Goal: Task Accomplishment & Management: Use online tool/utility

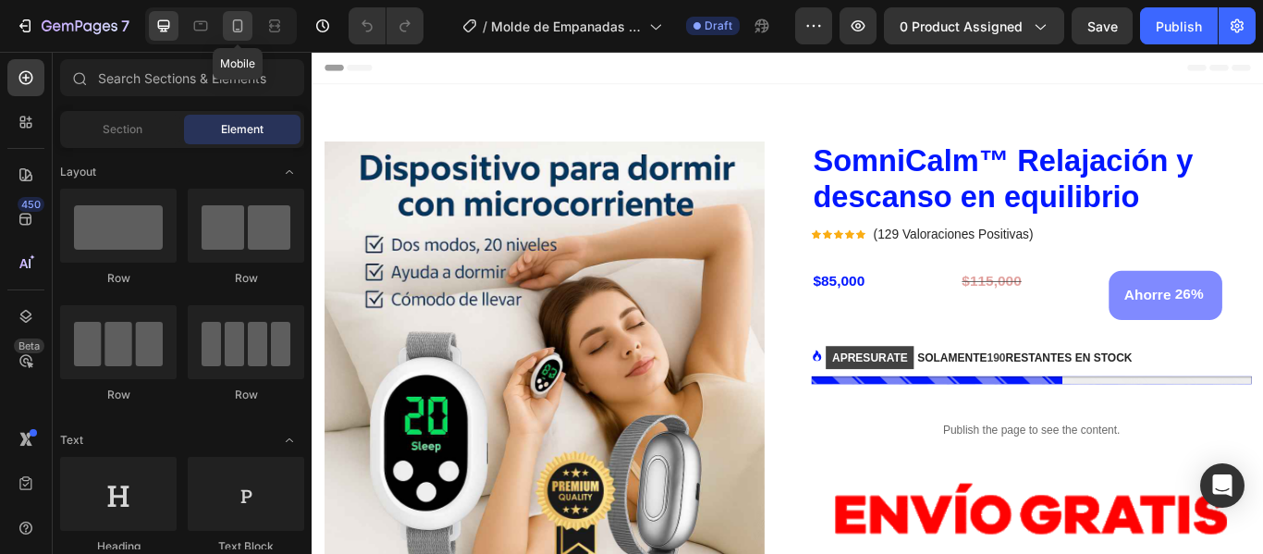
click at [247, 29] on icon at bounding box center [237, 26] width 18 height 18
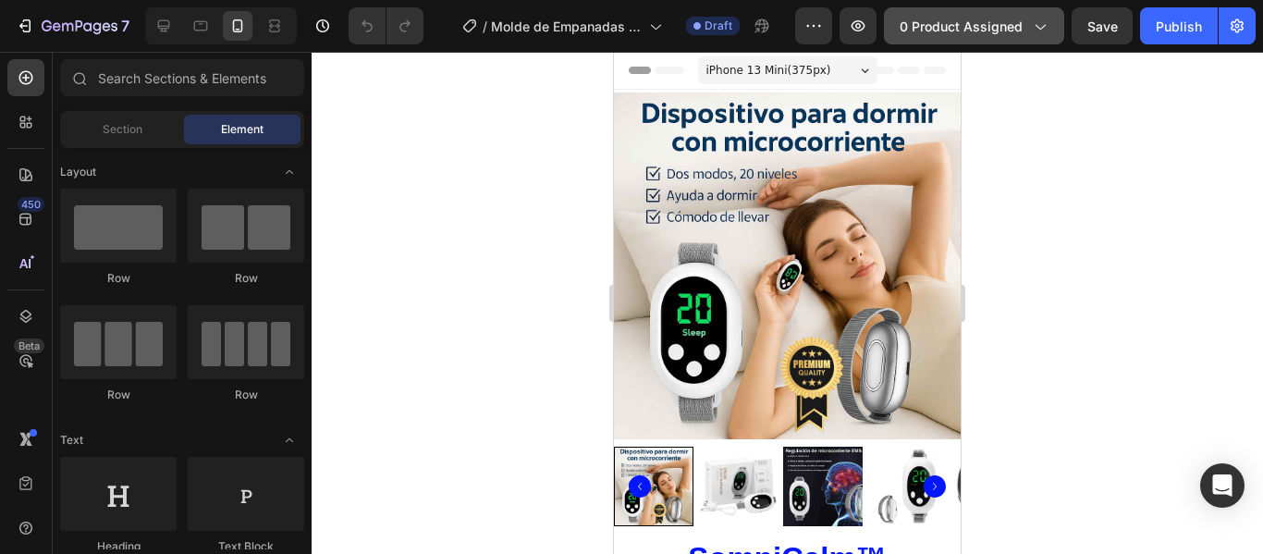
click at [1035, 25] on icon "button" at bounding box center [1039, 26] width 18 height 18
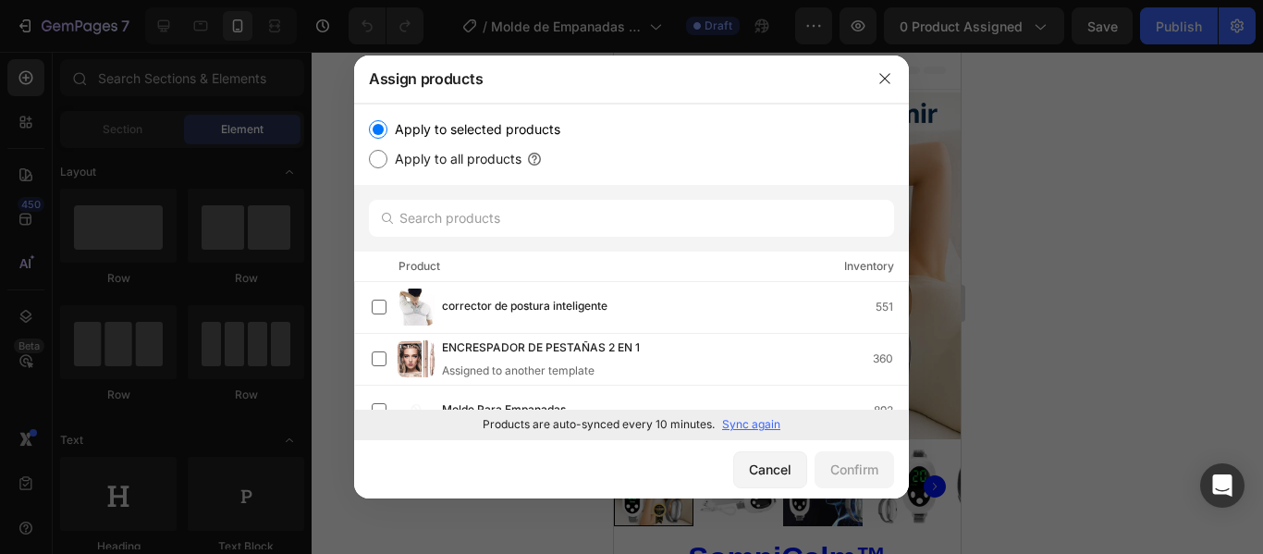
click at [755, 427] on p "Sync again" at bounding box center [751, 424] width 58 height 17
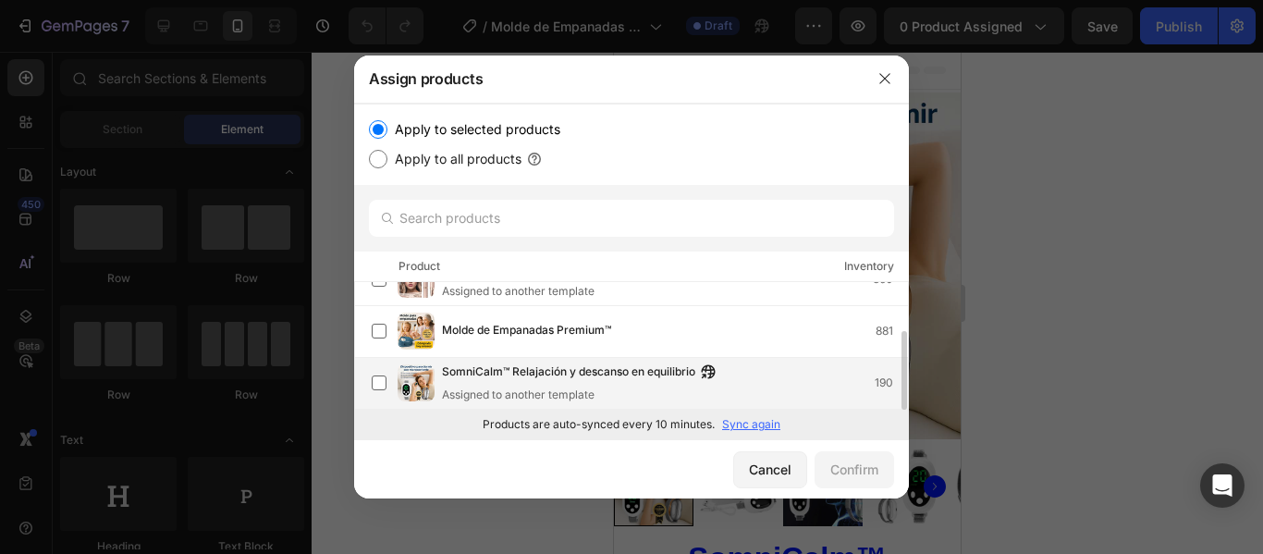
click at [579, 393] on div "Assigned to another template" at bounding box center [583, 394] width 283 height 17
click at [844, 466] on div "Confirm" at bounding box center [854, 468] width 48 height 19
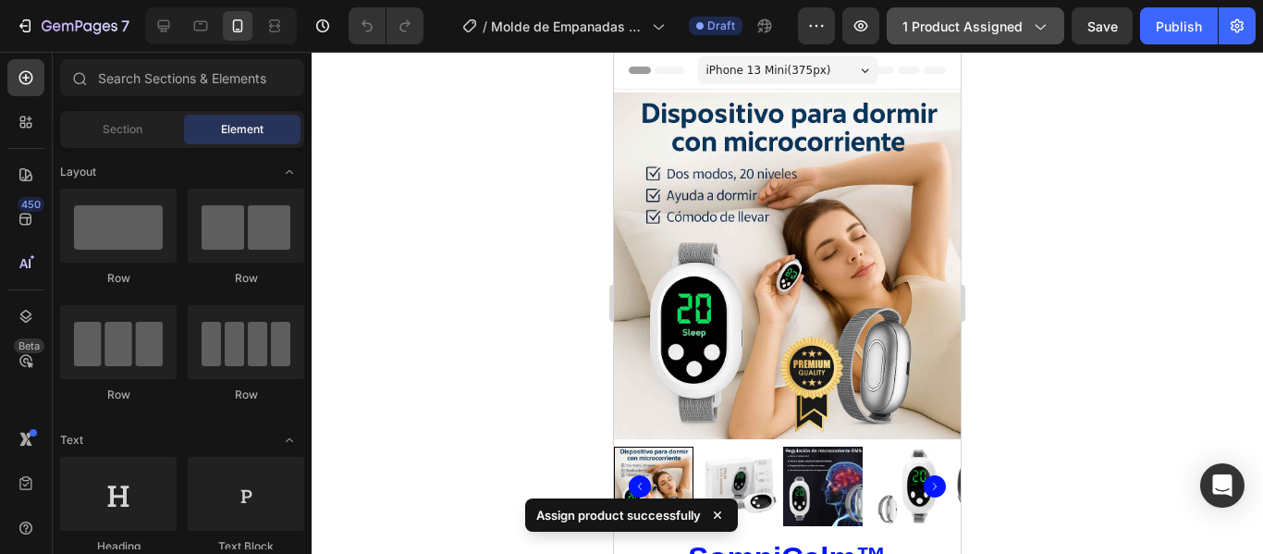
click at [985, 19] on span "1 product assigned" at bounding box center [962, 26] width 120 height 19
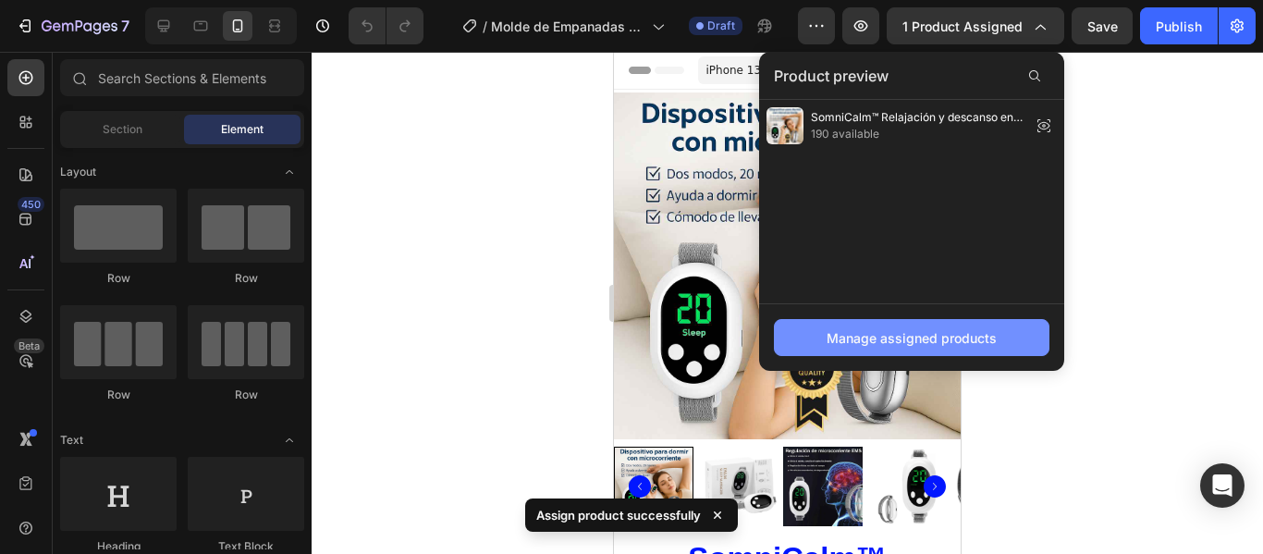
click at [848, 332] on div "Manage assigned products" at bounding box center [911, 337] width 170 height 19
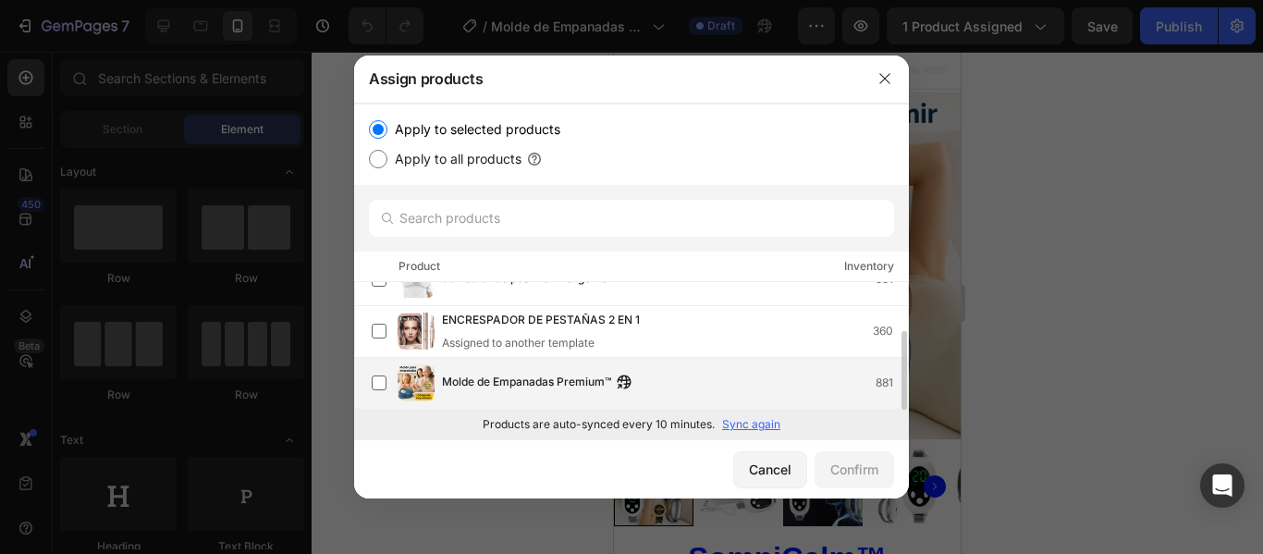
click at [483, 386] on span "Molde de Empanadas Premium™" at bounding box center [526, 383] width 169 height 20
click at [848, 471] on div "Confirm" at bounding box center [854, 468] width 48 height 19
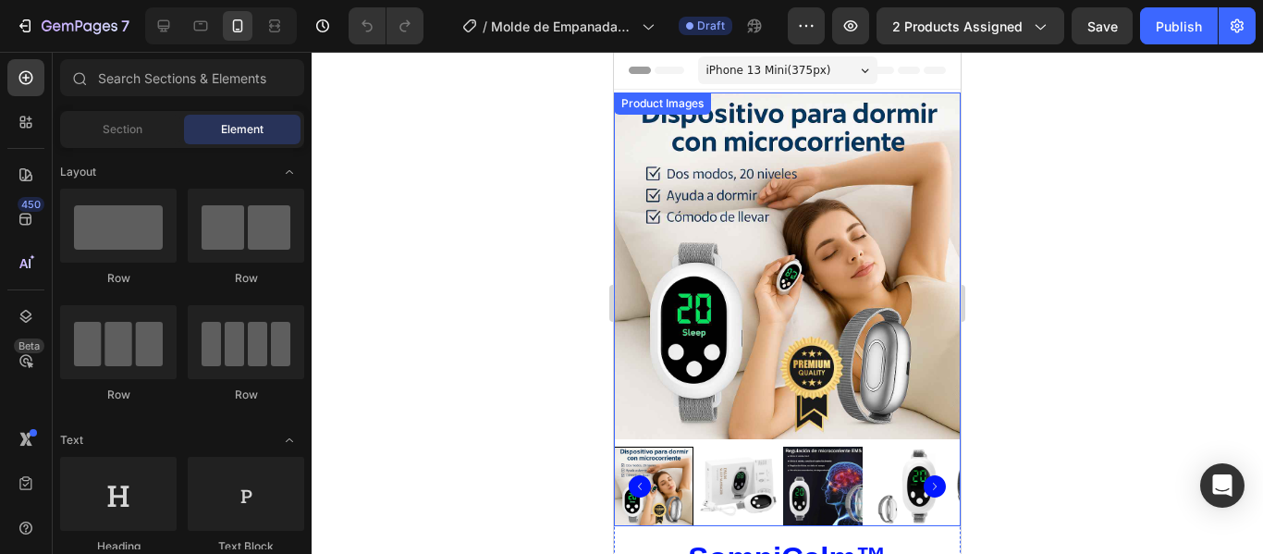
click at [742, 266] on img at bounding box center [787, 265] width 347 height 347
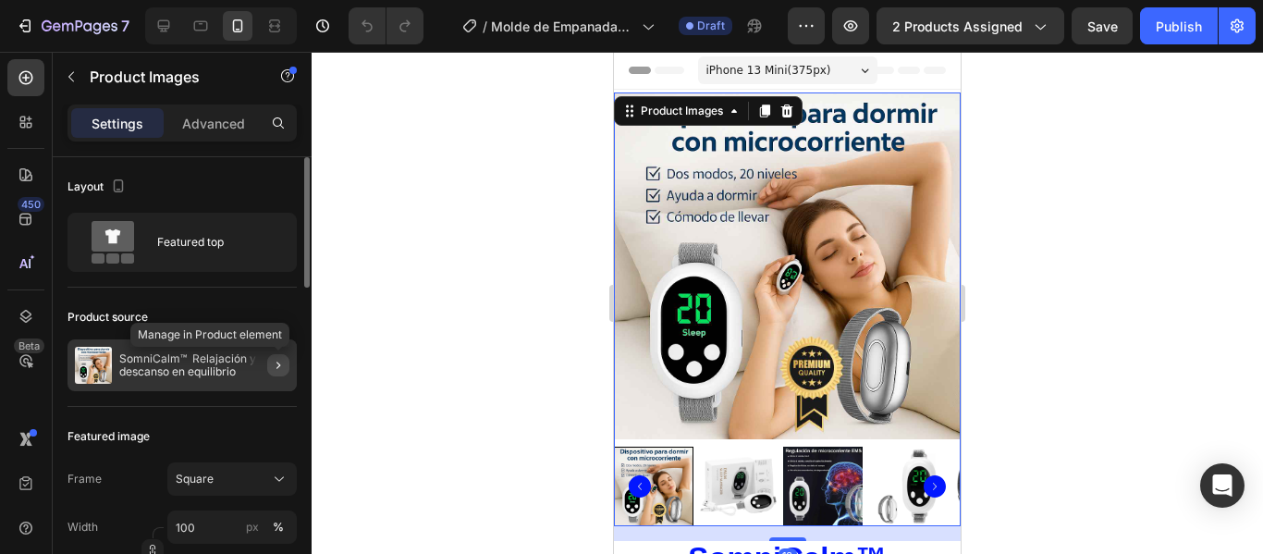
click at [274, 363] on icon "button" at bounding box center [278, 365] width 15 height 15
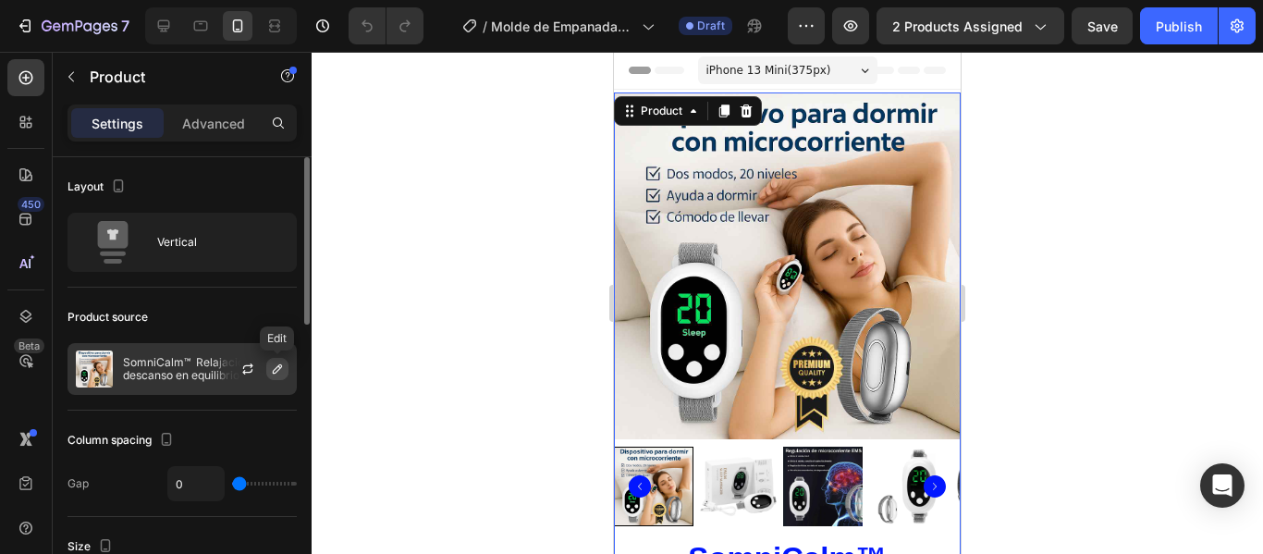
click at [273, 367] on icon "button" at bounding box center [277, 368] width 15 height 15
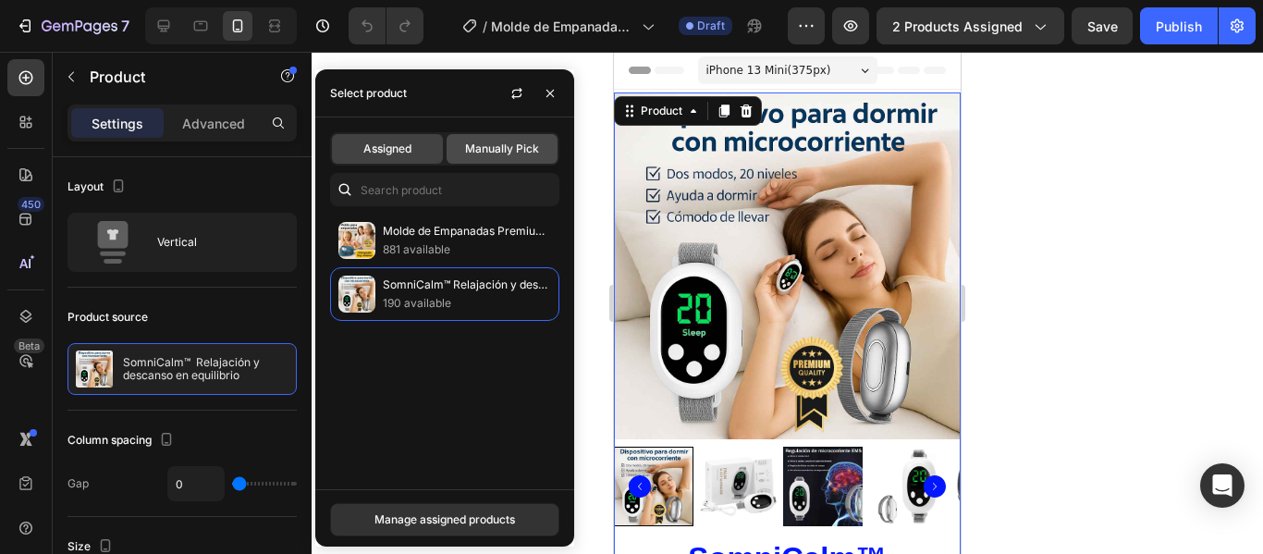
click at [520, 149] on span "Manually Pick" at bounding box center [502, 149] width 74 height 17
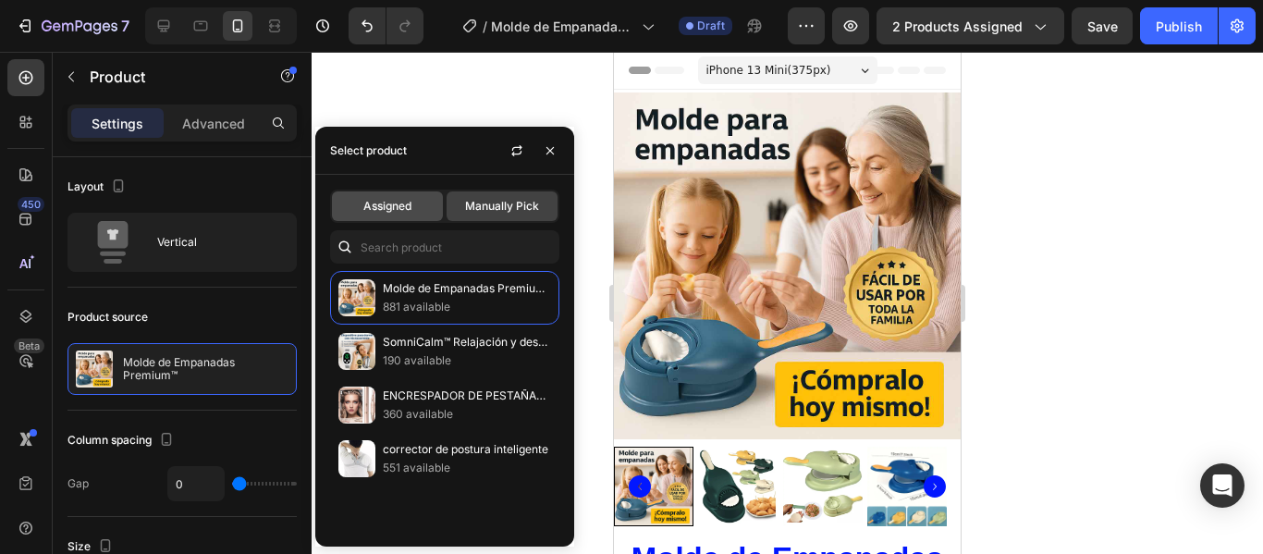
click at [390, 209] on span "Assigned" at bounding box center [387, 206] width 48 height 17
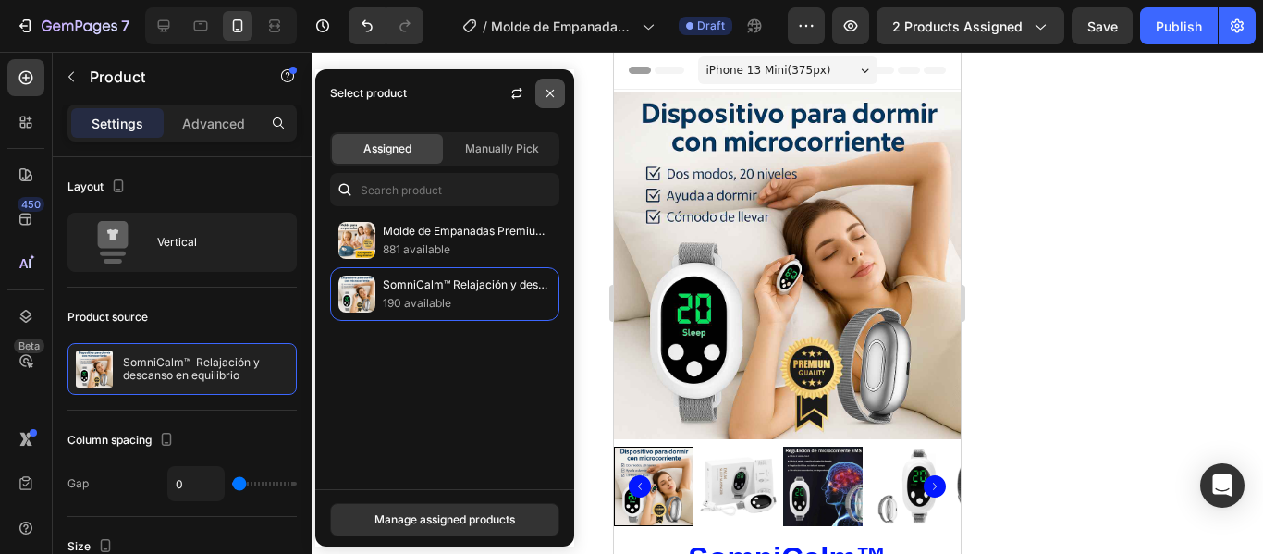
click at [554, 93] on icon "button" at bounding box center [550, 93] width 15 height 15
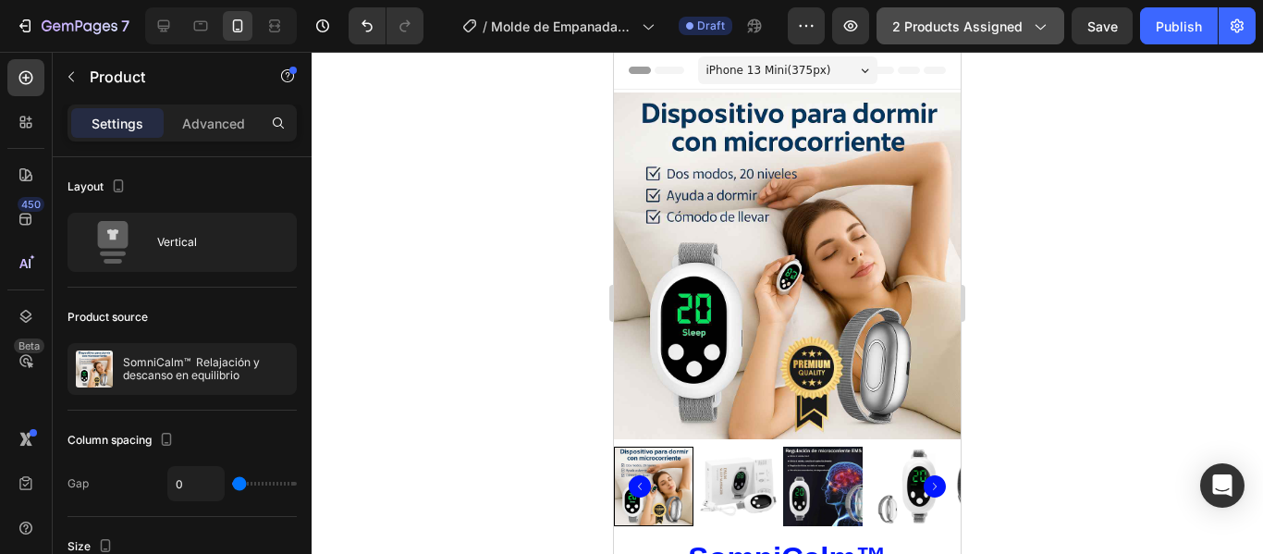
click at [985, 29] on span "2 products assigned" at bounding box center [957, 26] width 130 height 19
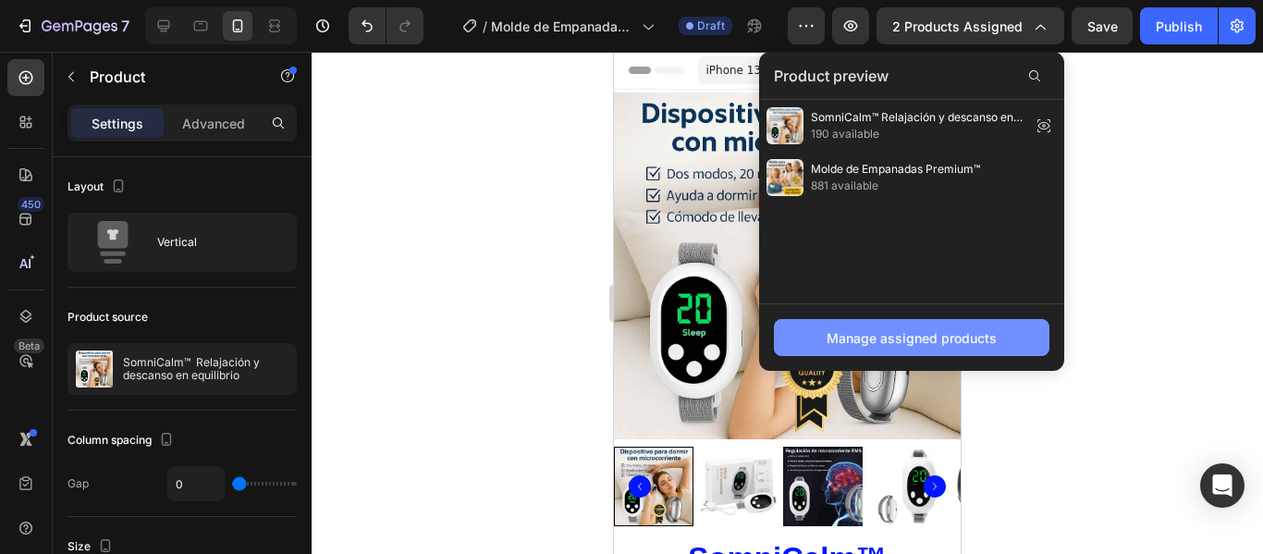
click at [893, 328] on div "Manage assigned products" at bounding box center [911, 337] width 170 height 19
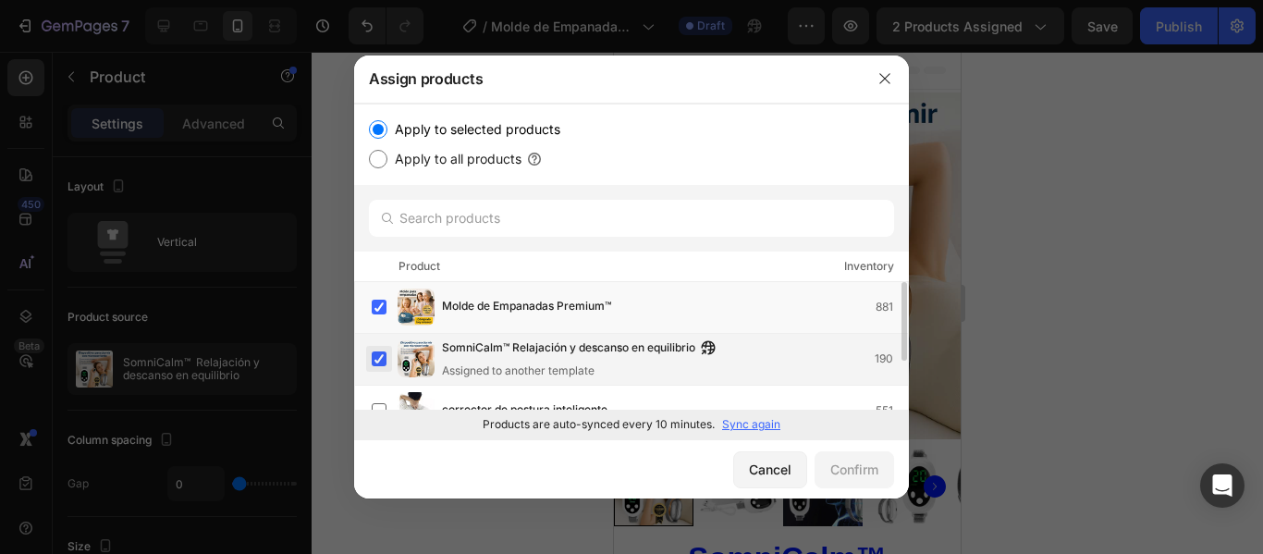
click at [374, 356] on label at bounding box center [379, 358] width 15 height 15
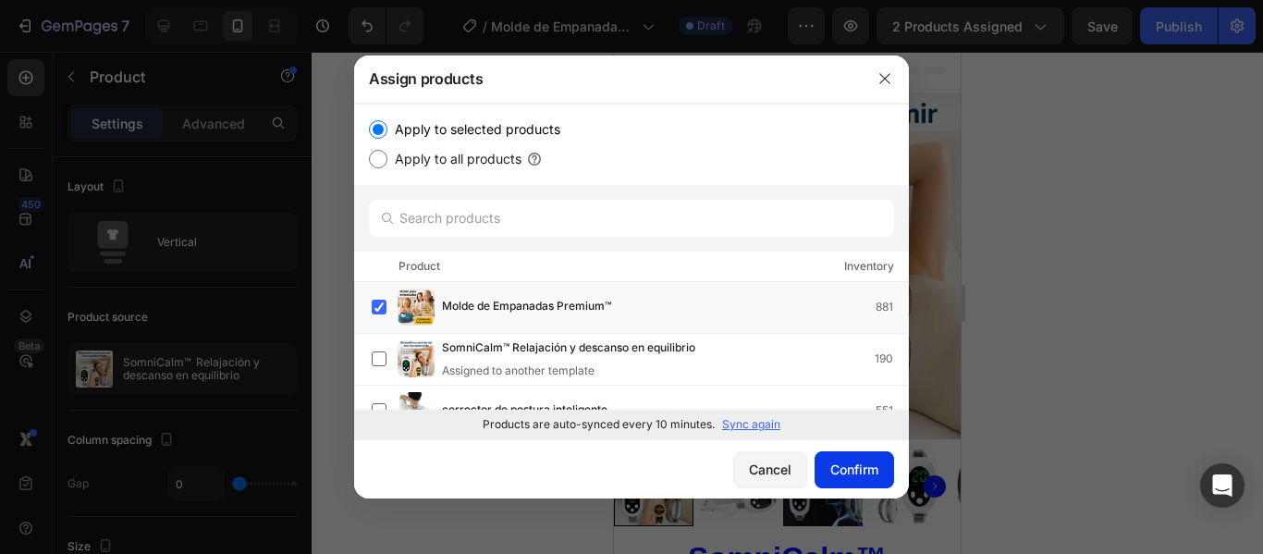
click at [849, 472] on div "Confirm" at bounding box center [854, 468] width 48 height 19
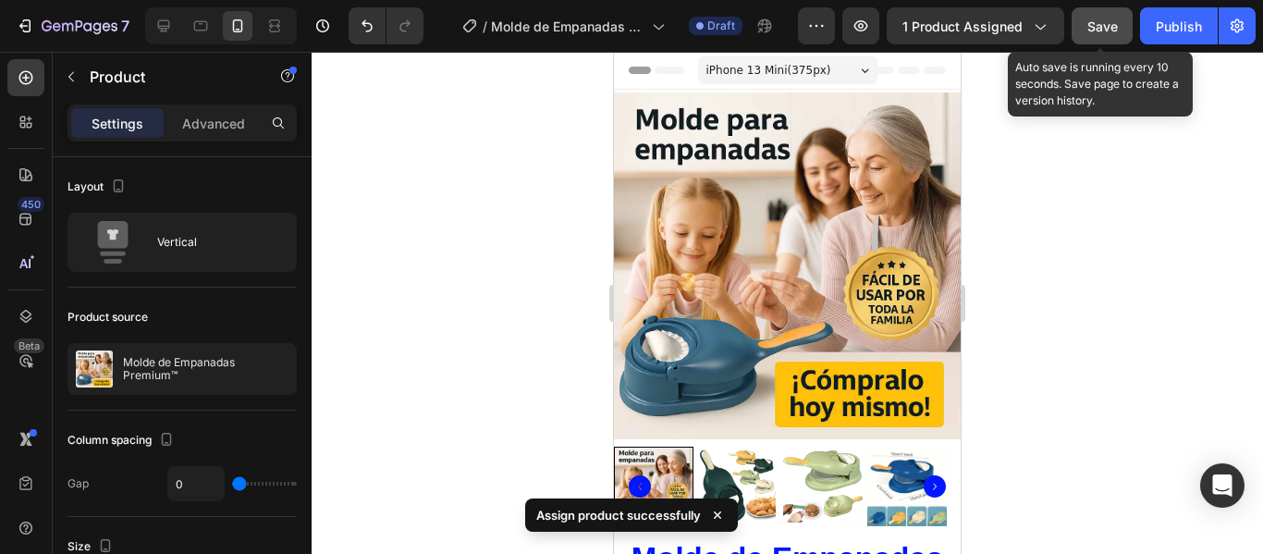
click at [1099, 24] on span "Save" at bounding box center [1102, 26] width 31 height 16
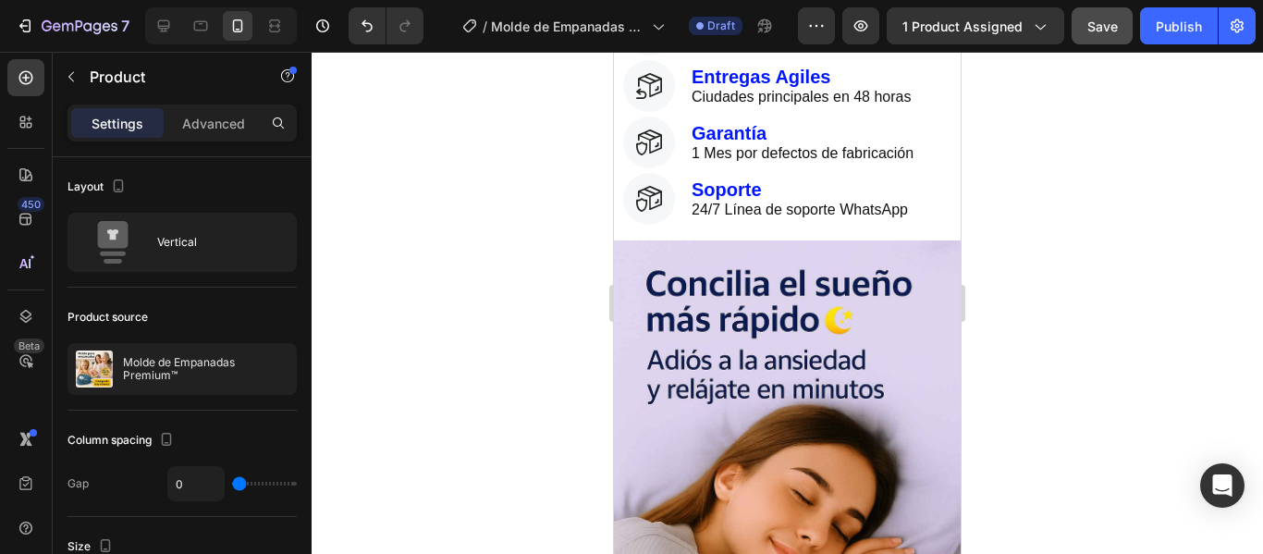
scroll to position [1017, 0]
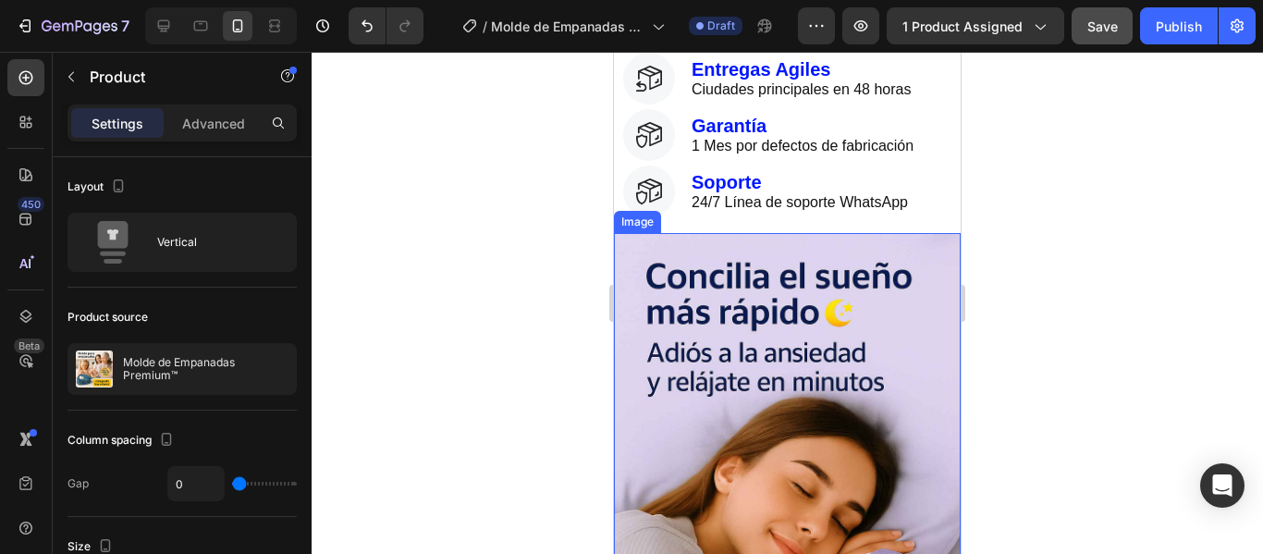
click at [824, 302] on img at bounding box center [787, 493] width 347 height 520
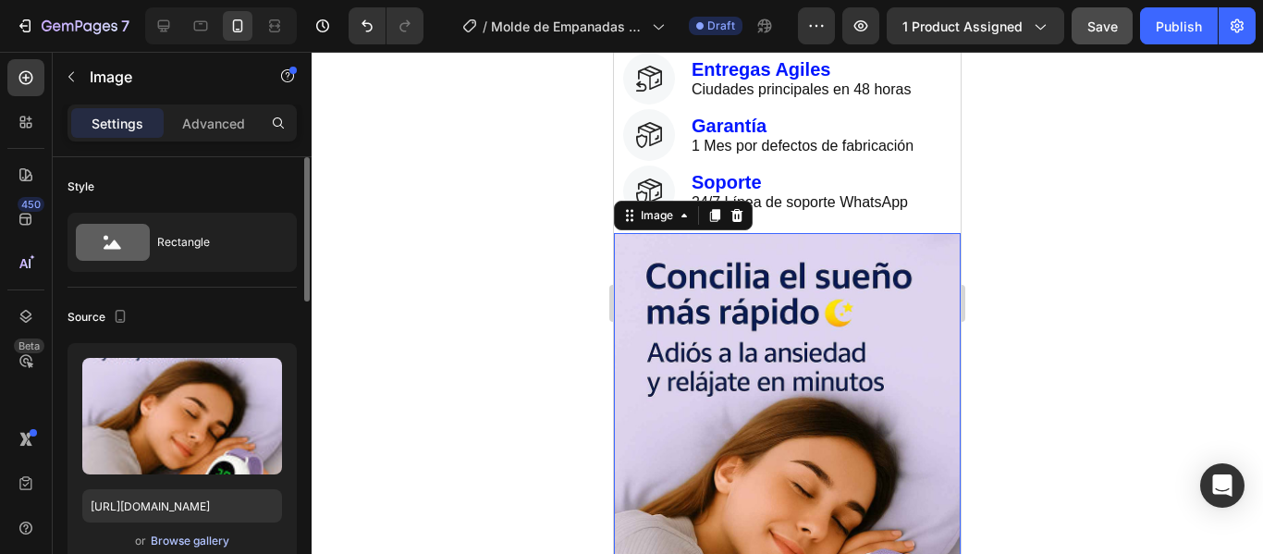
click at [176, 538] on div "Browse gallery" at bounding box center [190, 540] width 79 height 17
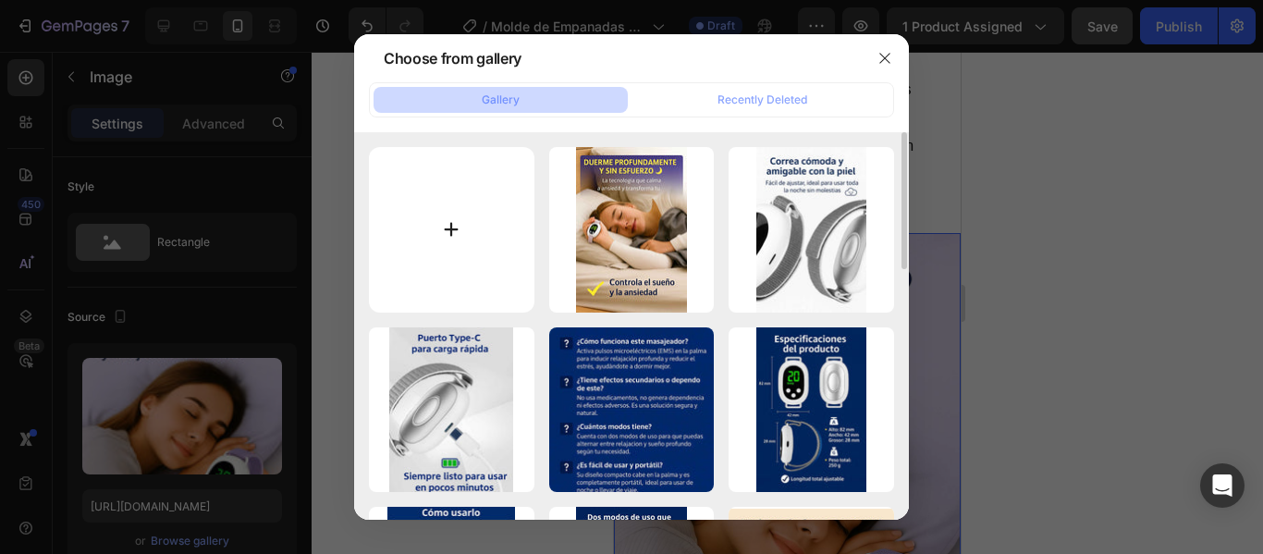
click at [440, 207] on input "file" at bounding box center [451, 229] width 165 height 165
type input "C:\fakepath\ChatGPT Image 25 ago 2025, 12_39_16_12_11zon.jpg"
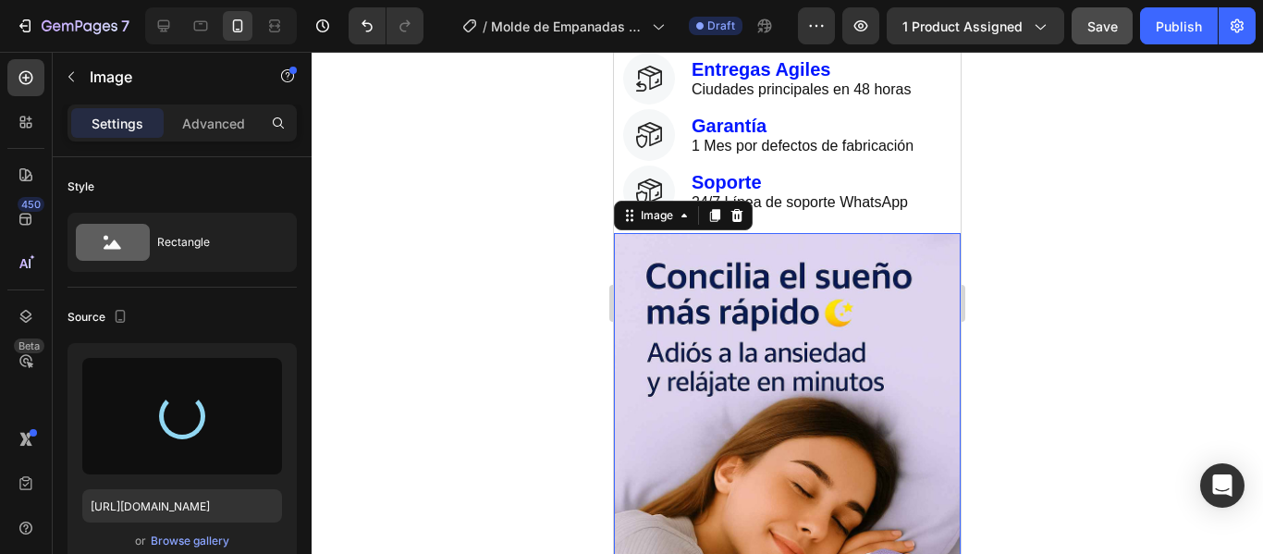
type input "[URL][DOMAIN_NAME]"
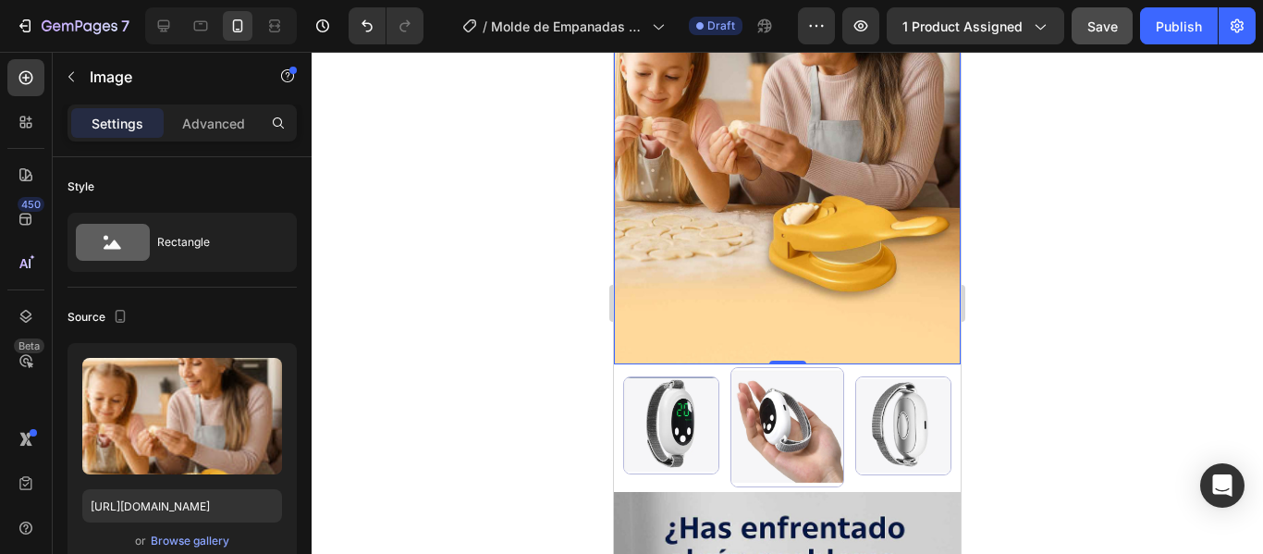
scroll to position [1479, 0]
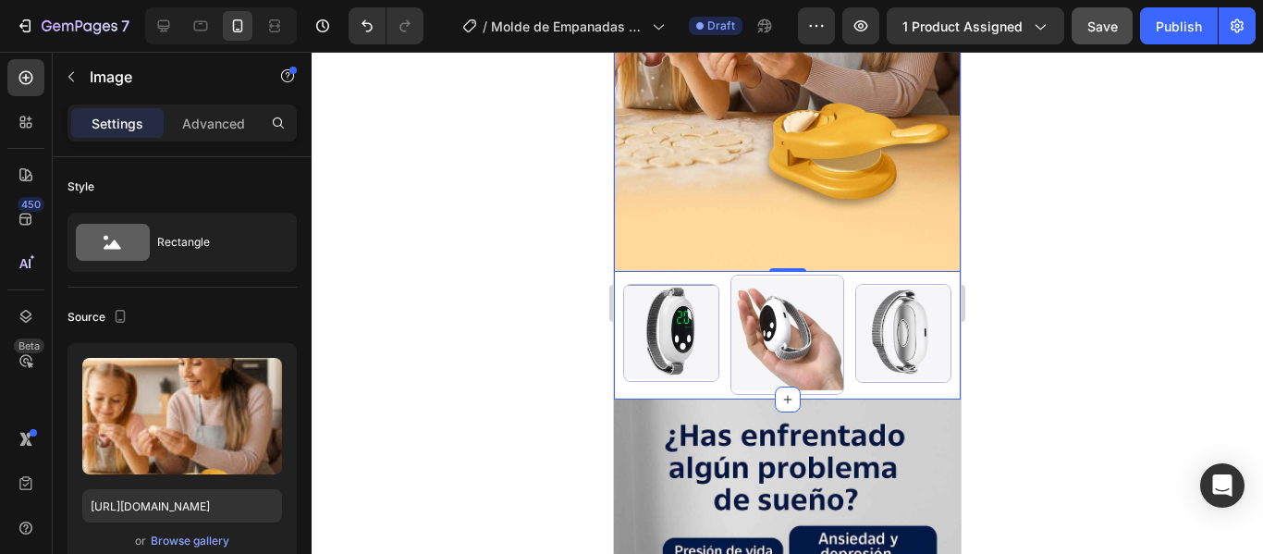
click at [626, 372] on div "Image 0 Row Row Row Image Image Image Row Row Section 2" at bounding box center [787, 70] width 347 height 657
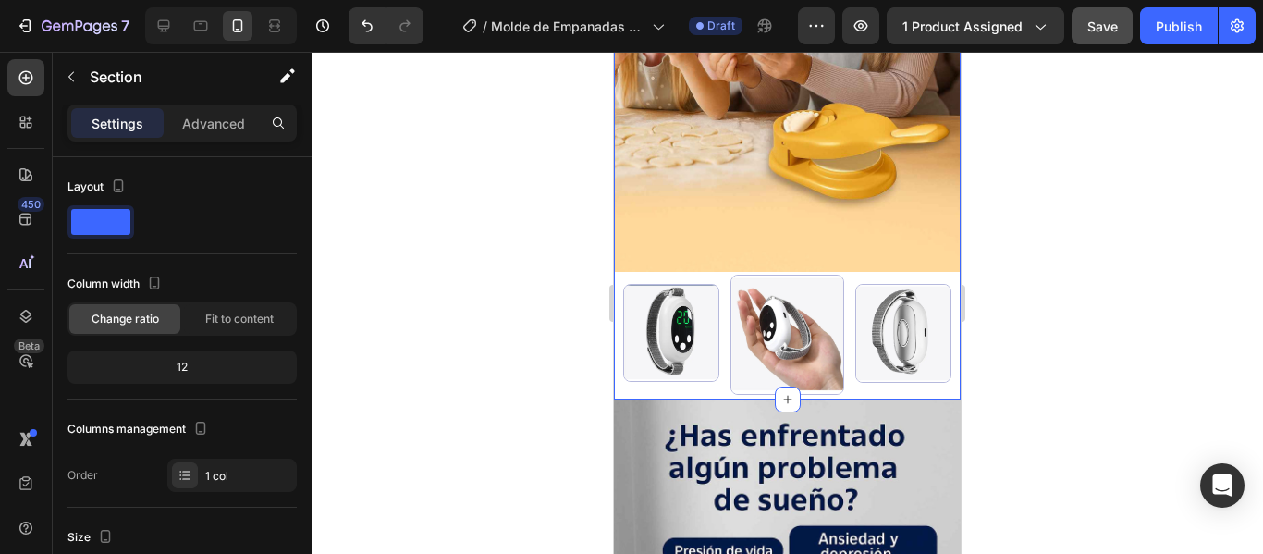
click at [642, 371] on div "Image Row Row Row Image Image Image Row Row Section 2 You can create reusable s…" at bounding box center [787, 70] width 347 height 657
click at [846, 292] on div "Image" at bounding box center [903, 335] width 115 height 120
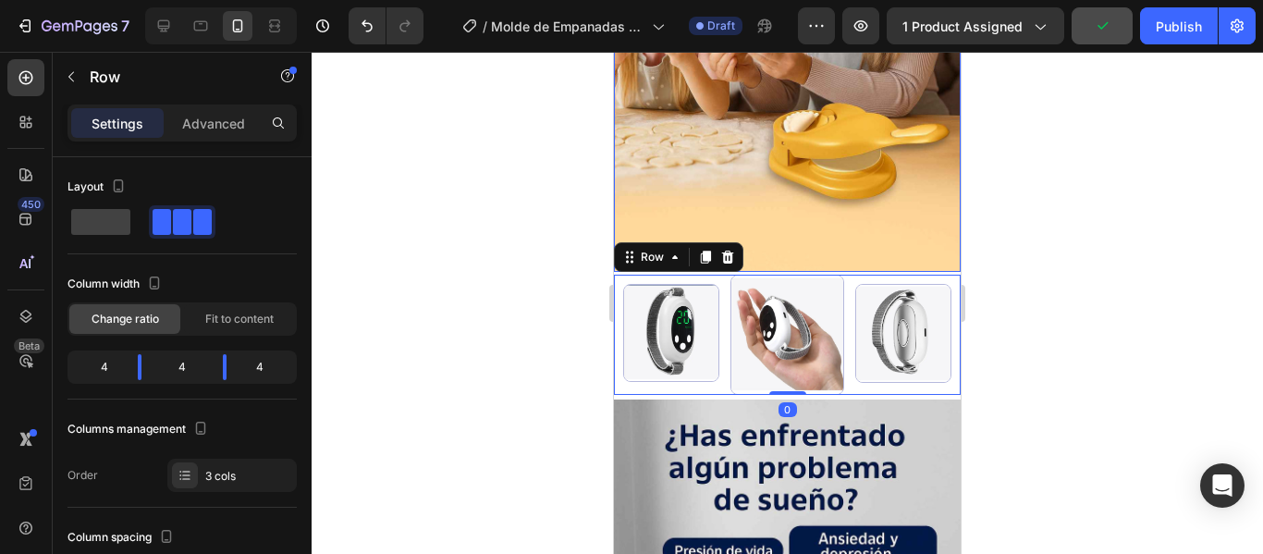
click at [842, 250] on img at bounding box center [787, 11] width 347 height 520
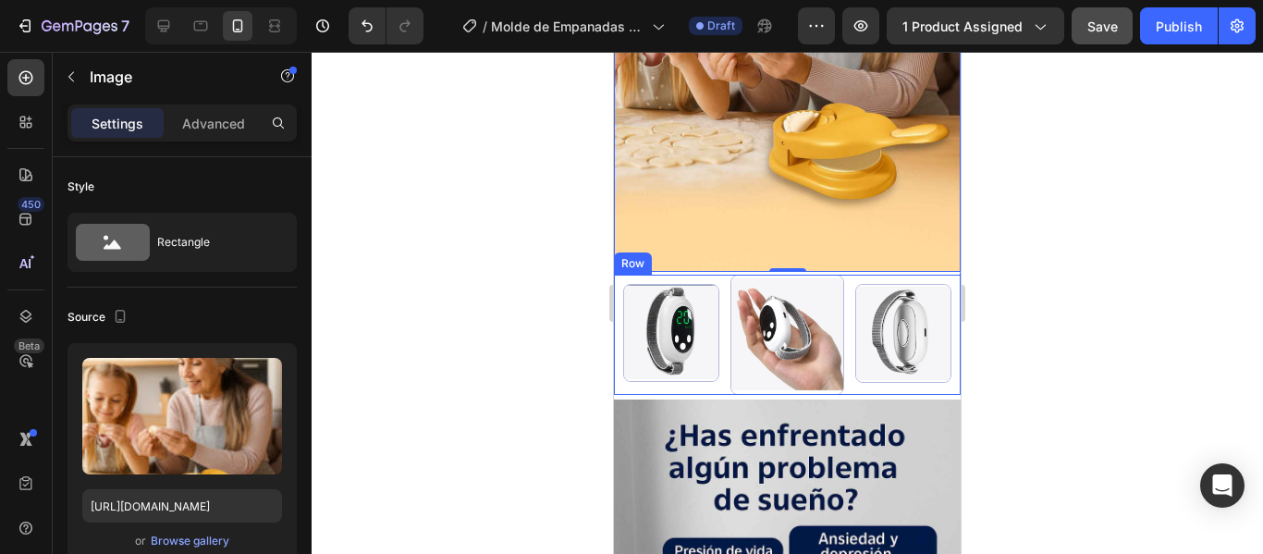
click at [846, 275] on div "Image" at bounding box center [903, 335] width 115 height 120
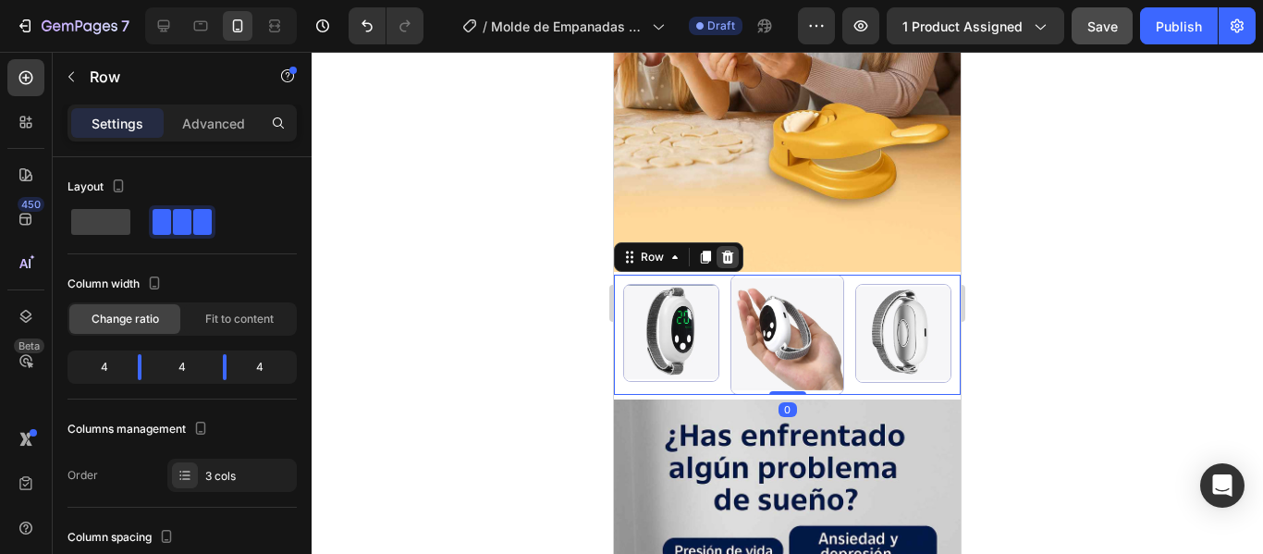
click at [733, 250] on icon at bounding box center [727, 257] width 15 height 15
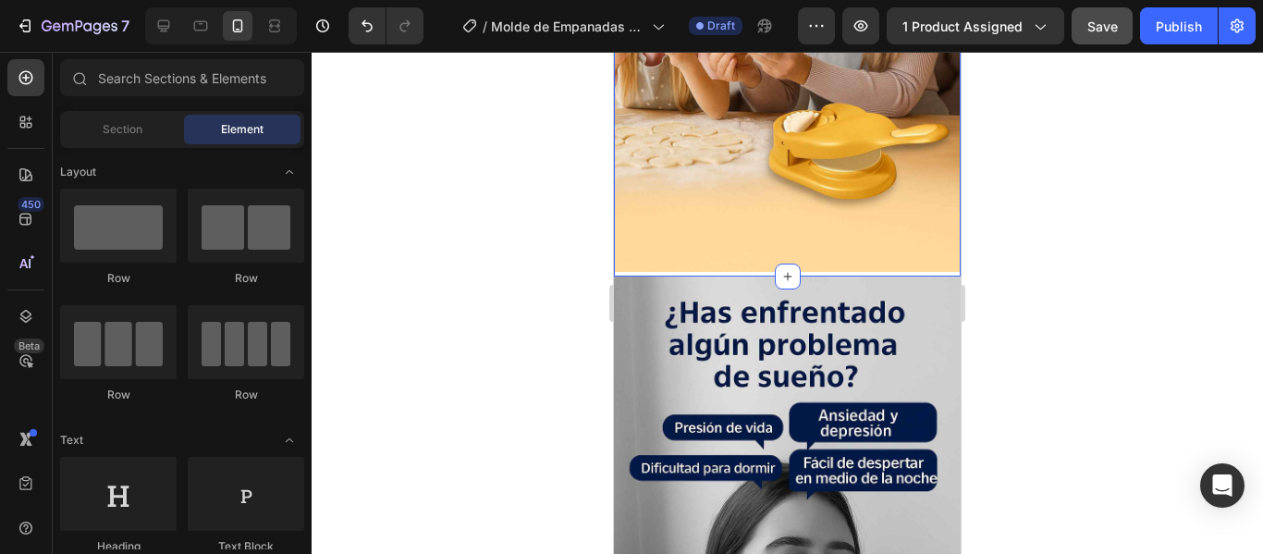
click at [732, 253] on div "Image Row Row Row Row Section 2" at bounding box center [787, 9] width 347 height 534
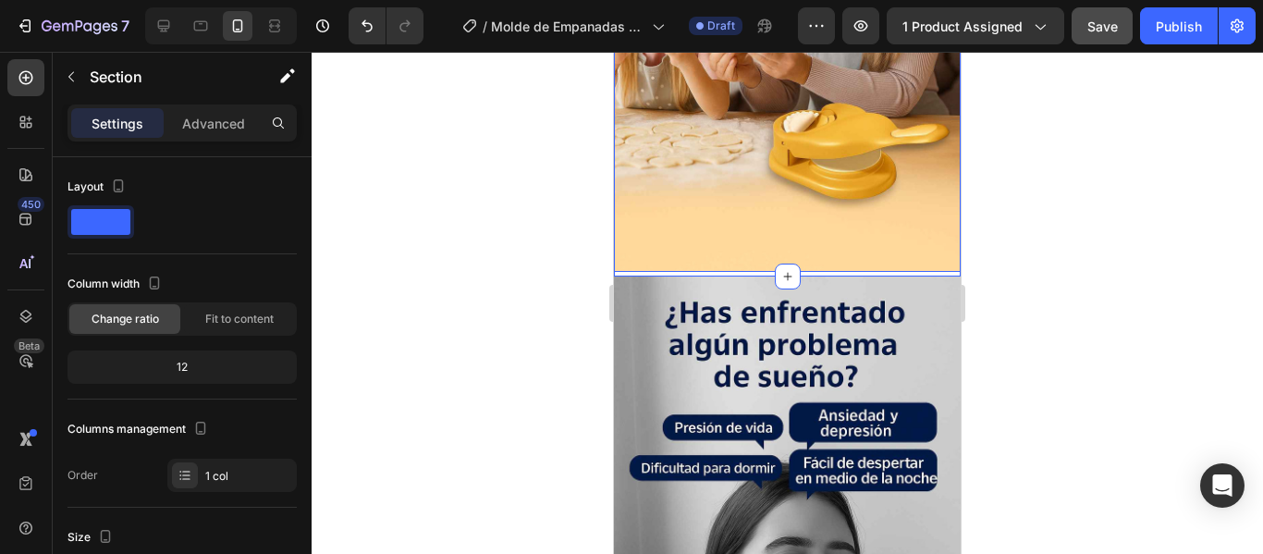
click at [732, 247] on img at bounding box center [787, 11] width 347 height 520
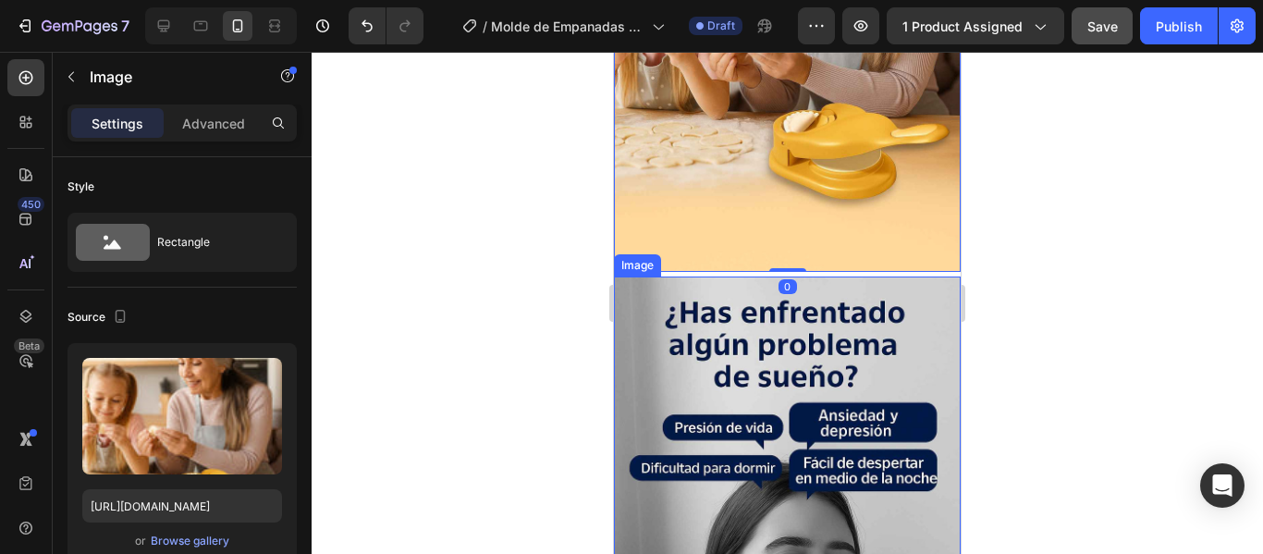
click at [727, 276] on img at bounding box center [787, 536] width 347 height 520
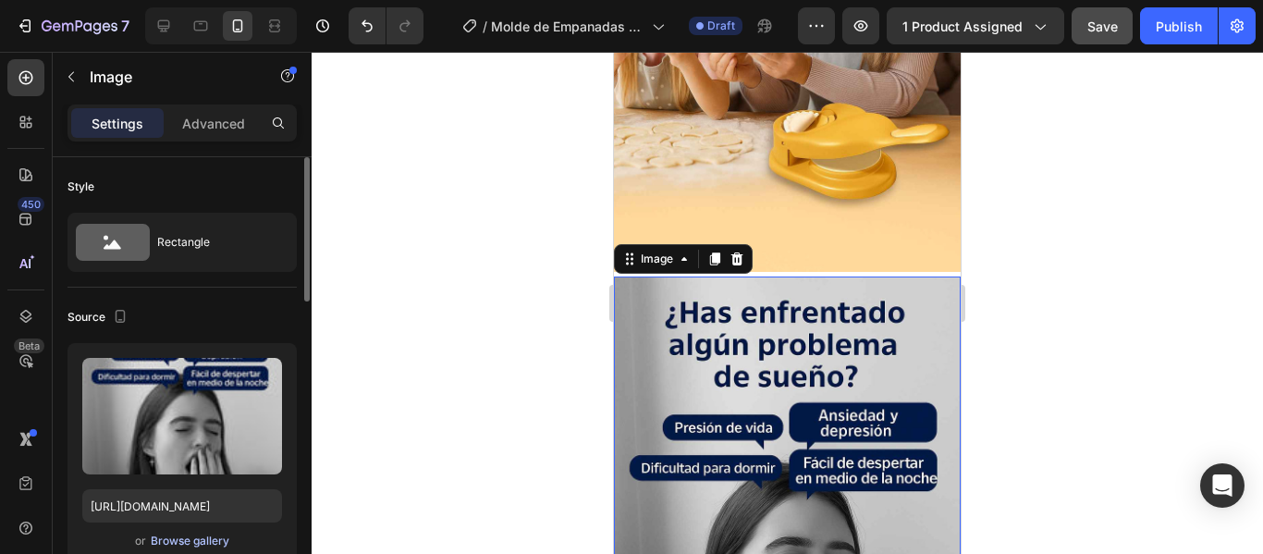
click at [190, 548] on div "Browse gallery" at bounding box center [190, 540] width 79 height 17
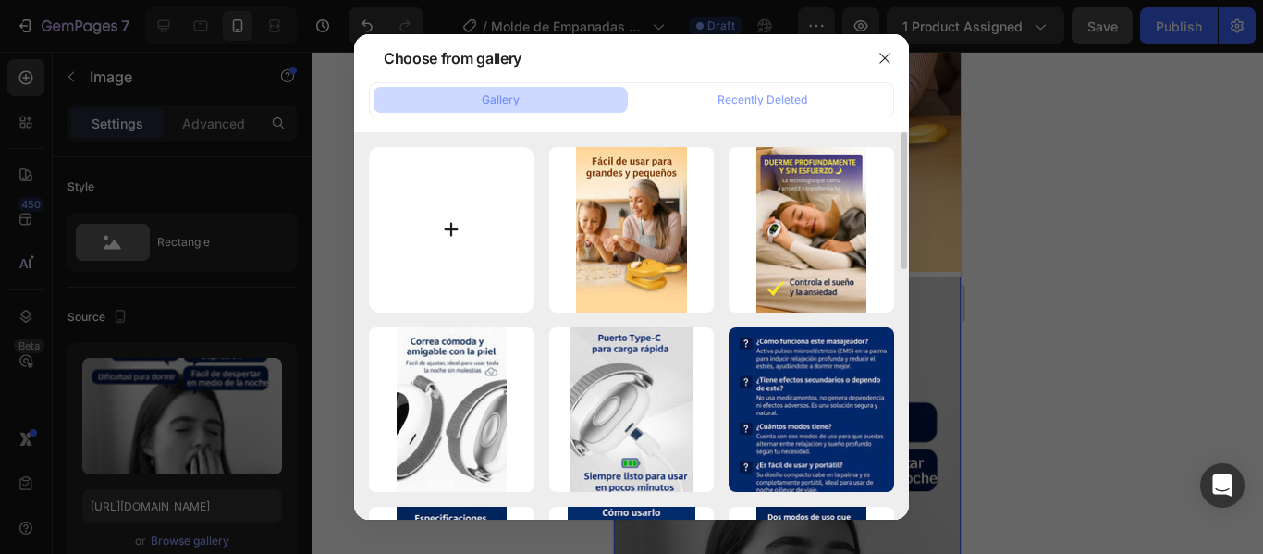
click at [427, 247] on input "file" at bounding box center [451, 229] width 165 height 165
type input "C:\fakepath\ChatGPT Image 25 ago 2025, 12_49_53_10_11zon.jpg"
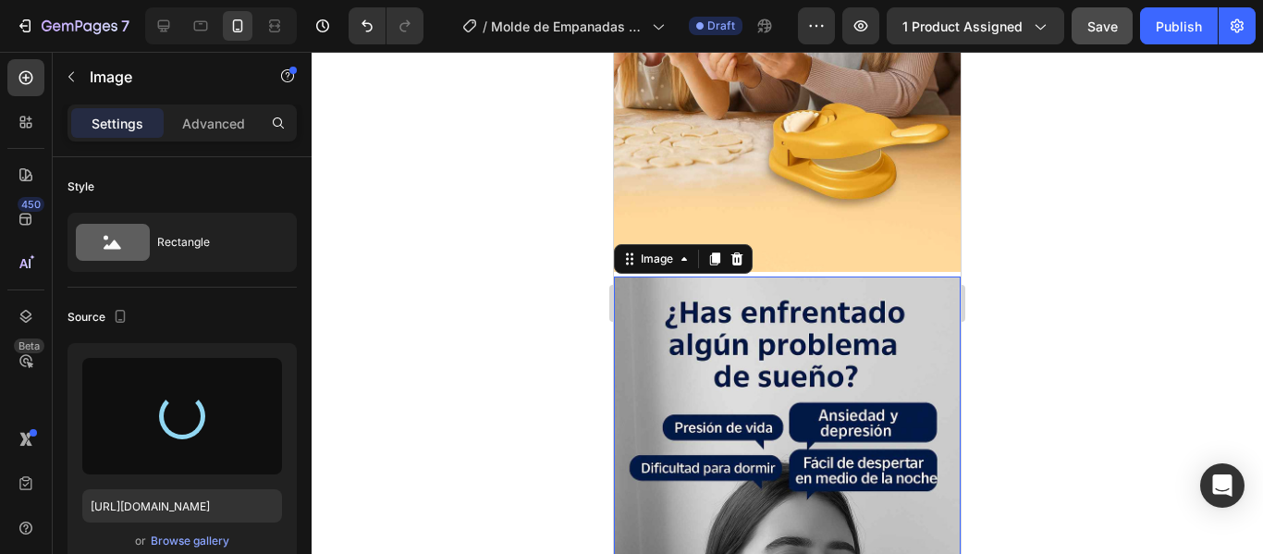
type input "[URL][DOMAIN_NAME]"
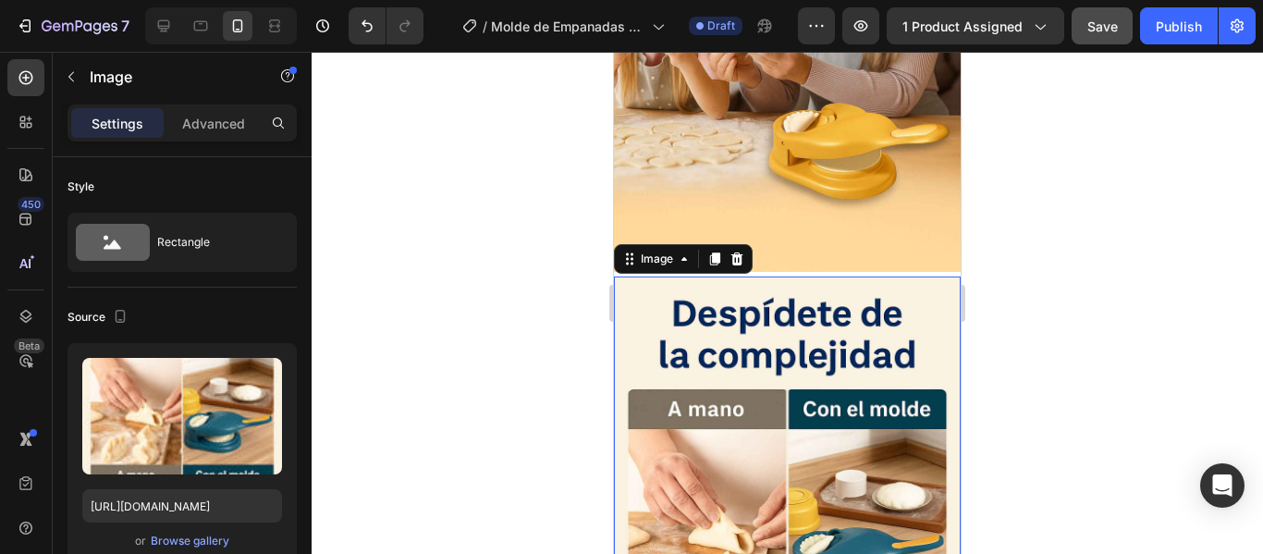
click at [1133, 474] on div at bounding box center [787, 303] width 951 height 502
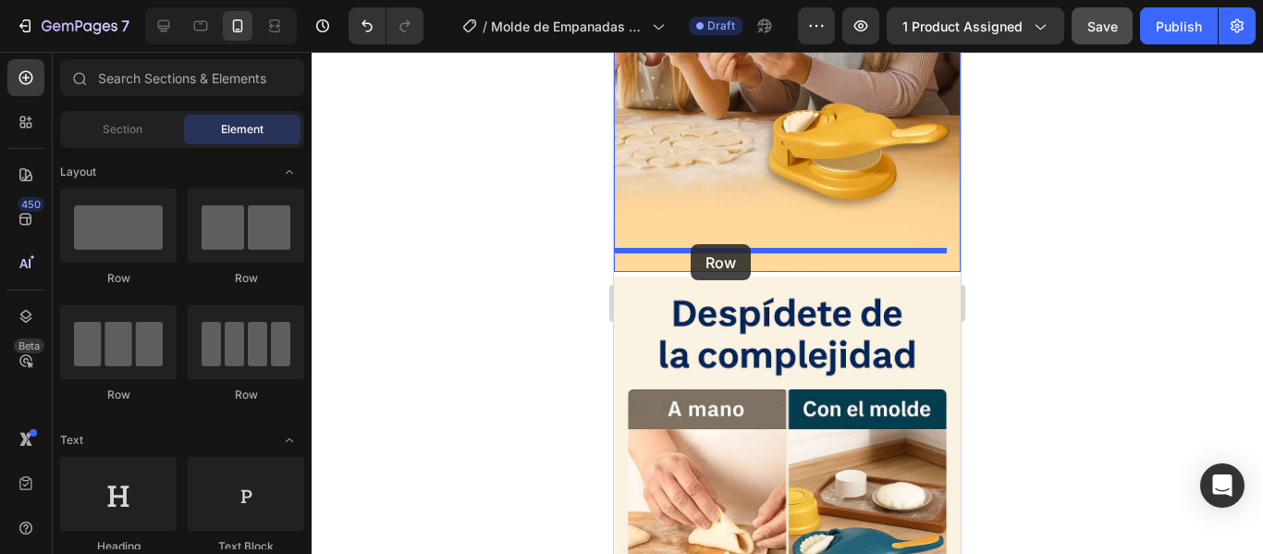
drag, startPoint x: 732, startPoint y: 268, endPoint x: 691, endPoint y: 244, distance: 48.0
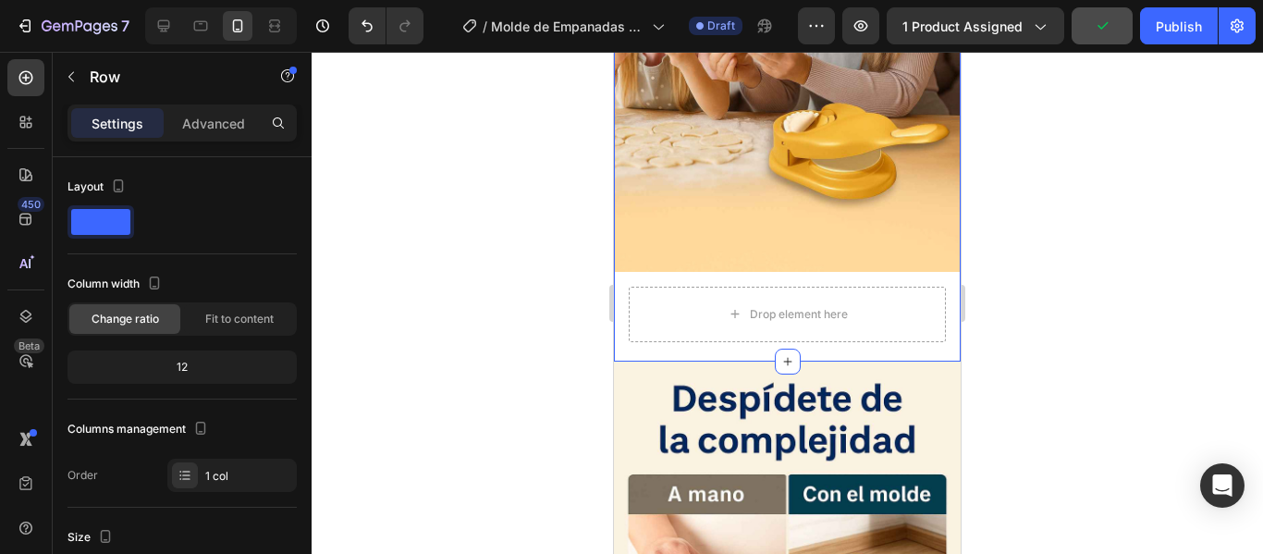
click at [669, 337] on div "Image Drop element here Row Row Row Row Row Section 2 You can create reusable s…" at bounding box center [787, 51] width 347 height 619
click at [207, 105] on div "Settings Advanced" at bounding box center [181, 122] width 229 height 37
click at [213, 125] on p "Advanced" at bounding box center [213, 123] width 63 height 19
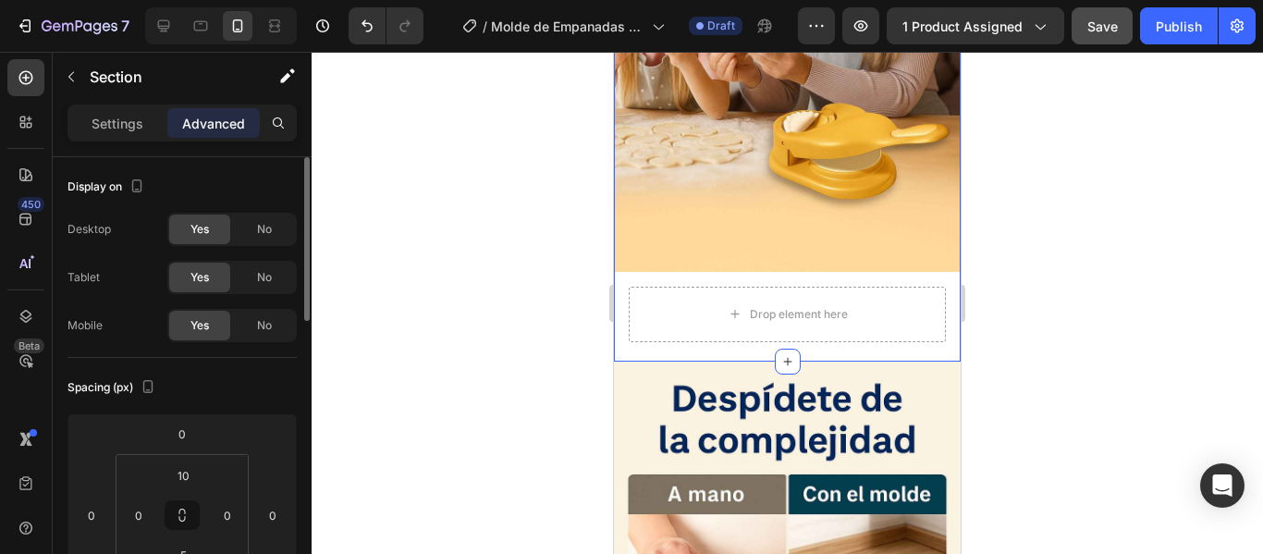
scroll to position [92, 0]
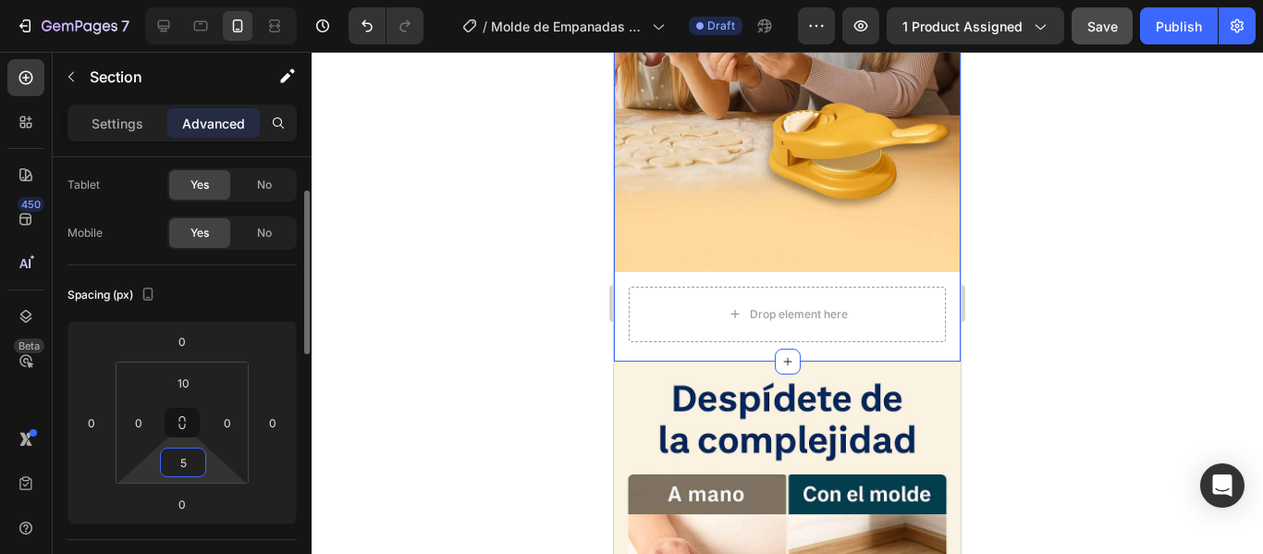
click at [177, 468] on input "5" at bounding box center [183, 462] width 37 height 28
type input "0"
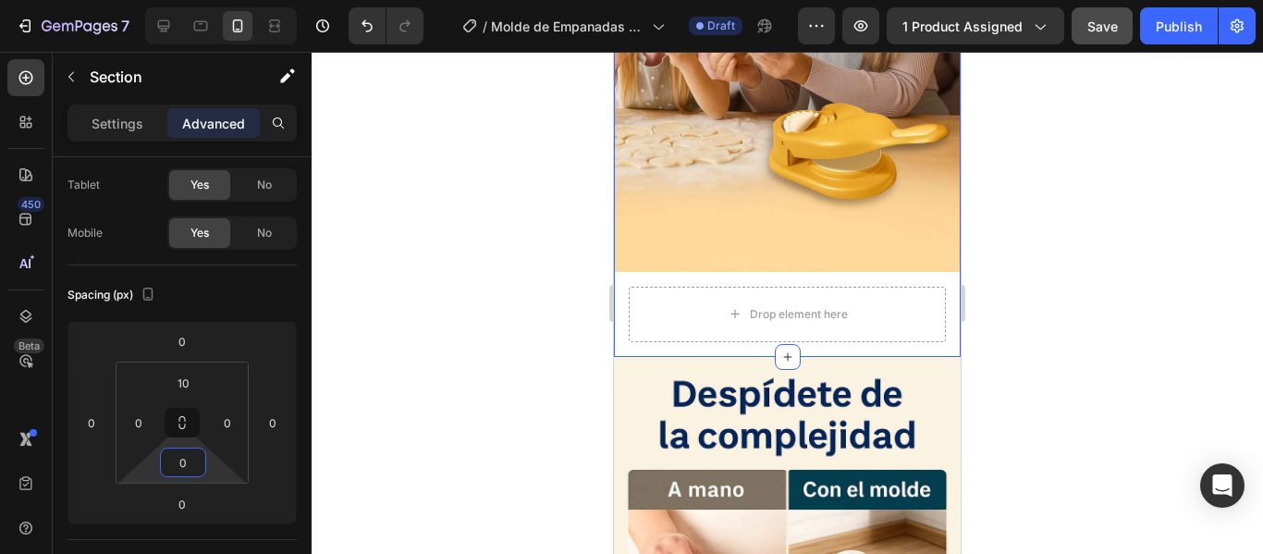
click at [1248, 317] on div at bounding box center [787, 303] width 951 height 502
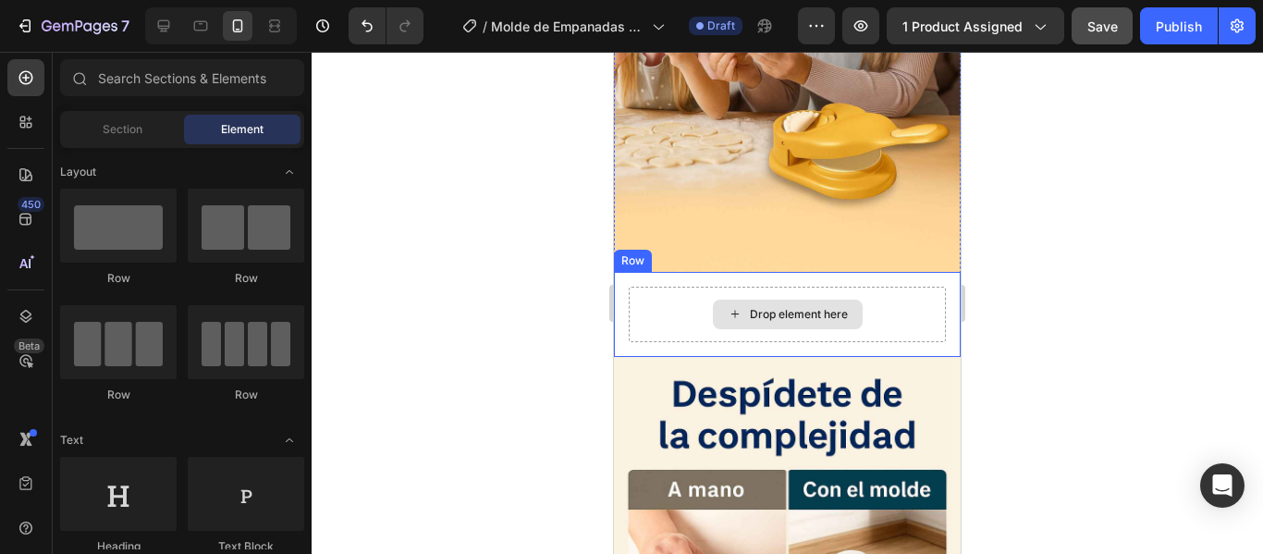
click at [837, 307] on div "Drop element here" at bounding box center [799, 314] width 98 height 15
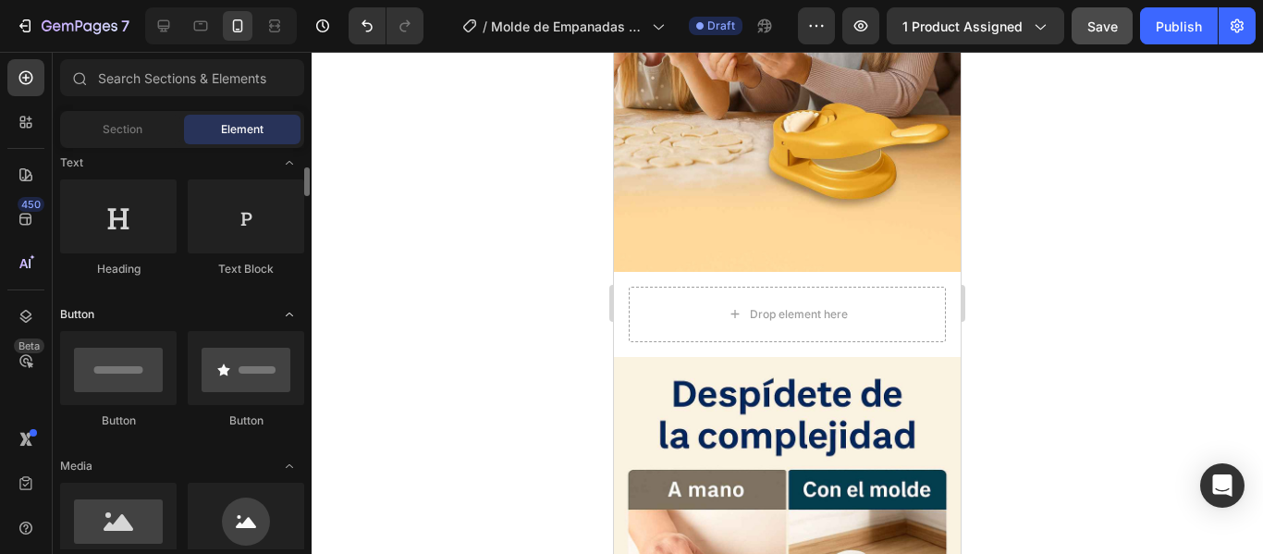
scroll to position [370, 0]
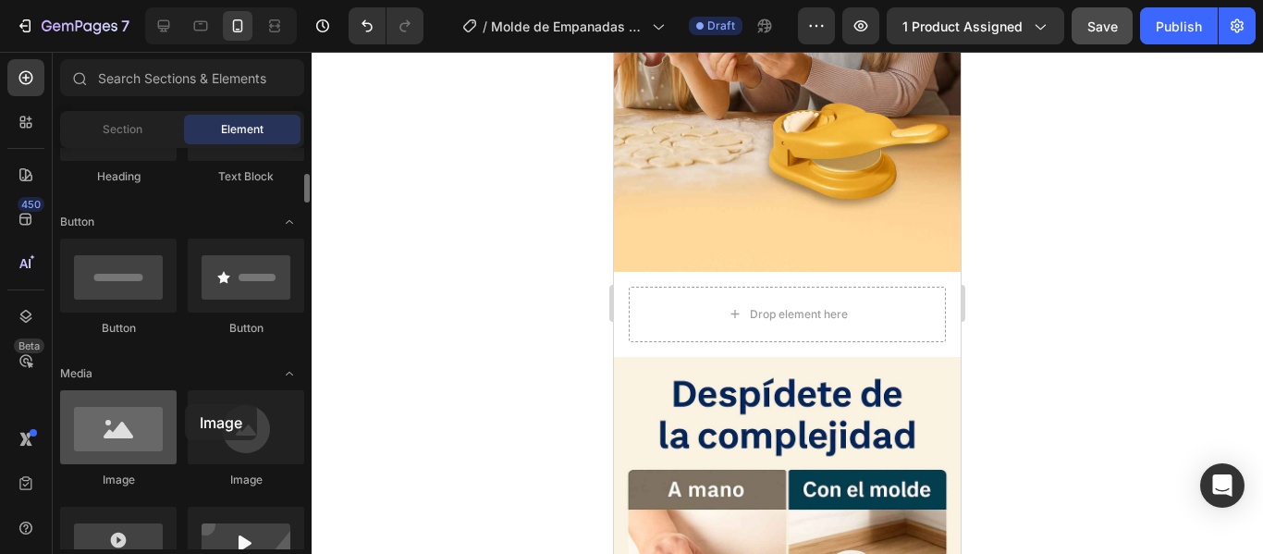
drag, startPoint x: 135, startPoint y: 444, endPoint x: 100, endPoint y: 431, distance: 37.4
click at [104, 429] on div at bounding box center [118, 427] width 116 height 74
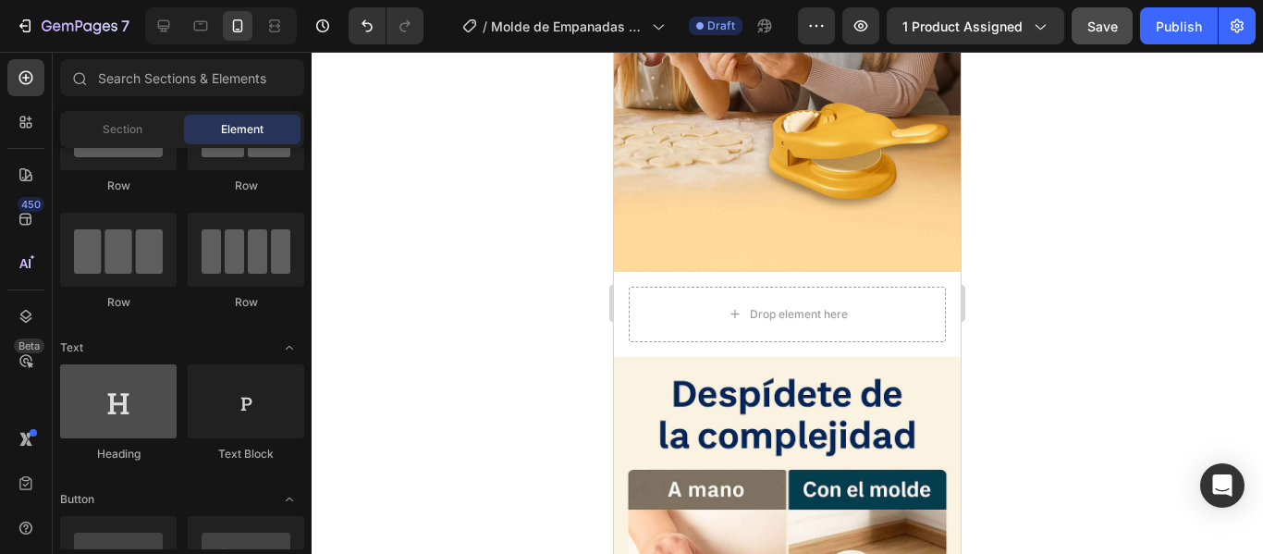
scroll to position [0, 0]
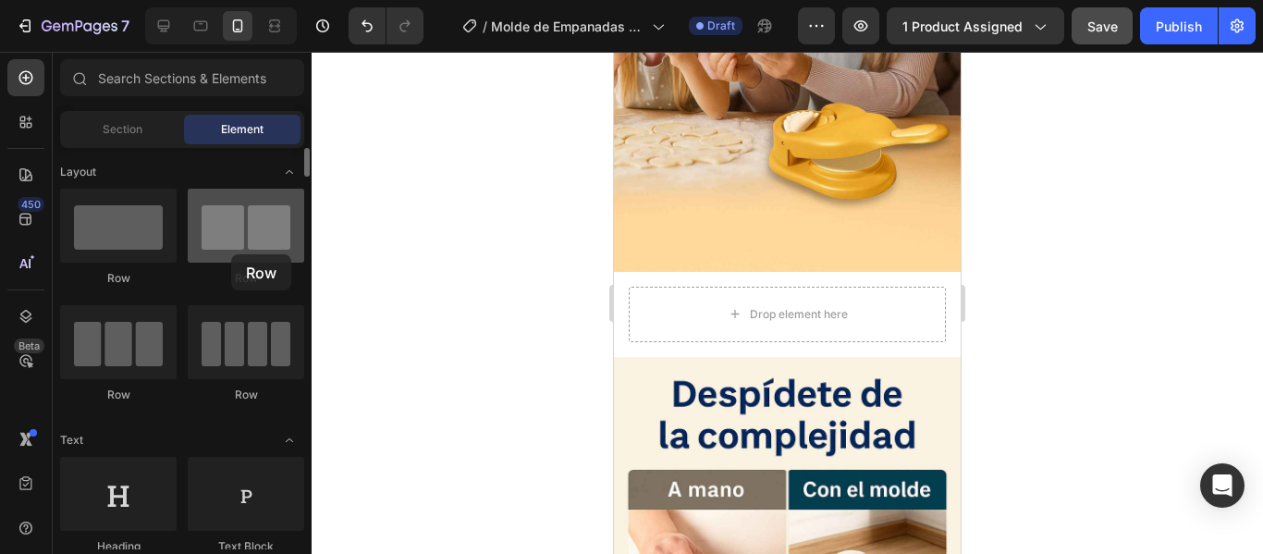
drag, startPoint x: 232, startPoint y: 227, endPoint x: 195, endPoint y: 247, distance: 41.8
click at [198, 247] on div at bounding box center [246, 226] width 116 height 74
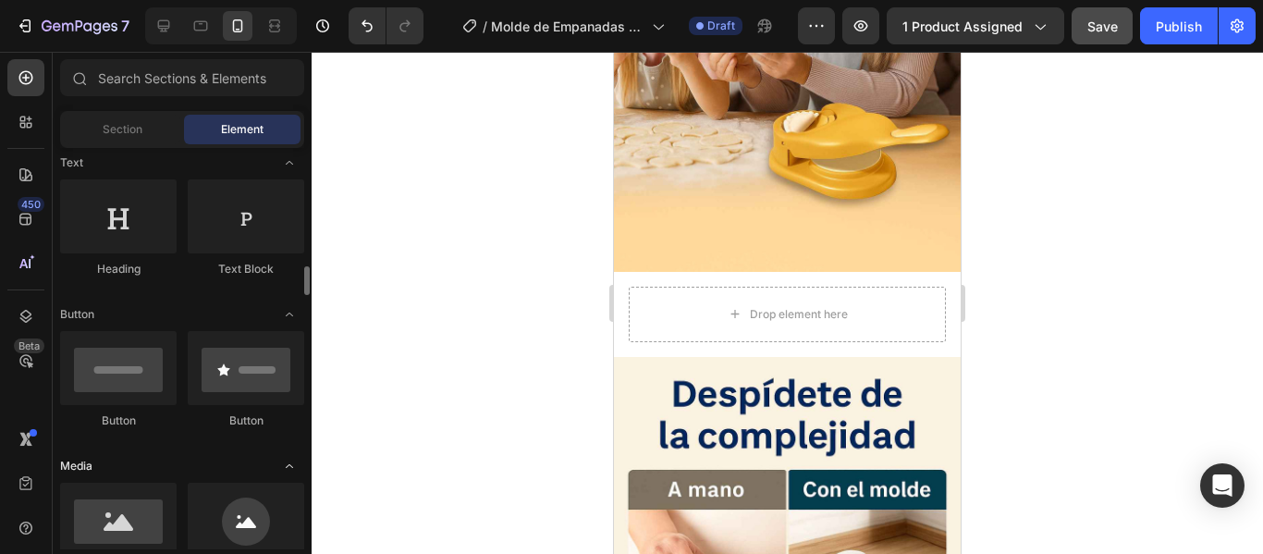
scroll to position [370, 0]
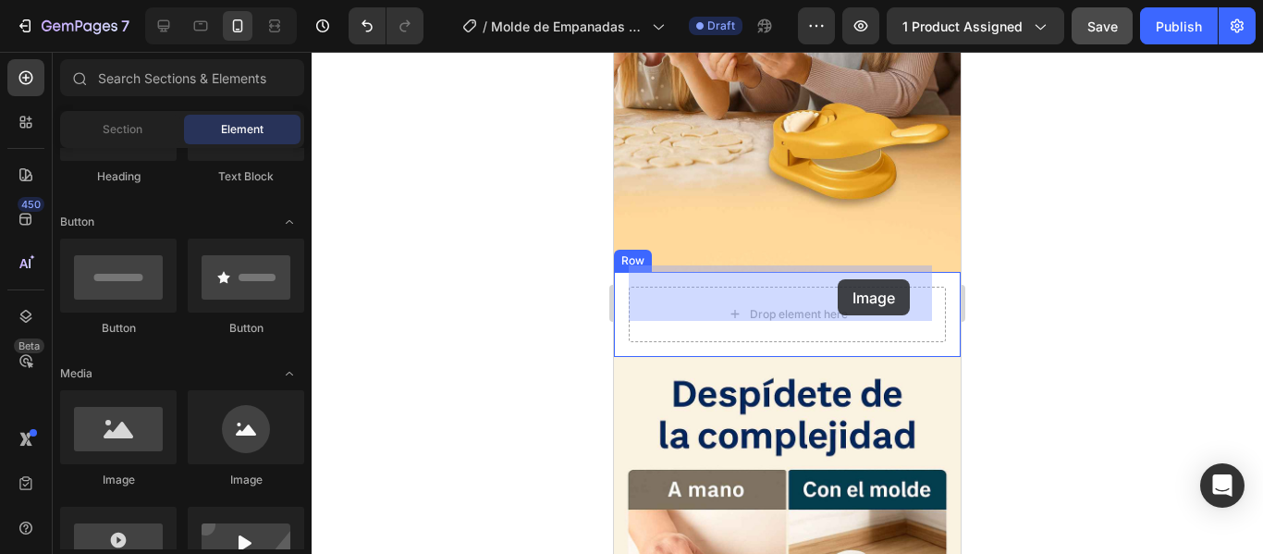
drag, startPoint x: 735, startPoint y: 510, endPoint x: 840, endPoint y: 277, distance: 255.7
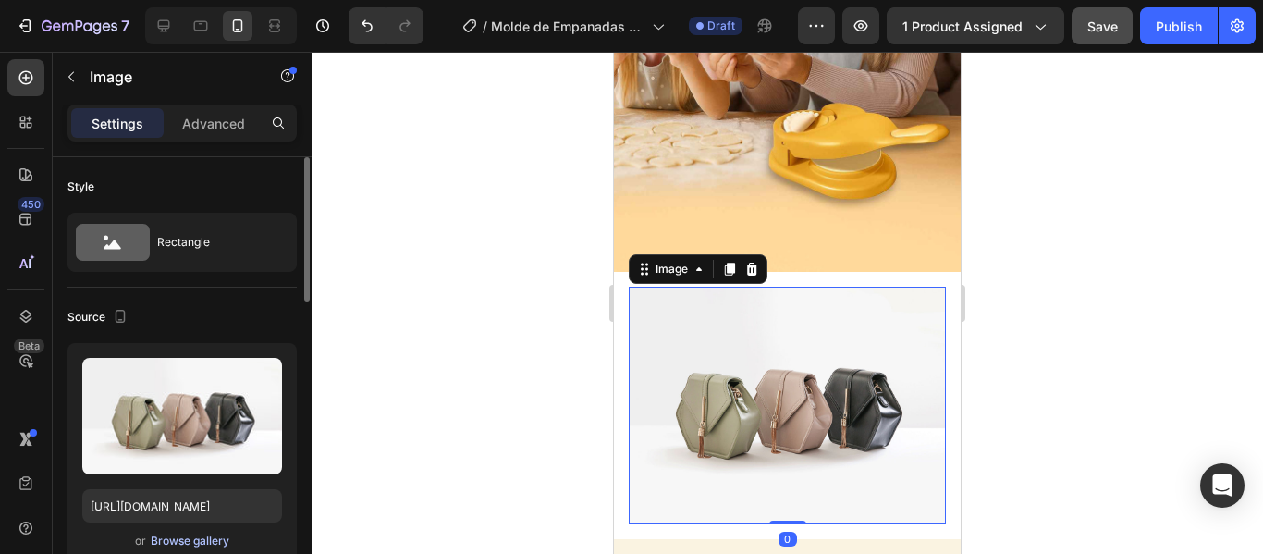
click at [168, 536] on div "Browse gallery" at bounding box center [190, 540] width 79 height 17
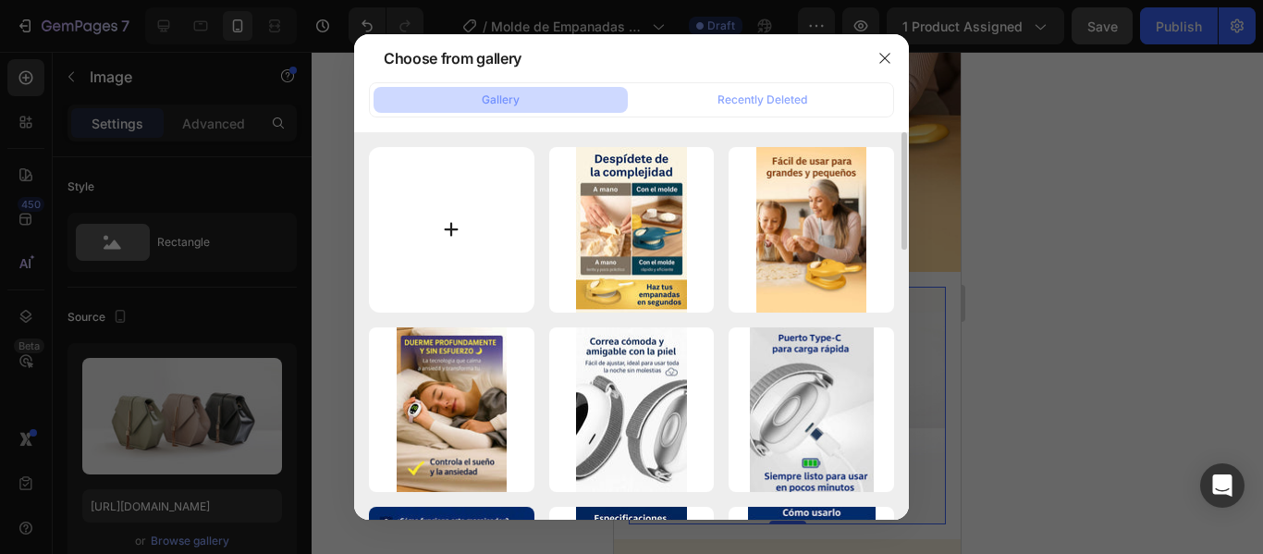
click at [422, 260] on input "file" at bounding box center [451, 229] width 165 height 165
type input "C:\fakepath\2-gif_480x480_1200x1200_268fc06c-bda0-4a73-b062-bea2ae50cd2c.webp"
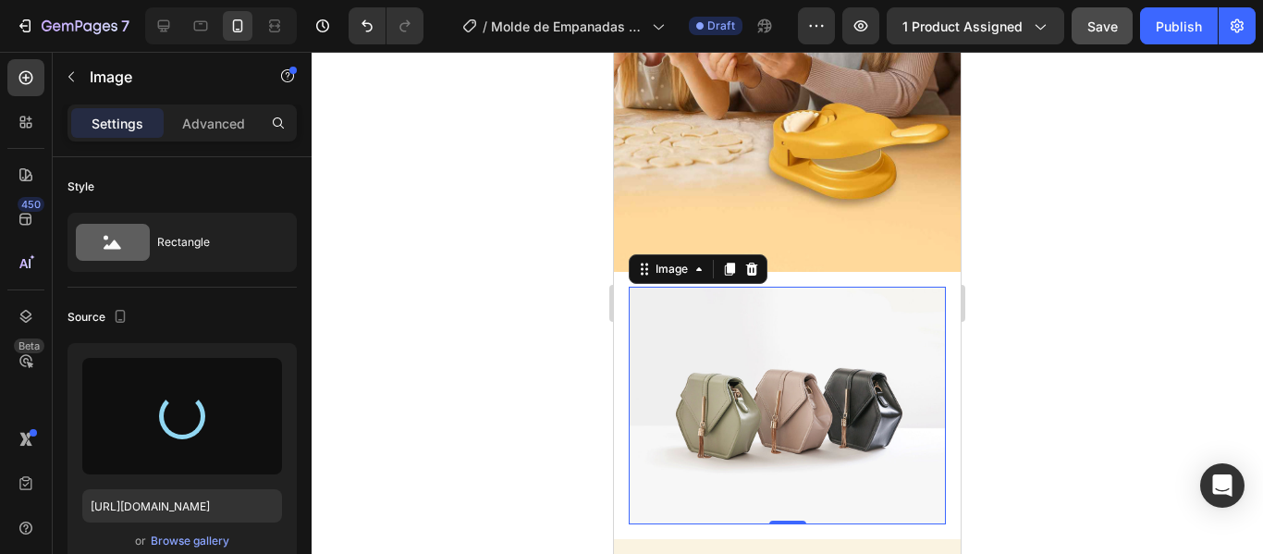
type input "[URL][DOMAIN_NAME]"
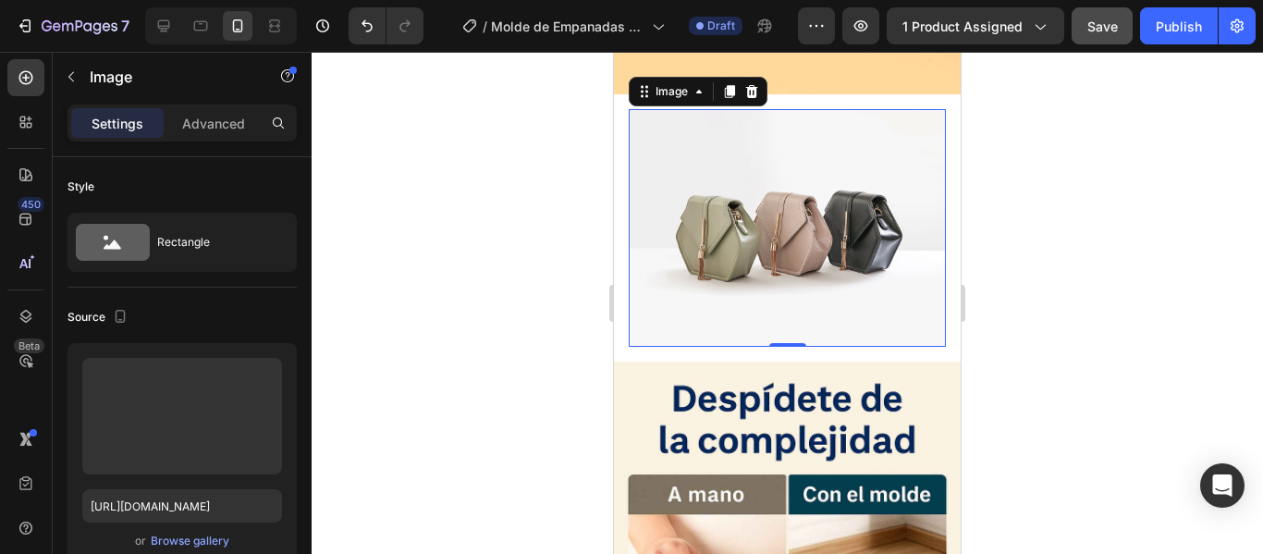
scroll to position [1664, 0]
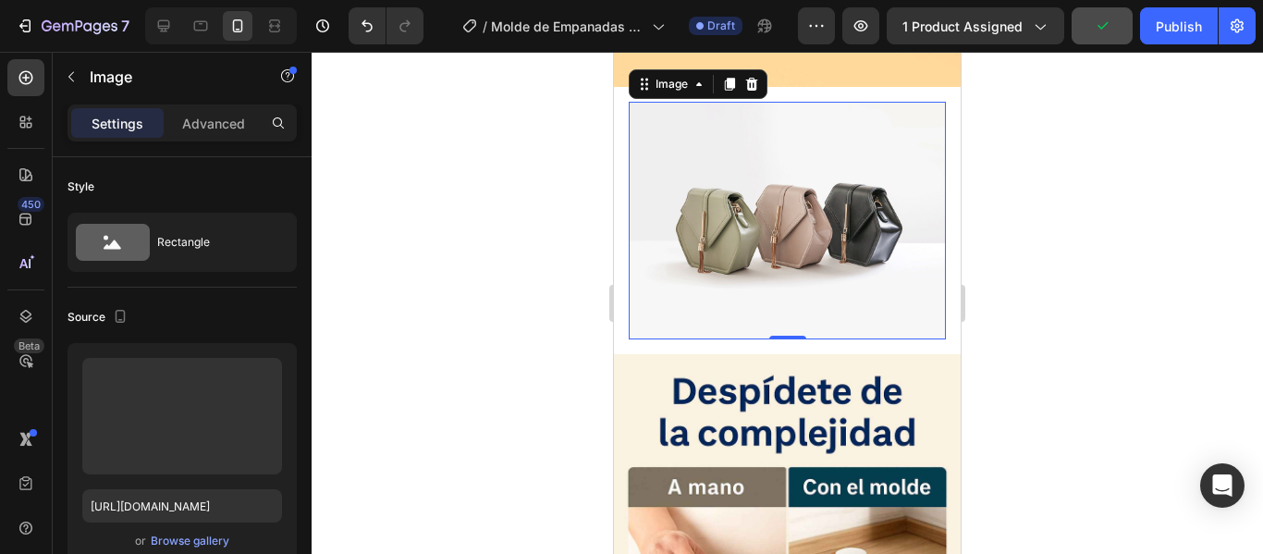
click at [888, 141] on img at bounding box center [787, 221] width 317 height 238
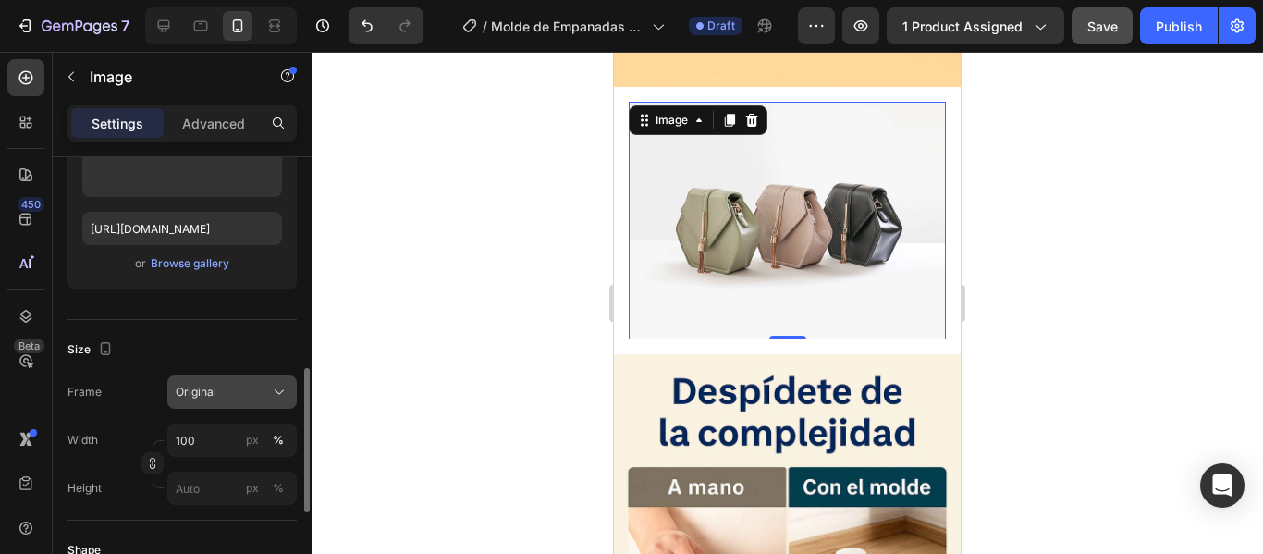
scroll to position [462, 0]
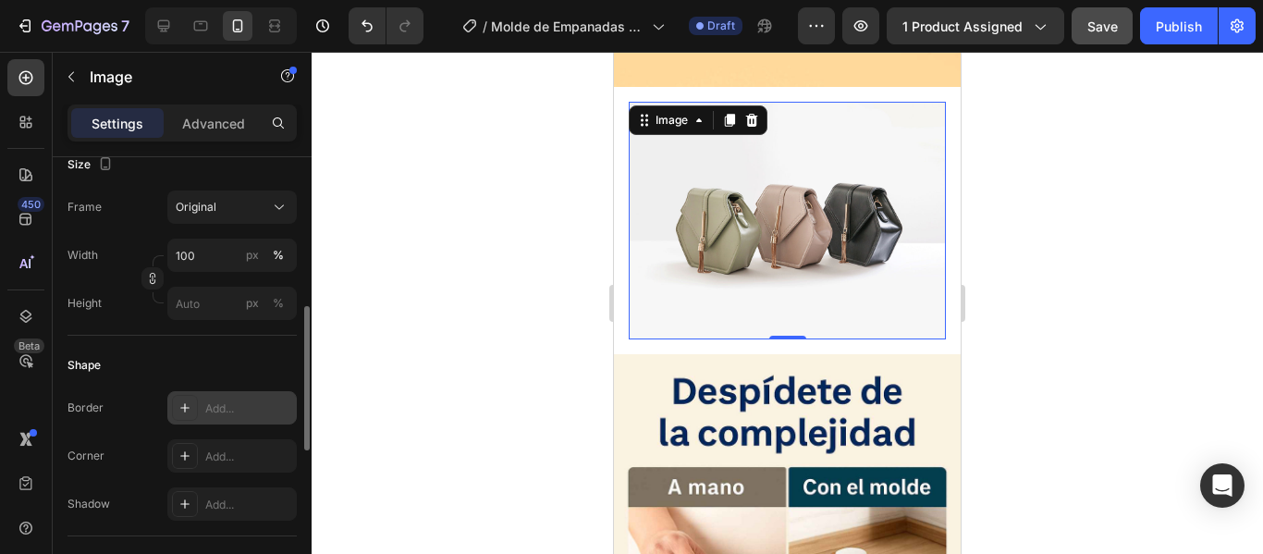
click at [234, 410] on div "Add..." at bounding box center [248, 408] width 87 height 17
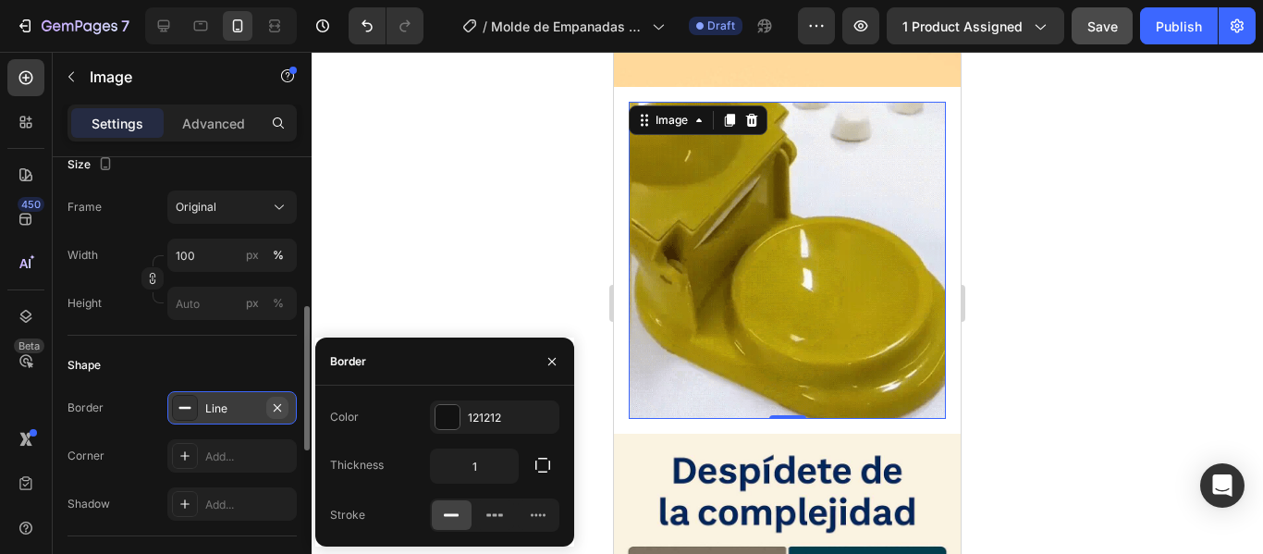
click at [282, 412] on icon "button" at bounding box center [277, 407] width 15 height 15
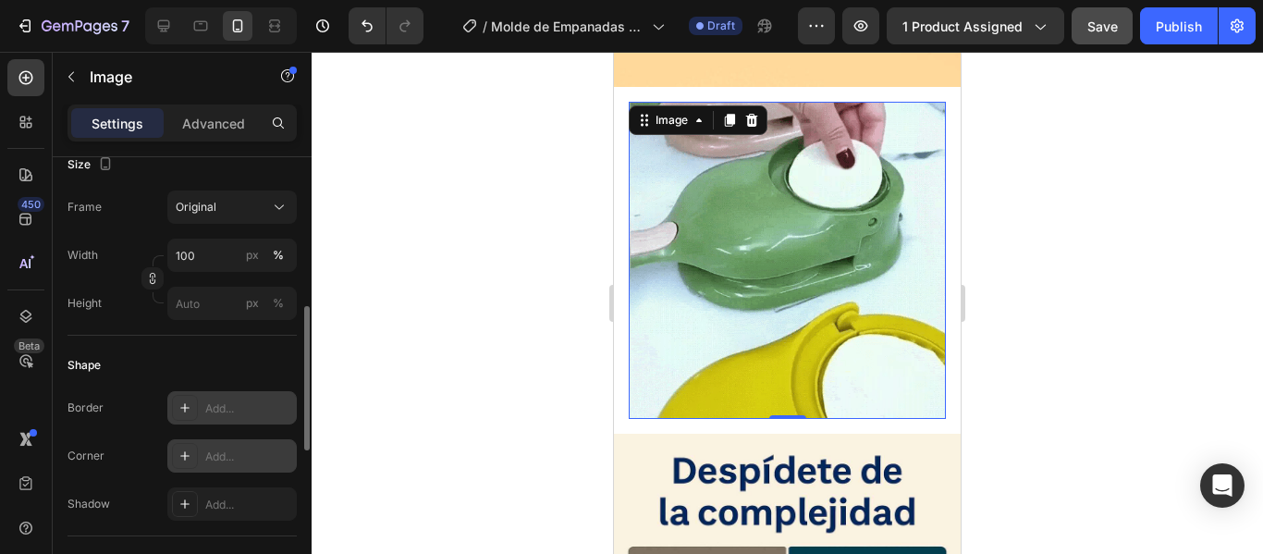
click at [240, 453] on div "Add..." at bounding box center [248, 456] width 87 height 17
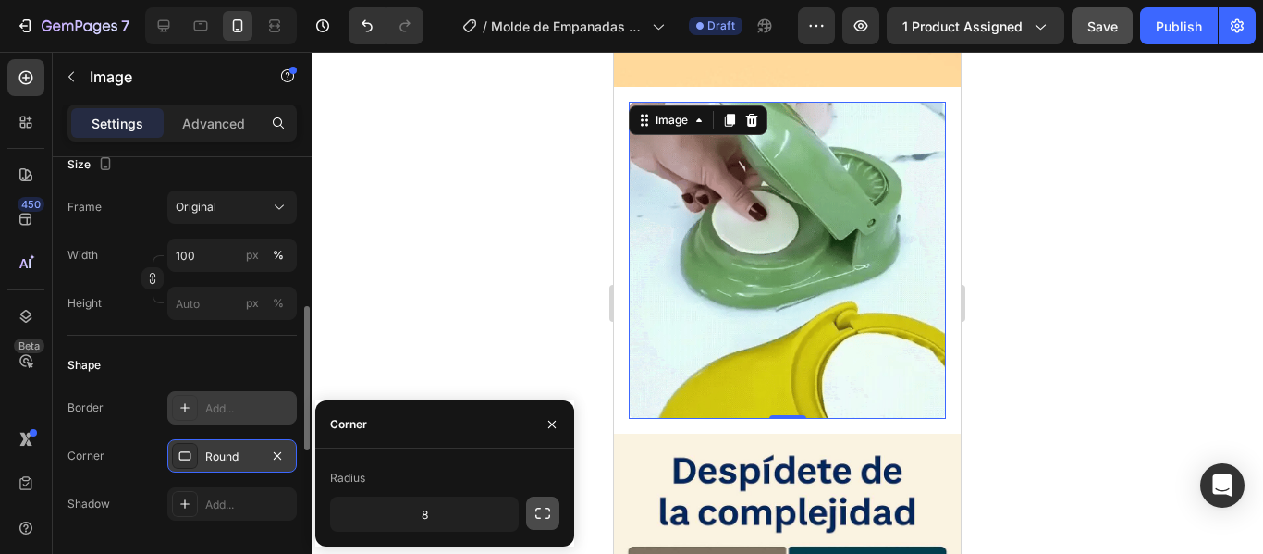
click at [543, 514] on icon "button" at bounding box center [542, 513] width 18 height 18
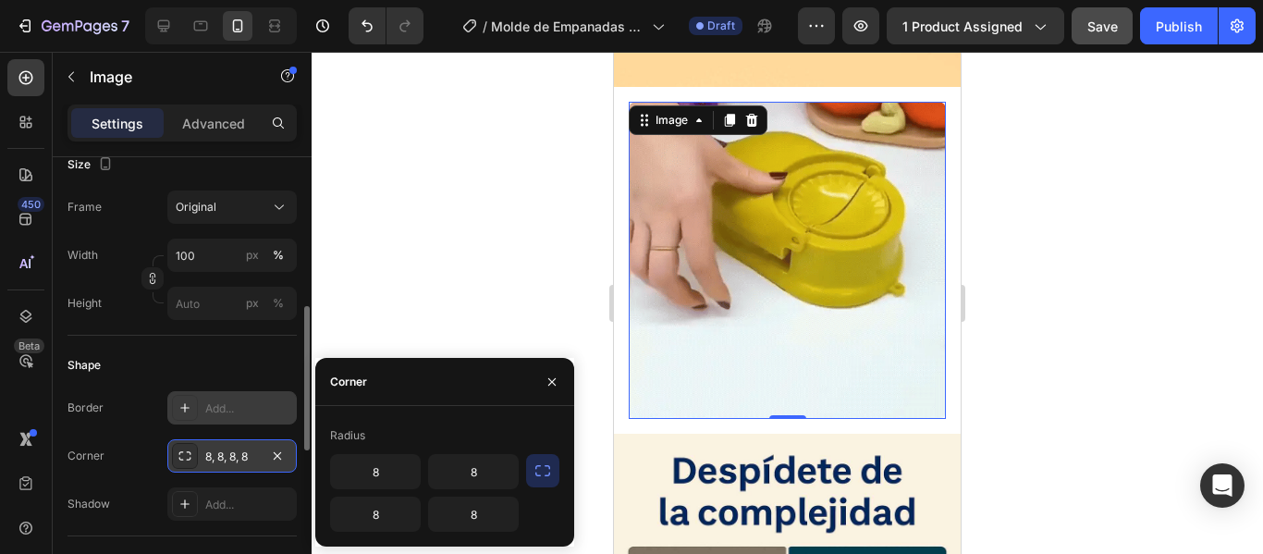
click at [1084, 310] on div at bounding box center [787, 303] width 951 height 502
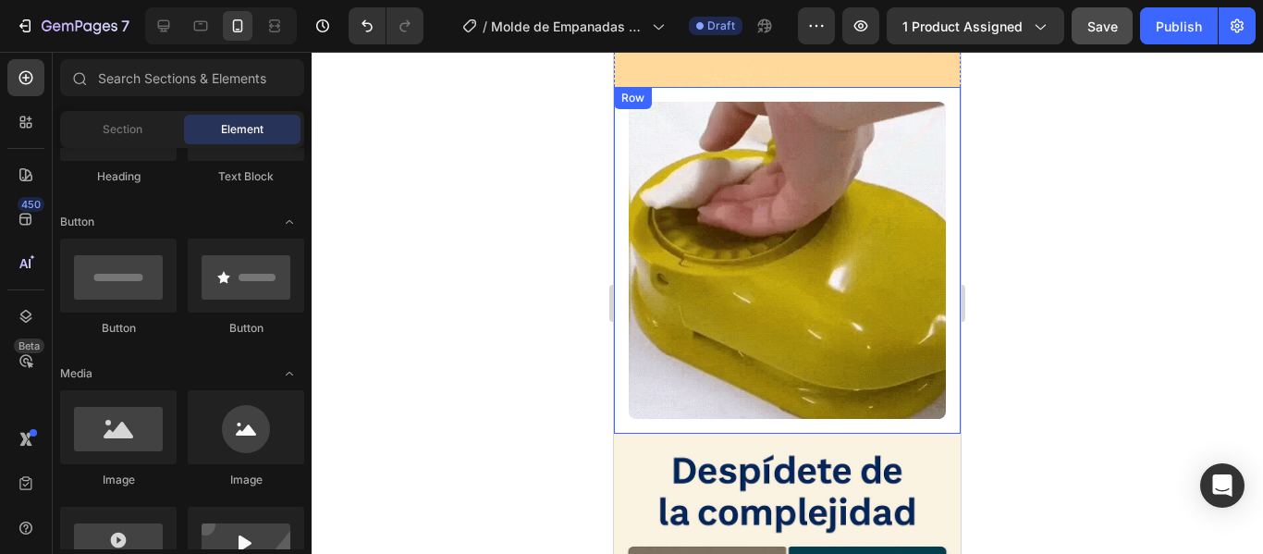
click at [938, 291] on div "Image Row" at bounding box center [787, 260] width 347 height 347
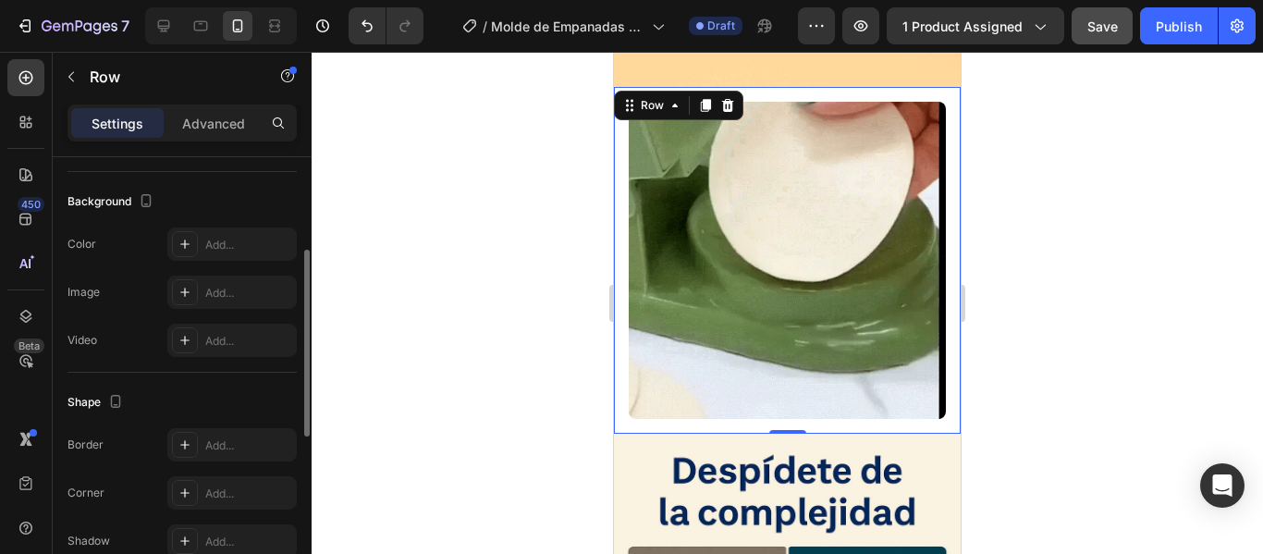
scroll to position [446, 0]
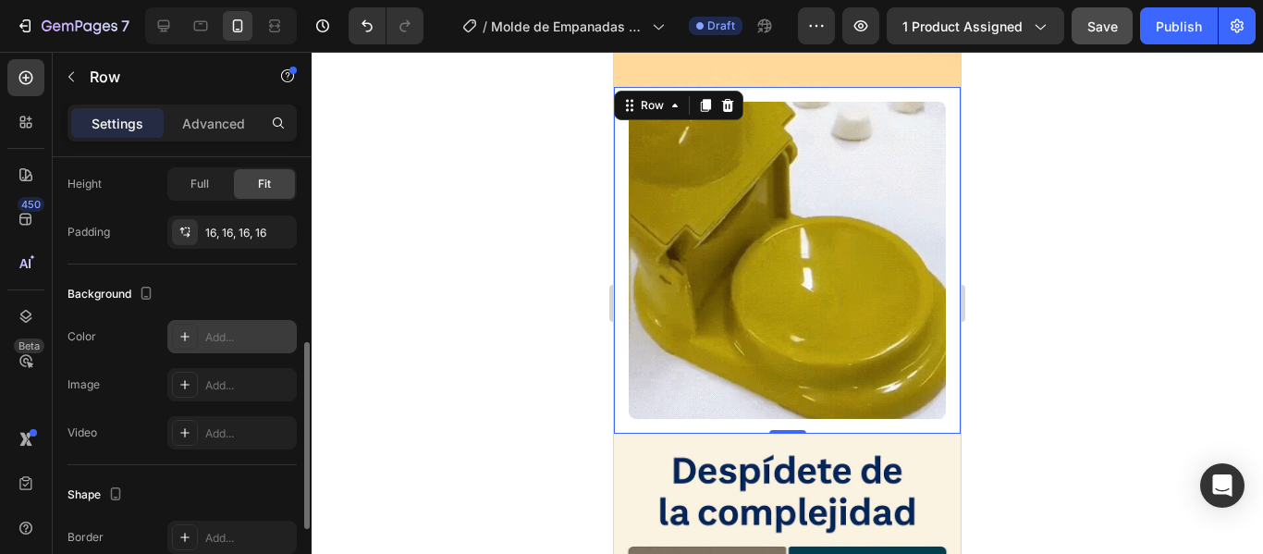
click at [214, 329] on div "Add..." at bounding box center [248, 337] width 87 height 17
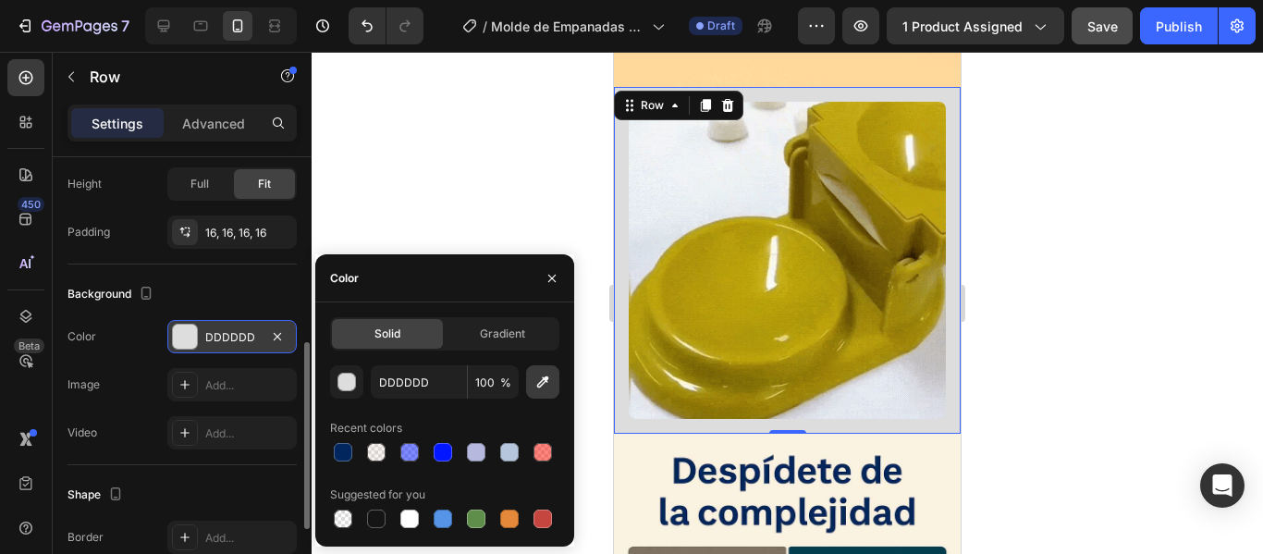
click at [542, 377] on icon "button" at bounding box center [542, 382] width 18 height 18
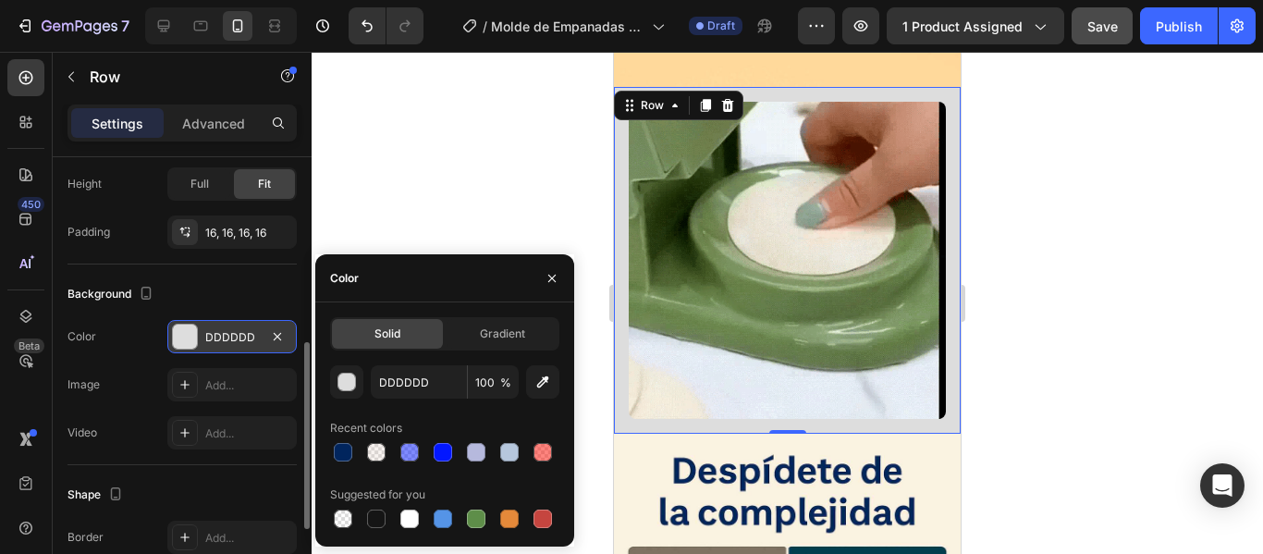
type input "FFD99B"
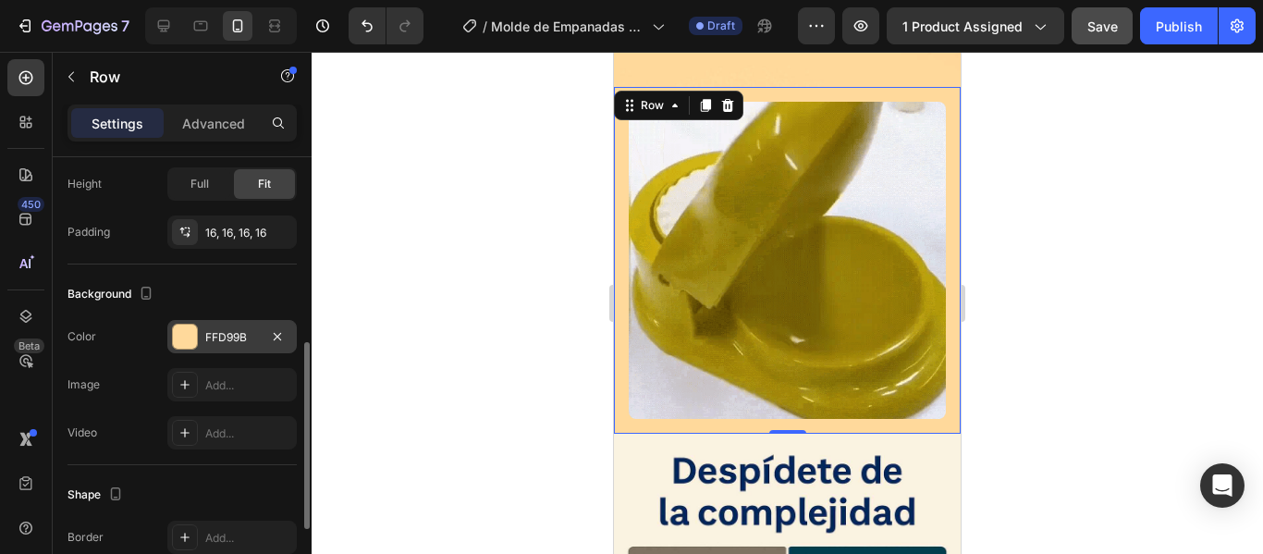
click at [1038, 156] on div at bounding box center [787, 303] width 951 height 502
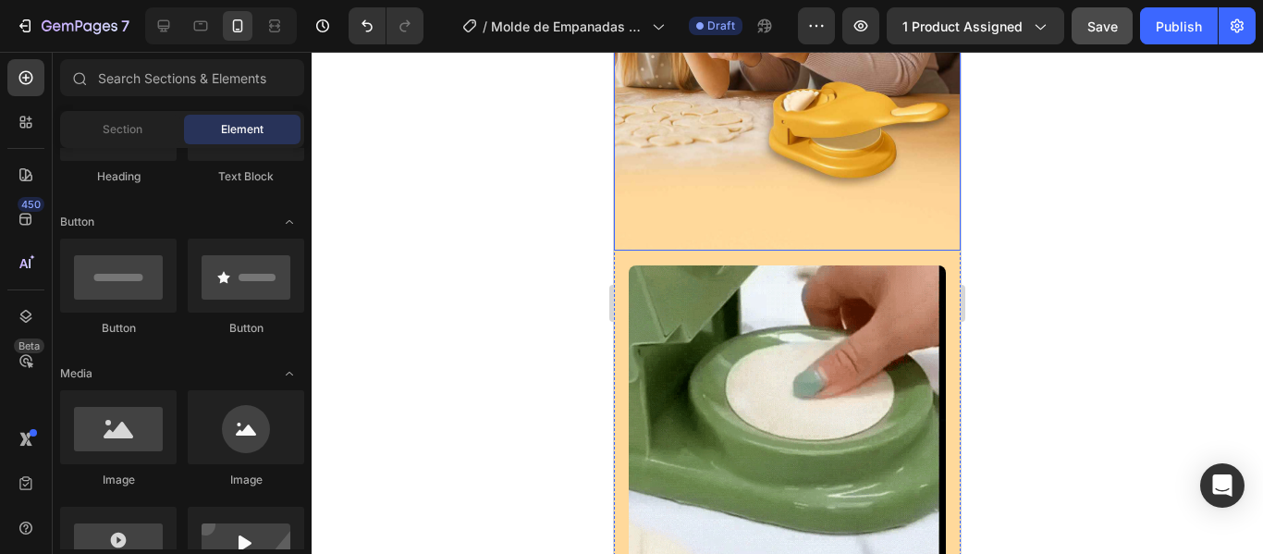
scroll to position [1387, 0]
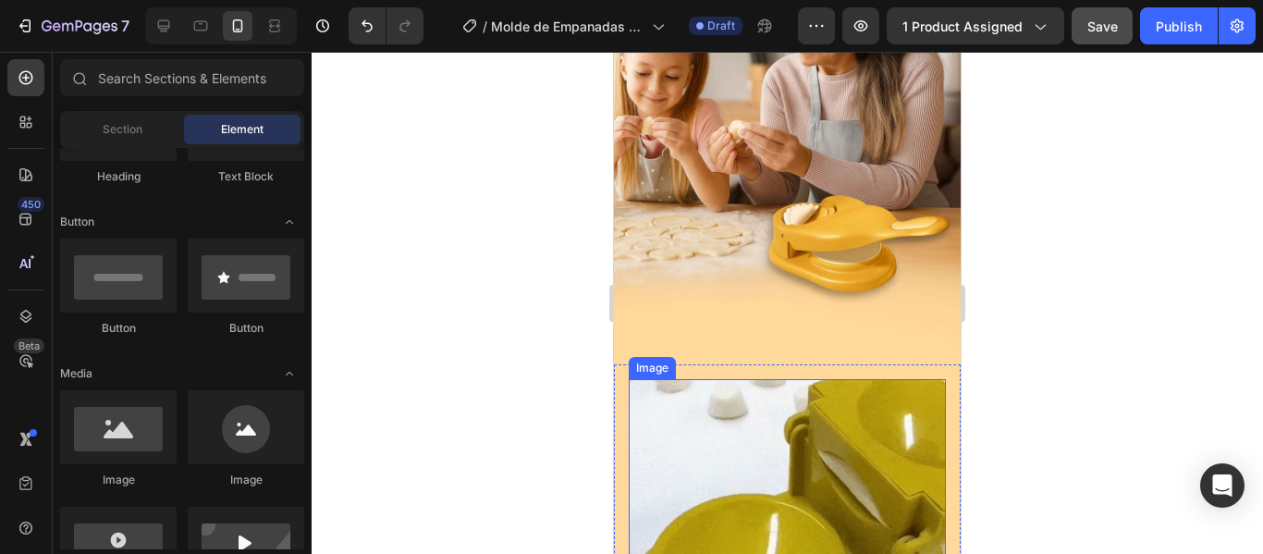
click at [822, 429] on img at bounding box center [787, 537] width 317 height 317
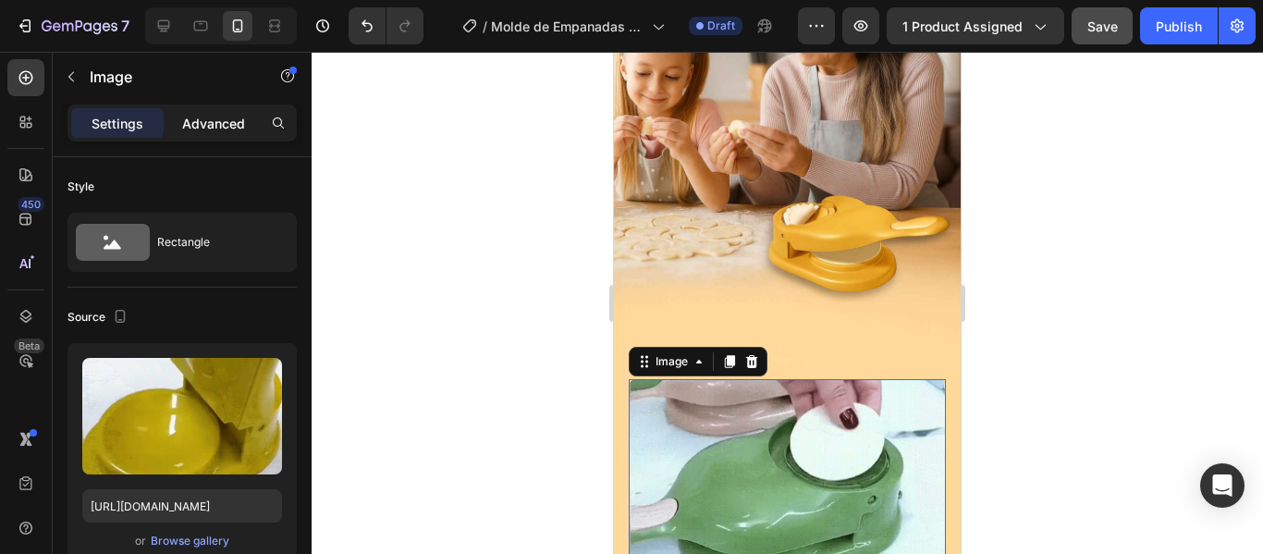
click at [202, 121] on p "Advanced" at bounding box center [213, 123] width 63 height 19
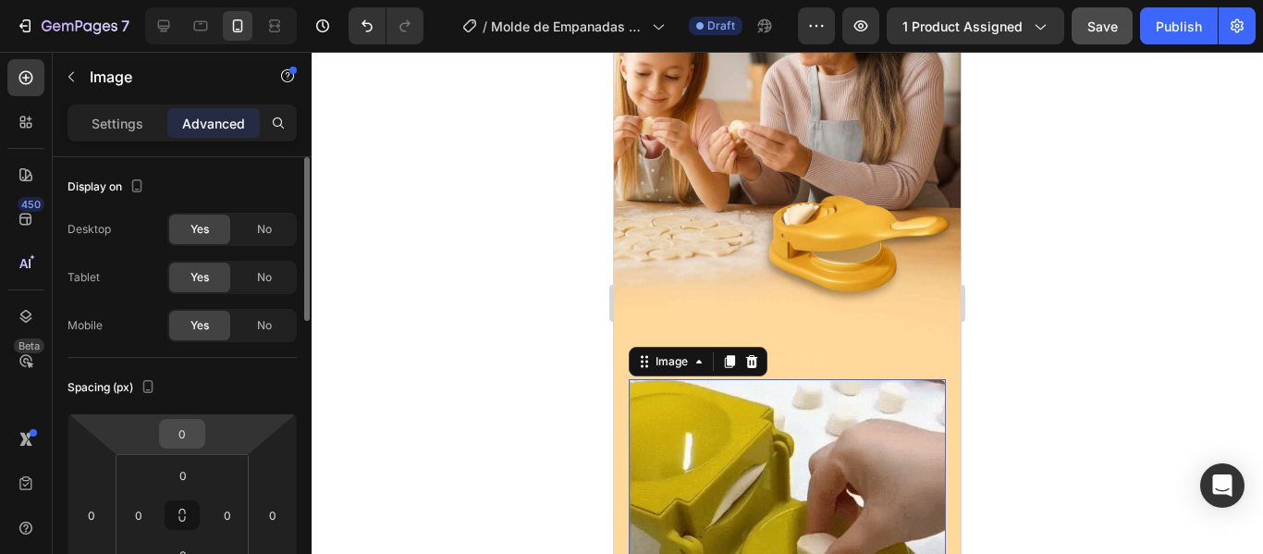
click at [201, 432] on div "0" at bounding box center [182, 434] width 46 height 30
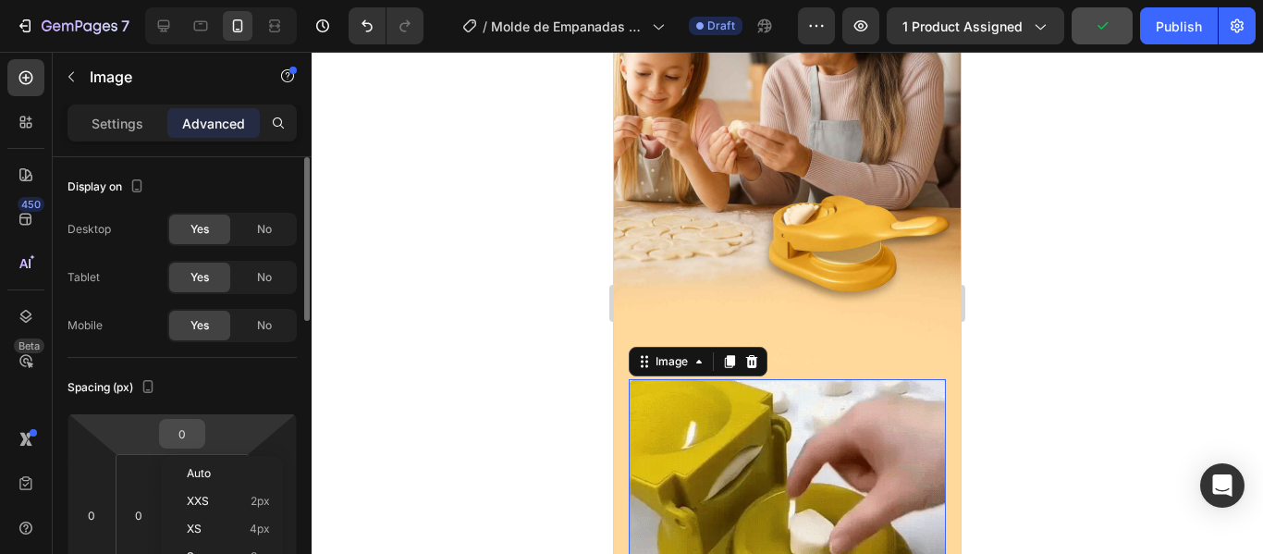
click at [180, 421] on input "0" at bounding box center [182, 434] width 37 height 28
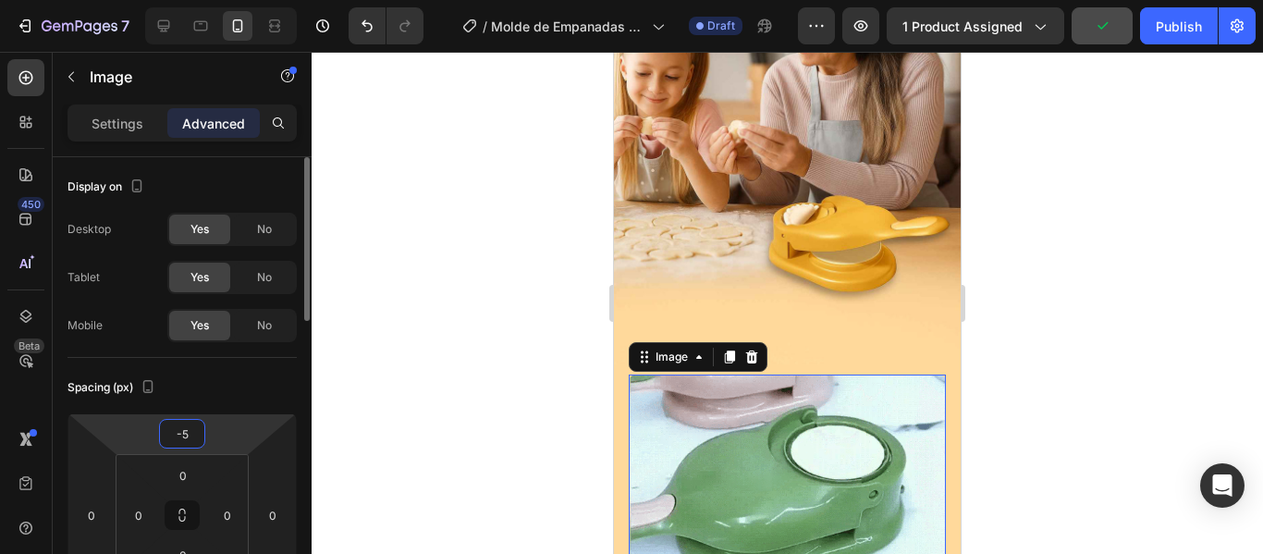
type input "-50"
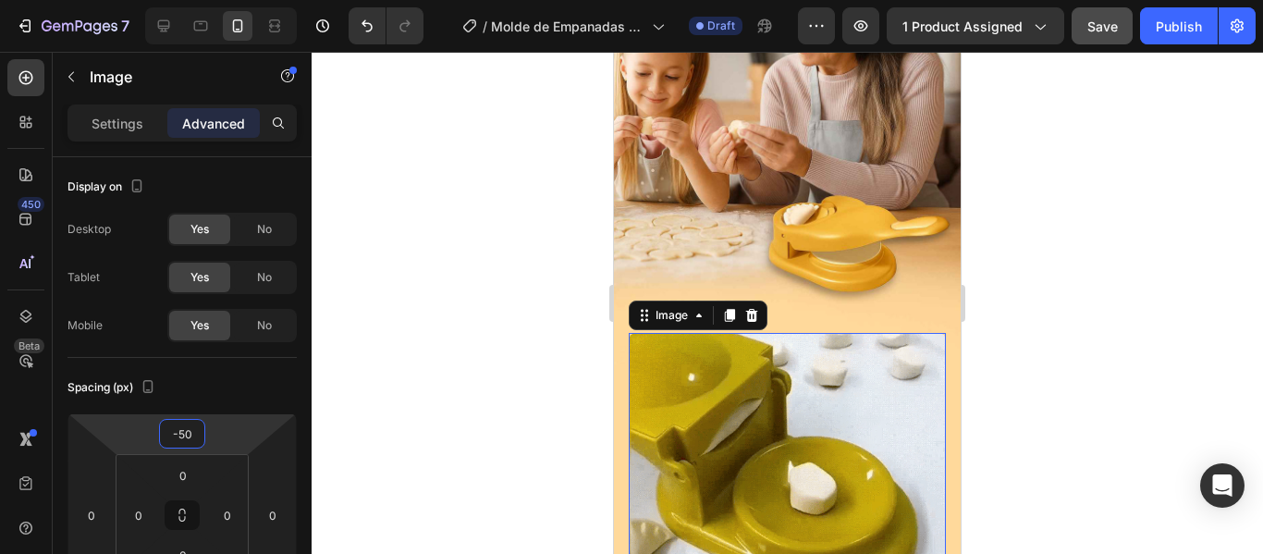
click at [1164, 310] on div at bounding box center [787, 303] width 951 height 502
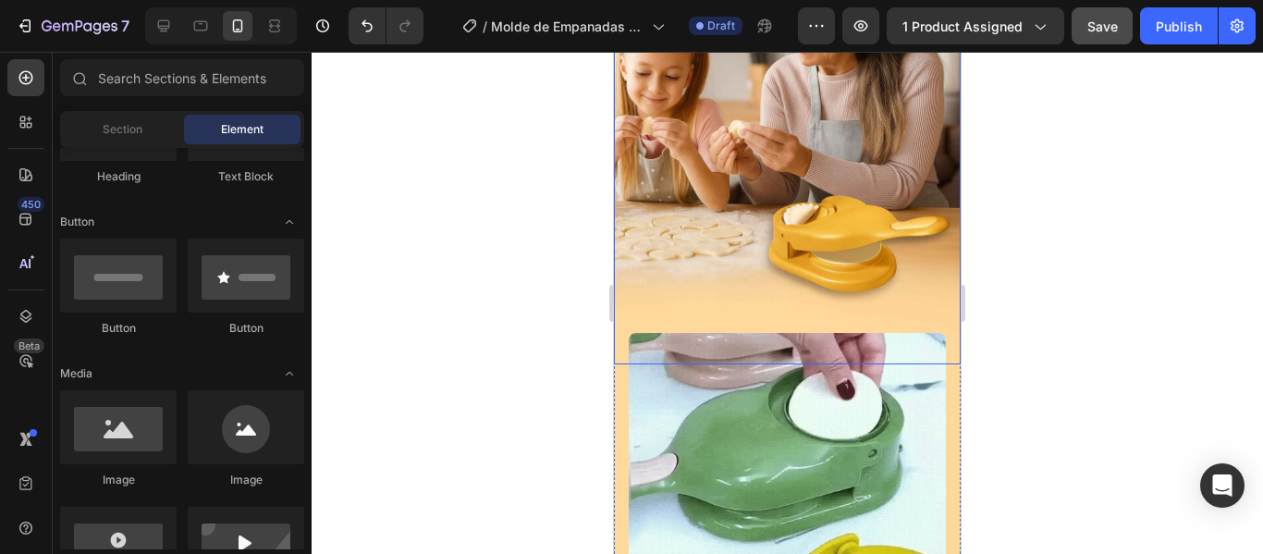
scroll to position [1479, 0]
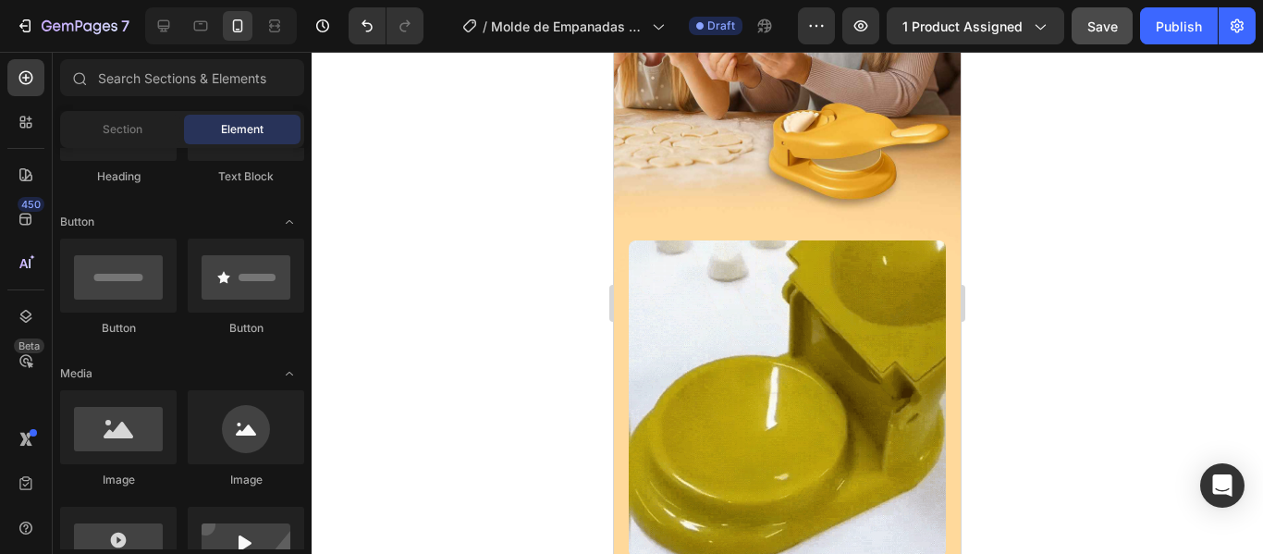
click at [1109, 283] on div at bounding box center [787, 303] width 951 height 502
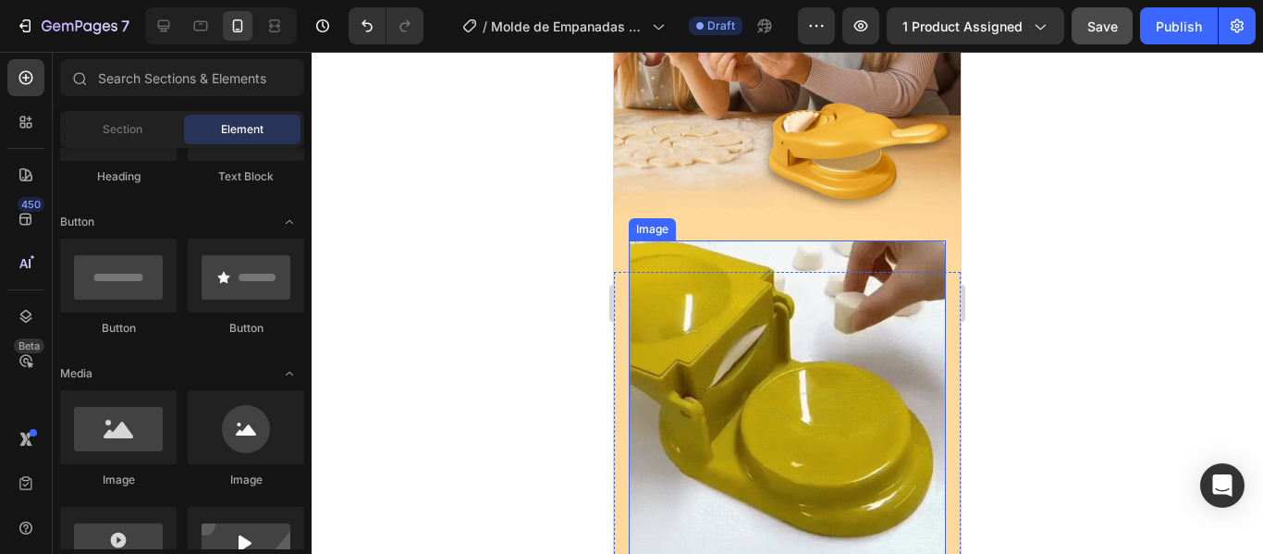
click at [845, 240] on img at bounding box center [787, 398] width 317 height 317
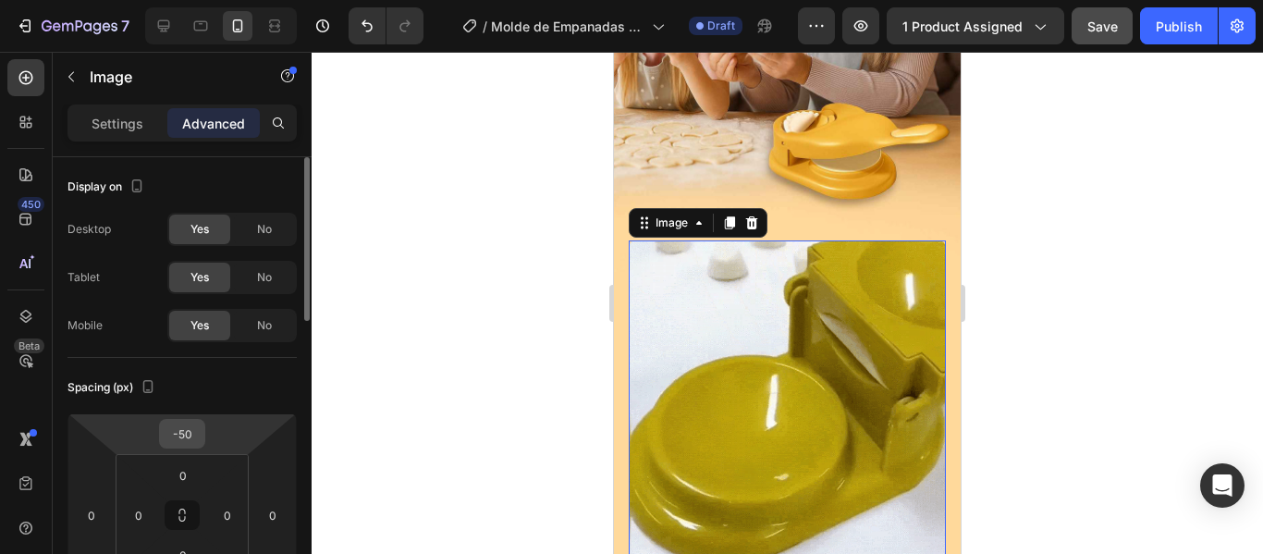
click at [197, 431] on input "-50" at bounding box center [182, 434] width 37 height 28
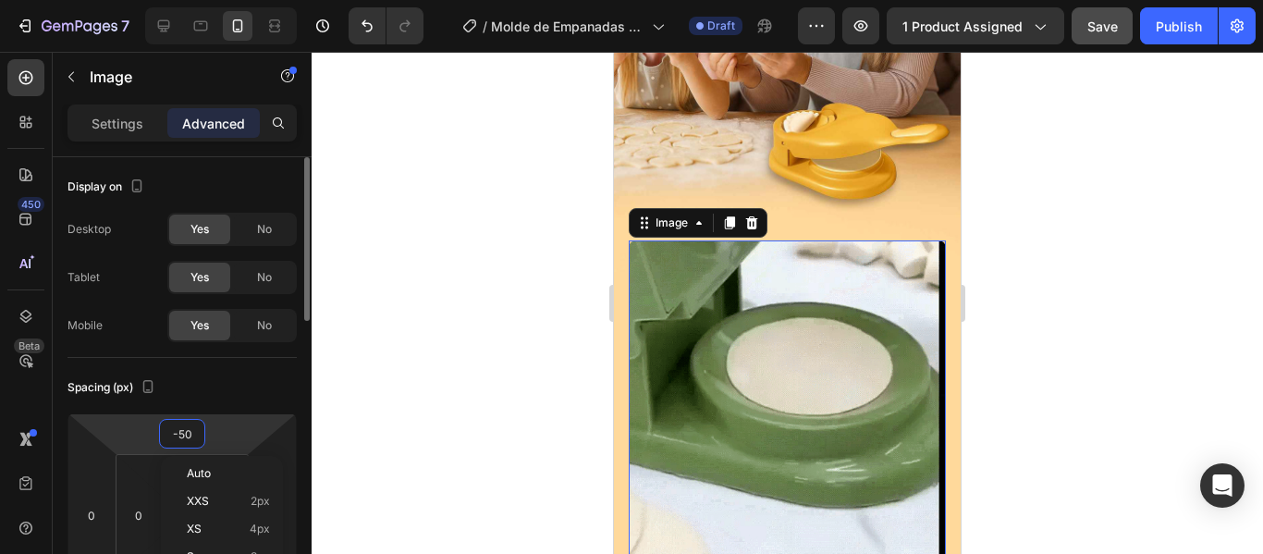
type input "-5"
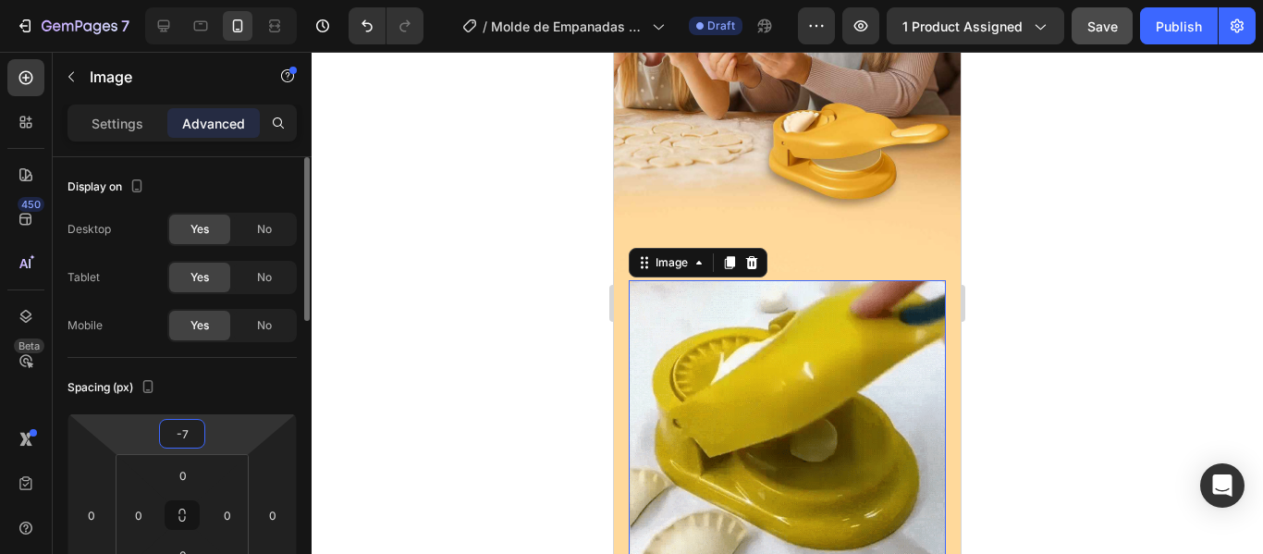
type input "-70"
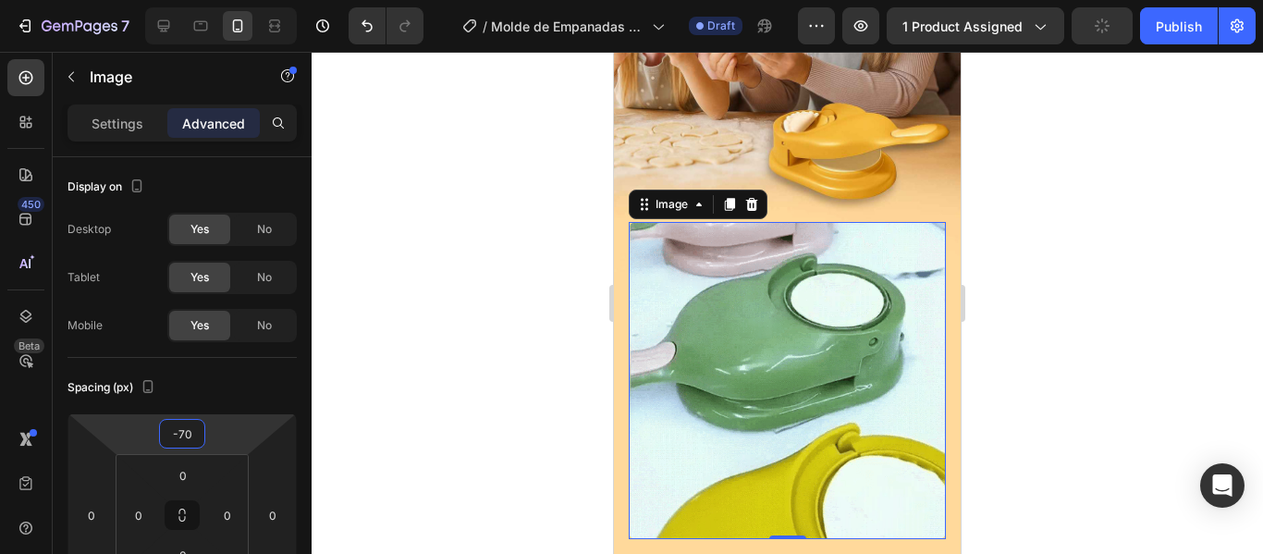
click at [1069, 293] on div at bounding box center [787, 303] width 951 height 502
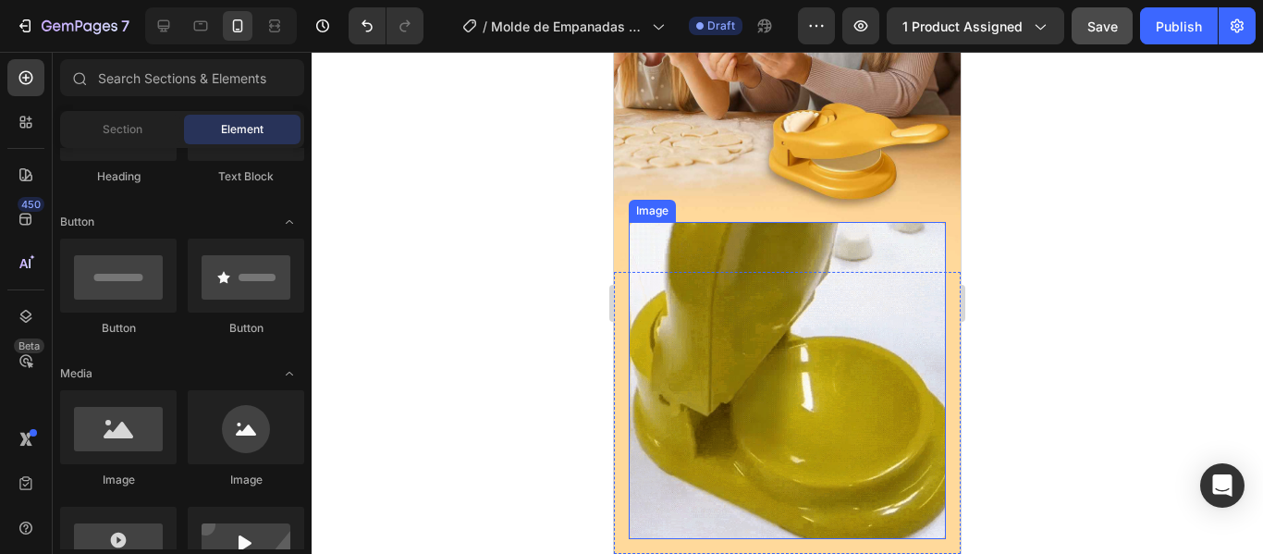
scroll to position [1572, 0]
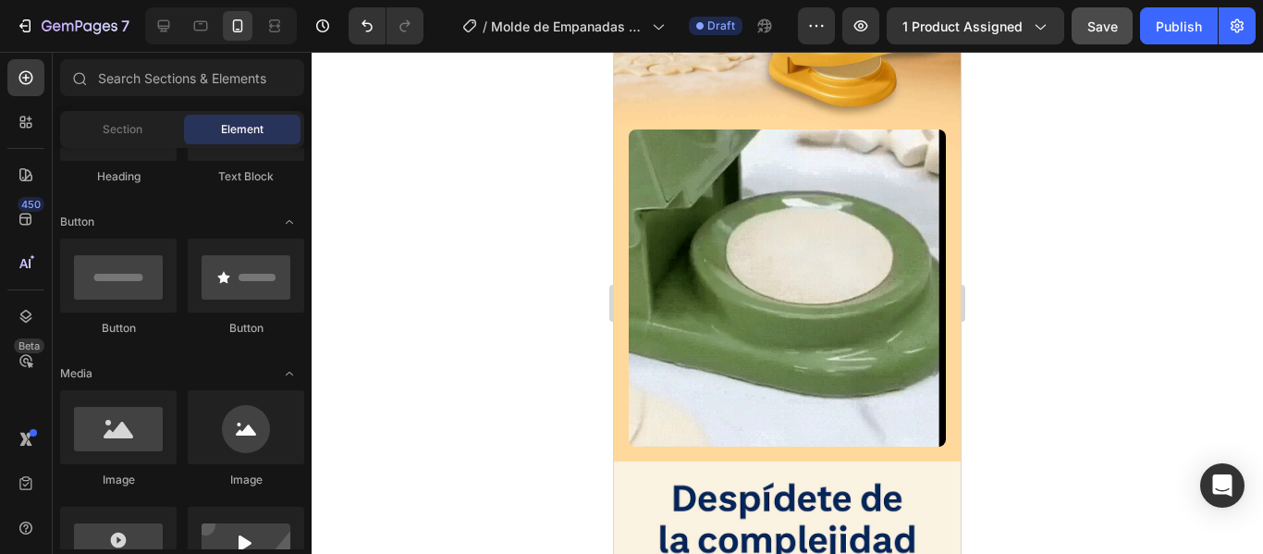
click at [1093, 359] on div at bounding box center [787, 303] width 951 height 502
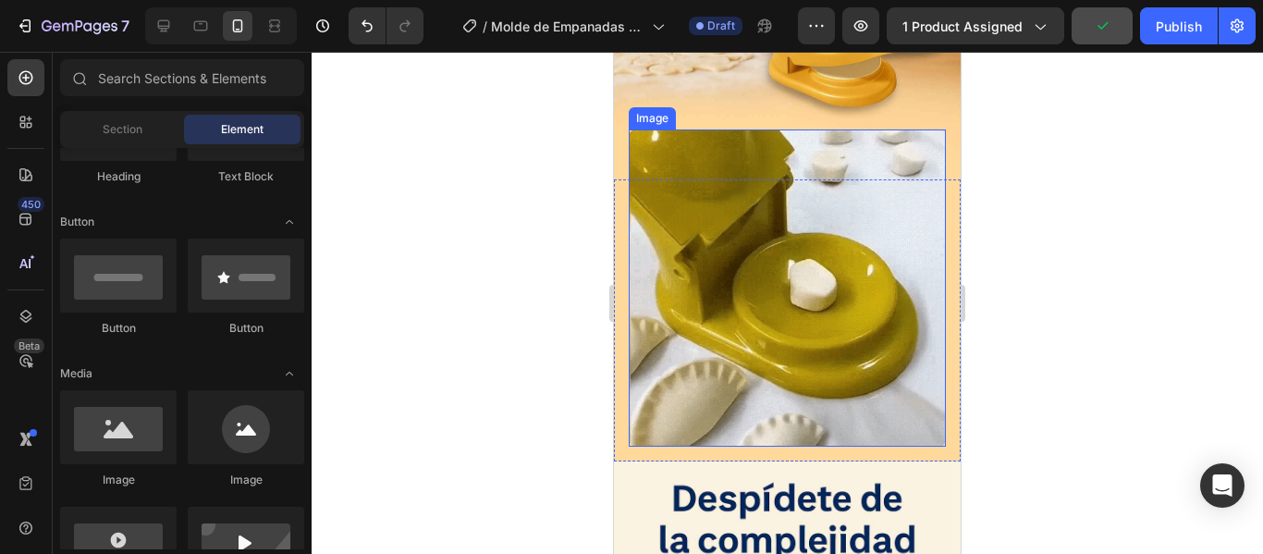
scroll to position [1294, 0]
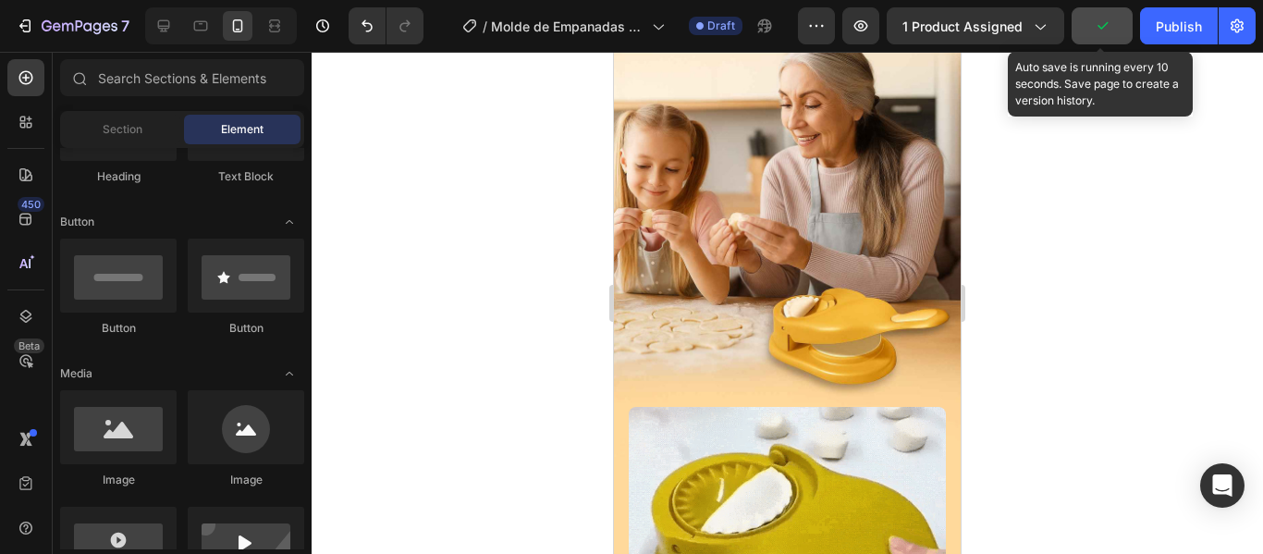
click at [1103, 31] on icon "button" at bounding box center [1102, 26] width 18 height 18
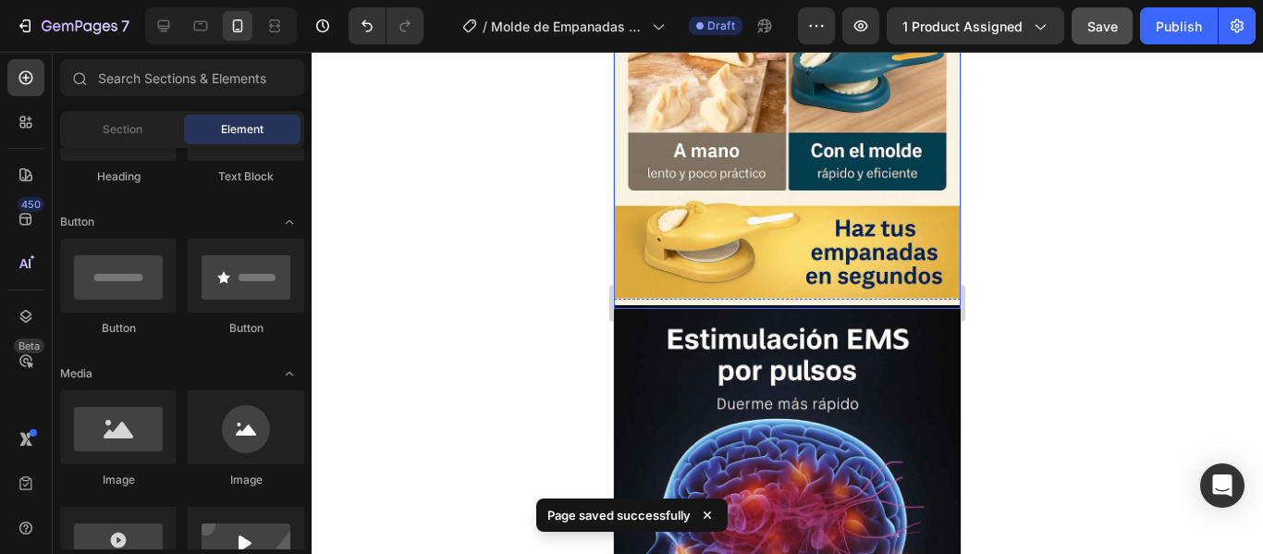
scroll to position [2219, 0]
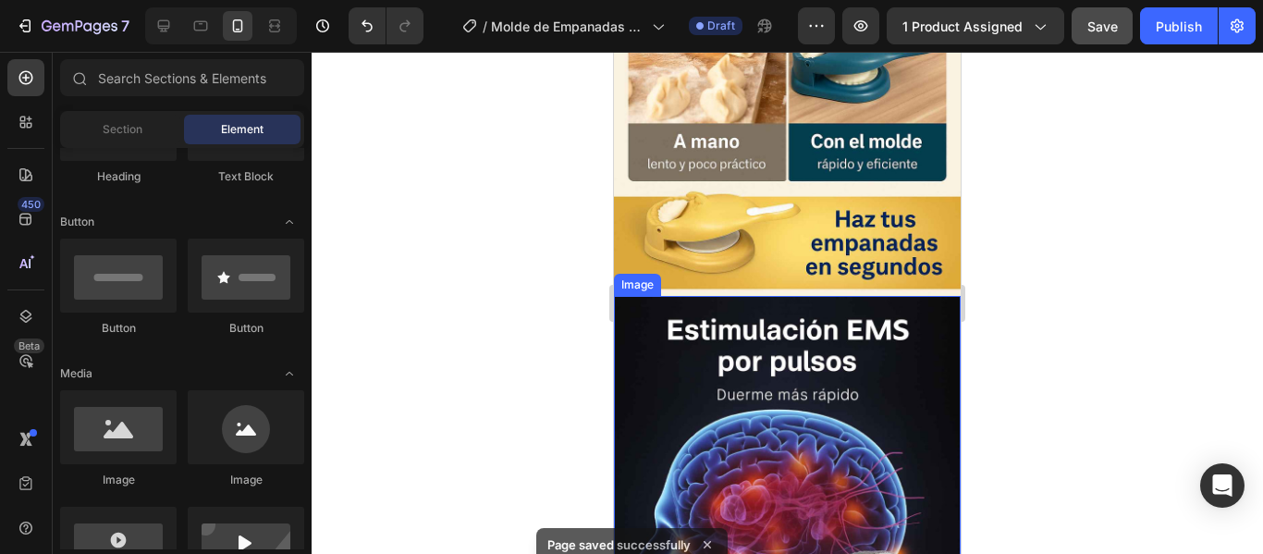
click at [888, 324] on img at bounding box center [787, 556] width 347 height 520
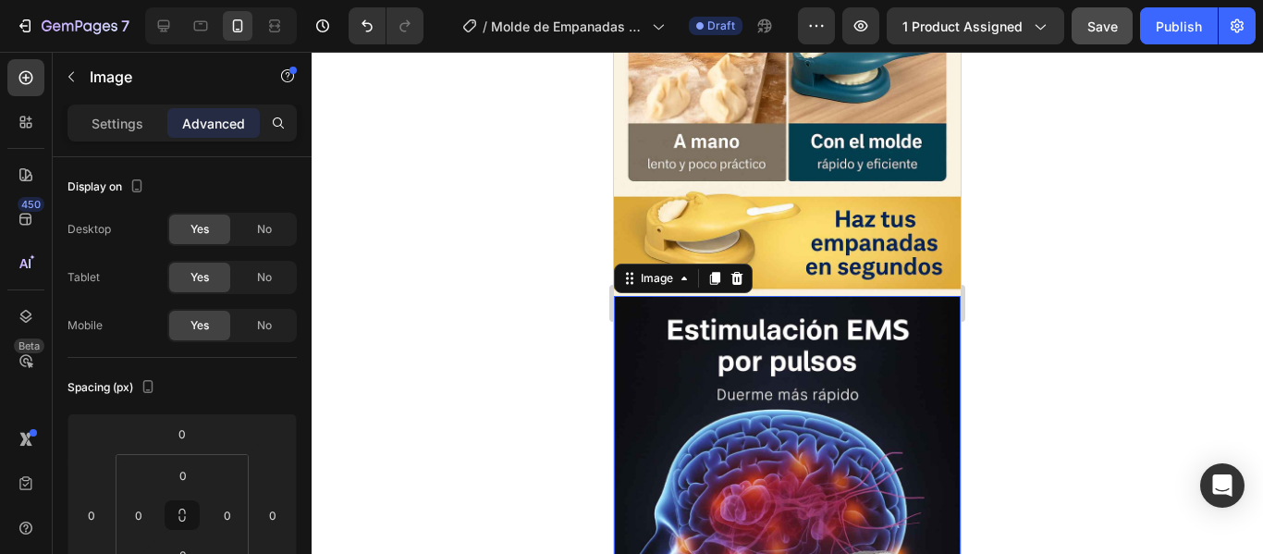
click at [699, 324] on img at bounding box center [787, 556] width 347 height 520
click at [124, 127] on p "Settings" at bounding box center [118, 123] width 52 height 19
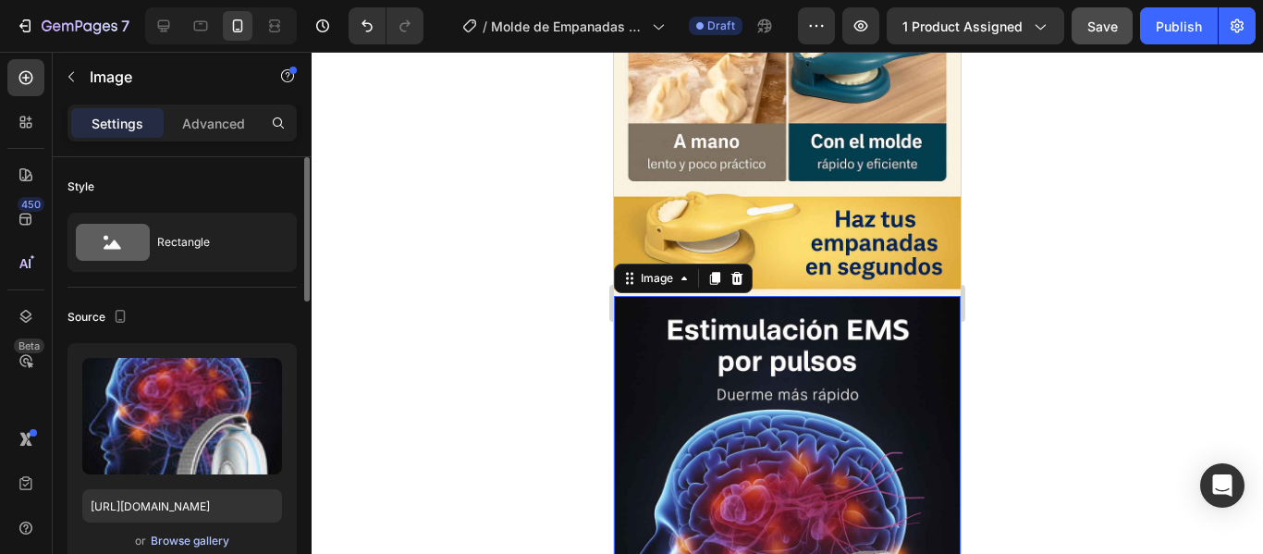
click at [159, 548] on div "Browse gallery" at bounding box center [190, 540] width 79 height 17
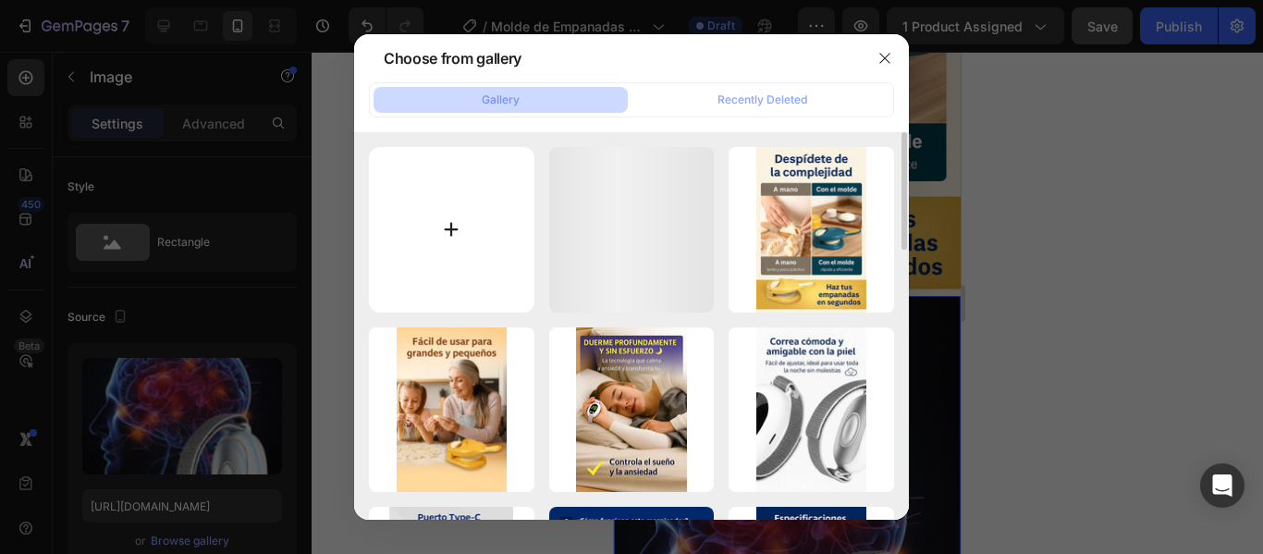
click at [437, 230] on input "file" at bounding box center [451, 229] width 165 height 165
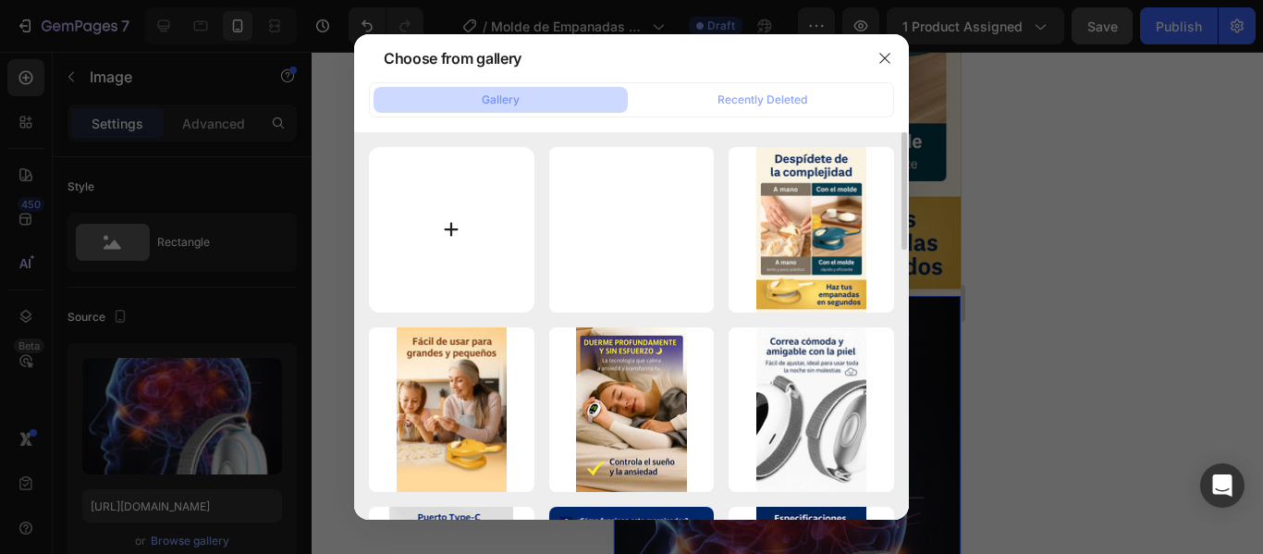
type input "C:\fakepath\ChatGPT Image 25 ago 2025, 13_22_42_7_11zon.jpg"
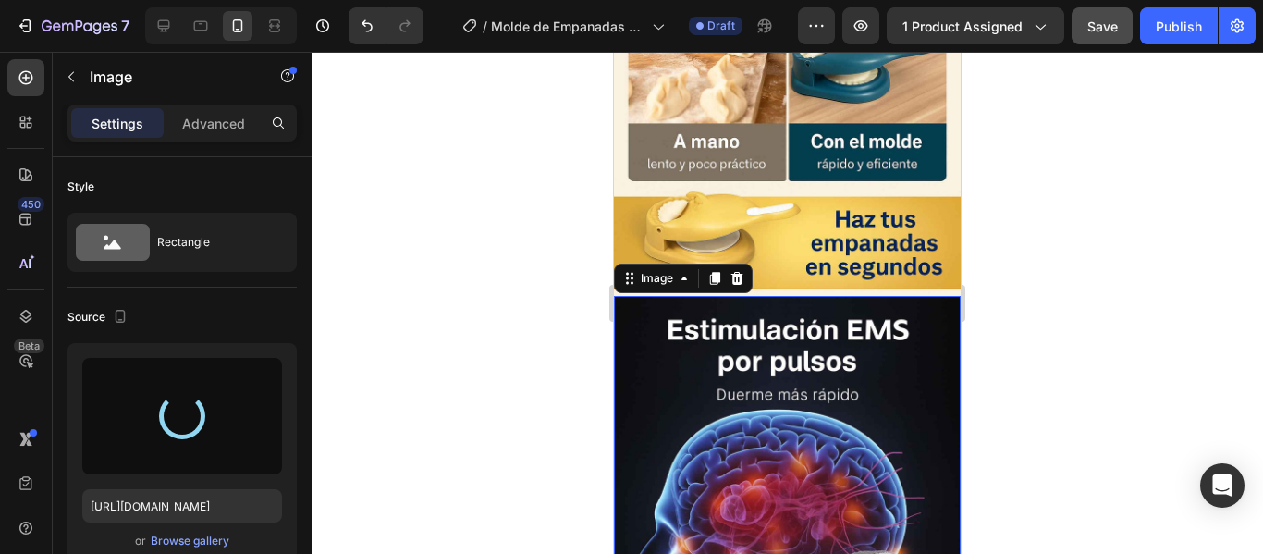
type input "[URL][DOMAIN_NAME]"
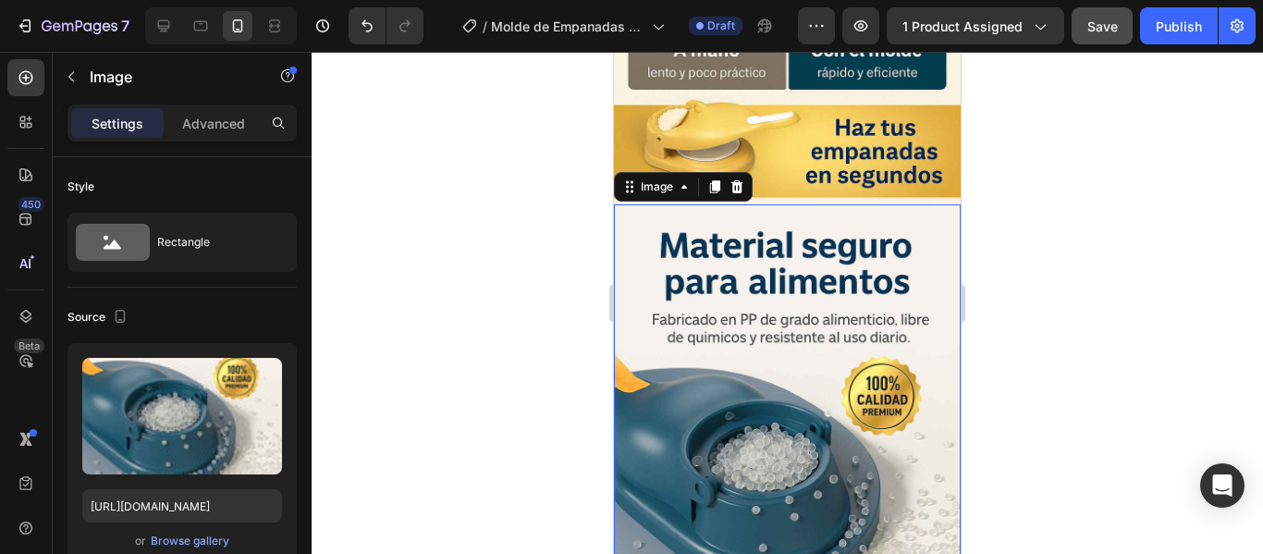
scroll to position [2311, 0]
click at [1233, 297] on div at bounding box center [787, 303] width 951 height 502
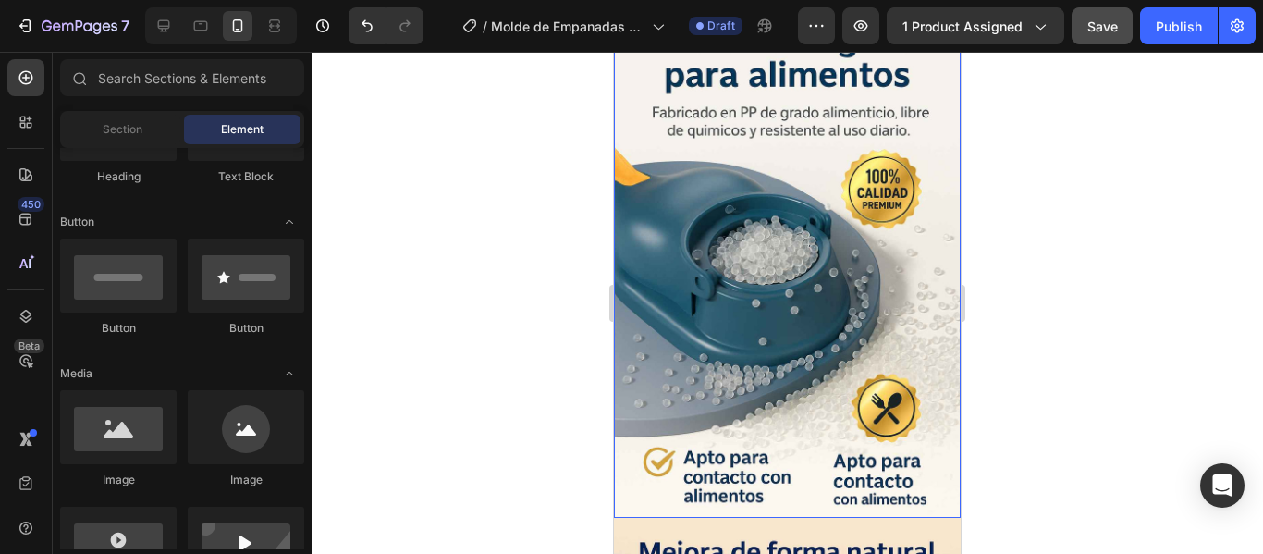
scroll to position [2589, 0]
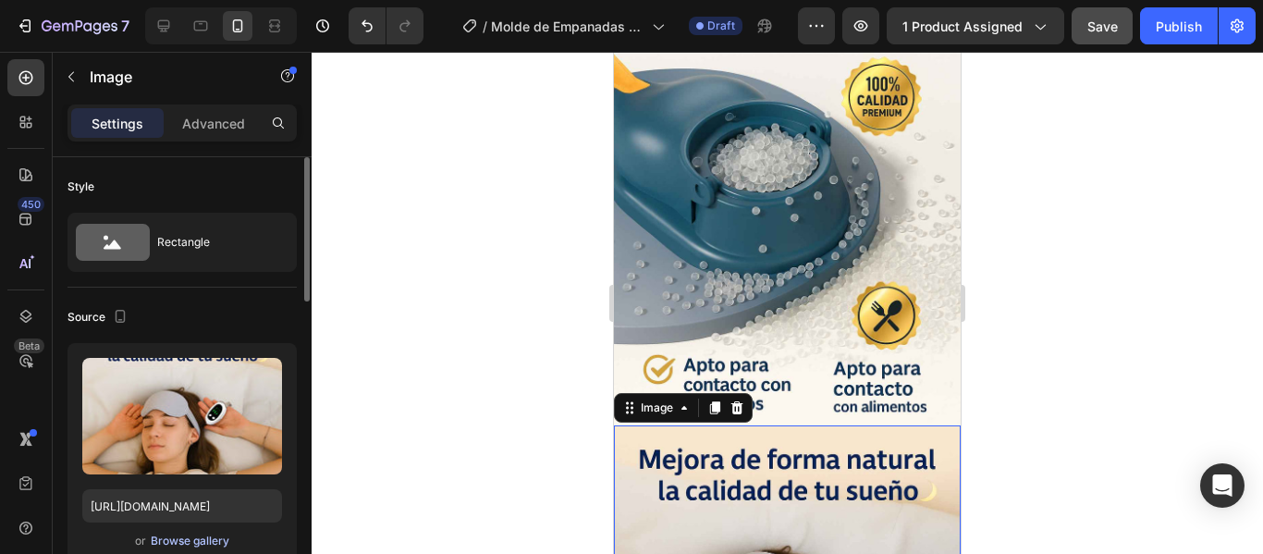
click at [195, 543] on div "Browse gallery" at bounding box center [190, 540] width 79 height 17
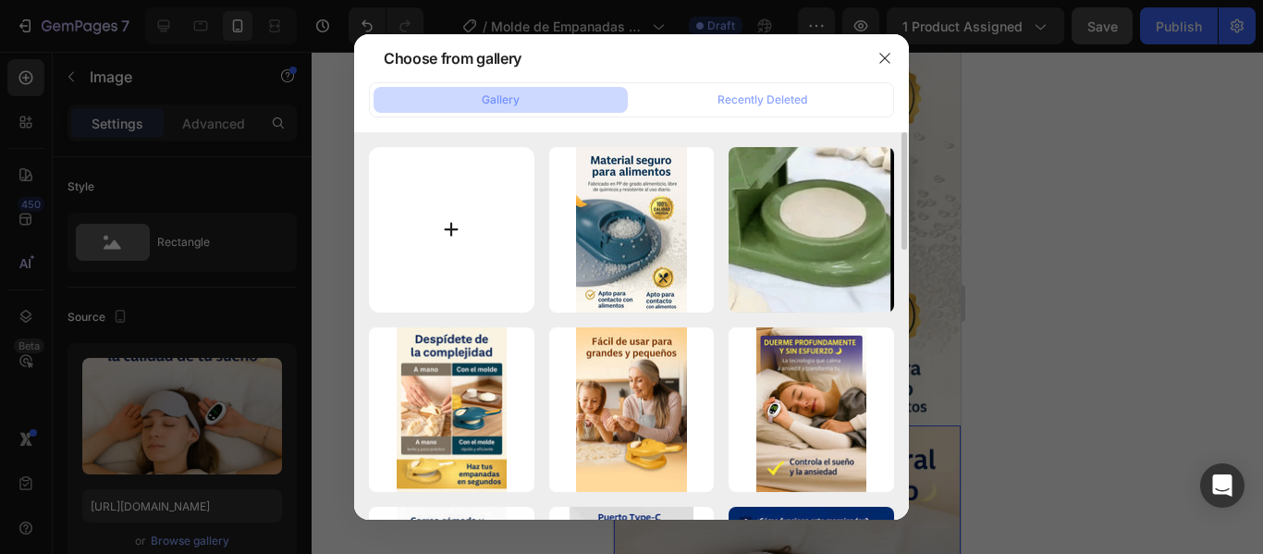
click at [455, 218] on input "file" at bounding box center [451, 229] width 165 height 165
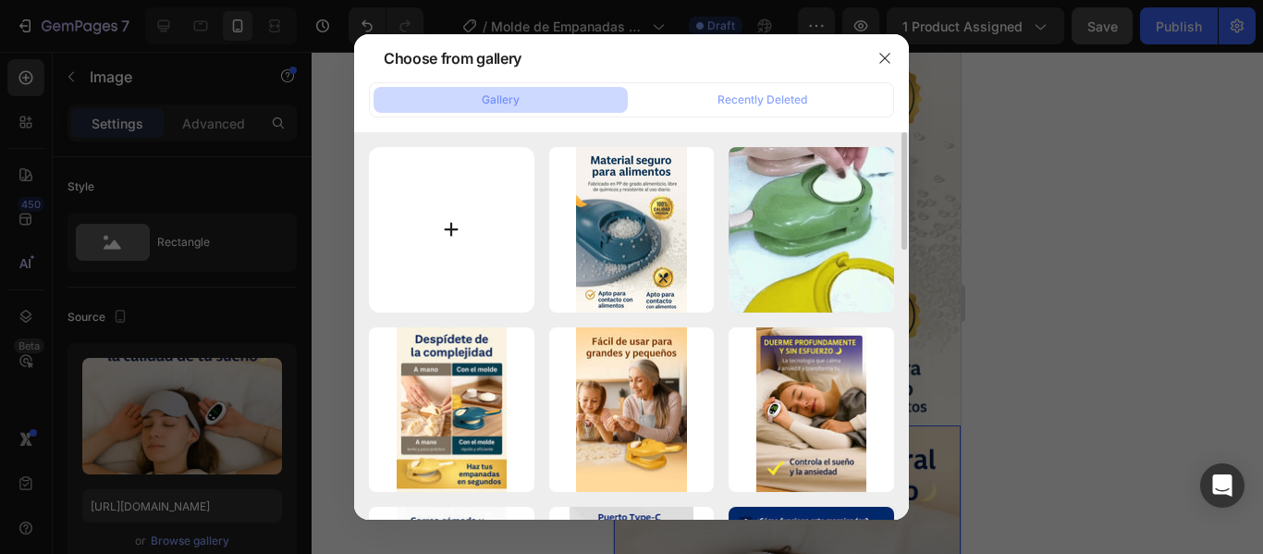
type input "C:\fakepath\ChatGPT Image 25 ago 2025, 19_38_45_5_11zon.jpg"
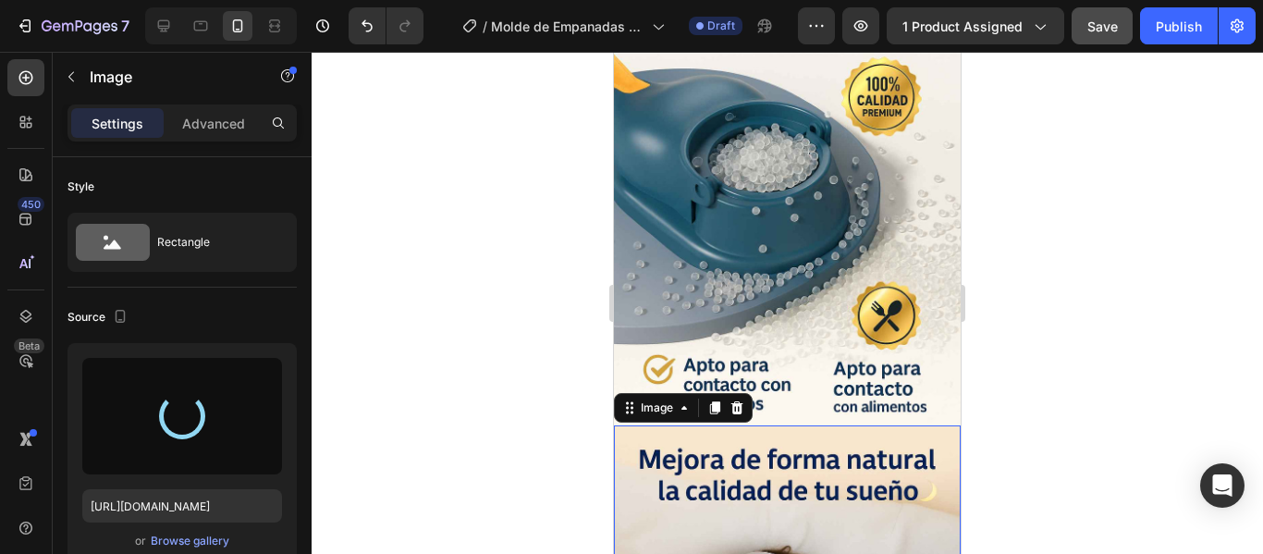
type input "[URL][DOMAIN_NAME]"
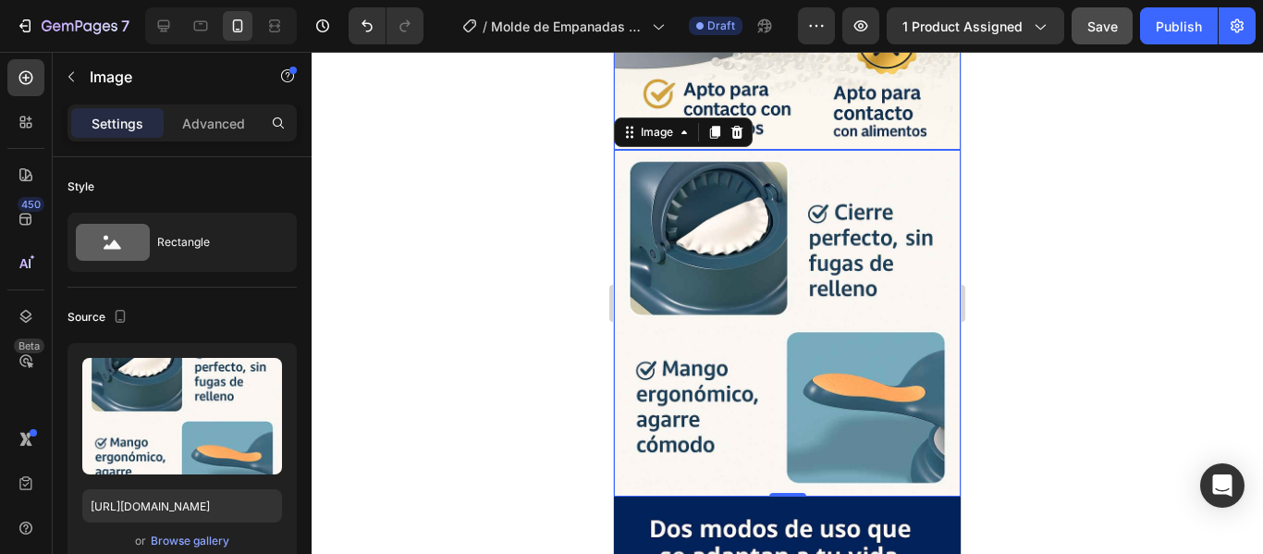
scroll to position [2866, 0]
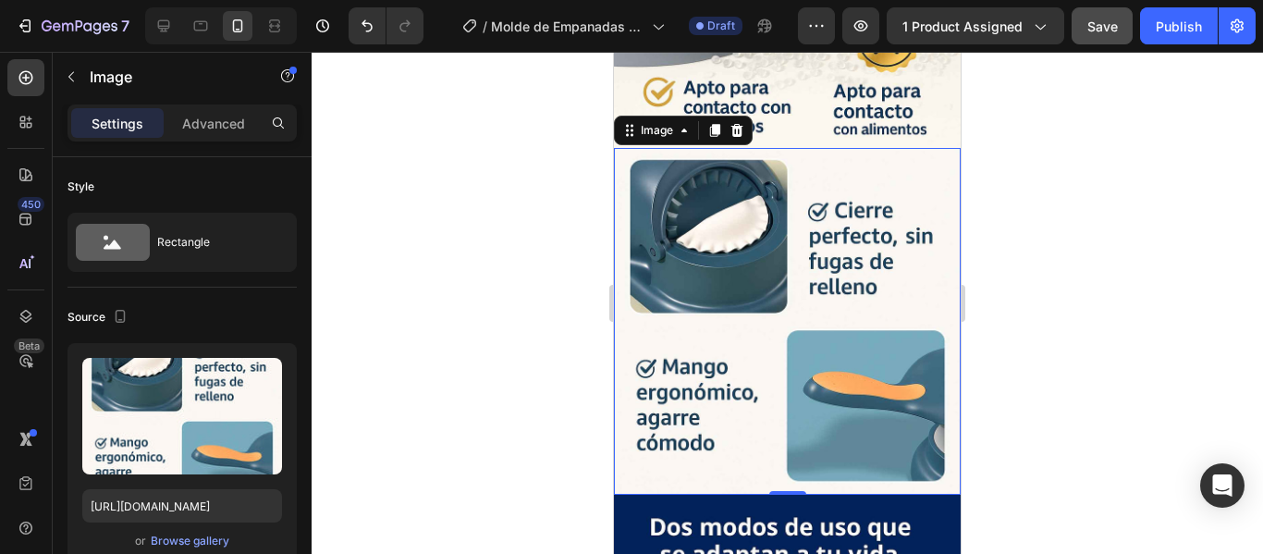
click at [1048, 221] on div at bounding box center [787, 303] width 951 height 502
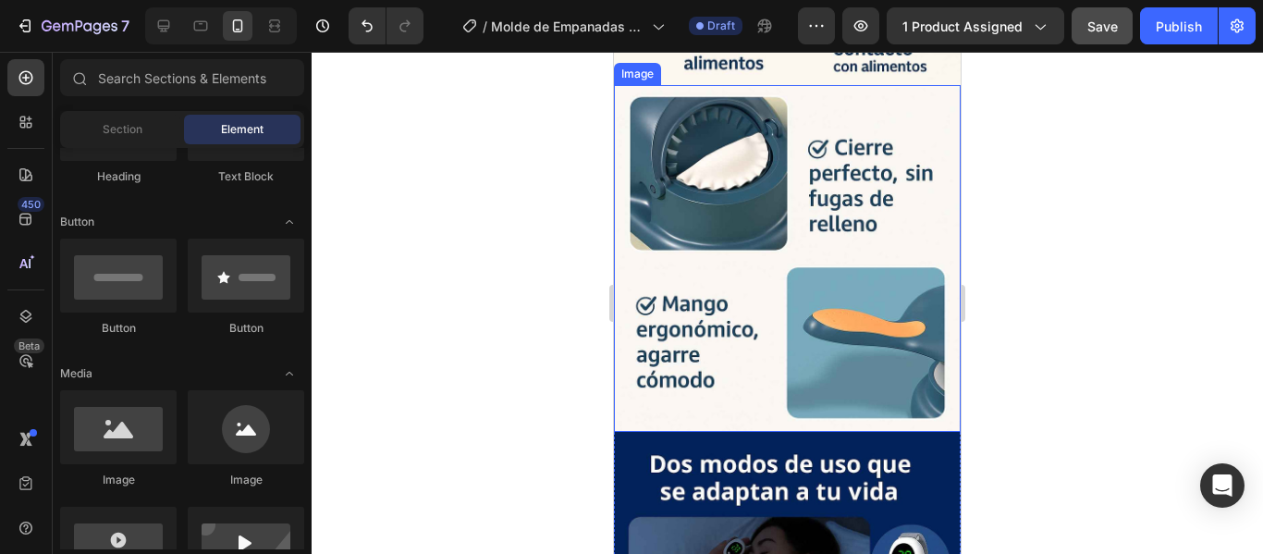
scroll to position [3051, 0]
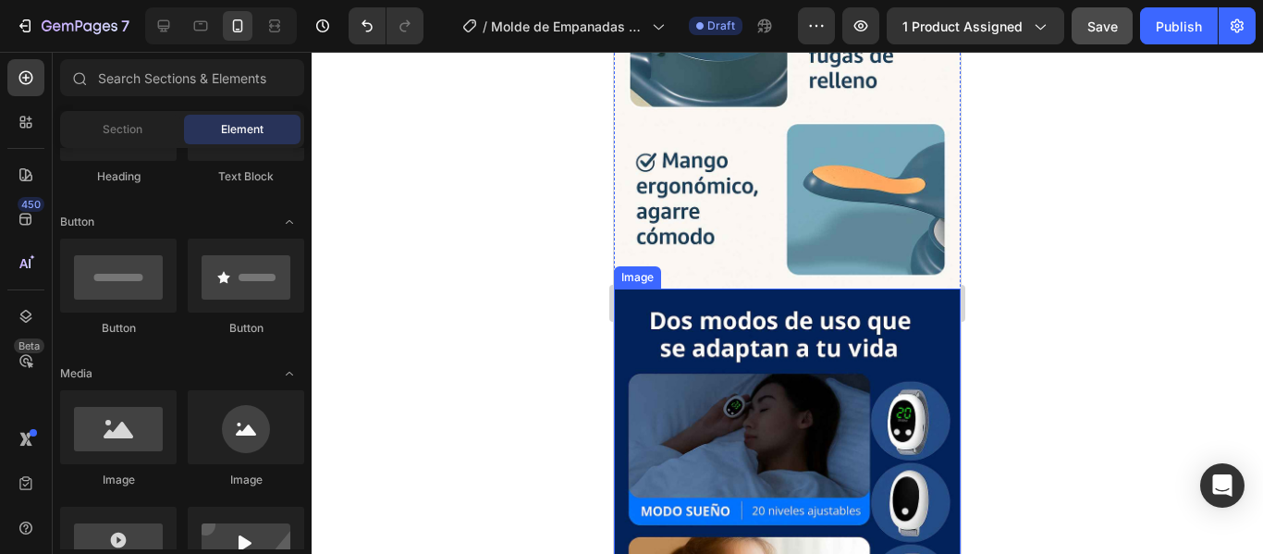
click at [901, 294] on img at bounding box center [787, 548] width 347 height 520
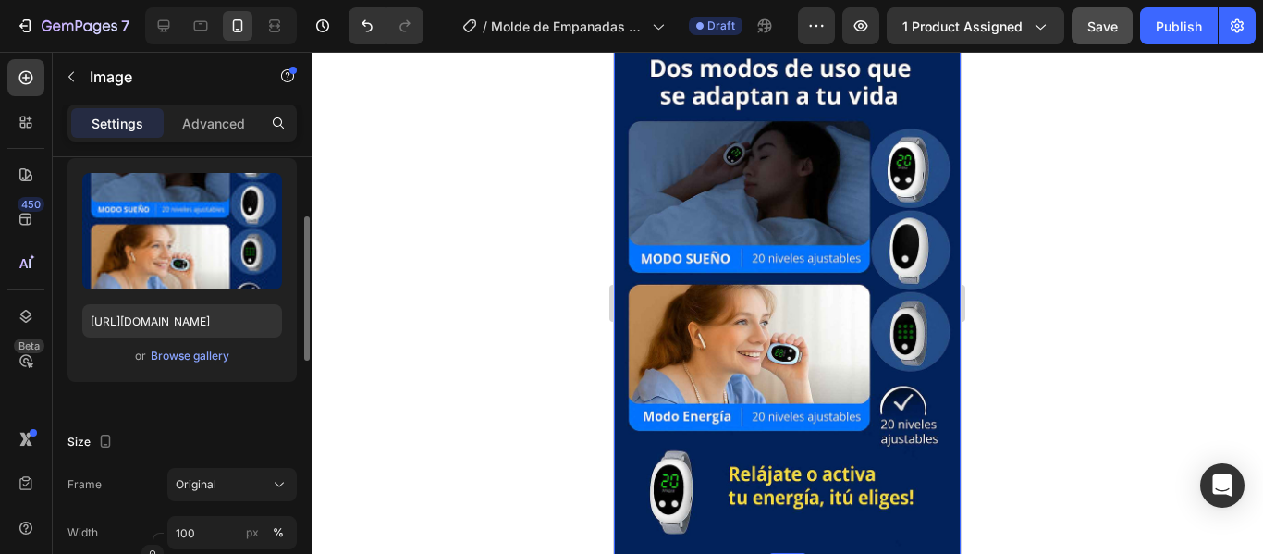
scroll to position [3328, 0]
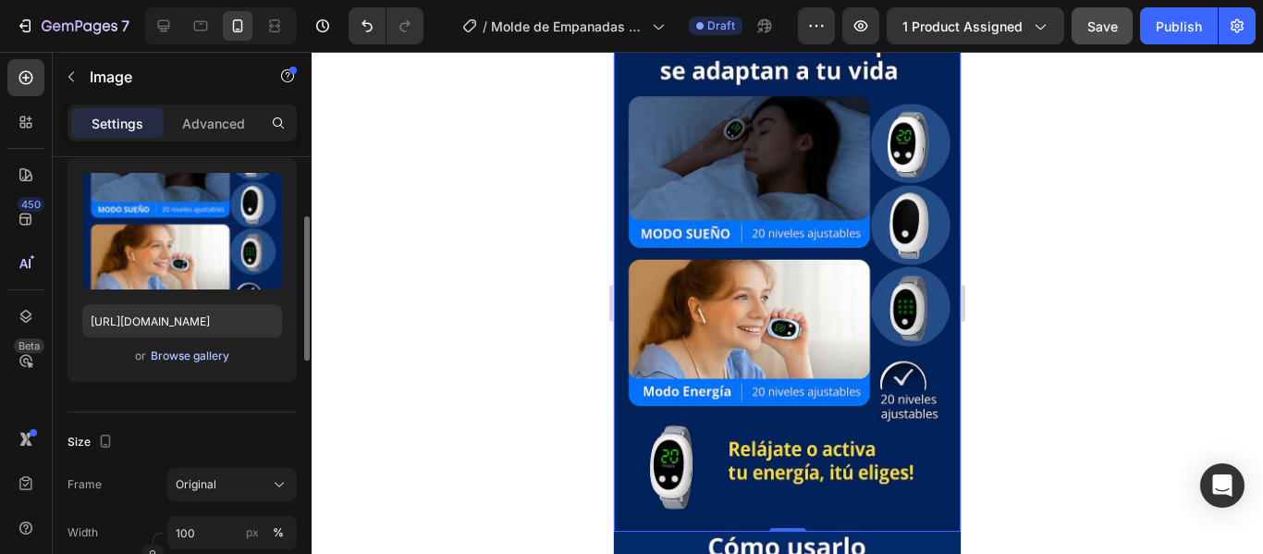
click at [172, 360] on div "Browse gallery" at bounding box center [190, 356] width 79 height 17
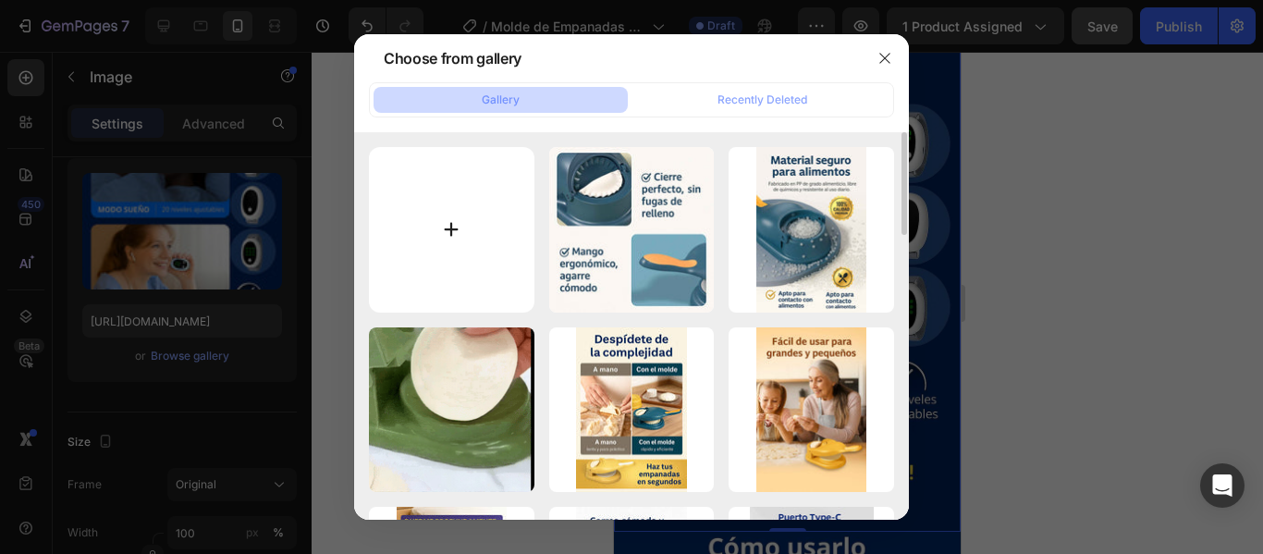
click at [458, 227] on input "file" at bounding box center [451, 229] width 165 height 165
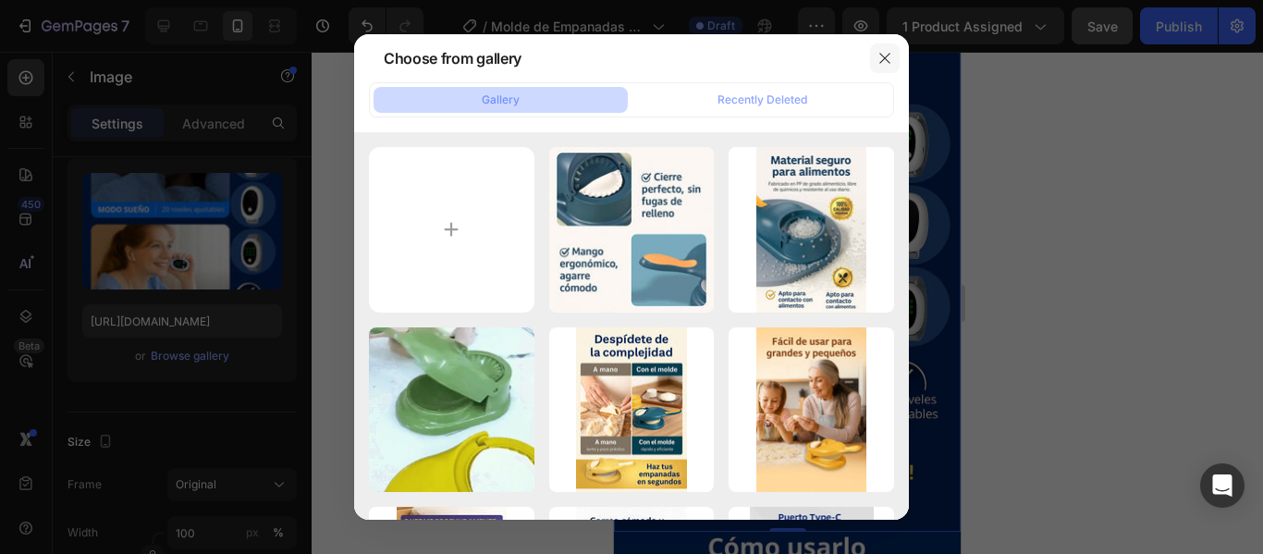
click at [890, 53] on icon "button" at bounding box center [884, 58] width 15 height 15
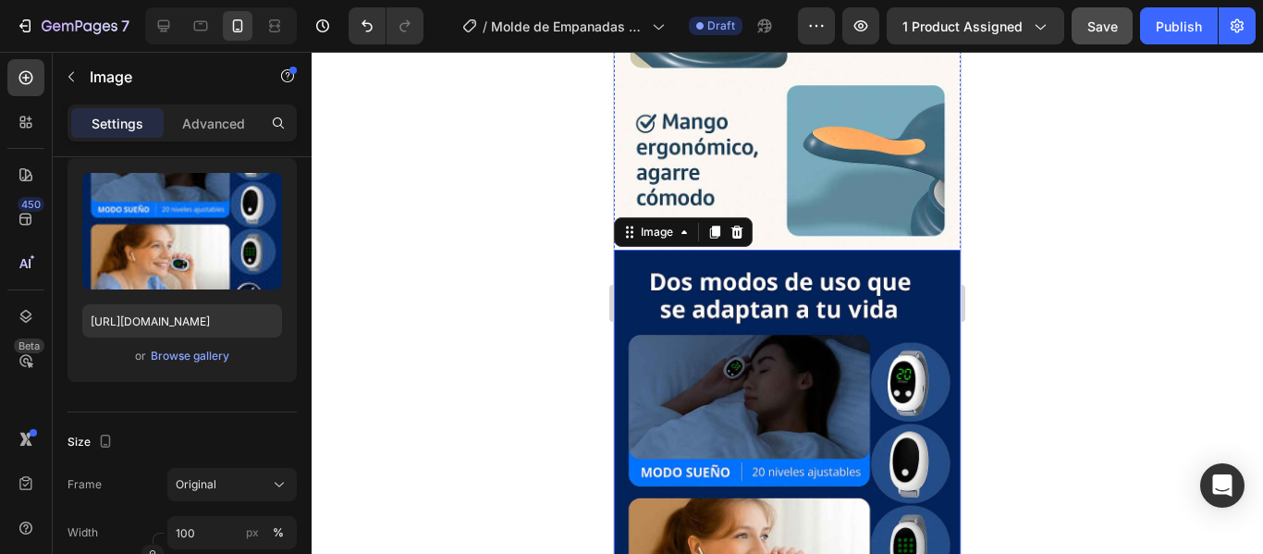
scroll to position [2589, 0]
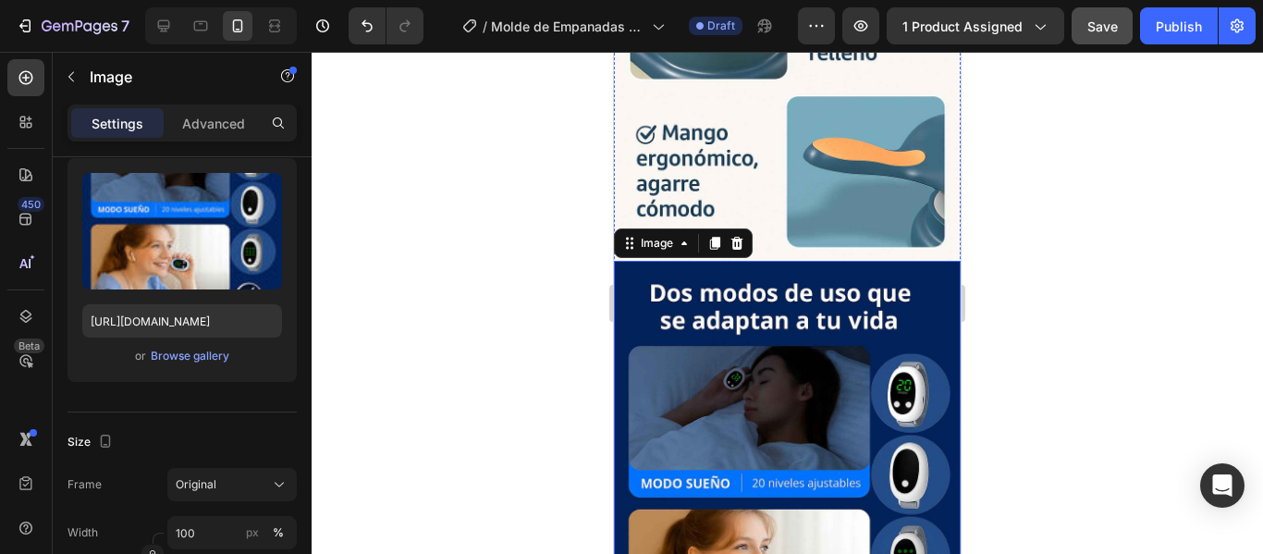
click at [815, 292] on img at bounding box center [787, 521] width 347 height 520
click at [171, 349] on div "Browse gallery" at bounding box center [190, 356] width 79 height 17
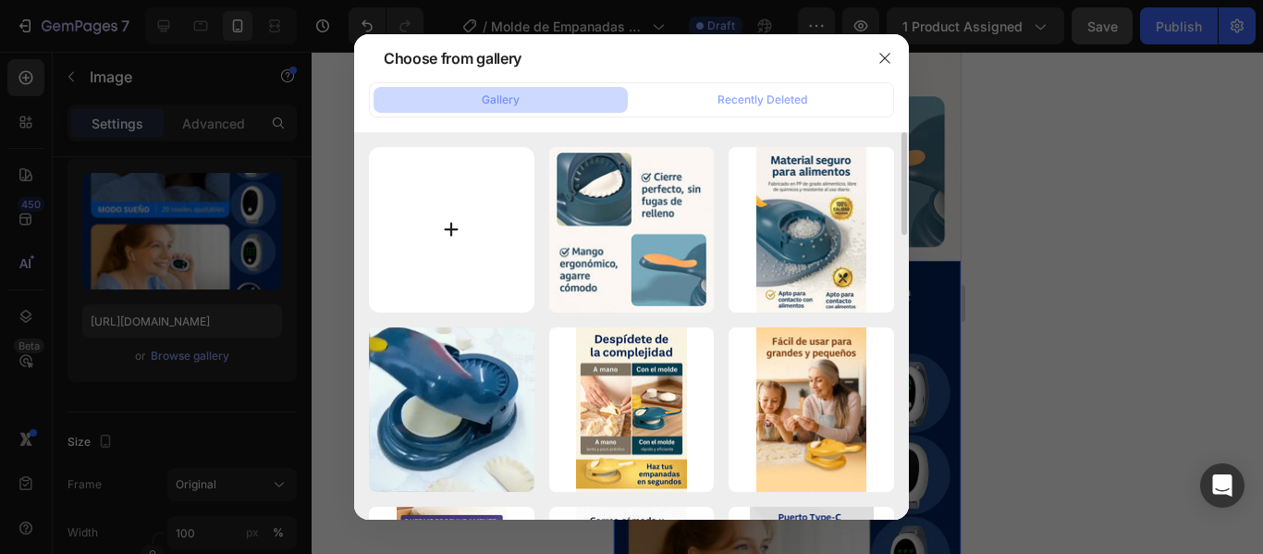
click at [448, 211] on input "file" at bounding box center [451, 229] width 165 height 165
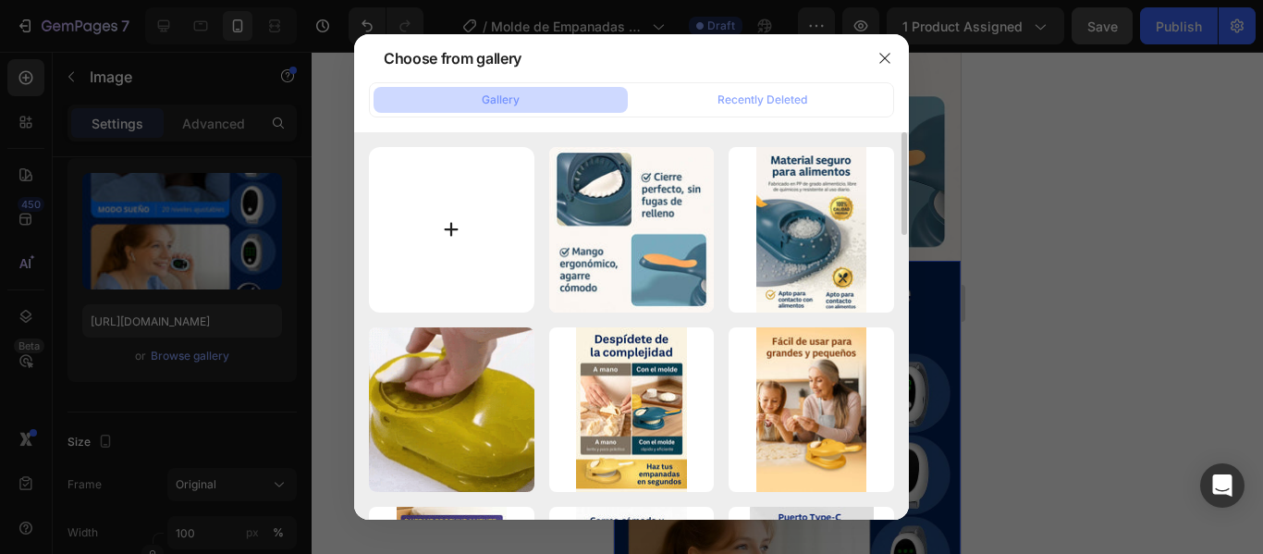
type input "C:\fakepath\ChatGPT Image 25 ago 2025, 13_57_18_6_11zon.jpg"
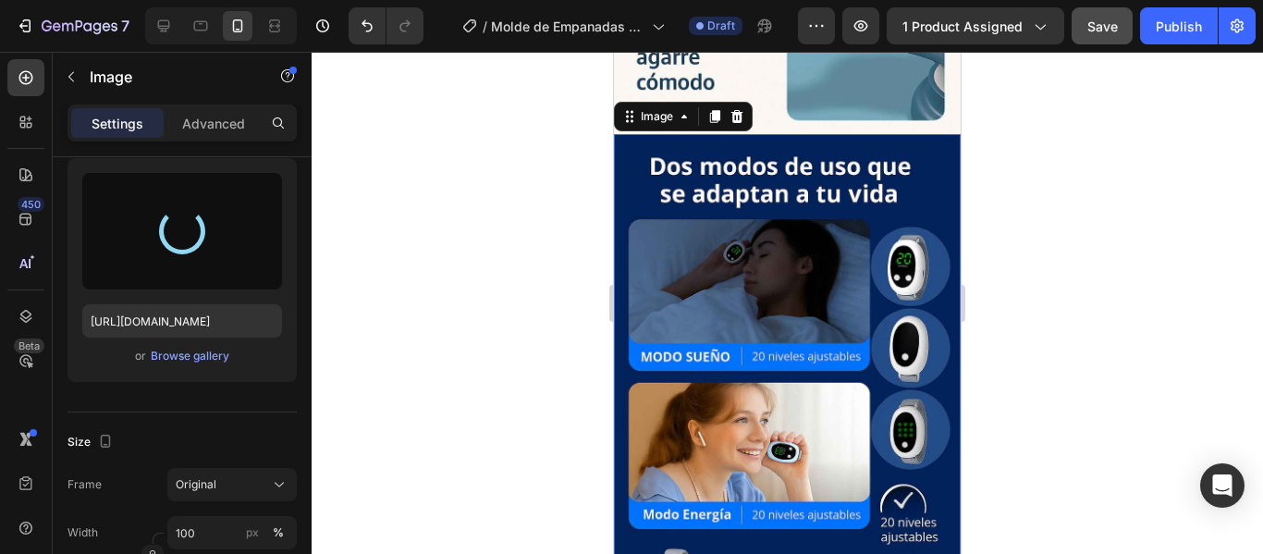
scroll to position [1941, 0]
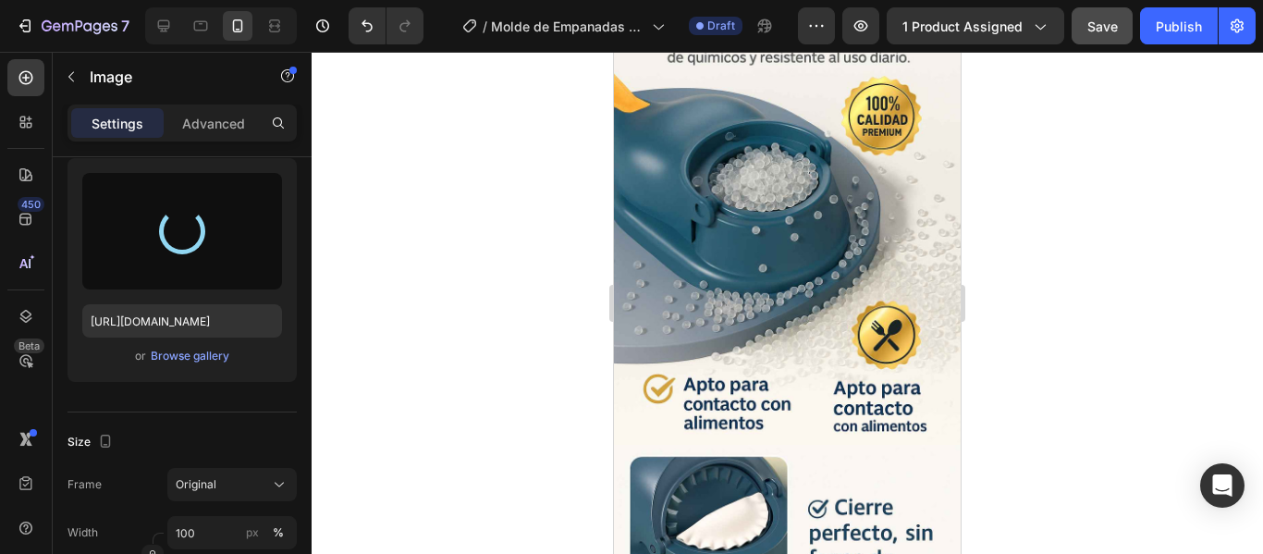
type input "[URL][DOMAIN_NAME]"
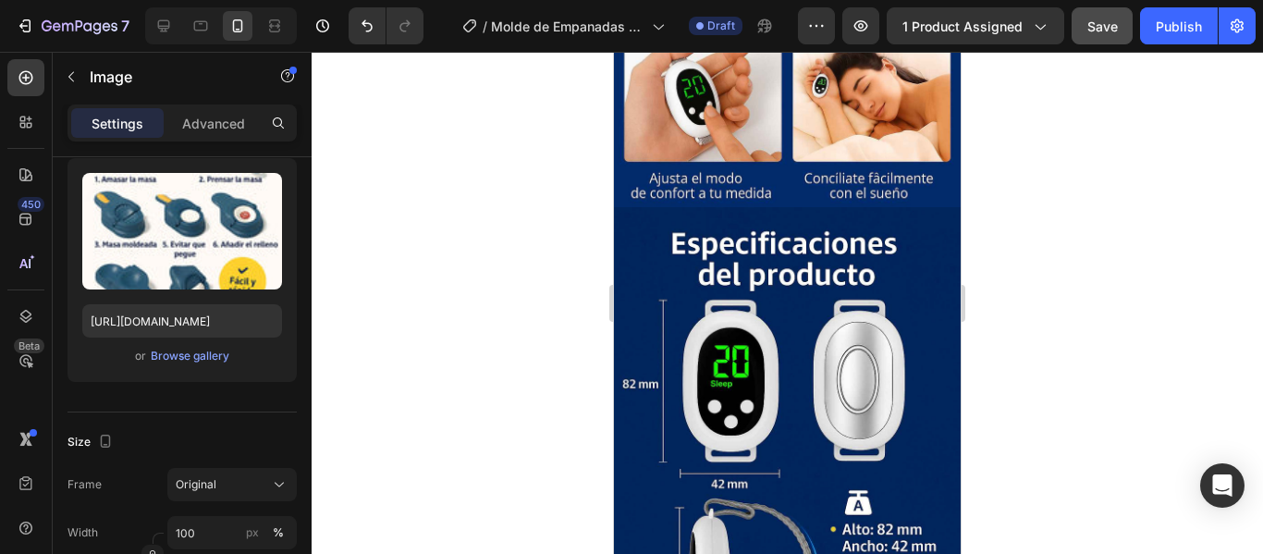
scroll to position [2866, 0]
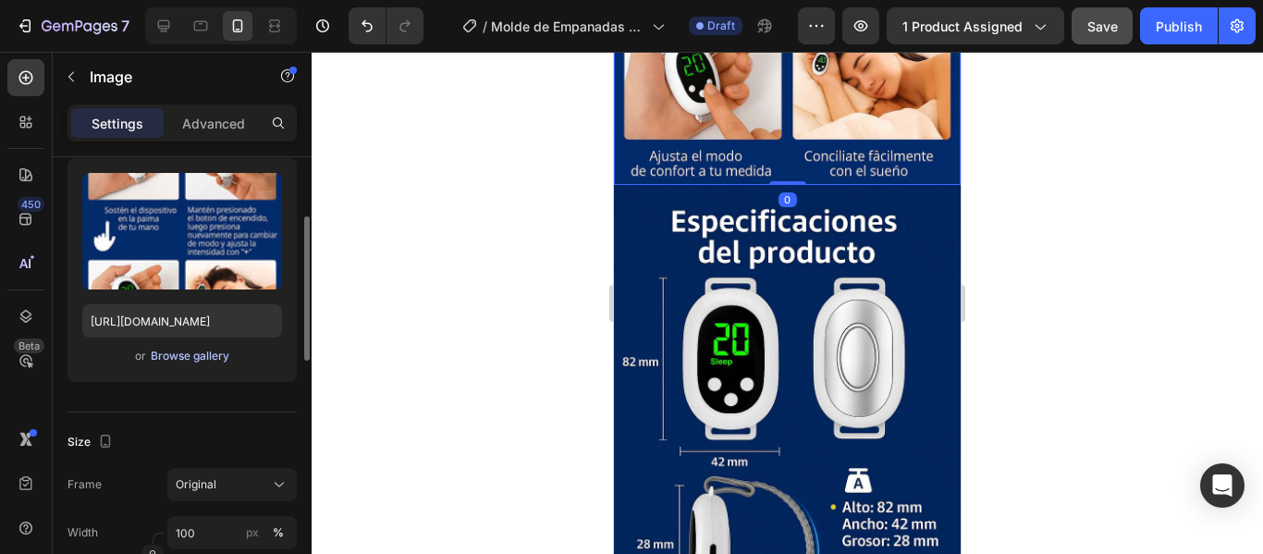
click at [160, 349] on div "Browse gallery" at bounding box center [190, 356] width 79 height 17
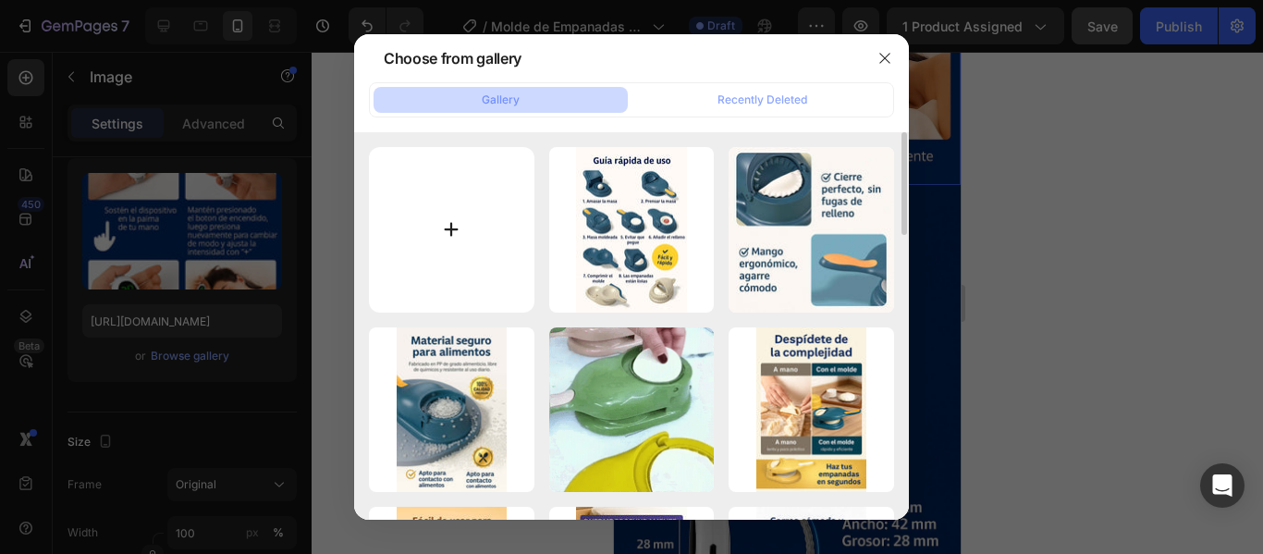
click at [441, 224] on input "file" at bounding box center [451, 229] width 165 height 165
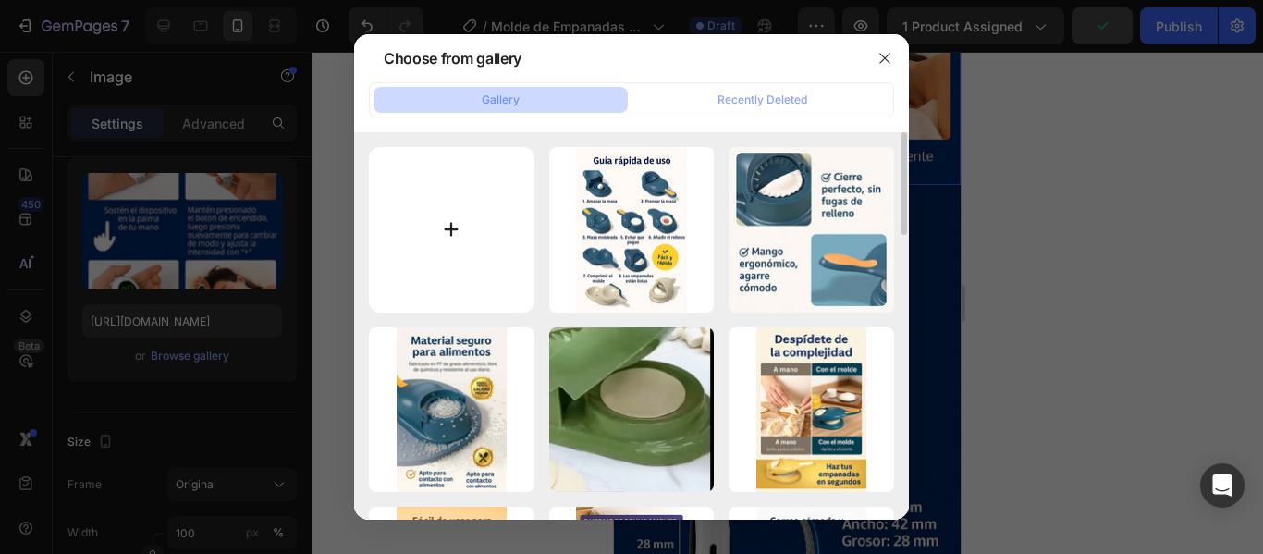
type input "C:\fakepath\ChatGPT Image 25 ago 2025, 19_43_02_4_11zon.jpg"
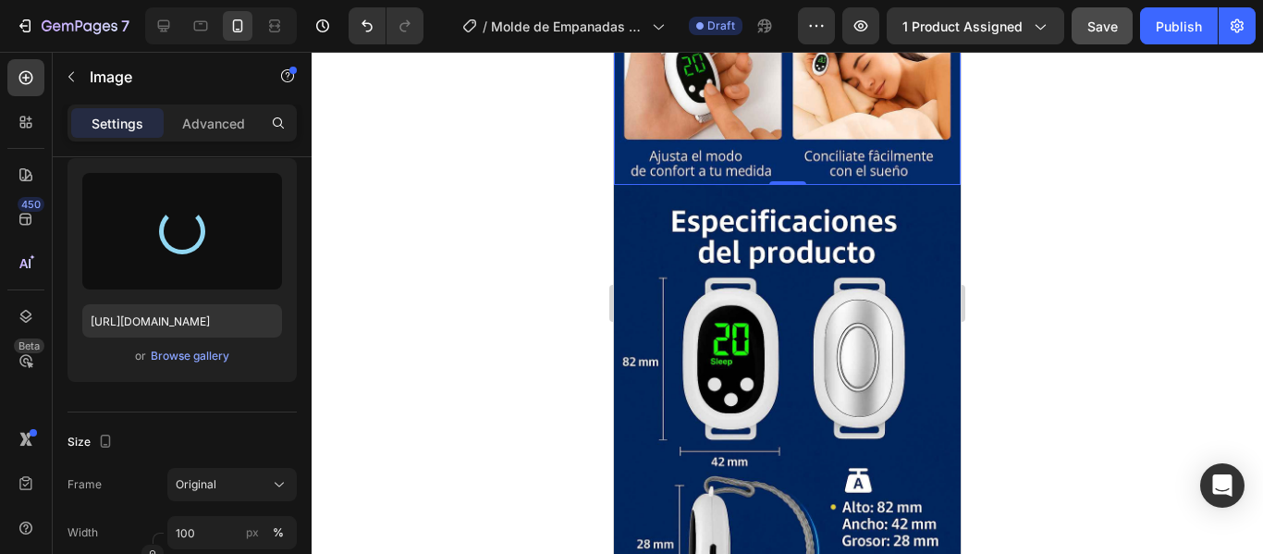
type input "[URL][DOMAIN_NAME]"
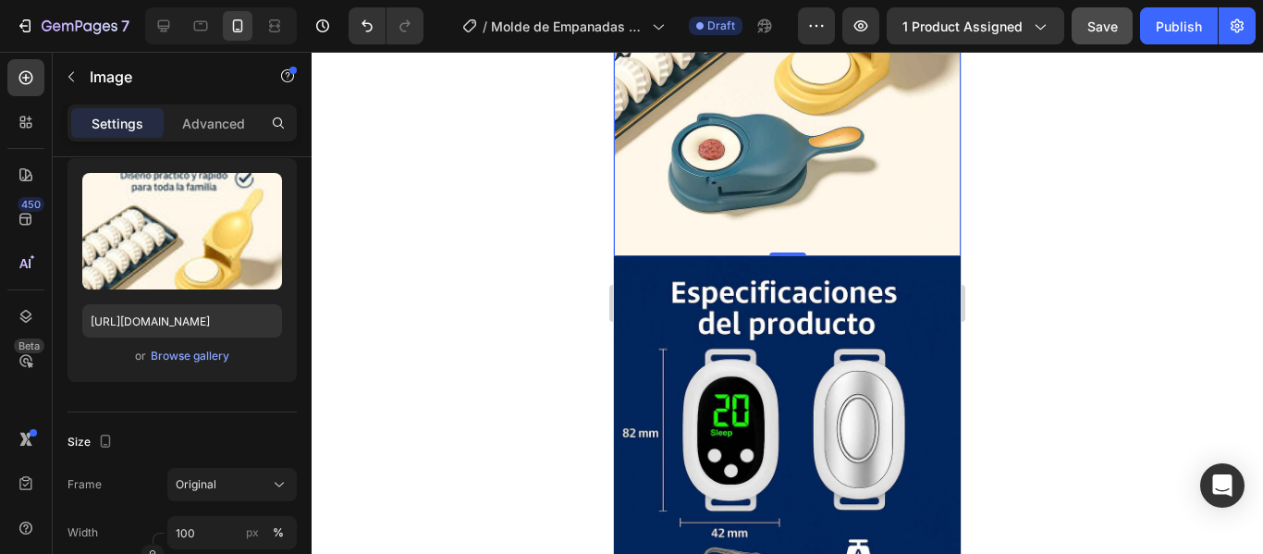
scroll to position [2958, 0]
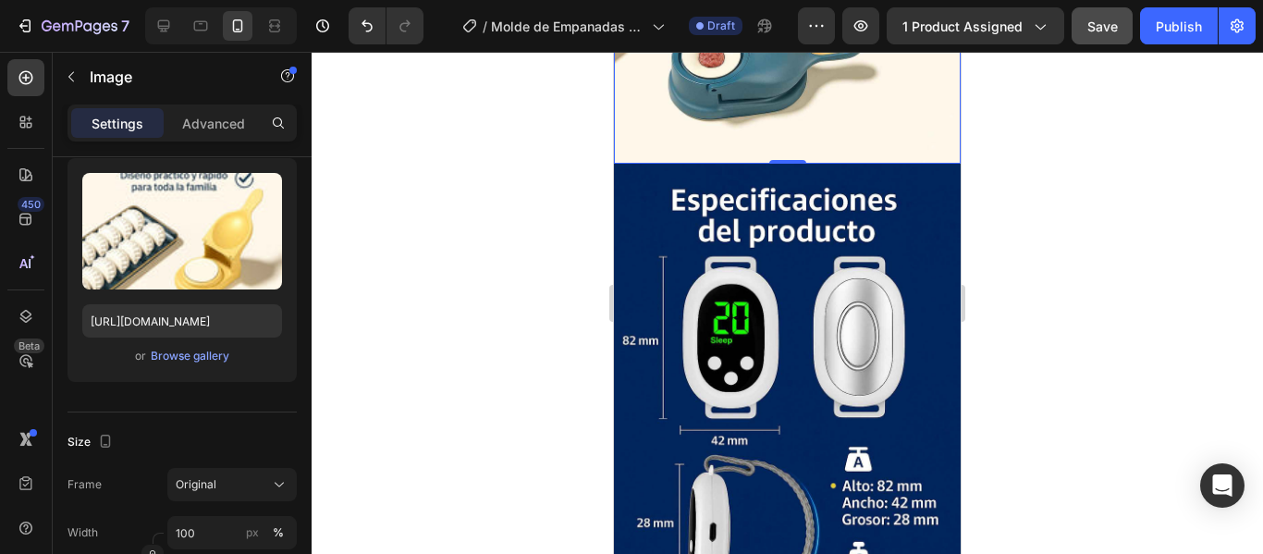
click at [1045, 195] on div at bounding box center [787, 303] width 951 height 502
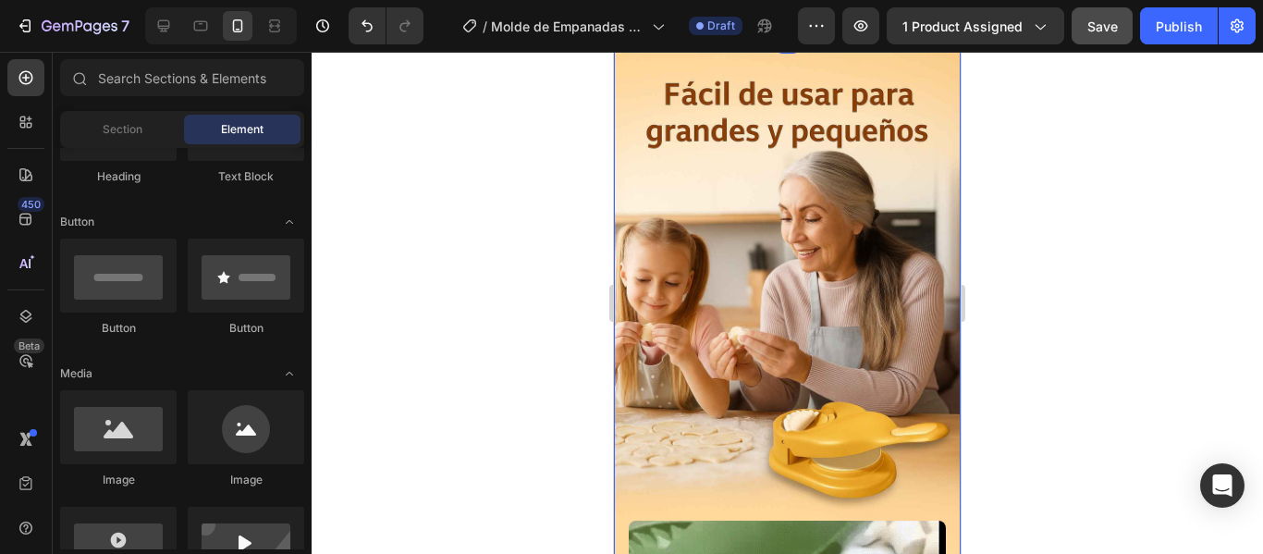
scroll to position [1015, 0]
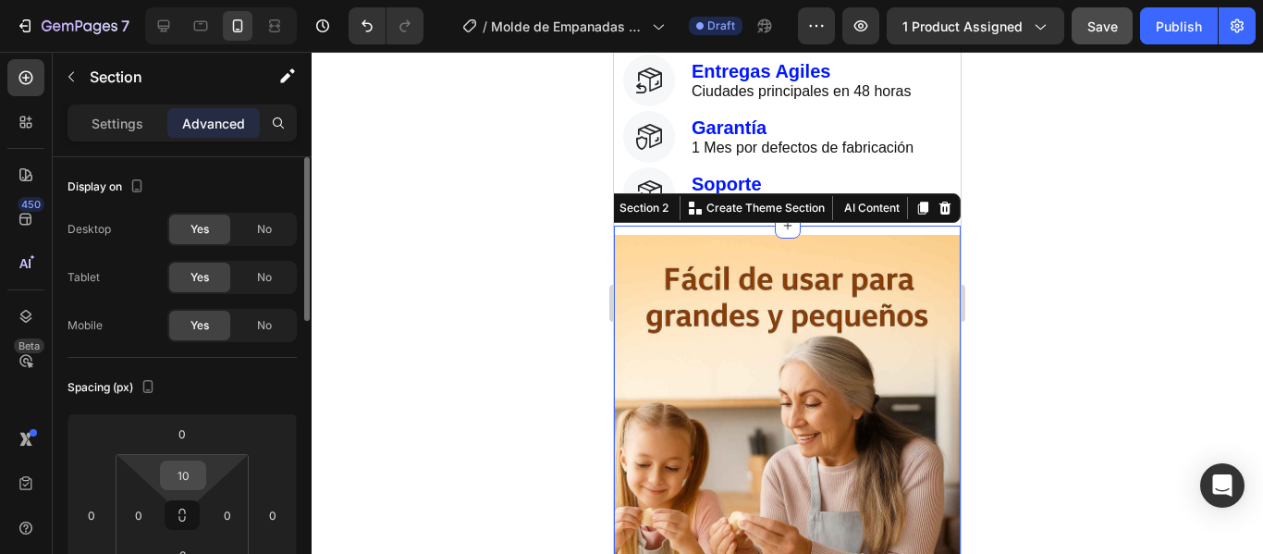
click at [178, 473] on input "10" at bounding box center [183, 475] width 37 height 28
type input "0"
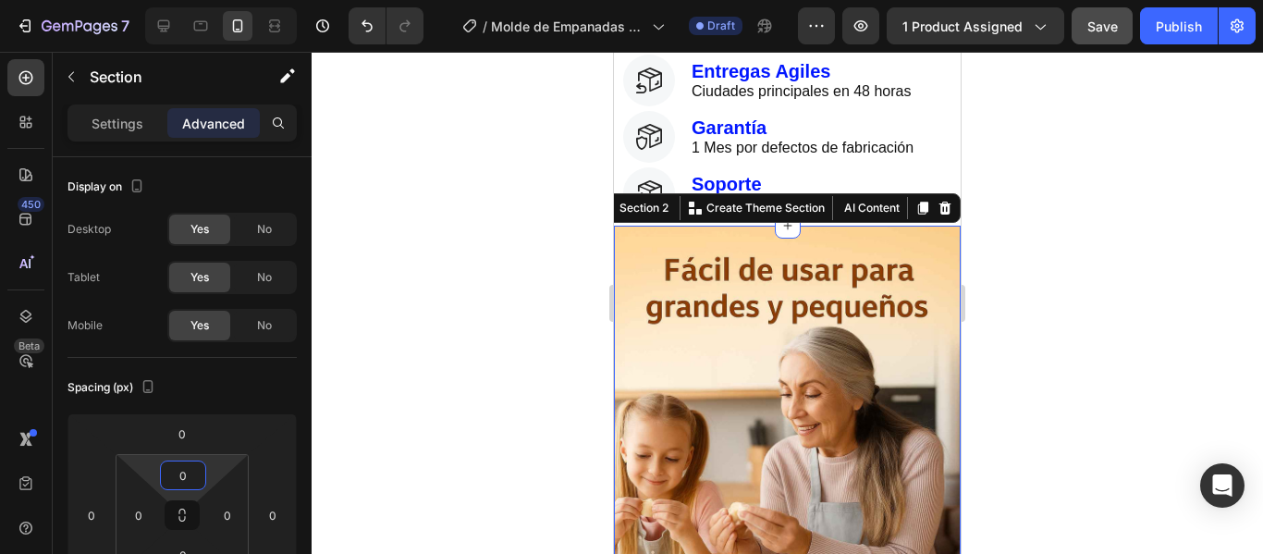
click at [1189, 274] on div at bounding box center [787, 303] width 951 height 502
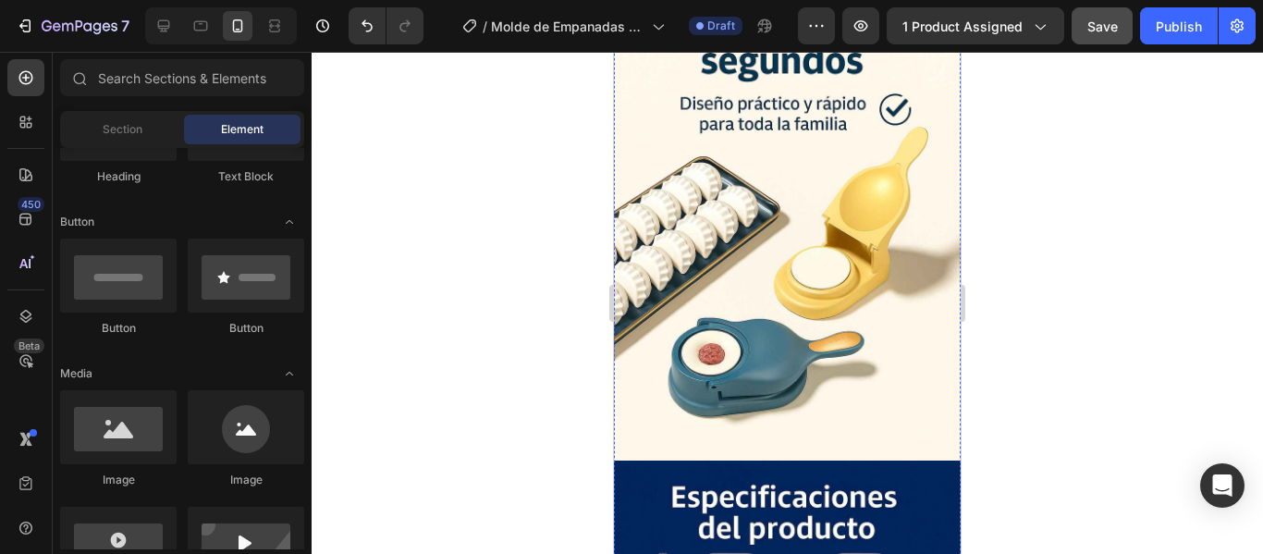
scroll to position [4066, 0]
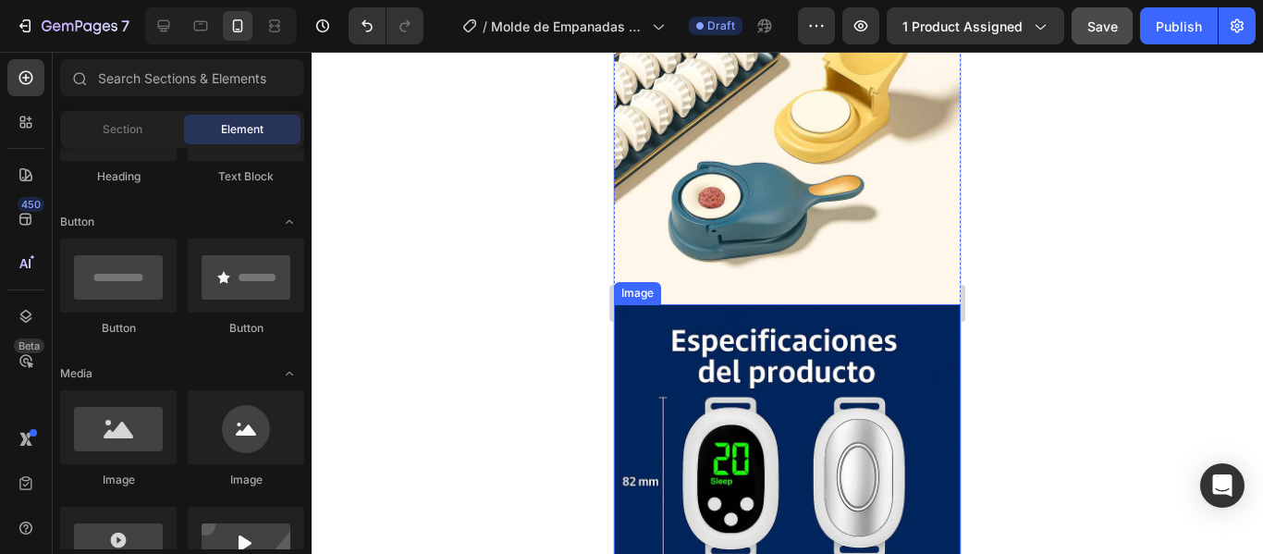
click at [896, 304] on img at bounding box center [787, 564] width 347 height 520
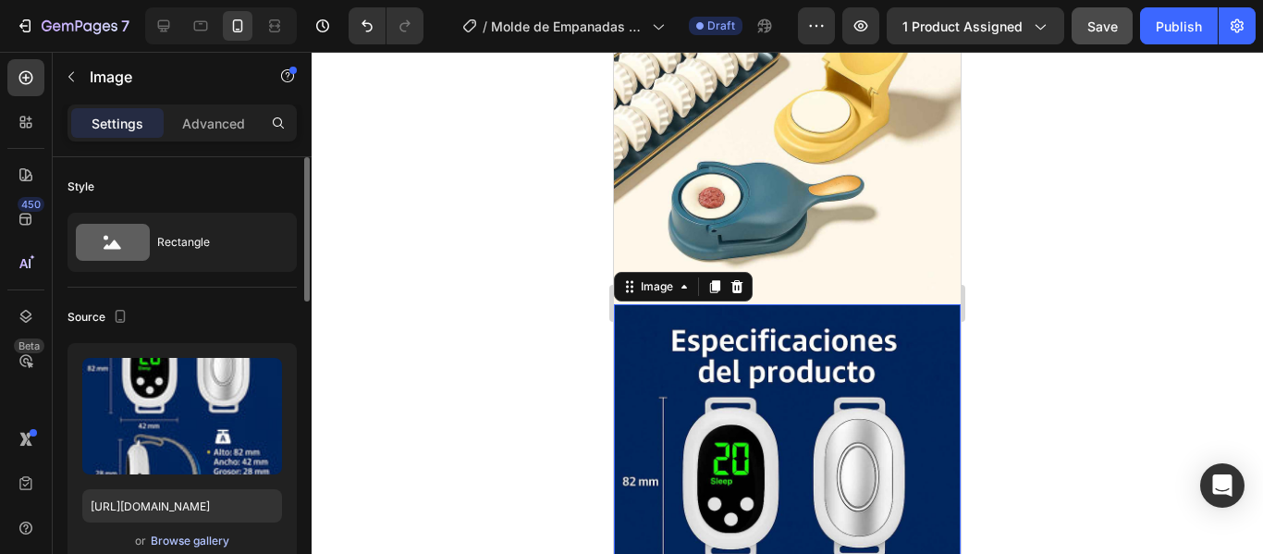
click at [166, 535] on div "Browse gallery" at bounding box center [190, 540] width 79 height 17
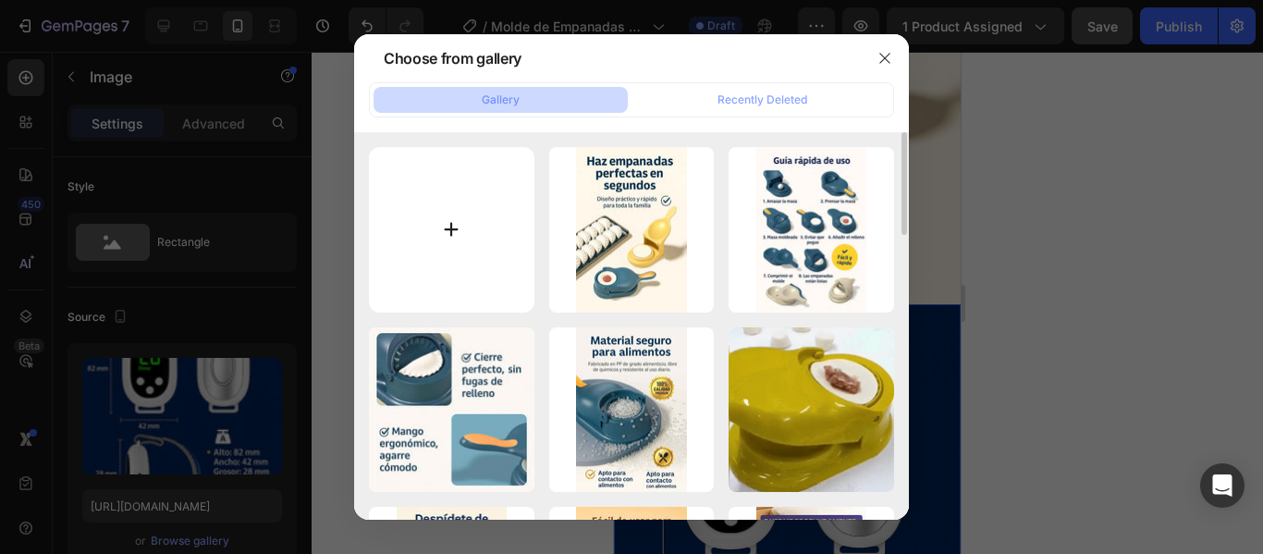
click at [460, 256] on input "file" at bounding box center [451, 229] width 165 height 165
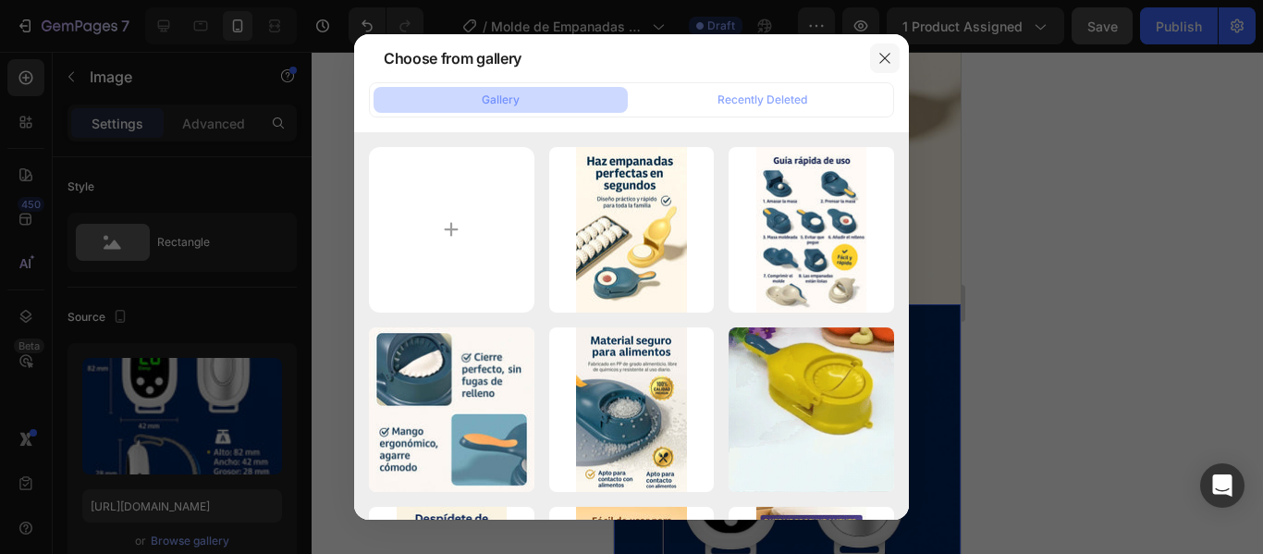
click at [881, 55] on icon "button" at bounding box center [884, 58] width 15 height 15
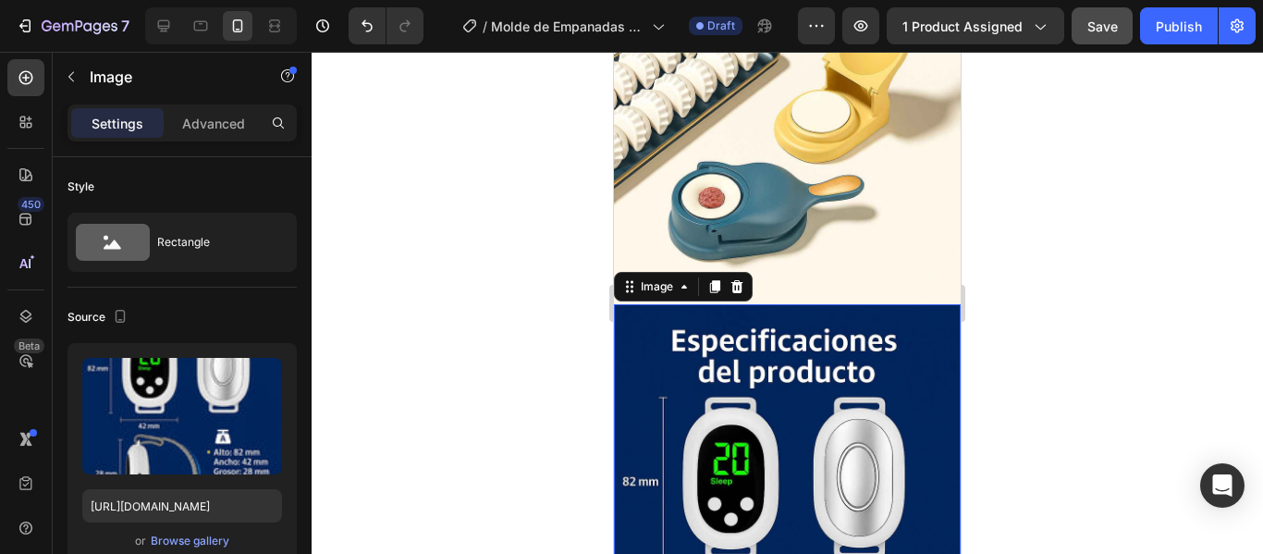
click at [887, 342] on img at bounding box center [787, 564] width 347 height 520
click at [202, 543] on div "Browse gallery" at bounding box center [190, 540] width 79 height 17
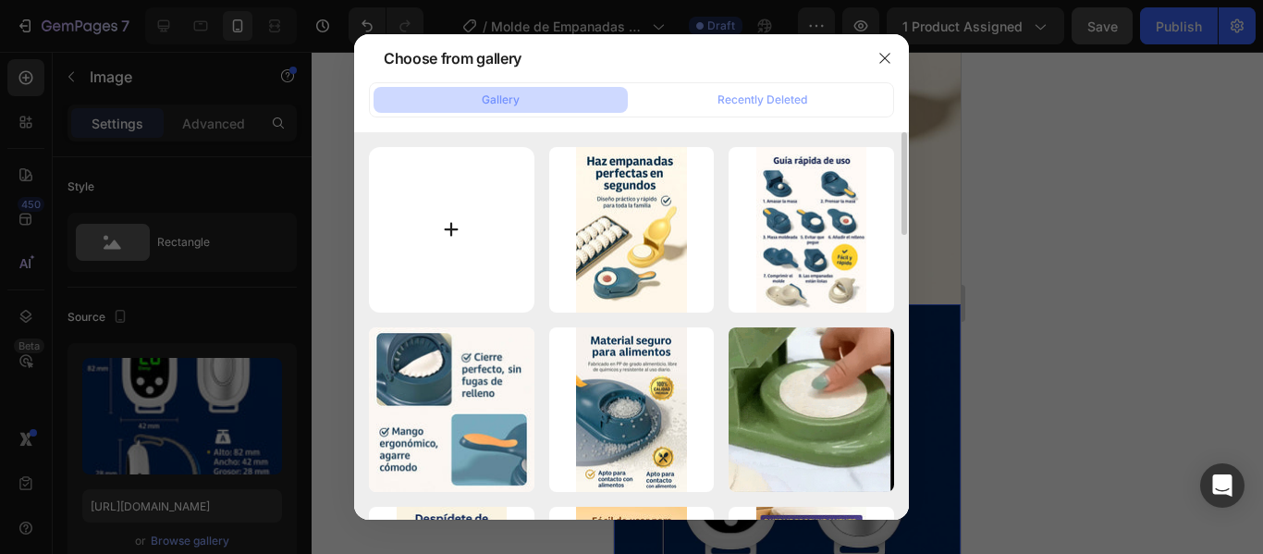
click at [409, 247] on input "file" at bounding box center [451, 229] width 165 height 165
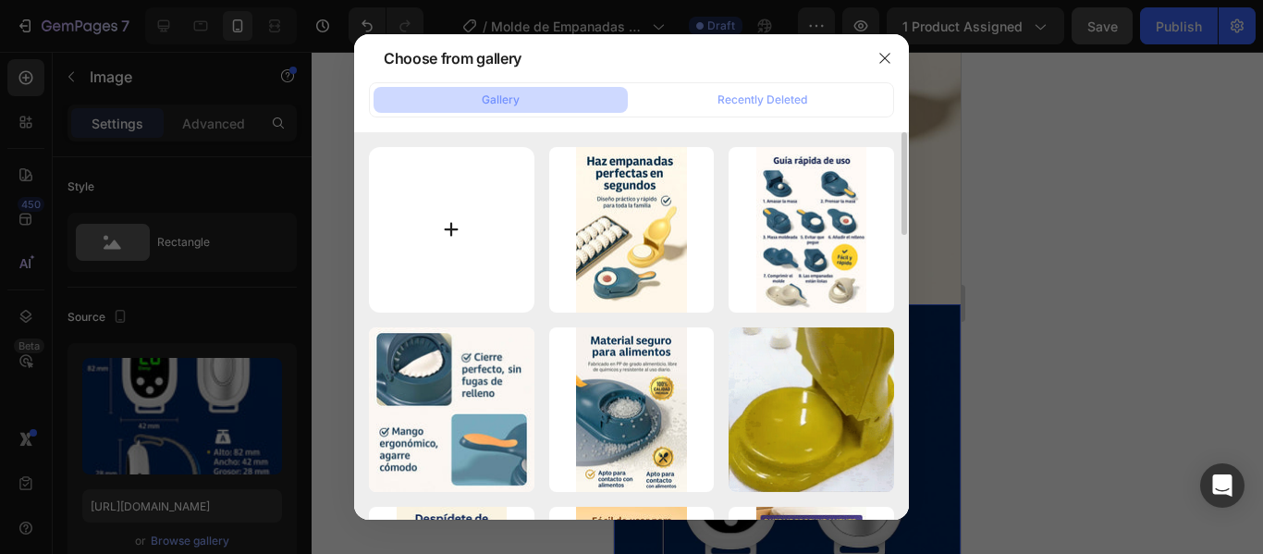
type input "C:\fakepath\giphy_0da21d24-1896-490c-965b-a94e13cf79ff_480x480.webp"
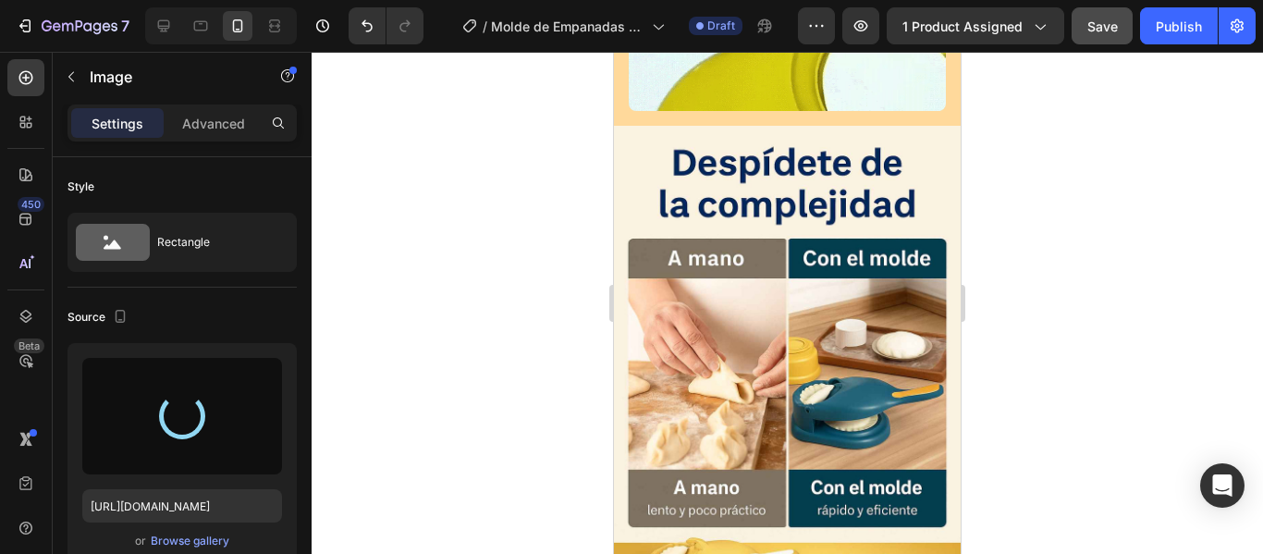
type input "[URL][DOMAIN_NAME]"
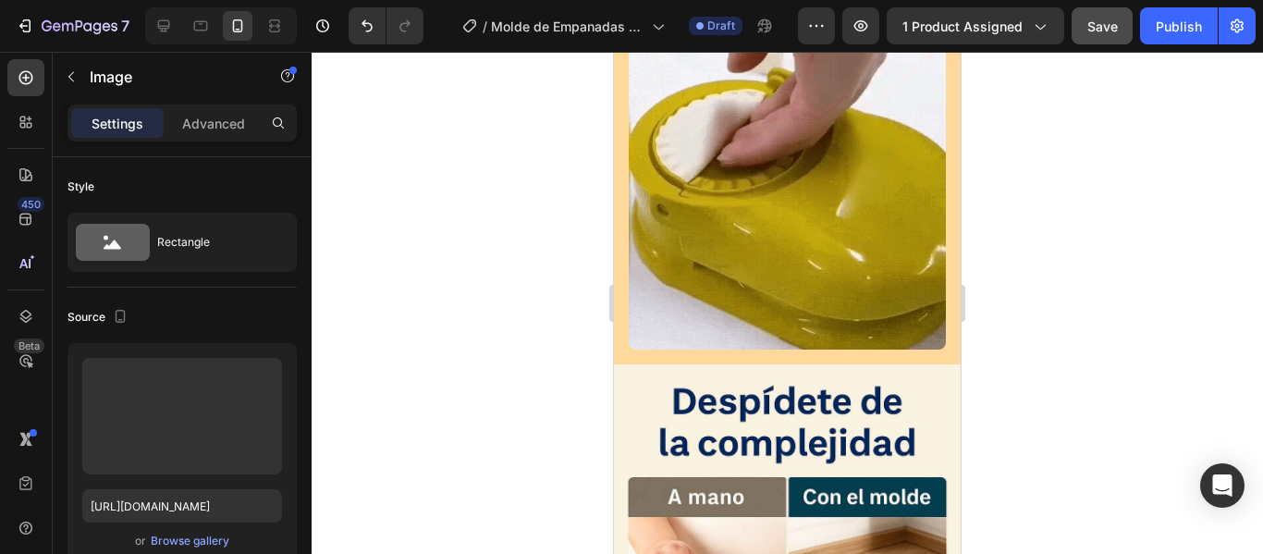
scroll to position [1568, 0]
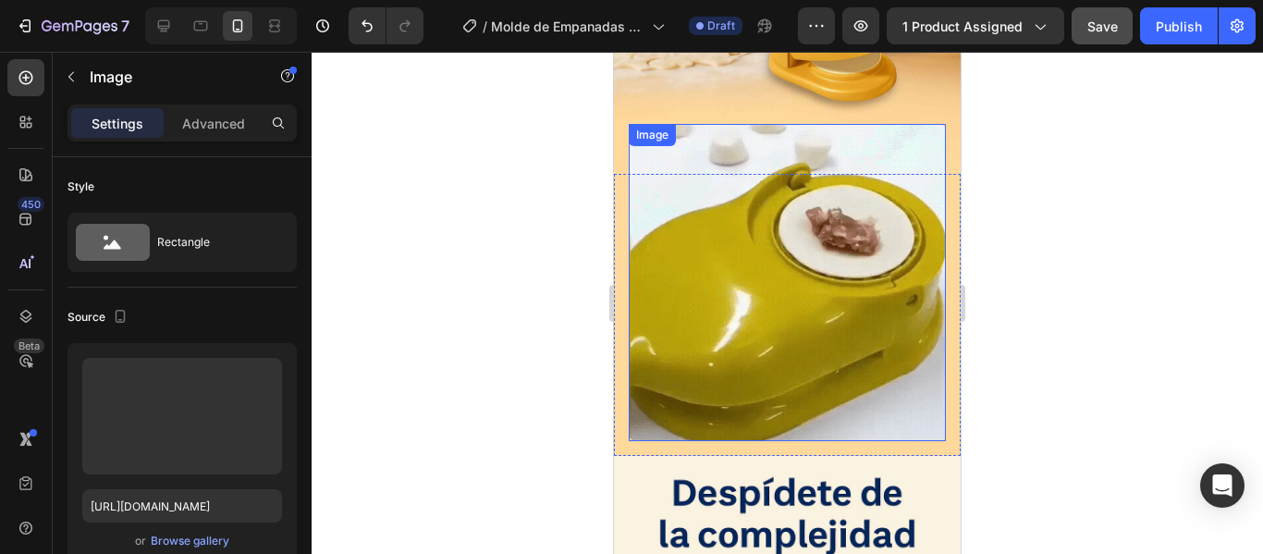
click at [851, 143] on img at bounding box center [787, 282] width 317 height 317
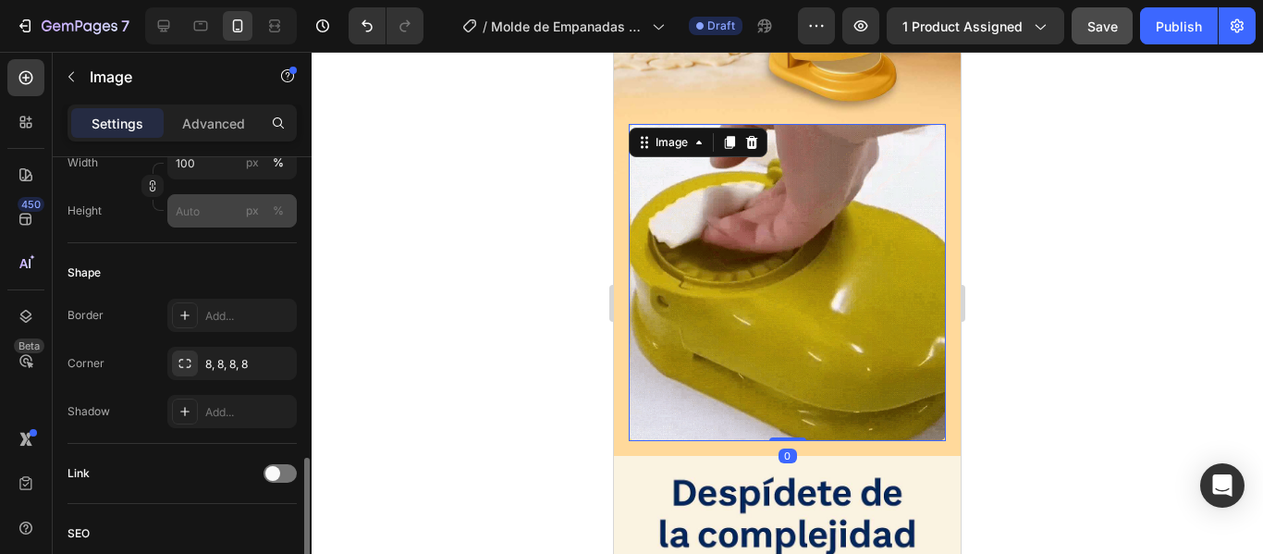
scroll to position [740, 0]
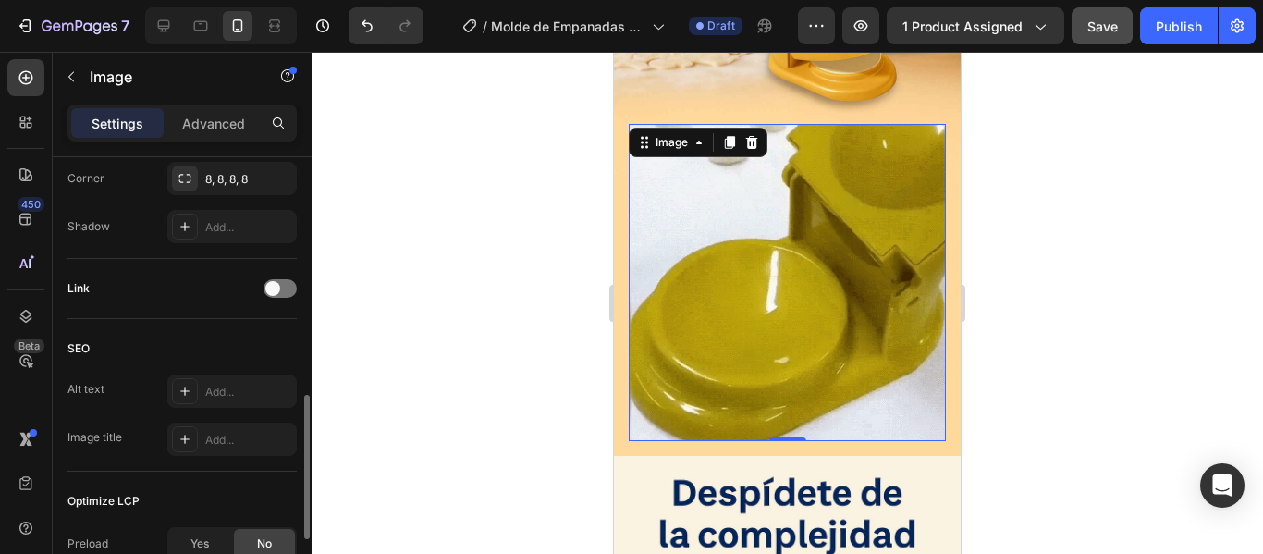
click at [296, 277] on div "Link" at bounding box center [181, 289] width 229 height 30
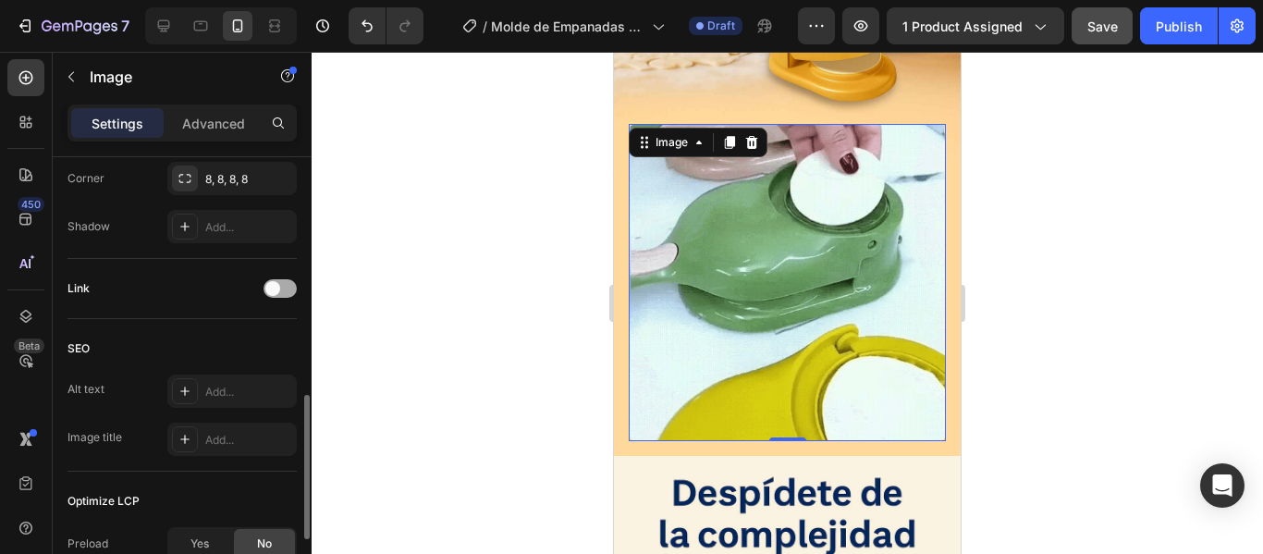
click at [284, 288] on div at bounding box center [279, 288] width 33 height 18
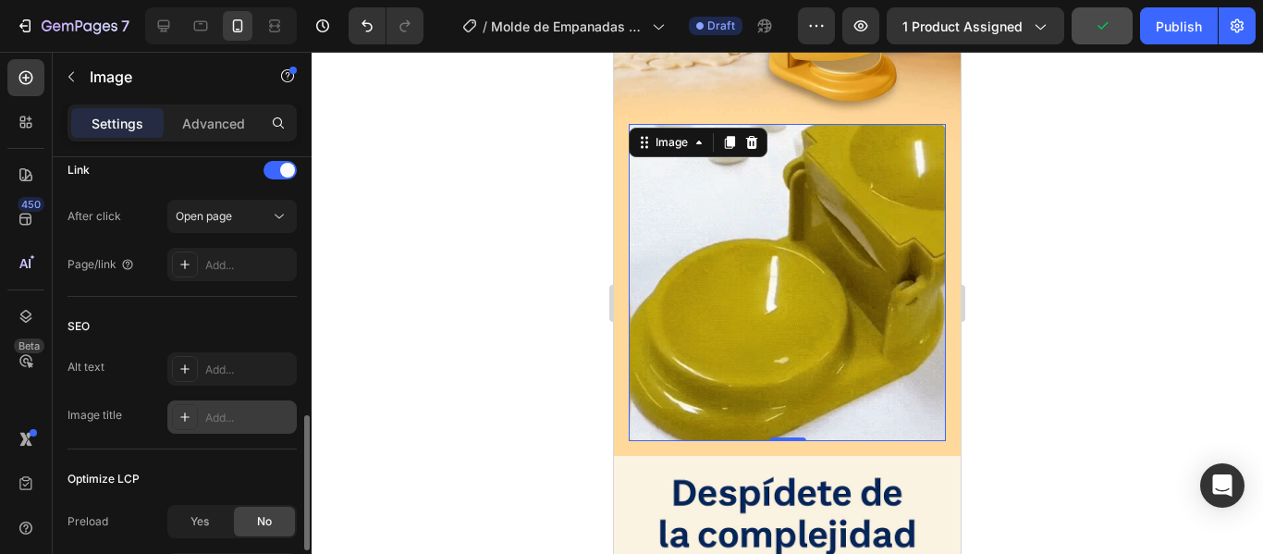
scroll to position [673, 0]
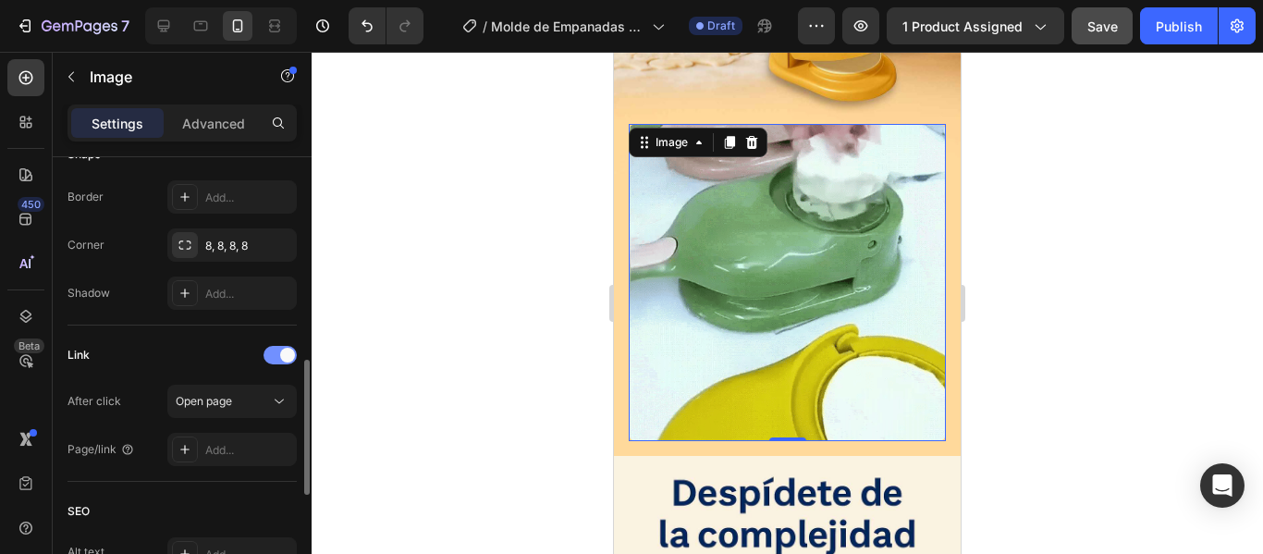
click at [265, 352] on div at bounding box center [279, 355] width 33 height 18
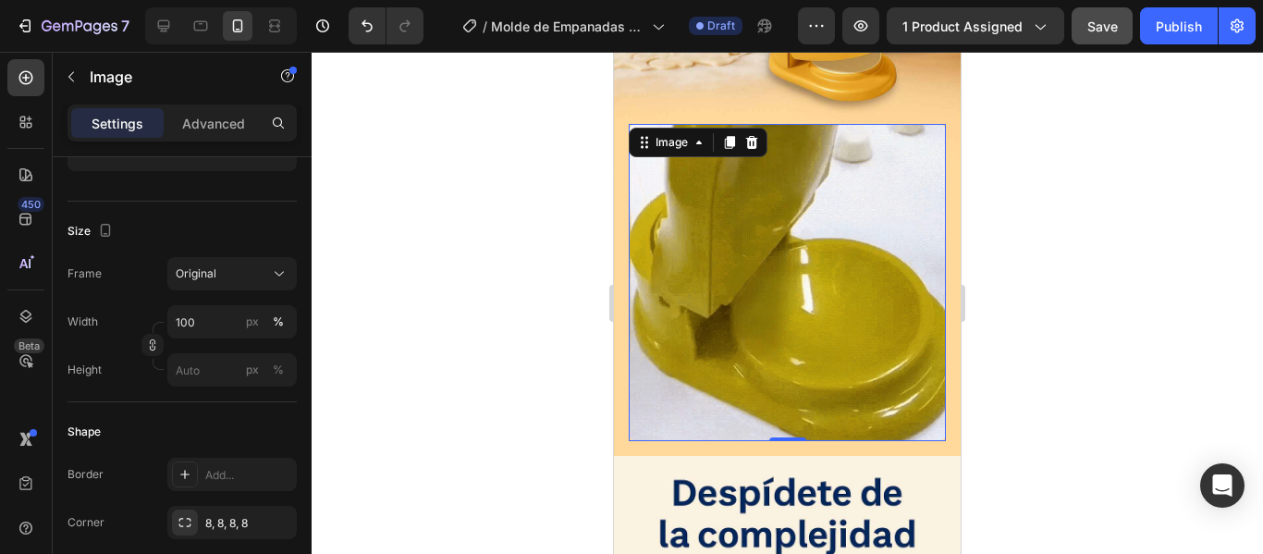
scroll to position [26, 0]
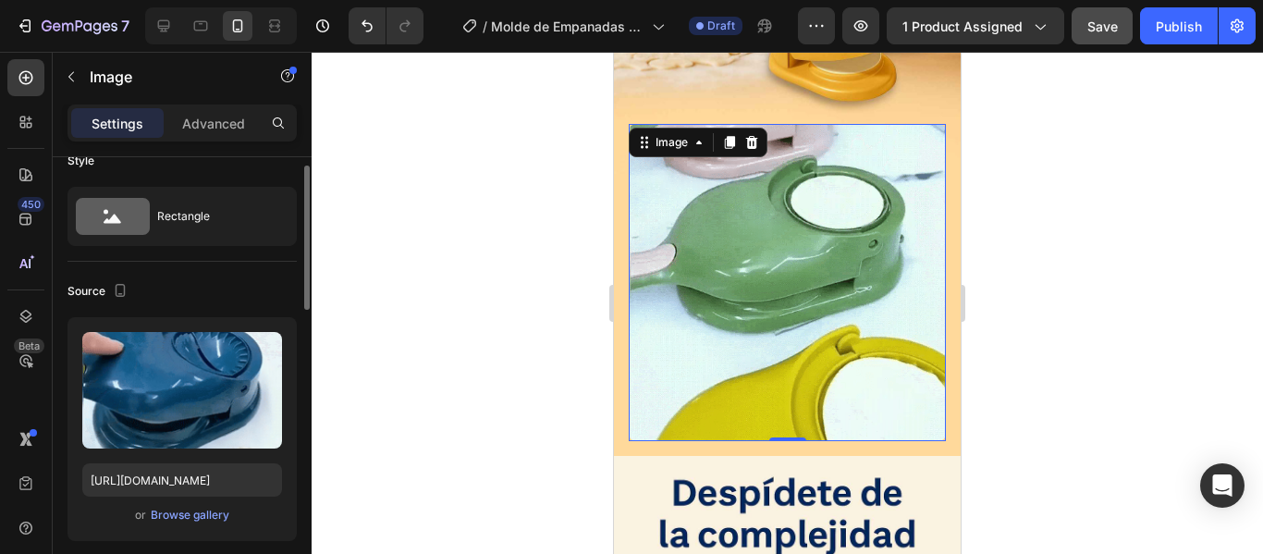
click at [831, 198] on img at bounding box center [787, 282] width 317 height 317
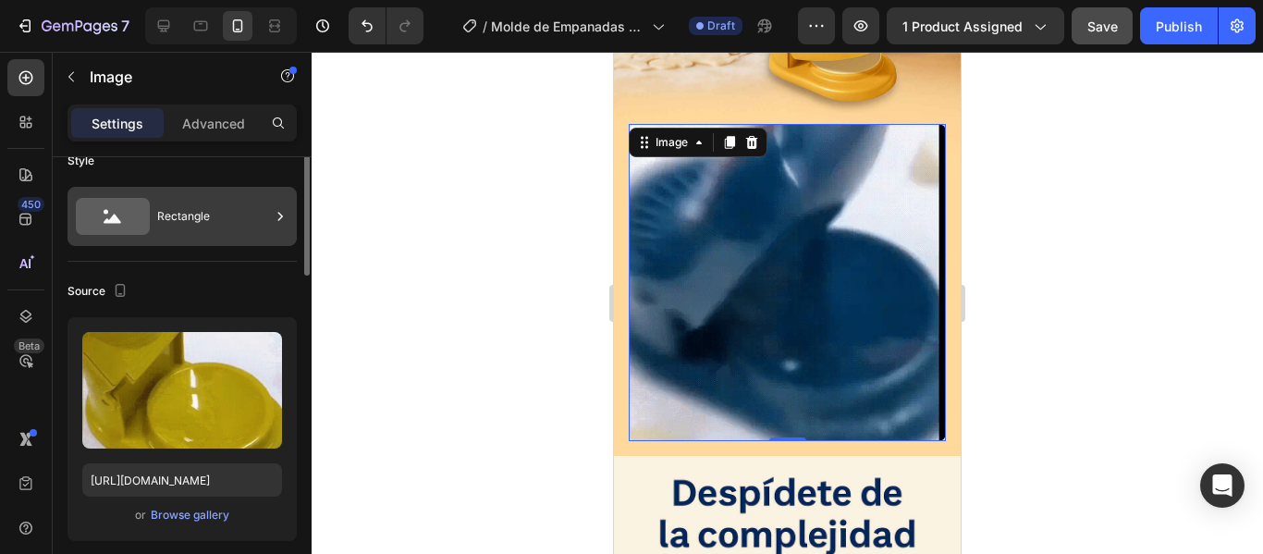
scroll to position [0, 0]
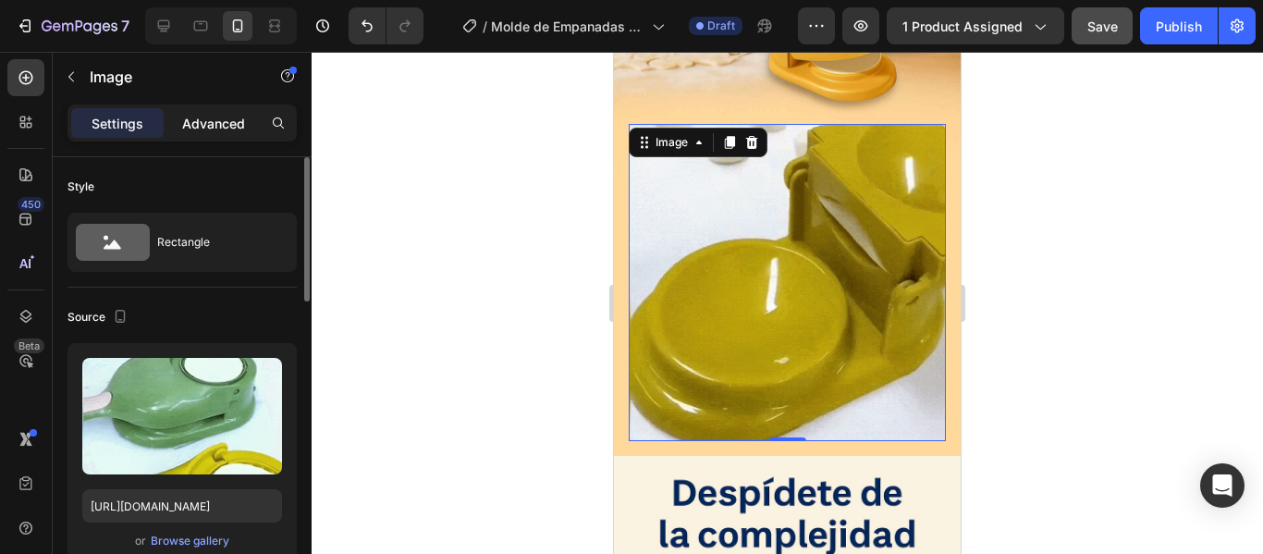
click at [210, 122] on p "Advanced" at bounding box center [213, 123] width 63 height 19
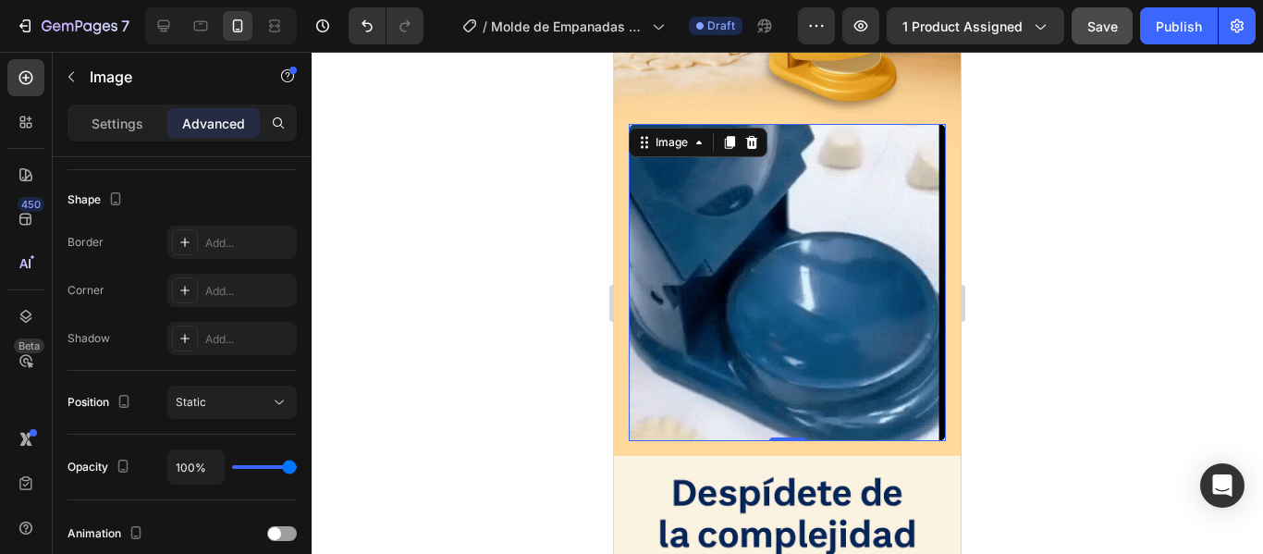
scroll to position [647, 0]
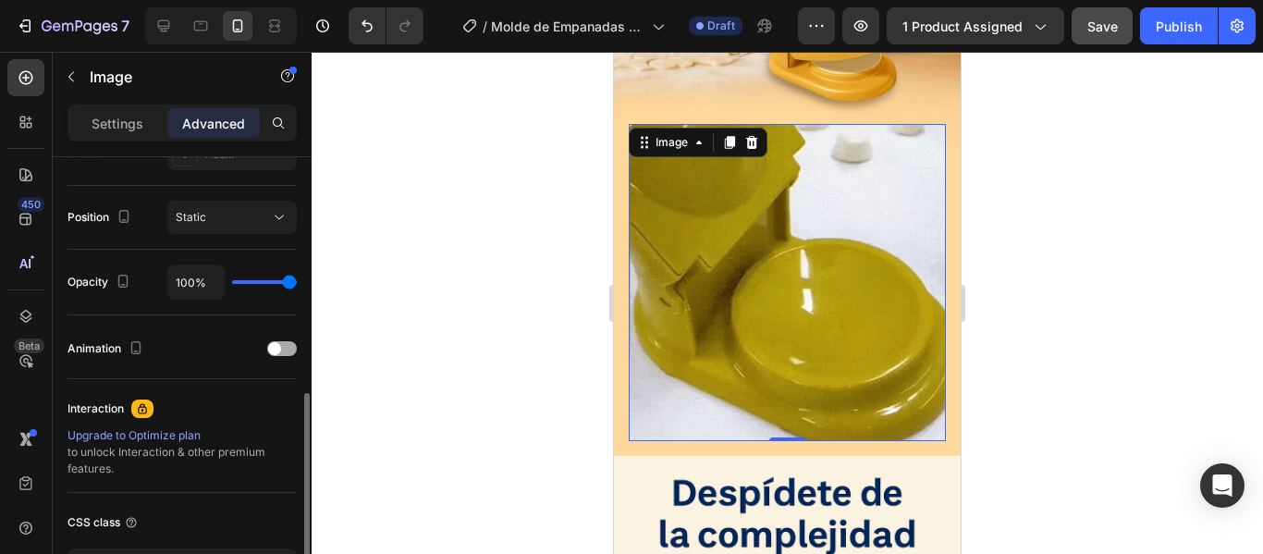
click at [289, 344] on div at bounding box center [282, 348] width 30 height 15
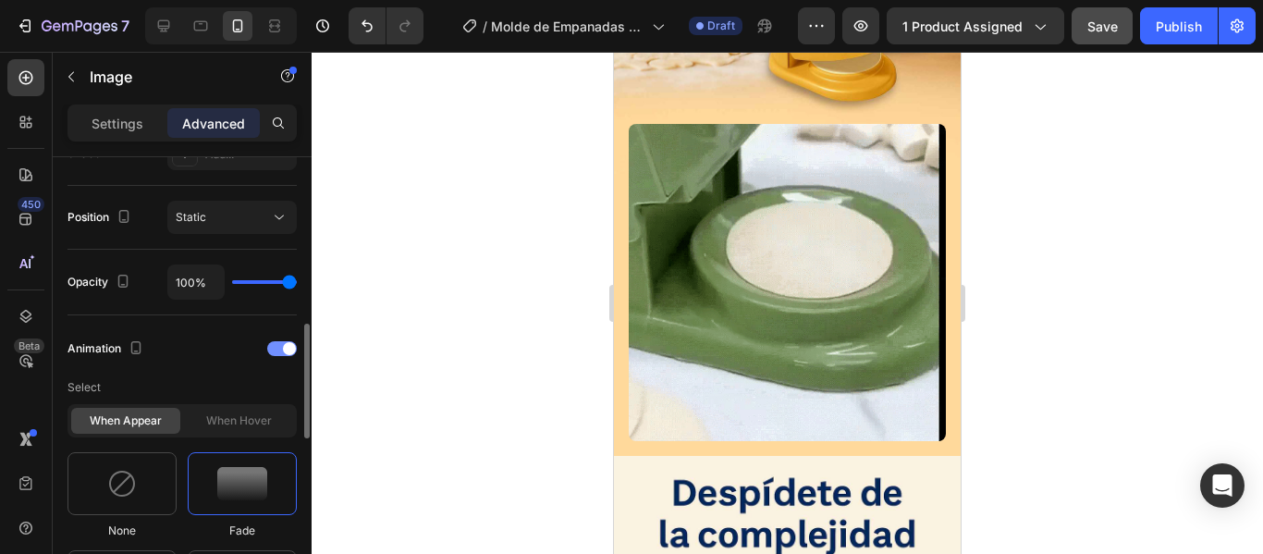
scroll to position [832, 0]
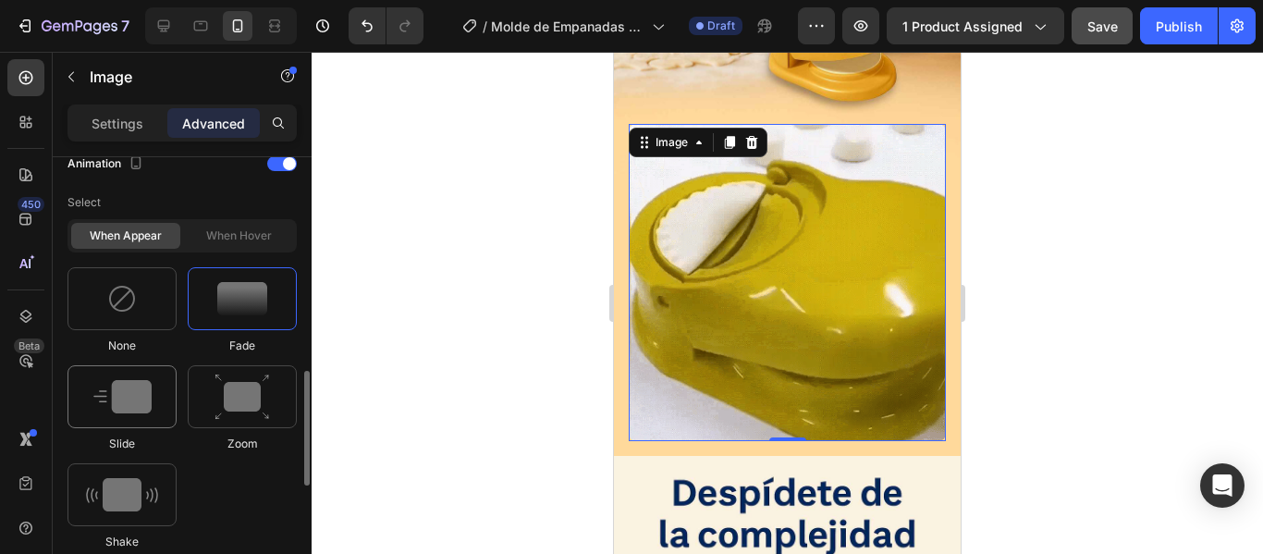
click at [154, 390] on div at bounding box center [121, 396] width 109 height 63
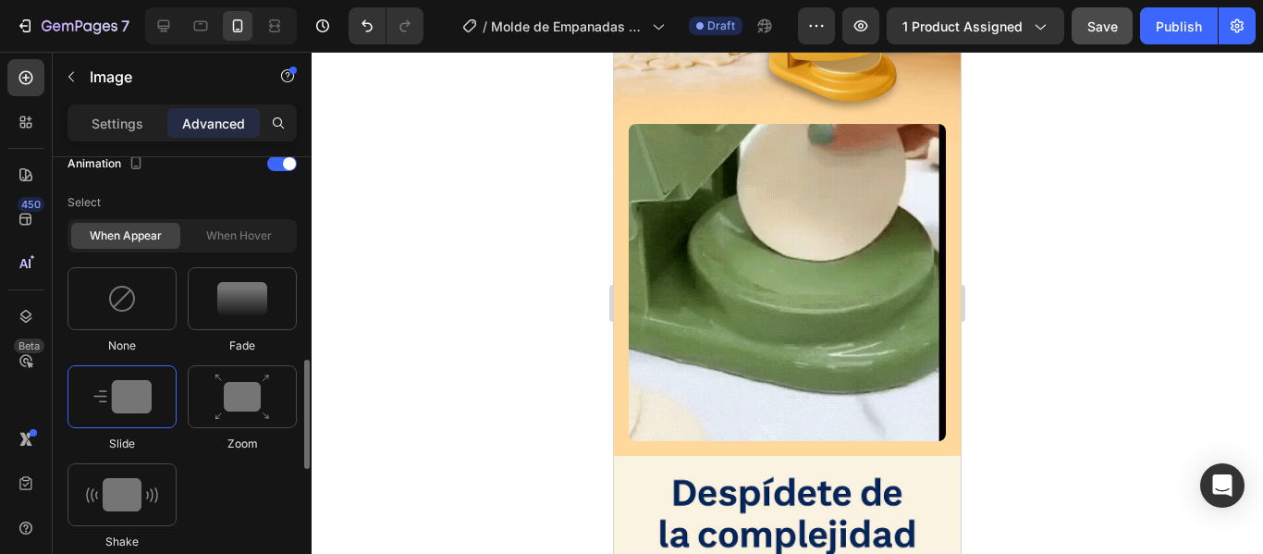
scroll to position [1109, 0]
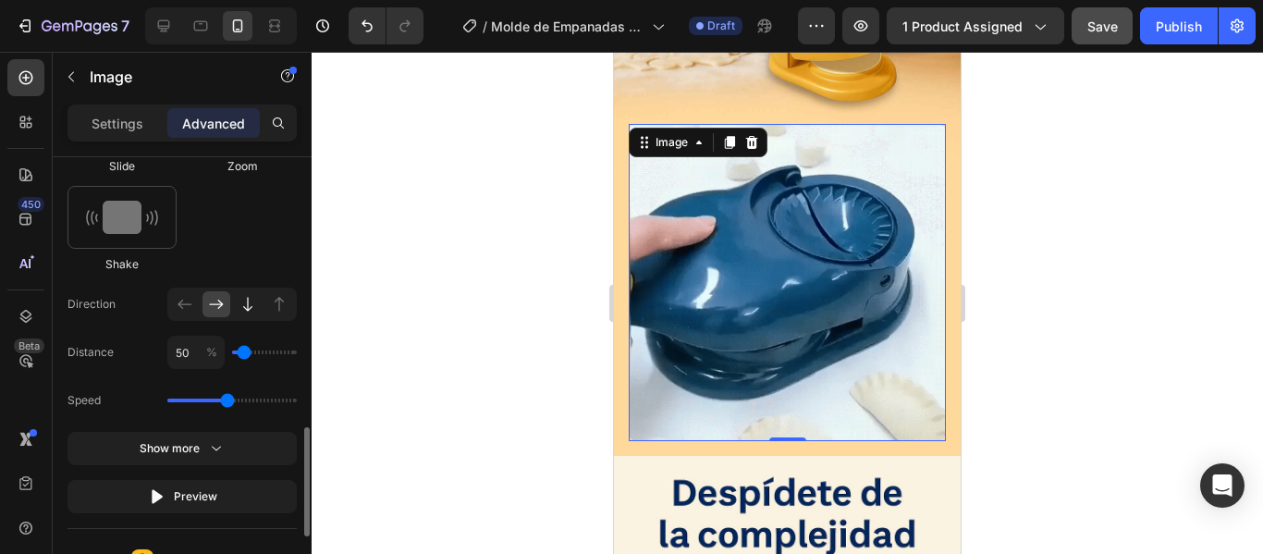
click at [246, 303] on icon at bounding box center [248, 304] width 18 height 18
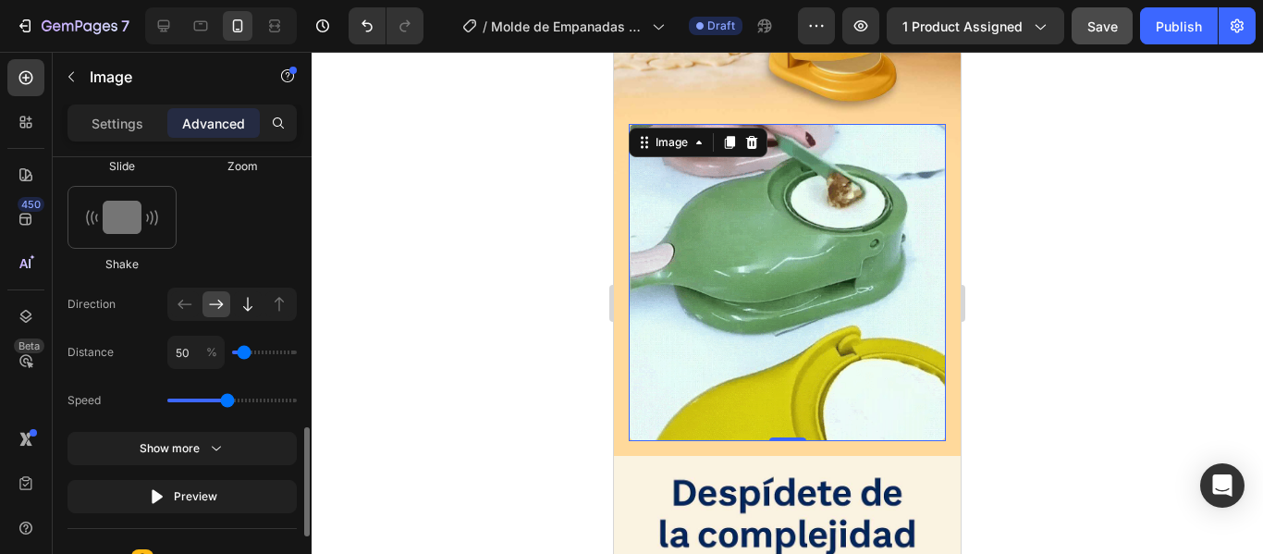
type input "100"
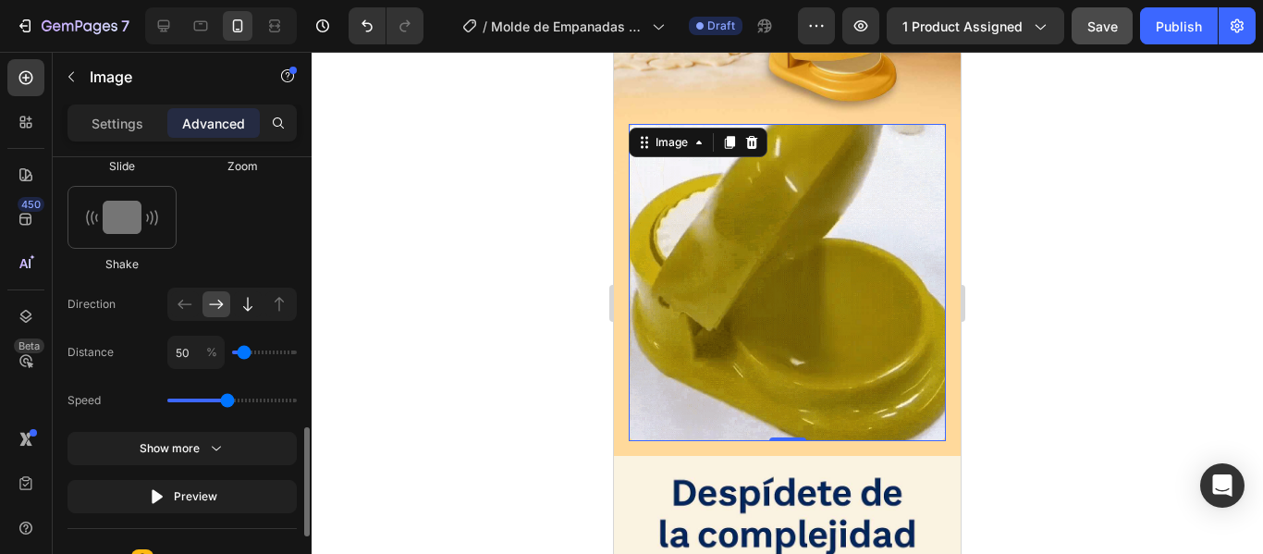
type input "100"
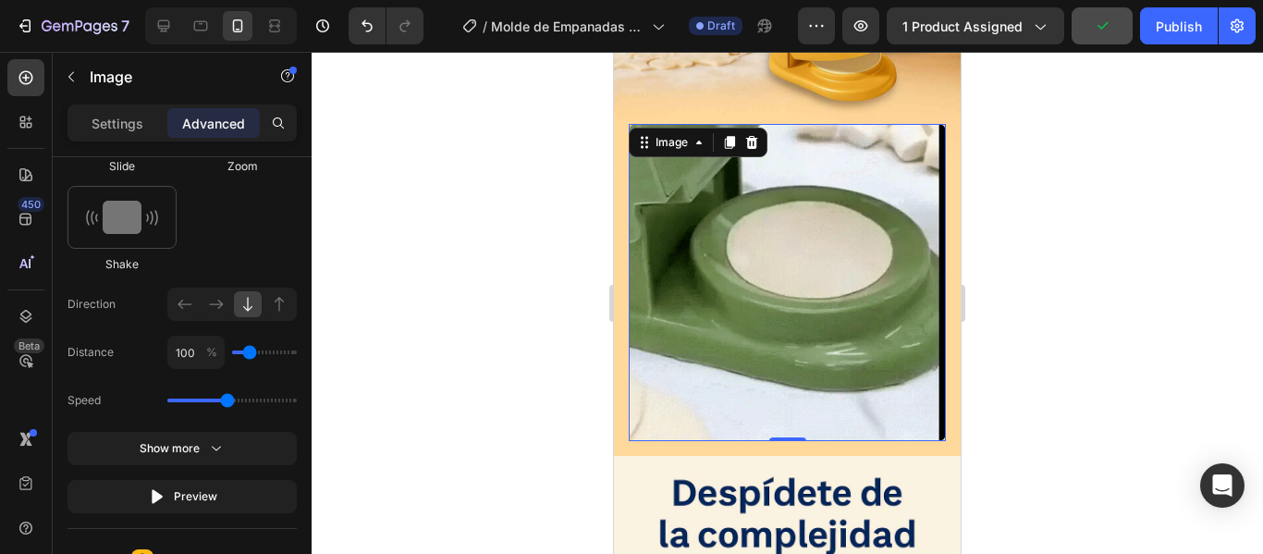
click at [1174, 302] on div at bounding box center [787, 303] width 951 height 502
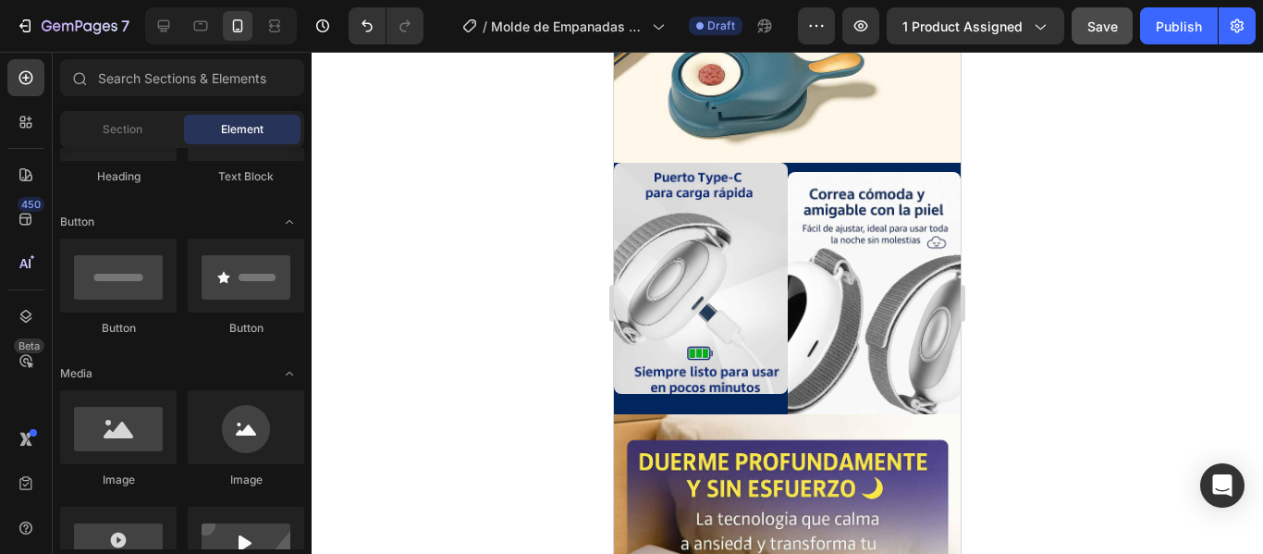
scroll to position [4156, 0]
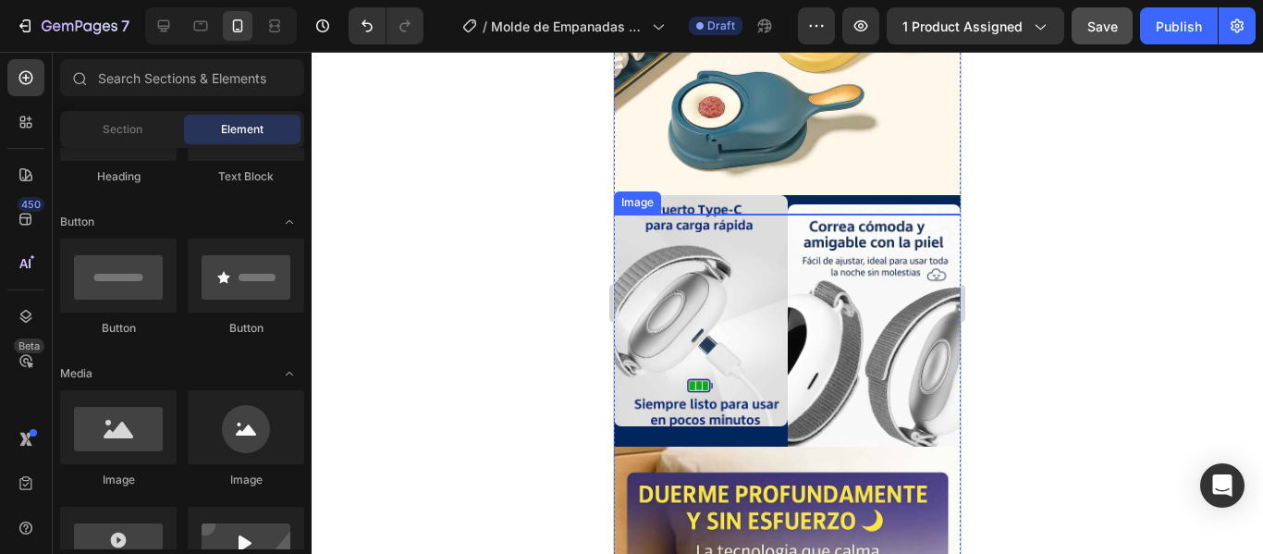
click at [754, 214] on img at bounding box center [787, 214] width 347 height 0
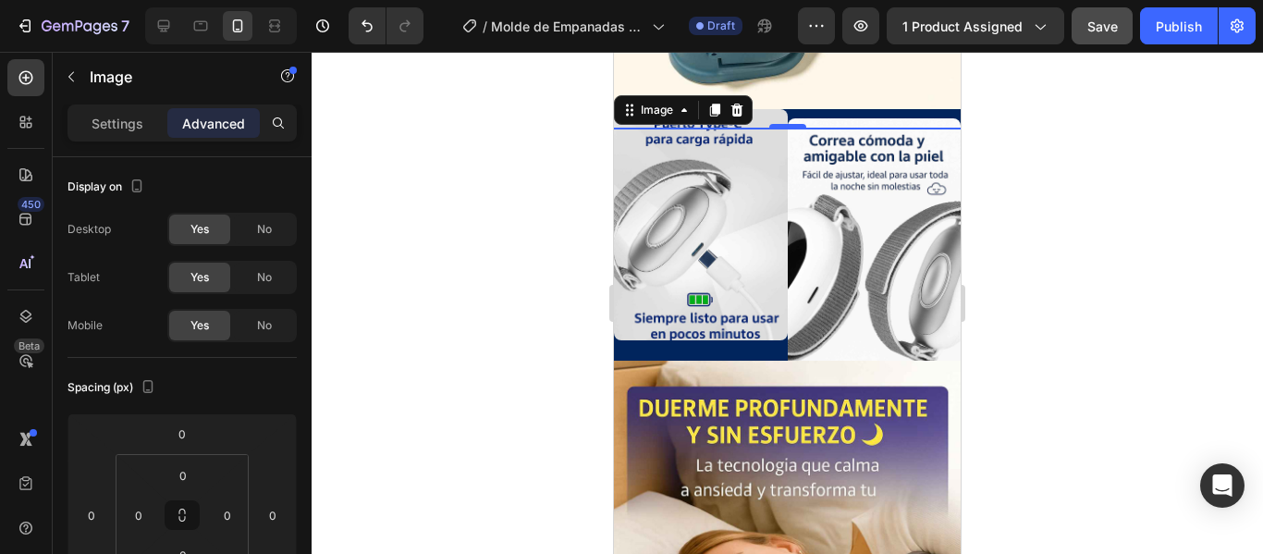
scroll to position [4341, 0]
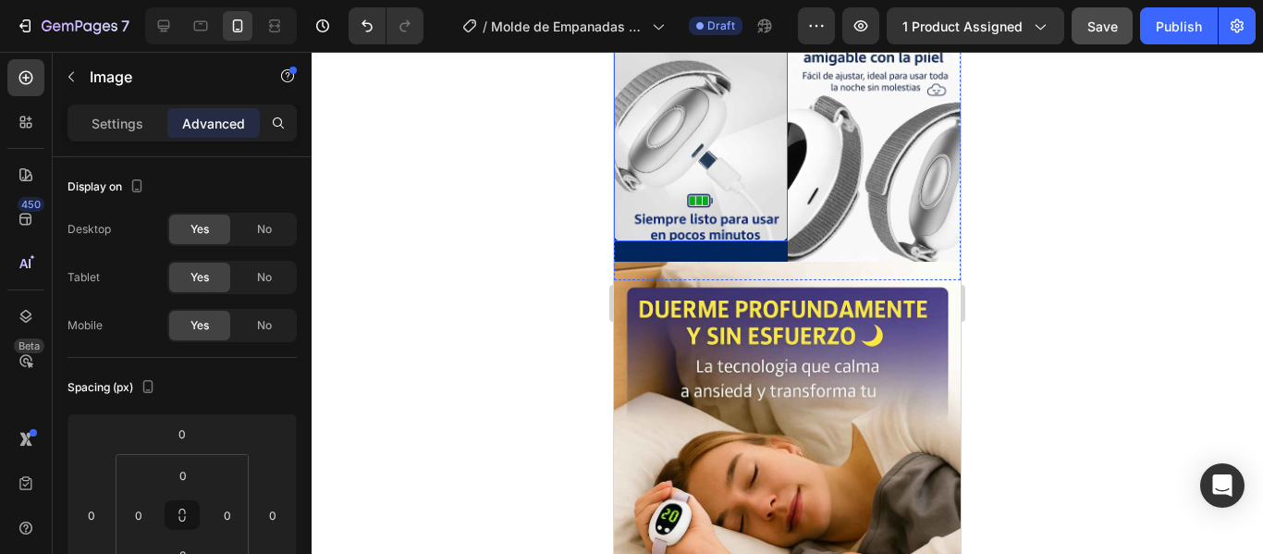
click at [711, 241] on img at bounding box center [701, 125] width 174 height 231
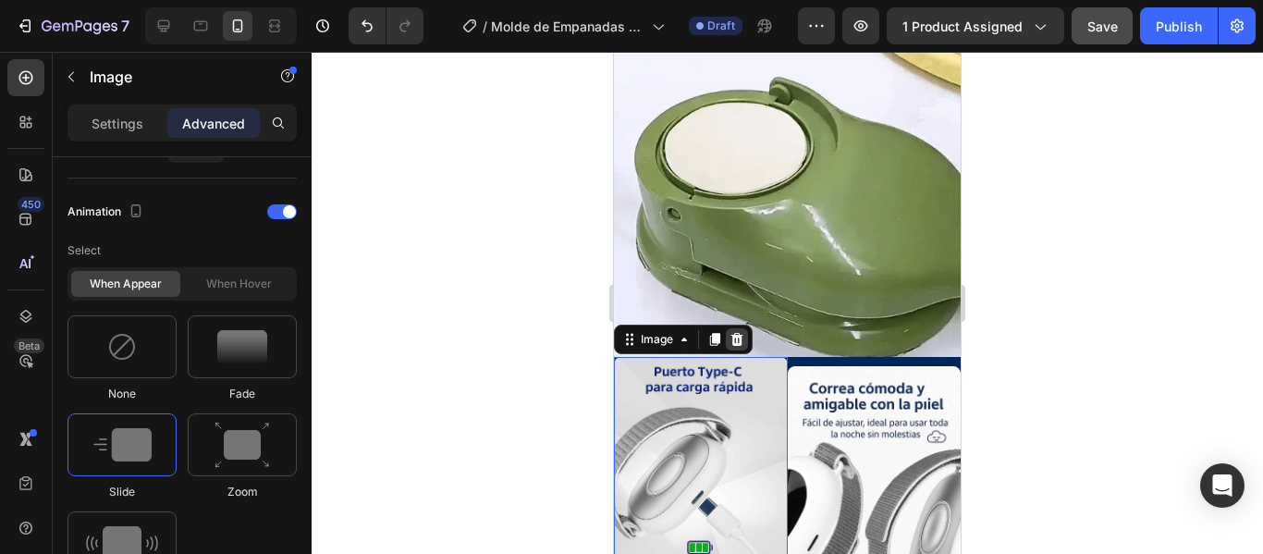
click at [737, 332] on icon at bounding box center [736, 339] width 15 height 15
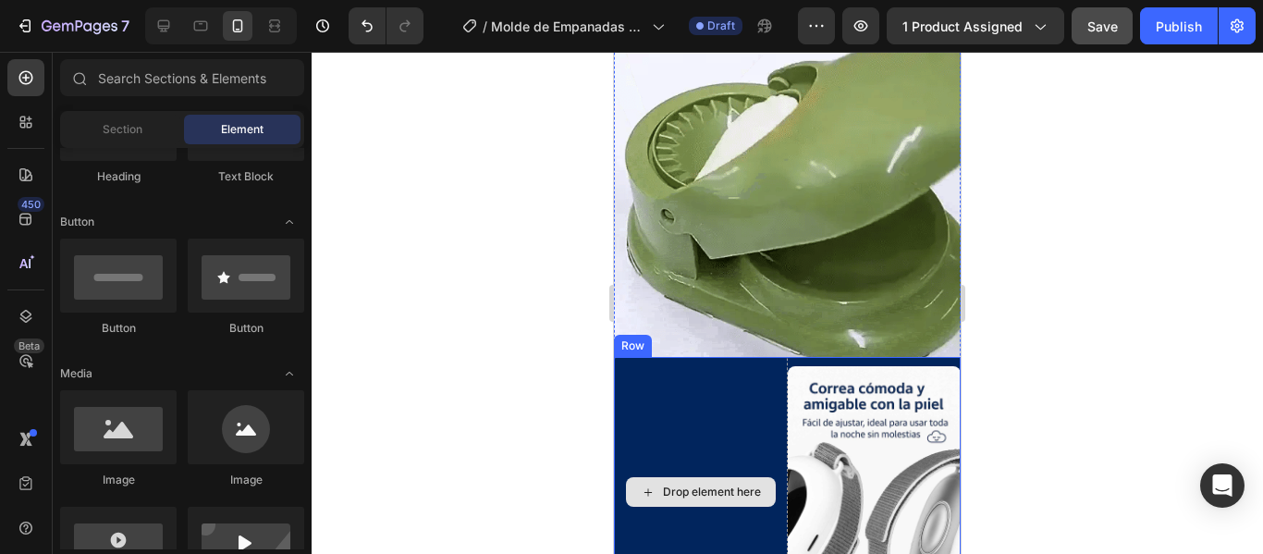
click at [741, 357] on div "Drop element here" at bounding box center [701, 491] width 174 height 269
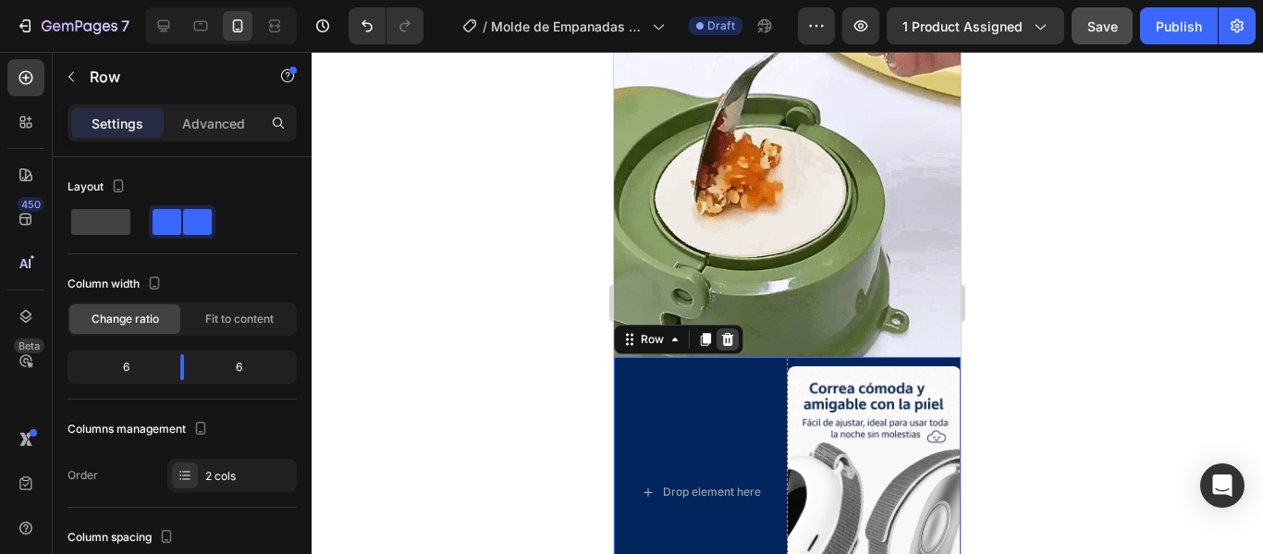
click at [732, 332] on icon at bounding box center [727, 339] width 15 height 15
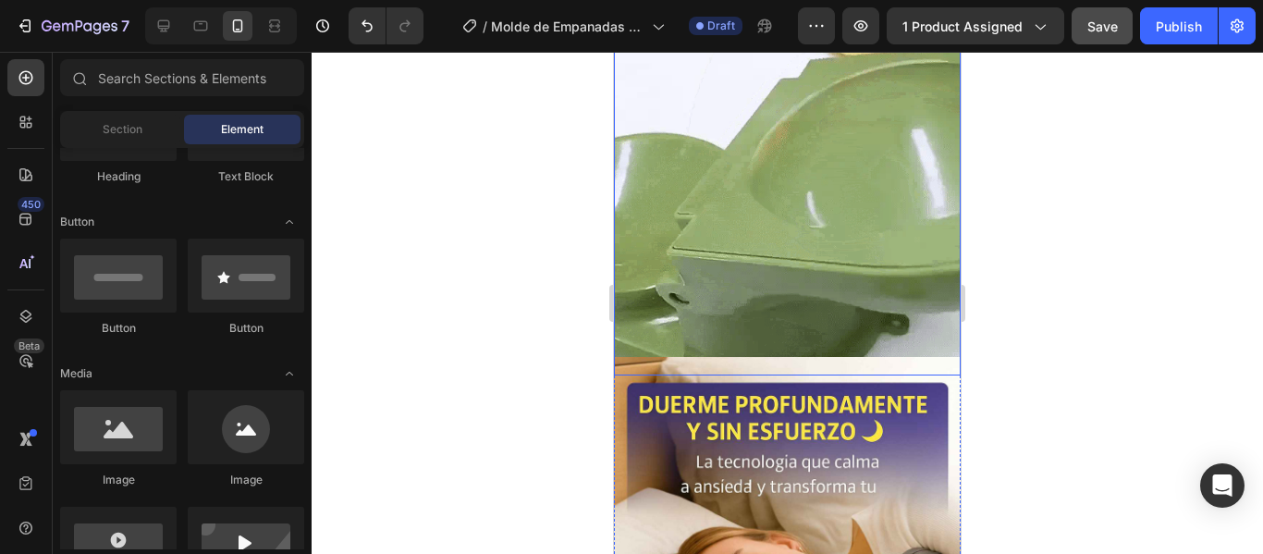
click at [834, 209] on img at bounding box center [787, 202] width 347 height 347
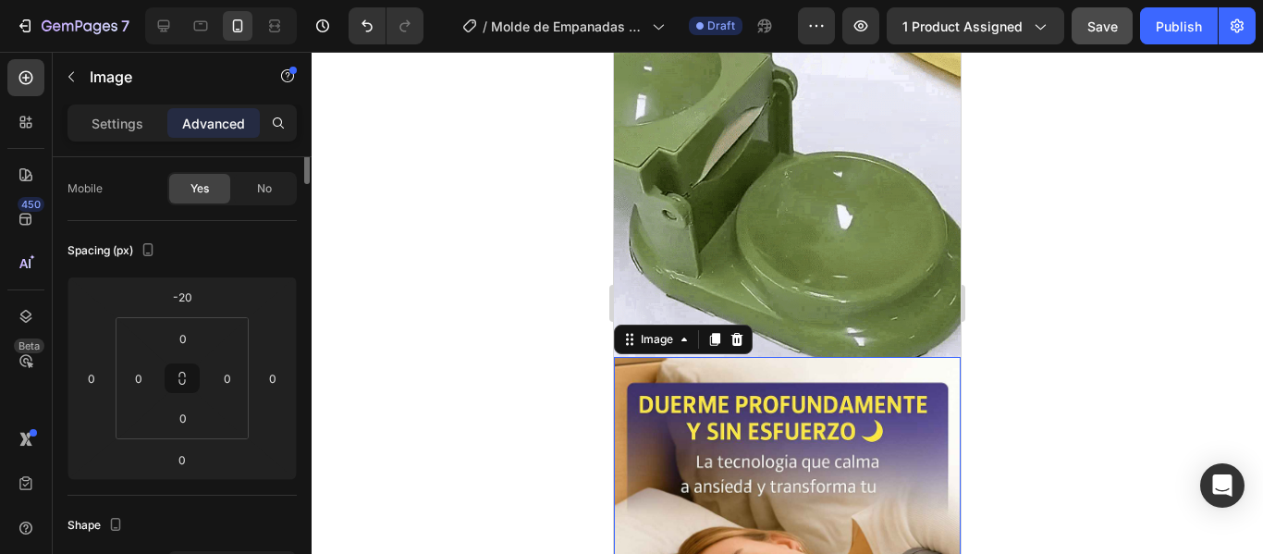
scroll to position [0, 0]
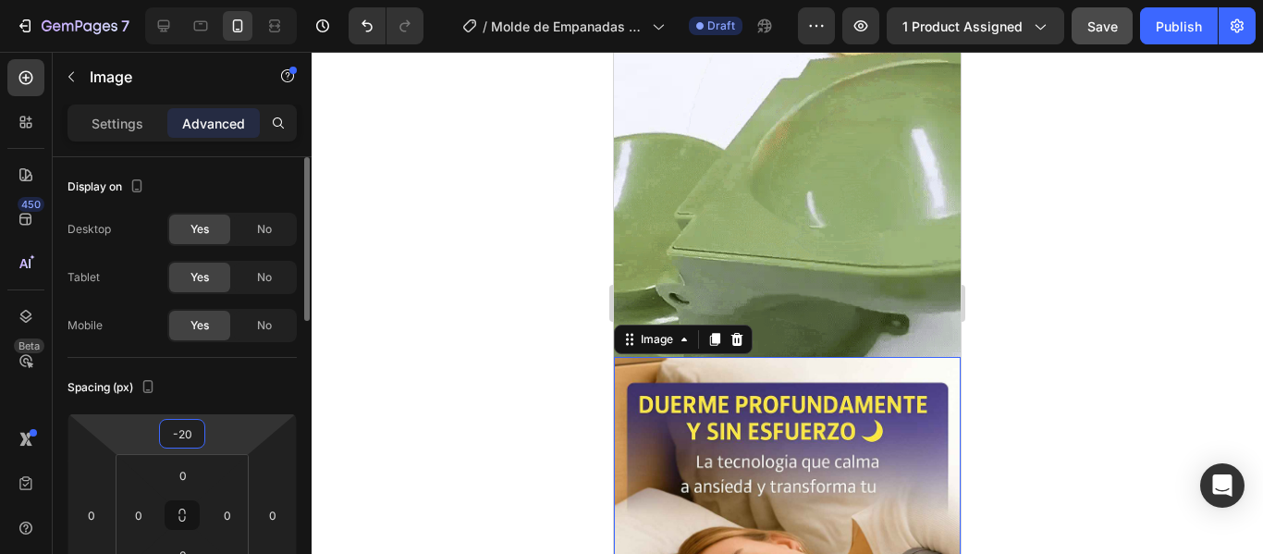
click at [188, 442] on input "-20" at bounding box center [182, 434] width 37 height 28
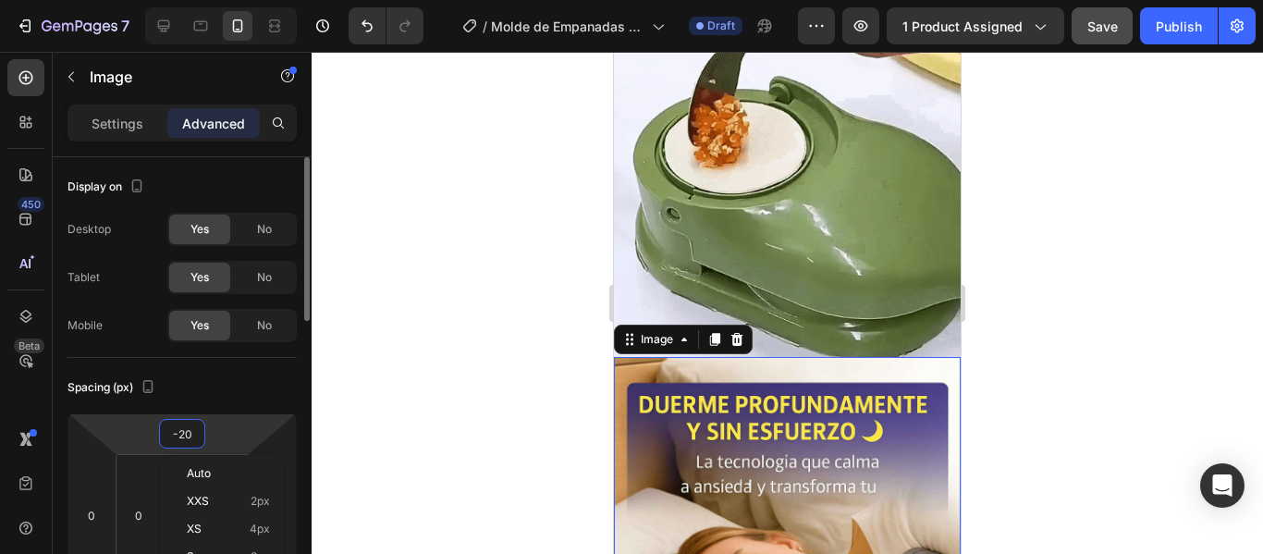
type input "0"
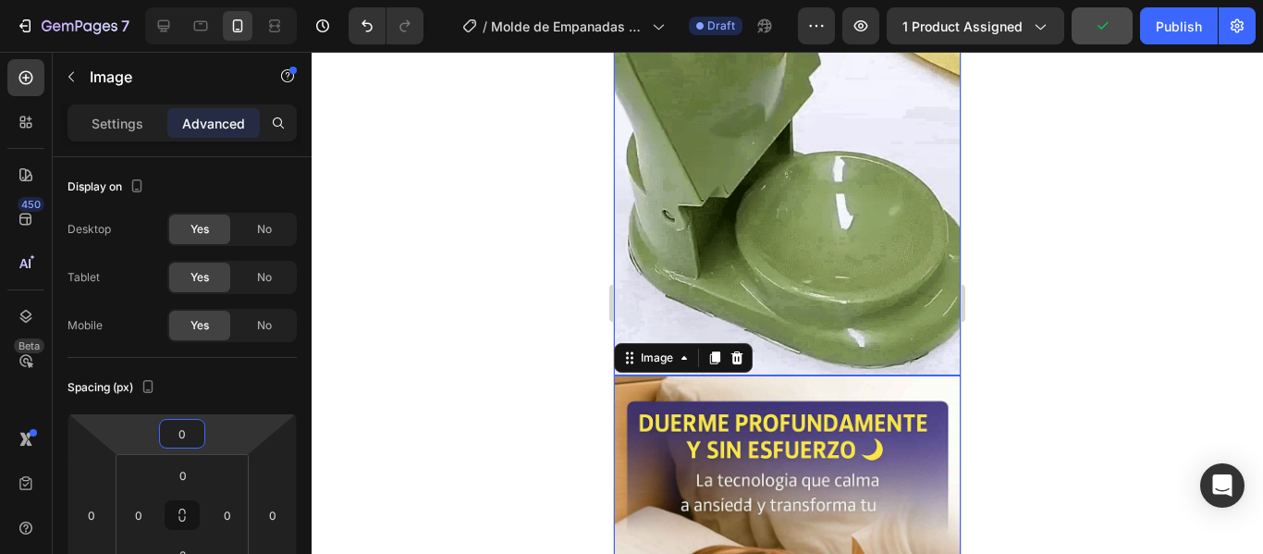
click at [1061, 146] on div at bounding box center [787, 303] width 951 height 502
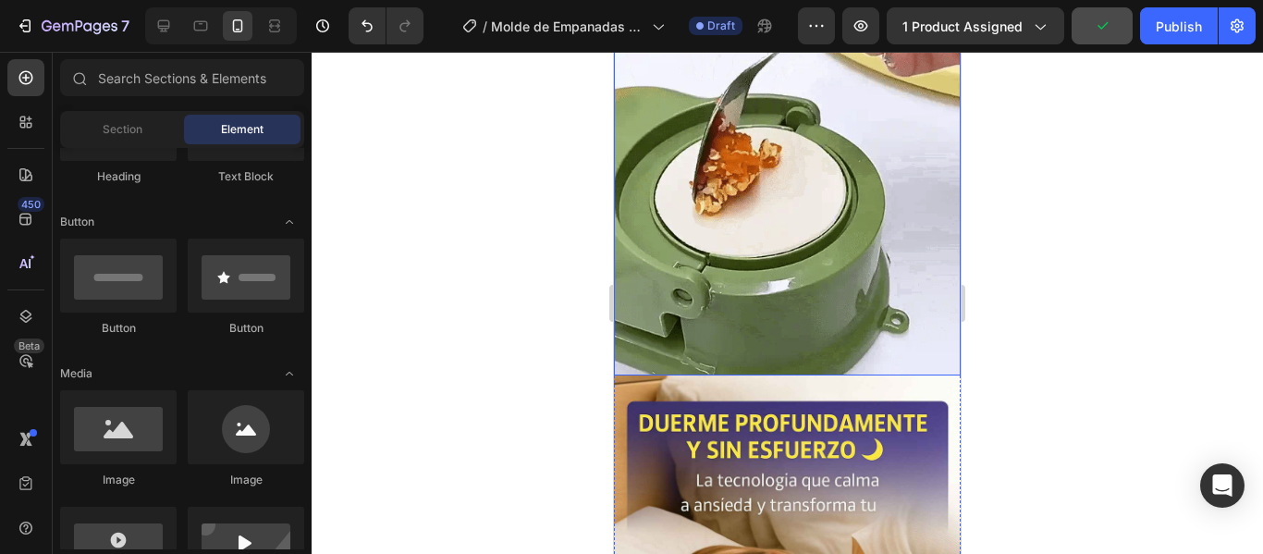
click at [789, 132] on img at bounding box center [787, 202] width 347 height 347
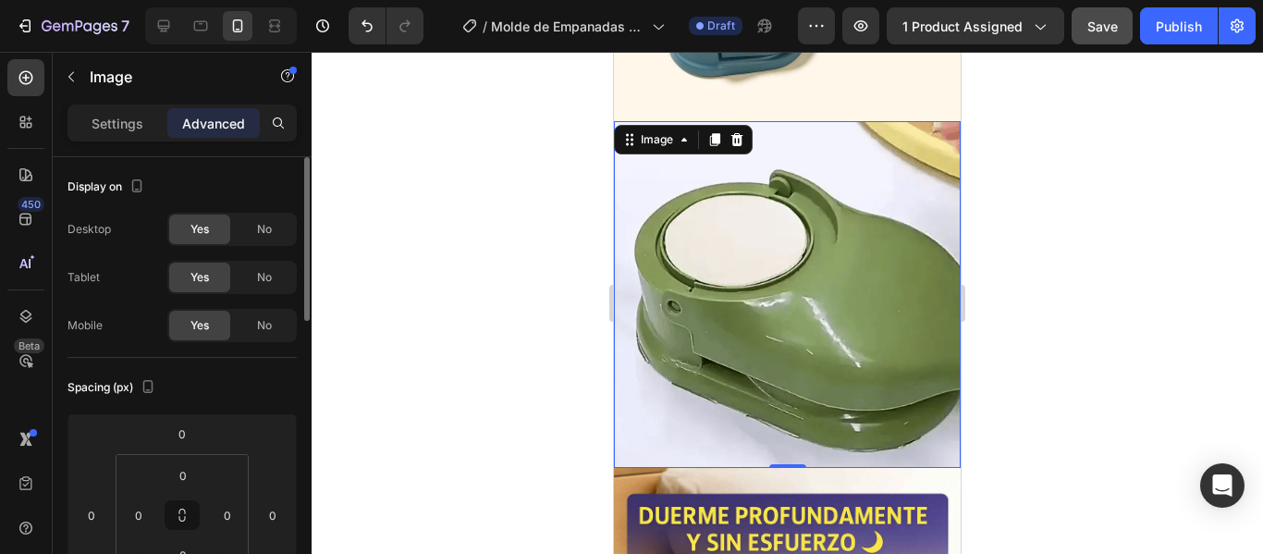
scroll to position [185, 0]
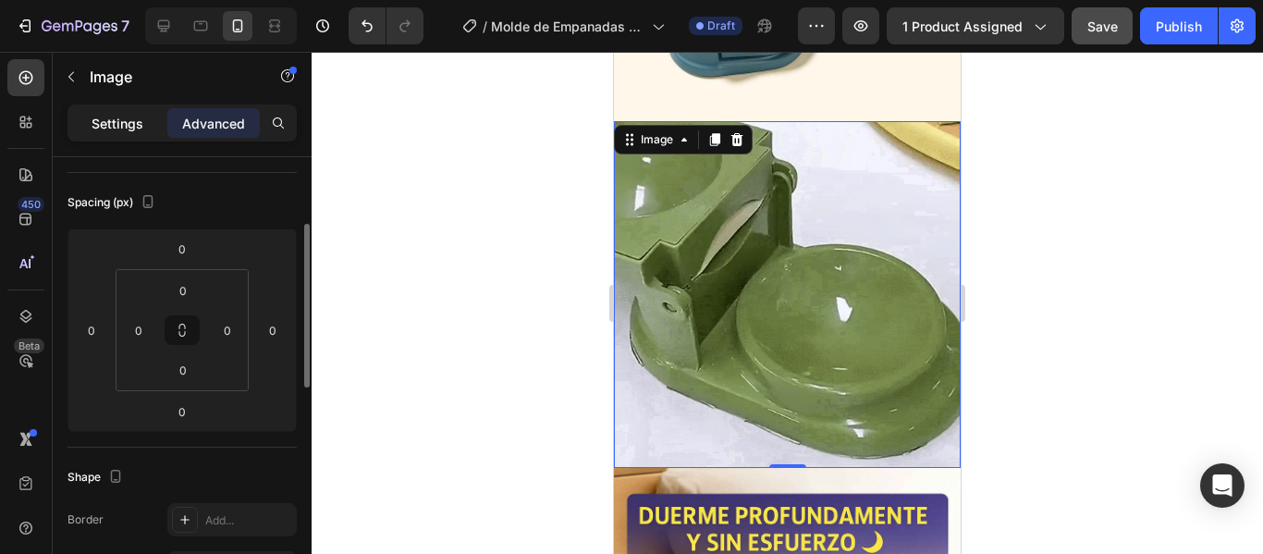
click at [104, 126] on p "Settings" at bounding box center [118, 123] width 52 height 19
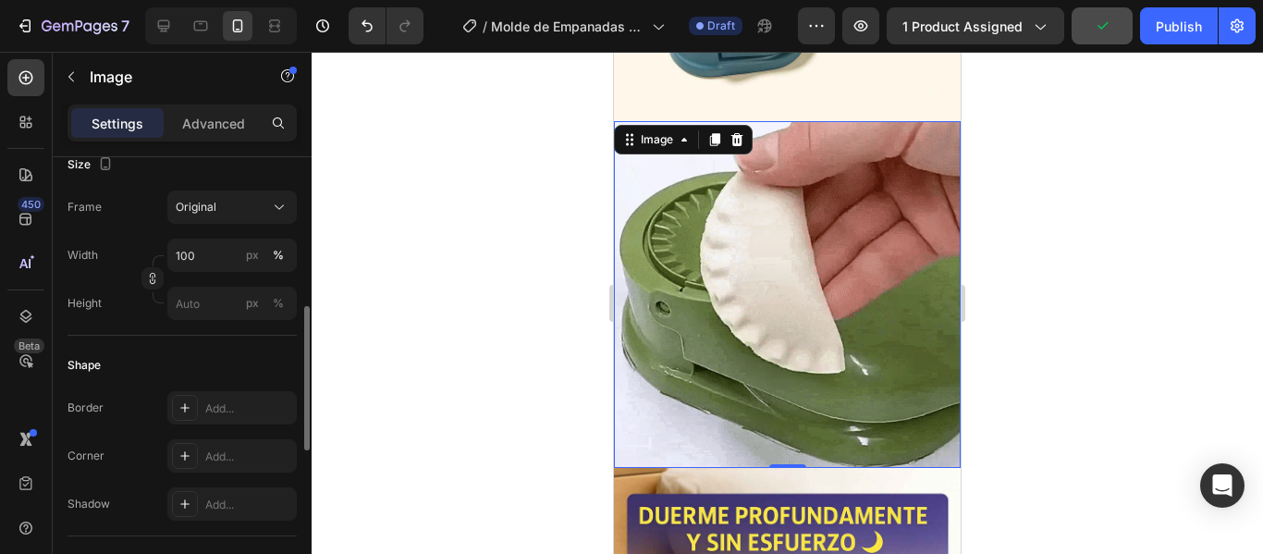
scroll to position [277, 0]
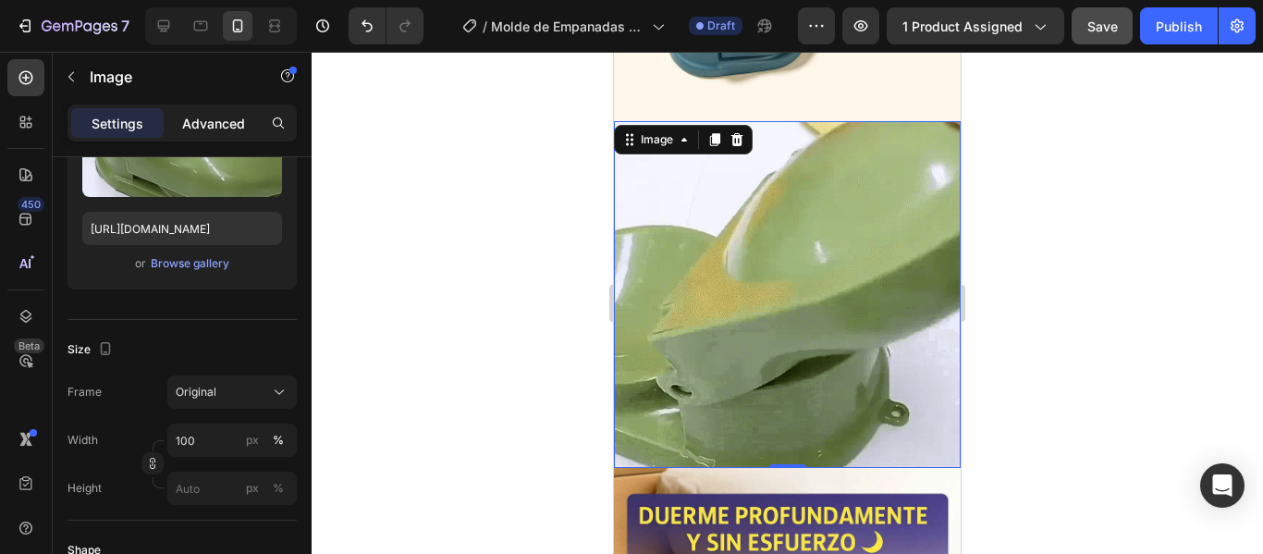
click at [210, 127] on p "Advanced" at bounding box center [213, 123] width 63 height 19
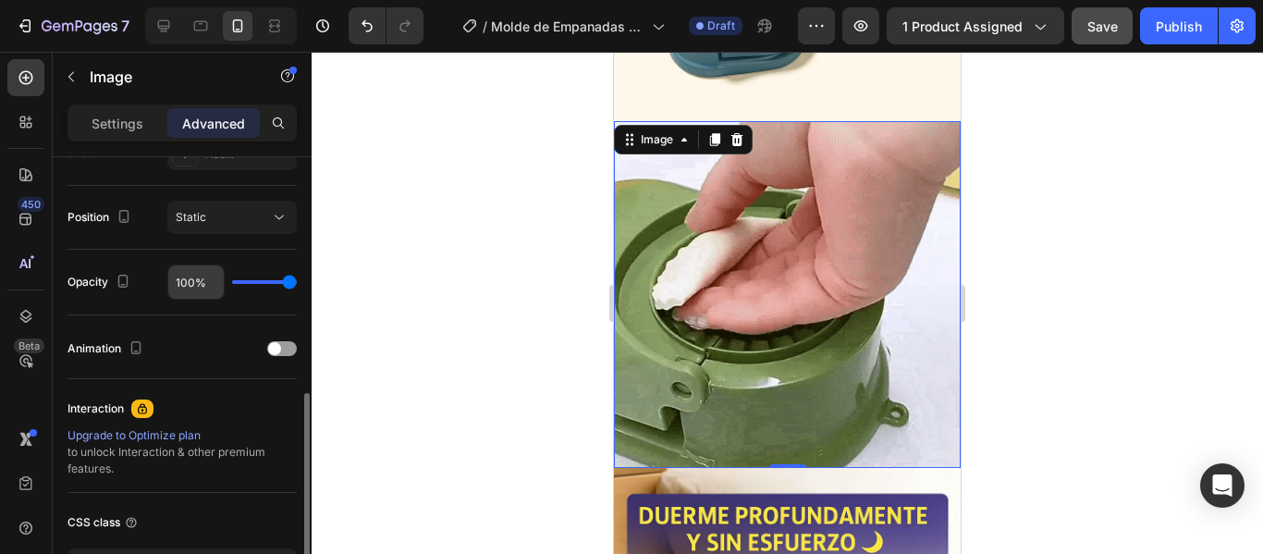
scroll to position [784, 0]
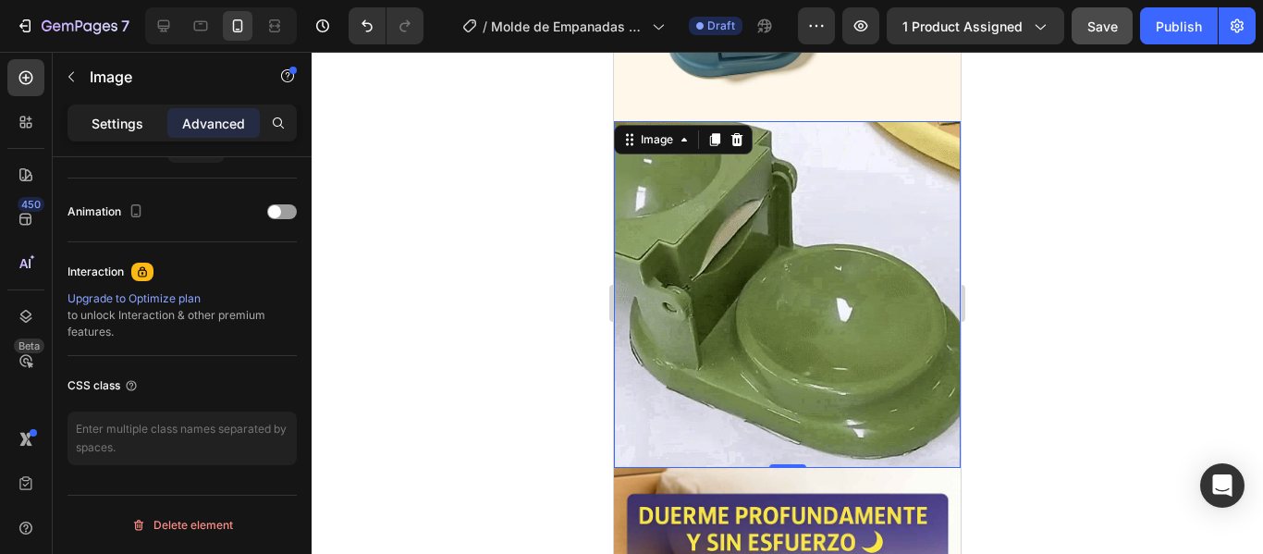
click at [84, 132] on div "Settings" at bounding box center [117, 123] width 92 height 30
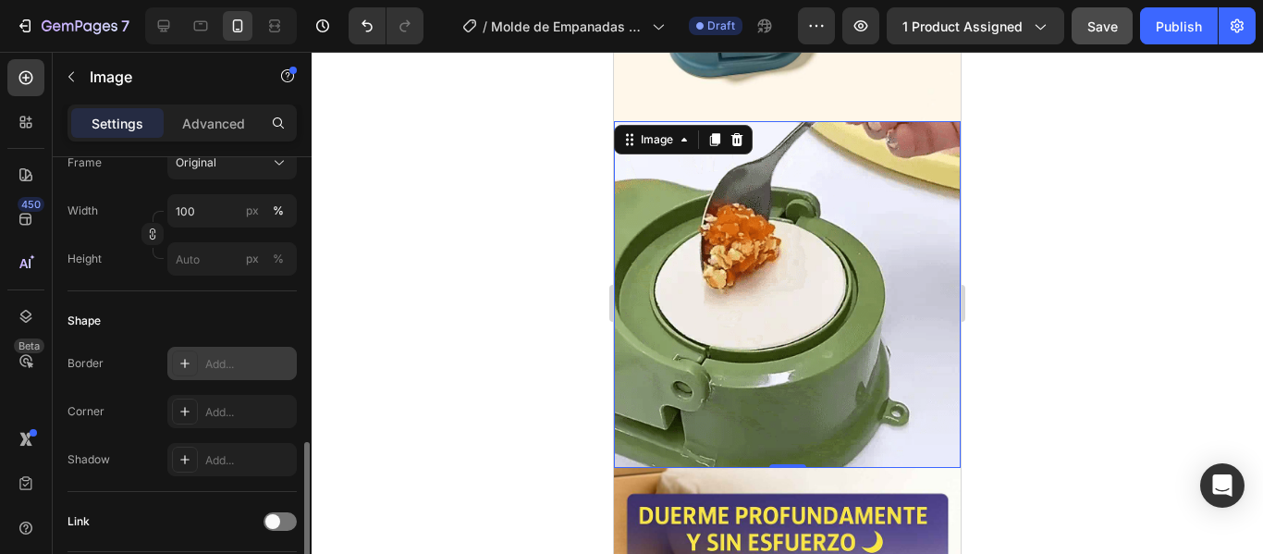
scroll to position [599, 0]
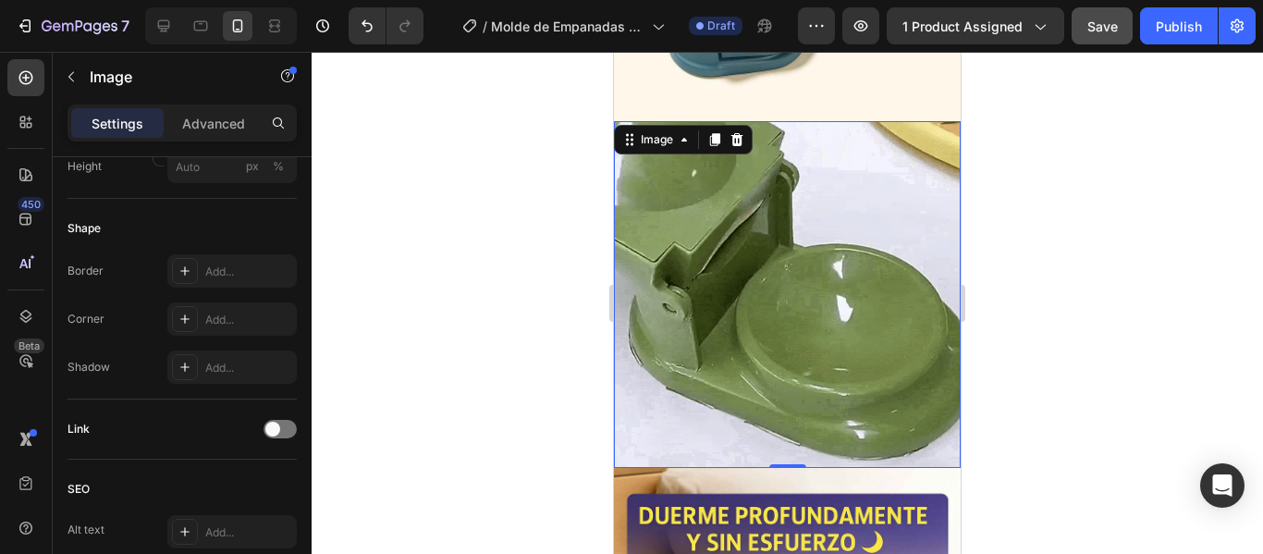
click at [924, 132] on img at bounding box center [787, 294] width 347 height 347
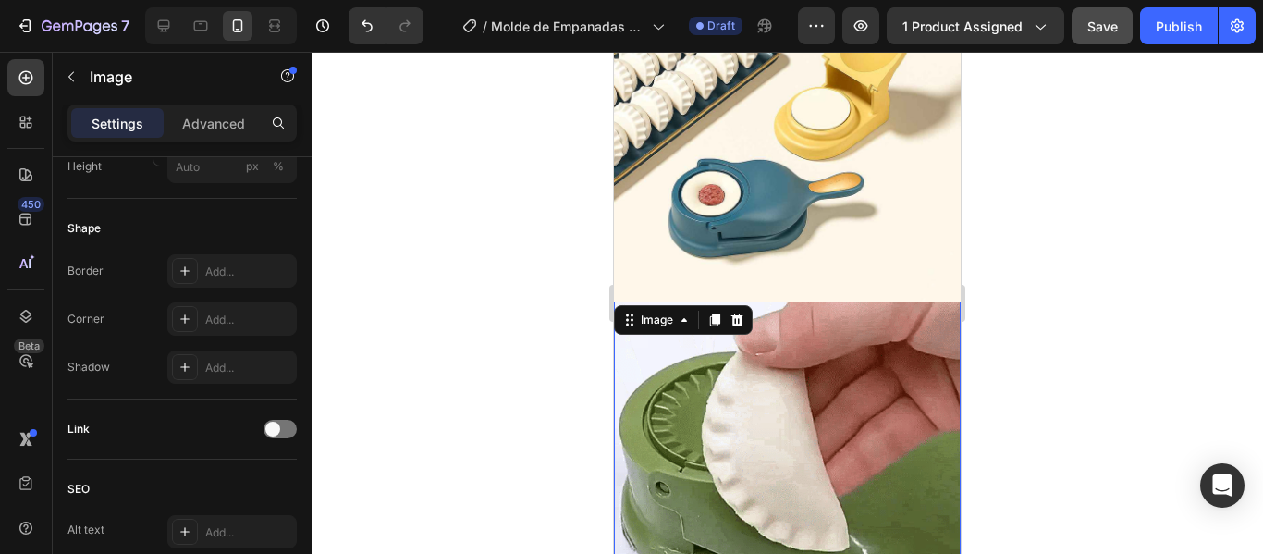
scroll to position [4064, 0]
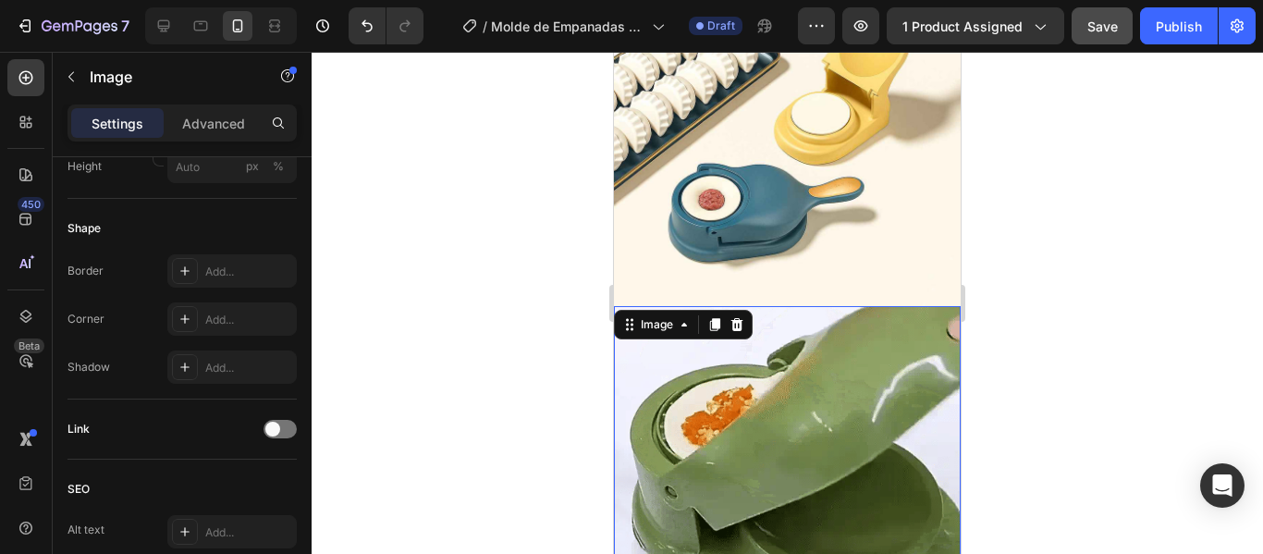
click at [808, 306] on img at bounding box center [787, 479] width 347 height 347
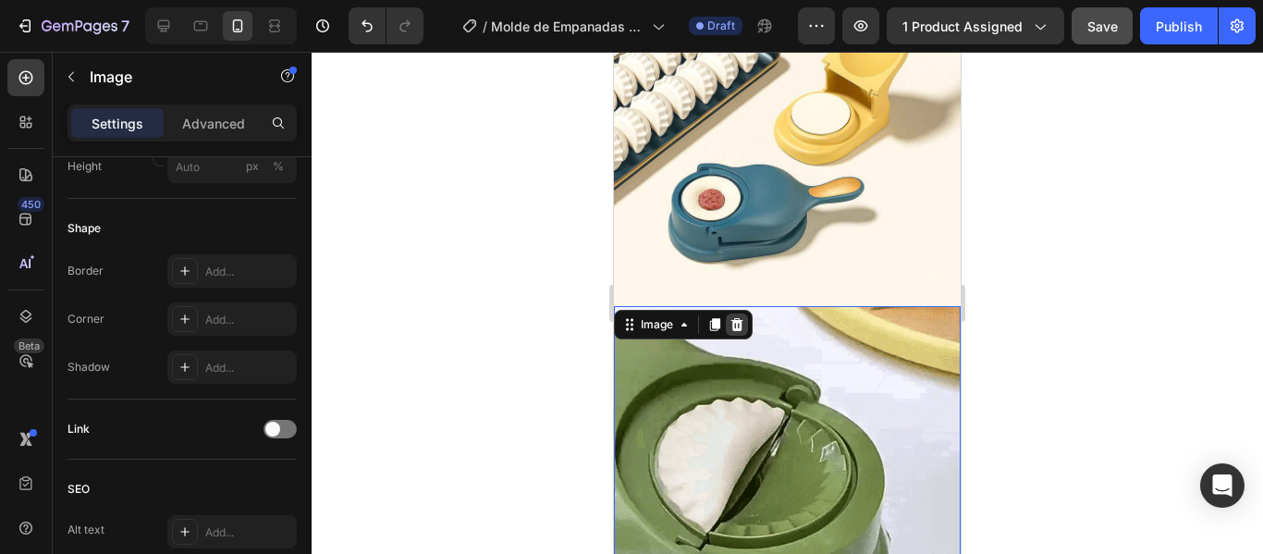
click at [734, 318] on icon at bounding box center [737, 324] width 12 height 13
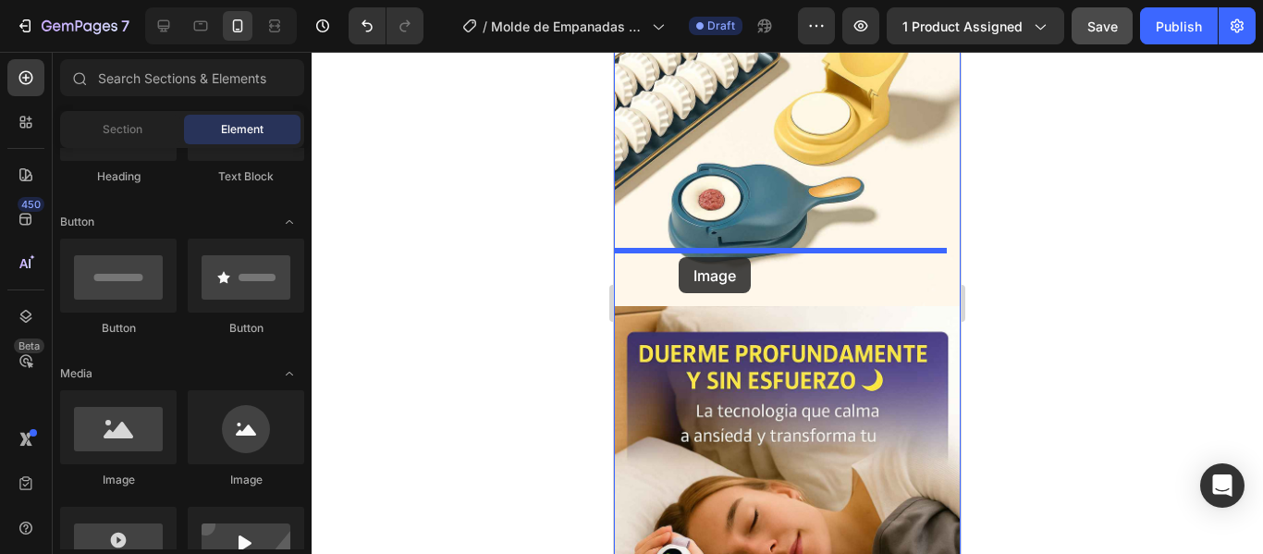
drag, startPoint x: 838, startPoint y: 509, endPoint x: 679, endPoint y: 257, distance: 298.3
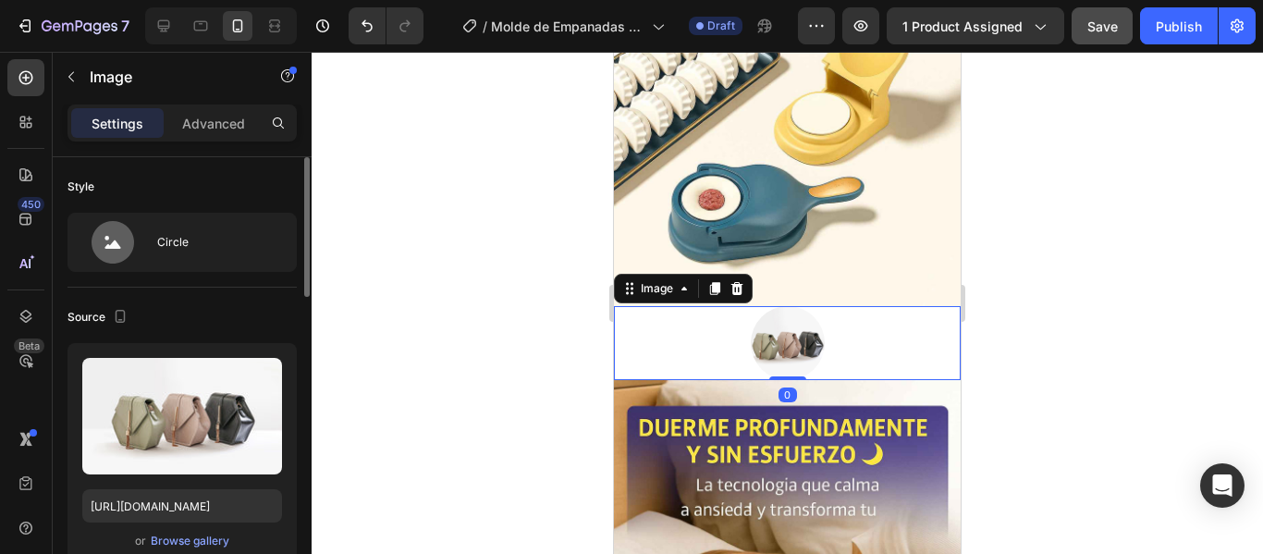
click at [202, 551] on div "or Browse gallery" at bounding box center [182, 541] width 200 height 22
click at [201, 549] on button "Browse gallery" at bounding box center [190, 541] width 80 height 18
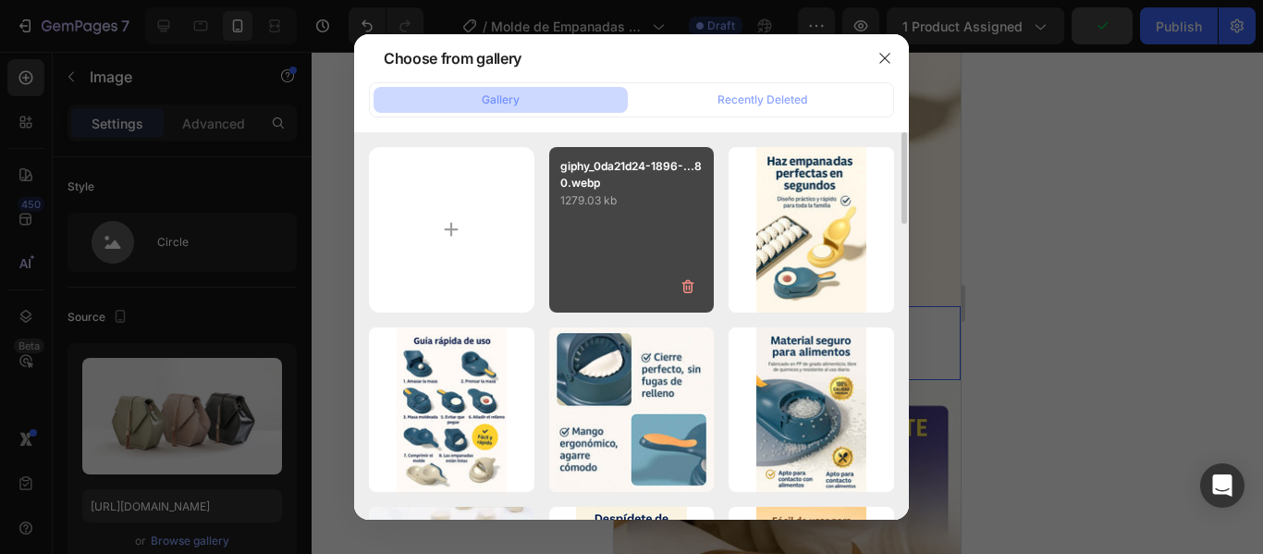
click at [639, 227] on div "giphy_0da21d24-1896-...80.webp 1279.03 kb" at bounding box center [631, 229] width 165 height 165
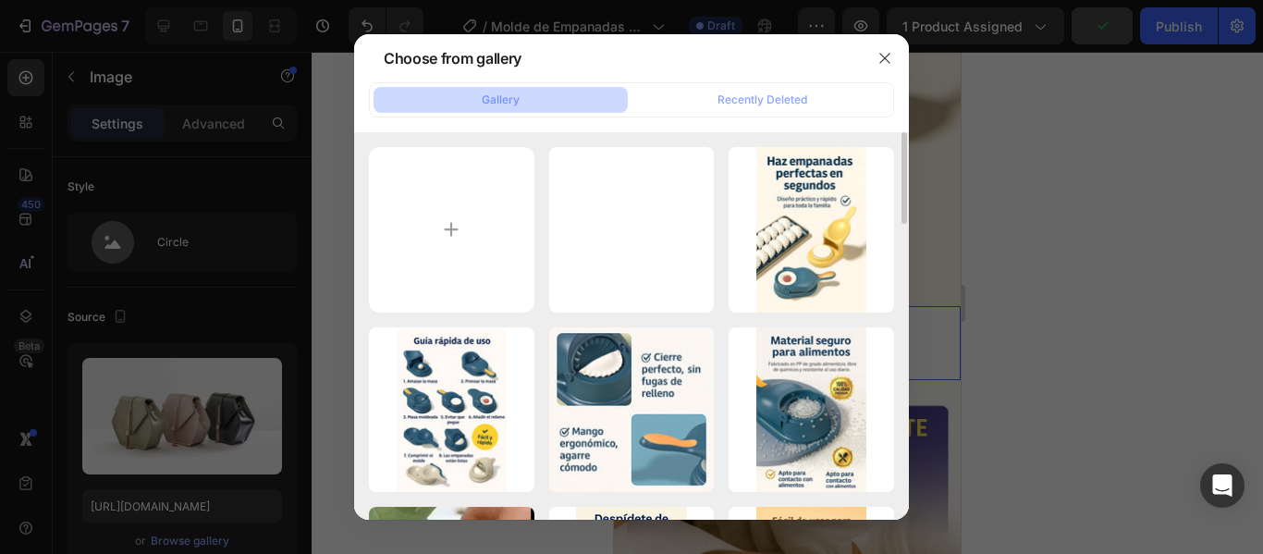
type input "[URL][DOMAIN_NAME]"
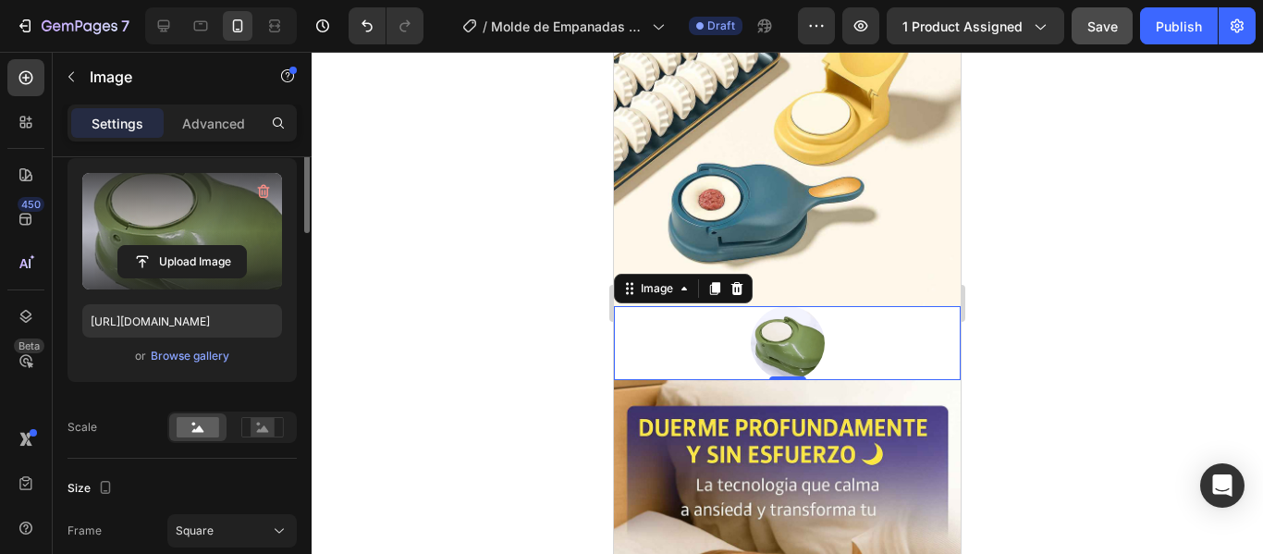
scroll to position [277, 0]
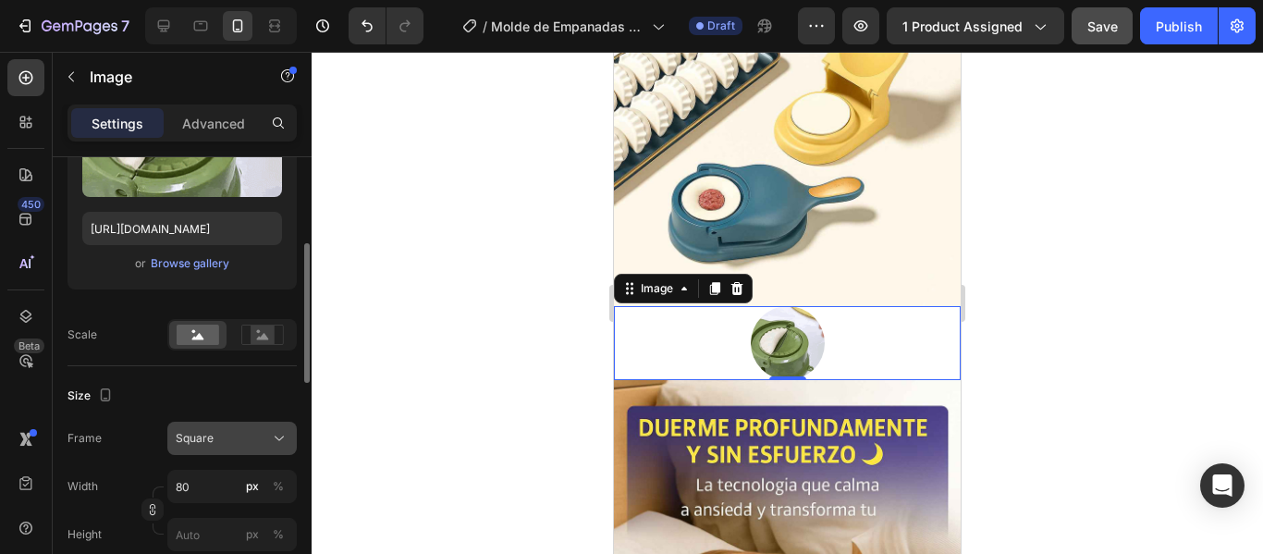
click at [268, 433] on div "Square" at bounding box center [232, 438] width 113 height 18
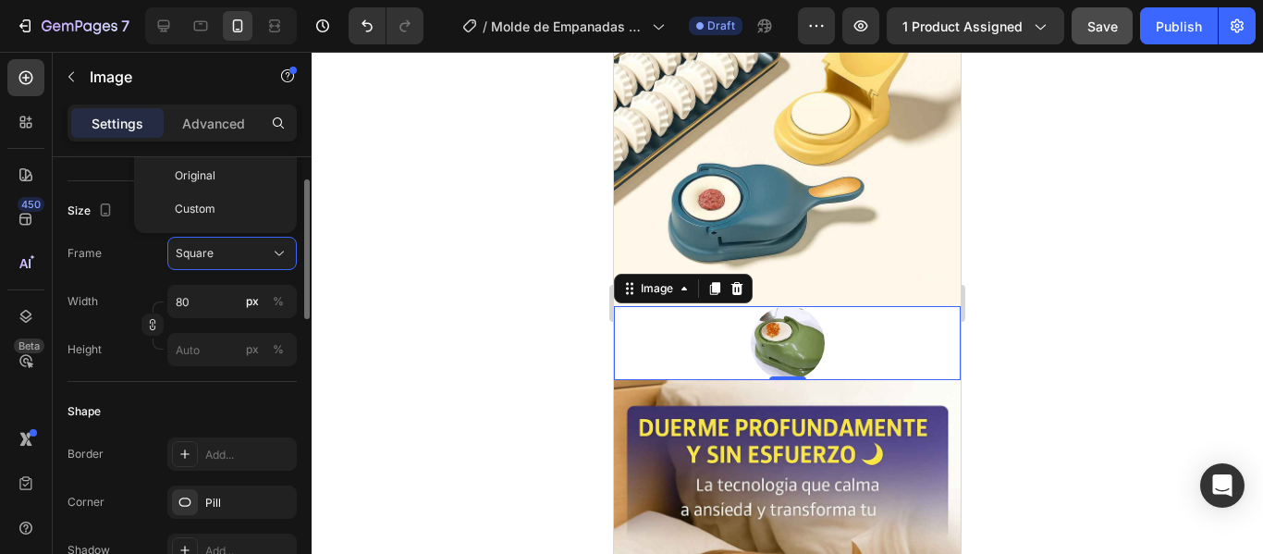
scroll to position [370, 0]
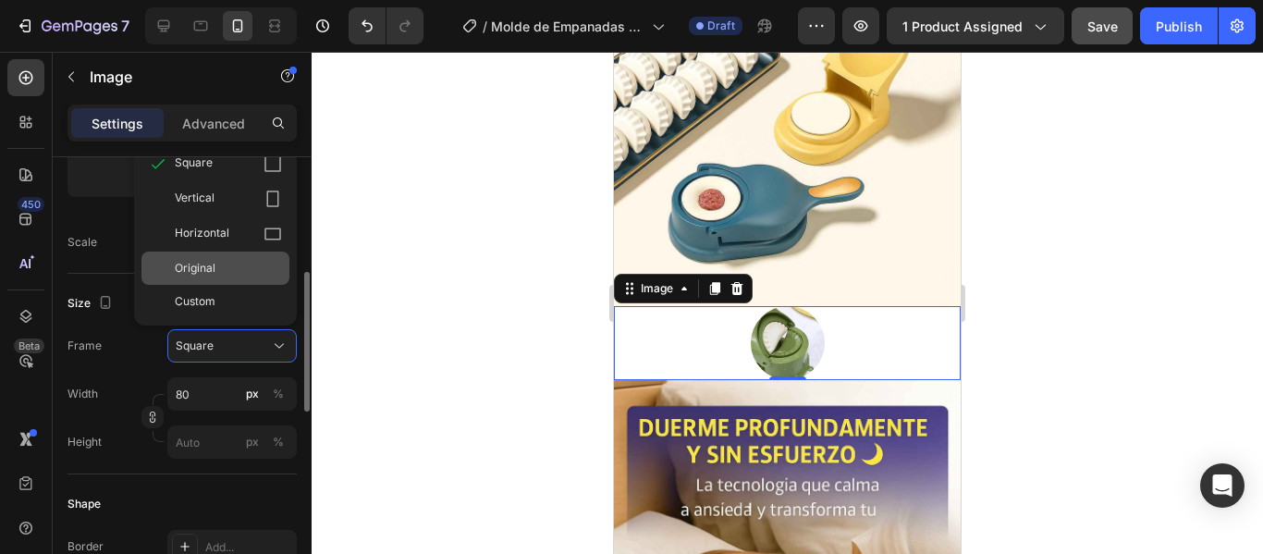
click at [208, 265] on span "Original" at bounding box center [195, 268] width 41 height 17
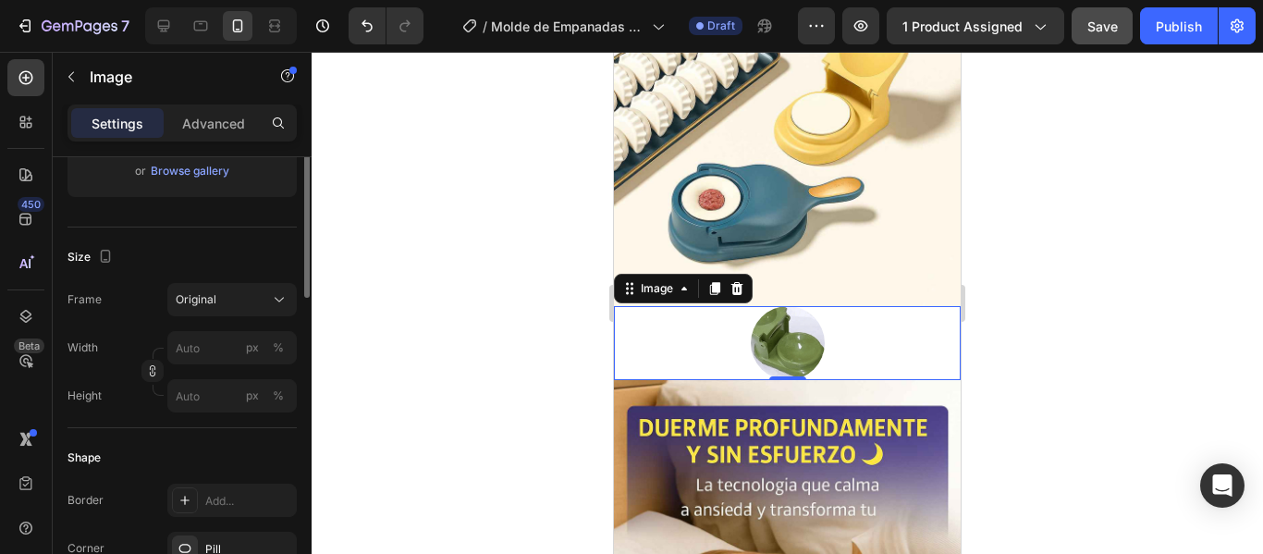
scroll to position [277, 0]
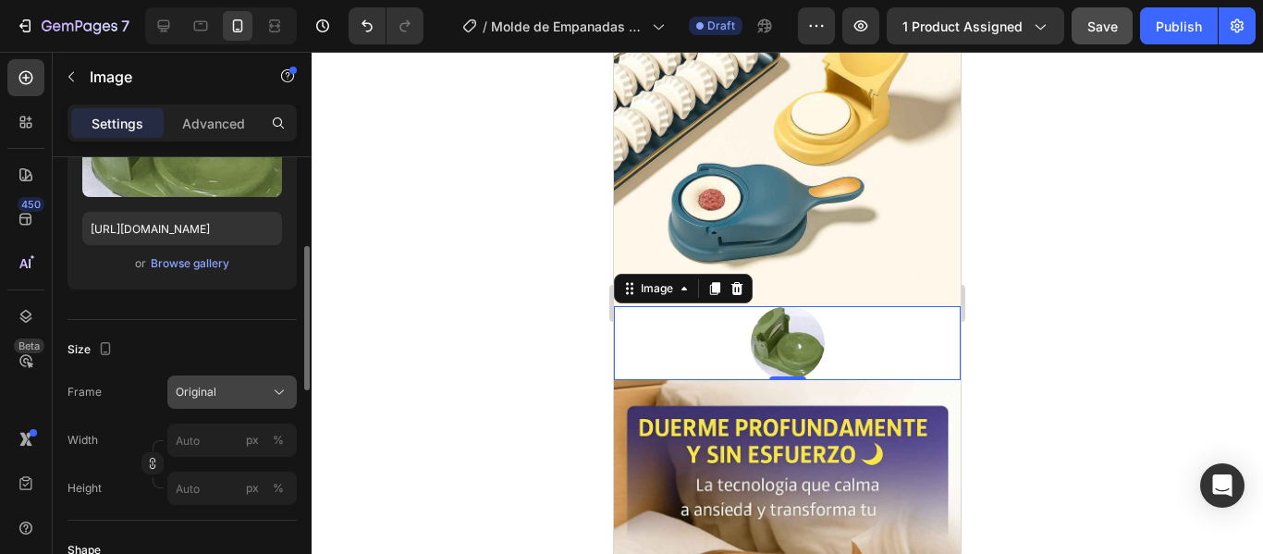
click at [279, 381] on button "Original" at bounding box center [231, 391] width 129 height 33
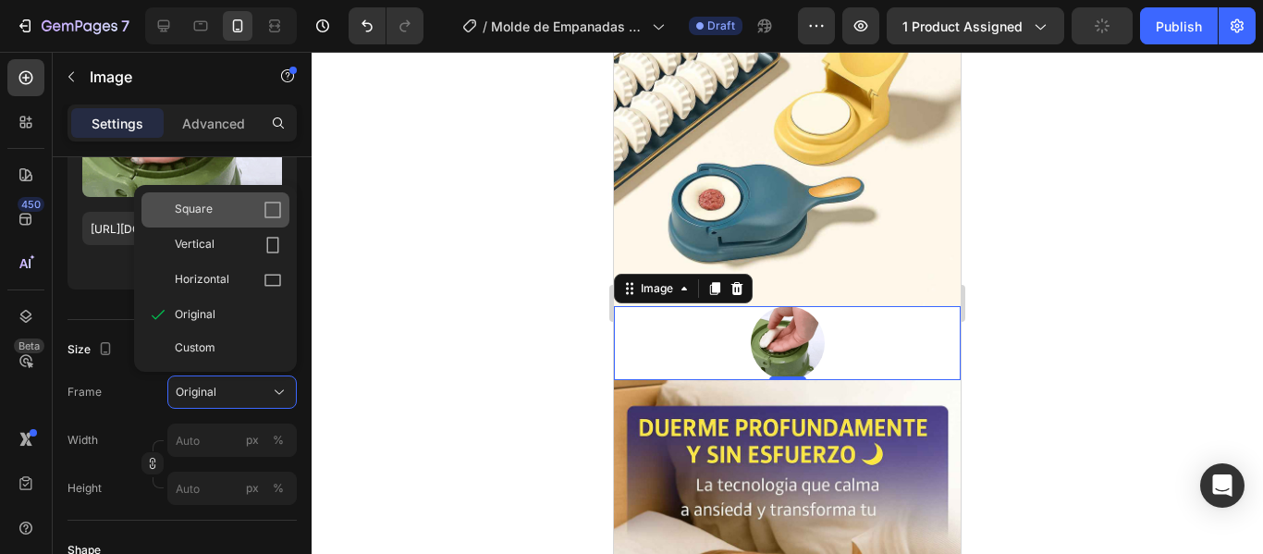
click at [280, 206] on icon at bounding box center [272, 210] width 17 height 17
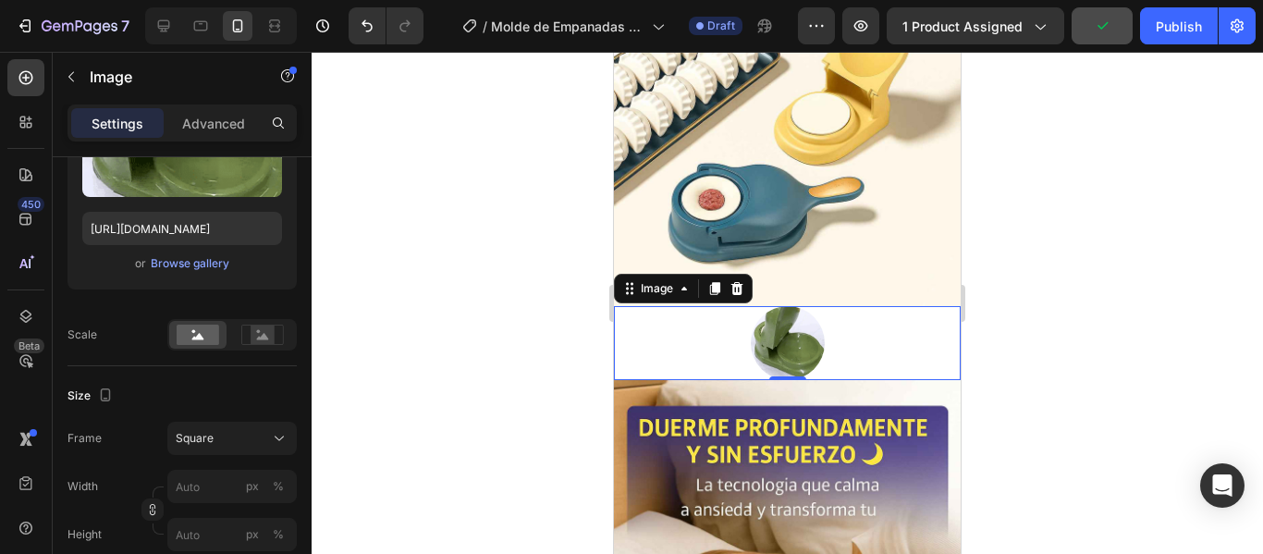
scroll to position [0, 0]
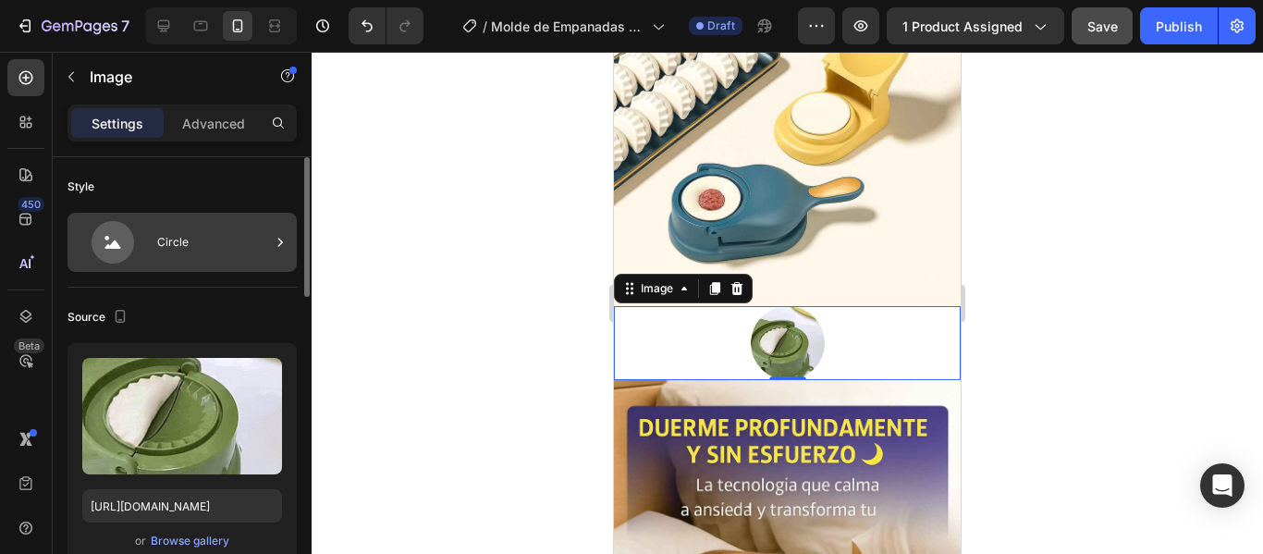
click at [215, 241] on div "Circle" at bounding box center [213, 242] width 113 height 43
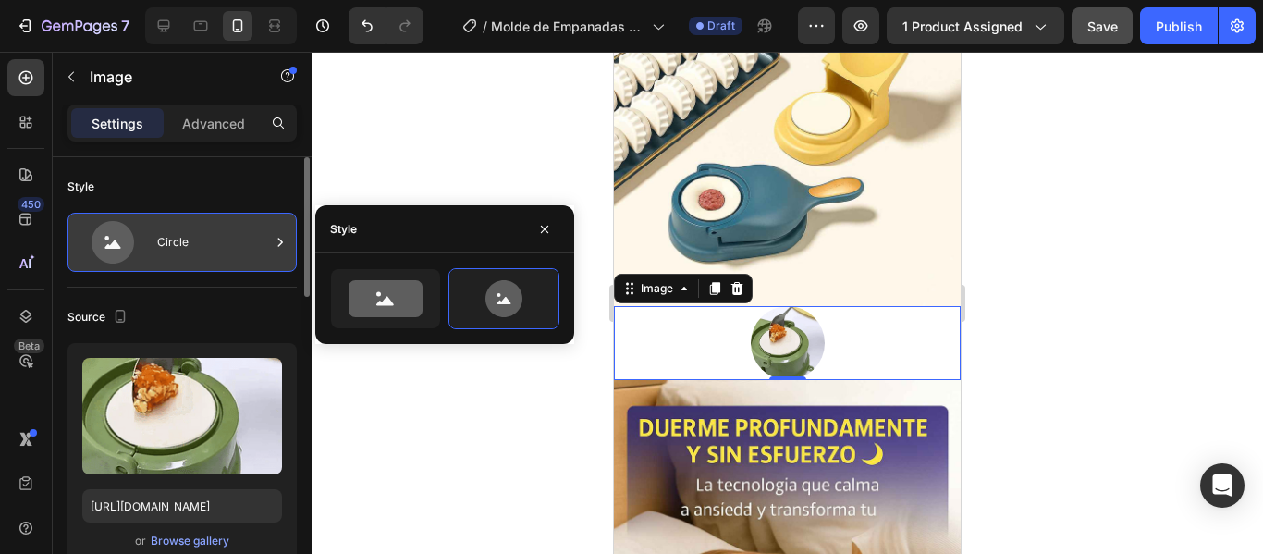
click at [215, 241] on div "Circle" at bounding box center [213, 242] width 113 height 43
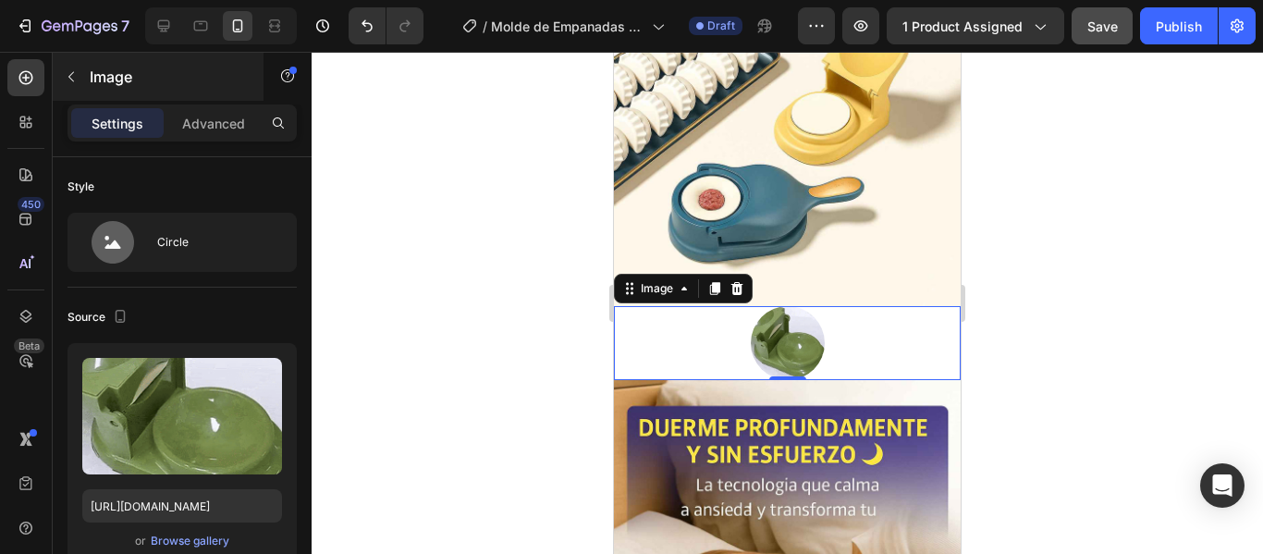
click at [219, 97] on div "Image" at bounding box center [158, 77] width 211 height 48
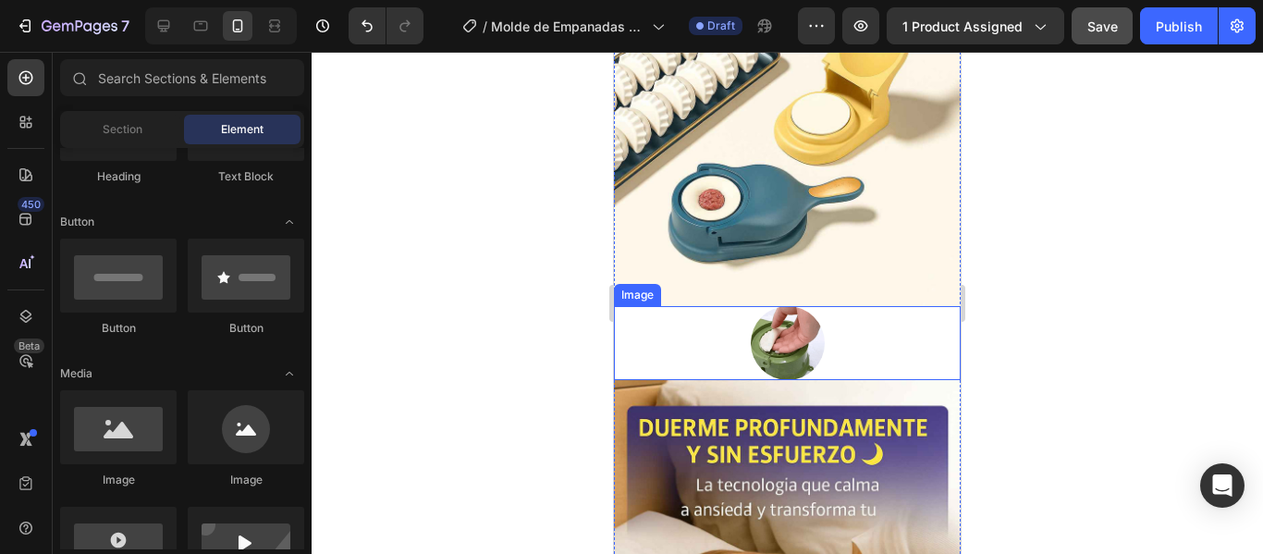
click at [778, 306] on img at bounding box center [788, 343] width 74 height 74
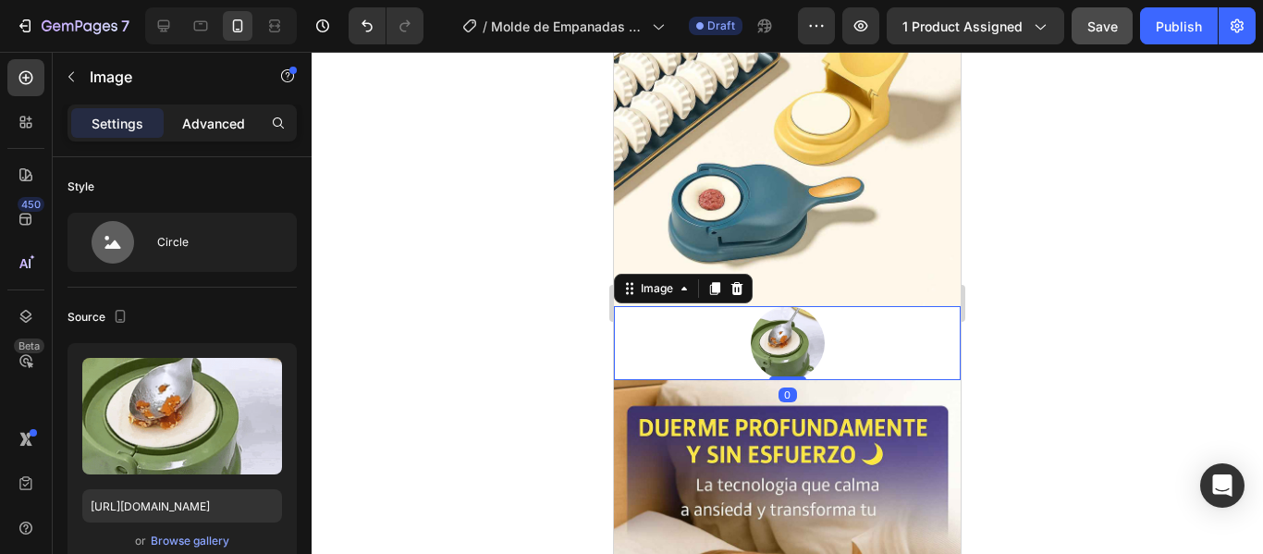
click at [211, 116] on p "Advanced" at bounding box center [213, 123] width 63 height 19
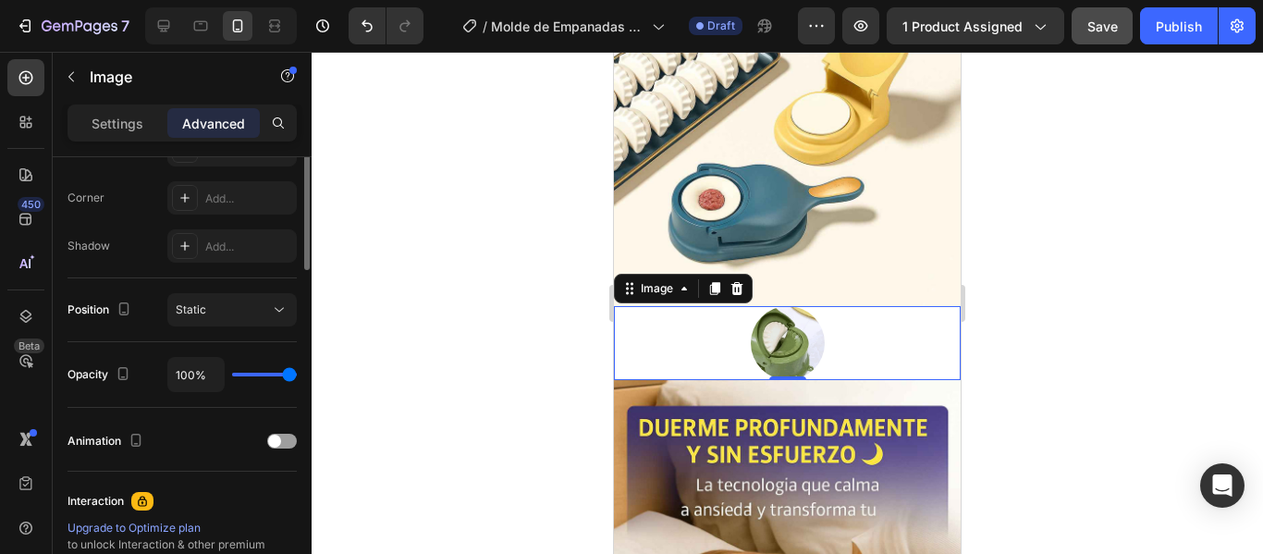
scroll to position [370, 0]
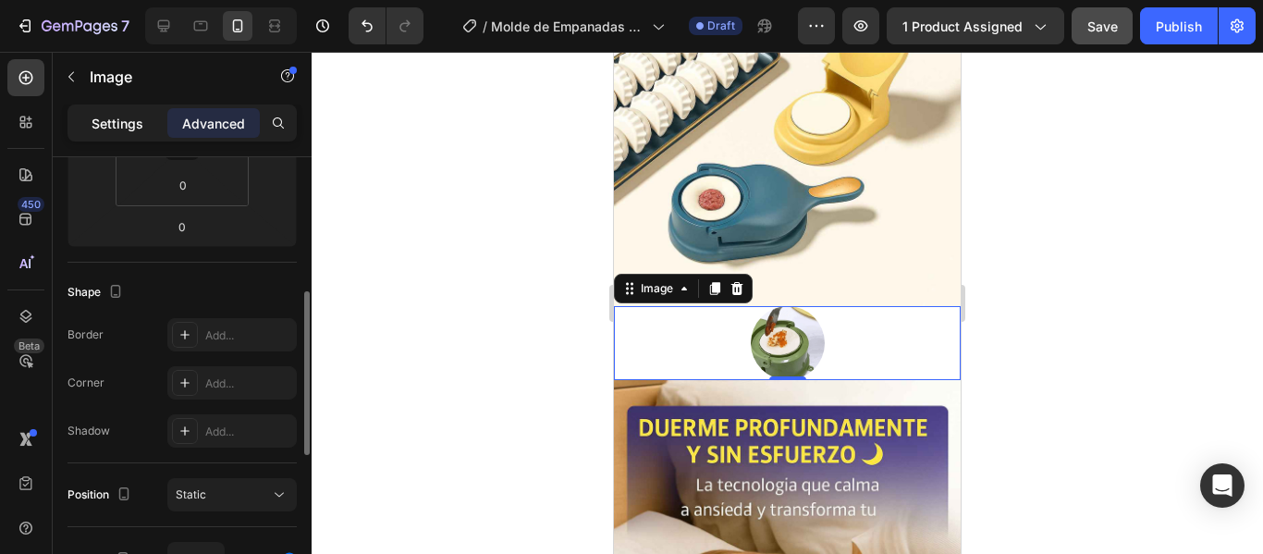
click at [117, 123] on p "Settings" at bounding box center [118, 123] width 52 height 19
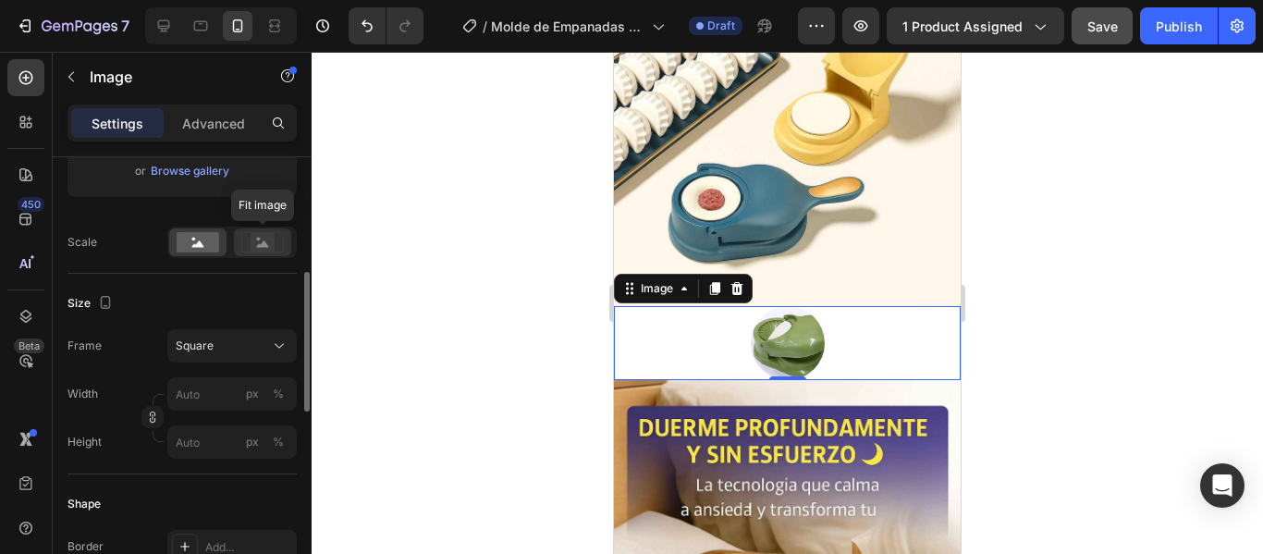
click at [271, 239] on rect at bounding box center [263, 242] width 24 height 18
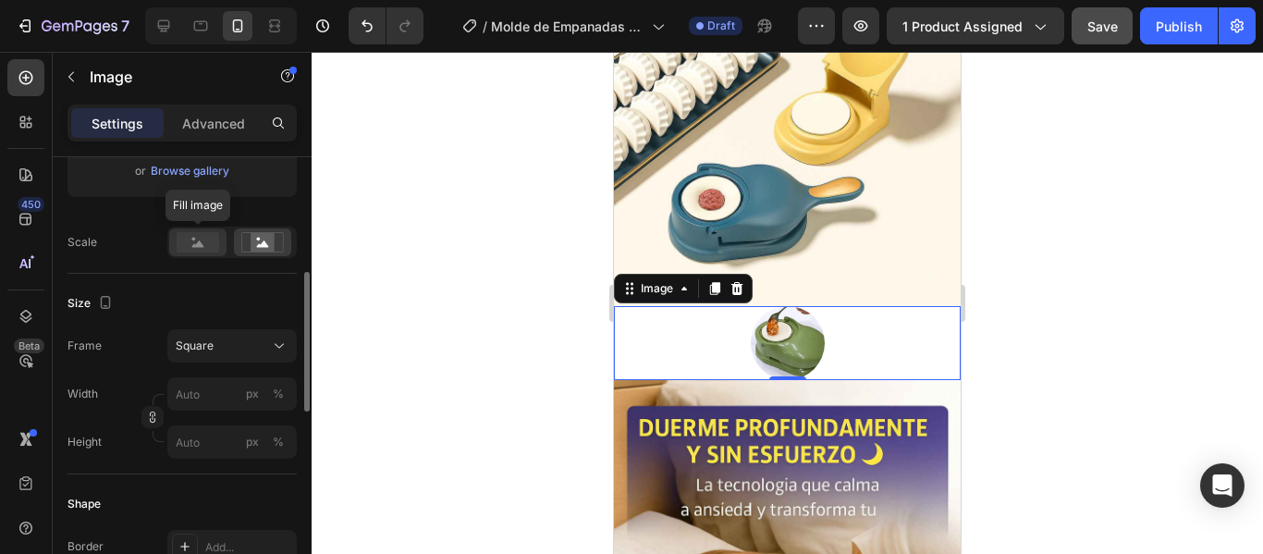
click at [184, 252] on rect at bounding box center [198, 242] width 43 height 20
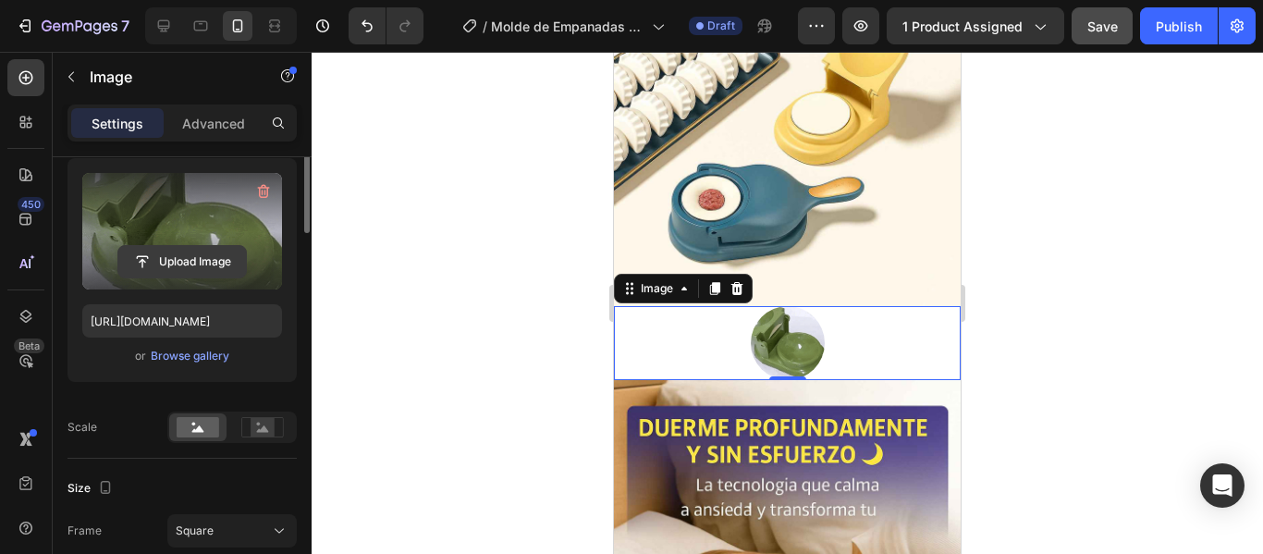
scroll to position [0, 0]
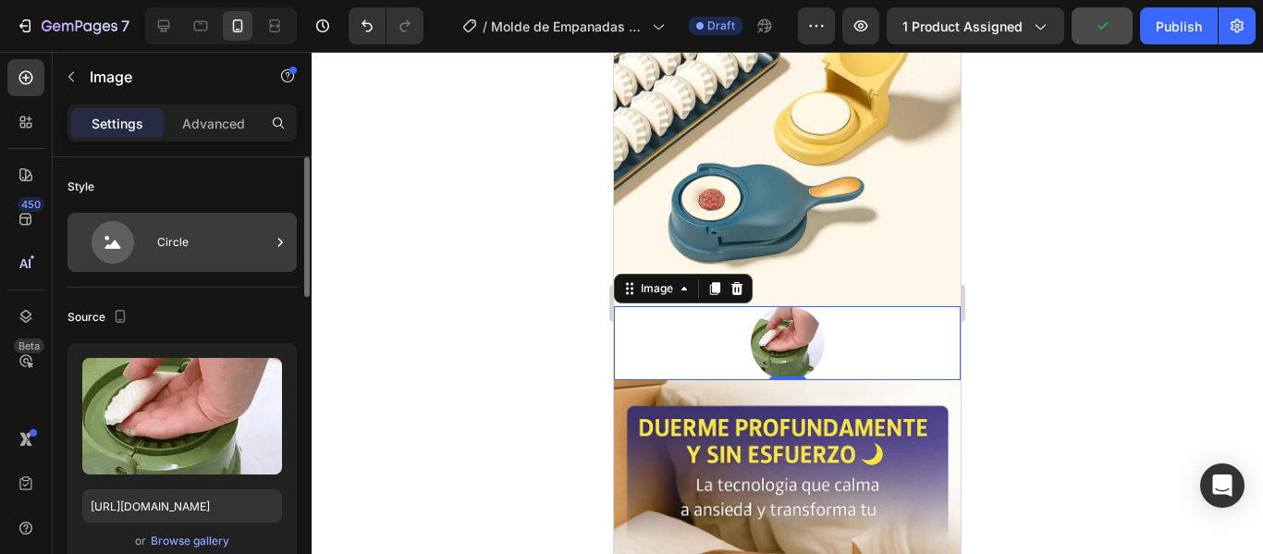
click at [131, 225] on icon at bounding box center [113, 242] width 74 height 43
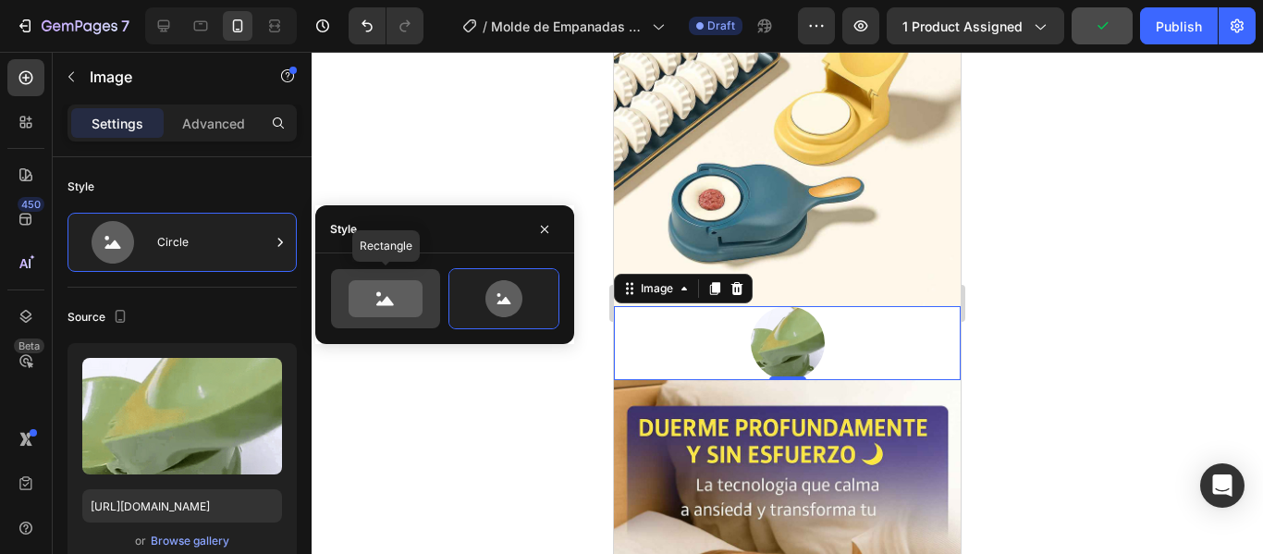
click at [394, 290] on icon at bounding box center [386, 298] width 74 height 37
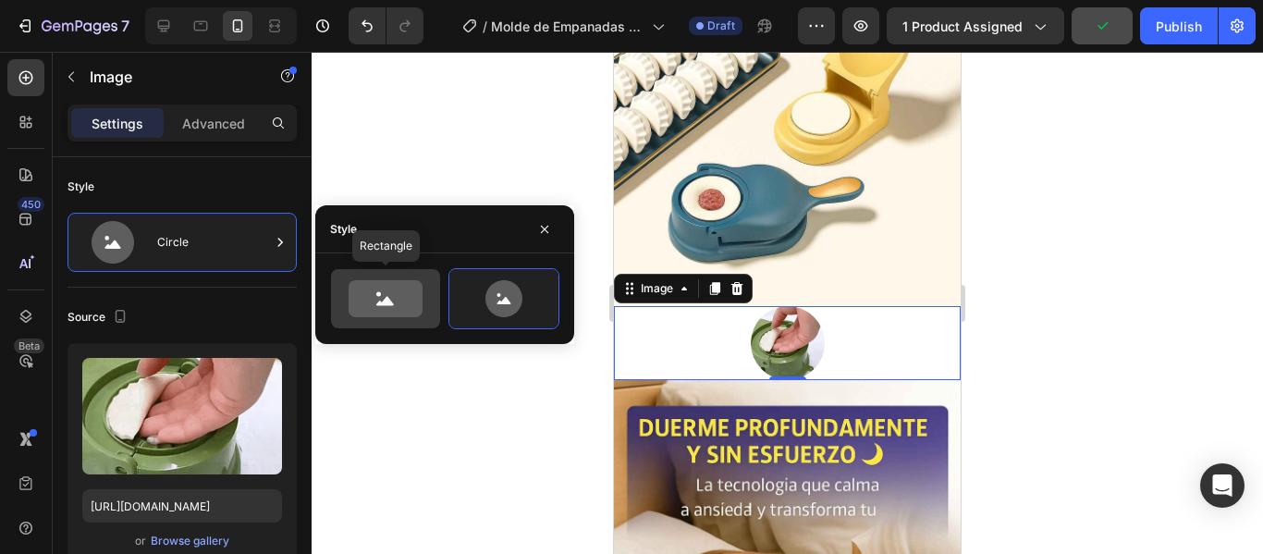
type input "100"
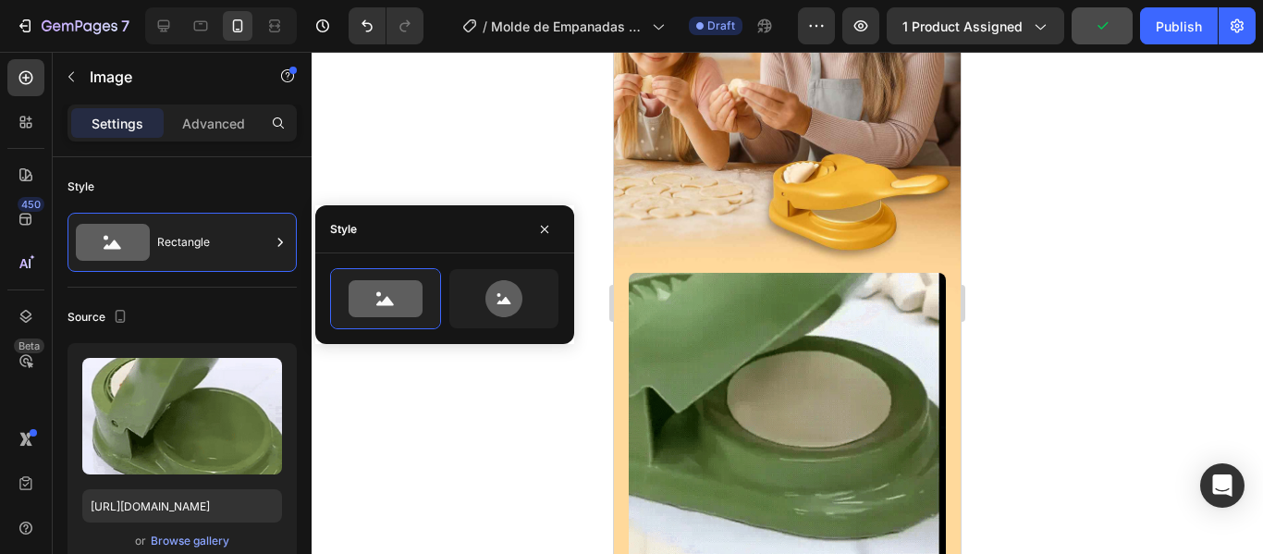
scroll to position [1660, 0]
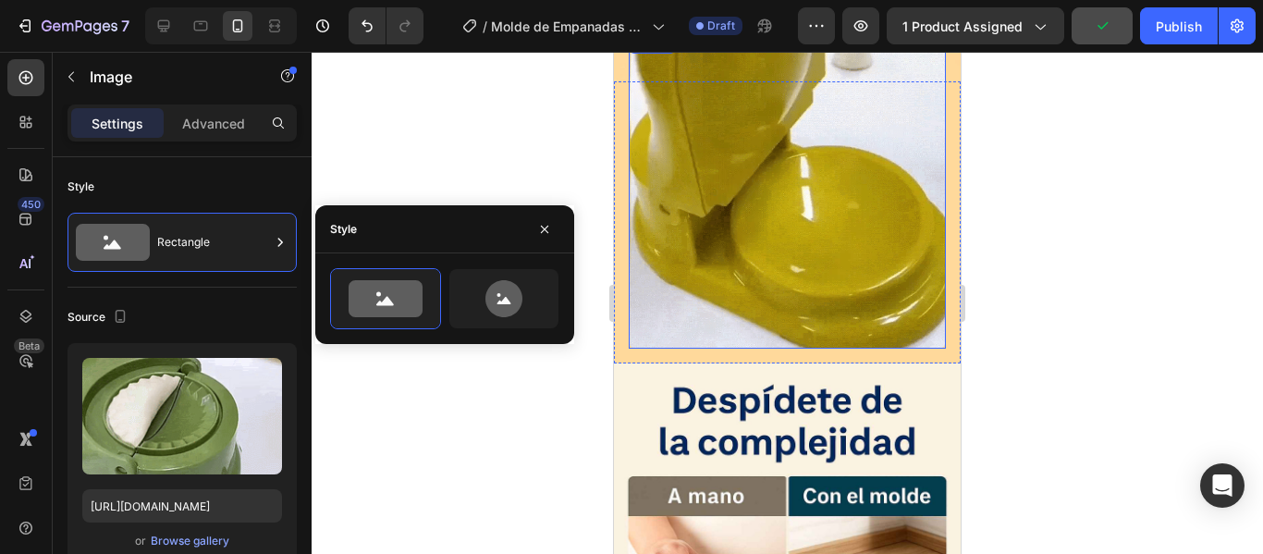
click at [739, 224] on img at bounding box center [787, 189] width 317 height 317
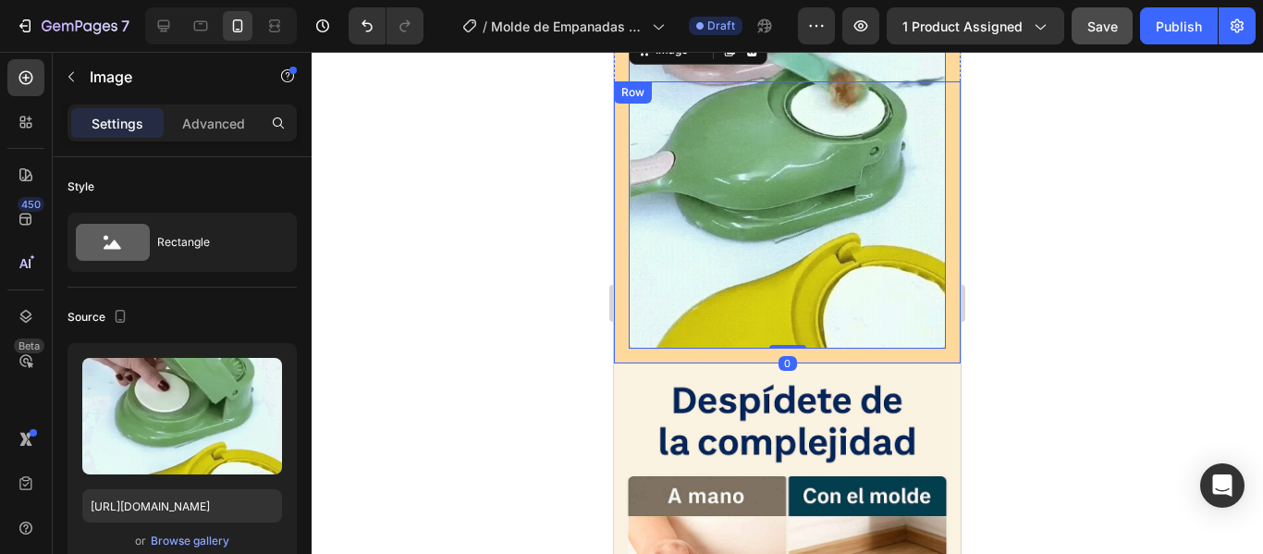
click at [643, 325] on div "Image 0 Row" at bounding box center [787, 222] width 347 height 282
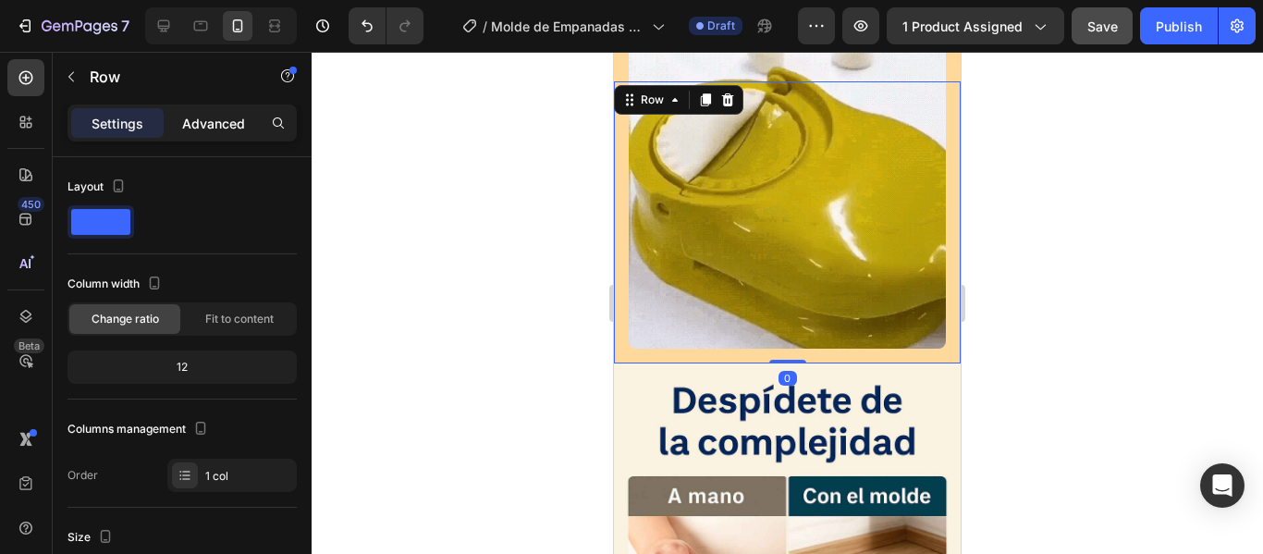
click at [190, 114] on p "Advanced" at bounding box center [213, 123] width 63 height 19
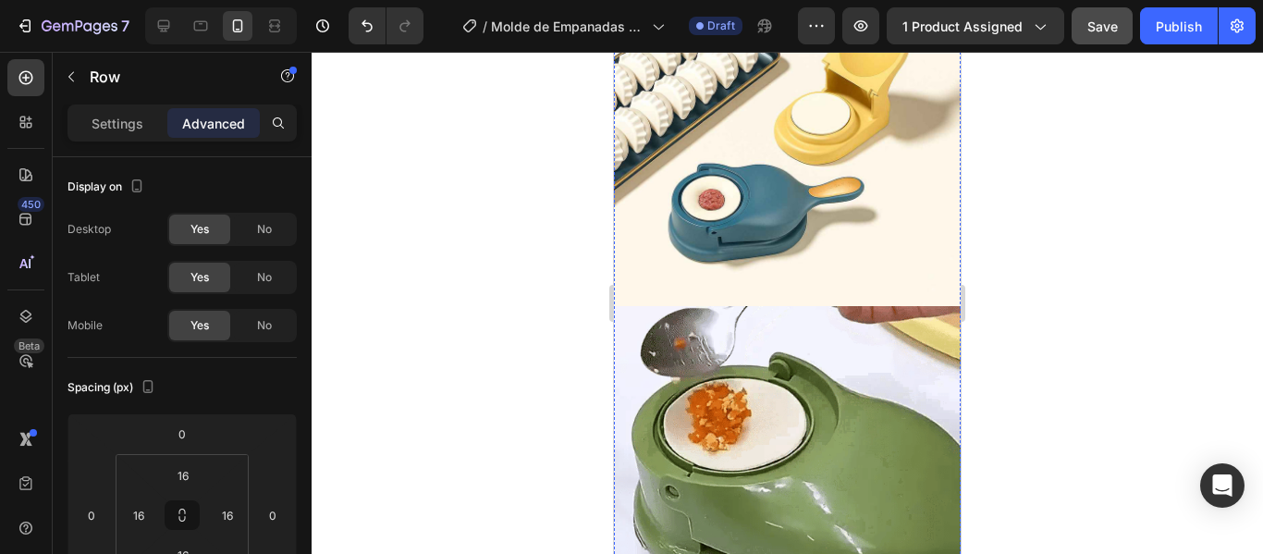
scroll to position [4249, 0]
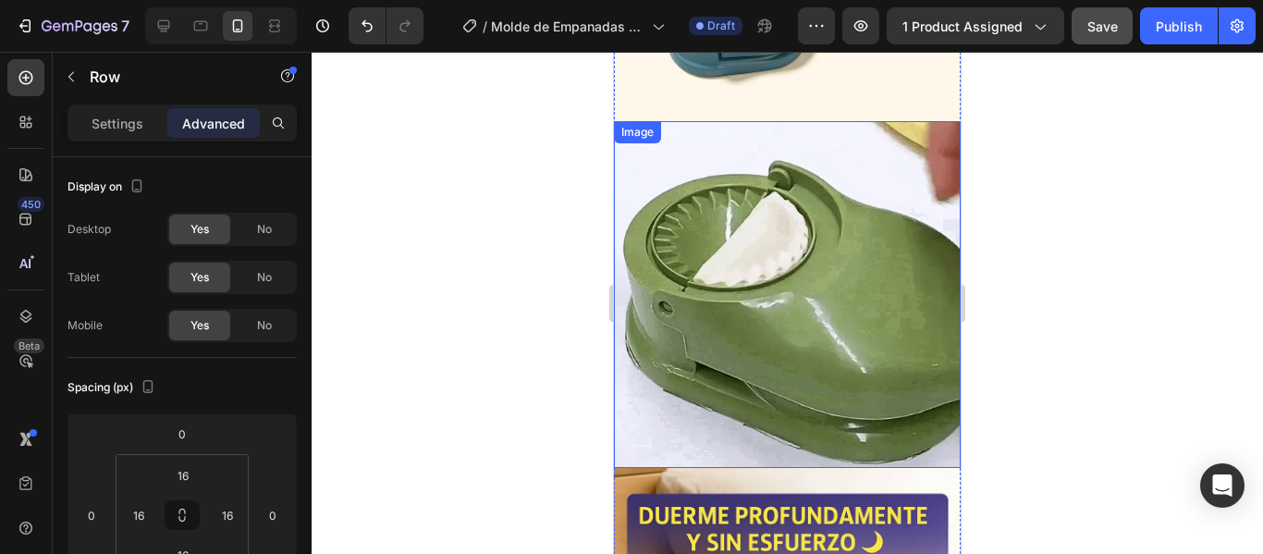
click at [765, 266] on img at bounding box center [787, 294] width 347 height 347
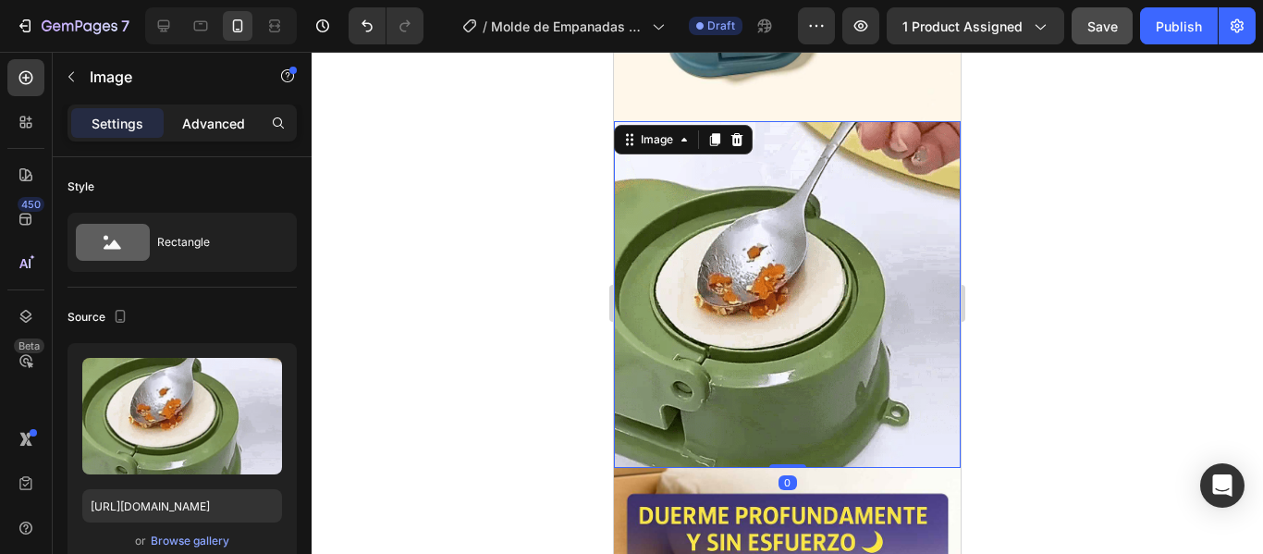
click at [218, 119] on p "Advanced" at bounding box center [213, 123] width 63 height 19
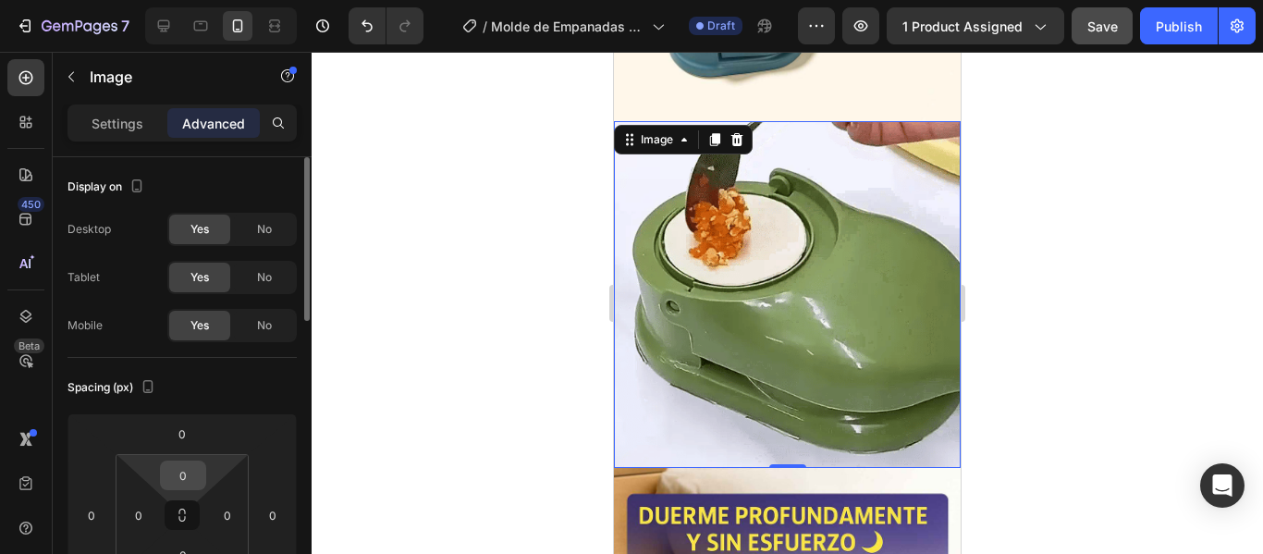
click at [189, 472] on input "0" at bounding box center [183, 475] width 37 height 28
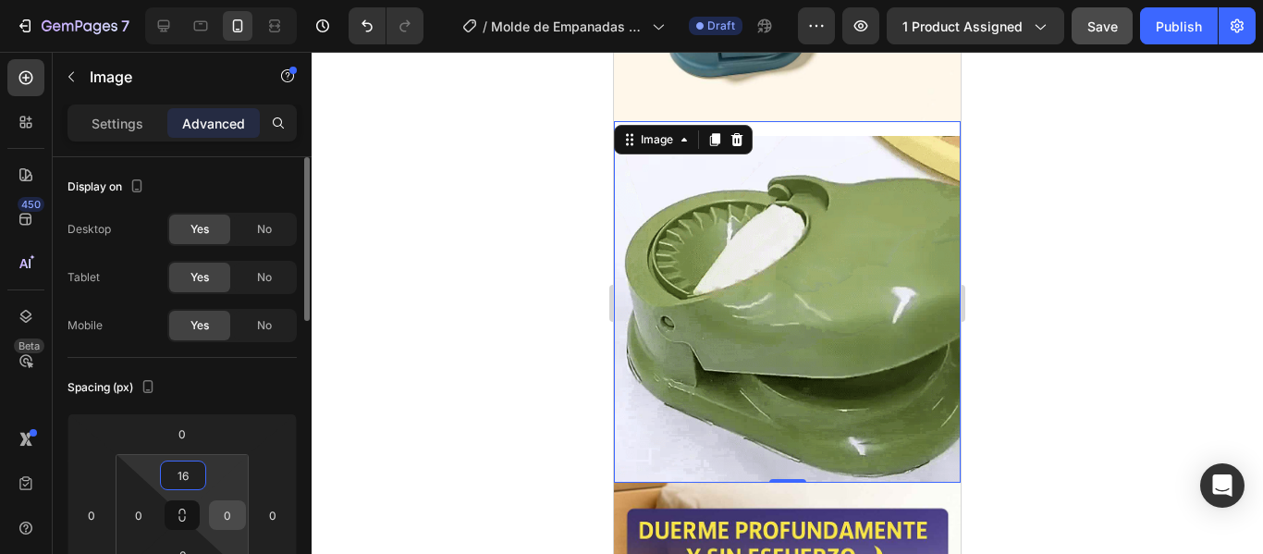
type input "16"
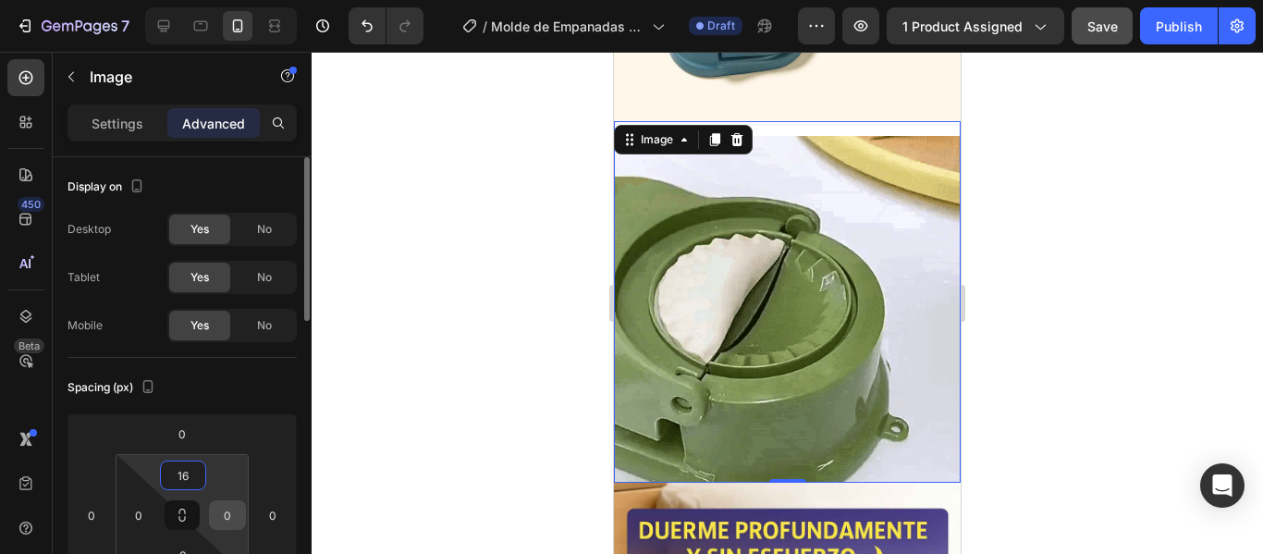
click at [221, 520] on input "0" at bounding box center [228, 515] width 28 height 28
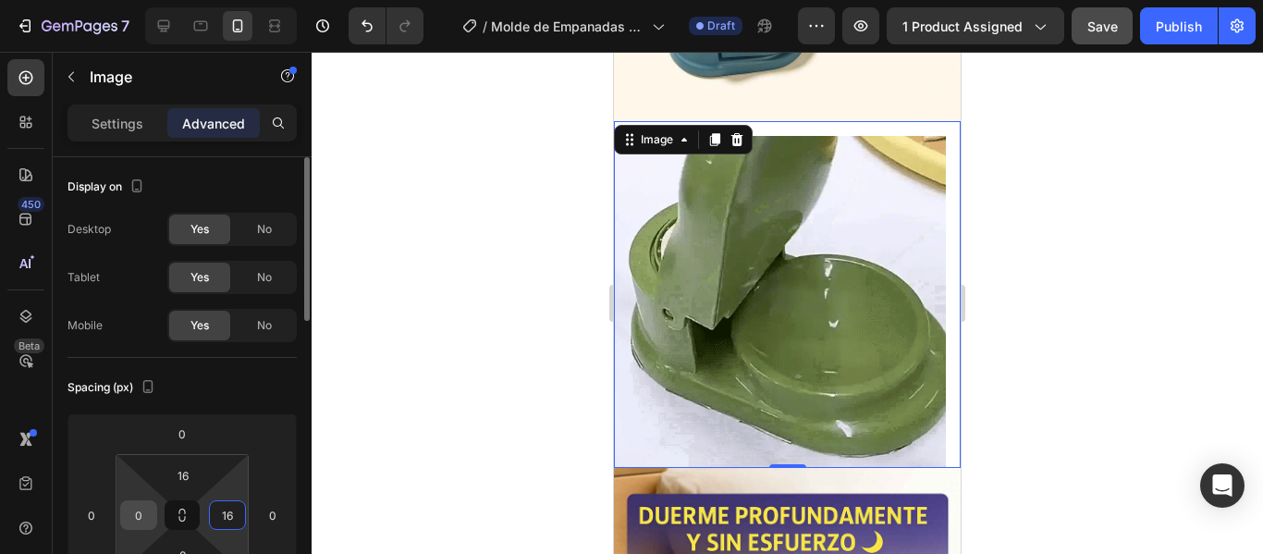
type input "16"
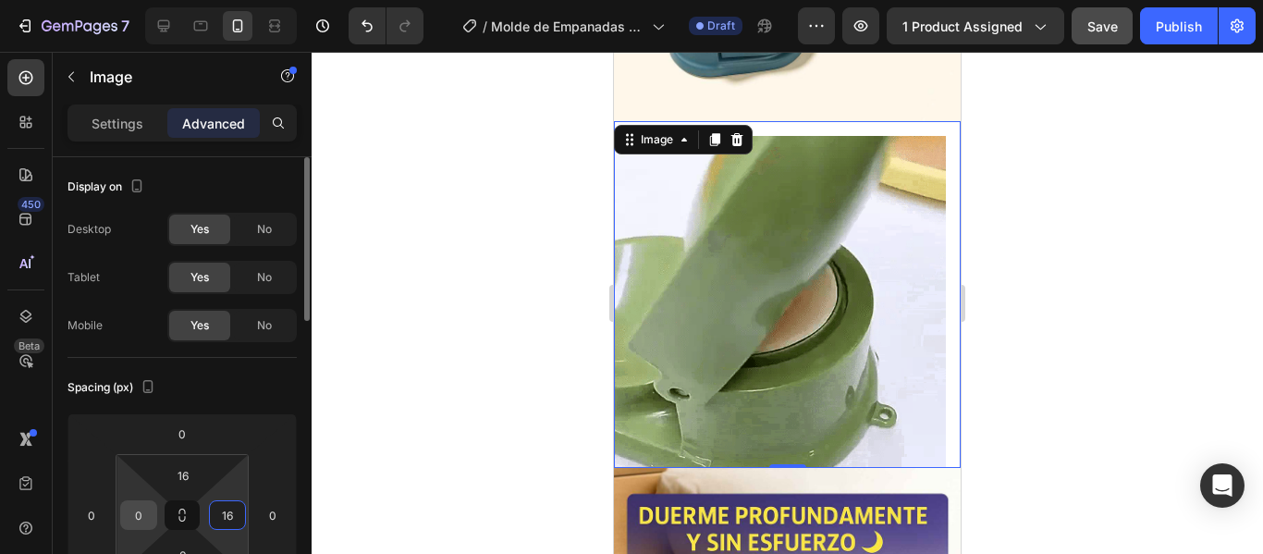
click at [137, 519] on input "0" at bounding box center [139, 515] width 28 height 28
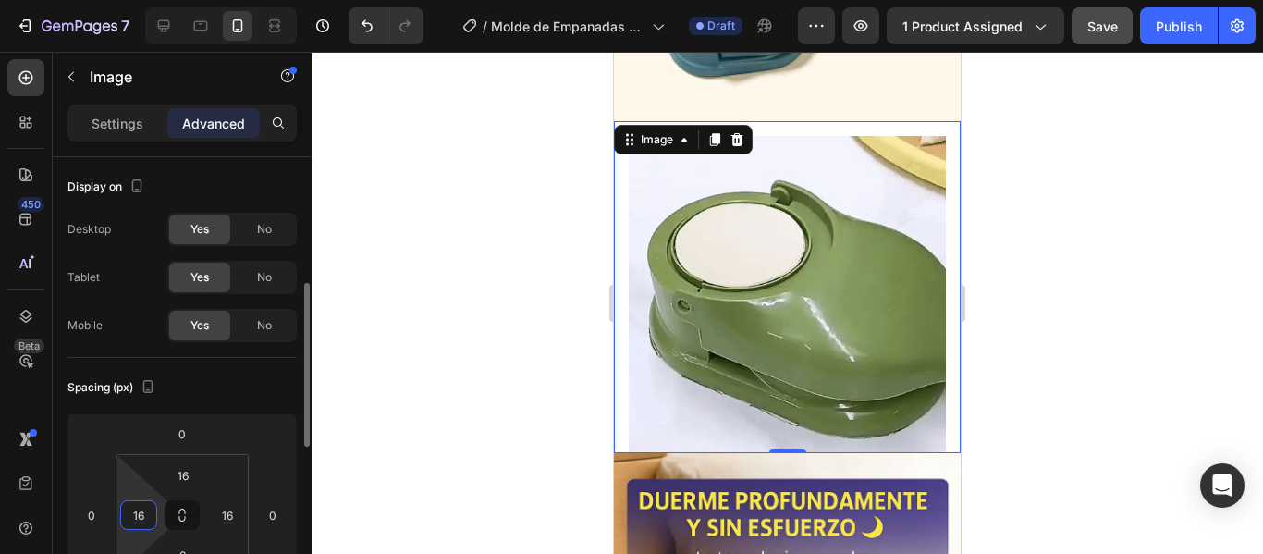
scroll to position [185, 0]
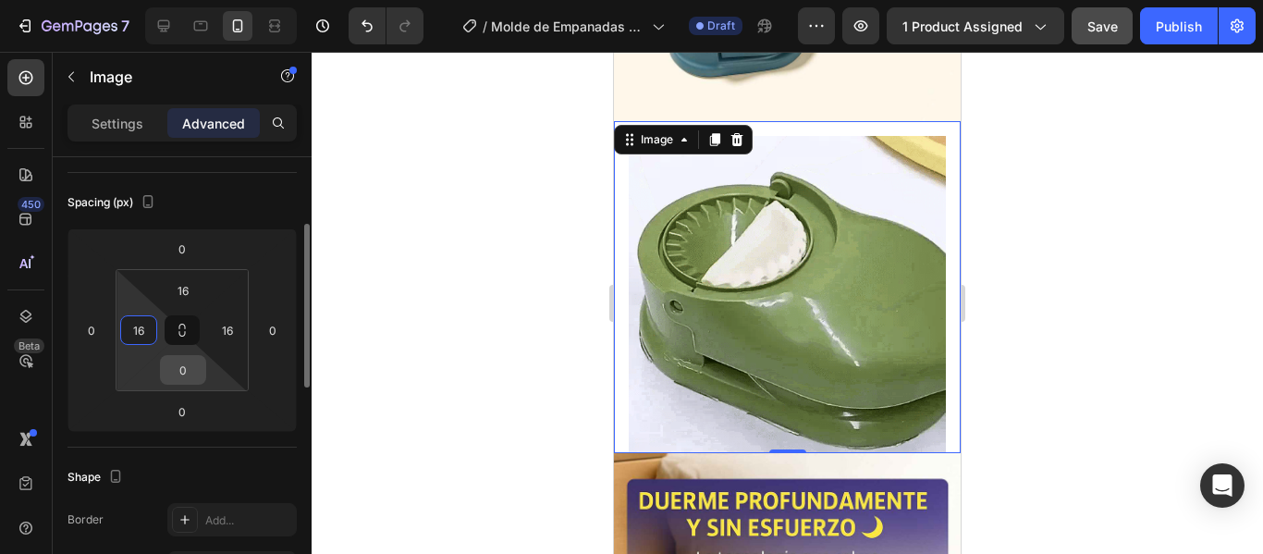
type input "16"
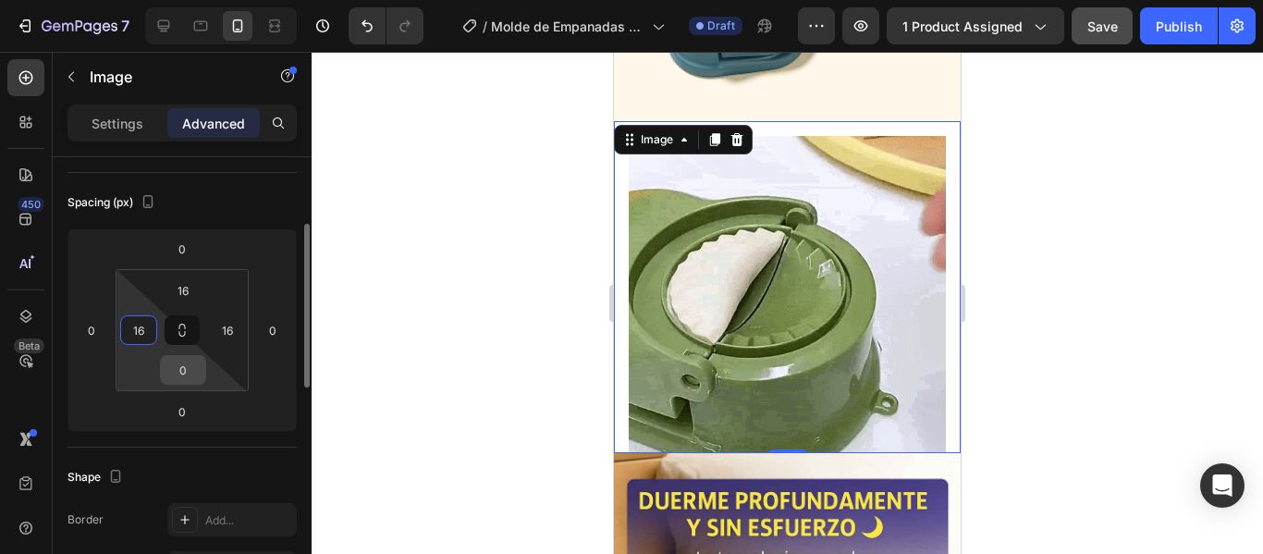
click at [179, 374] on input "0" at bounding box center [183, 370] width 37 height 28
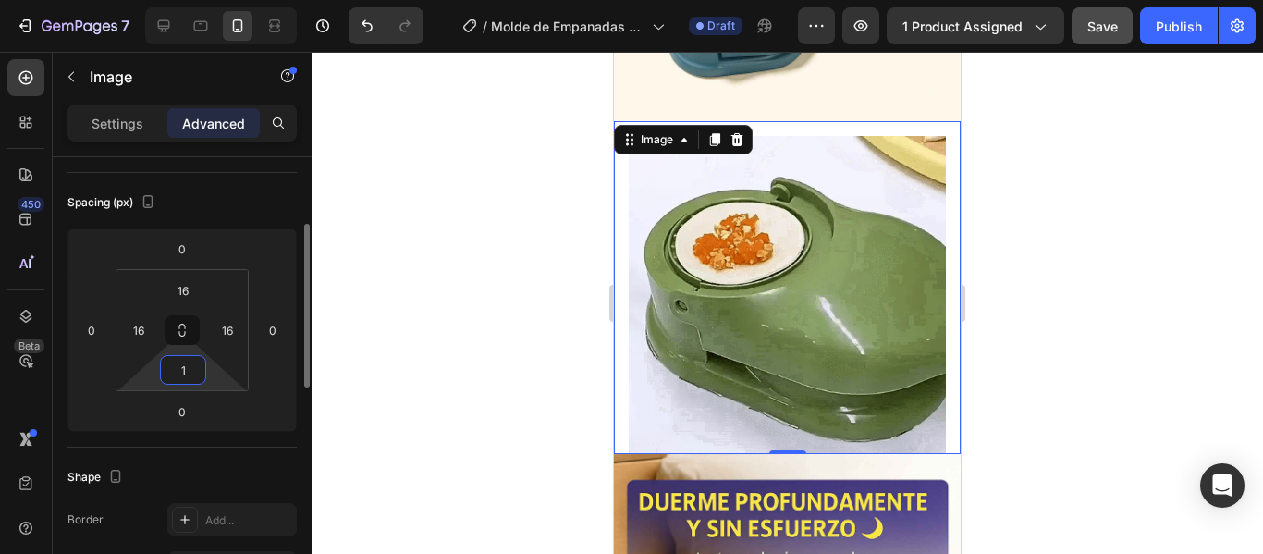
type input "16"
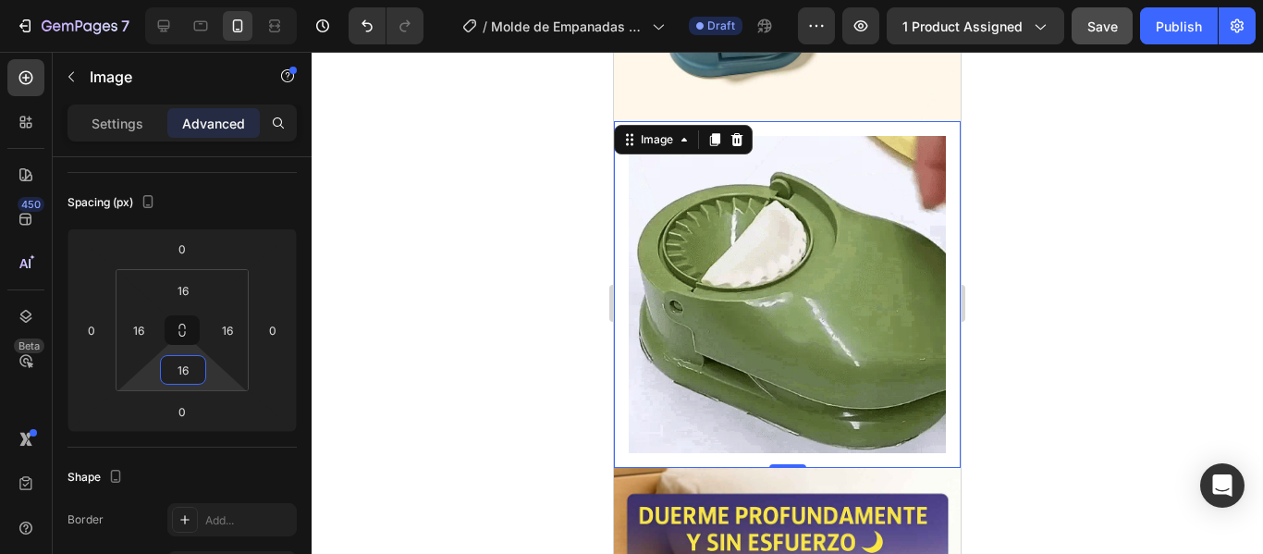
click at [1067, 342] on div at bounding box center [787, 303] width 951 height 502
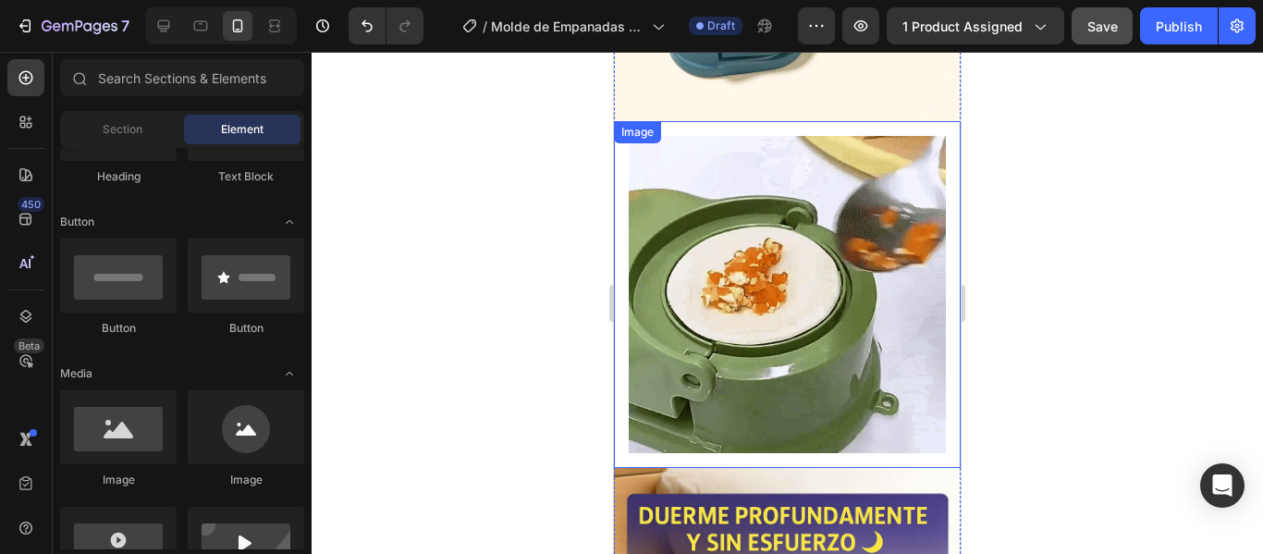
click at [873, 397] on div "Image" at bounding box center [787, 294] width 347 height 347
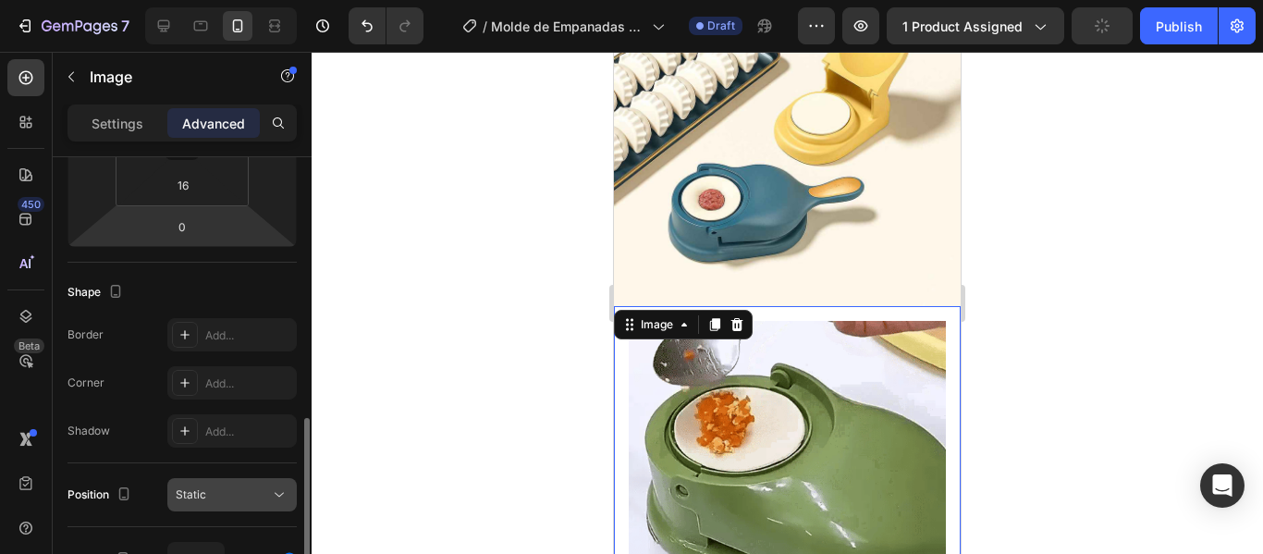
scroll to position [462, 0]
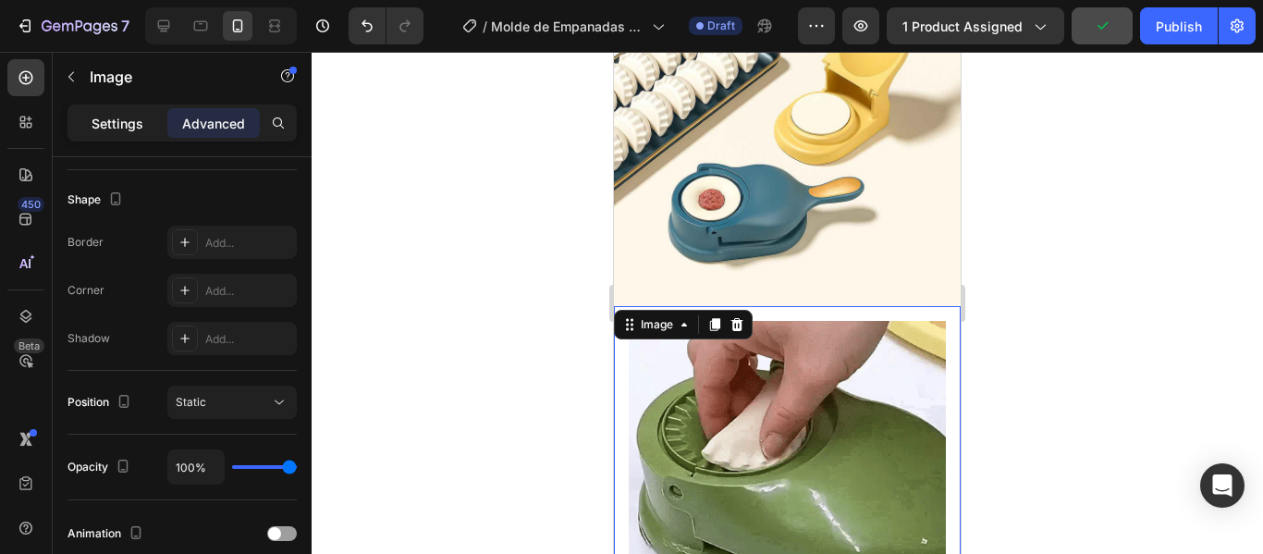
click at [101, 121] on p "Settings" at bounding box center [118, 123] width 52 height 19
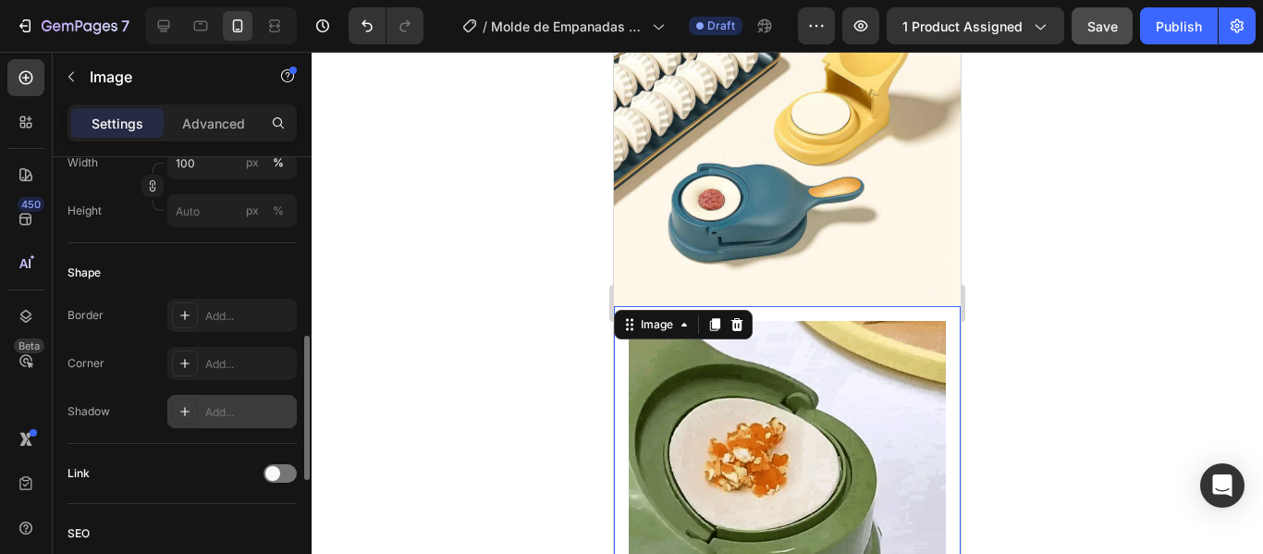
scroll to position [947, 0]
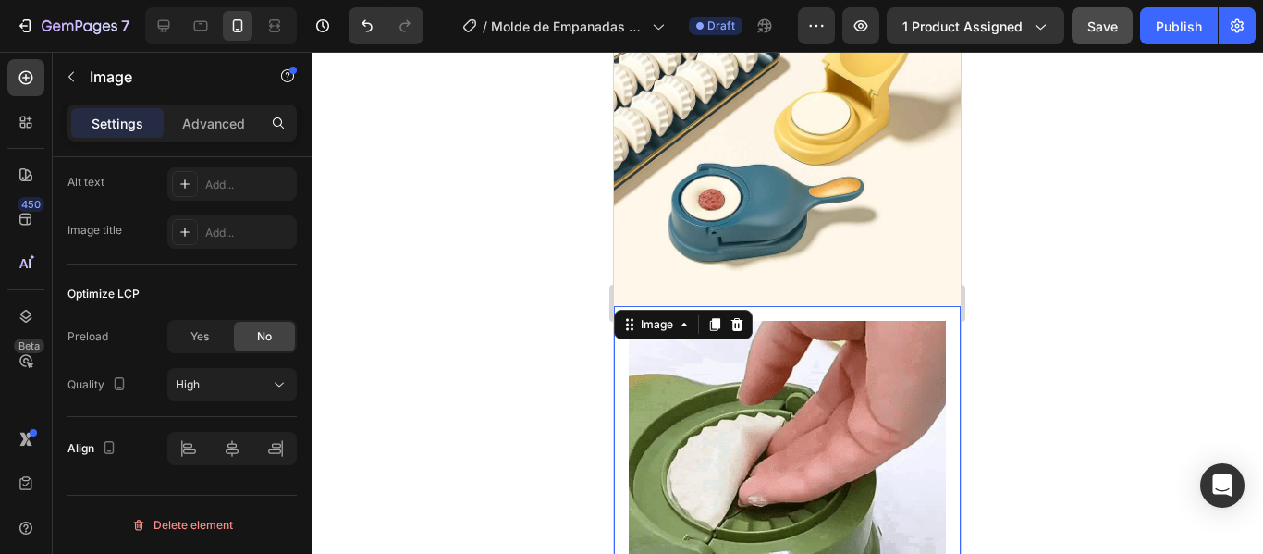
click at [830, 306] on div "Image 0" at bounding box center [787, 479] width 347 height 347
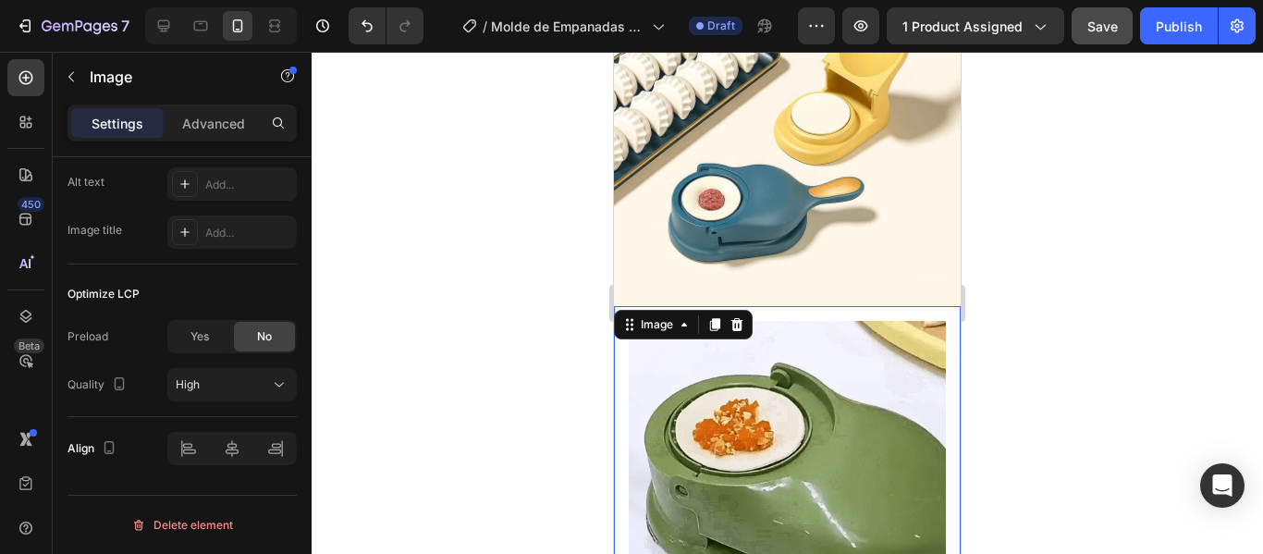
click at [937, 306] on div "Image 0" at bounding box center [787, 479] width 347 height 347
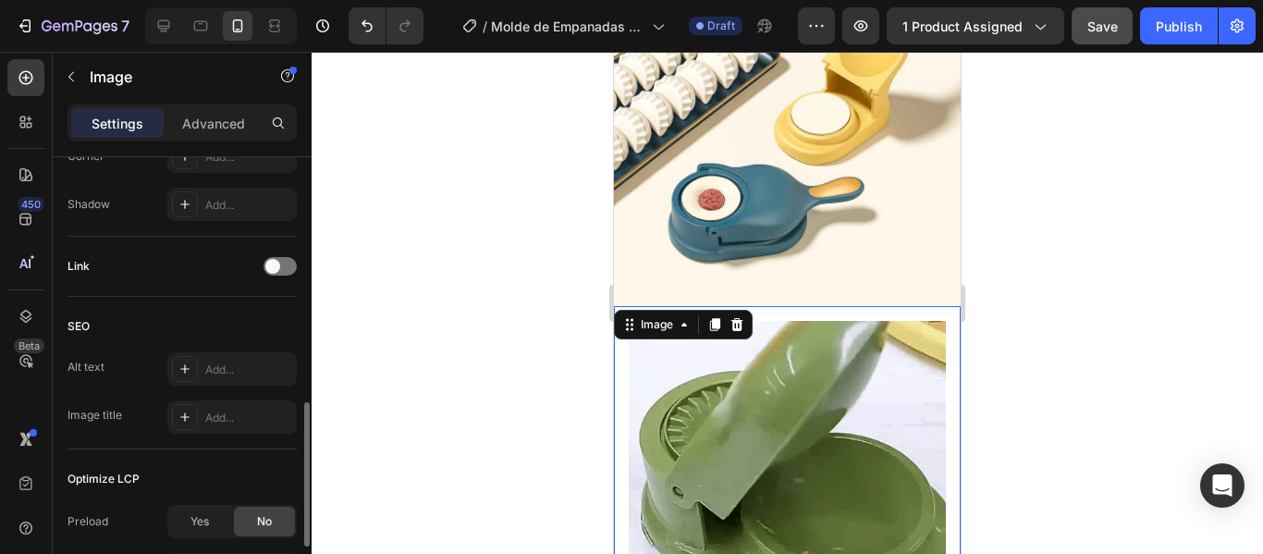
scroll to position [484, 0]
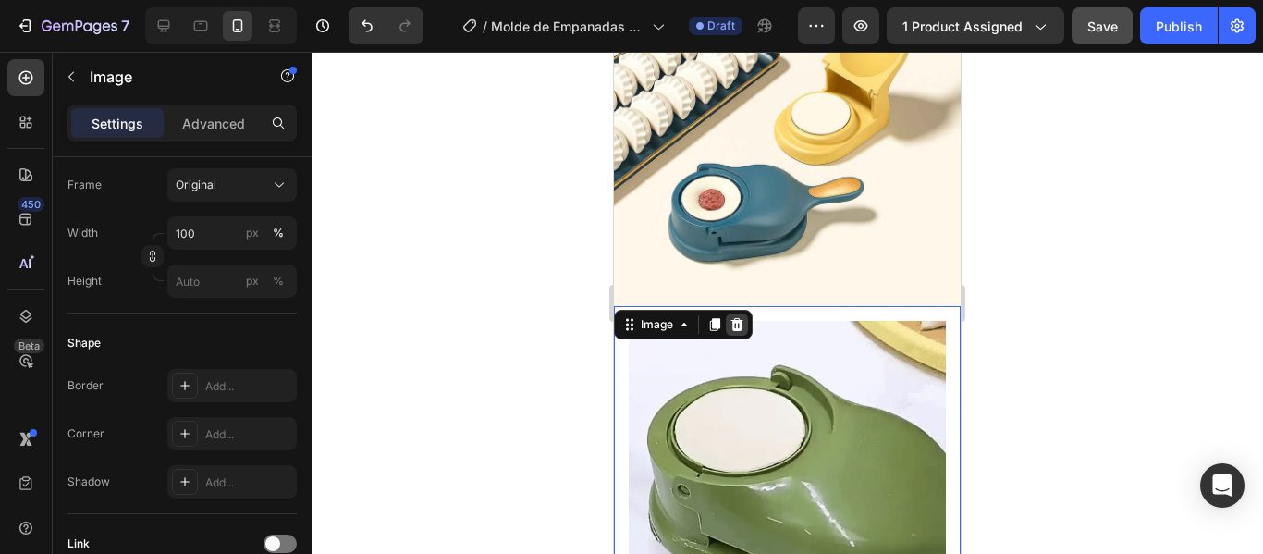
click at [745, 313] on div at bounding box center [737, 324] width 22 height 22
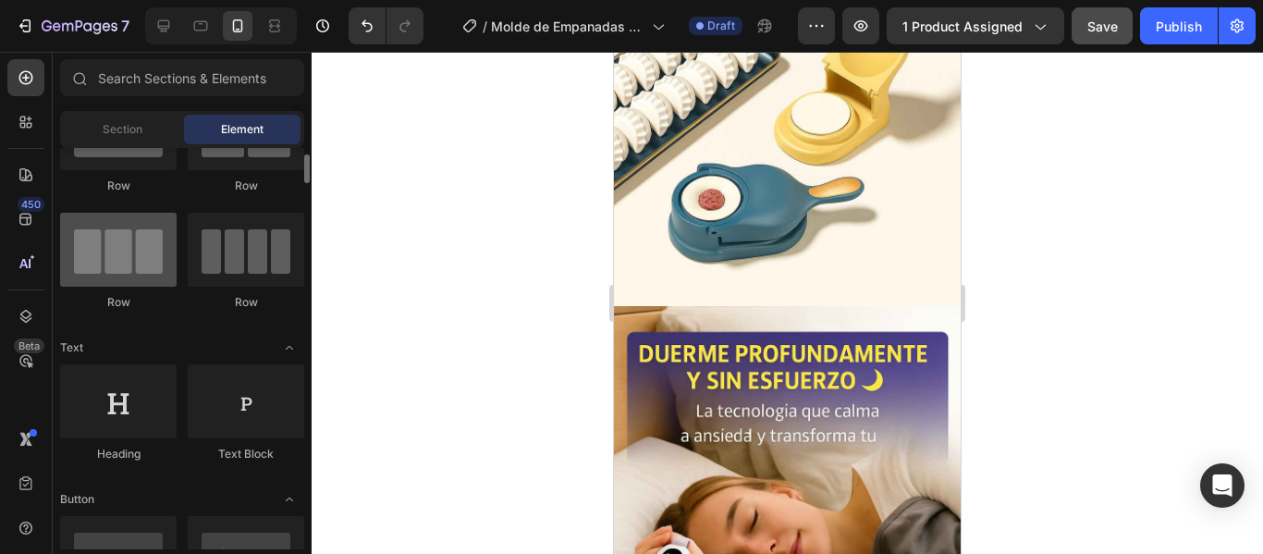
scroll to position [0, 0]
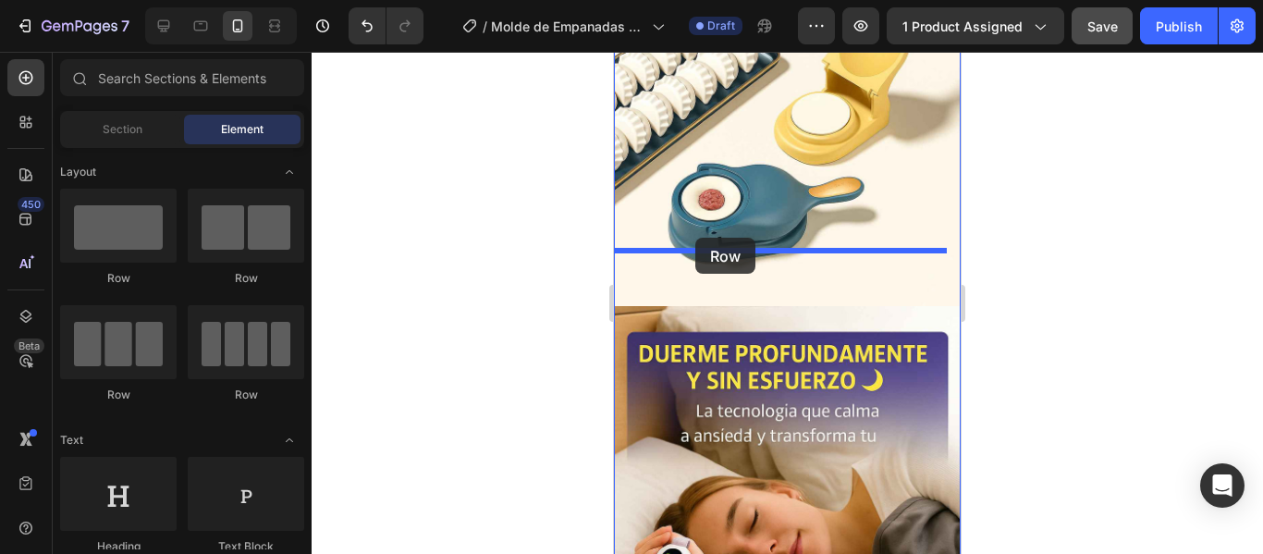
drag, startPoint x: 737, startPoint y: 278, endPoint x: 695, endPoint y: 238, distance: 58.2
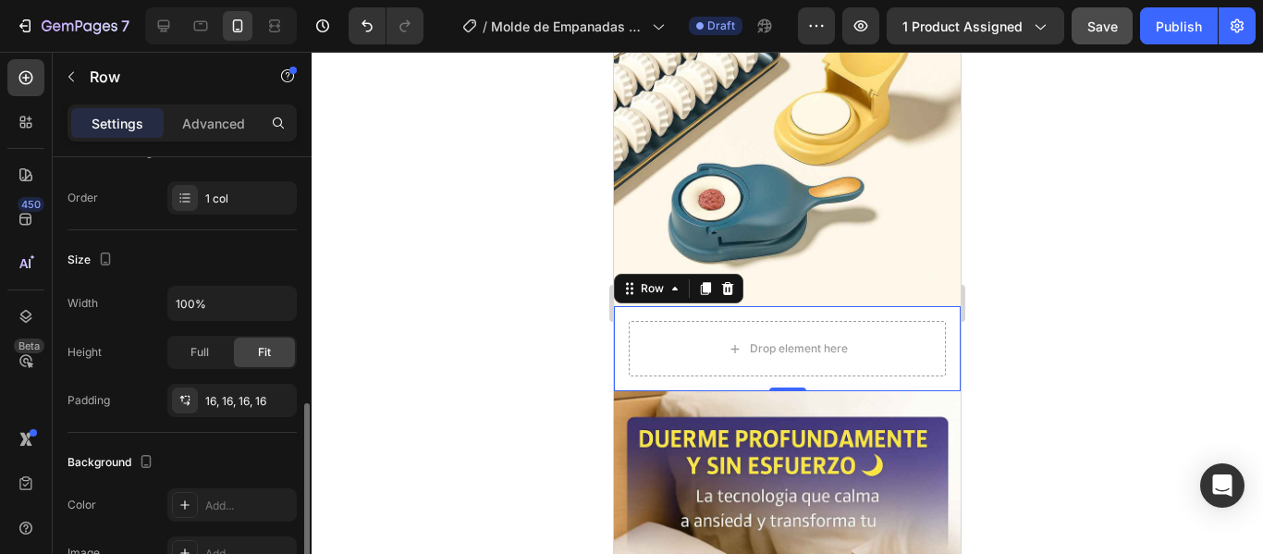
scroll to position [370, 0]
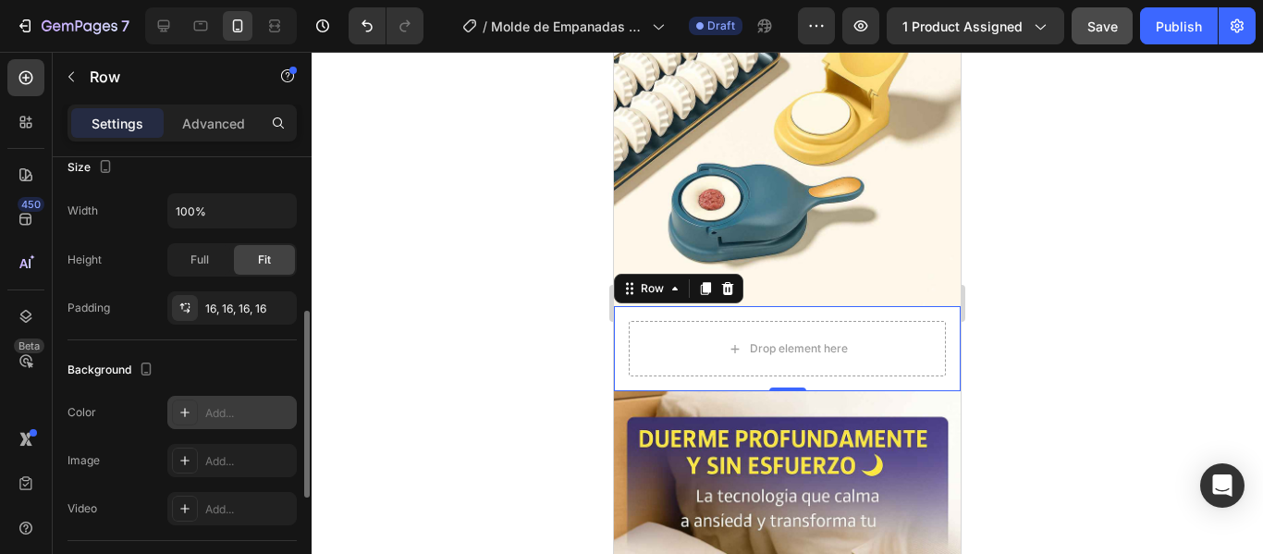
click at [234, 410] on div "Add..." at bounding box center [248, 413] width 87 height 17
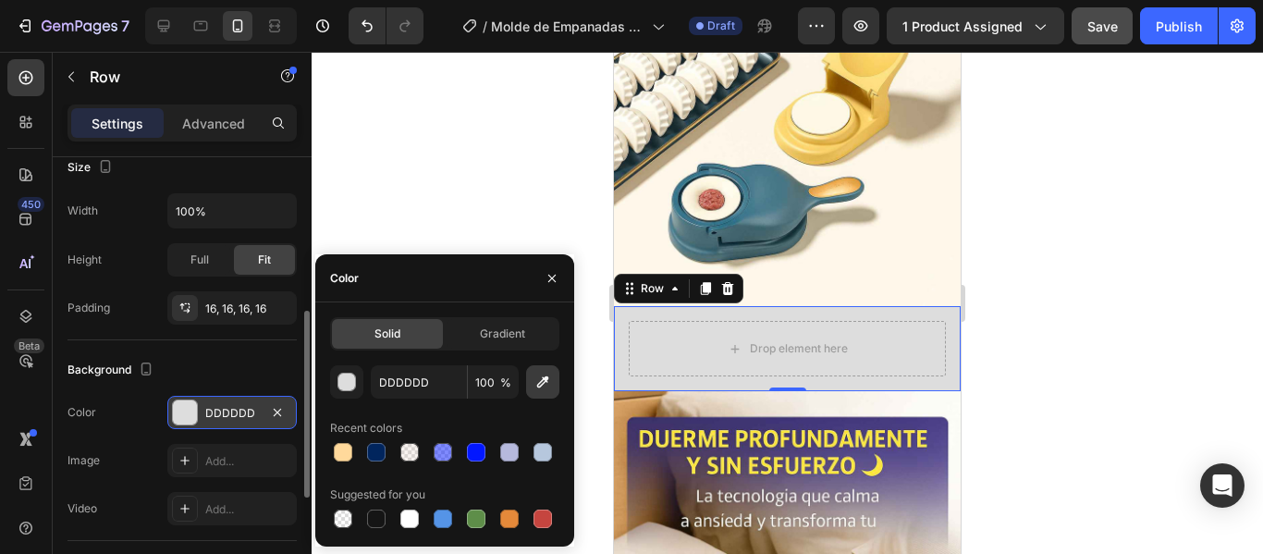
click at [540, 376] on icon "button" at bounding box center [542, 382] width 18 height 18
type input "FEF7EA"
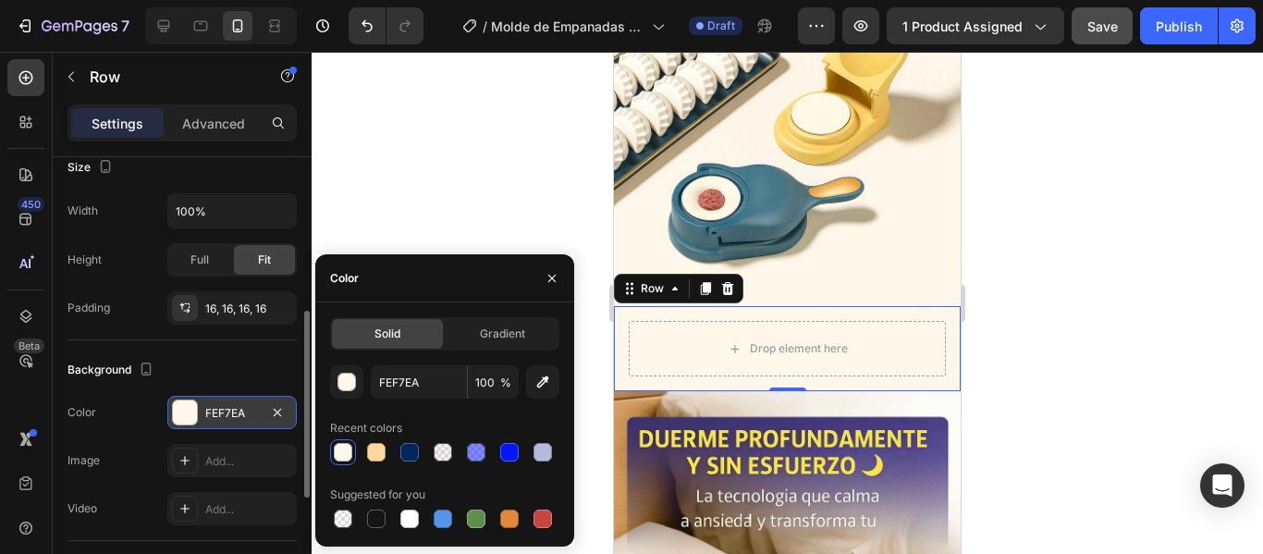
click at [1083, 264] on div at bounding box center [787, 303] width 951 height 502
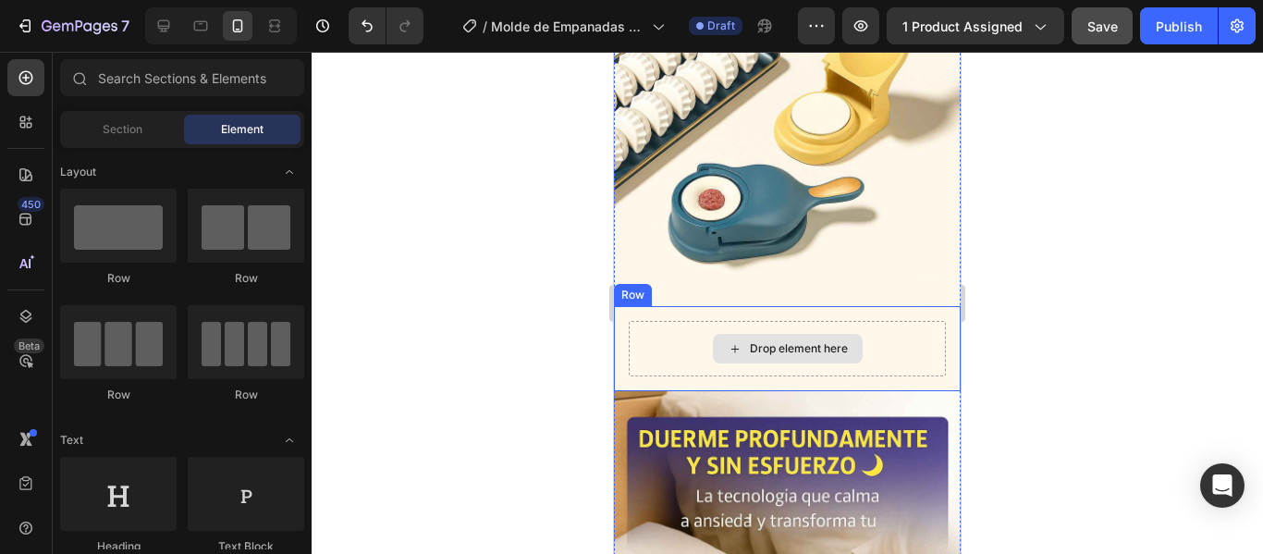
click at [856, 321] on div "Drop element here" at bounding box center [787, 348] width 317 height 55
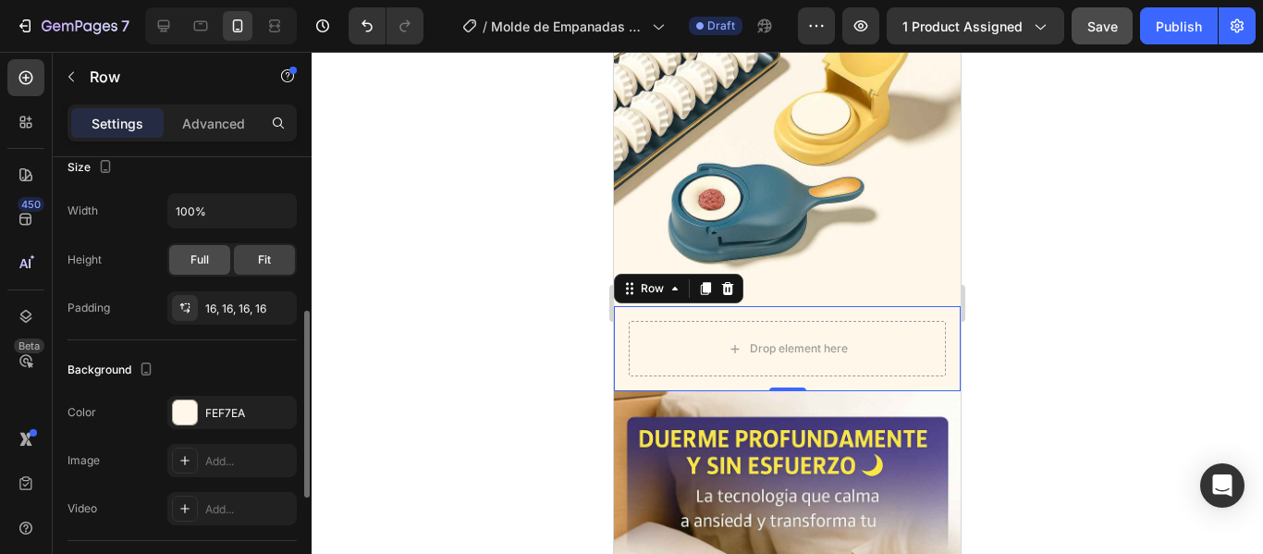
scroll to position [0, 0]
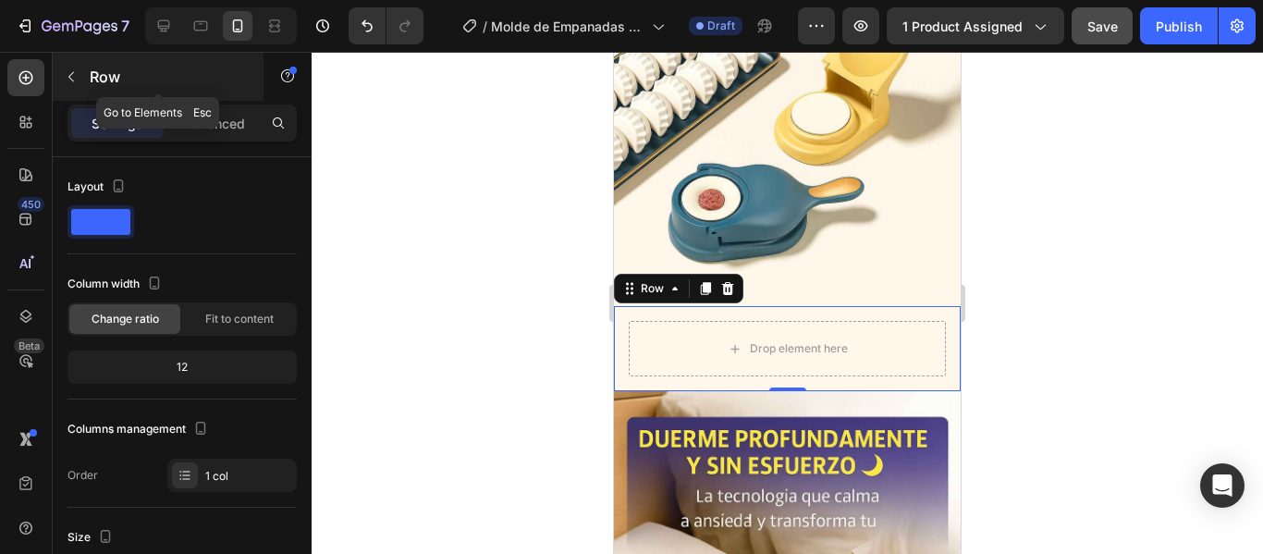
click at [77, 69] on icon "button" at bounding box center [71, 76] width 15 height 15
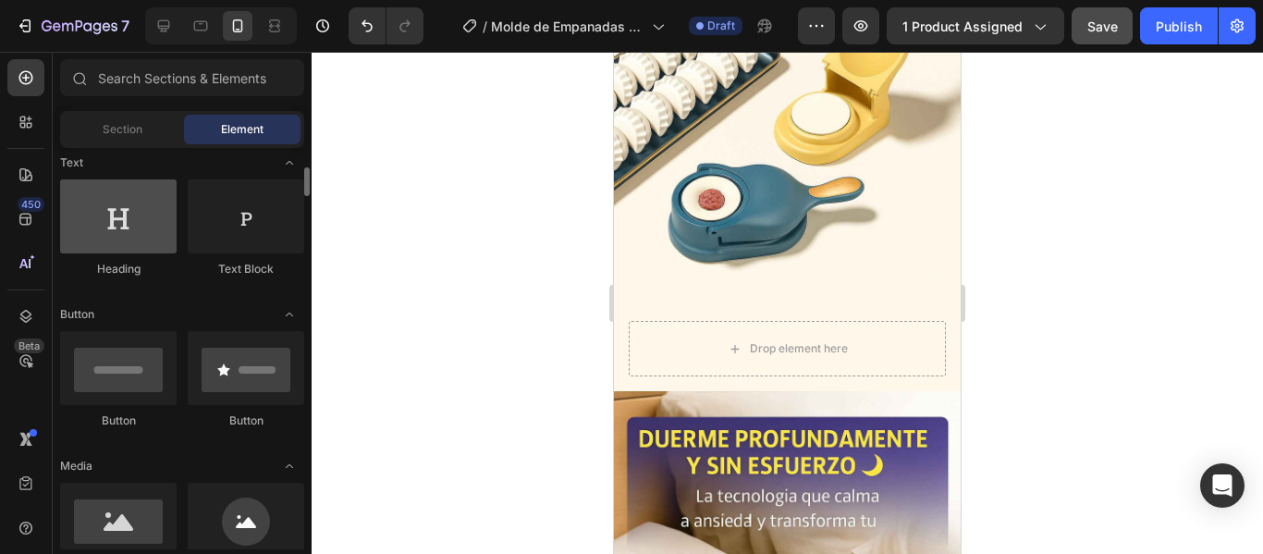
scroll to position [370, 0]
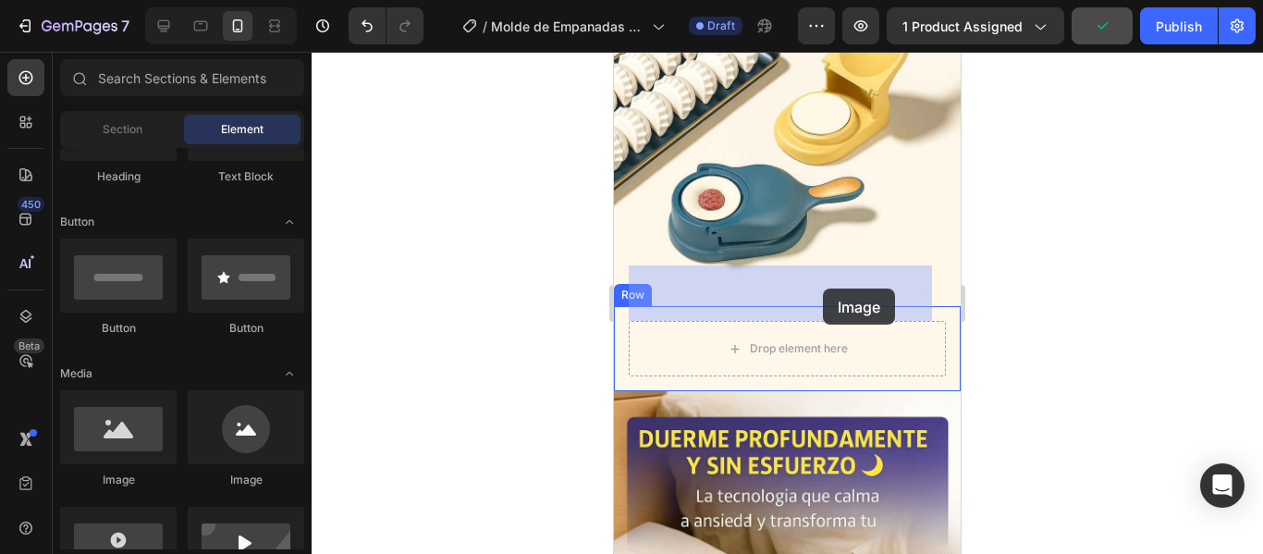
drag, startPoint x: 731, startPoint y: 508, endPoint x: 823, endPoint y: 288, distance: 237.4
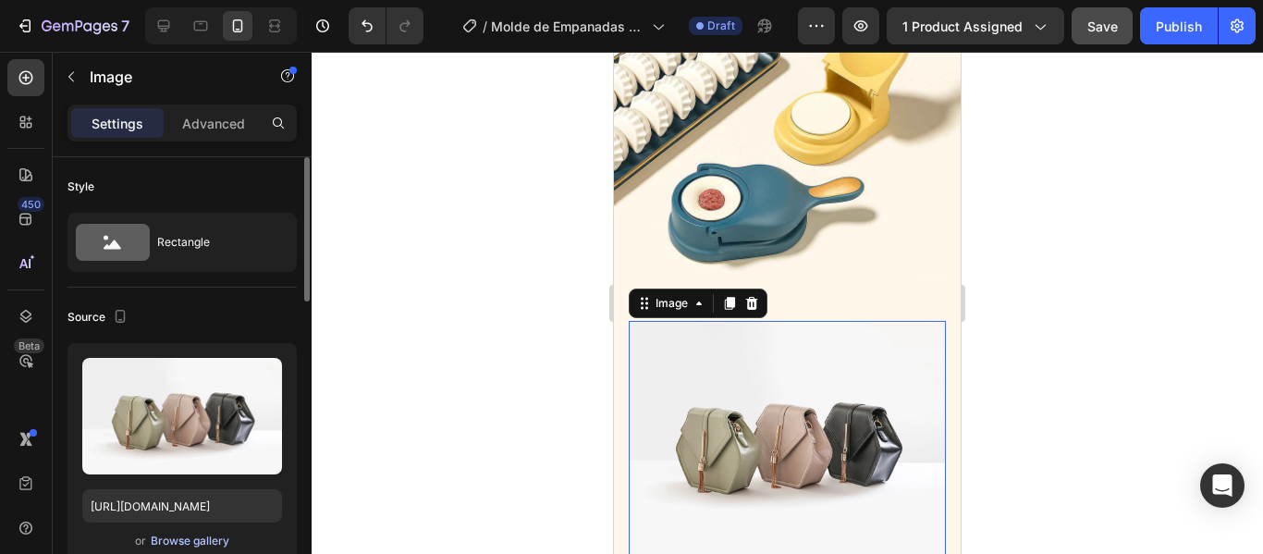
click at [187, 544] on div "Browse gallery" at bounding box center [190, 540] width 79 height 17
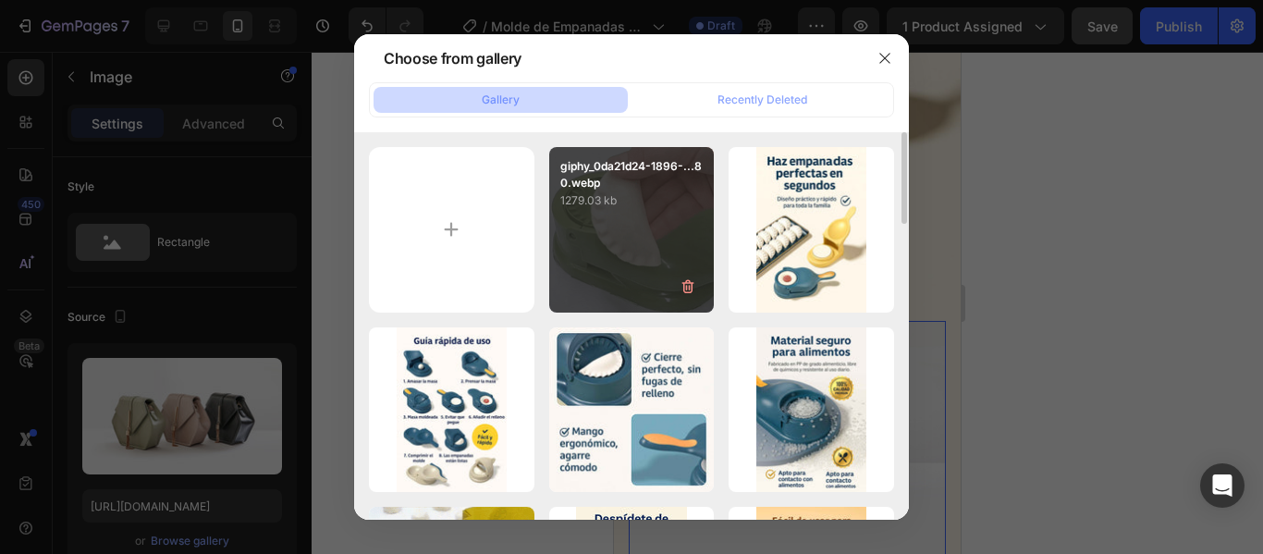
click at [592, 256] on div "giphy_0da21d24-1896-...80.webp 1279.03 kb" at bounding box center [631, 229] width 165 height 165
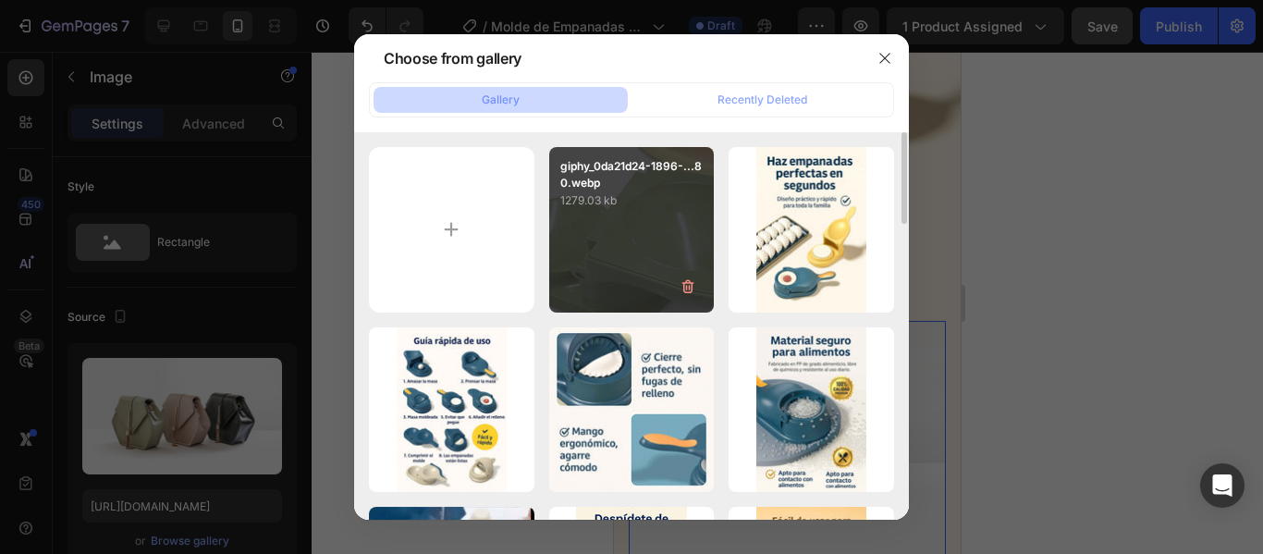
type input "[URL][DOMAIN_NAME]"
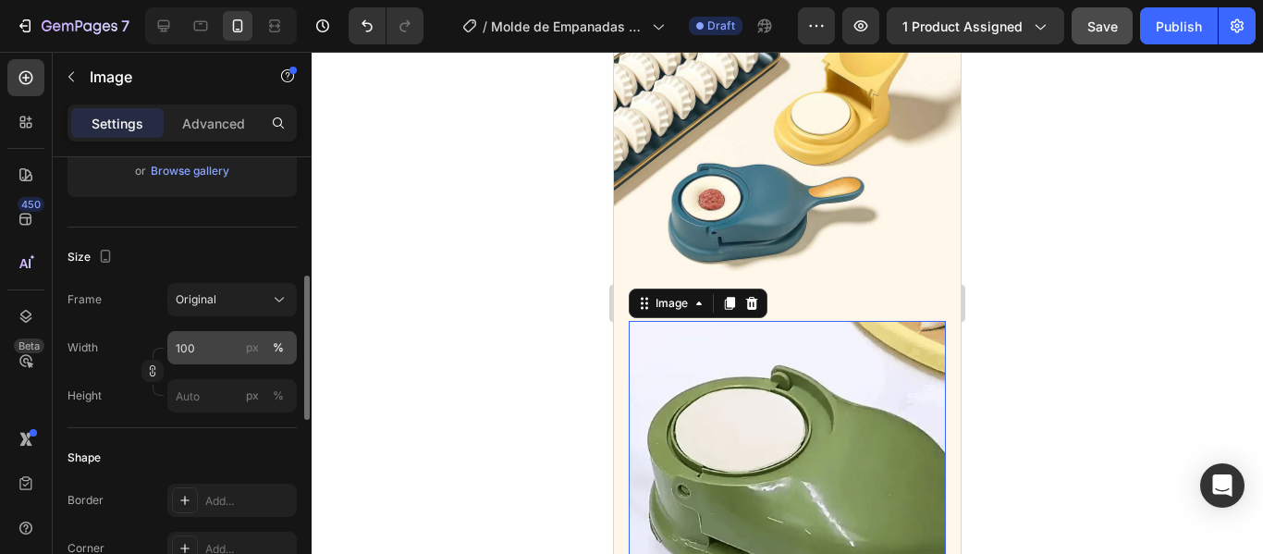
scroll to position [462, 0]
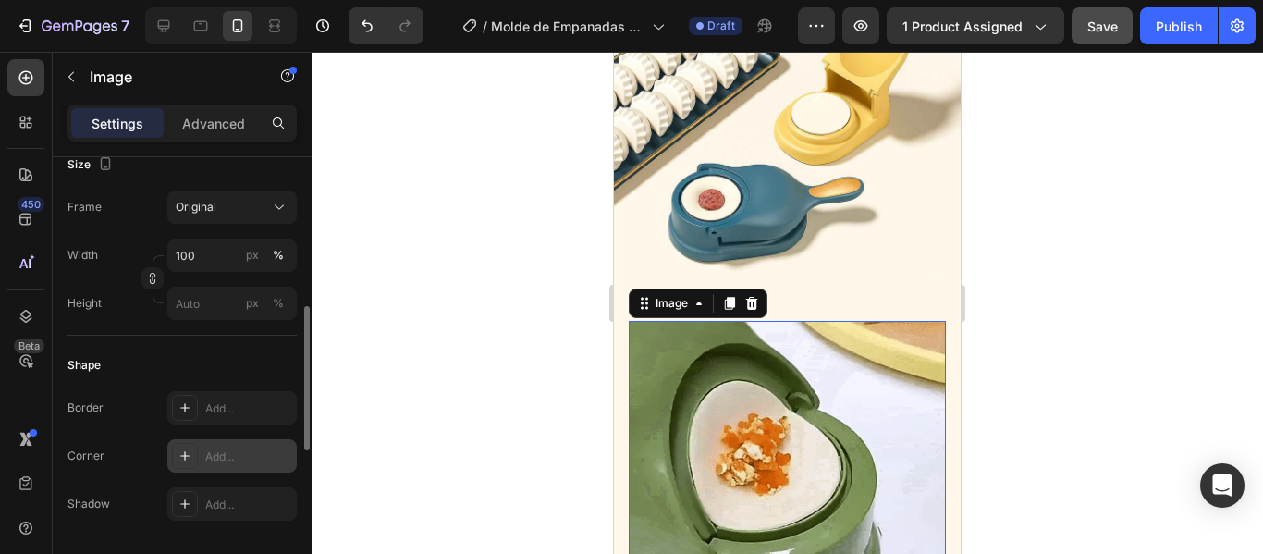
click at [235, 450] on div "Add..." at bounding box center [248, 456] width 87 height 17
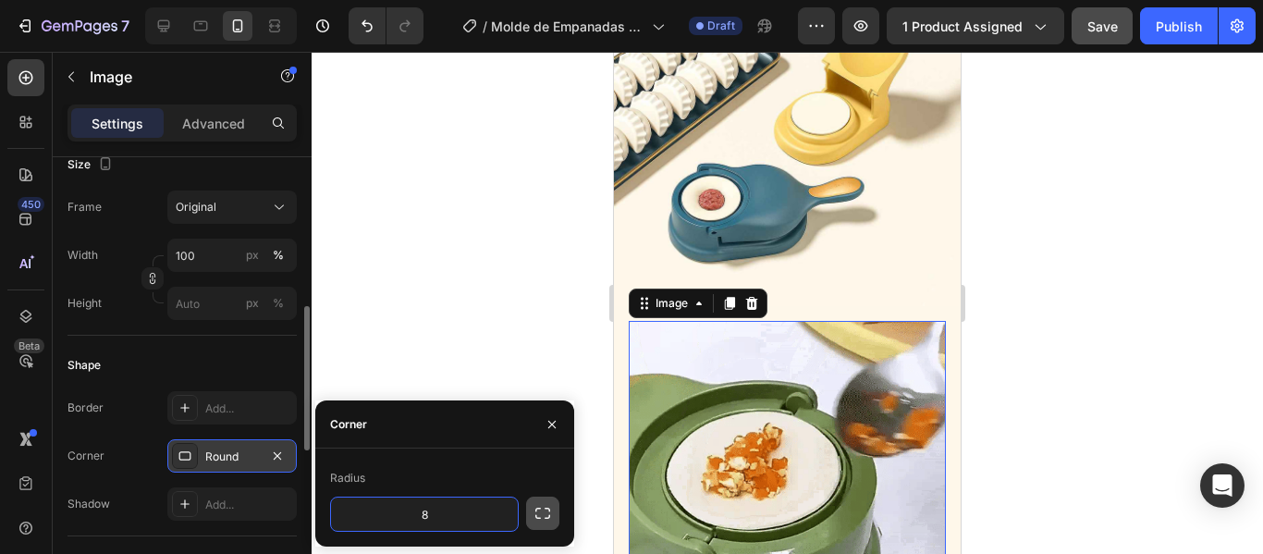
click at [536, 514] on icon "button" at bounding box center [542, 513] width 18 height 18
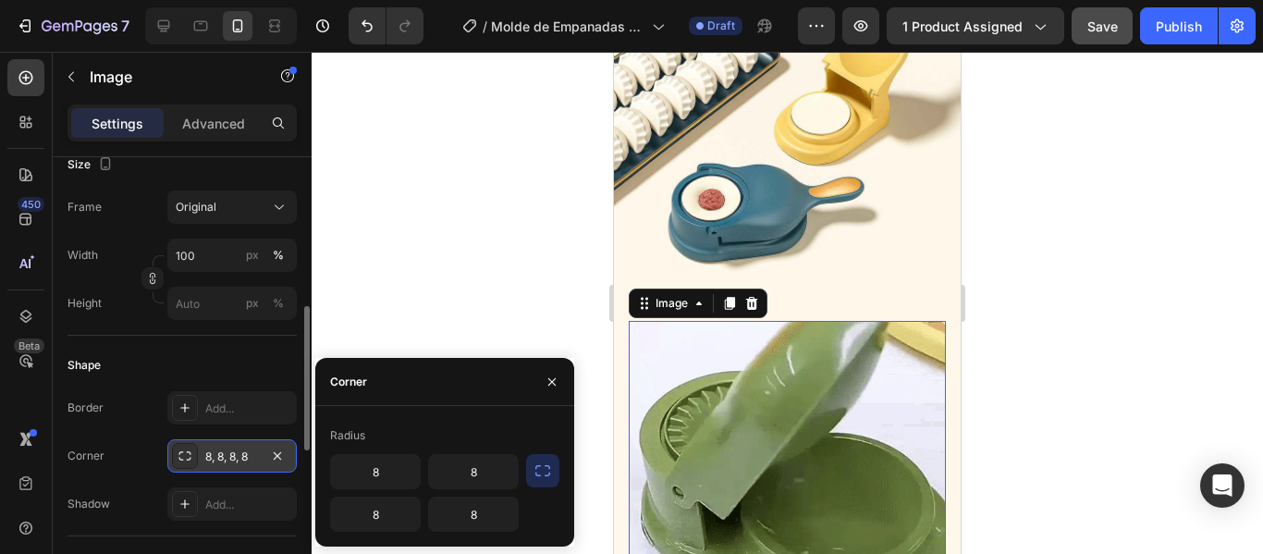
click at [1019, 379] on div at bounding box center [787, 303] width 951 height 502
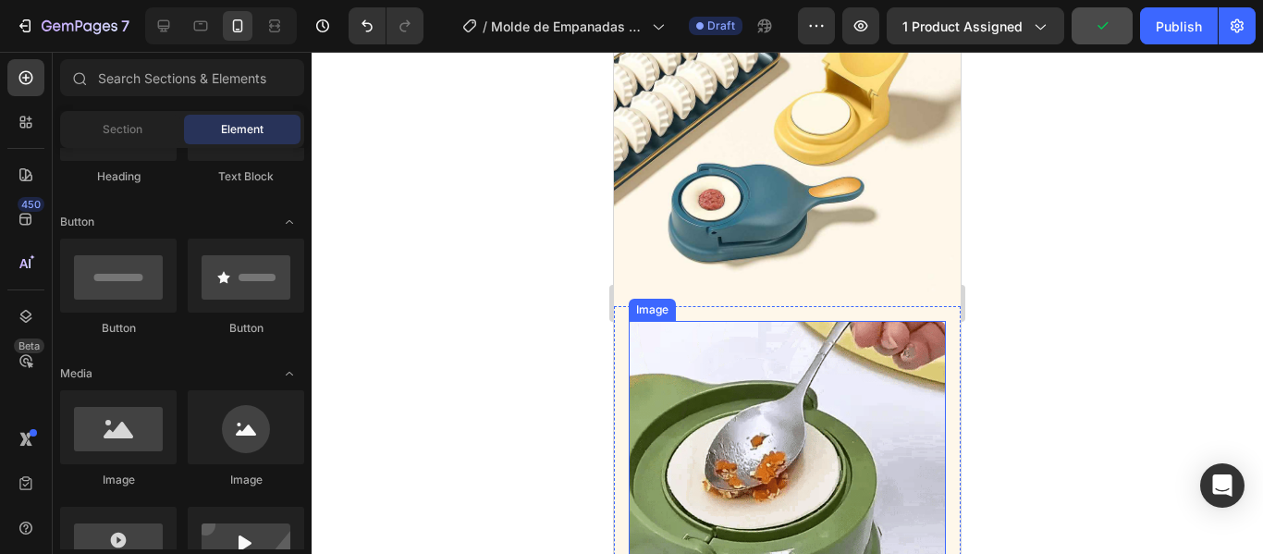
click at [873, 346] on img at bounding box center [787, 479] width 317 height 317
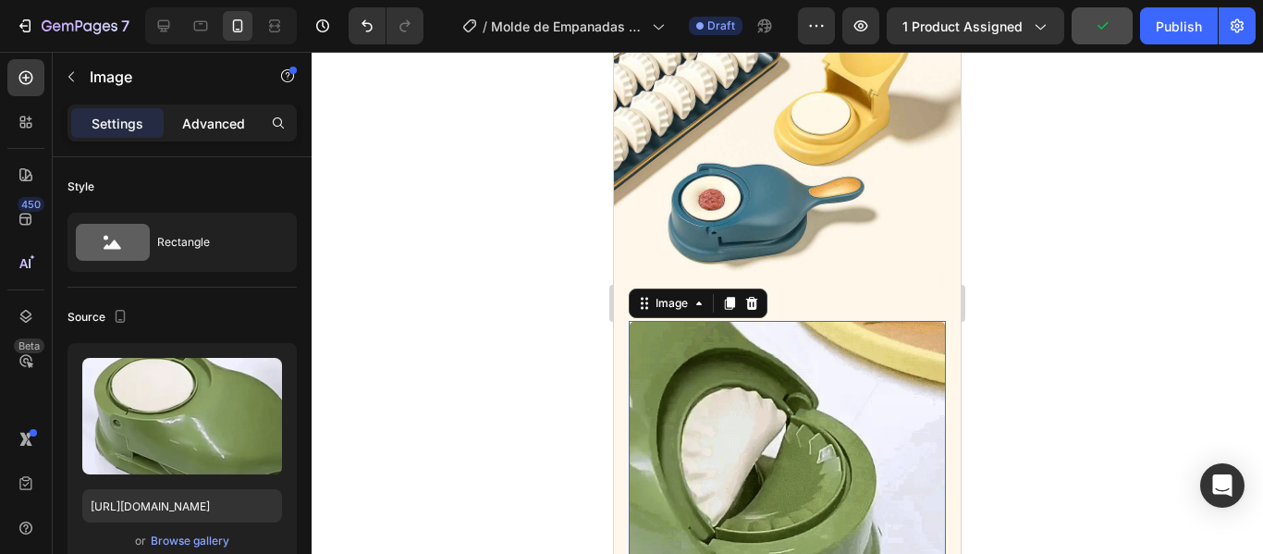
click at [204, 124] on p "Advanced" at bounding box center [213, 123] width 63 height 19
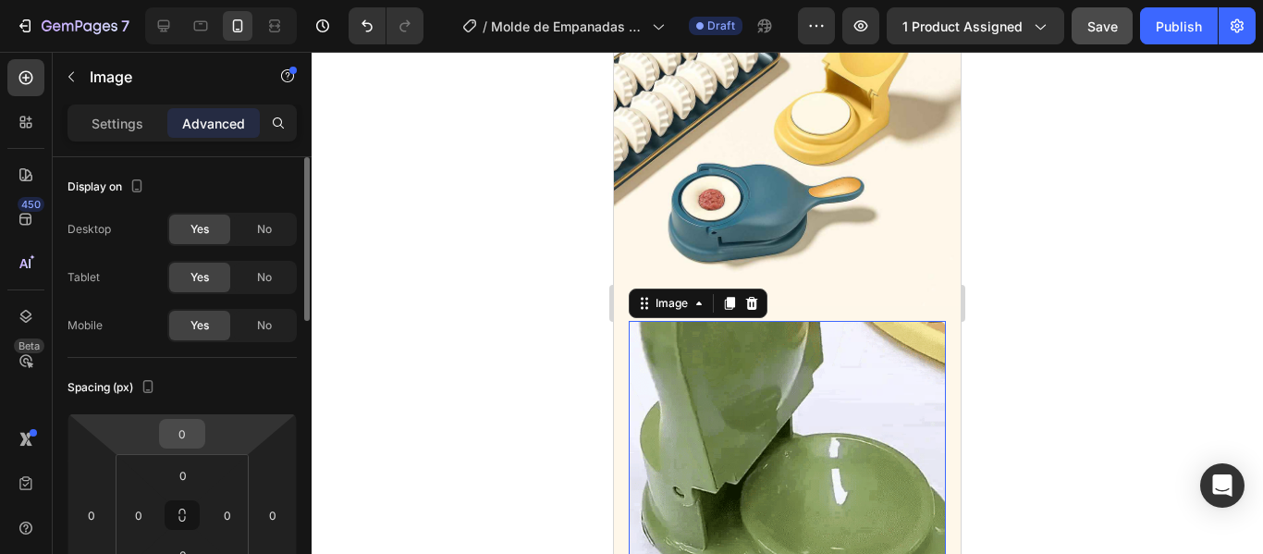
click at [187, 436] on input "0" at bounding box center [182, 434] width 37 height 28
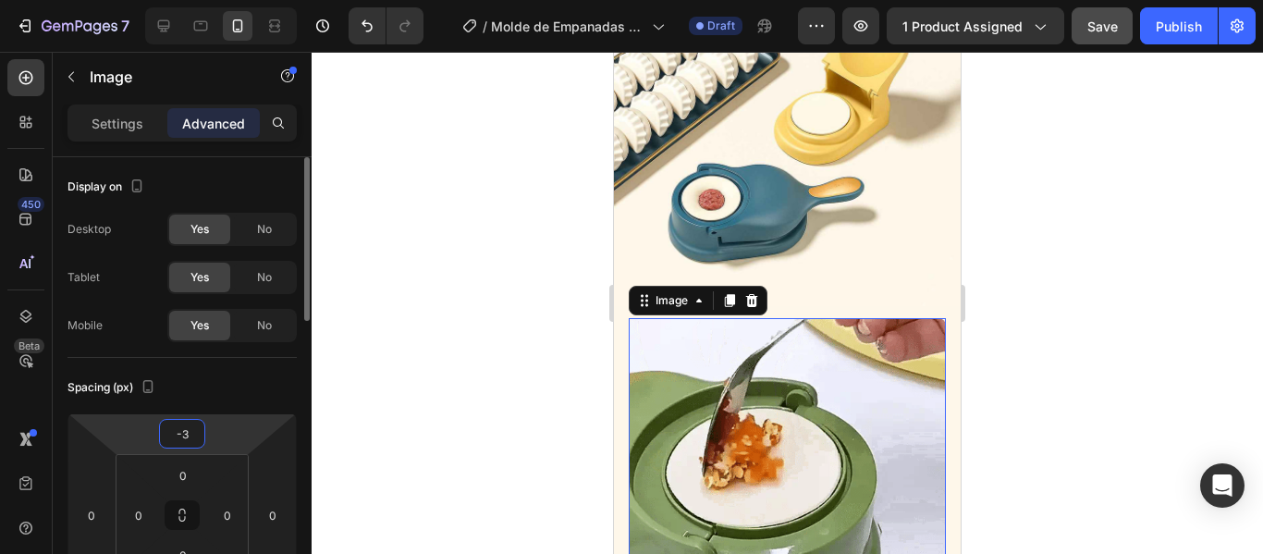
type input "-30"
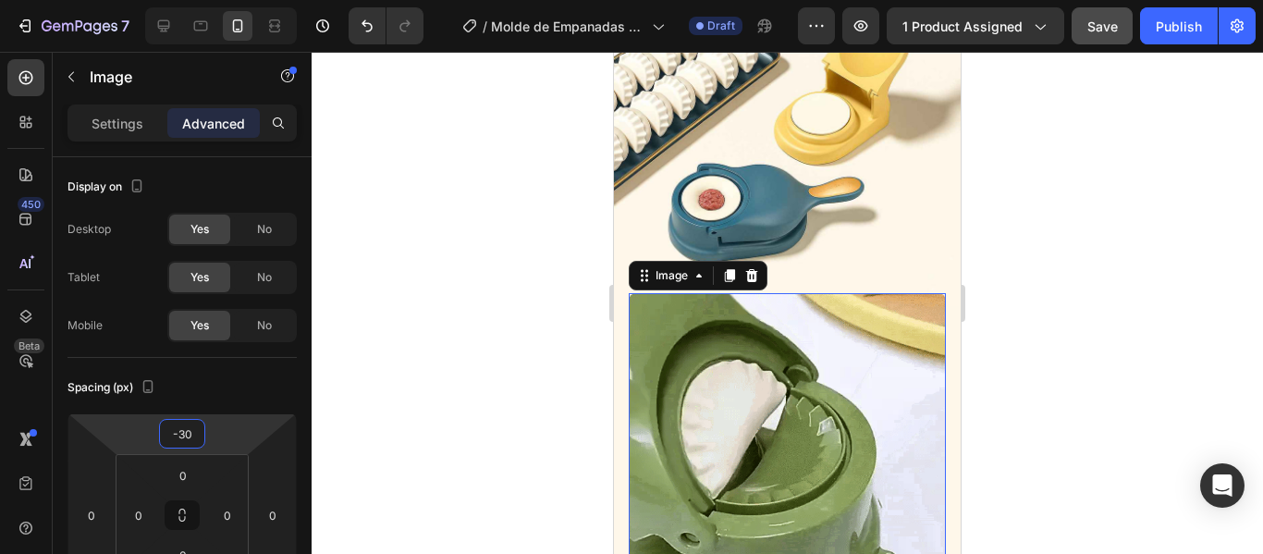
click at [1066, 228] on div at bounding box center [787, 303] width 951 height 502
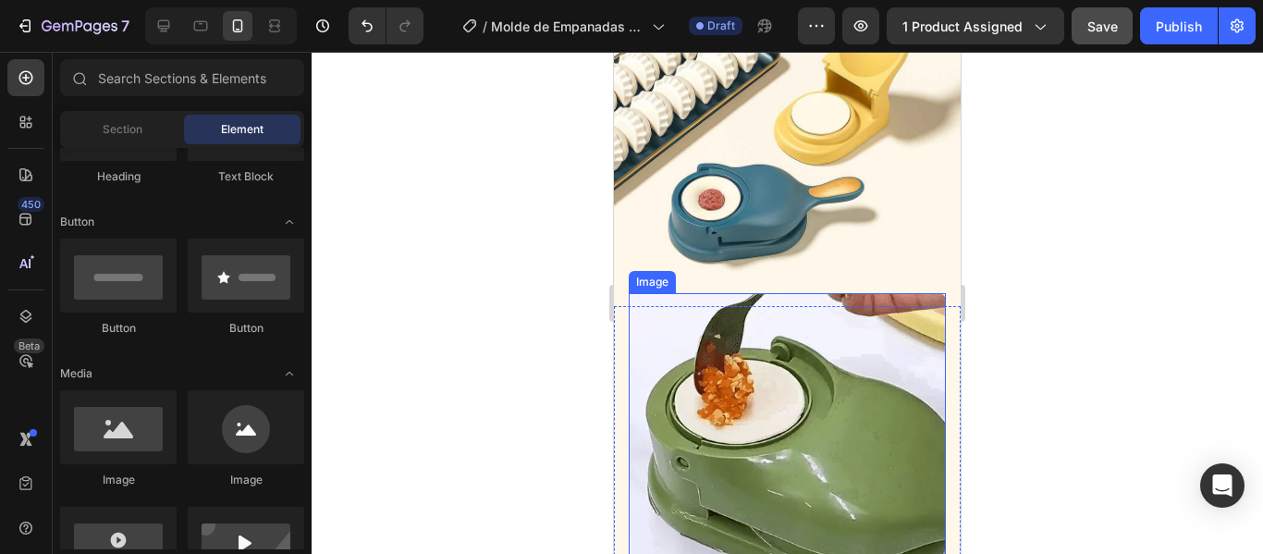
click at [823, 293] on img at bounding box center [787, 451] width 317 height 317
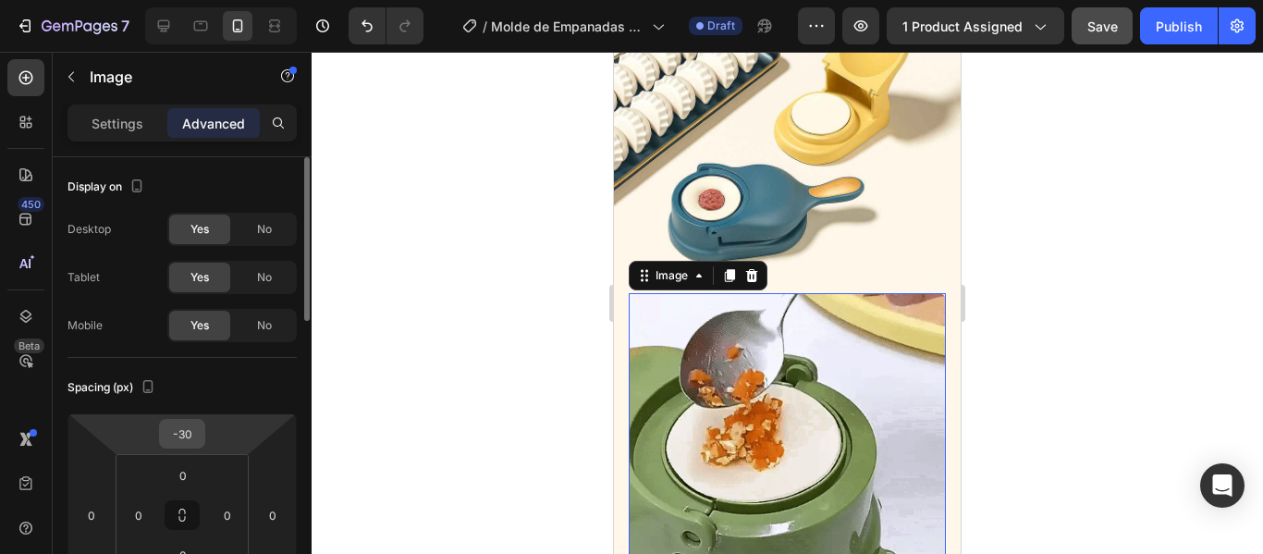
click at [185, 437] on input "-30" at bounding box center [182, 434] width 37 height 28
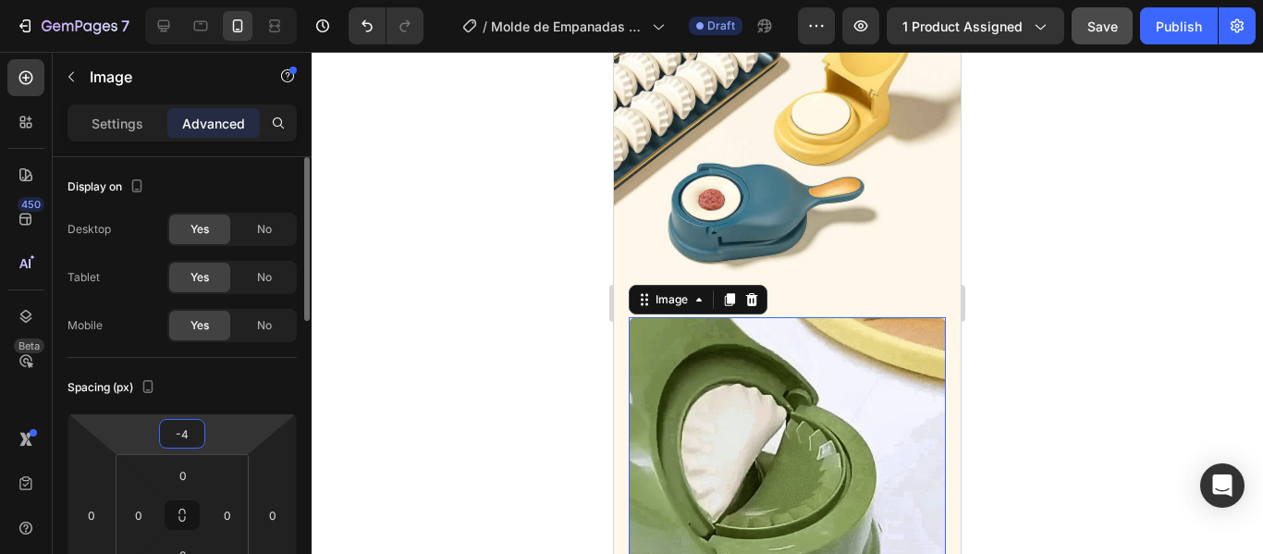
type input "-40"
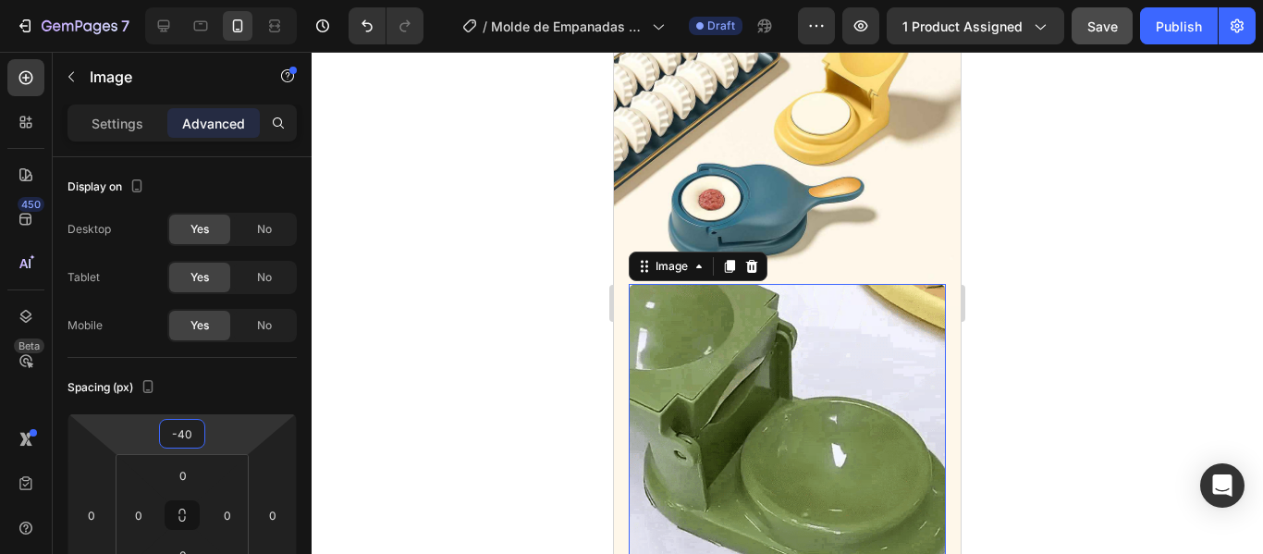
click at [1036, 288] on div at bounding box center [787, 303] width 951 height 502
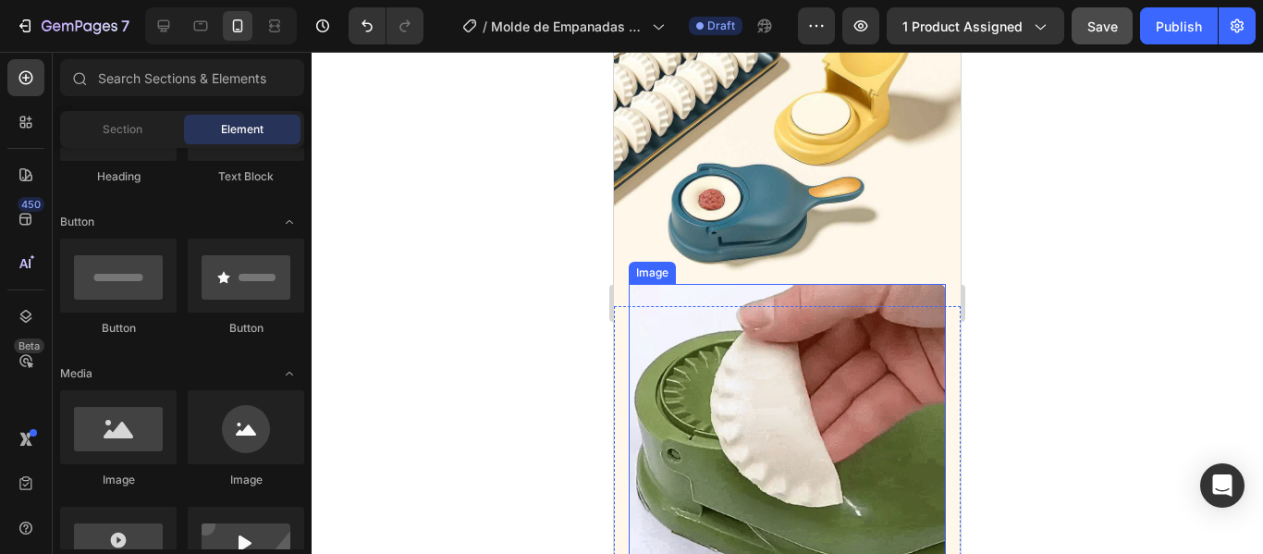
click at [770, 331] on img at bounding box center [787, 442] width 317 height 317
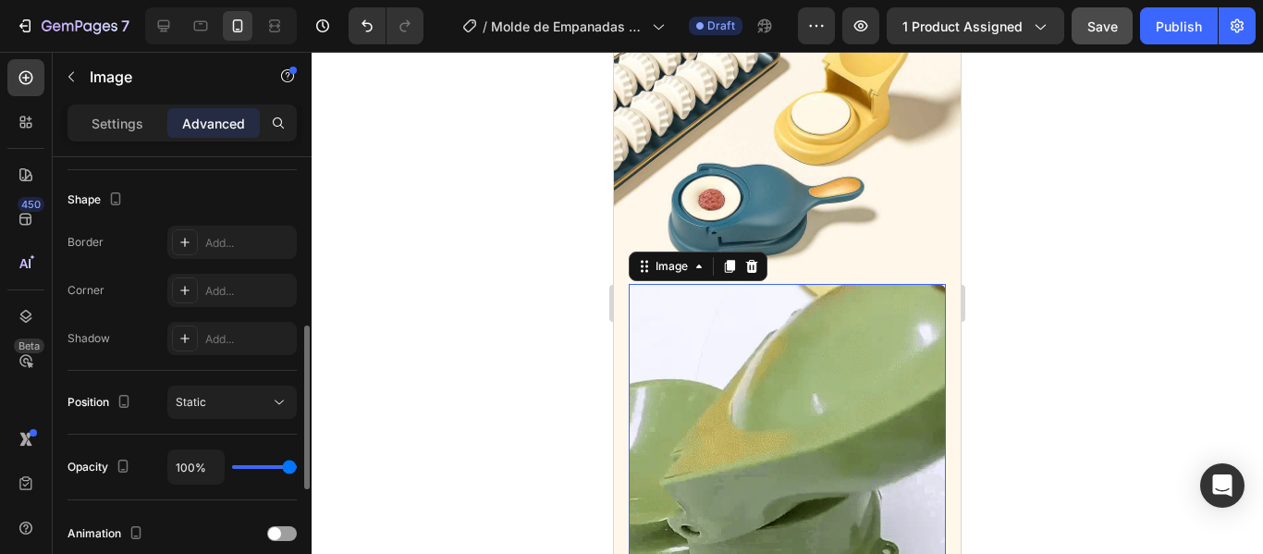
scroll to position [740, 0]
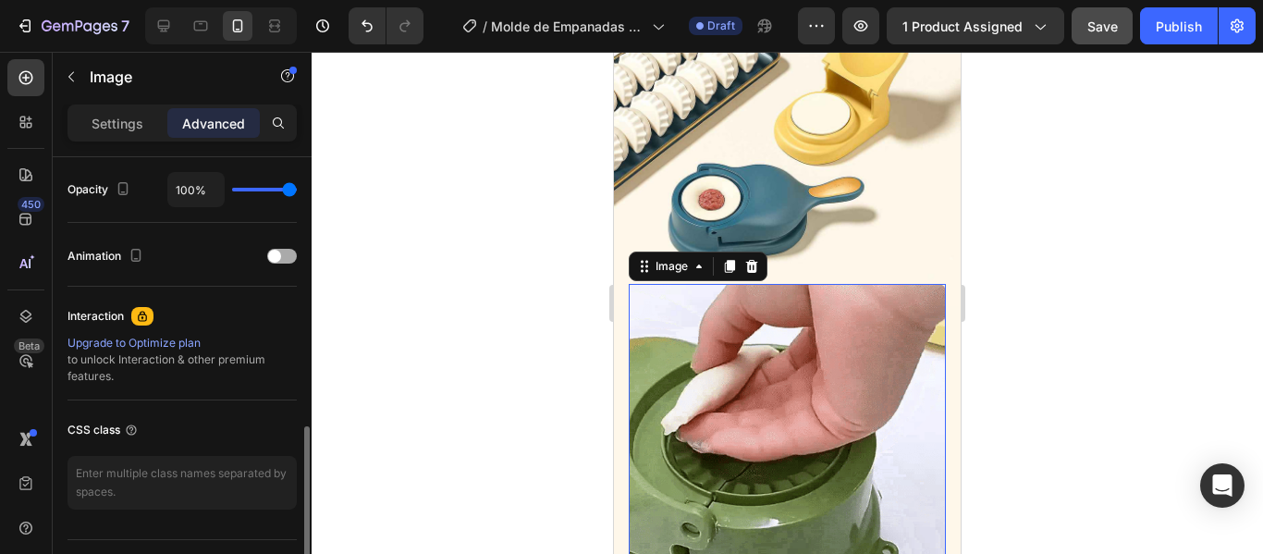
click at [288, 256] on div at bounding box center [282, 256] width 30 height 15
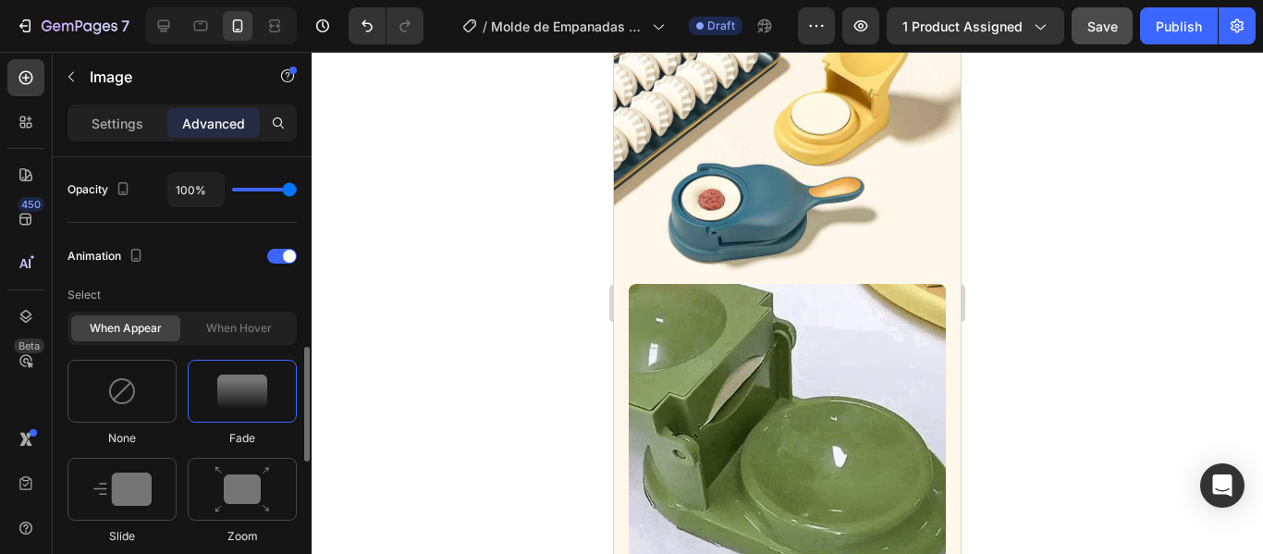
scroll to position [832, 0]
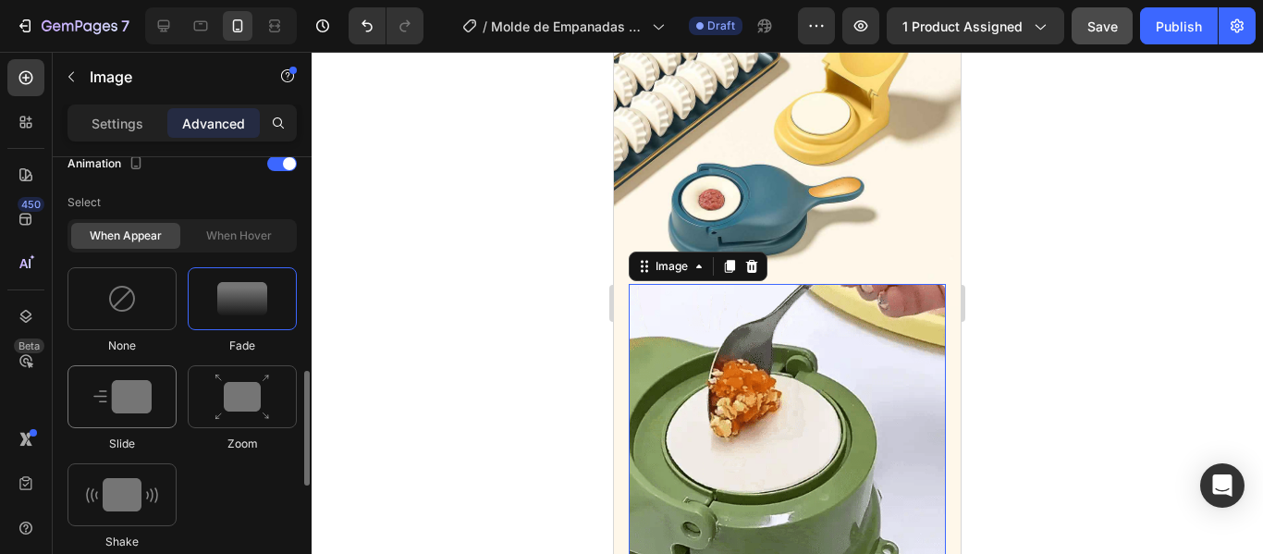
click at [109, 389] on img at bounding box center [122, 396] width 58 height 33
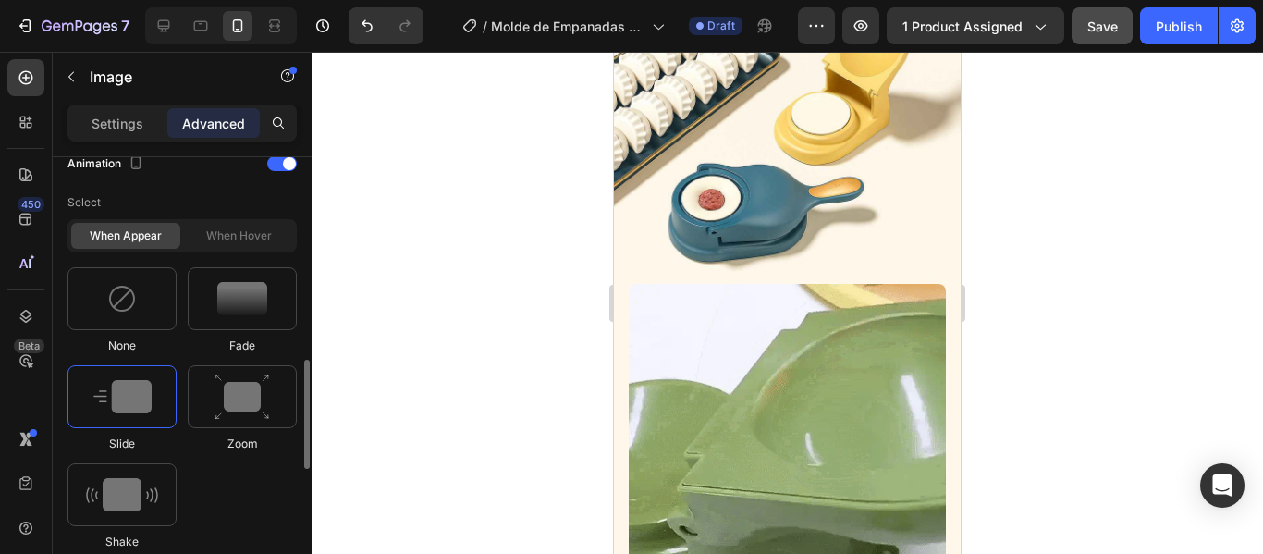
scroll to position [1017, 0]
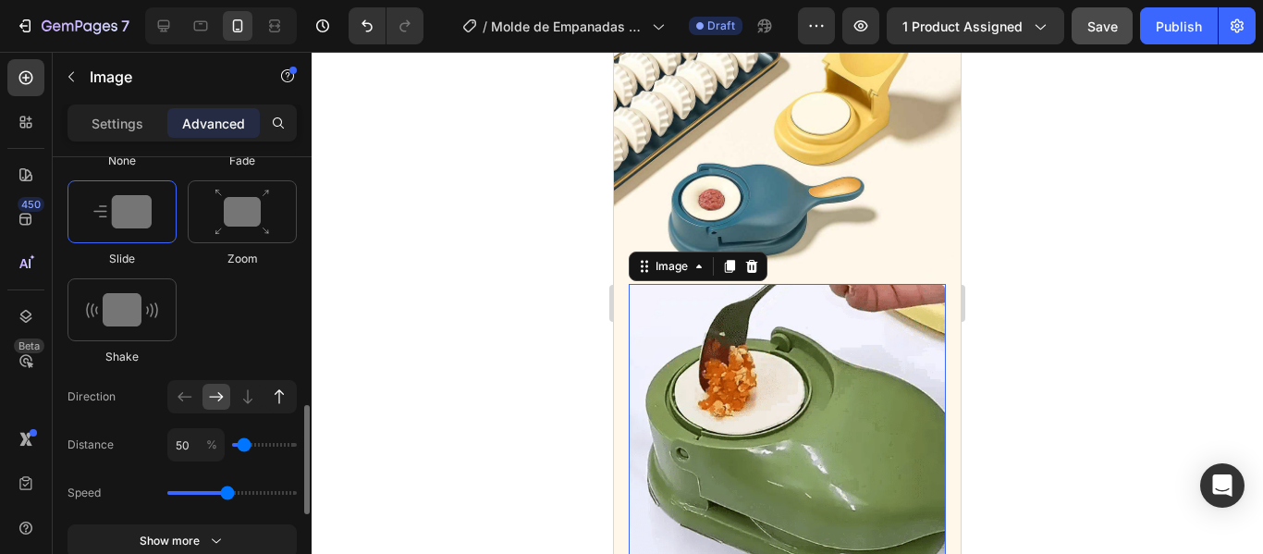
click at [283, 402] on icon at bounding box center [279, 396] width 18 height 18
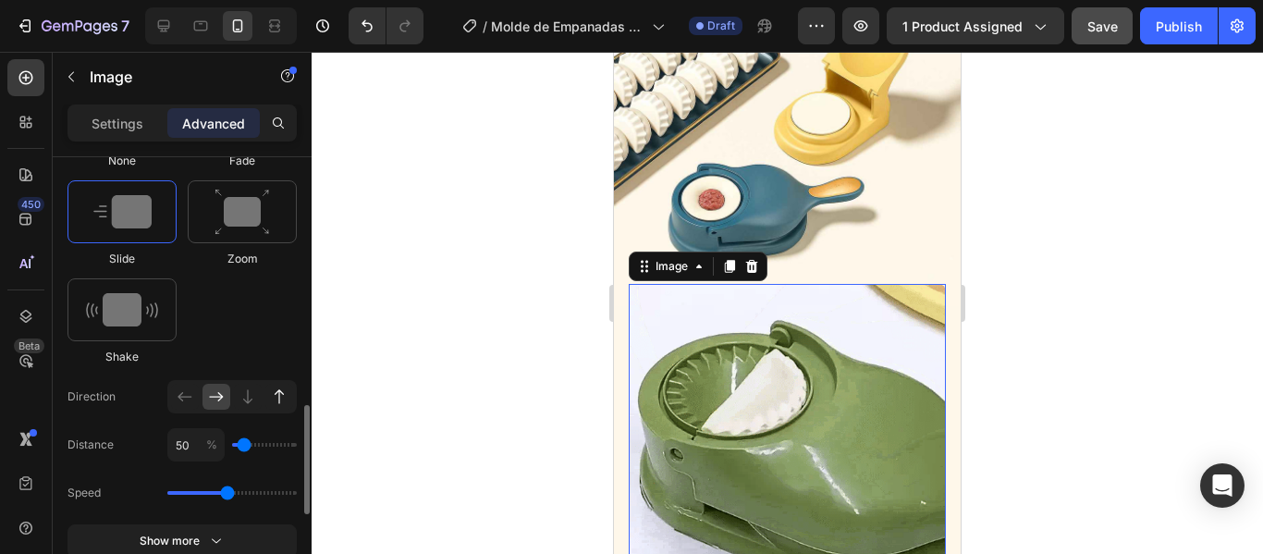
type input "100"
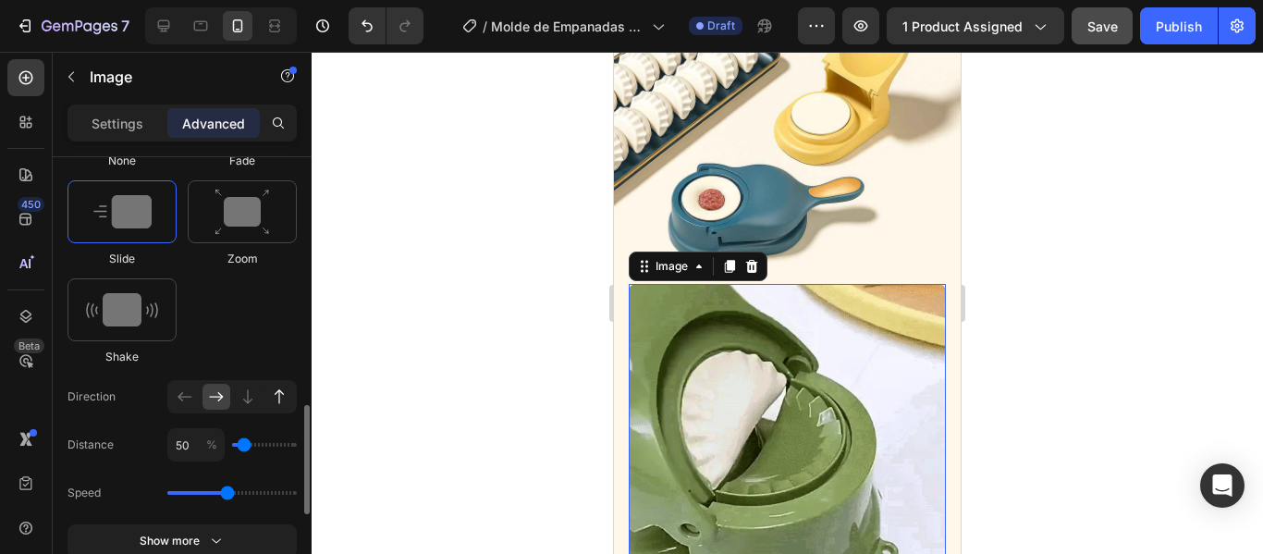
type input "100"
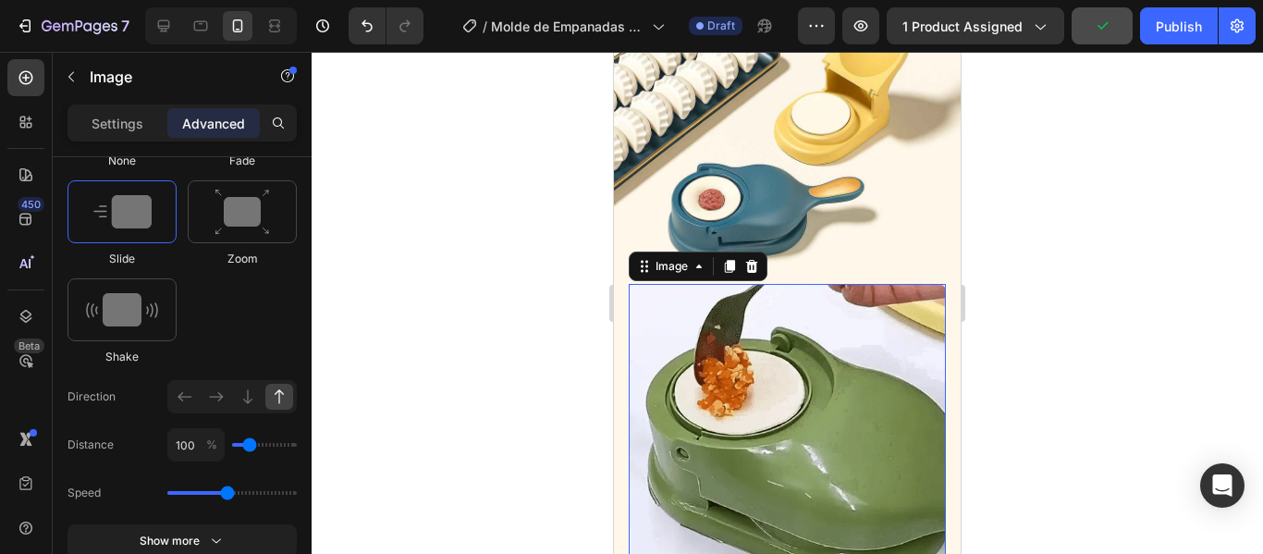
click at [1099, 218] on div at bounding box center [787, 303] width 951 height 502
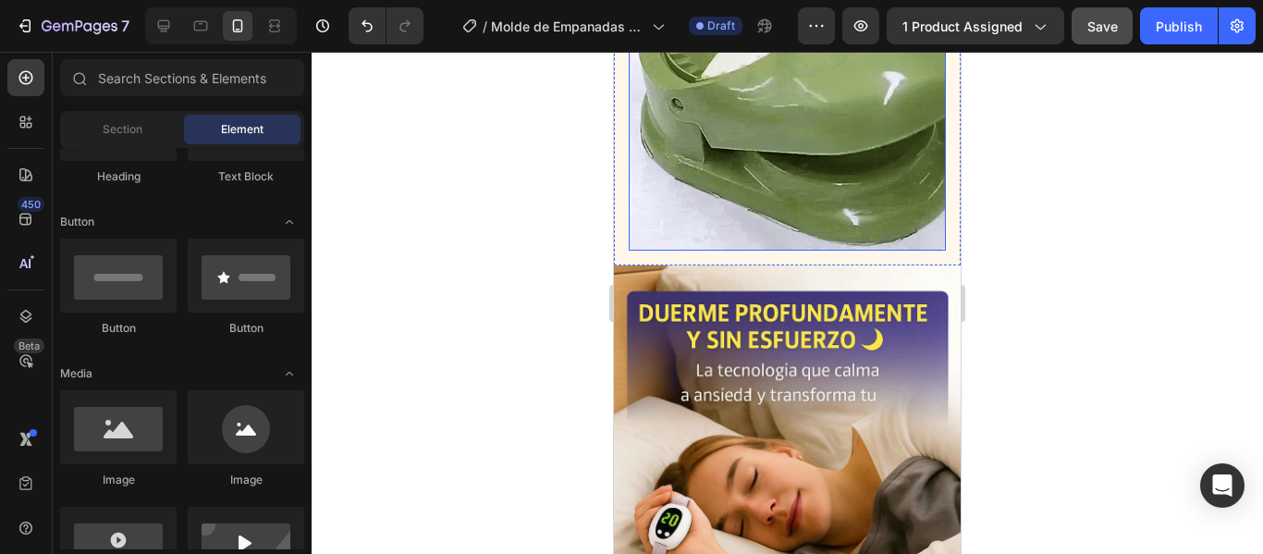
scroll to position [4526, 0]
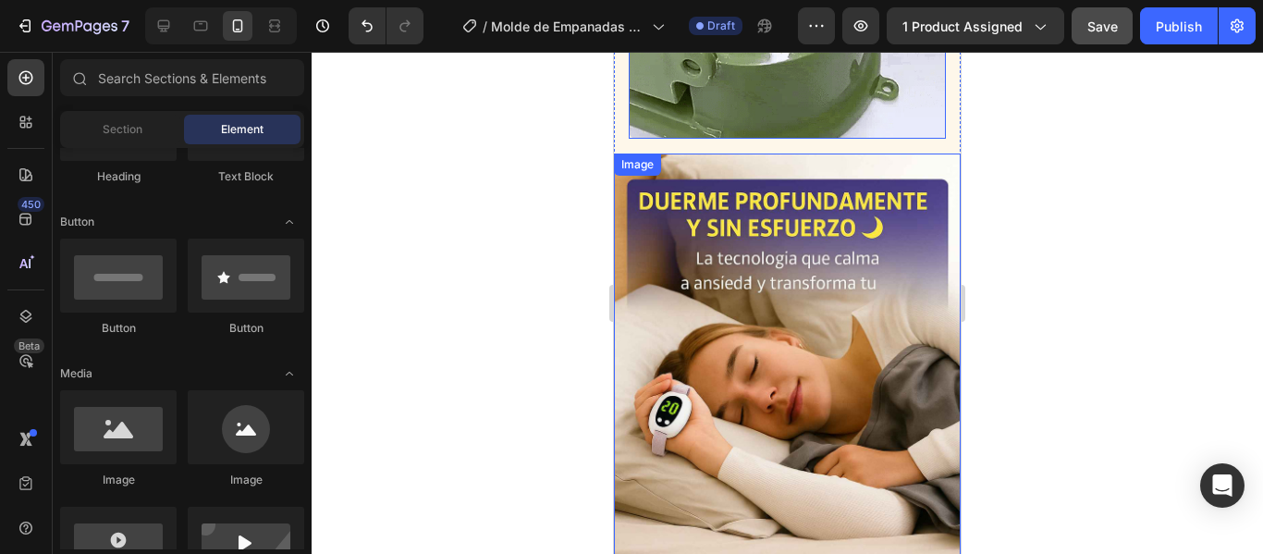
click at [777, 319] on img at bounding box center [787, 413] width 347 height 520
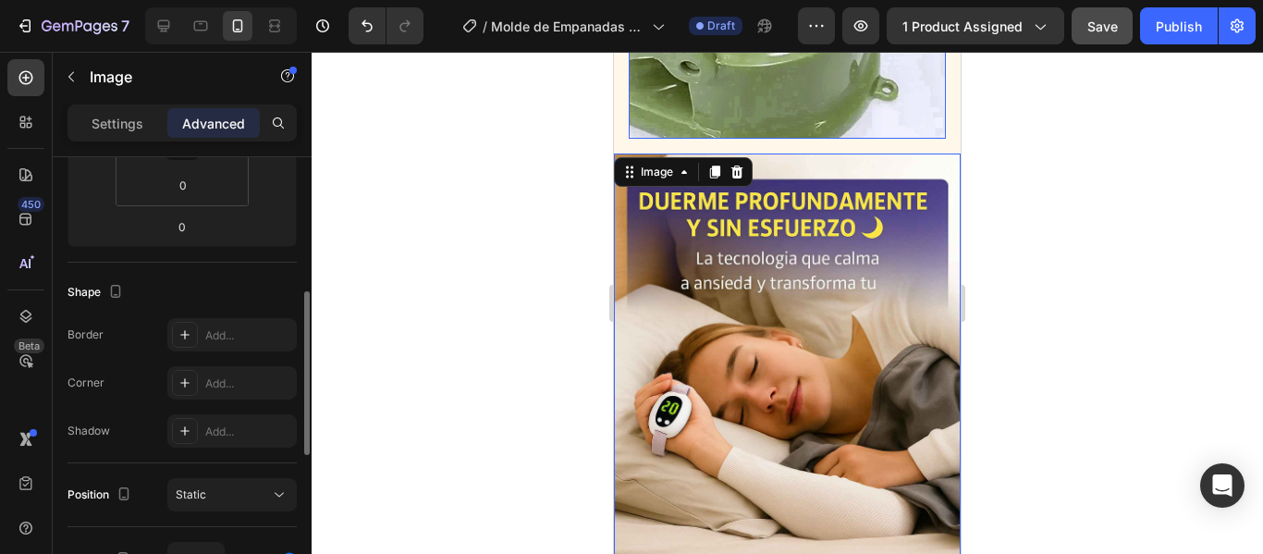
scroll to position [462, 0]
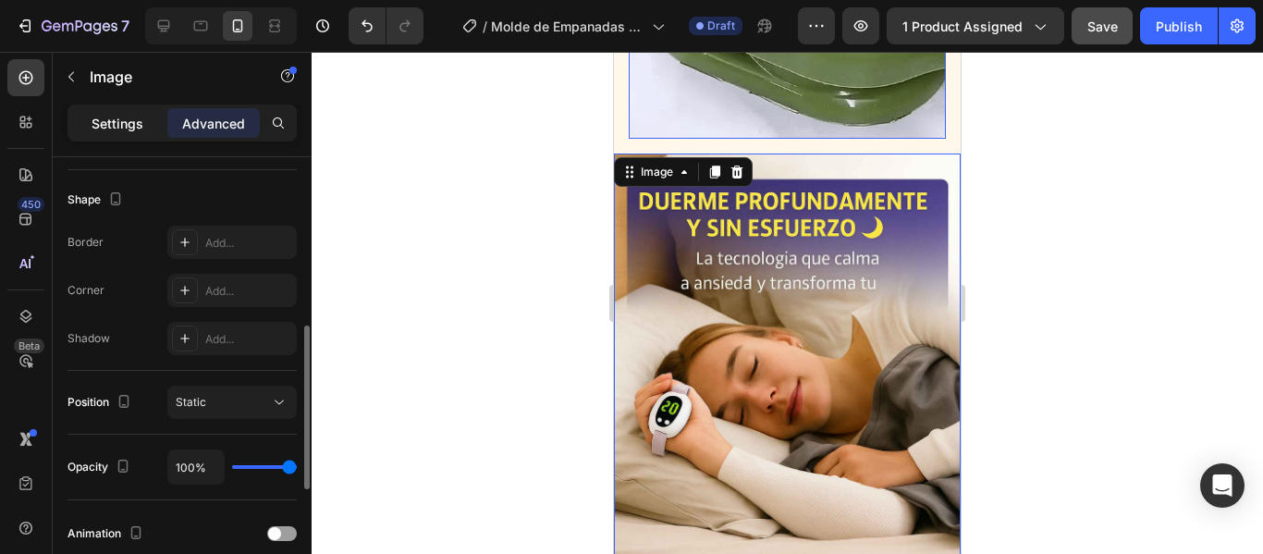
click at [115, 119] on p "Settings" at bounding box center [118, 123] width 52 height 19
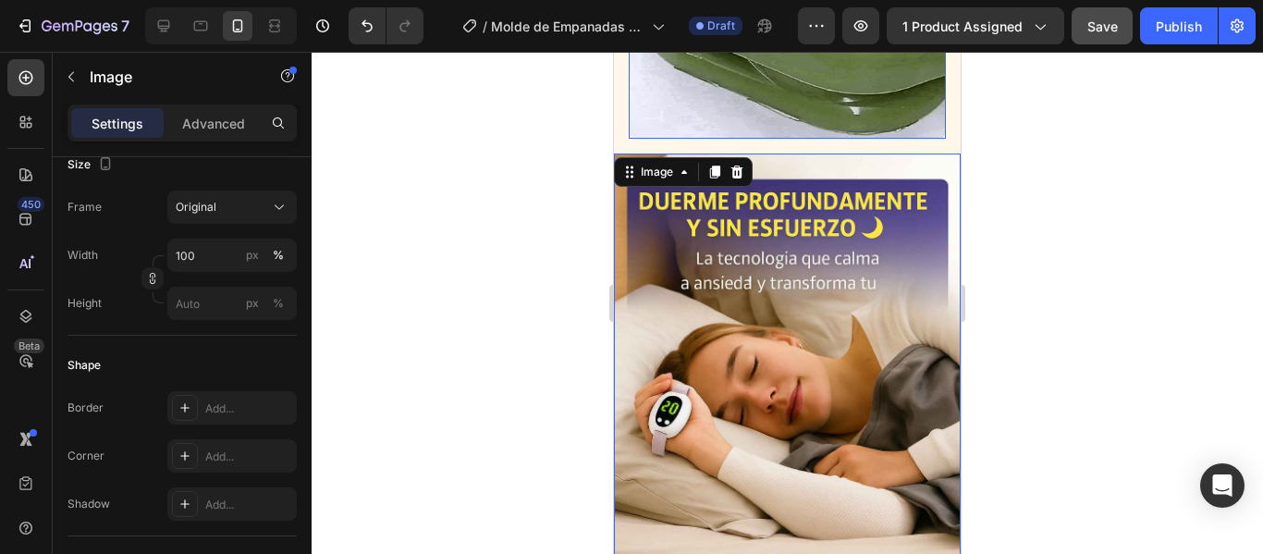
click at [795, 285] on img at bounding box center [787, 413] width 347 height 520
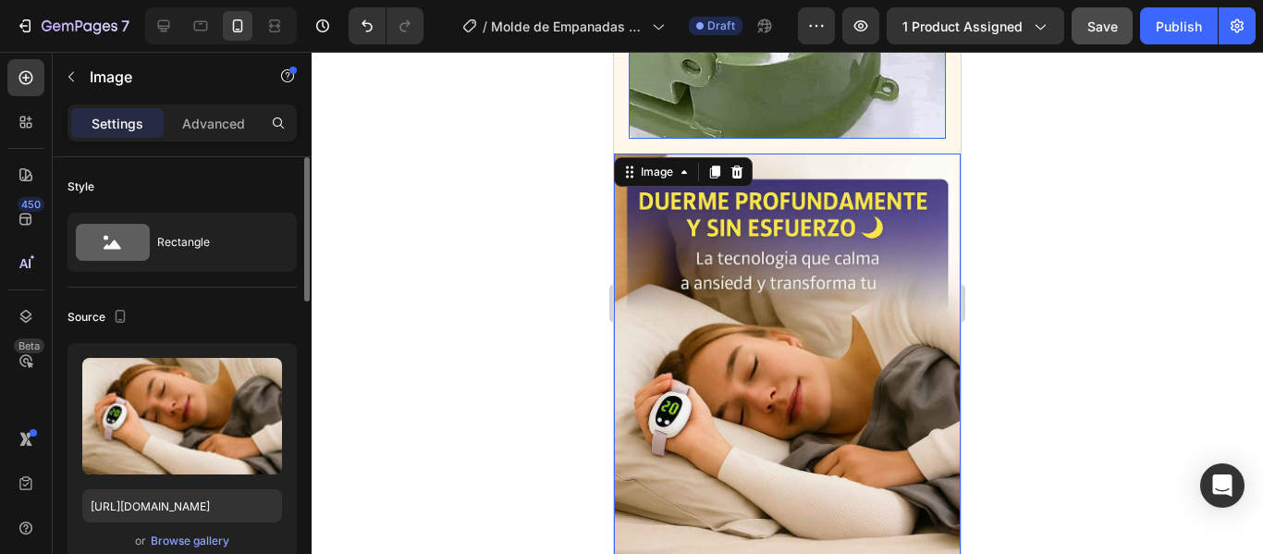
scroll to position [185, 0]
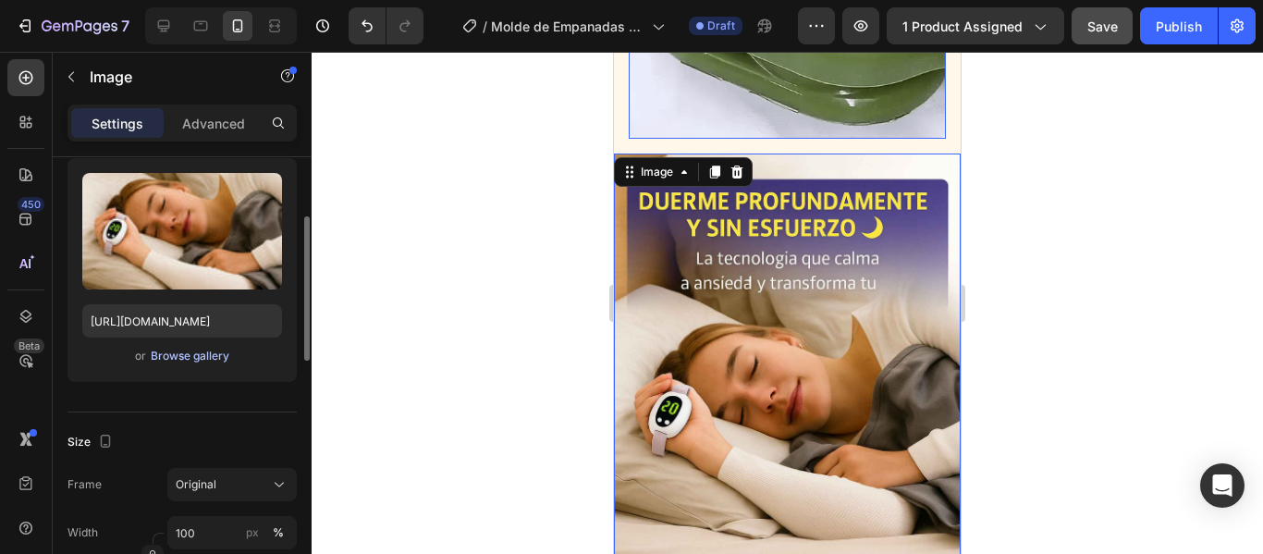
click at [182, 361] on div "Browse gallery" at bounding box center [190, 356] width 79 height 17
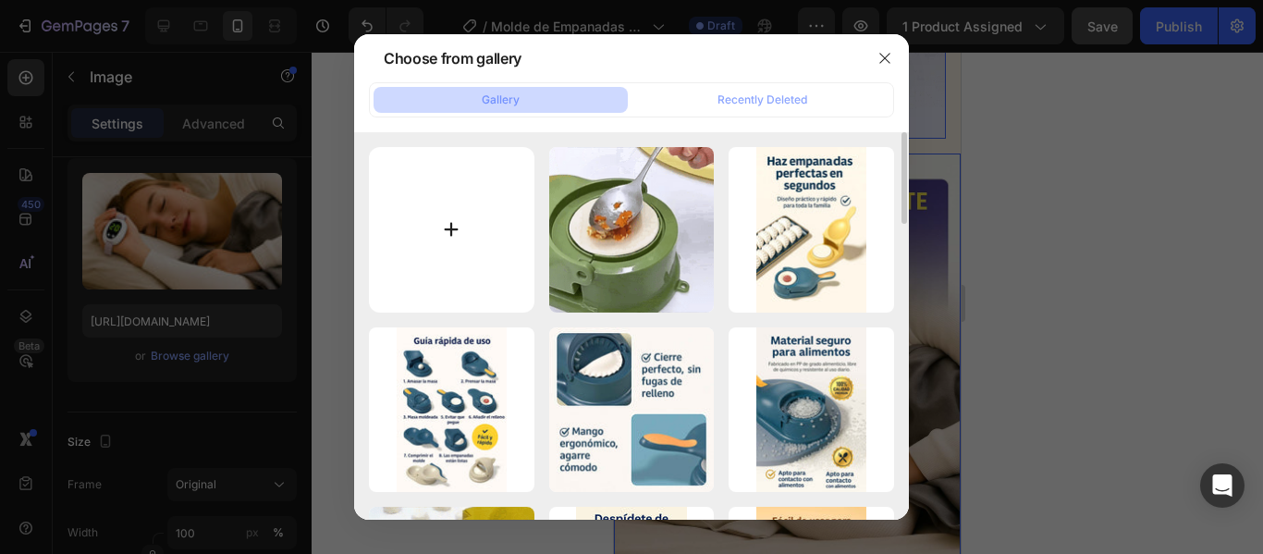
click at [453, 194] on input "file" at bounding box center [451, 229] width 165 height 165
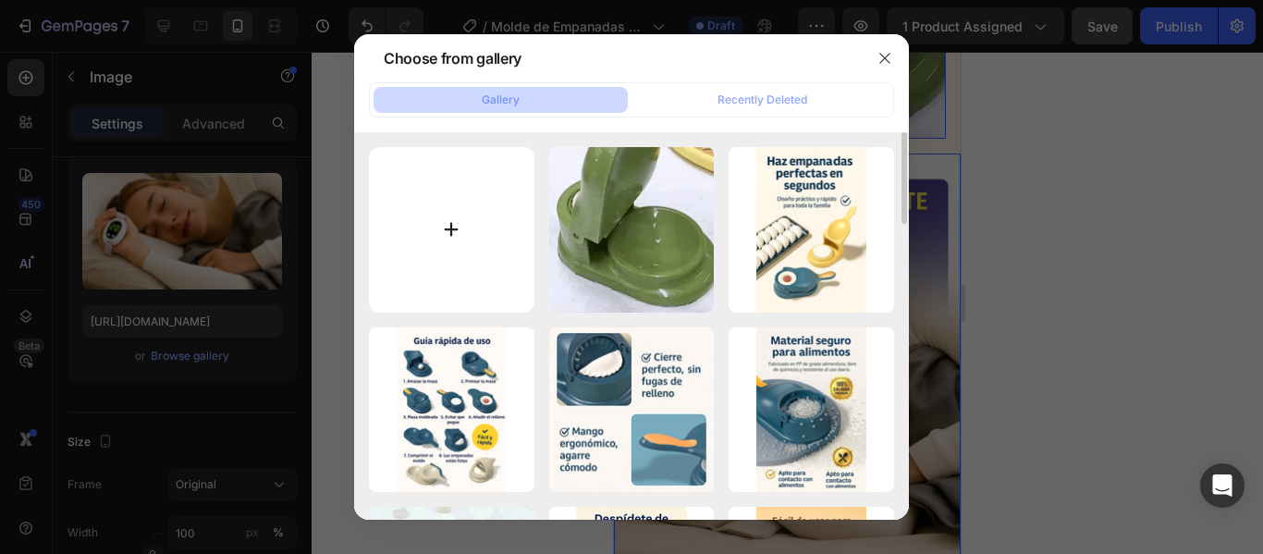
type input "C:\fakepath\ChatGPT Image 25 ago 2025, 20_07_36_1_11zon.jpg"
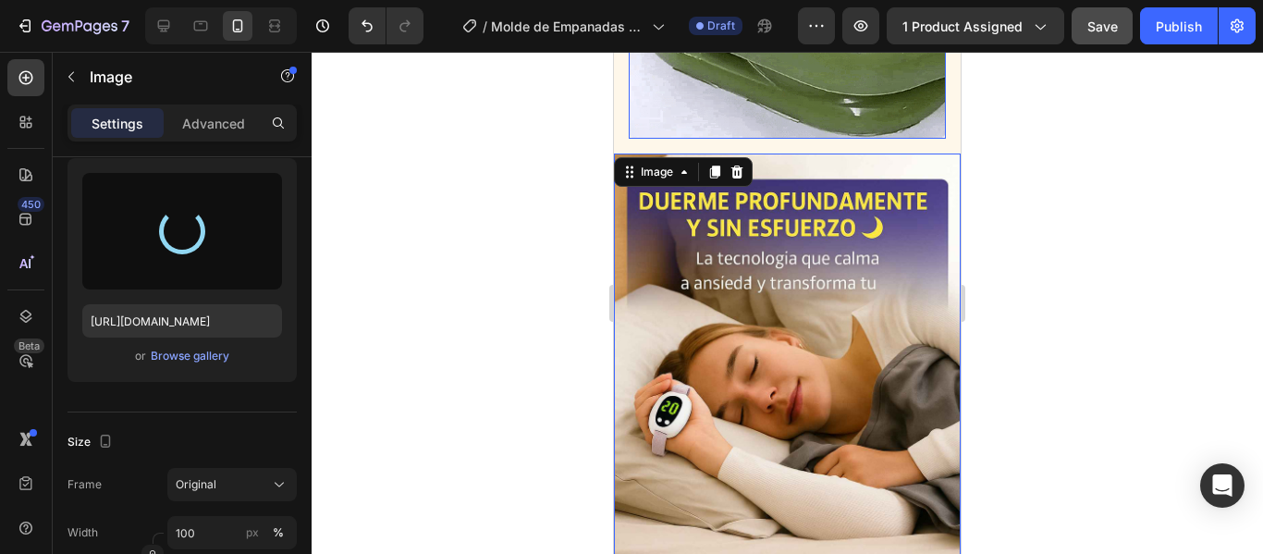
type input "[URL][DOMAIN_NAME]"
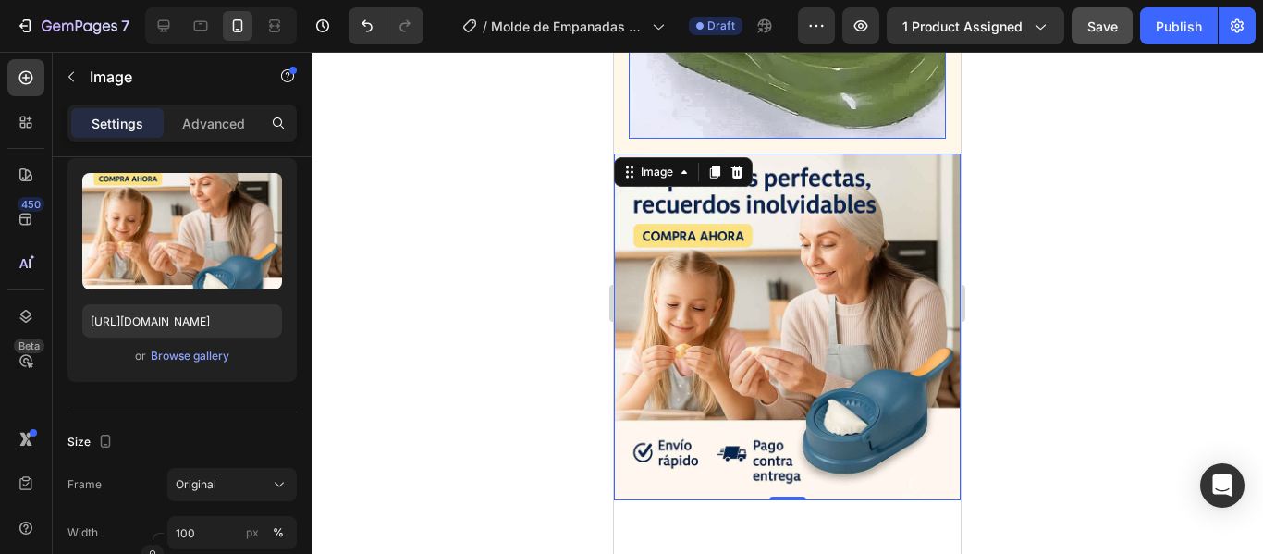
click at [1087, 158] on div at bounding box center [787, 303] width 951 height 502
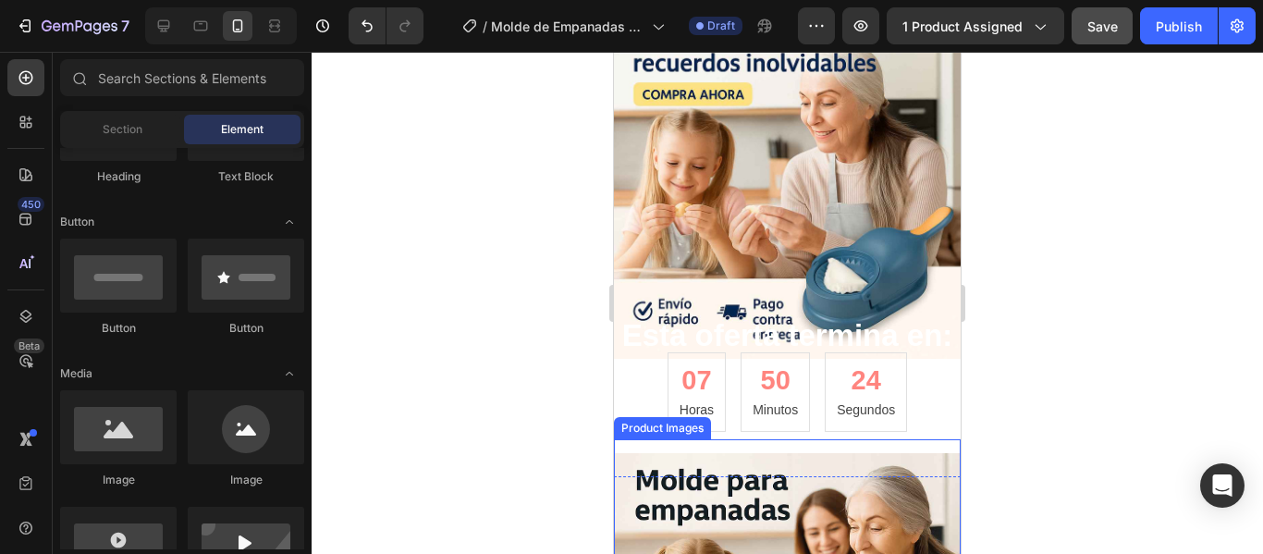
scroll to position [4619, 0]
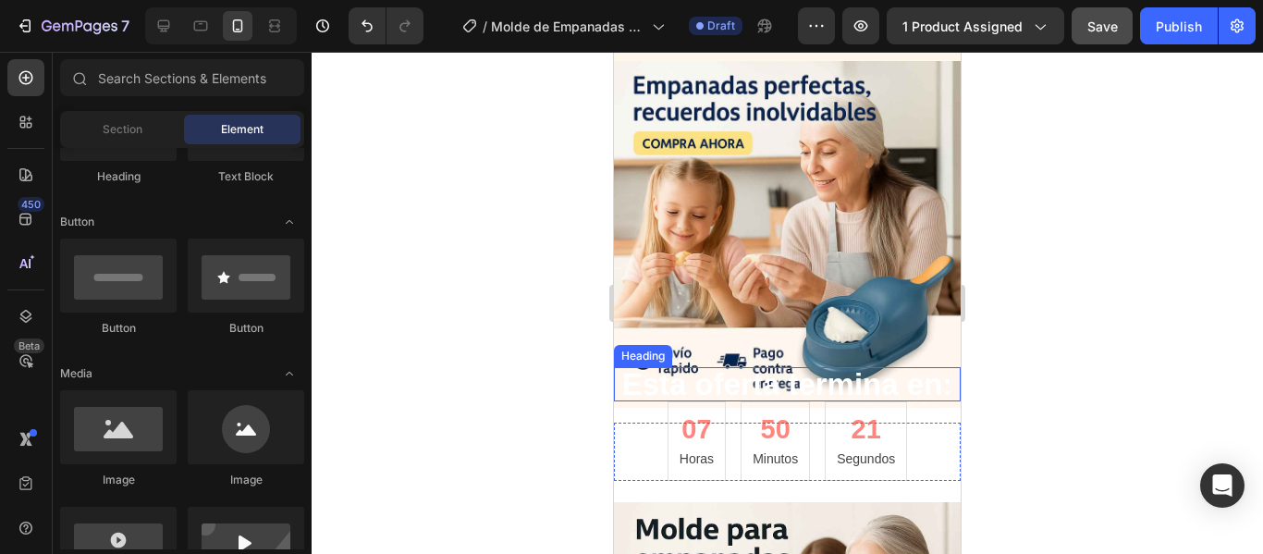
click at [945, 367] on h2 "Esta oferta termina en:" at bounding box center [787, 384] width 347 height 34
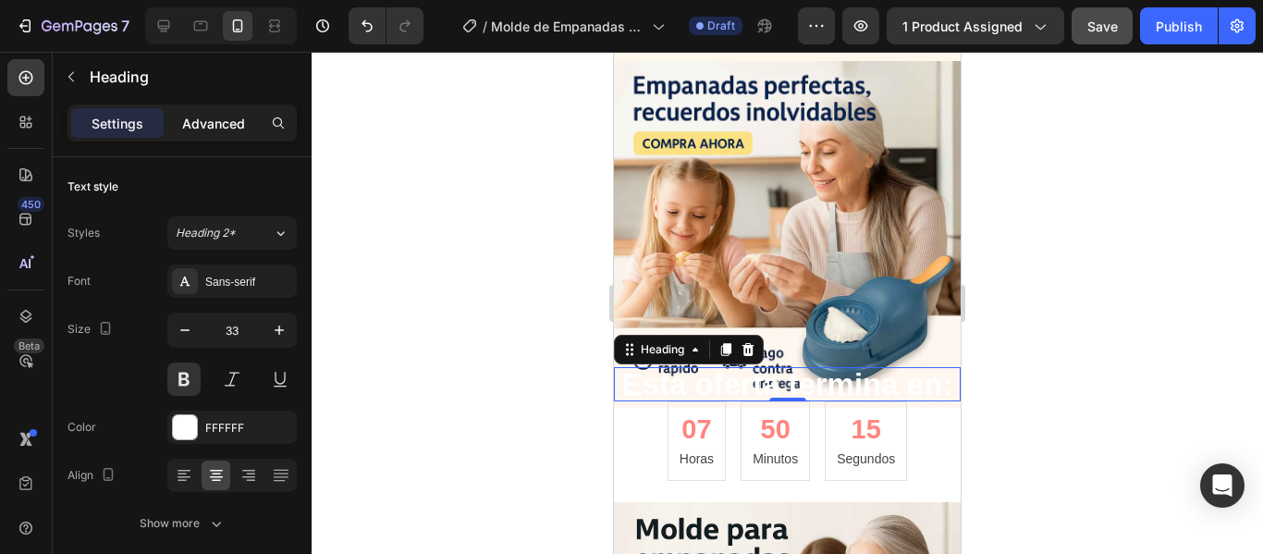
click at [214, 112] on div "Advanced" at bounding box center [213, 123] width 92 height 30
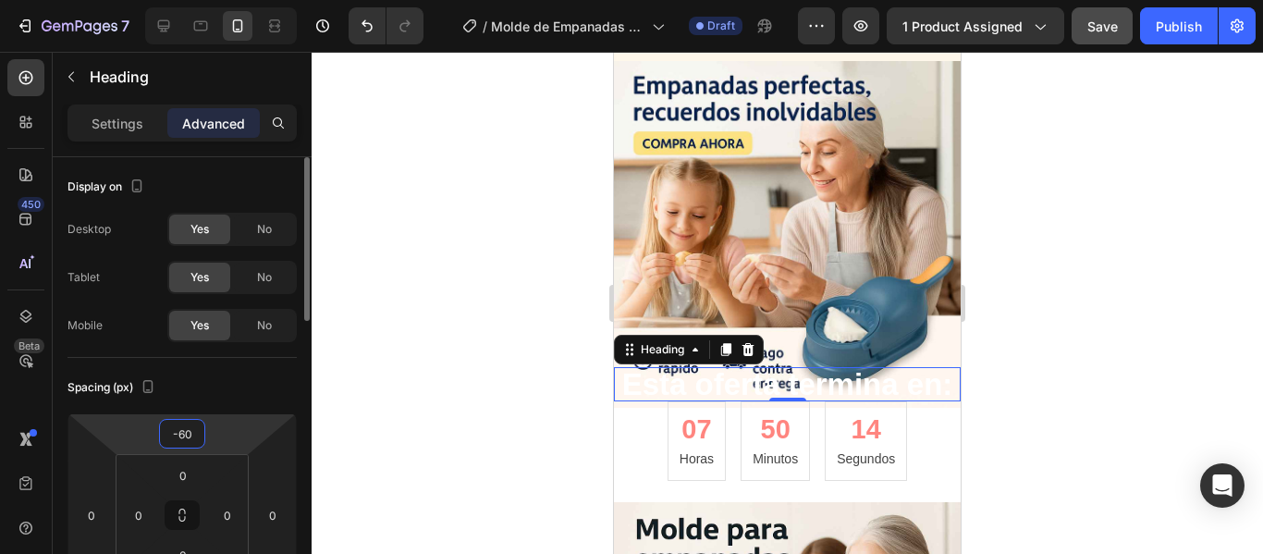
click at [194, 435] on input "-60" at bounding box center [182, 434] width 37 height 28
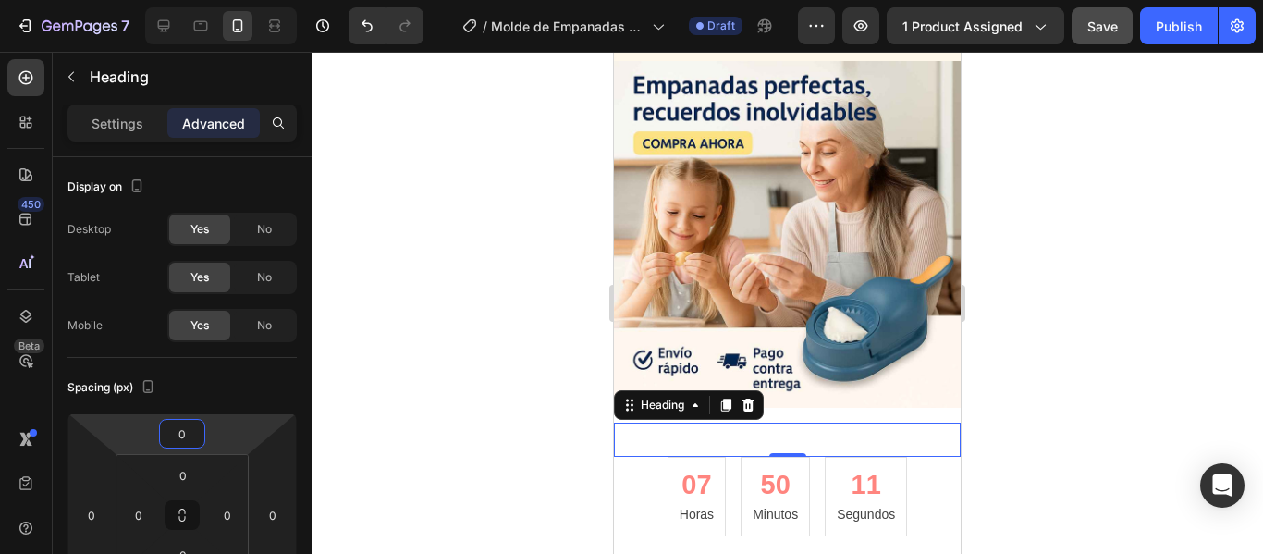
type input "0"
click at [830, 422] on h2 "Esta oferta termina en:" at bounding box center [787, 439] width 347 height 34
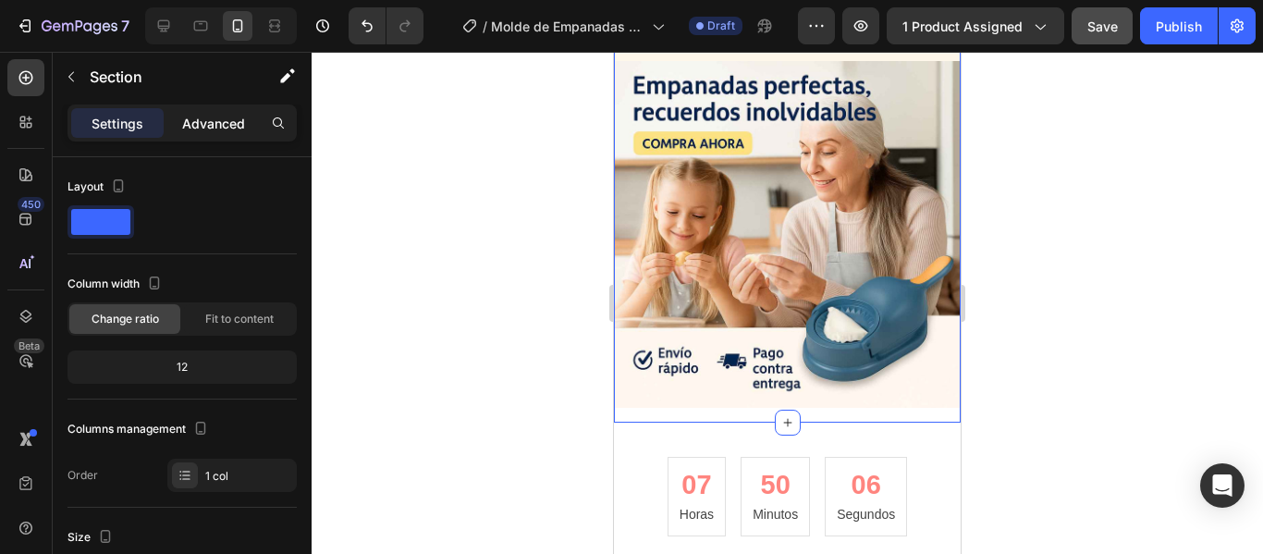
click at [193, 129] on p "Advanced" at bounding box center [213, 123] width 63 height 19
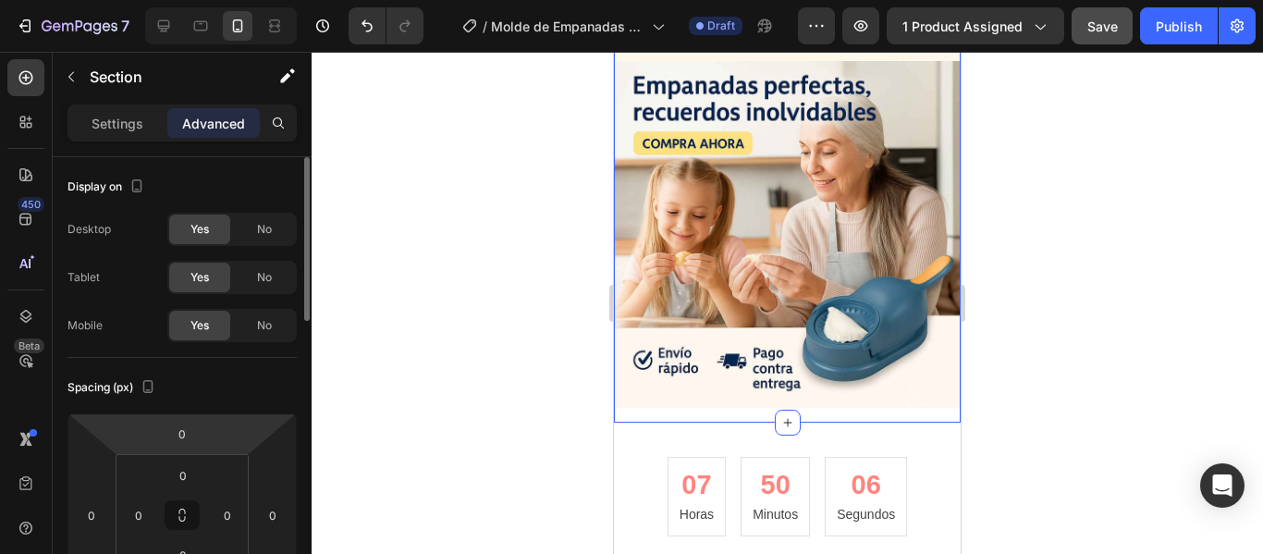
scroll to position [92, 0]
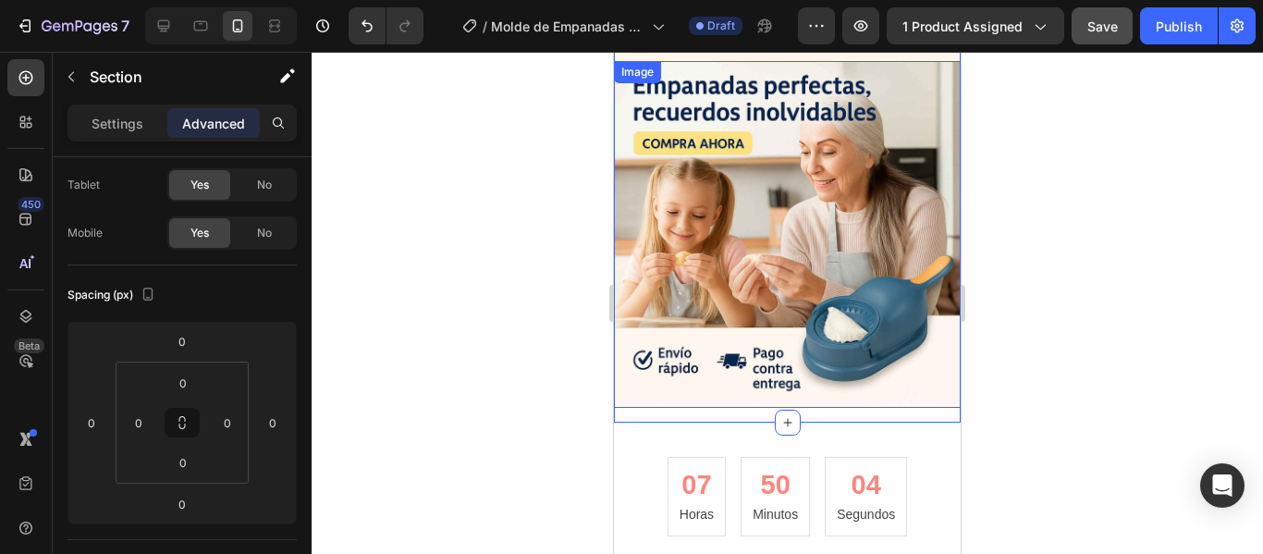
click at [687, 307] on img at bounding box center [787, 234] width 347 height 347
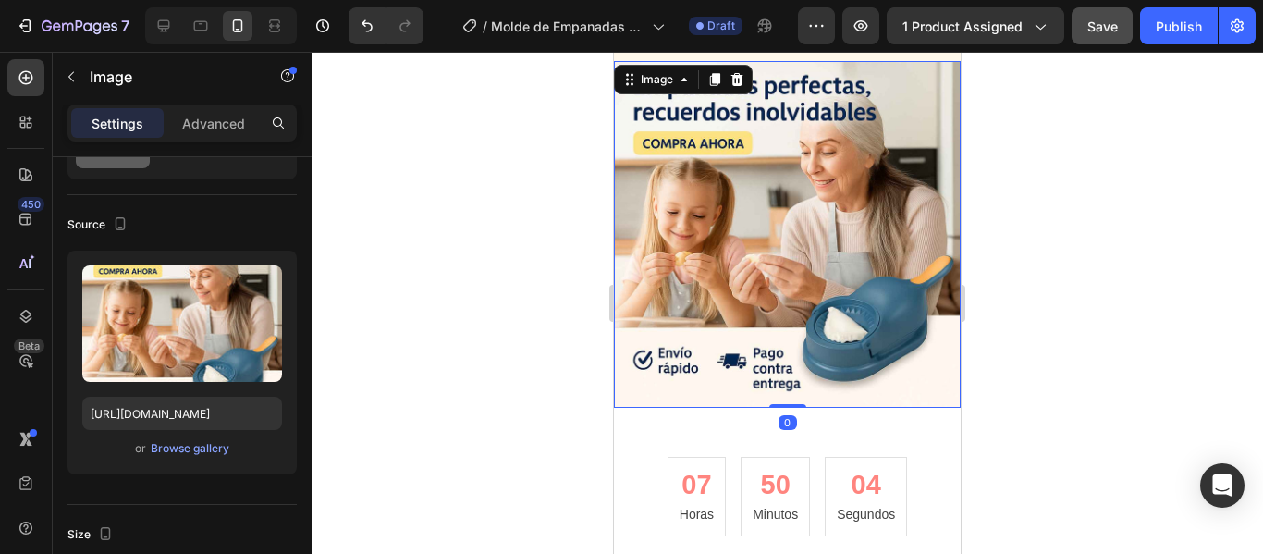
scroll to position [0, 0]
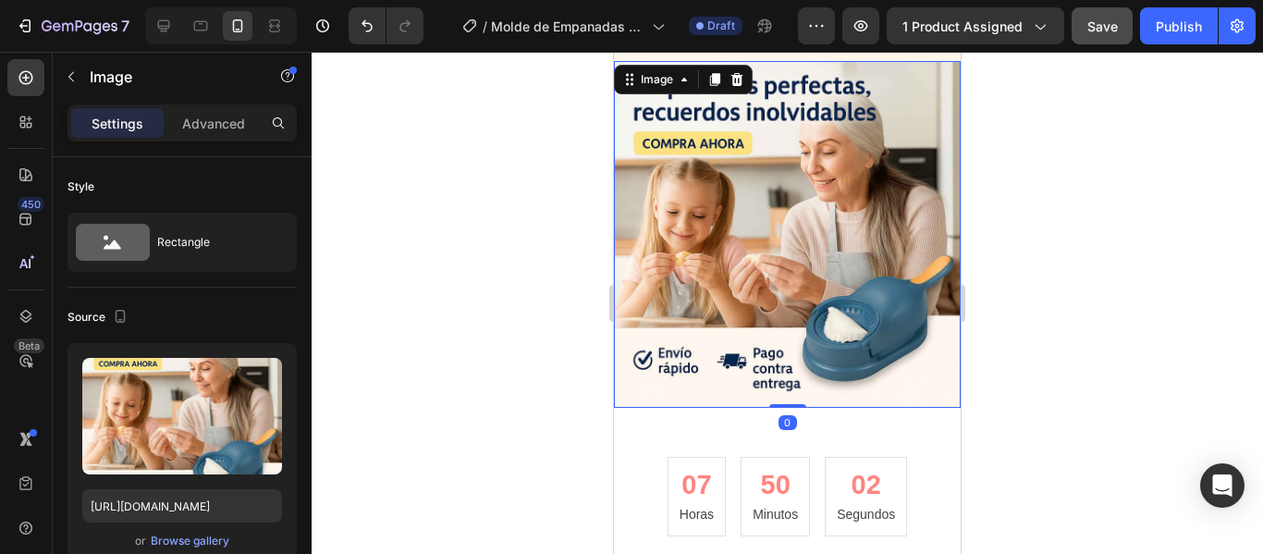
click at [210, 142] on div "Settings Advanced" at bounding box center [182, 130] width 259 height 53
click at [213, 118] on p "Advanced" at bounding box center [213, 123] width 63 height 19
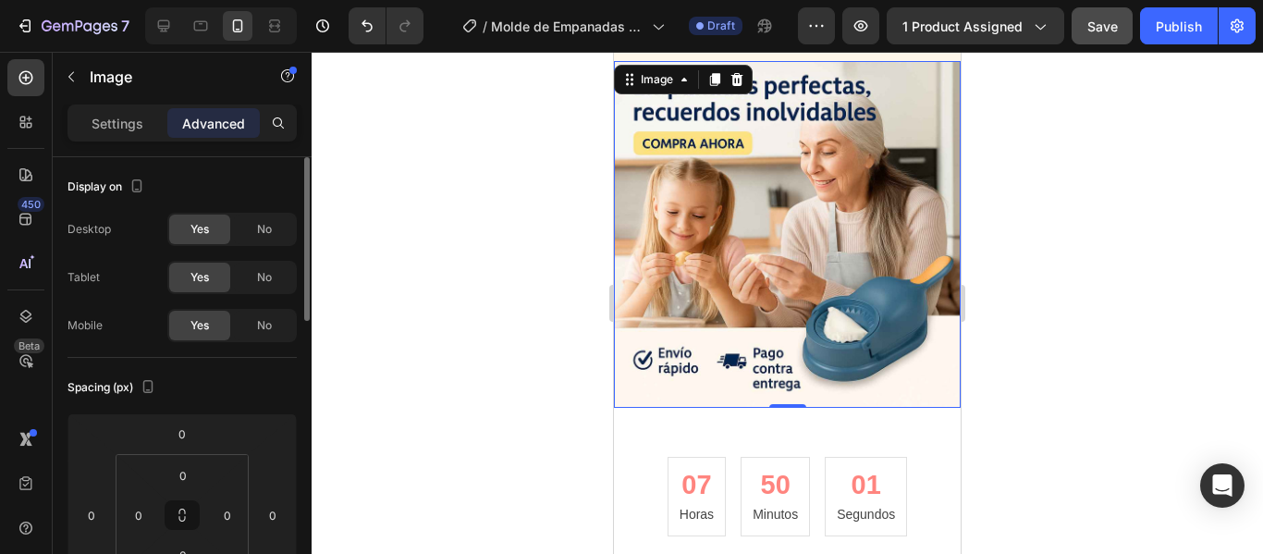
scroll to position [185, 0]
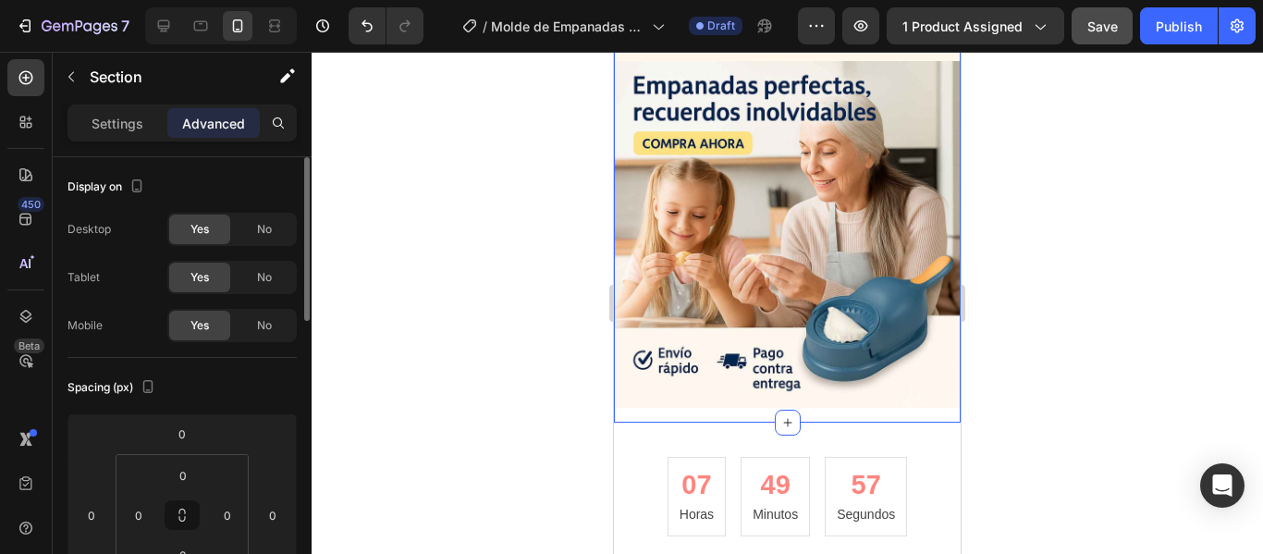
scroll to position [92, 0]
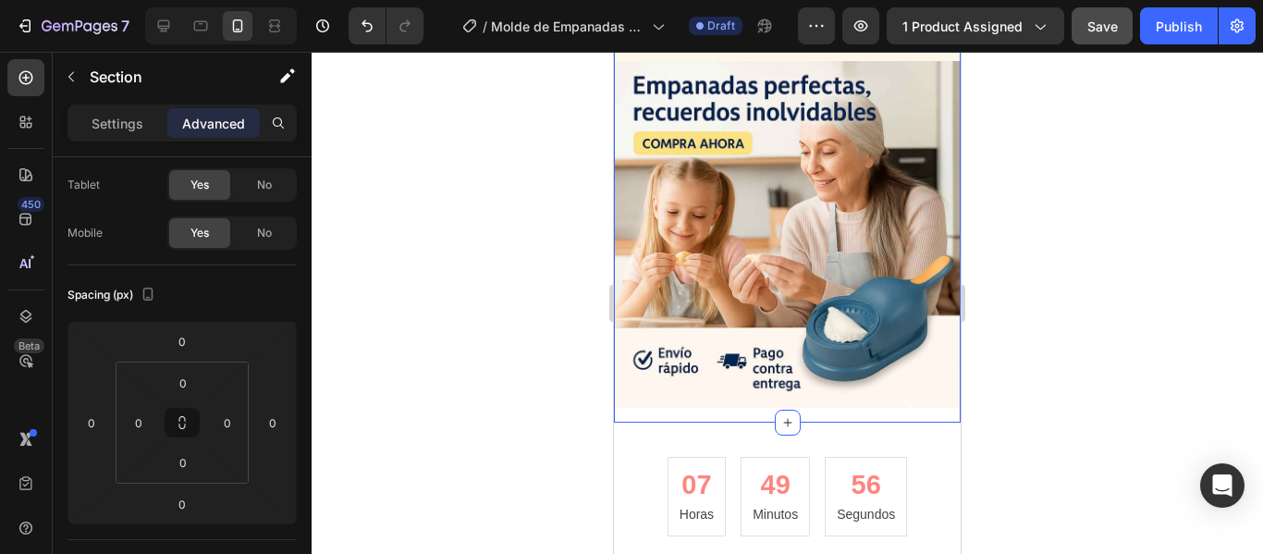
click at [1063, 293] on div at bounding box center [787, 303] width 951 height 502
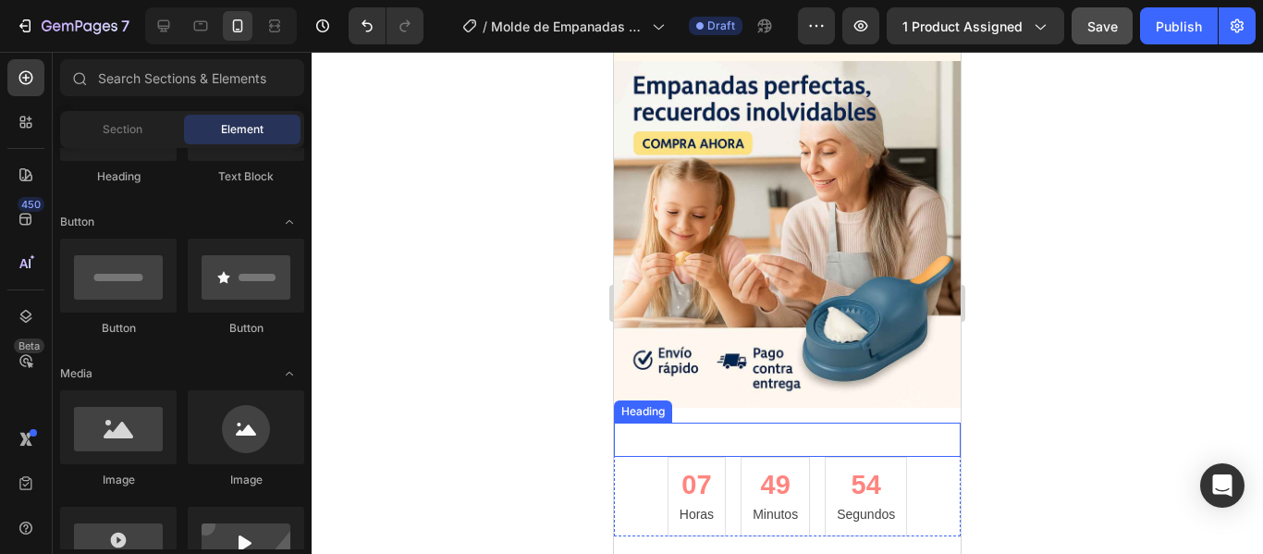
click at [929, 424] on p "Esta oferta termina en:" at bounding box center [787, 439] width 343 height 31
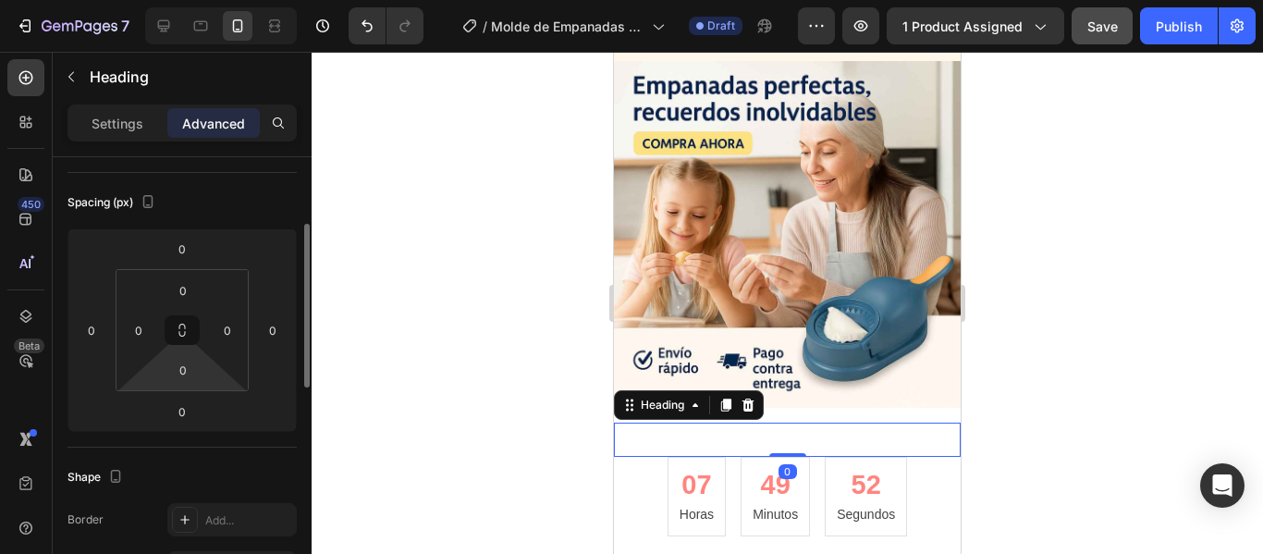
scroll to position [370, 0]
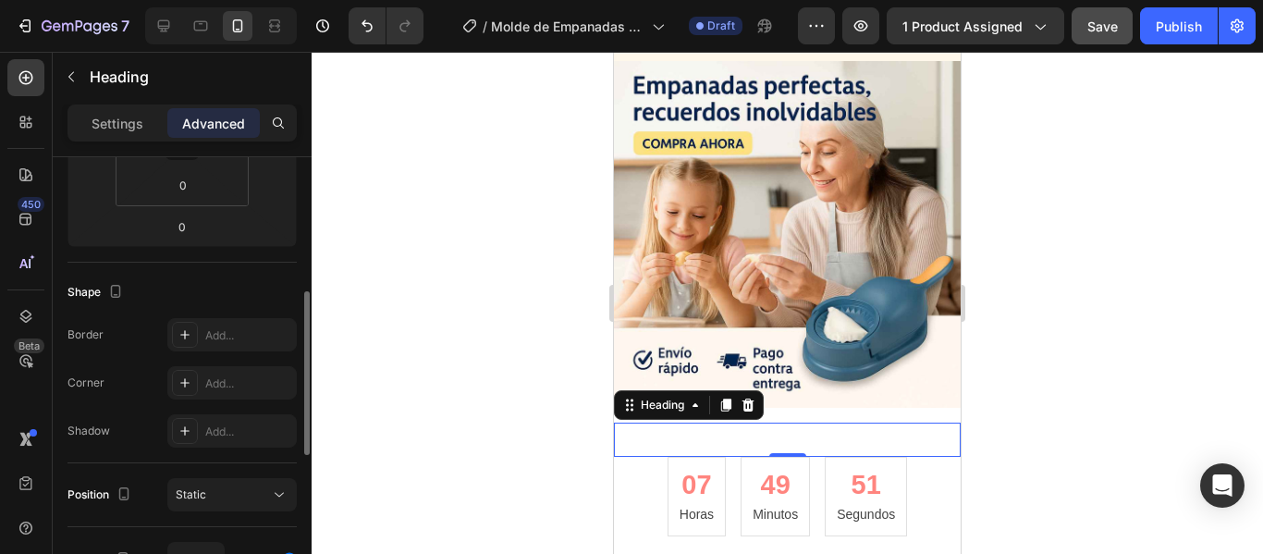
click at [123, 129] on p "Settings" at bounding box center [118, 123] width 52 height 19
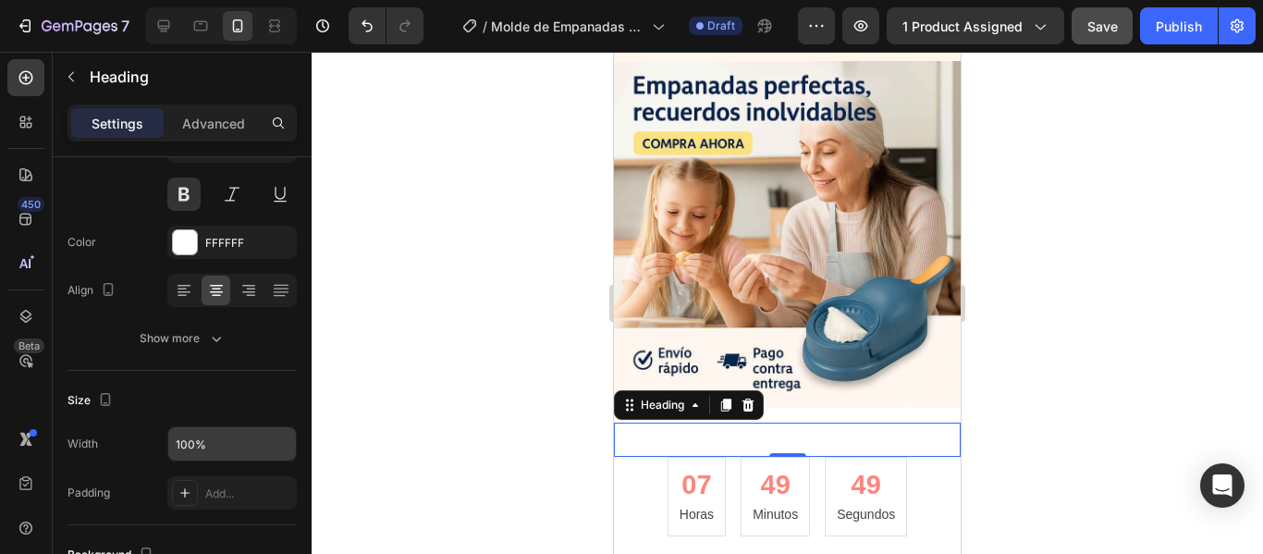
scroll to position [0, 0]
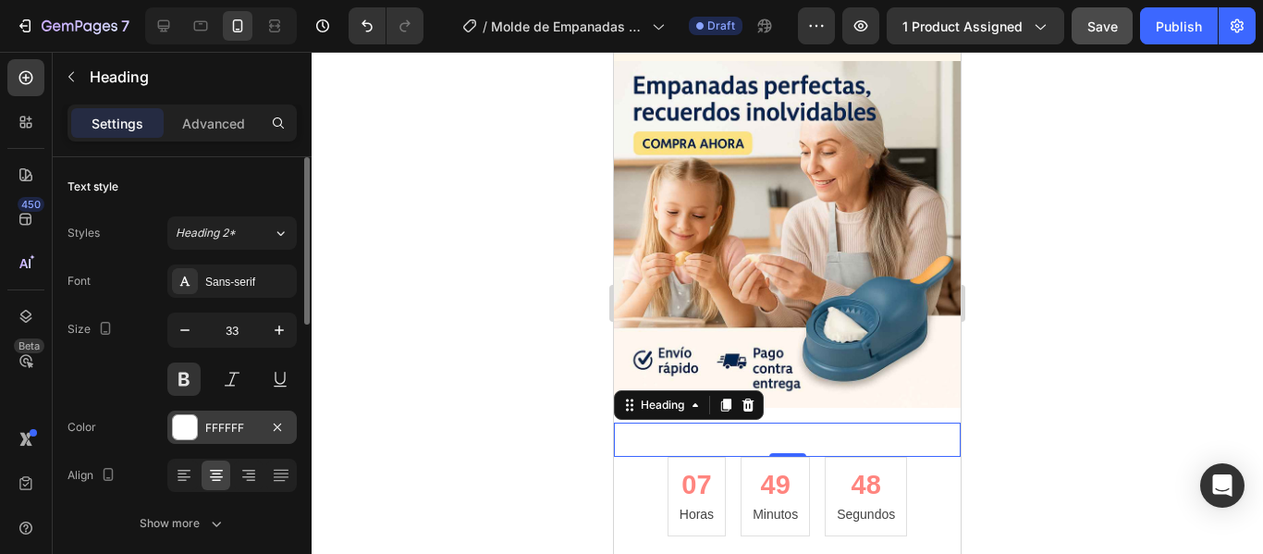
click at [262, 424] on div "FFFFFF" at bounding box center [231, 426] width 129 height 33
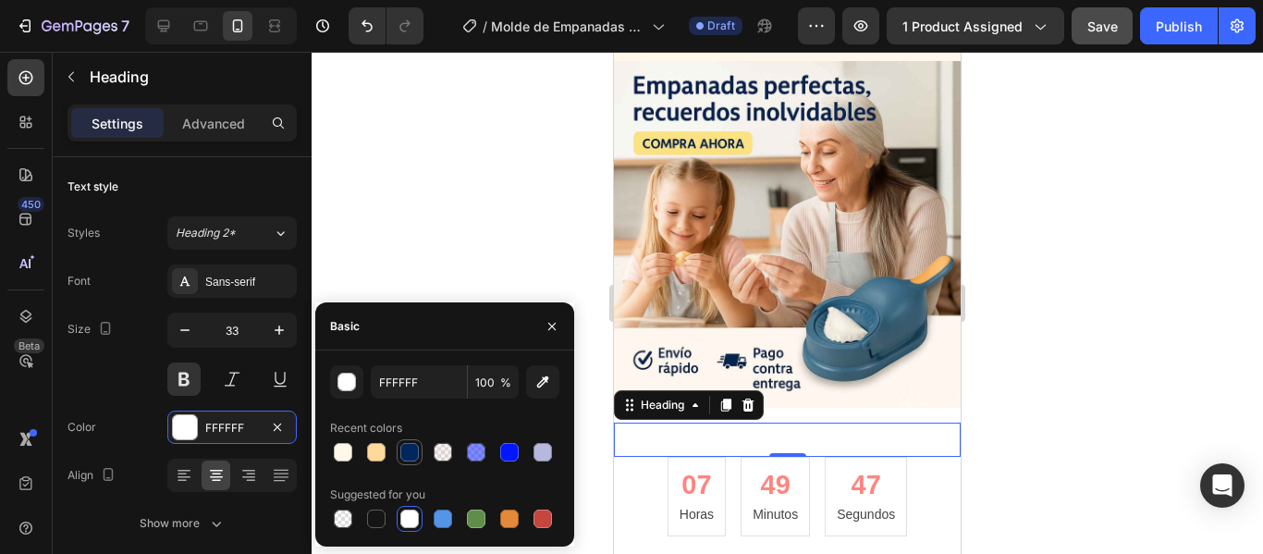
click at [408, 447] on div at bounding box center [409, 452] width 18 height 18
type input "01255D"
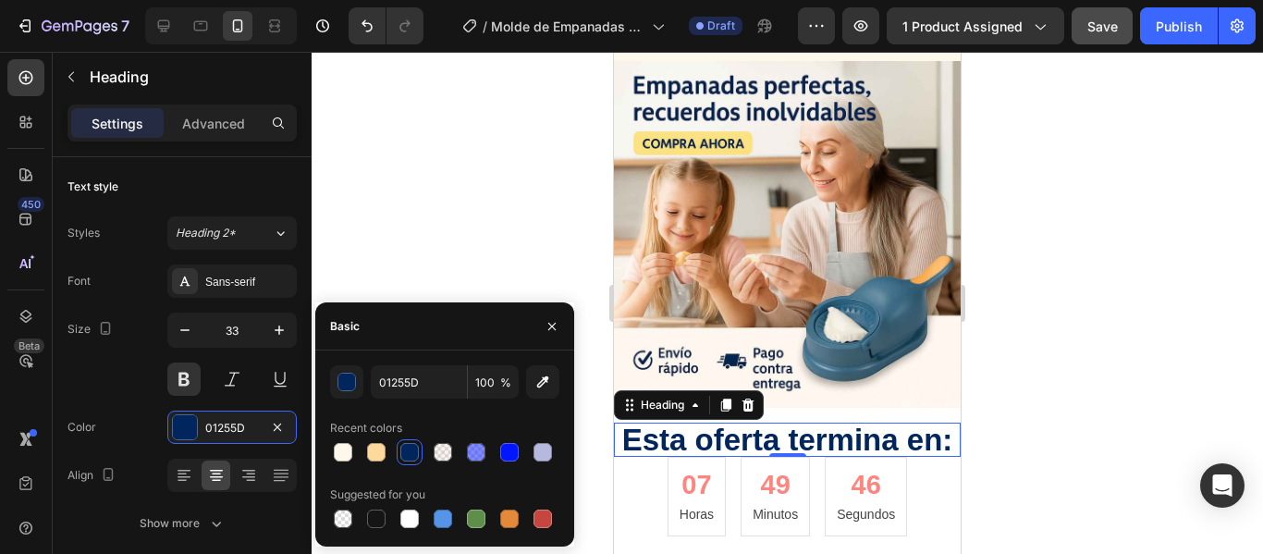
click at [1098, 285] on div at bounding box center [787, 303] width 951 height 502
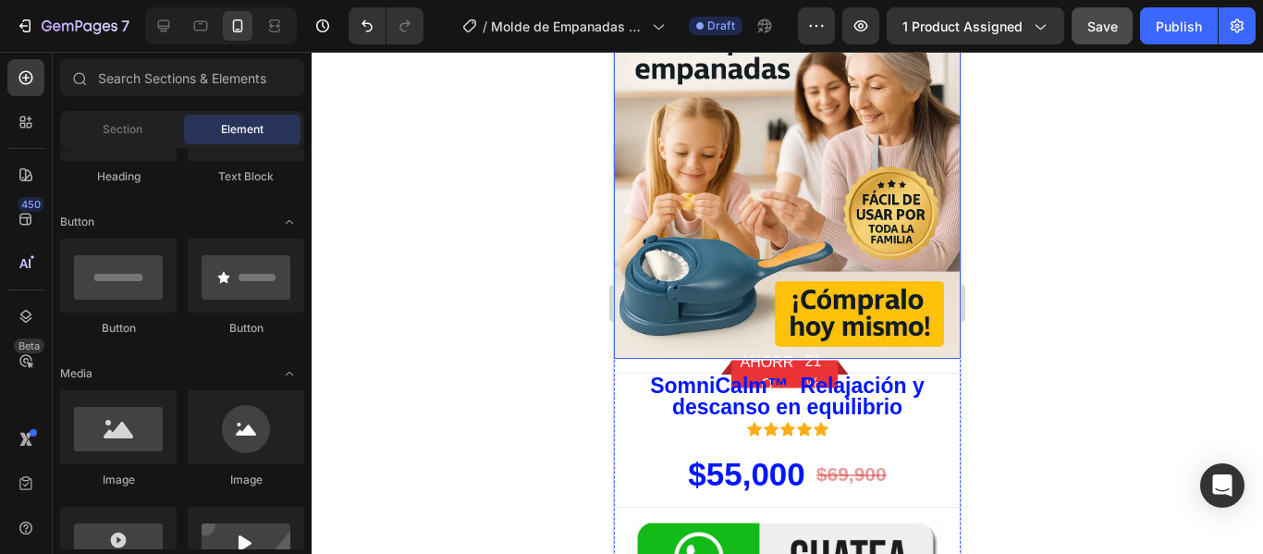
scroll to position [5173, 0]
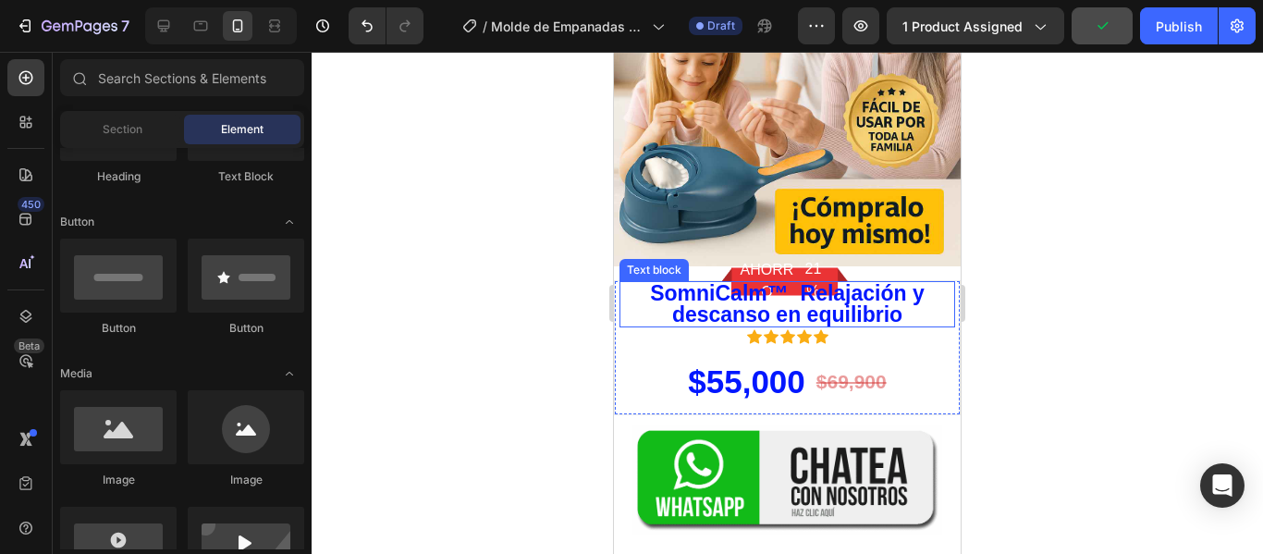
click at [897, 325] on p "SomniCalm™ Relajación y descanso en equilibrio" at bounding box center [787, 304] width 332 height 43
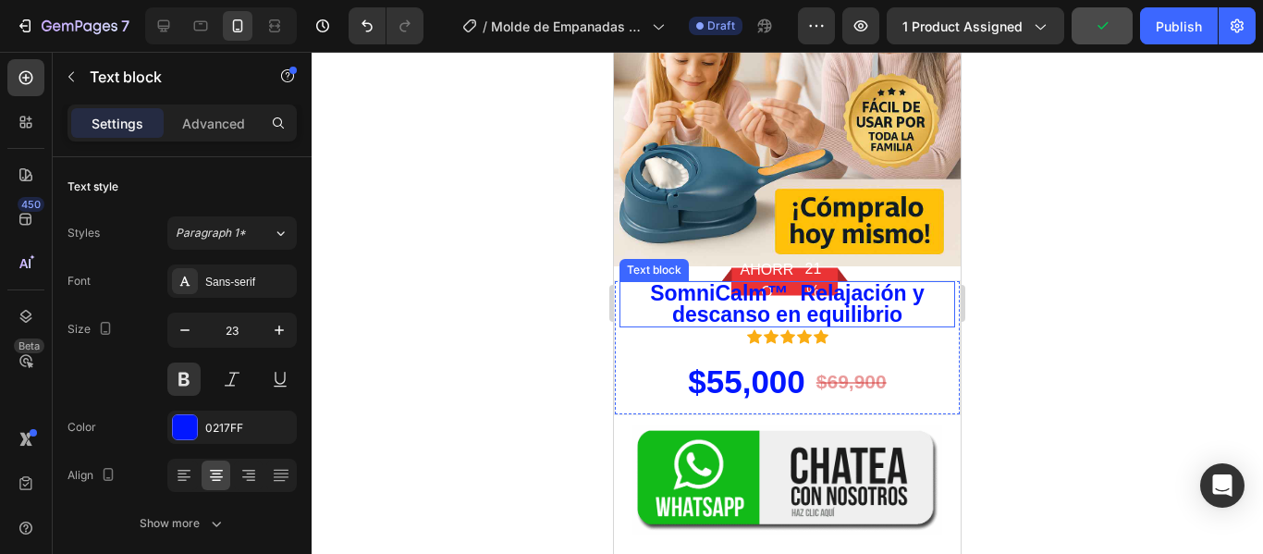
click at [897, 325] on p "SomniCalm™ Relajación y descanso en equilibrio" at bounding box center [787, 304] width 332 height 43
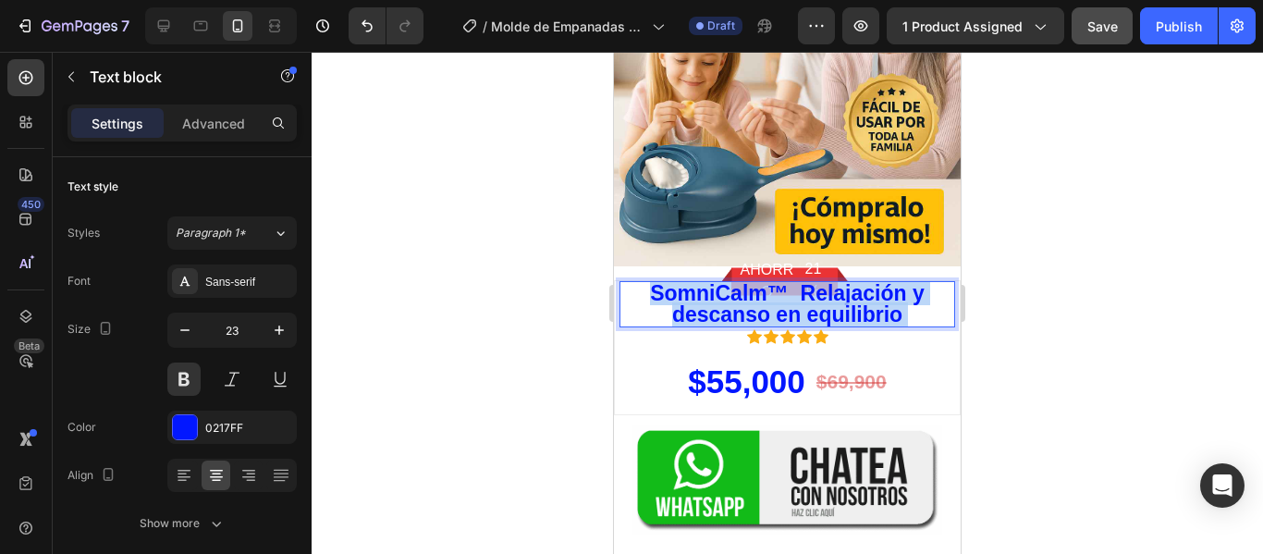
drag, startPoint x: 897, startPoint y: 331, endPoint x: 651, endPoint y: 315, distance: 246.4
click at [651, 315] on p "SomniCalm™ Relajación y descanso en equilibrio" at bounding box center [787, 304] width 332 height 43
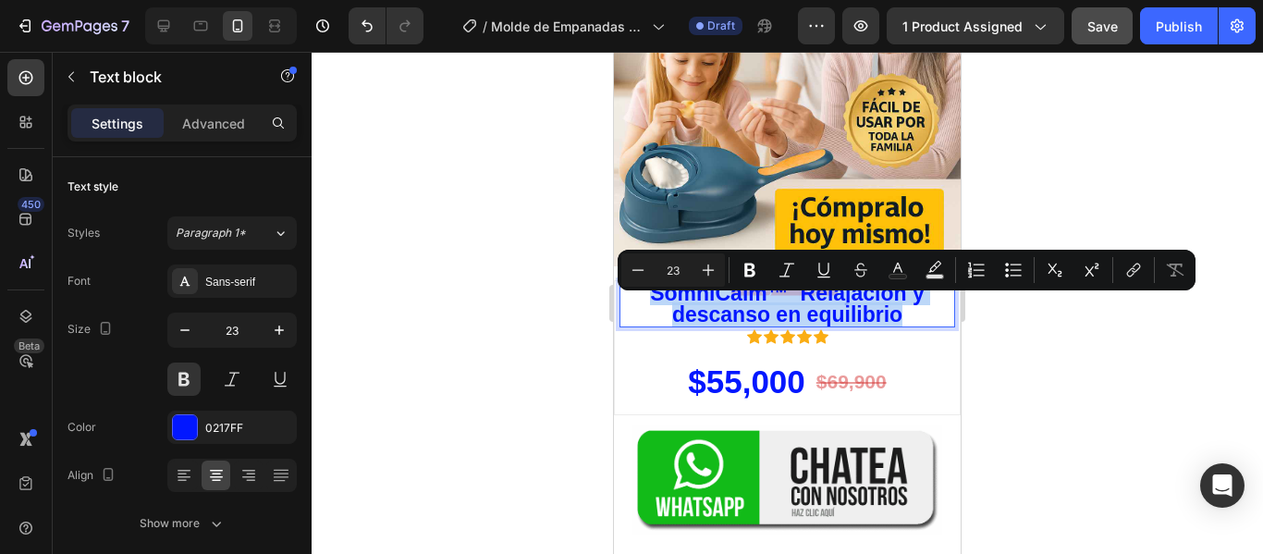
drag, startPoint x: 647, startPoint y: 312, endPoint x: 900, endPoint y: 343, distance: 254.2
click at [900, 327] on div "SomniCalm™ Relajación y descanso en equilibrio" at bounding box center [787, 304] width 336 height 46
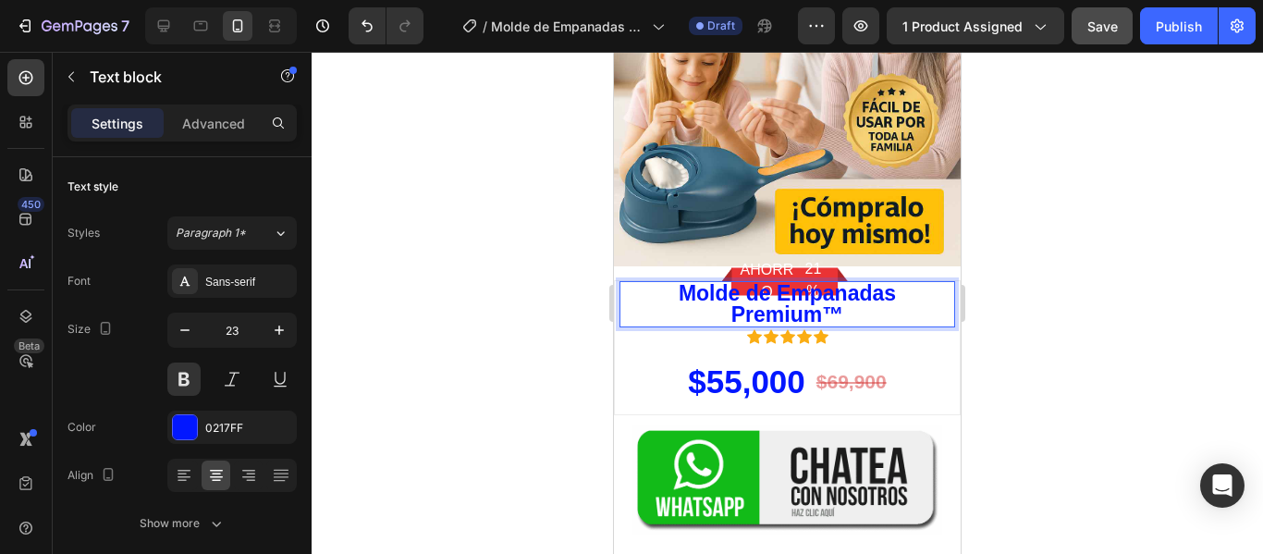
click at [1089, 360] on div at bounding box center [787, 303] width 951 height 502
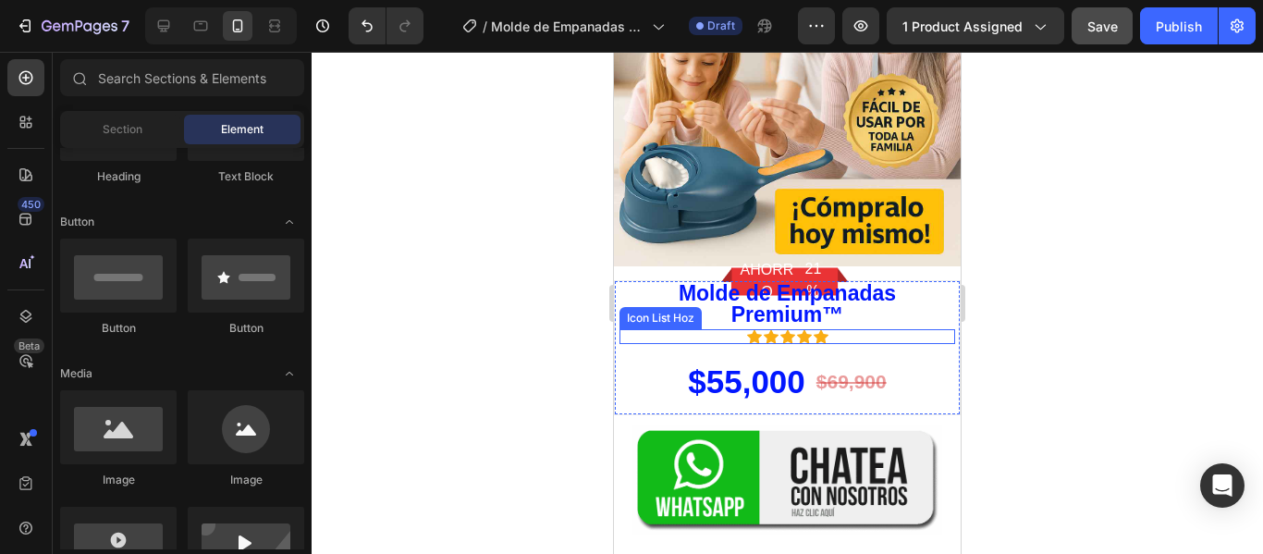
click at [873, 344] on div "Icon Icon Icon Icon Icon" at bounding box center [787, 336] width 336 height 15
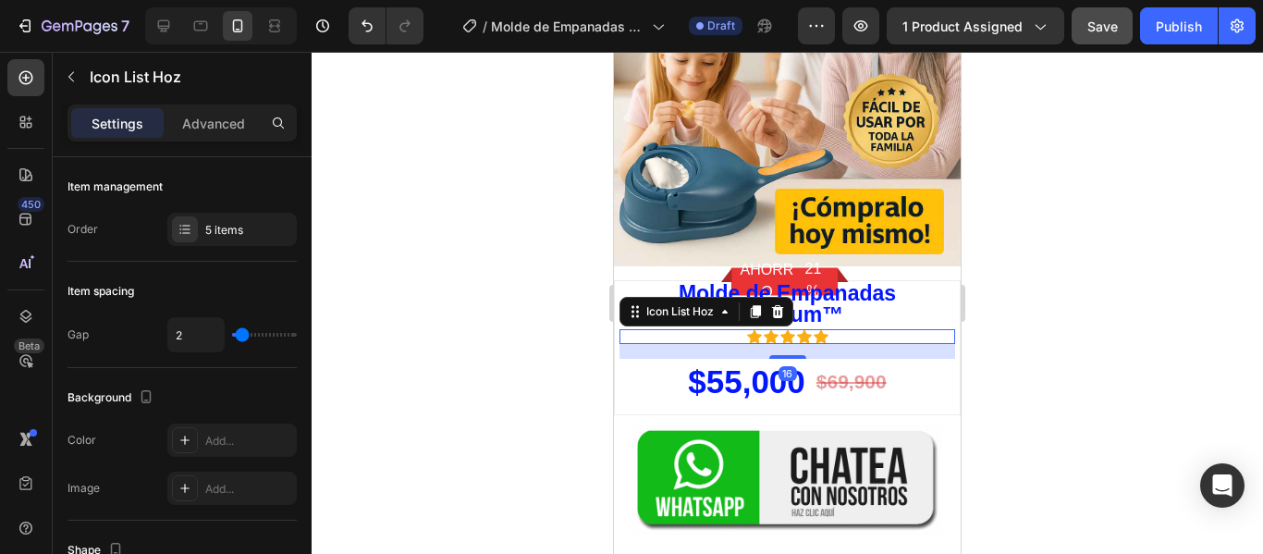
click at [1066, 355] on div at bounding box center [787, 303] width 951 height 502
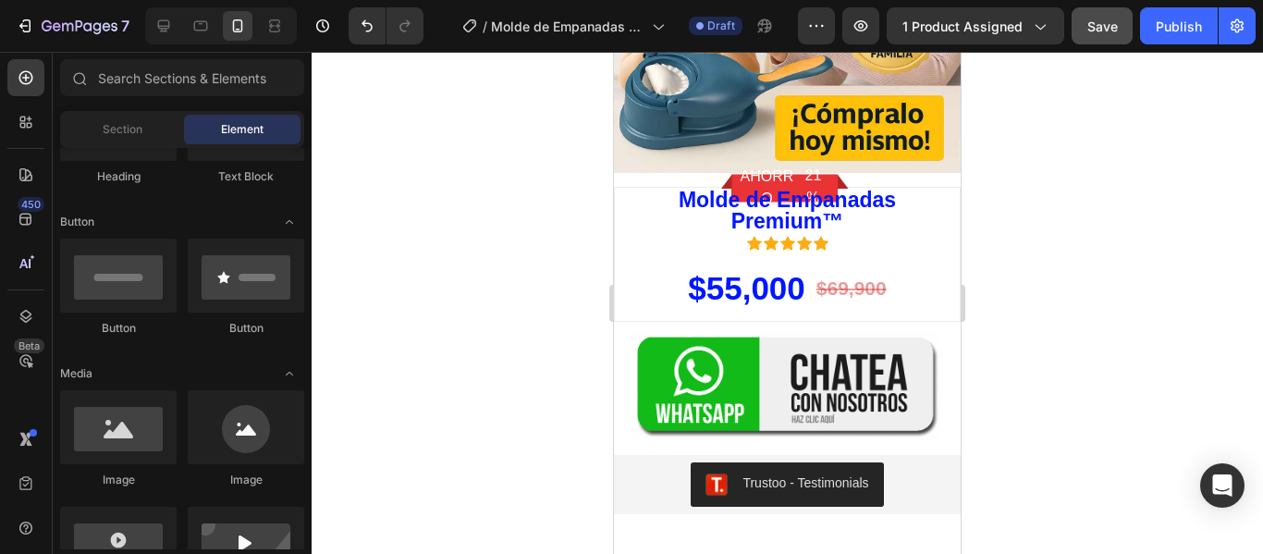
scroll to position [5266, 0]
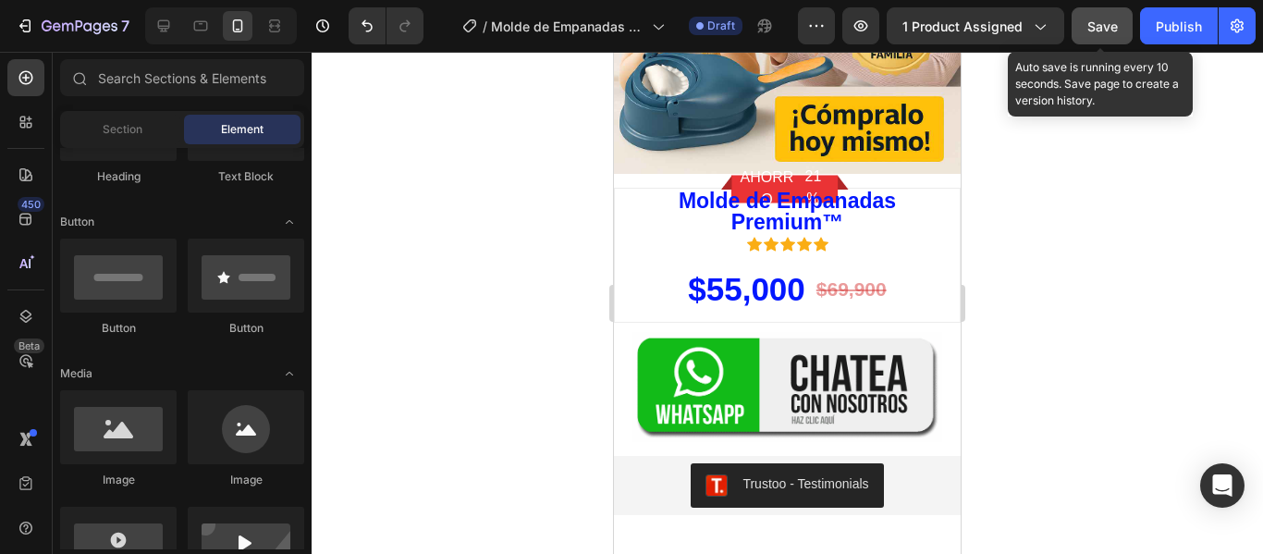
click at [1111, 20] on span "Save" at bounding box center [1102, 26] width 31 height 16
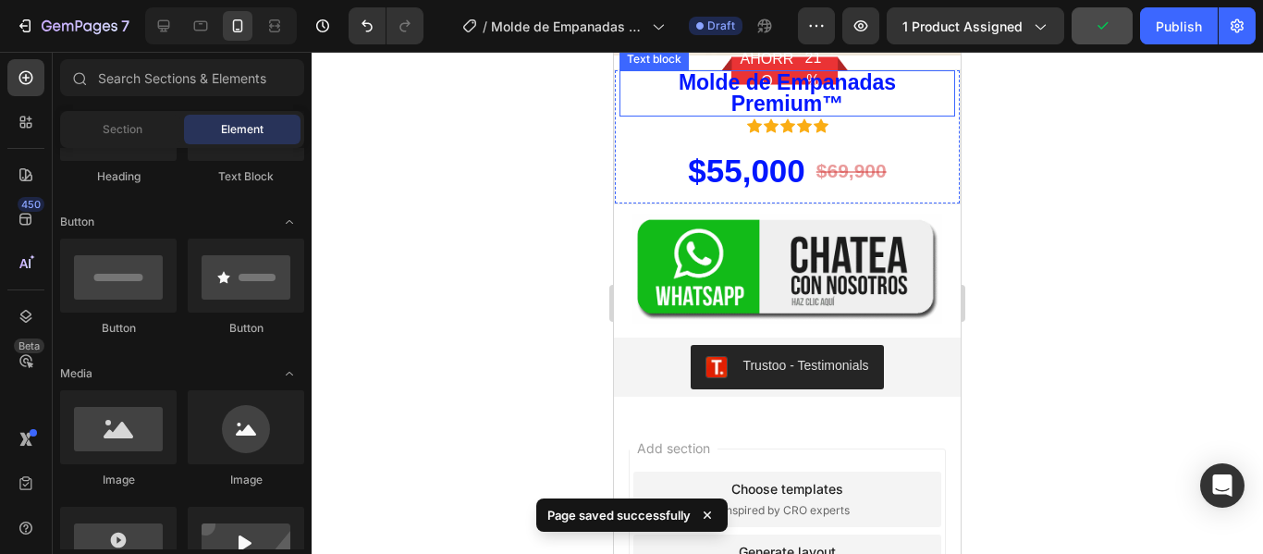
scroll to position [3321, 0]
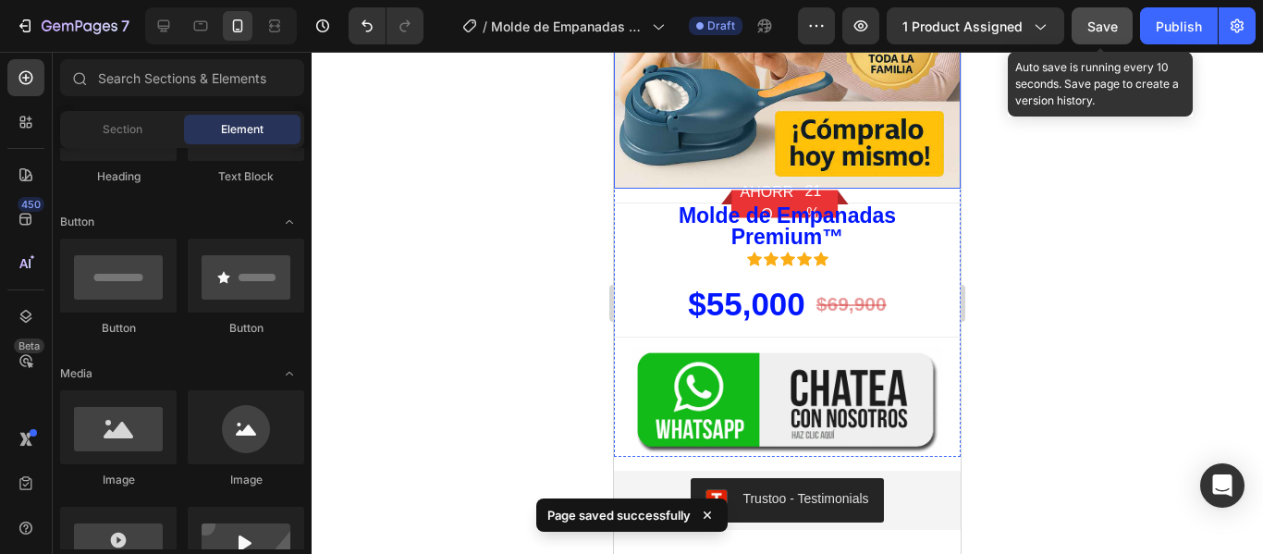
click at [1096, 22] on span "Save" at bounding box center [1102, 26] width 31 height 16
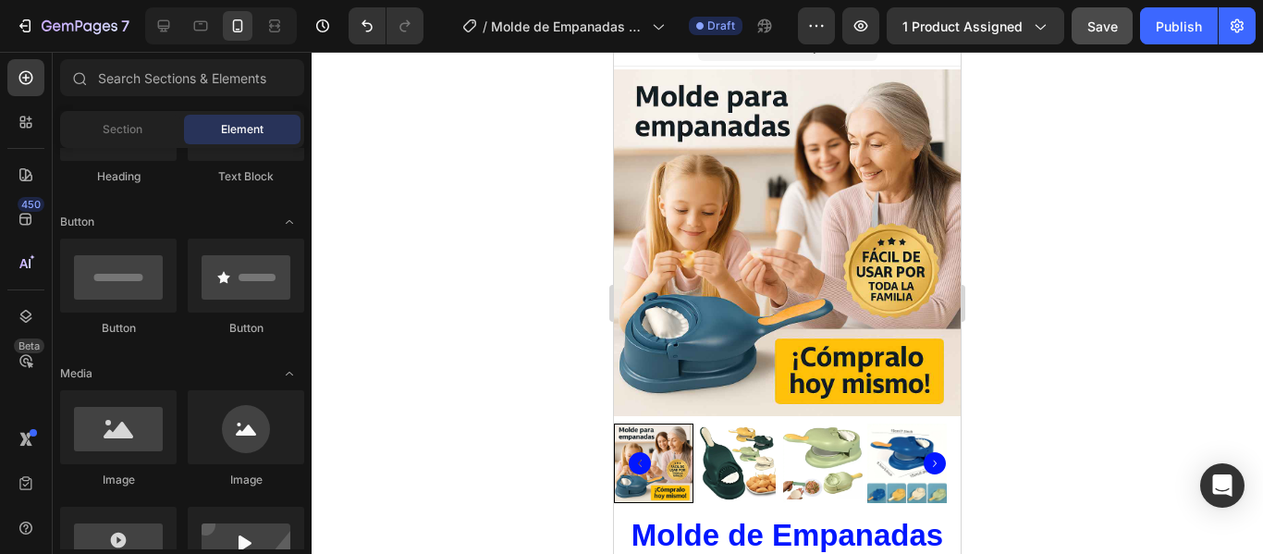
scroll to position [0, 0]
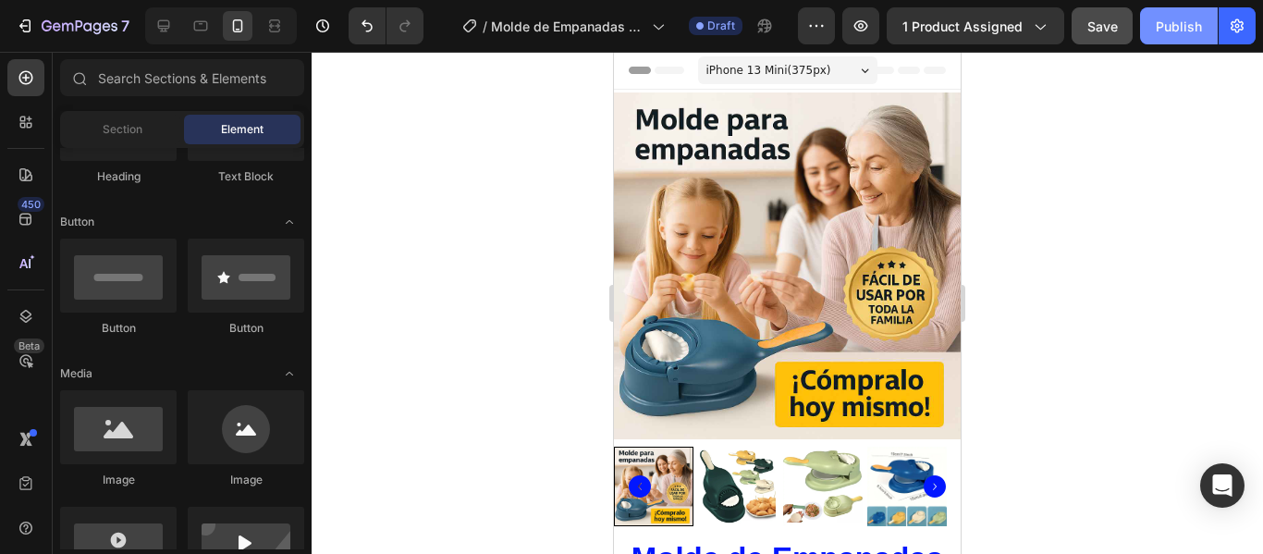
click at [1166, 27] on div "Publish" at bounding box center [1179, 26] width 46 height 19
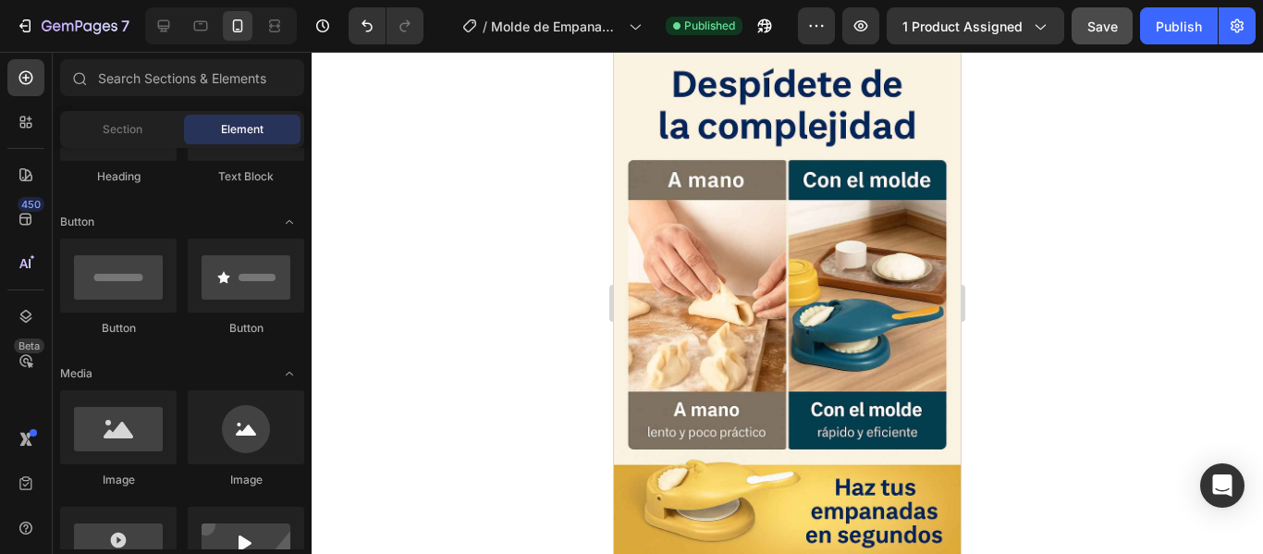
scroll to position [2126, 0]
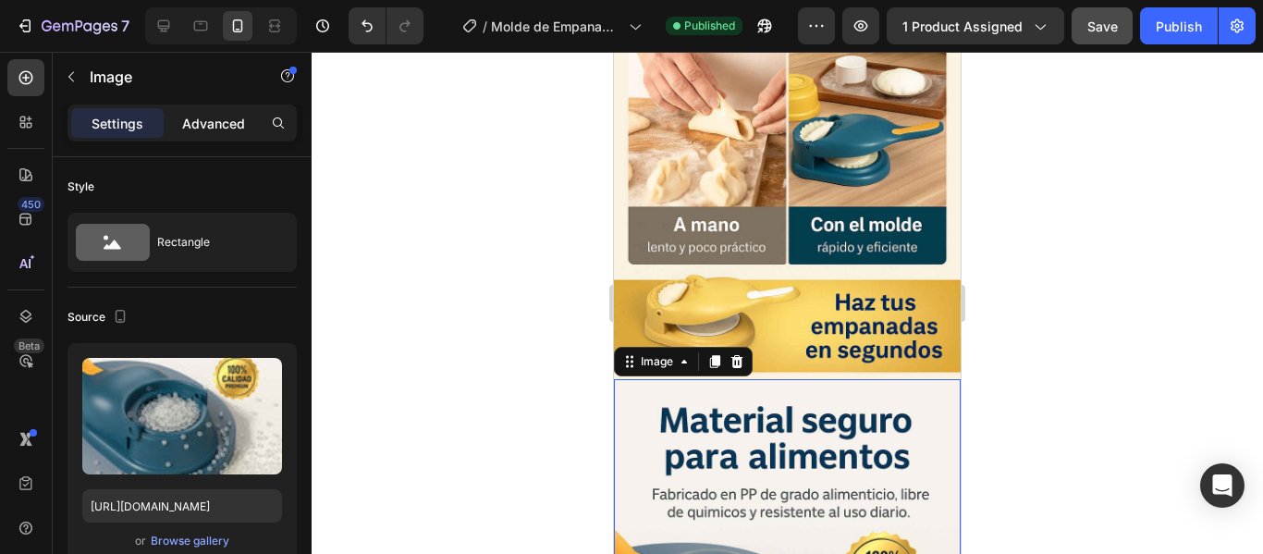
click at [189, 125] on p "Advanced" at bounding box center [213, 123] width 63 height 19
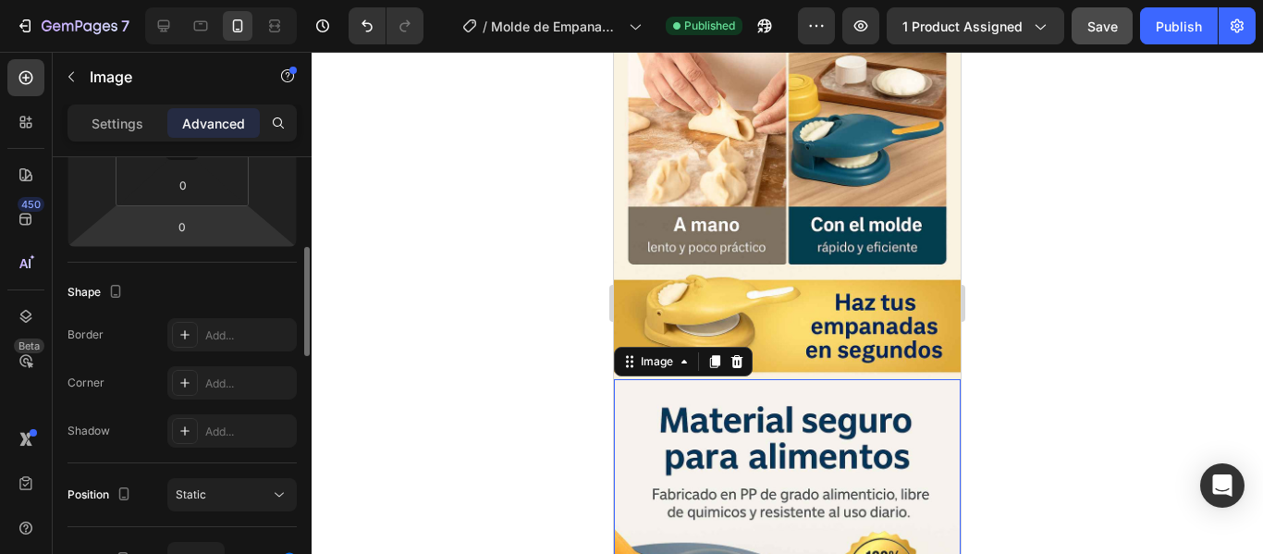
scroll to position [555, 0]
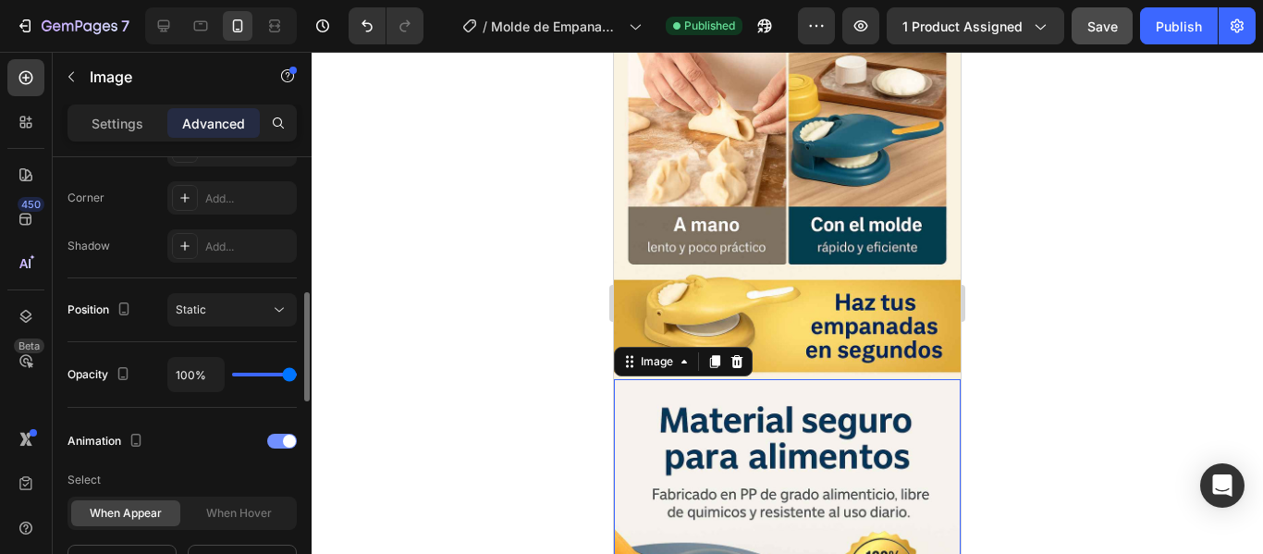
click at [273, 438] on div at bounding box center [282, 441] width 30 height 15
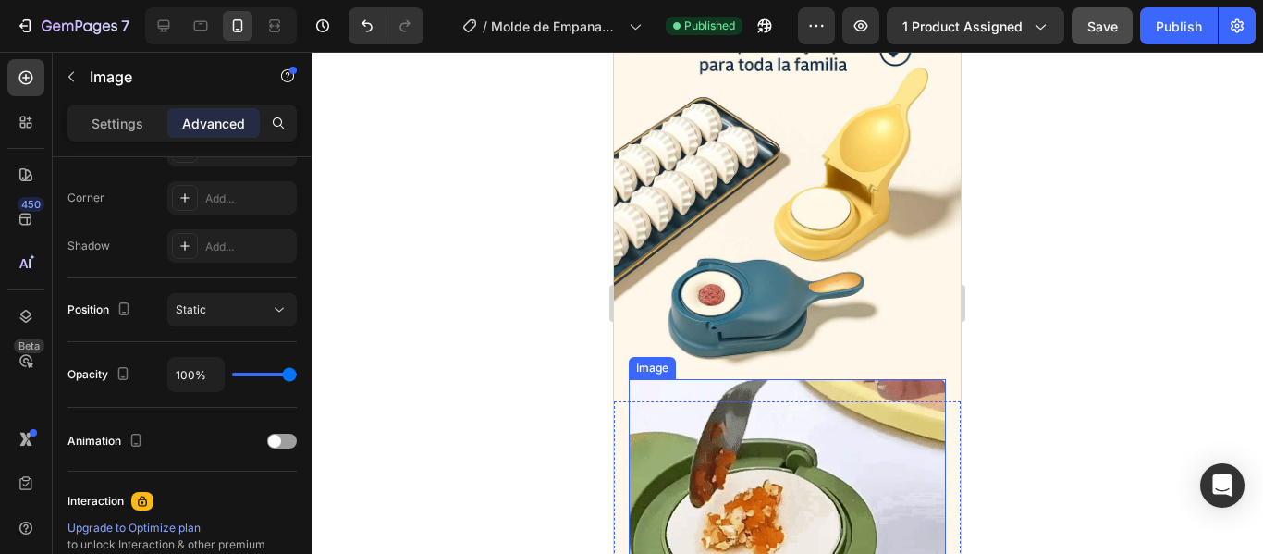
scroll to position [3975, 0]
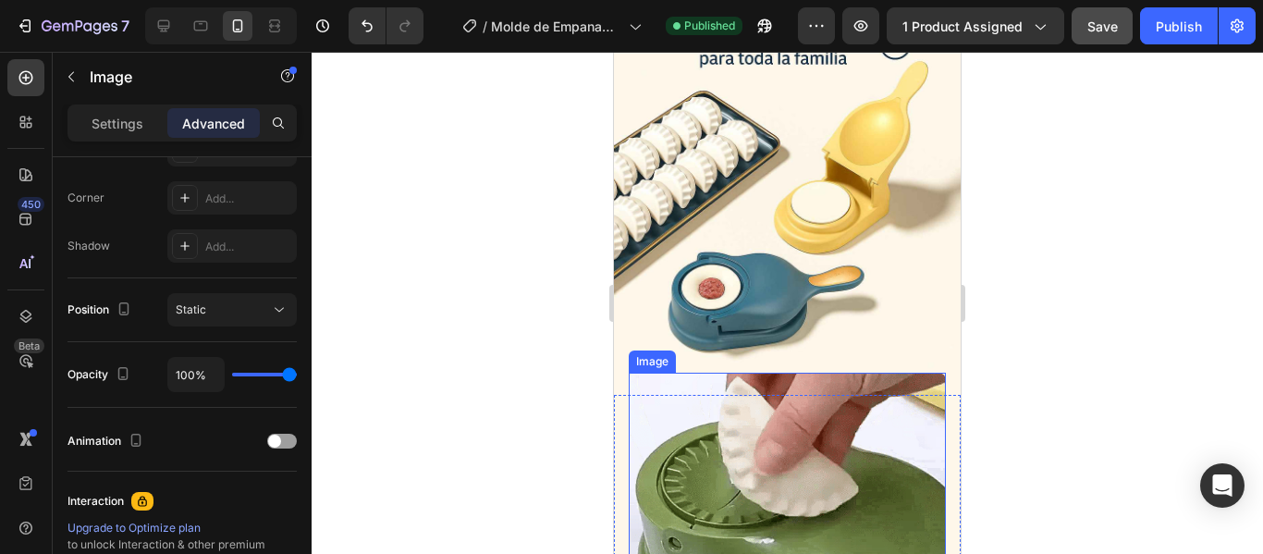
click at [827, 212] on img at bounding box center [787, 135] width 347 height 520
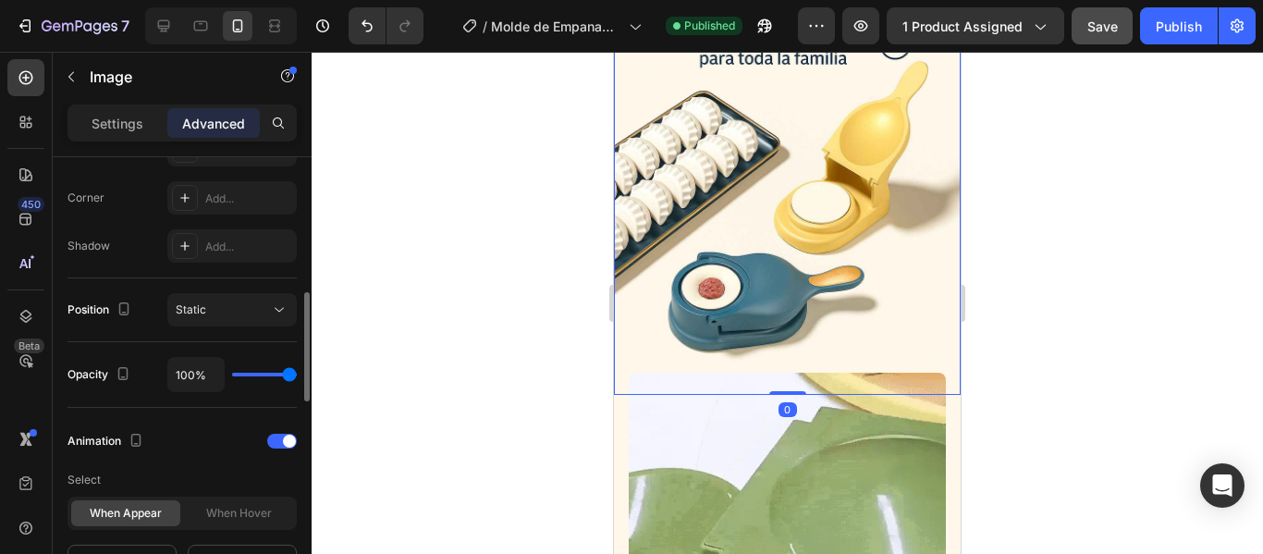
scroll to position [740, 0]
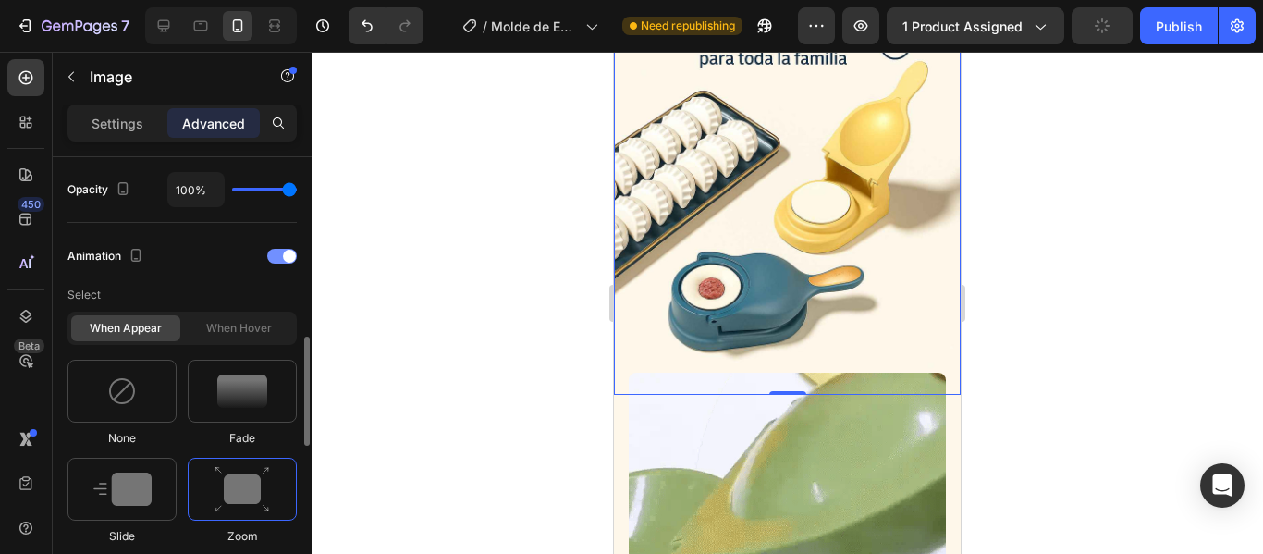
click at [275, 258] on div at bounding box center [282, 256] width 30 height 15
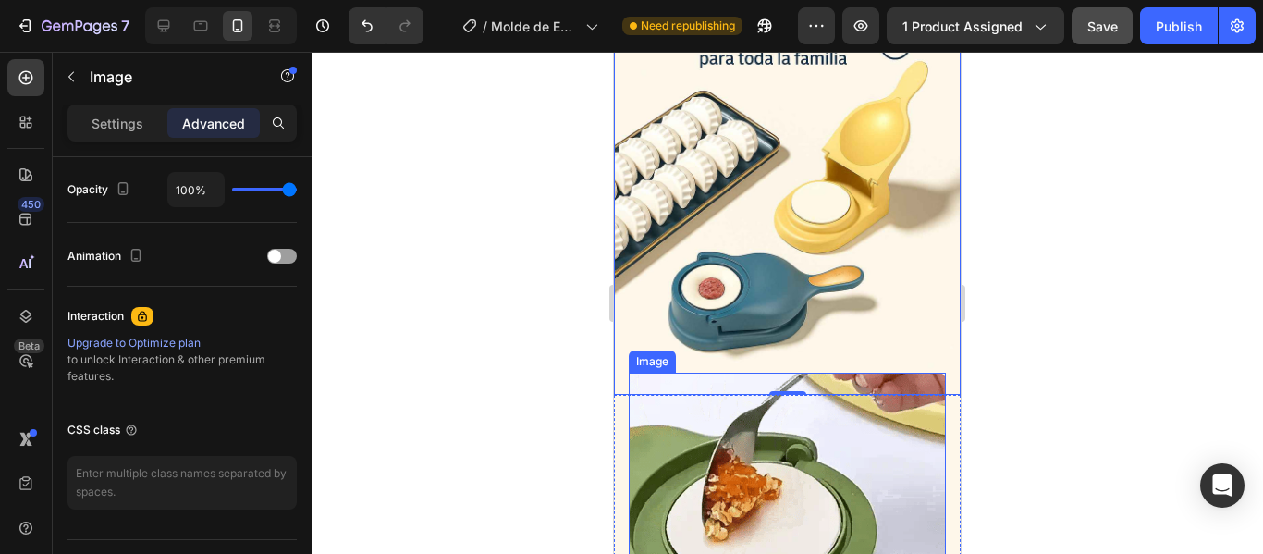
click at [831, 384] on img at bounding box center [787, 531] width 317 height 317
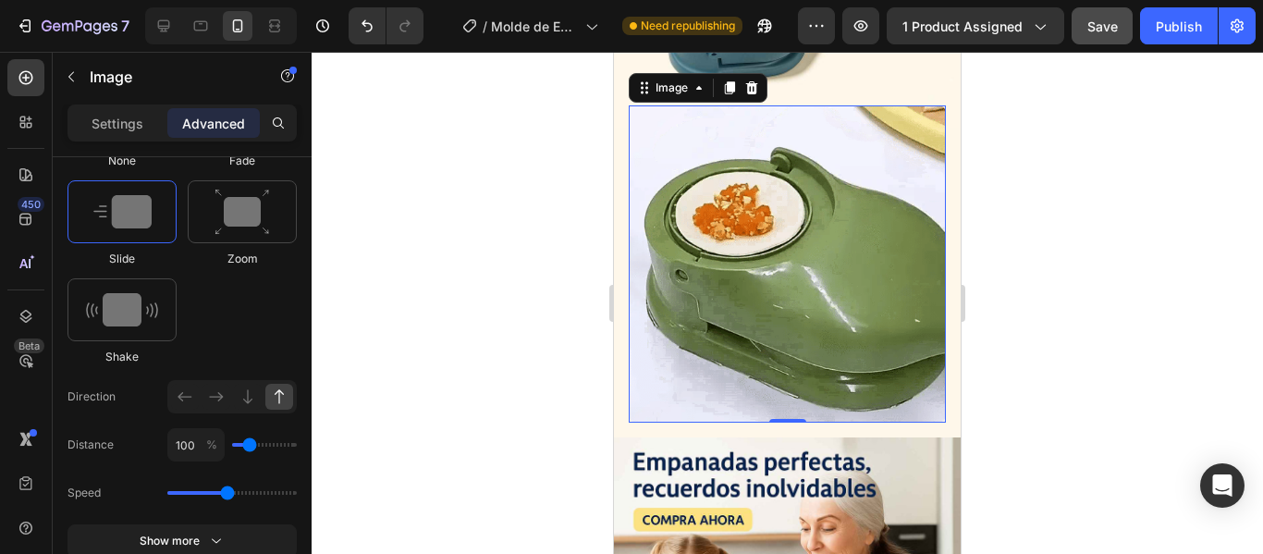
scroll to position [4253, 0]
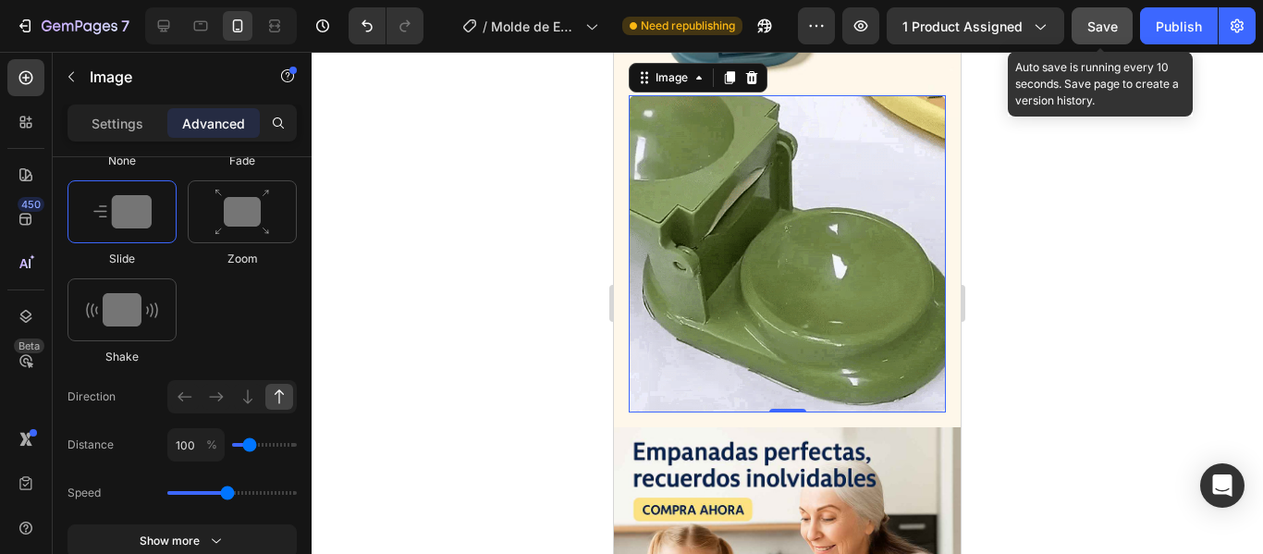
click at [1094, 30] on span "Save" at bounding box center [1102, 26] width 31 height 16
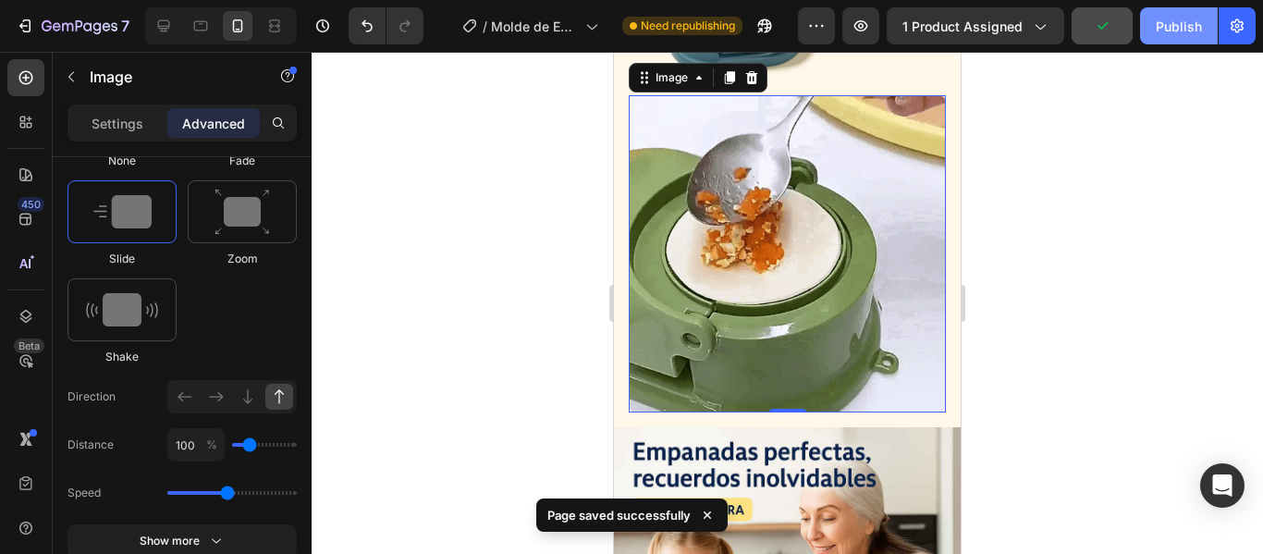
click at [1162, 15] on button "Publish" at bounding box center [1179, 25] width 78 height 37
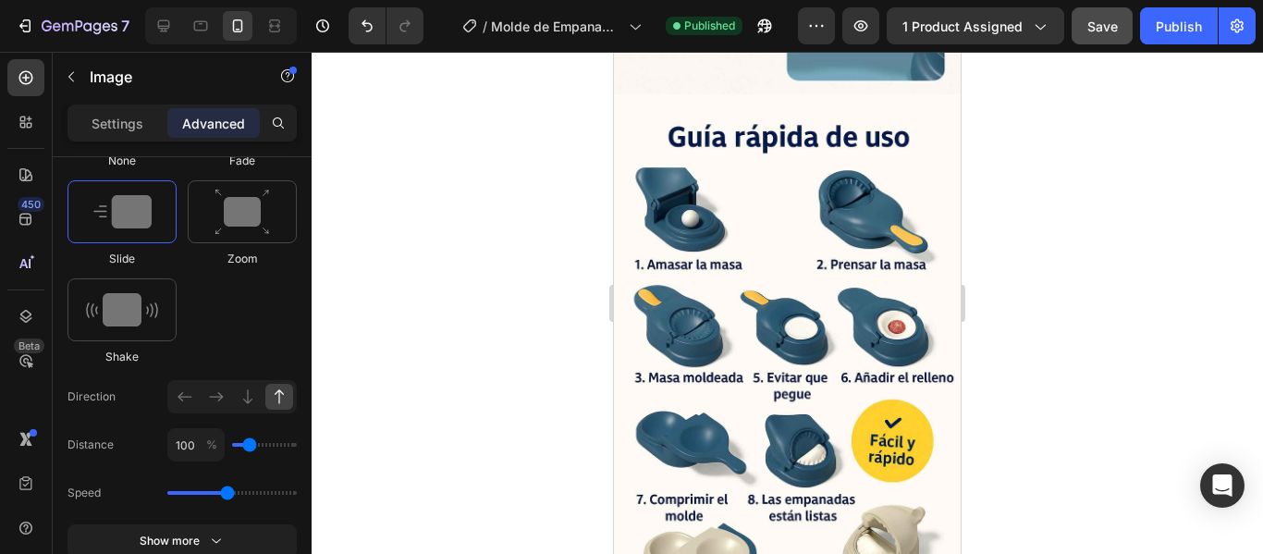
scroll to position [2489, 0]
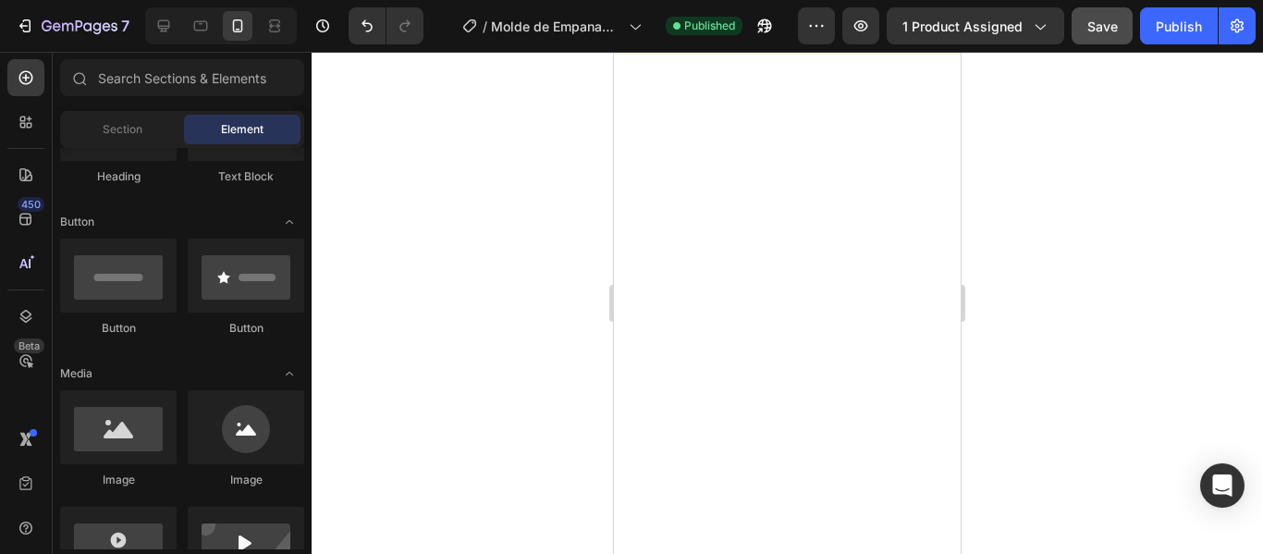
drag, startPoint x: 952, startPoint y: 341, endPoint x: 1566, endPoint y: 66, distance: 672.8
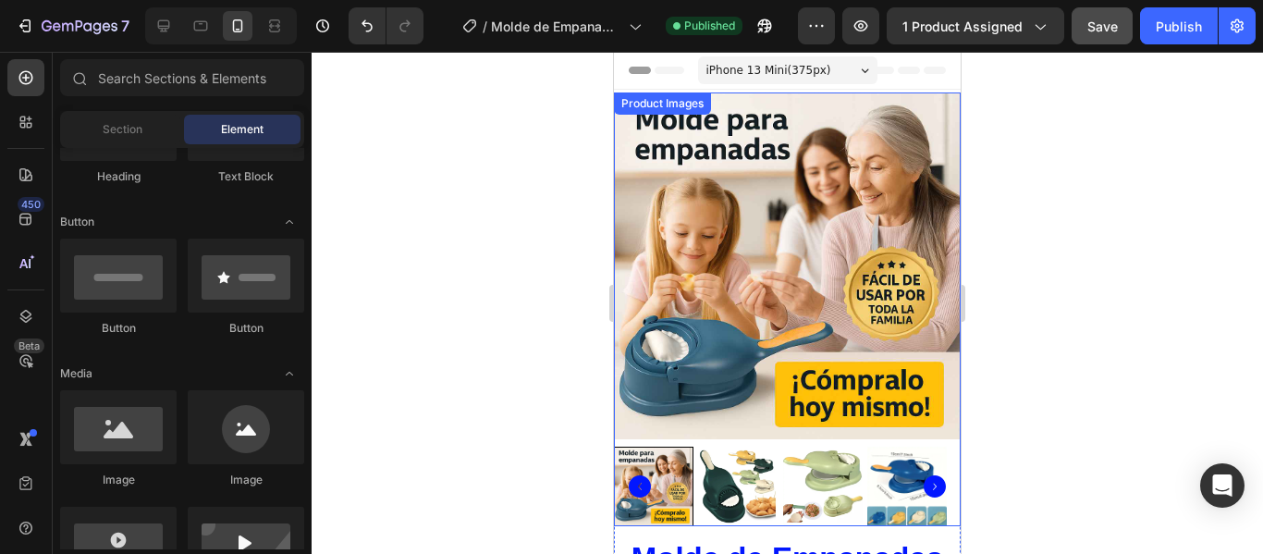
click at [916, 363] on img at bounding box center [787, 265] width 347 height 347
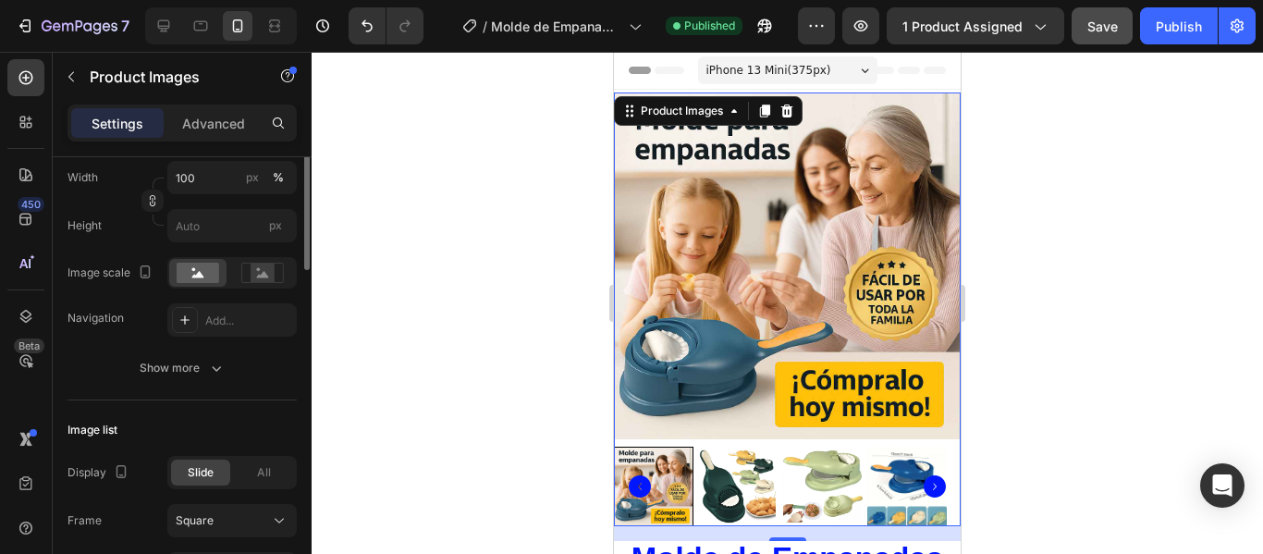
scroll to position [257, 0]
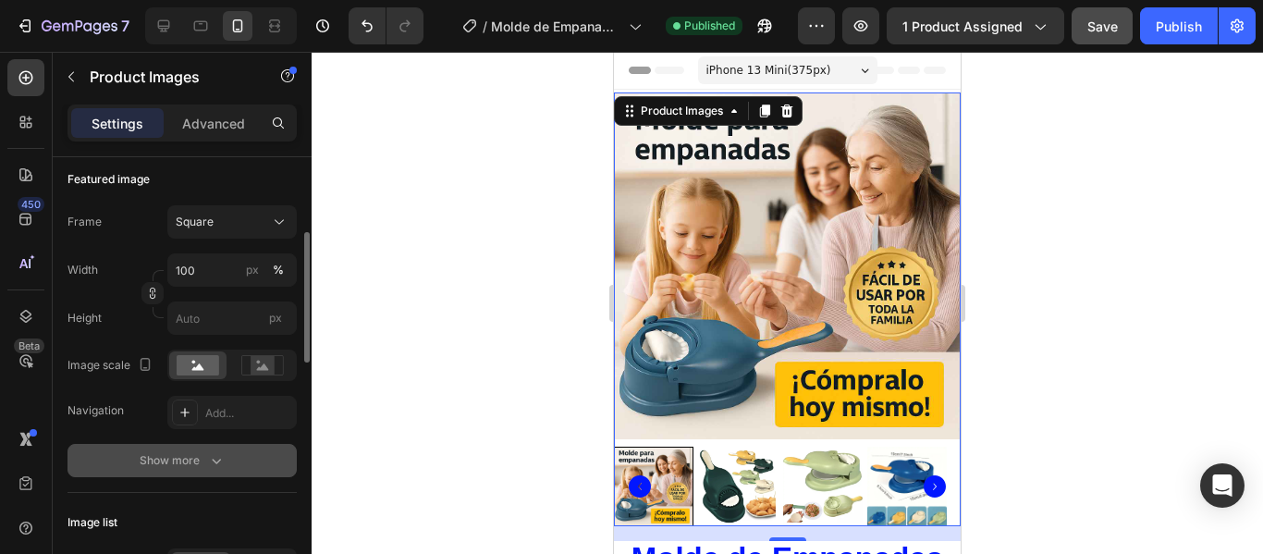
drag, startPoint x: 190, startPoint y: 459, endPoint x: 210, endPoint y: 477, distance: 26.8
click at [210, 477] on button "Show more" at bounding box center [181, 460] width 229 height 33
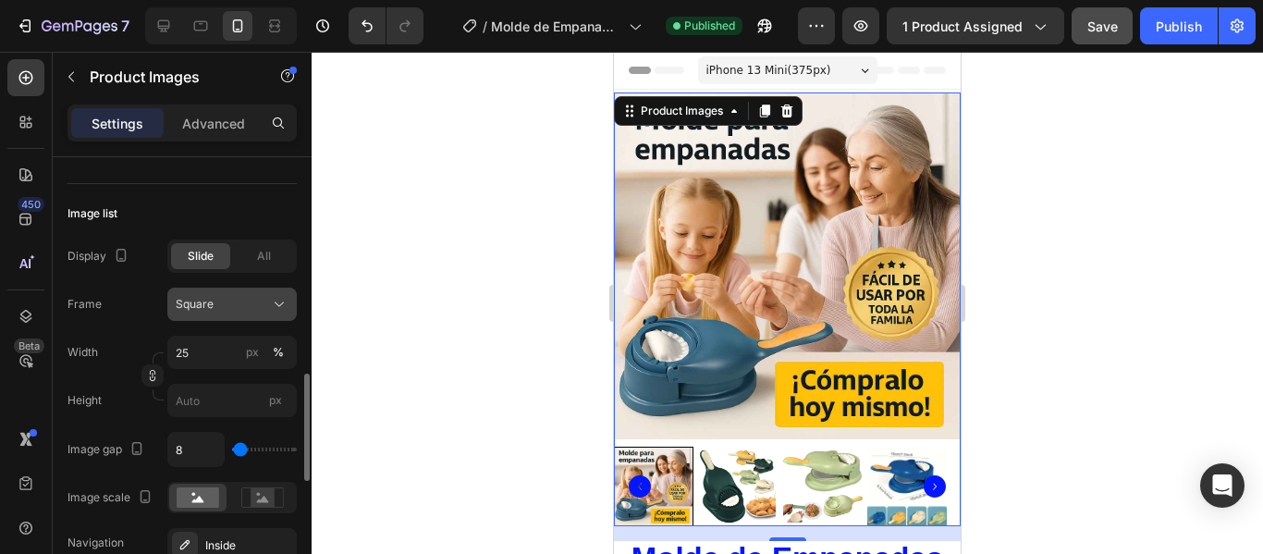
scroll to position [997, 0]
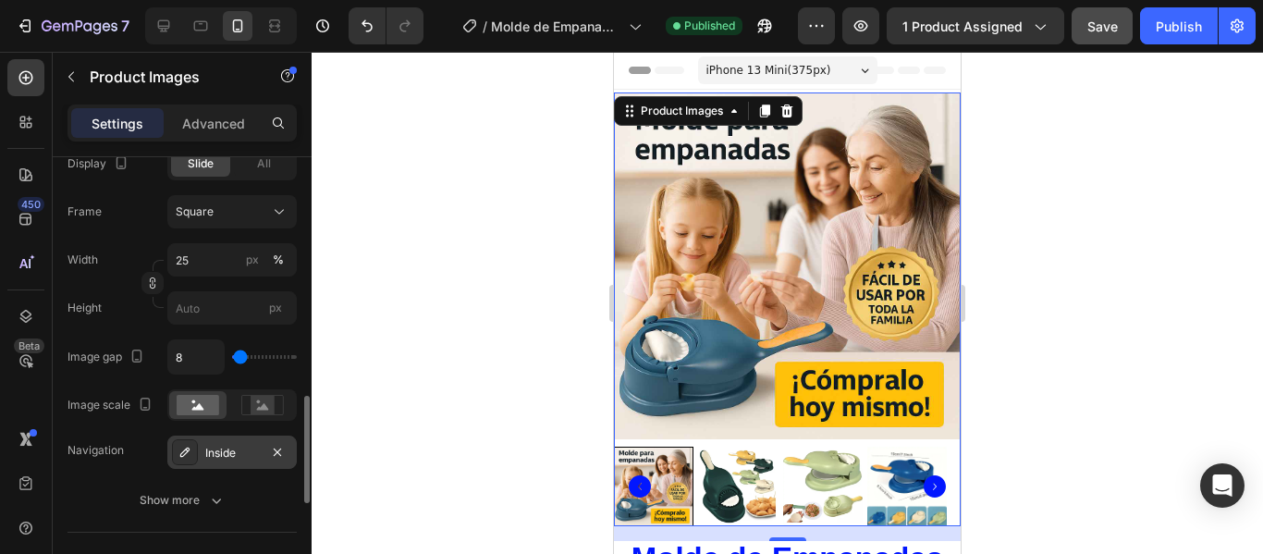
click at [242, 452] on div "Inside" at bounding box center [232, 453] width 54 height 17
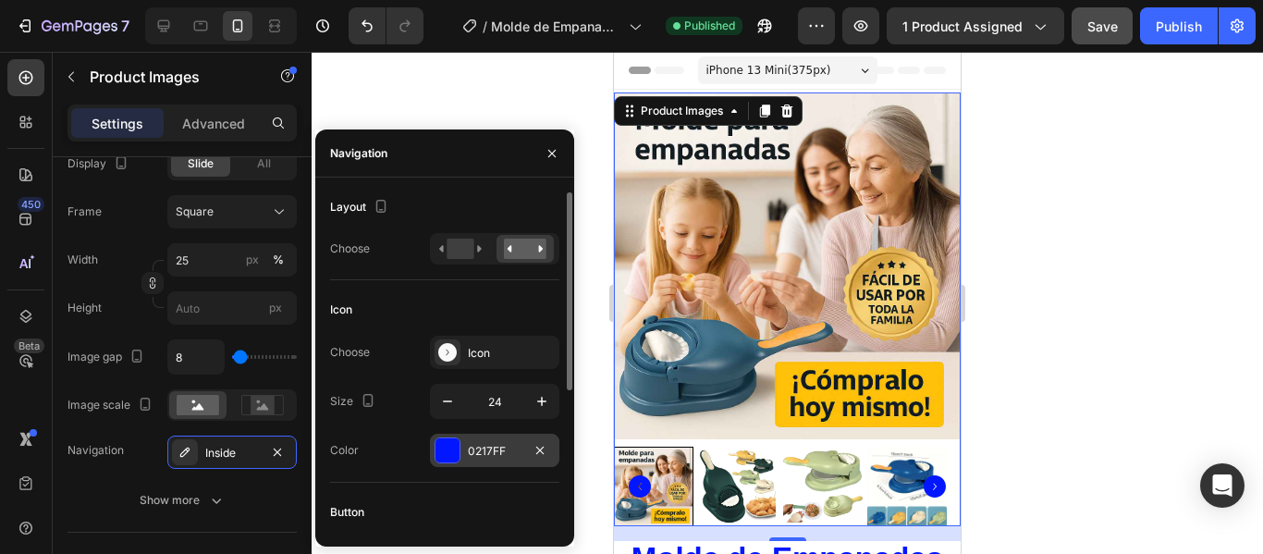
click at [471, 445] on div "0217FF" at bounding box center [495, 451] width 54 height 17
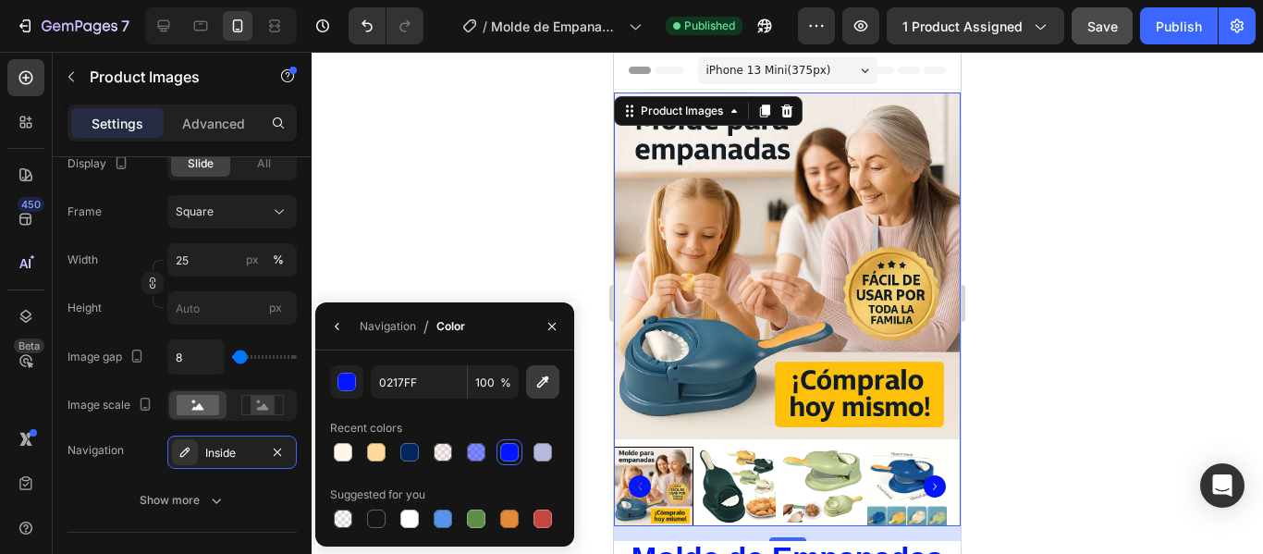
click at [546, 386] on icon "button" at bounding box center [542, 382] width 18 height 18
type input "FFC10A"
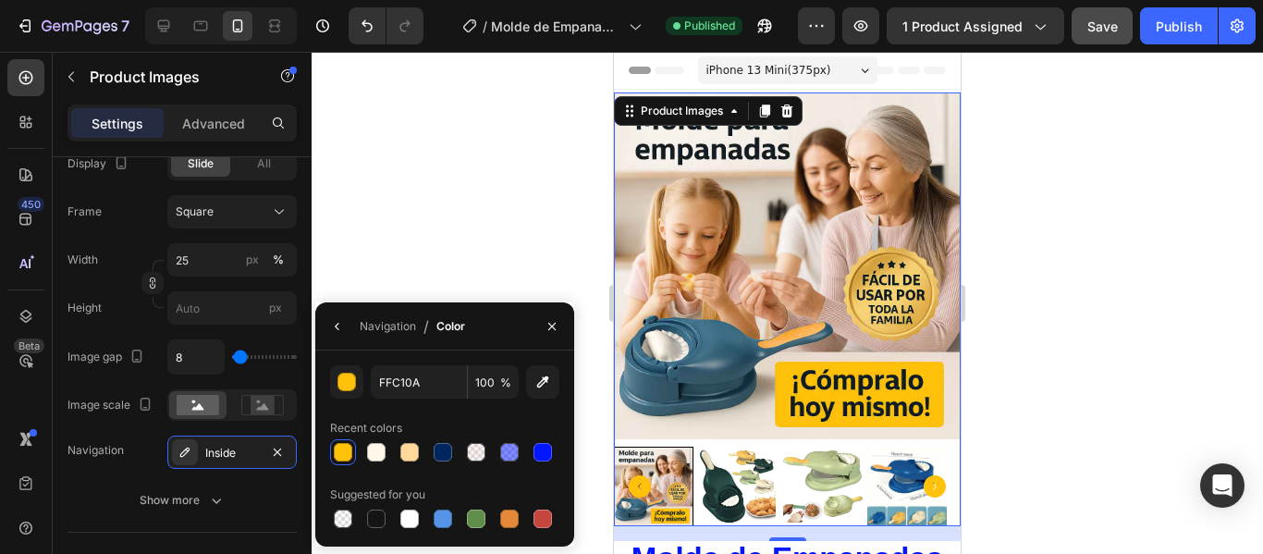
click at [1075, 383] on div at bounding box center [787, 303] width 951 height 502
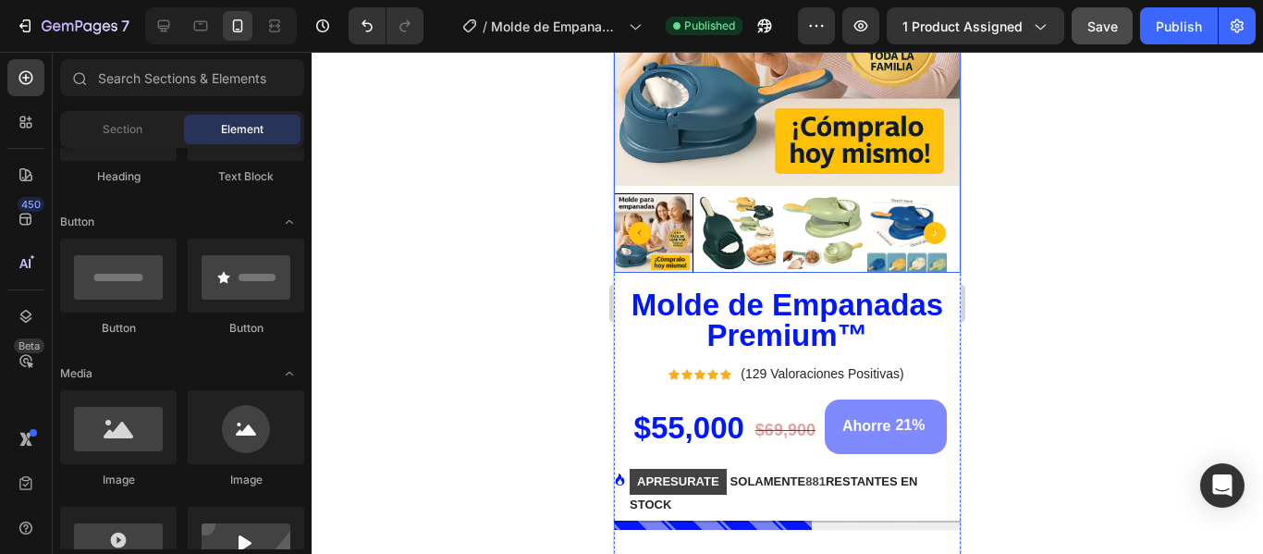
scroll to position [277, 0]
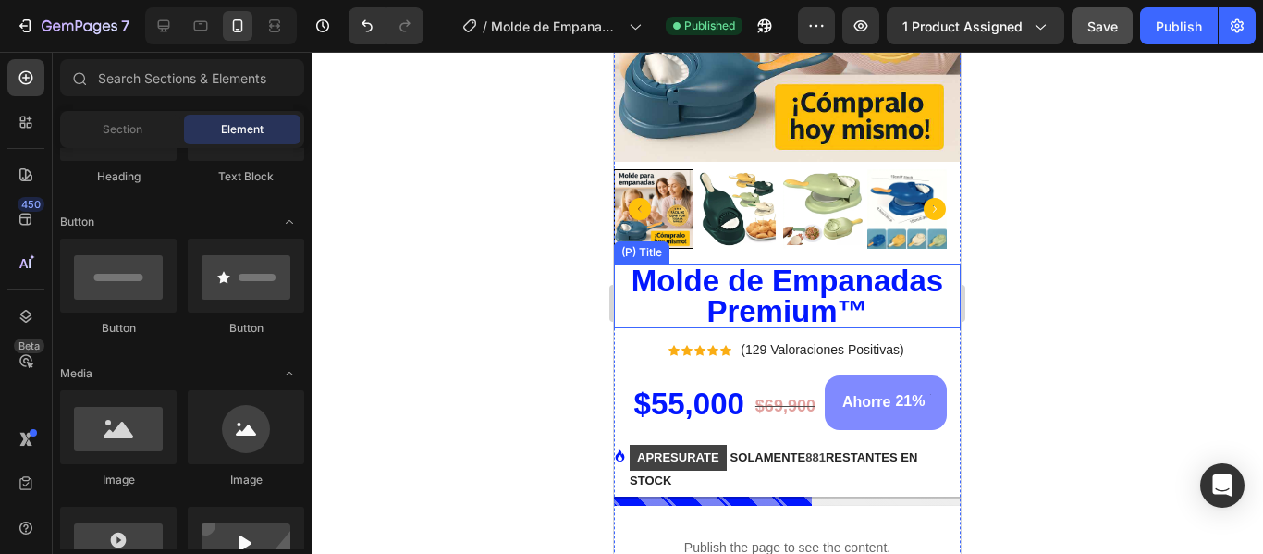
click at [775, 288] on h2 "Molde de Empanadas Premium™" at bounding box center [787, 295] width 347 height 65
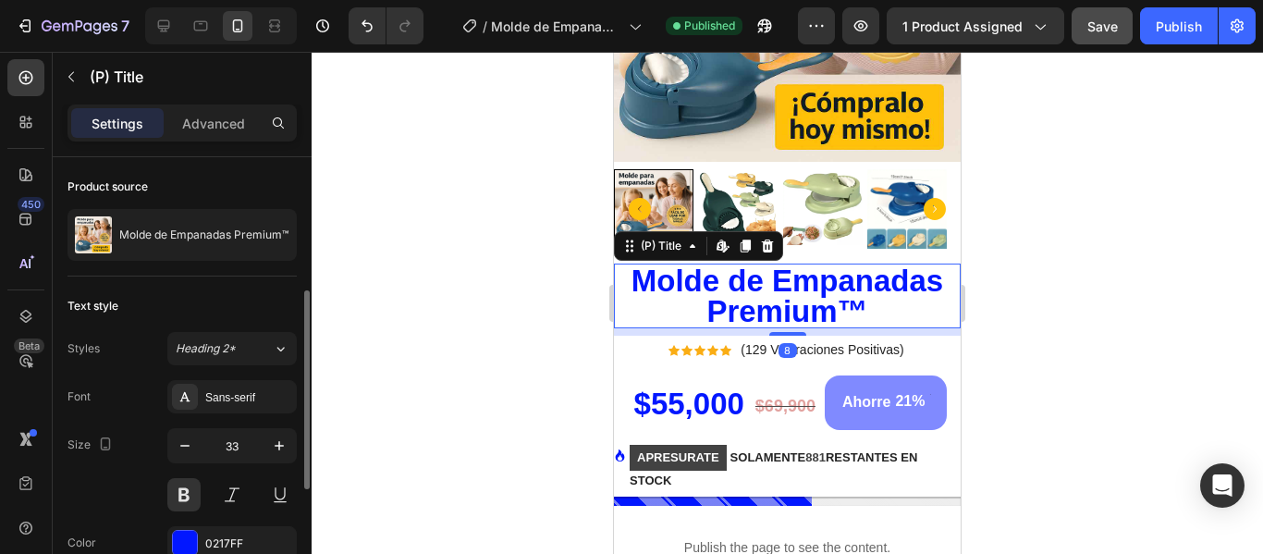
scroll to position [92, 0]
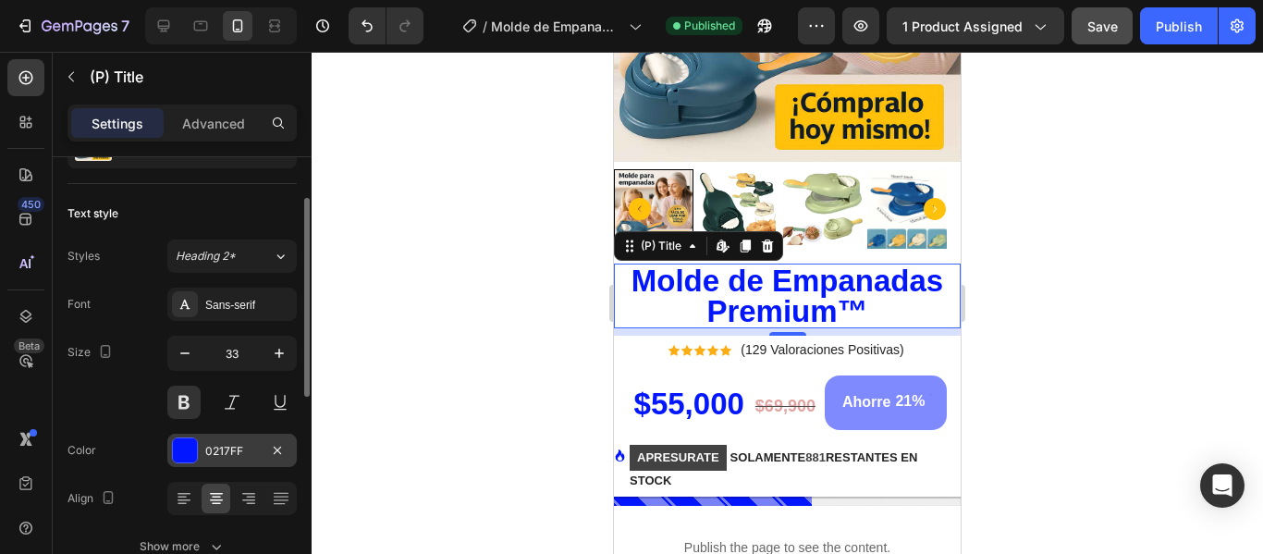
click at [186, 457] on div at bounding box center [185, 450] width 24 height 24
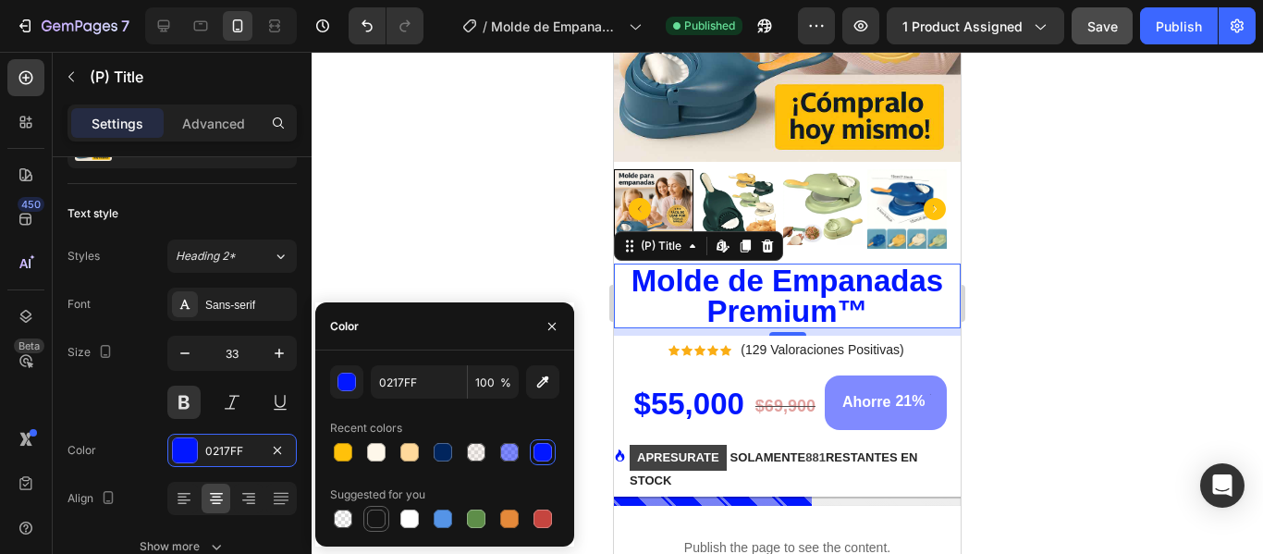
click at [373, 514] on div at bounding box center [376, 518] width 18 height 18
type input "151515"
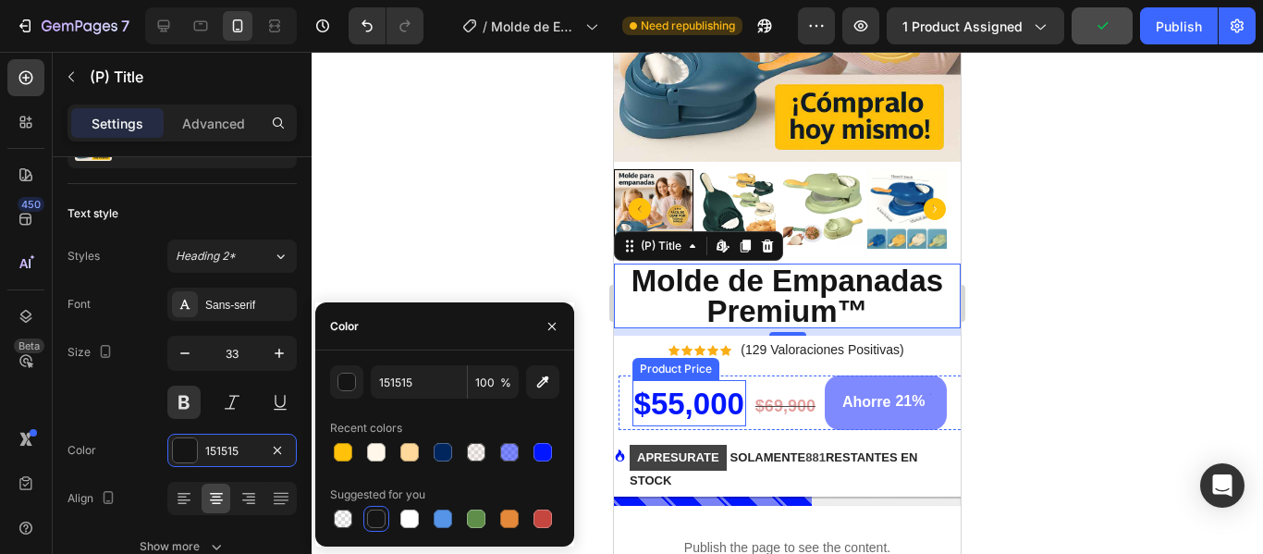
click at [704, 383] on div "$55,000" at bounding box center [689, 404] width 114 height 43
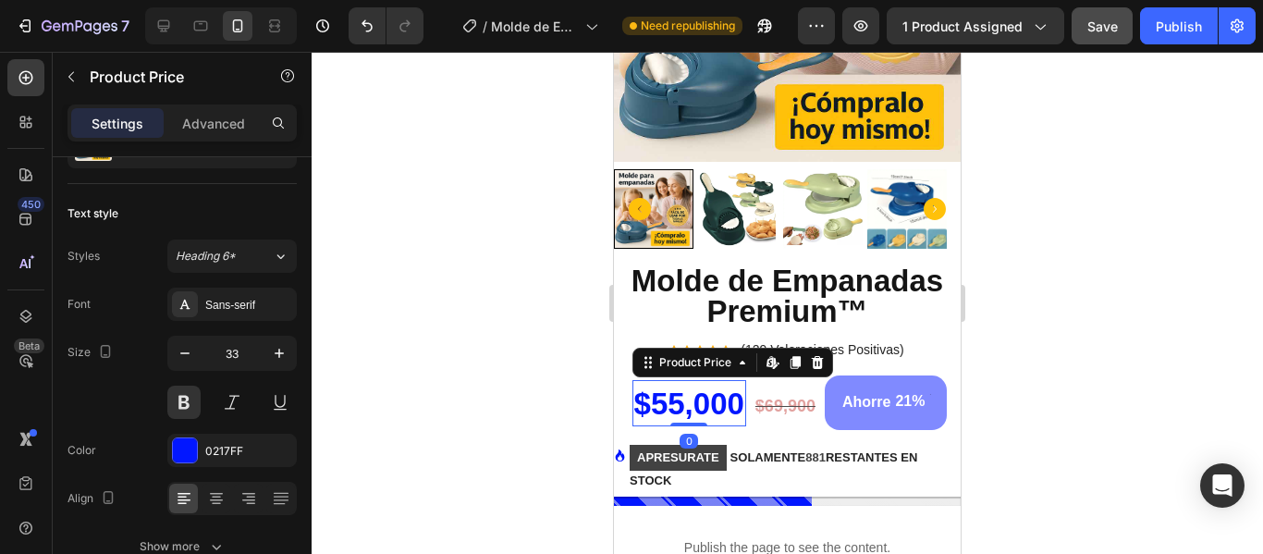
scroll to position [0, 0]
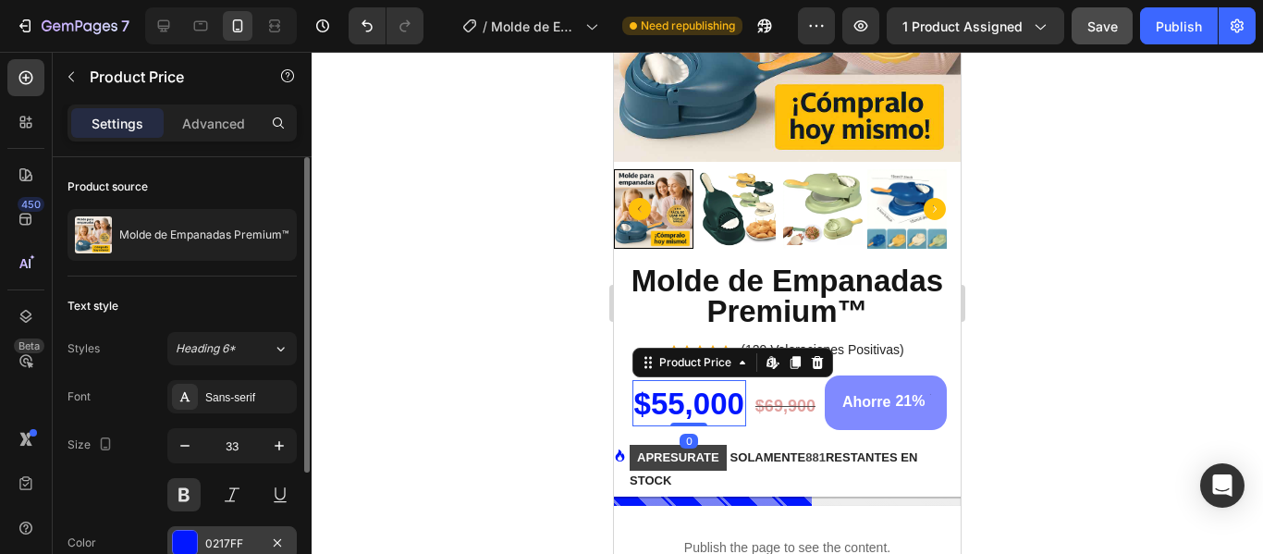
click at [215, 541] on div "0217FF" at bounding box center [232, 543] width 54 height 17
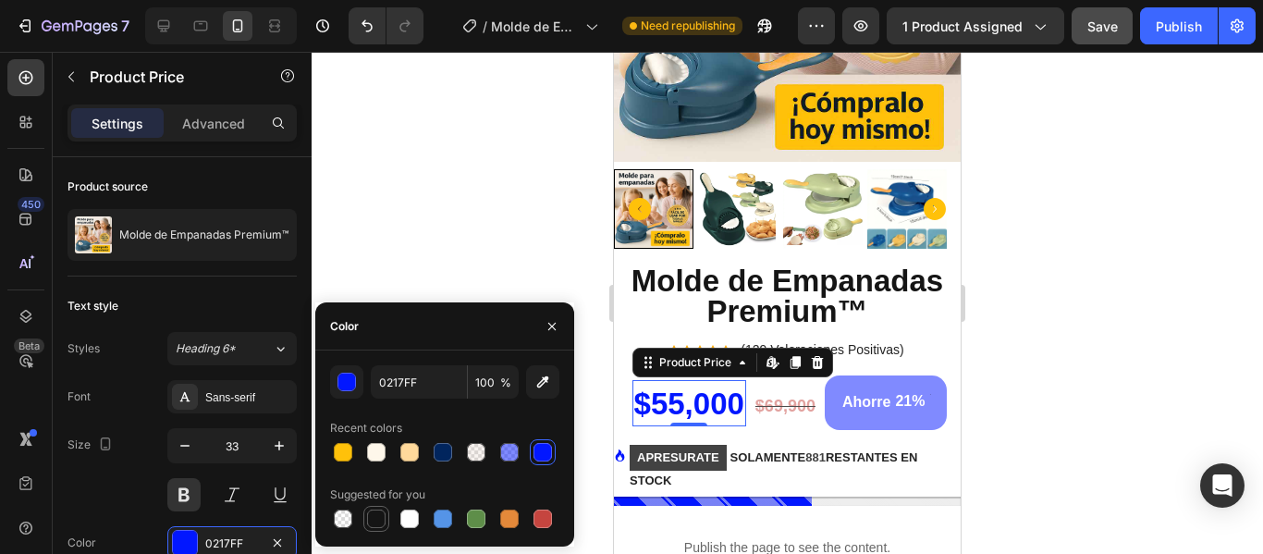
click at [379, 522] on div at bounding box center [376, 518] width 18 height 18
type input "151515"
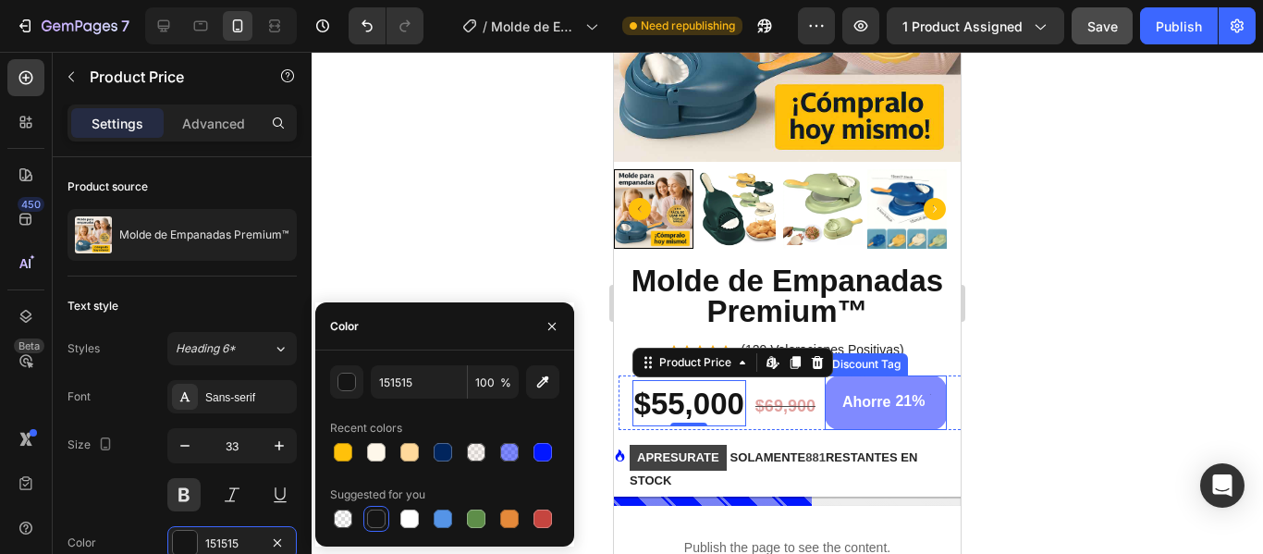
click at [827, 399] on div "Ahorre 21%" at bounding box center [886, 402] width 122 height 55
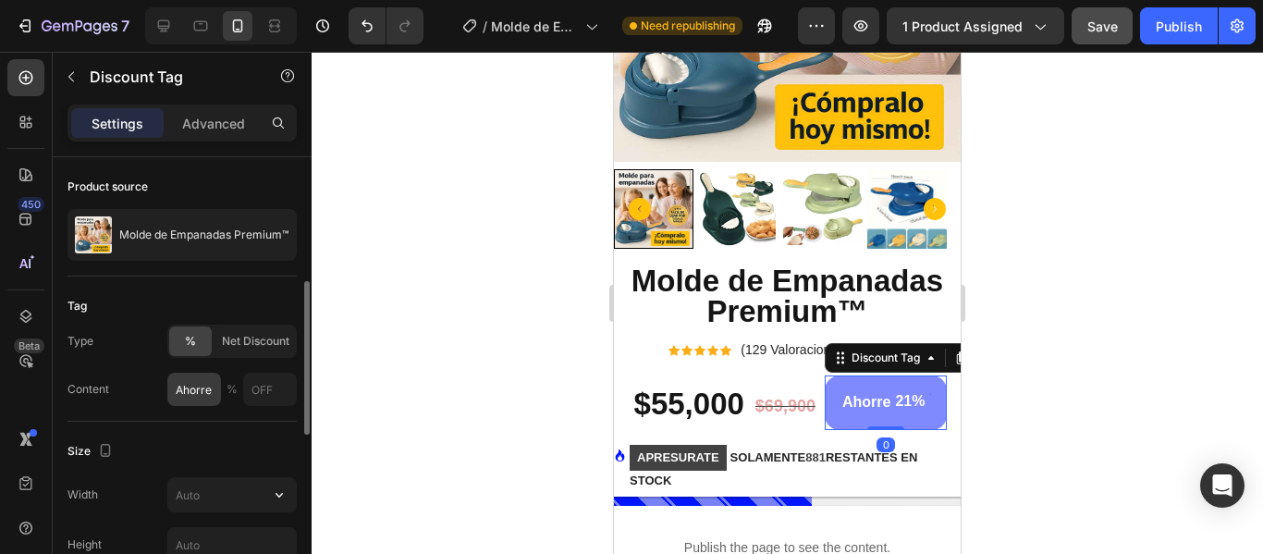
scroll to position [185, 0]
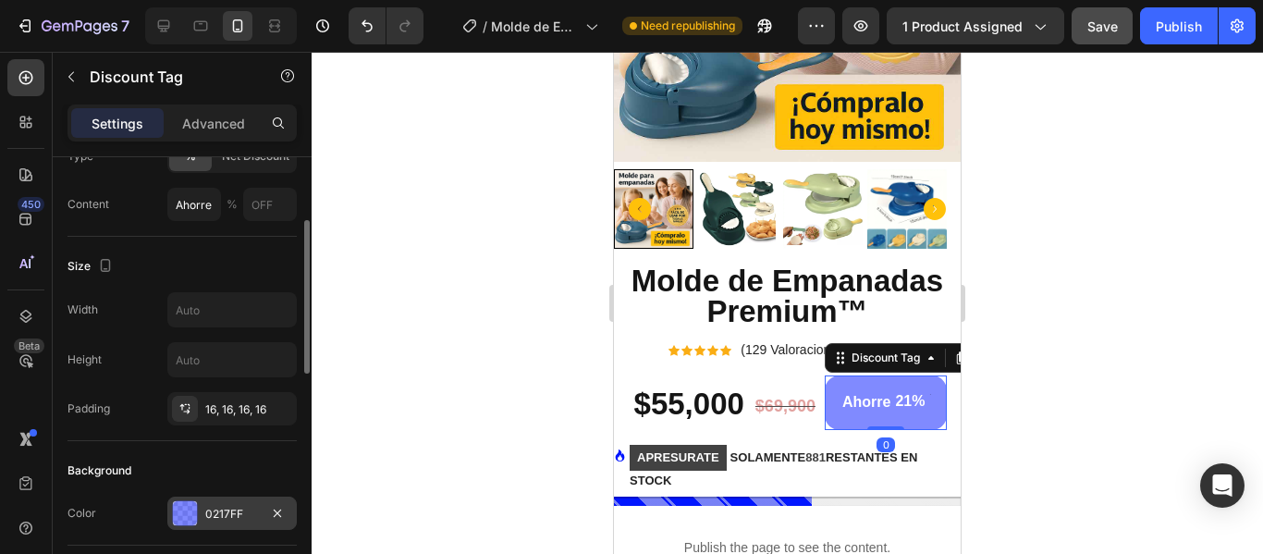
click at [204, 517] on div "0217FF" at bounding box center [231, 512] width 129 height 33
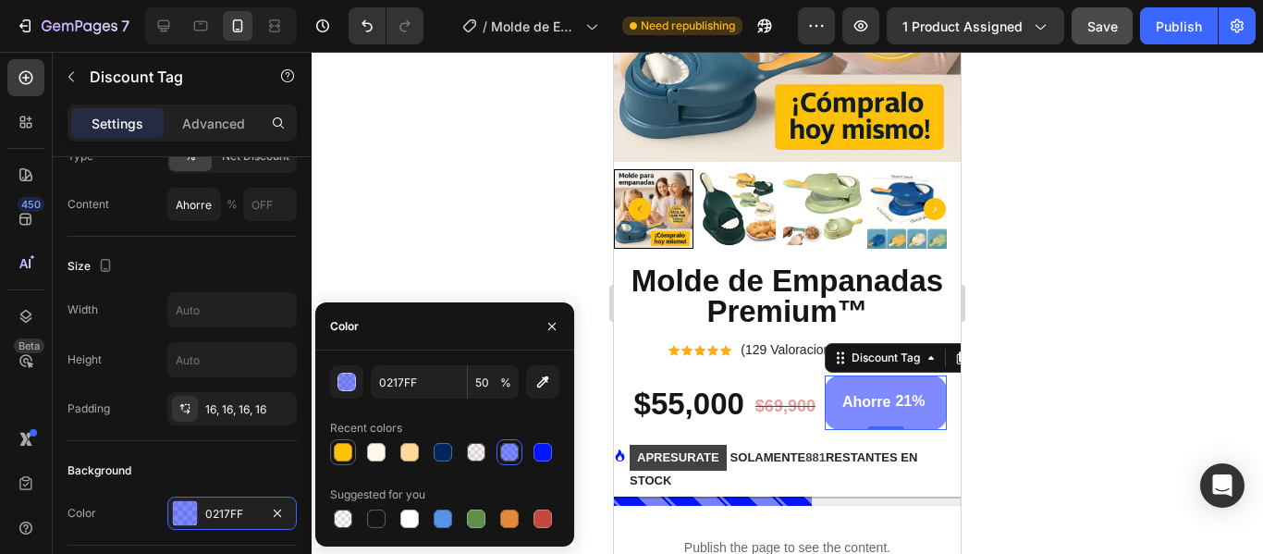
drag, startPoint x: 337, startPoint y: 444, endPoint x: 351, endPoint y: 440, distance: 14.4
click at [340, 444] on div at bounding box center [343, 452] width 18 height 18
type input "FFC10A"
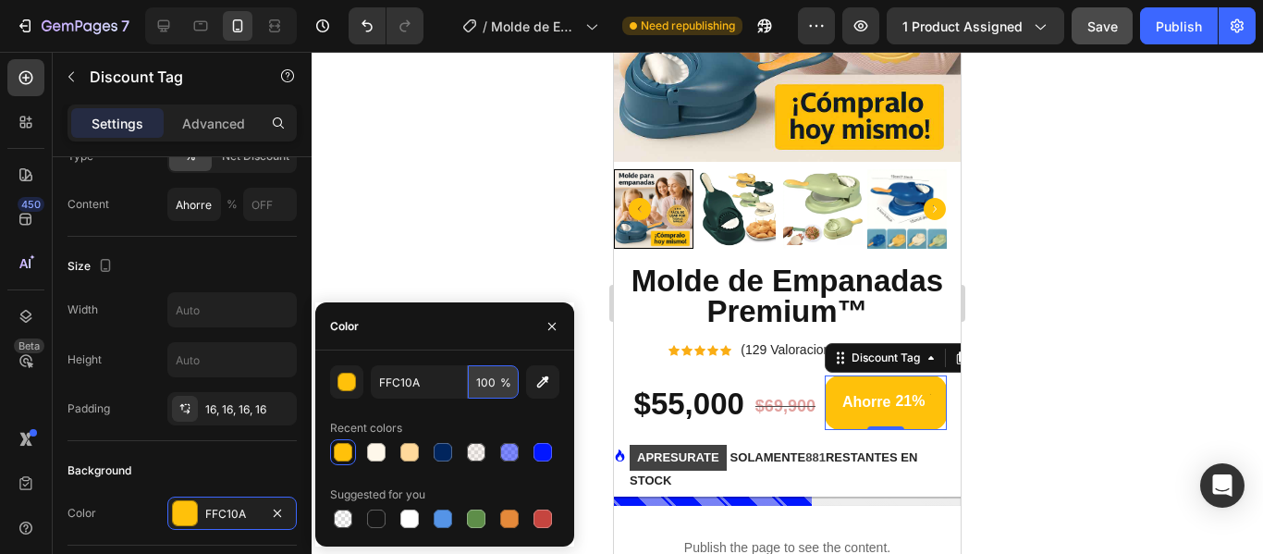
click at [481, 382] on input "100" at bounding box center [493, 381] width 51 height 33
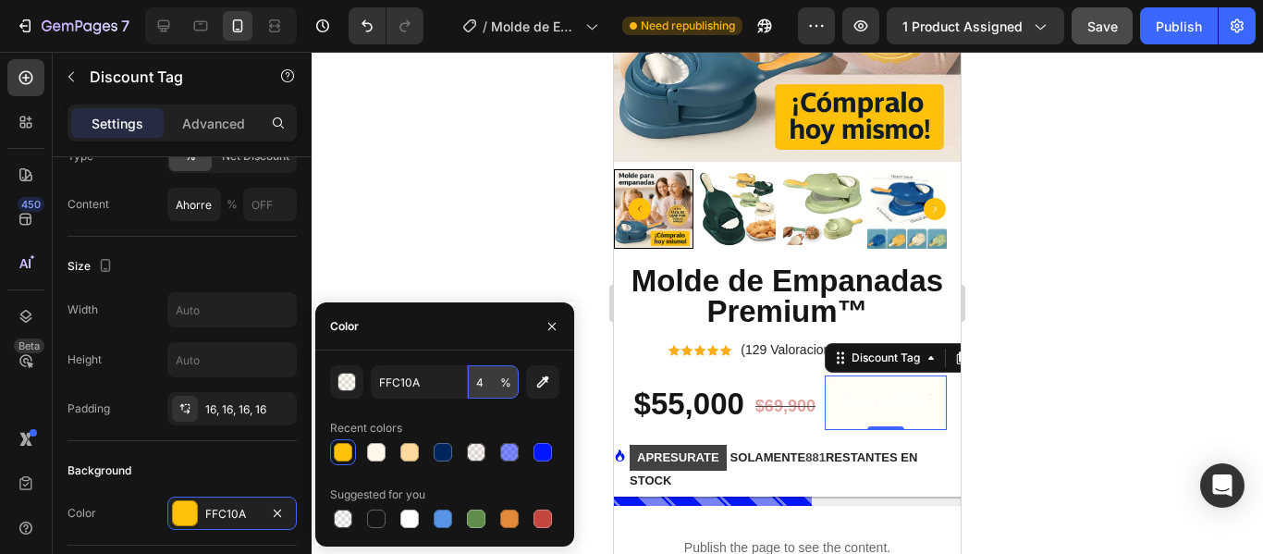
type input "40"
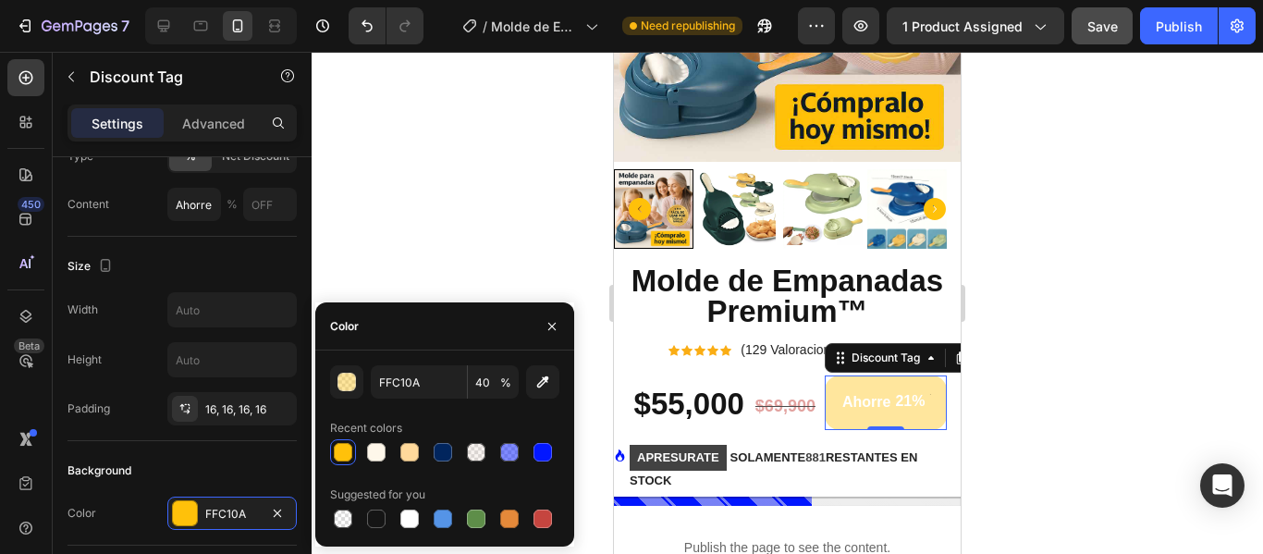
click at [1176, 258] on div at bounding box center [787, 303] width 951 height 502
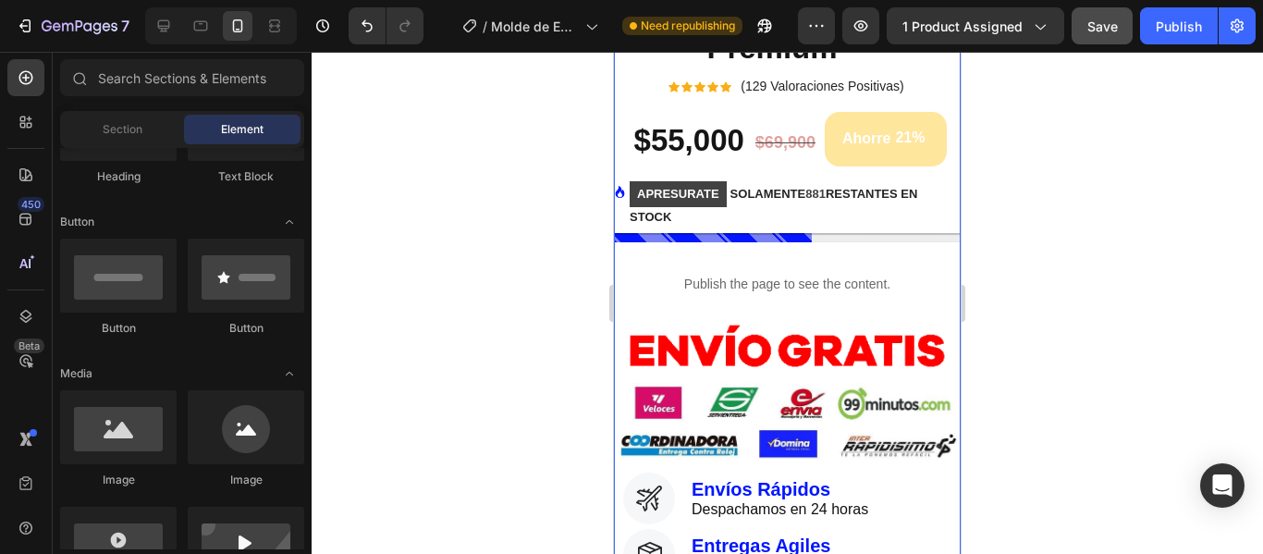
scroll to position [647, 0]
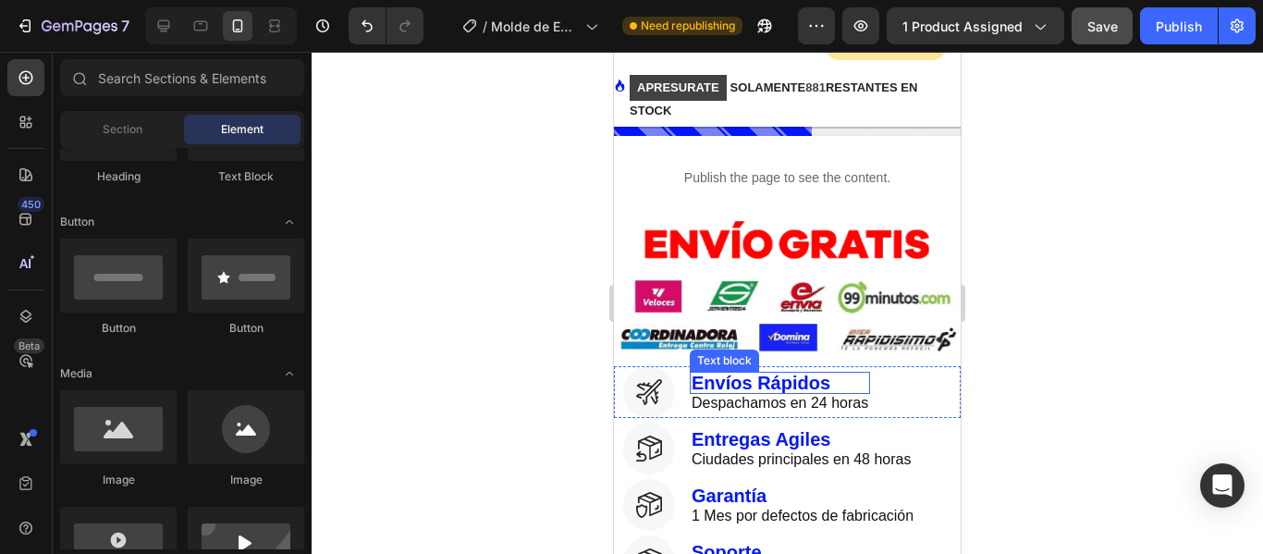
click at [731, 373] on p "Envíos Rápidos" at bounding box center [780, 382] width 177 height 18
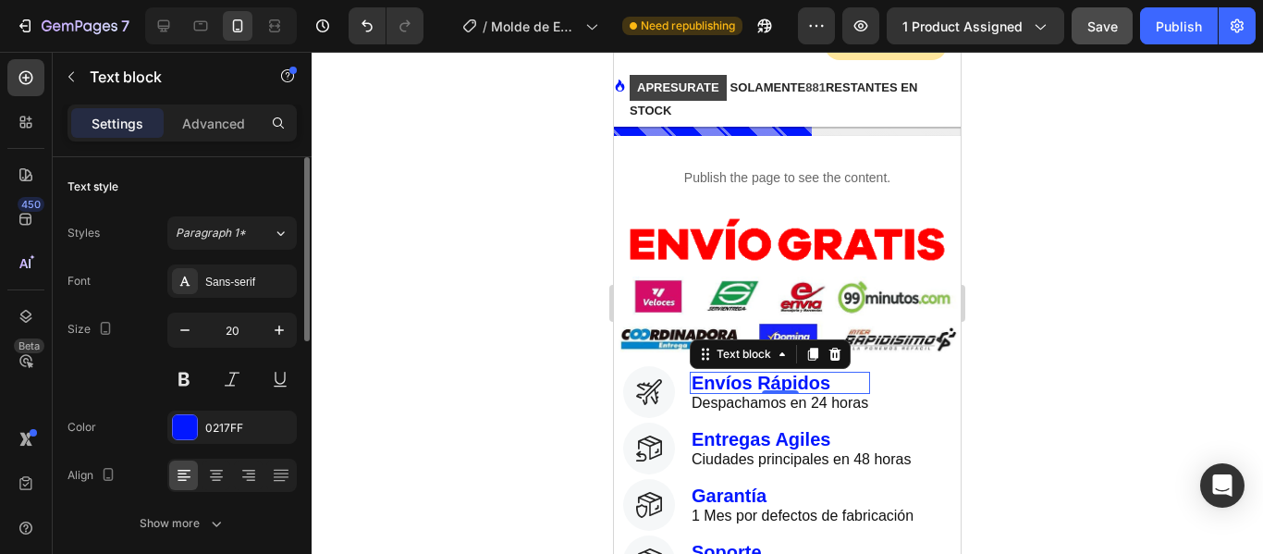
click at [210, 407] on div "Font Sans-serif Size 20 Color 0217FF Align Show more" at bounding box center [181, 401] width 229 height 275
click at [214, 423] on div "0217FF" at bounding box center [232, 428] width 54 height 17
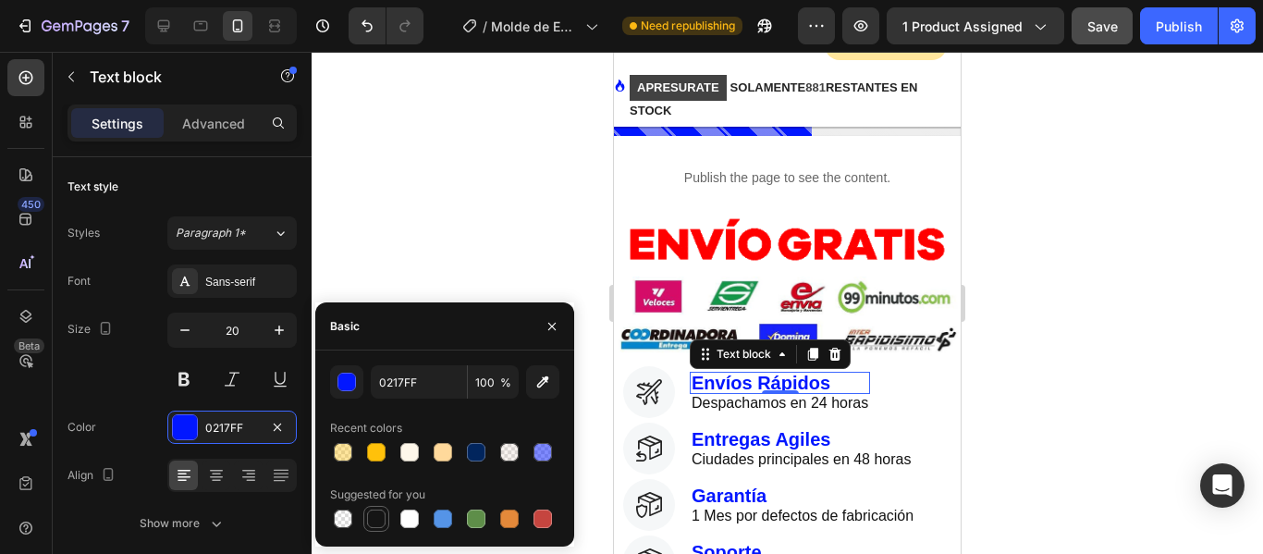
click at [380, 521] on div at bounding box center [376, 518] width 18 height 18
type input "151515"
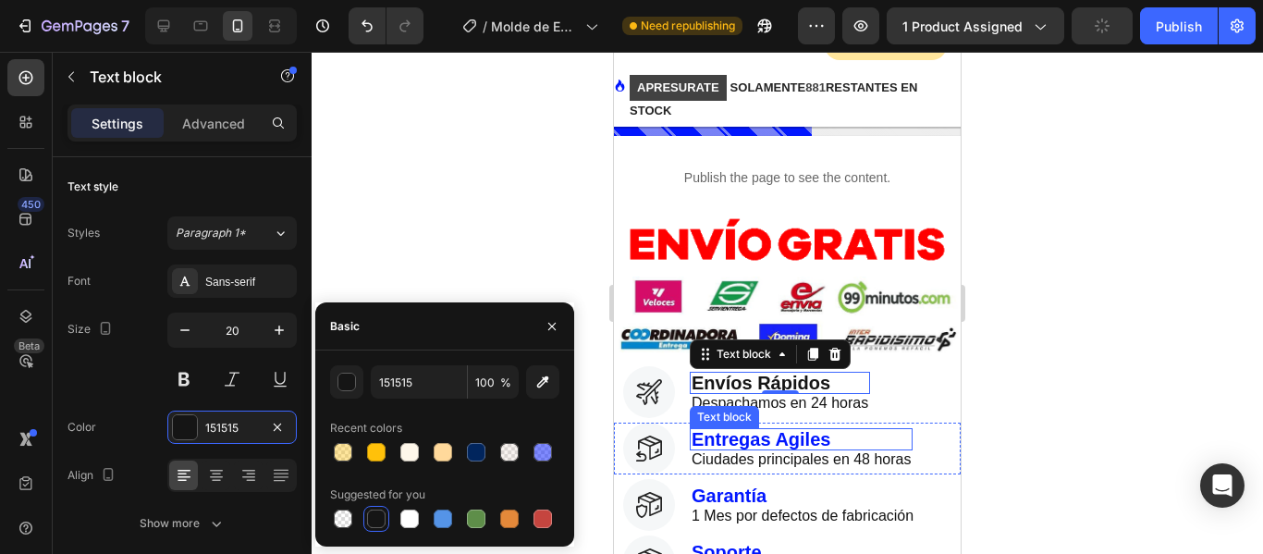
click at [785, 430] on p "Entregas Agiles" at bounding box center [801, 439] width 219 height 18
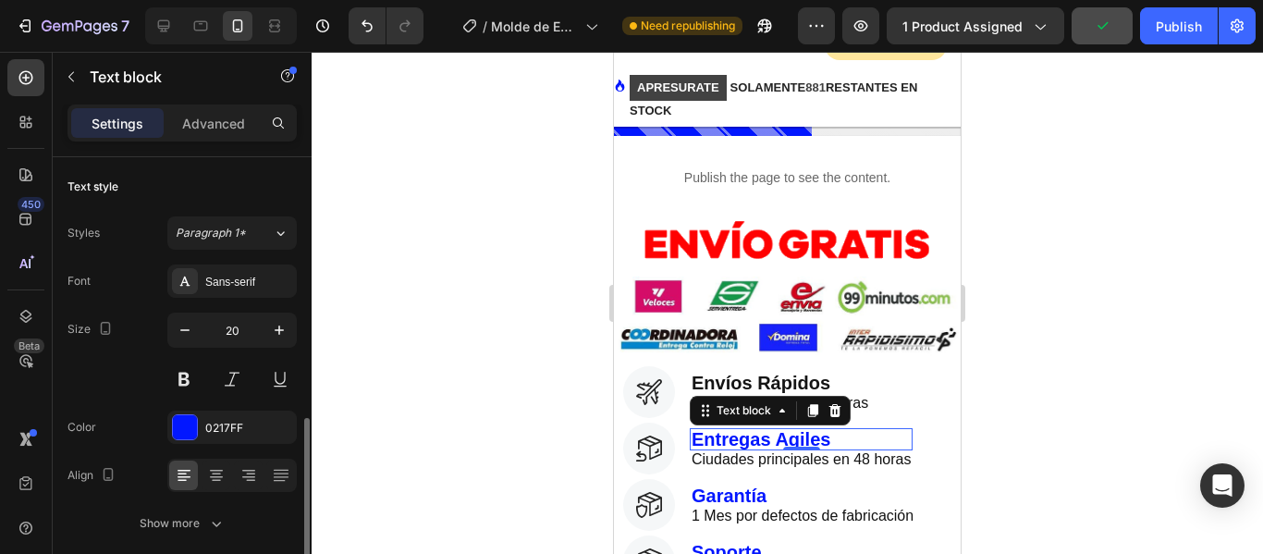
scroll to position [185, 0]
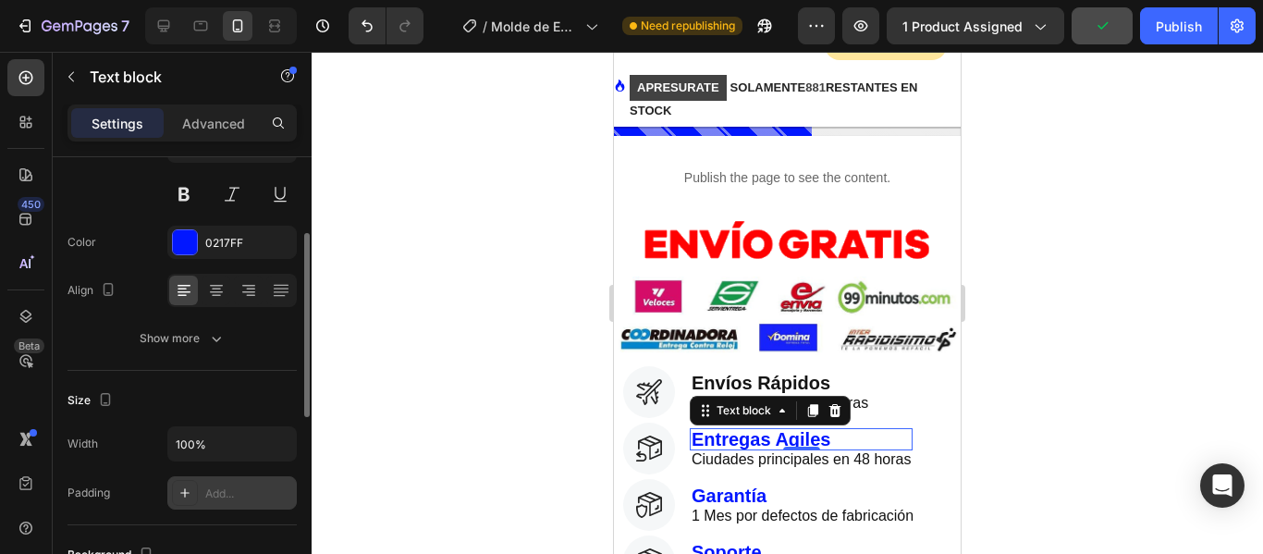
click at [204, 484] on div "Add..." at bounding box center [231, 492] width 129 height 33
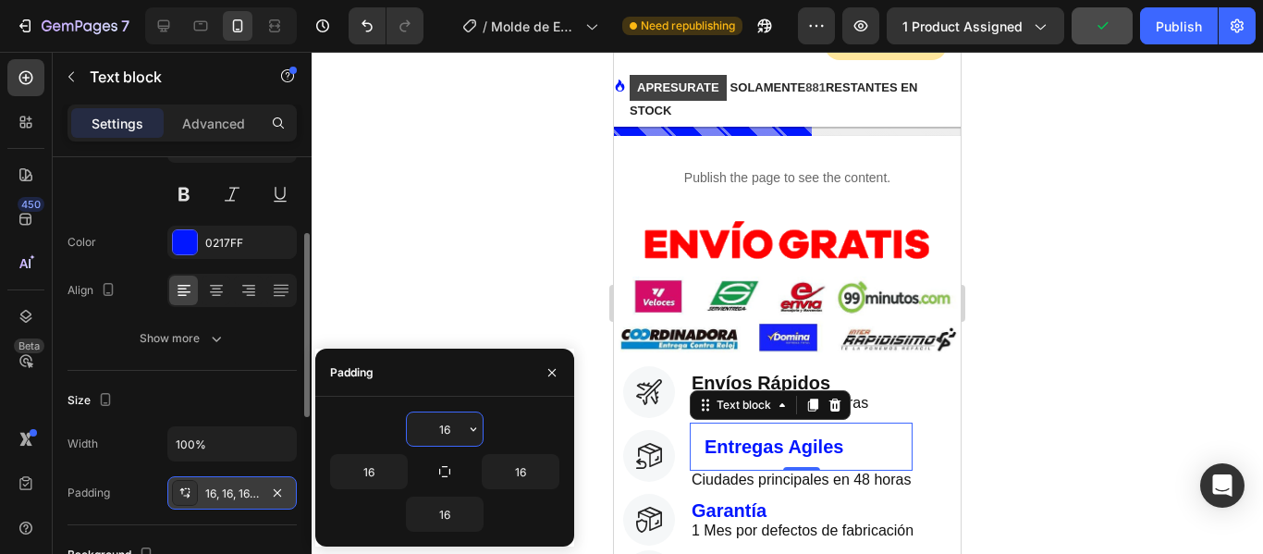
click at [204, 484] on div "16, 16, 16, 16" at bounding box center [231, 492] width 129 height 33
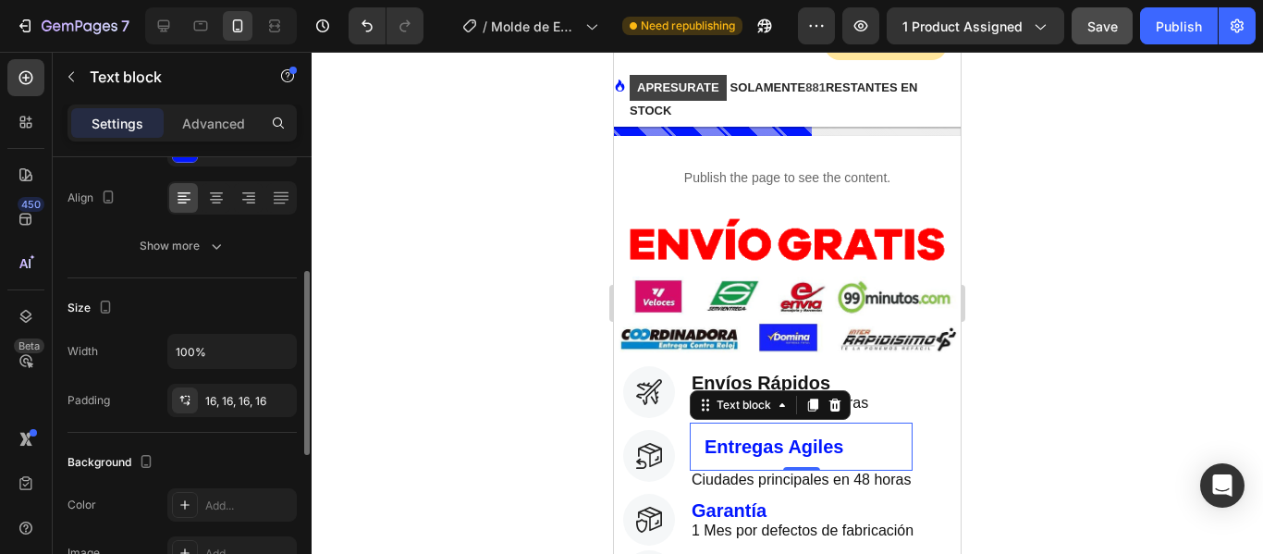
scroll to position [92, 0]
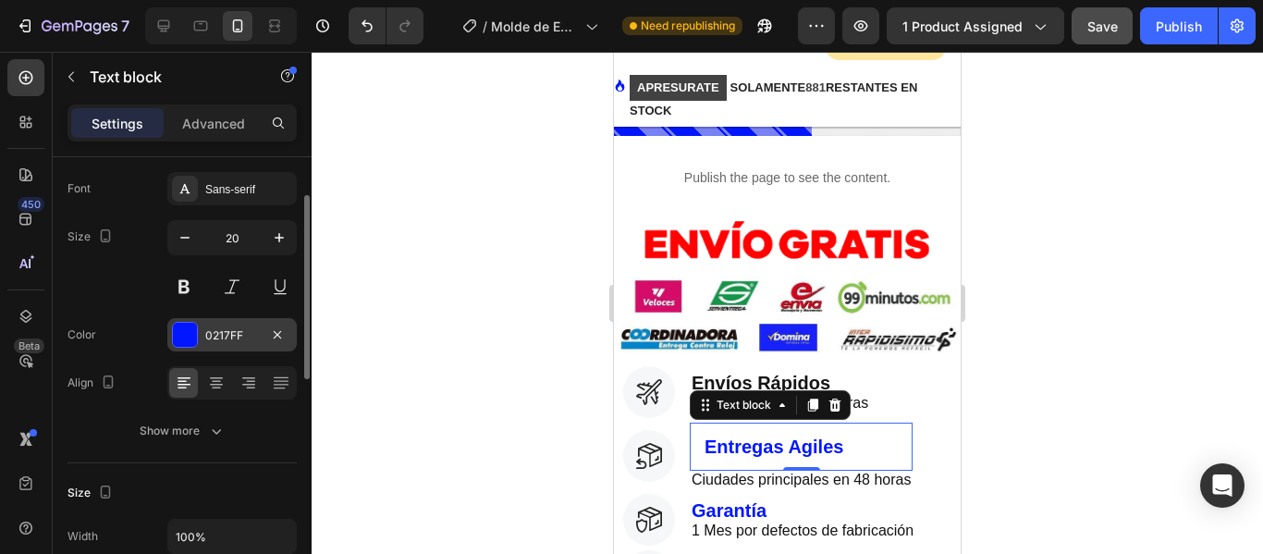
click at [209, 327] on div "0217FF" at bounding box center [231, 334] width 129 height 33
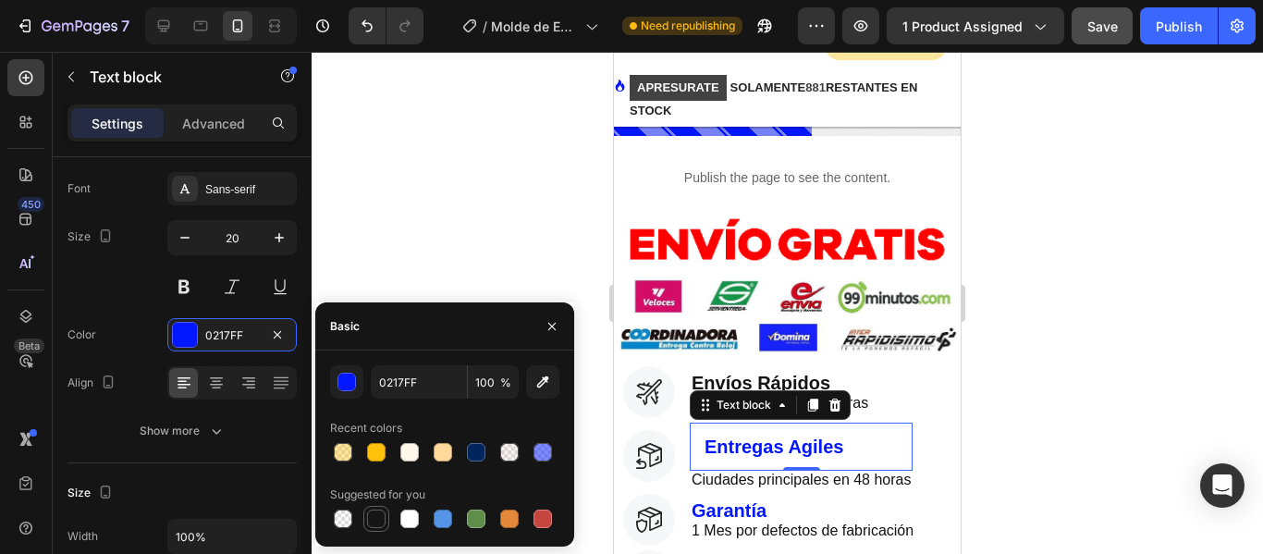
click at [373, 522] on div at bounding box center [376, 518] width 18 height 18
type input "151515"
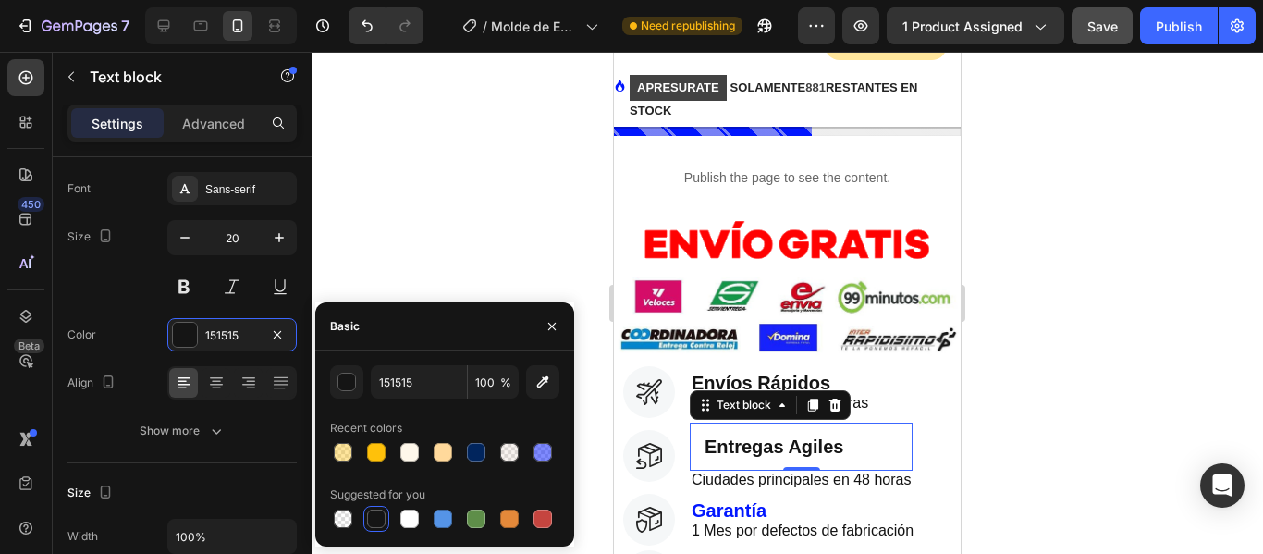
scroll to position [740, 0]
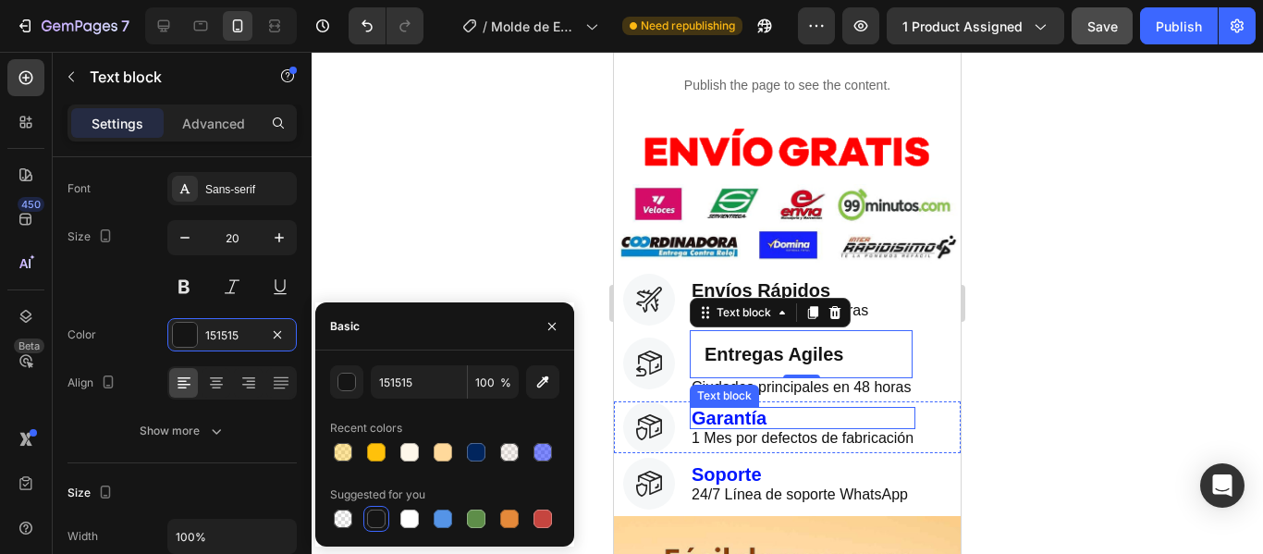
click at [730, 409] on p "Garantía" at bounding box center [803, 418] width 222 height 18
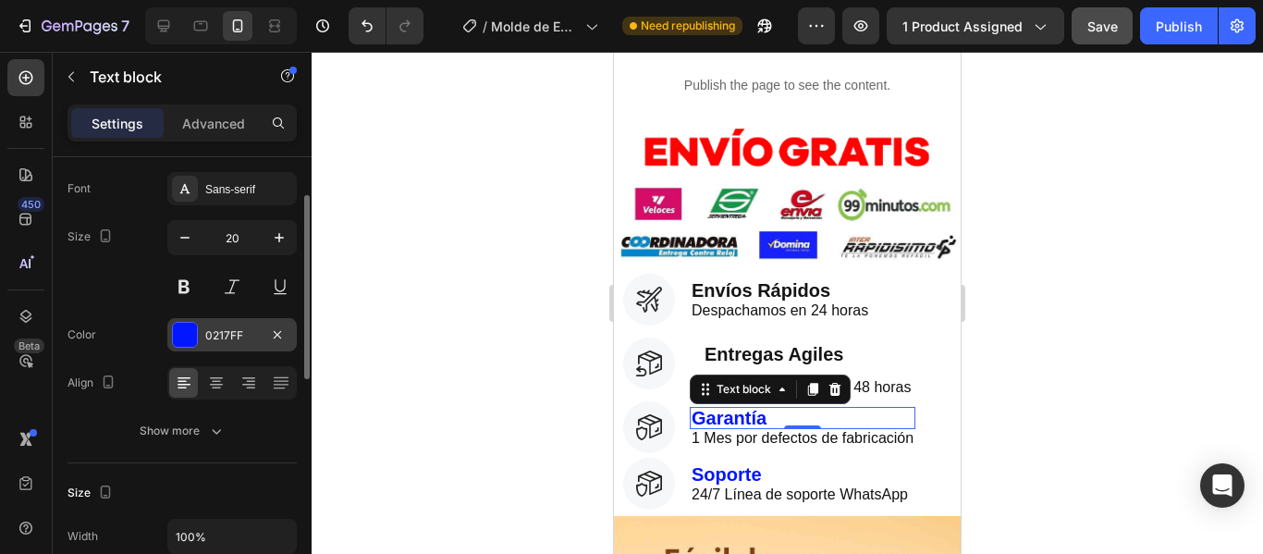
click at [217, 333] on div "0217FF" at bounding box center [232, 335] width 54 height 17
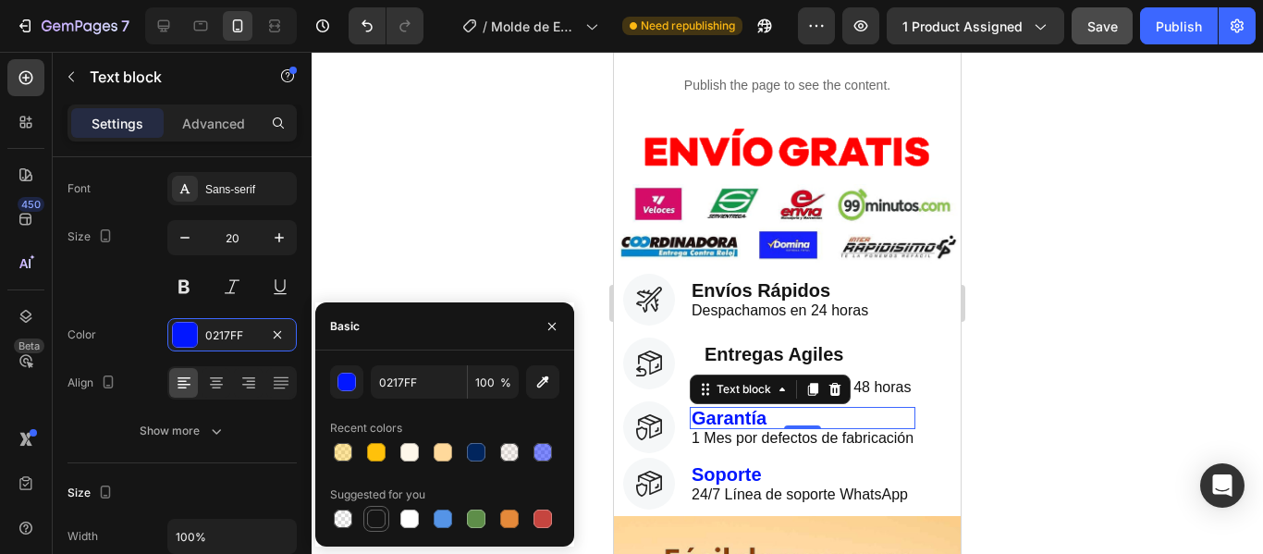
click at [381, 522] on div at bounding box center [376, 518] width 18 height 18
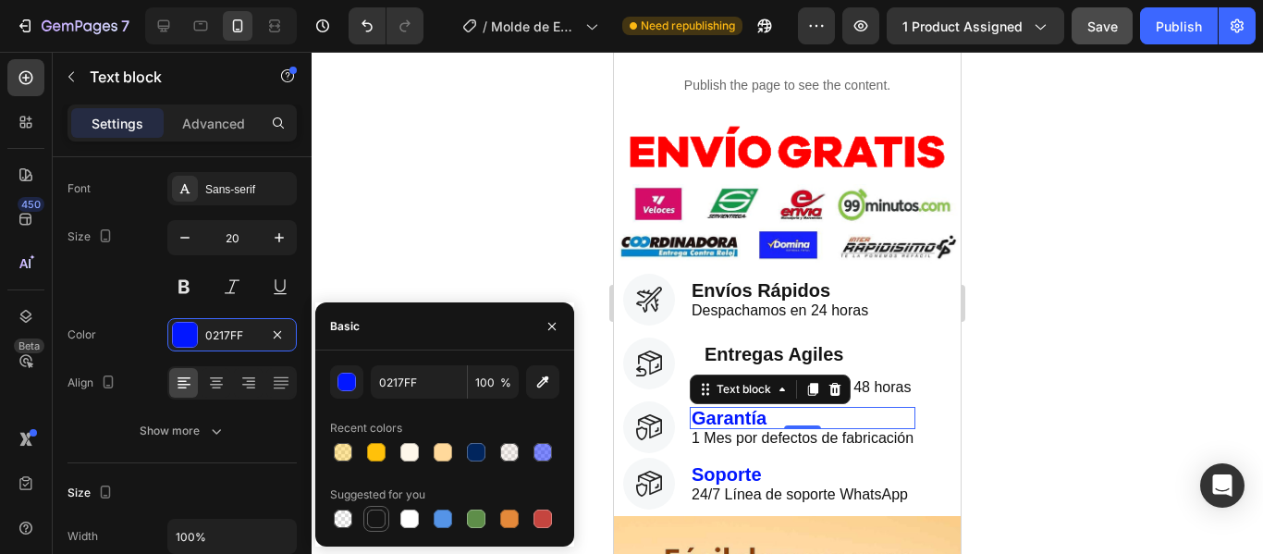
type input "151515"
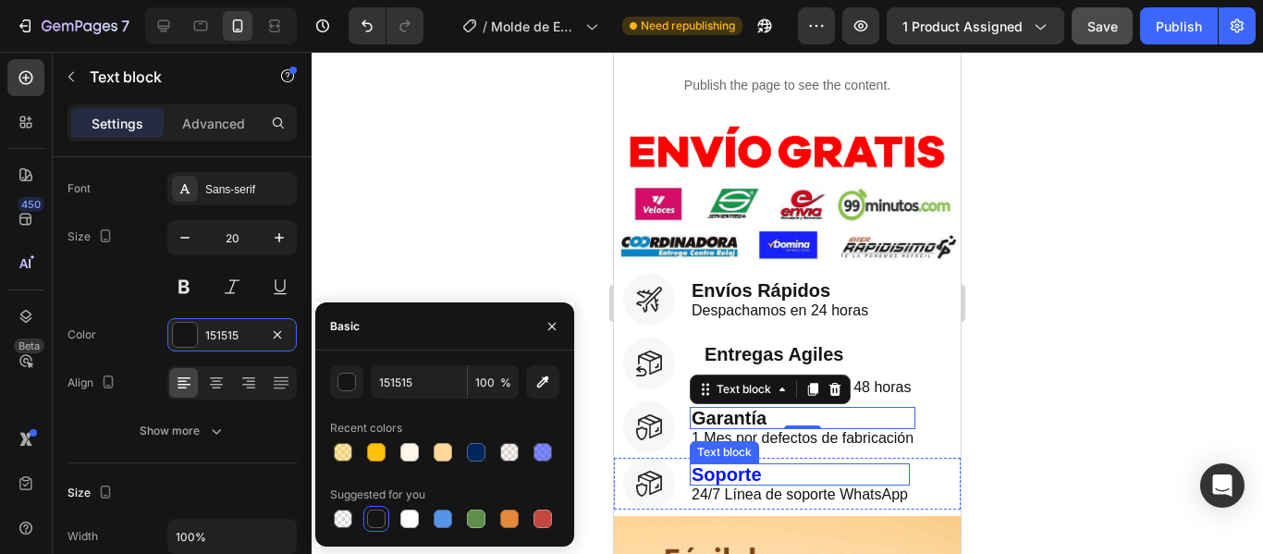
click at [711, 465] on p "Soporte" at bounding box center [800, 474] width 216 height 18
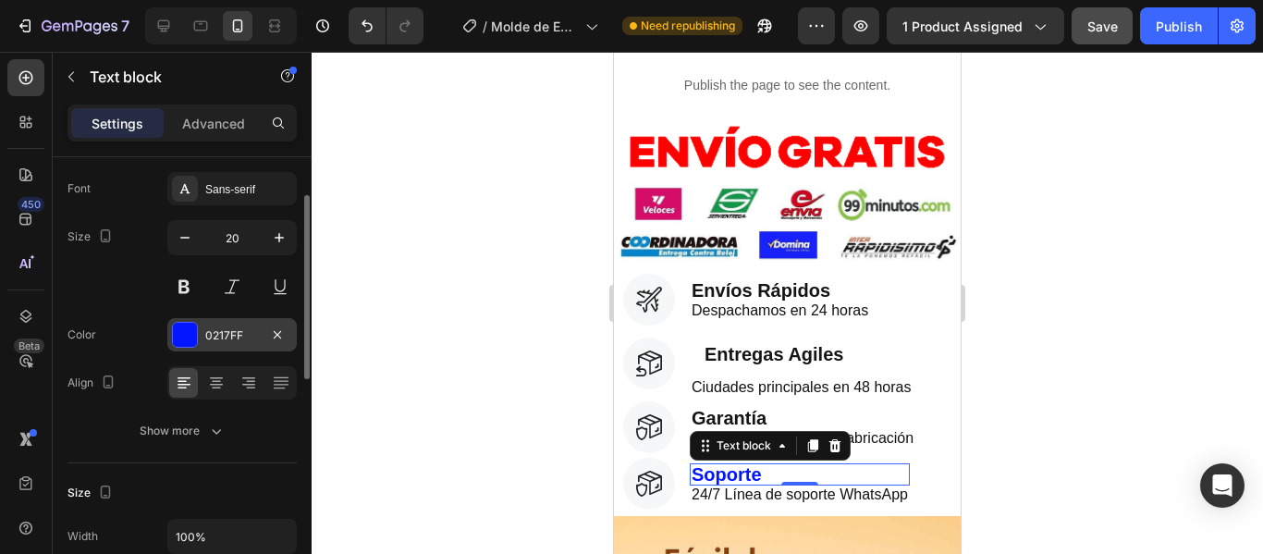
click at [229, 332] on div "0217FF" at bounding box center [232, 335] width 54 height 17
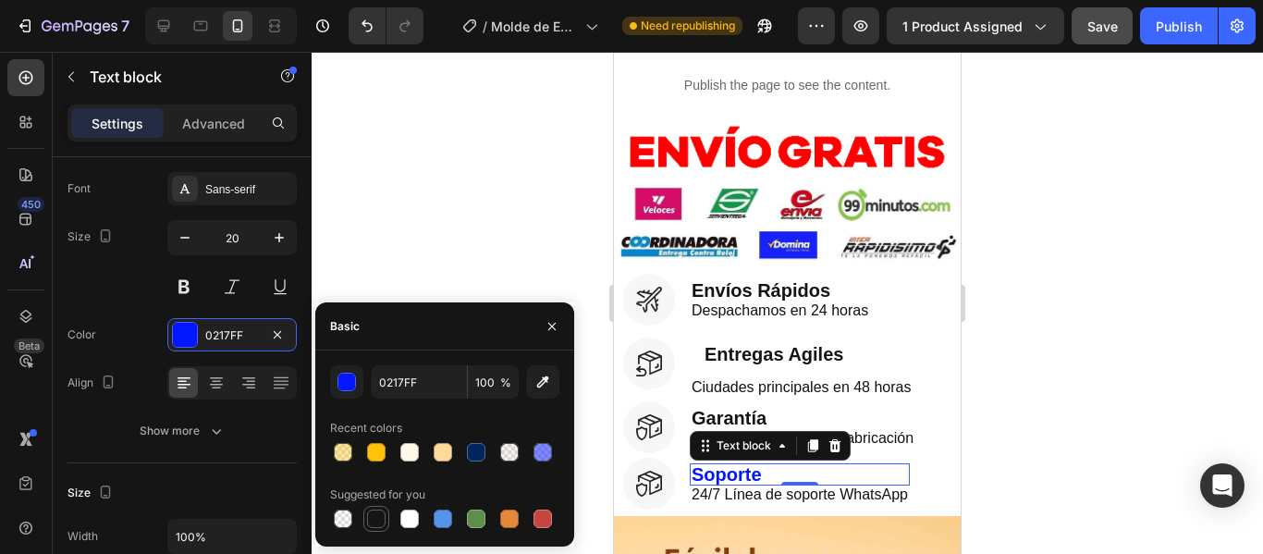
click at [382, 520] on div at bounding box center [376, 518] width 18 height 18
type input "151515"
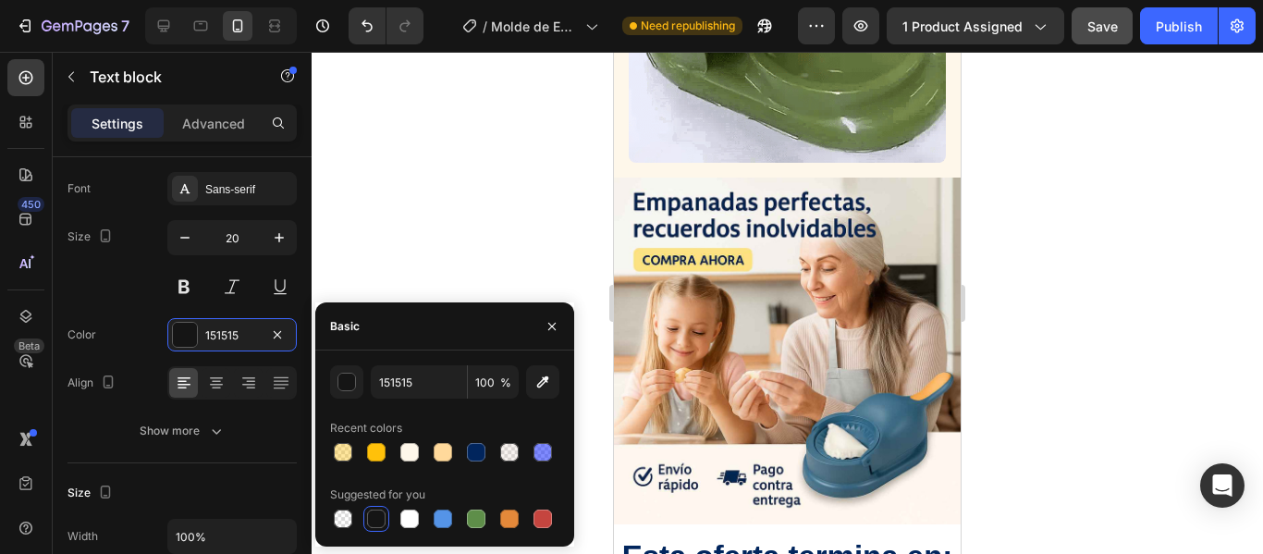
scroll to position [5177, 0]
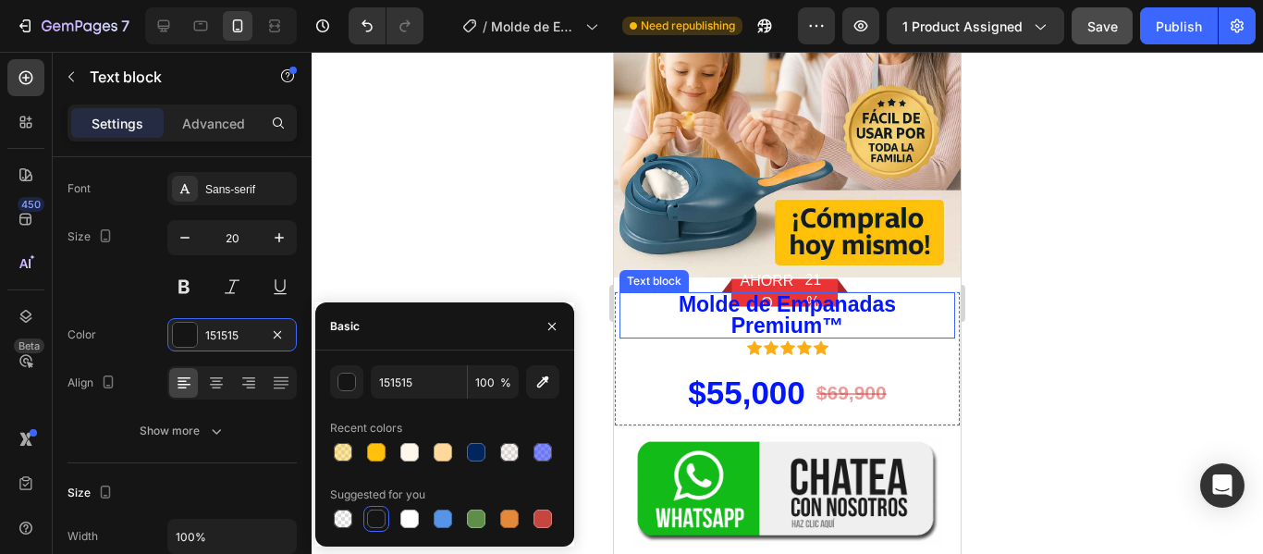
click at [846, 328] on p "Molde de Empanadas Premium™" at bounding box center [787, 315] width 332 height 43
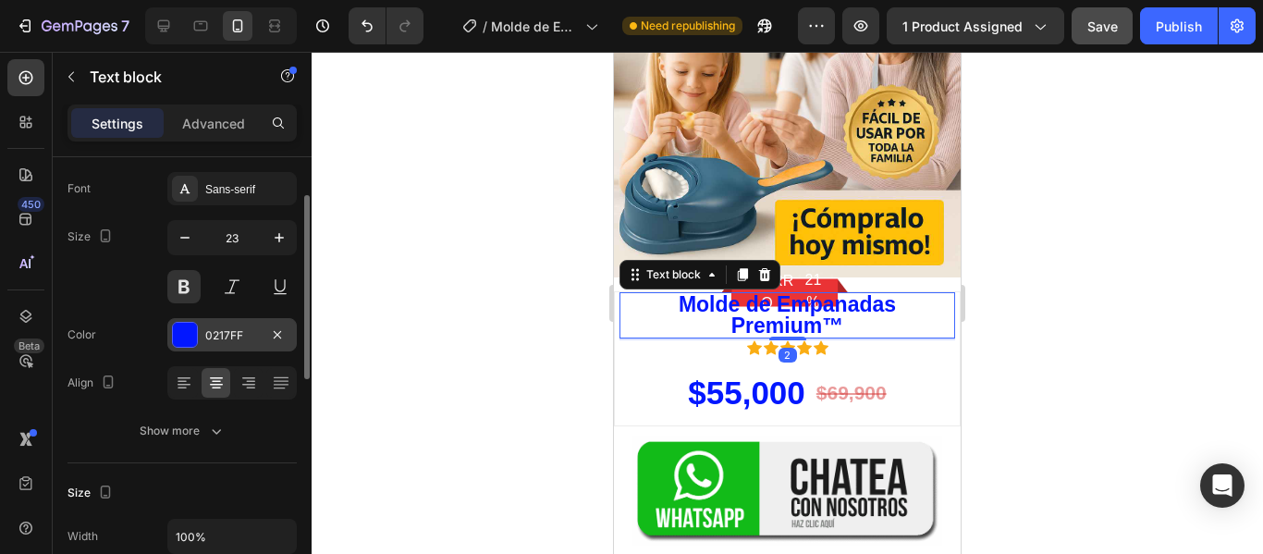
click at [248, 325] on div "0217FF" at bounding box center [231, 334] width 129 height 33
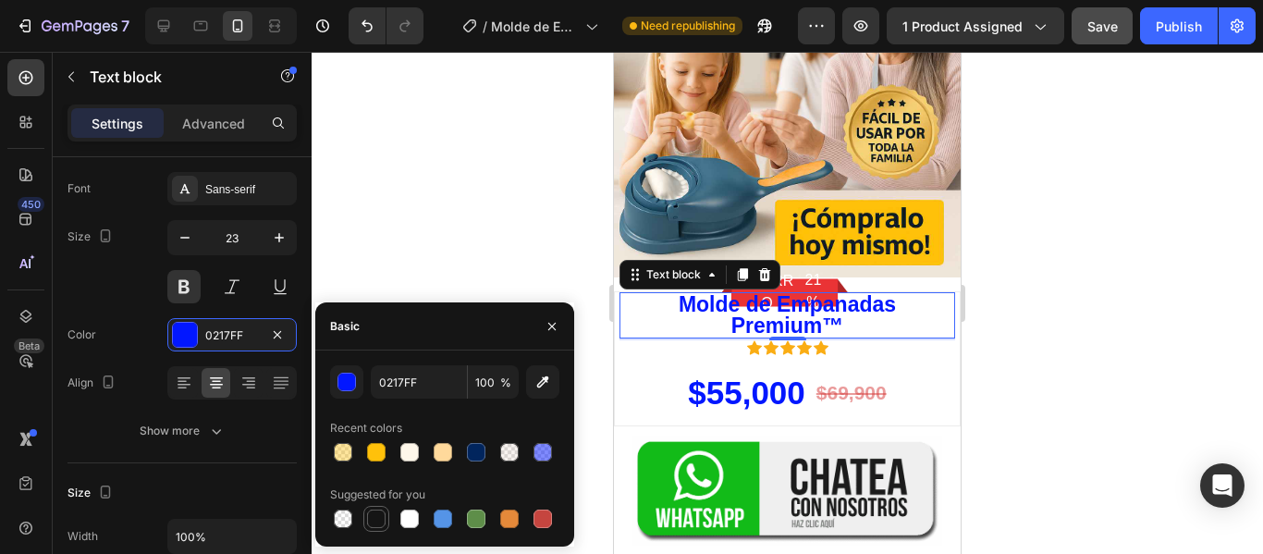
click at [372, 526] on div at bounding box center [376, 518] width 18 height 18
type input "151515"
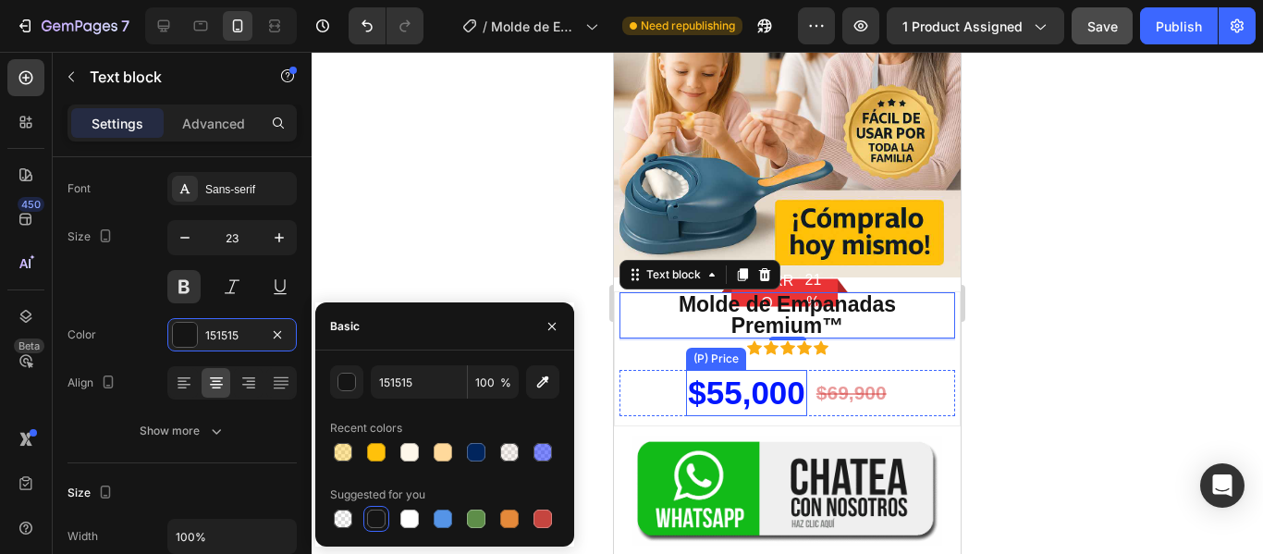
click at [757, 404] on div "$55,000" at bounding box center [746, 393] width 121 height 46
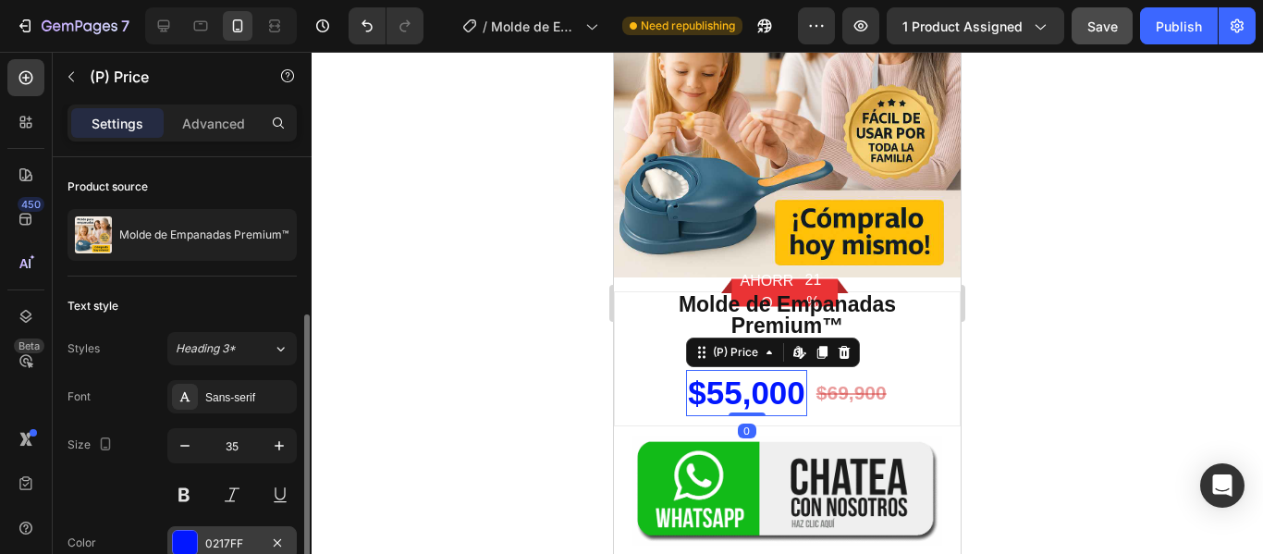
scroll to position [92, 0]
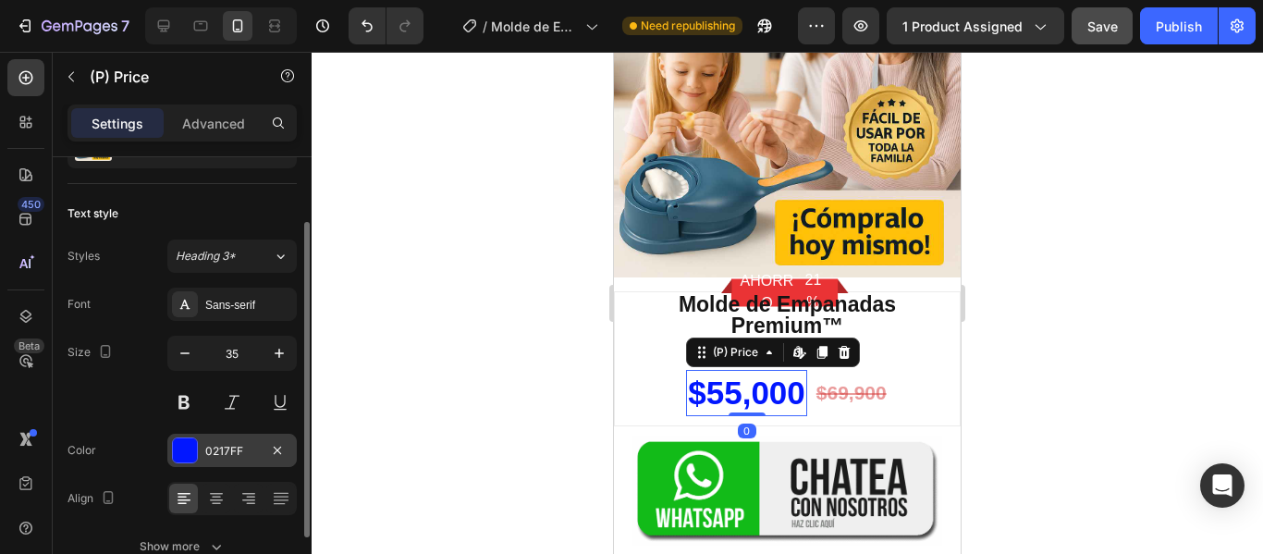
click at [217, 443] on div "0217FF" at bounding box center [232, 451] width 54 height 17
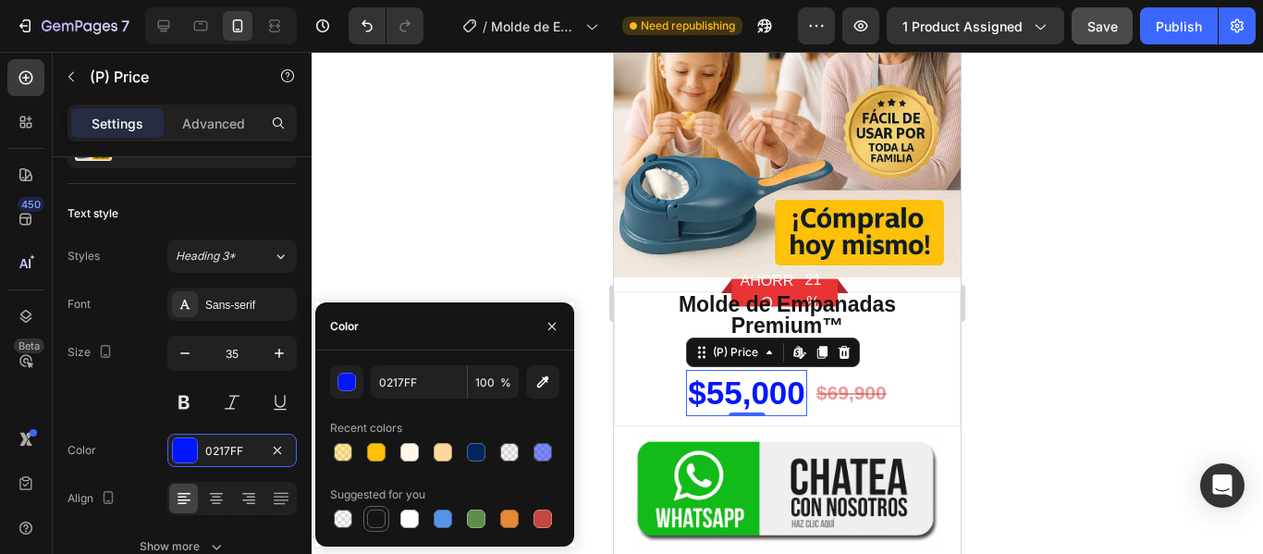
click at [384, 512] on div at bounding box center [376, 518] width 18 height 18
type input "151515"
click at [1120, 350] on div at bounding box center [787, 303] width 951 height 502
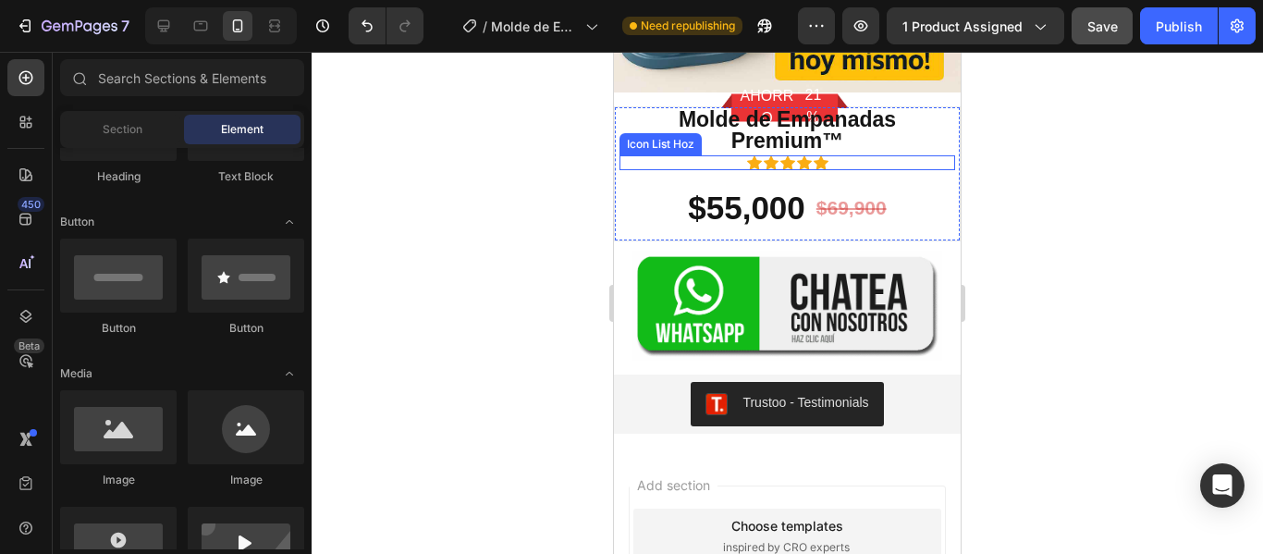
scroll to position [5615, 0]
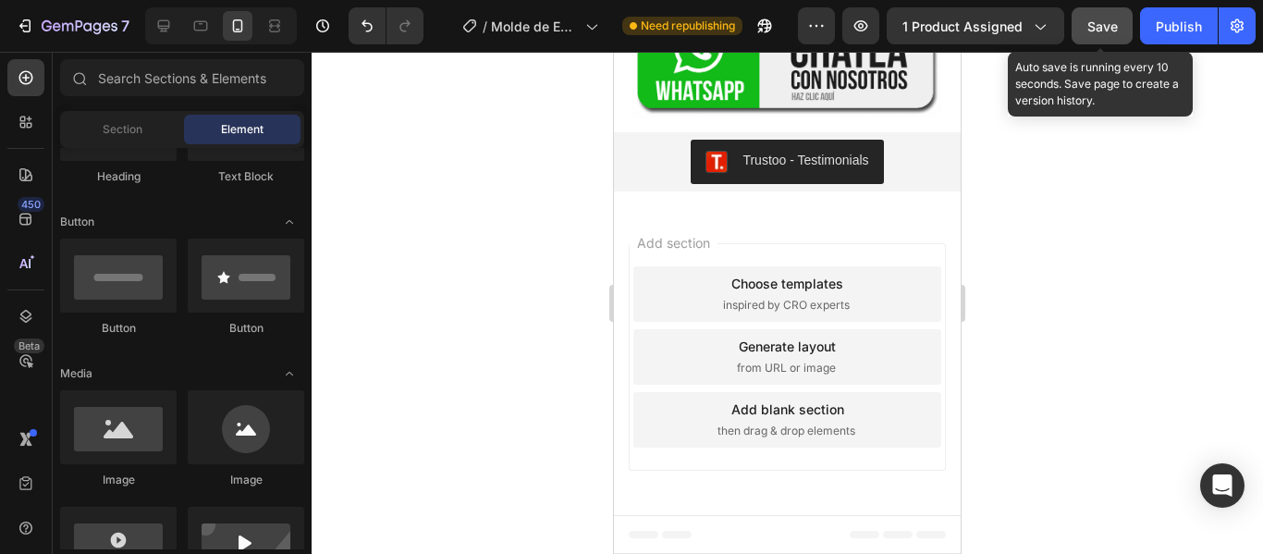
click at [1113, 22] on span "Save" at bounding box center [1102, 26] width 31 height 16
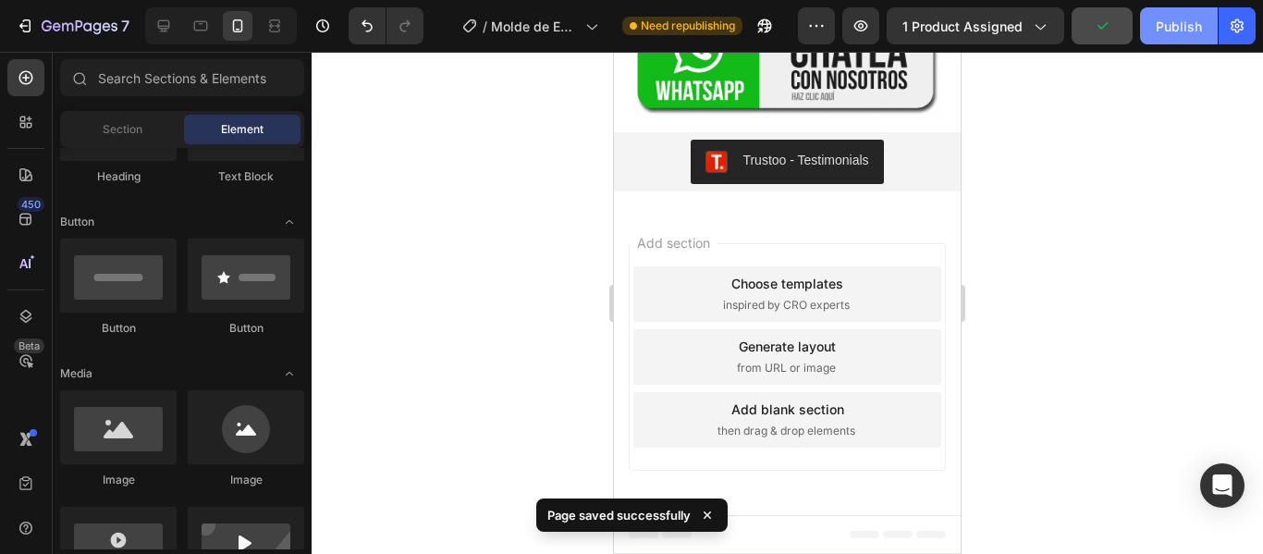
click at [1174, 31] on div "Publish" at bounding box center [1179, 26] width 46 height 19
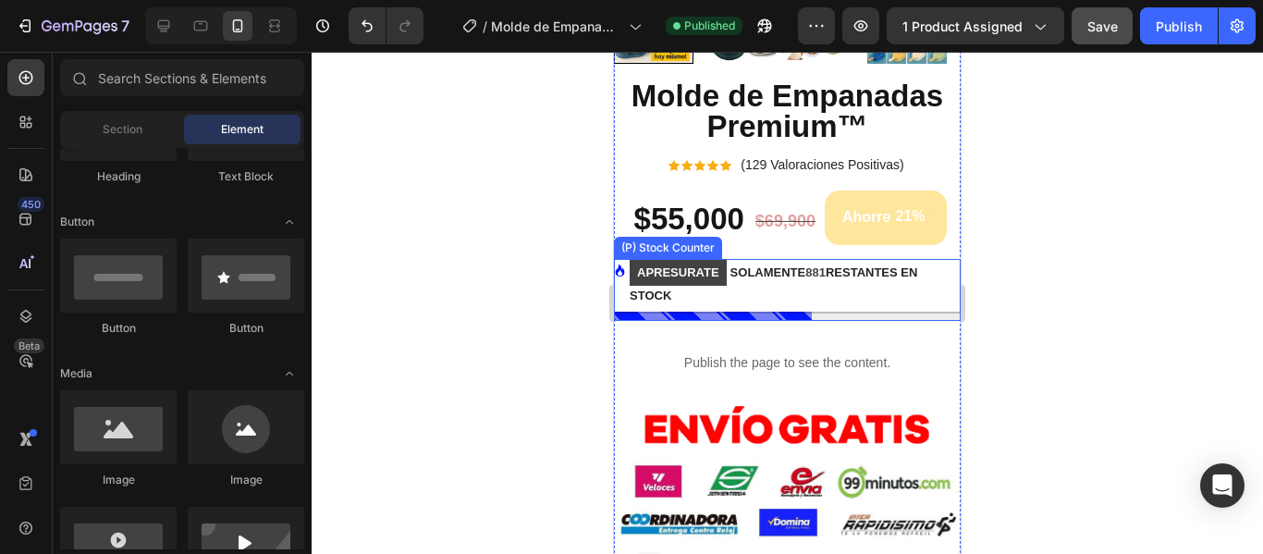
scroll to position [647, 0]
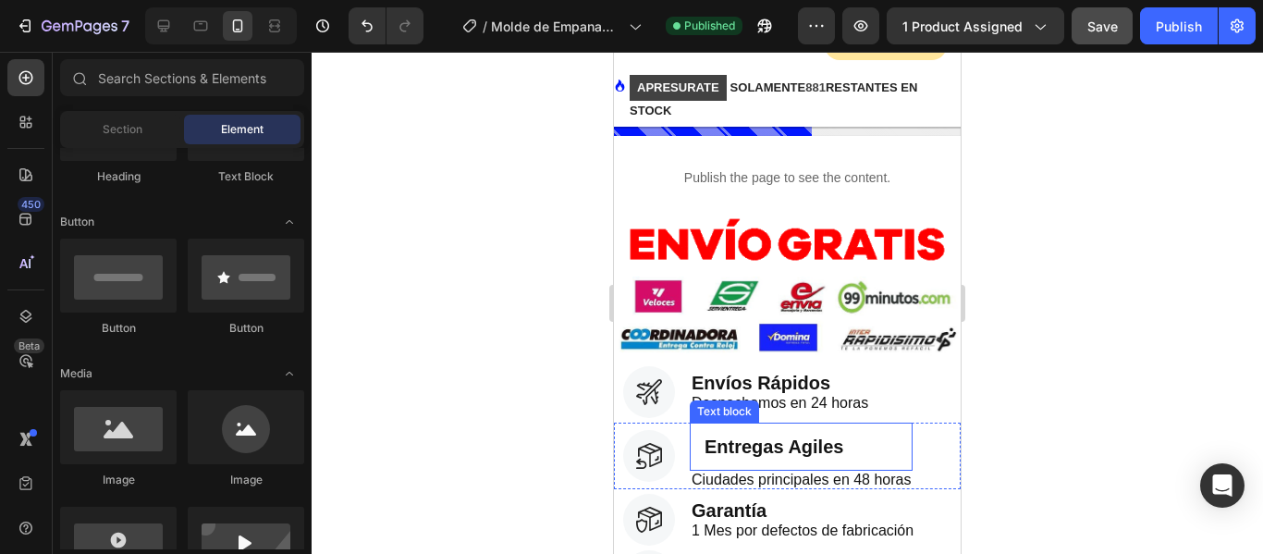
click at [760, 437] on p "Entregas Agiles" at bounding box center [800, 446] width 193 height 18
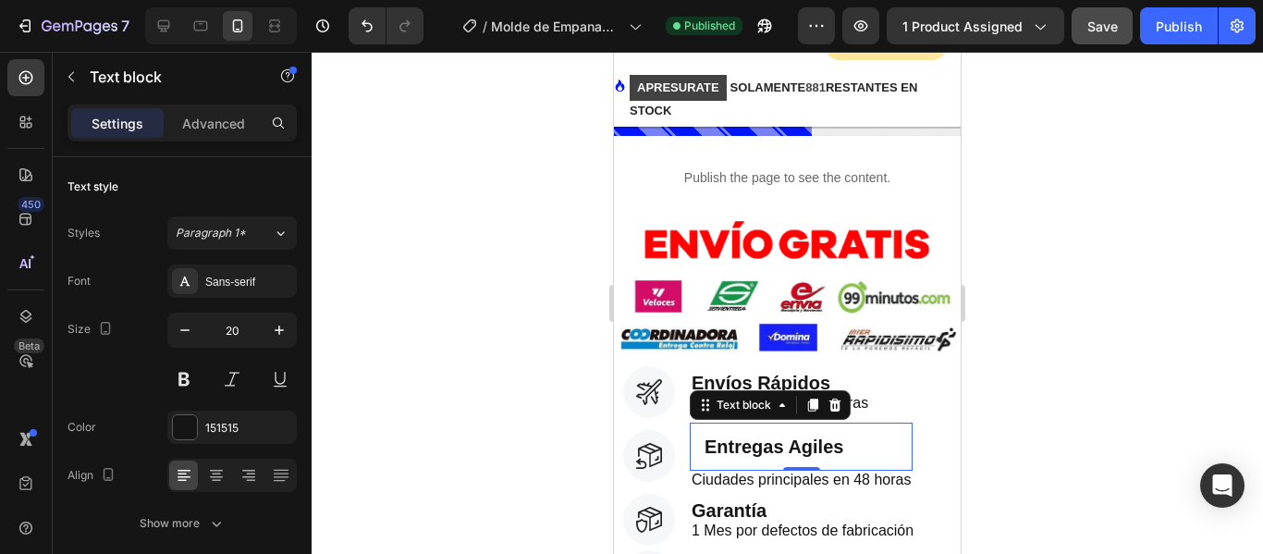
click at [709, 437] on p "Entregas Agiles" at bounding box center [800, 446] width 193 height 18
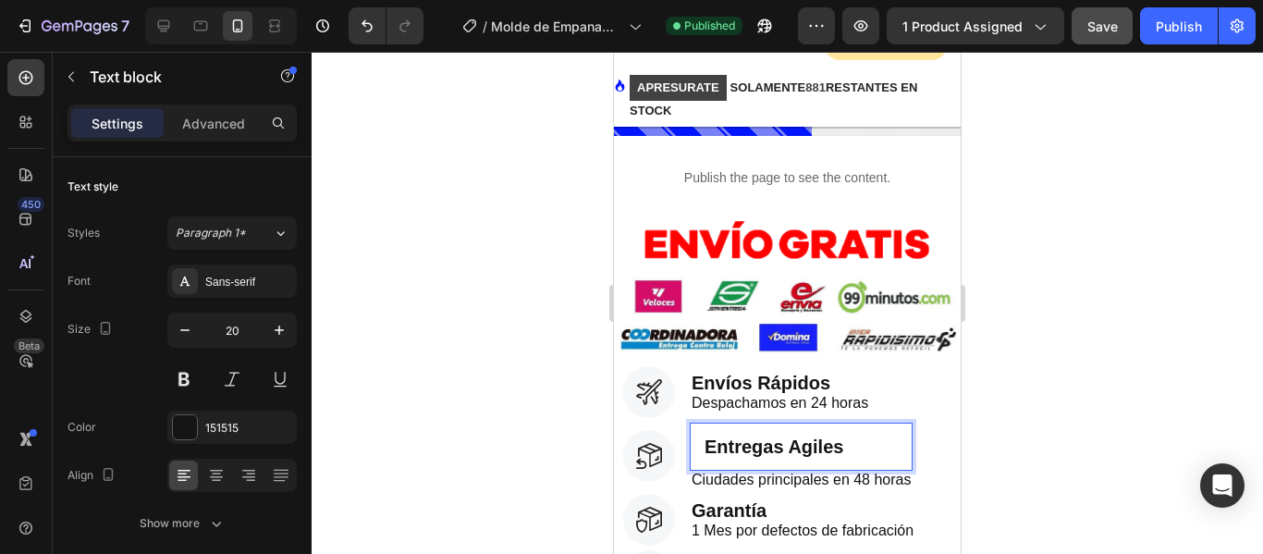
click at [1000, 403] on div at bounding box center [787, 303] width 951 height 502
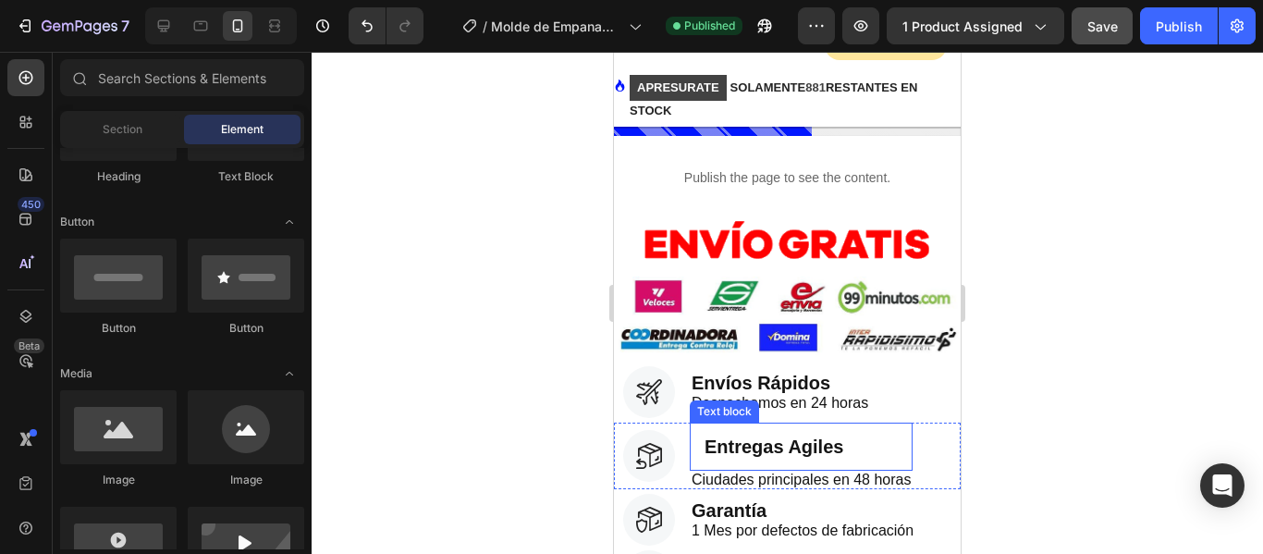
click at [751, 437] on p "Entregas Agiles" at bounding box center [800, 446] width 193 height 18
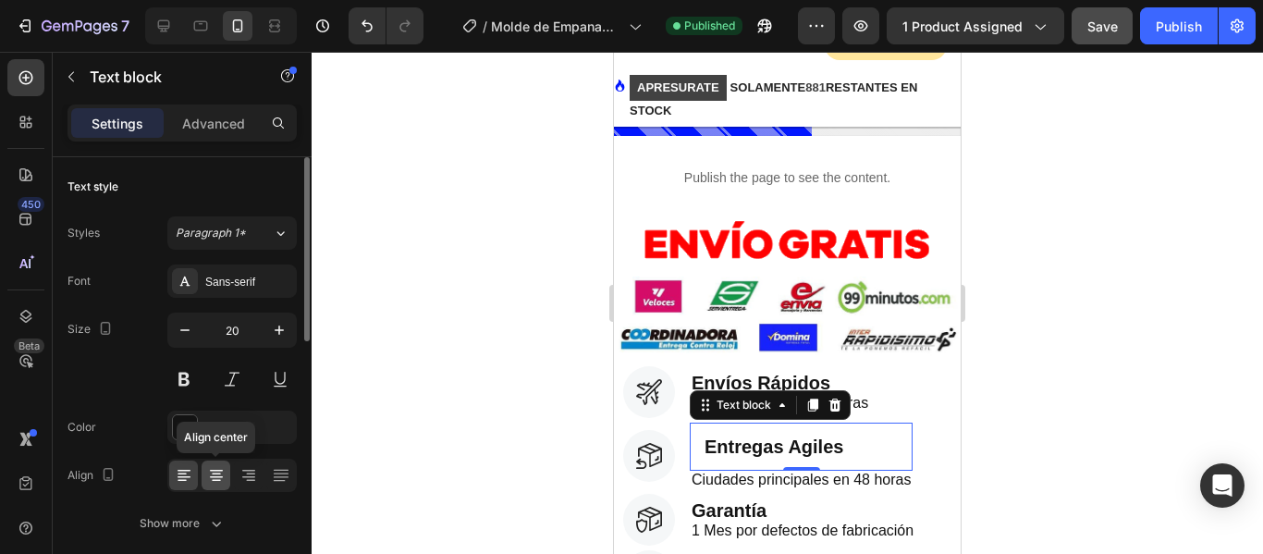
click at [214, 472] on icon at bounding box center [216, 475] width 18 height 18
click at [177, 483] on icon at bounding box center [184, 475] width 18 height 18
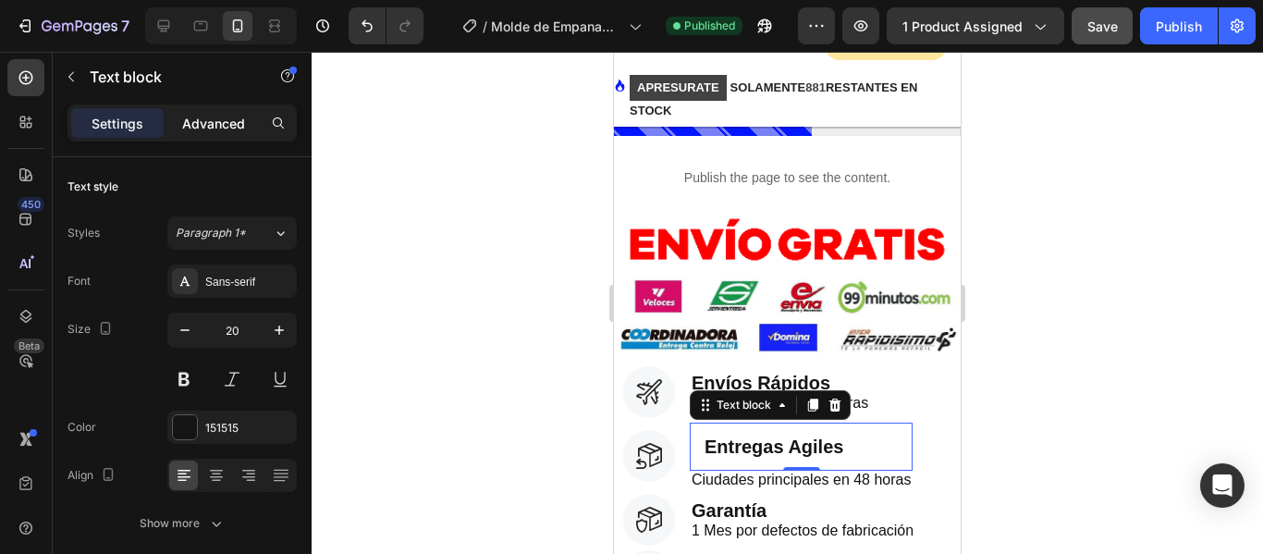
click at [228, 119] on p "Advanced" at bounding box center [213, 123] width 63 height 19
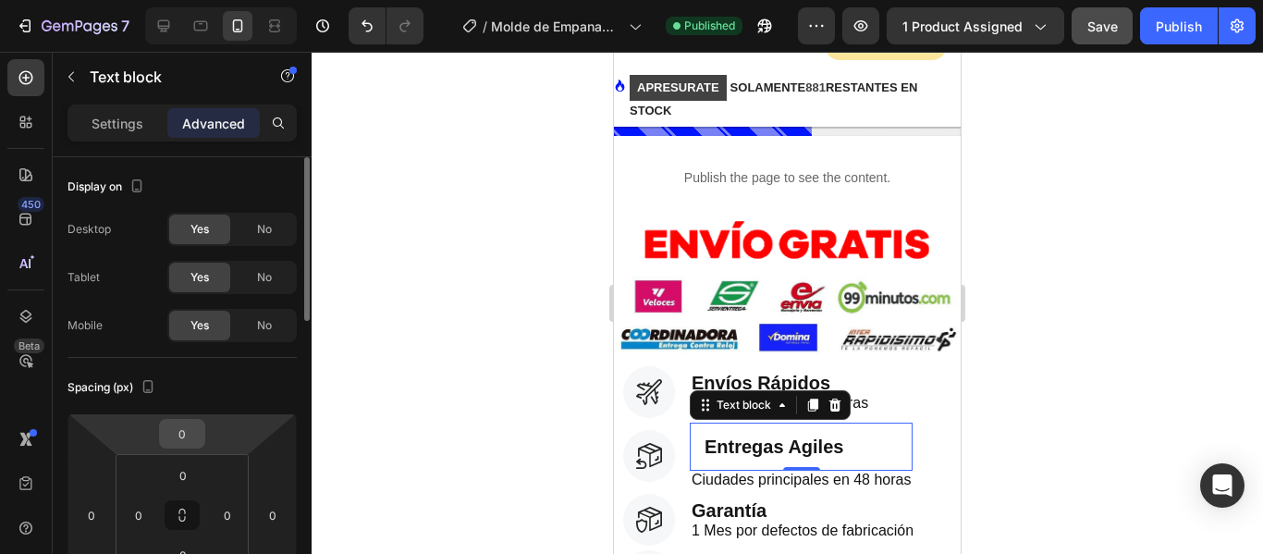
scroll to position [92, 0]
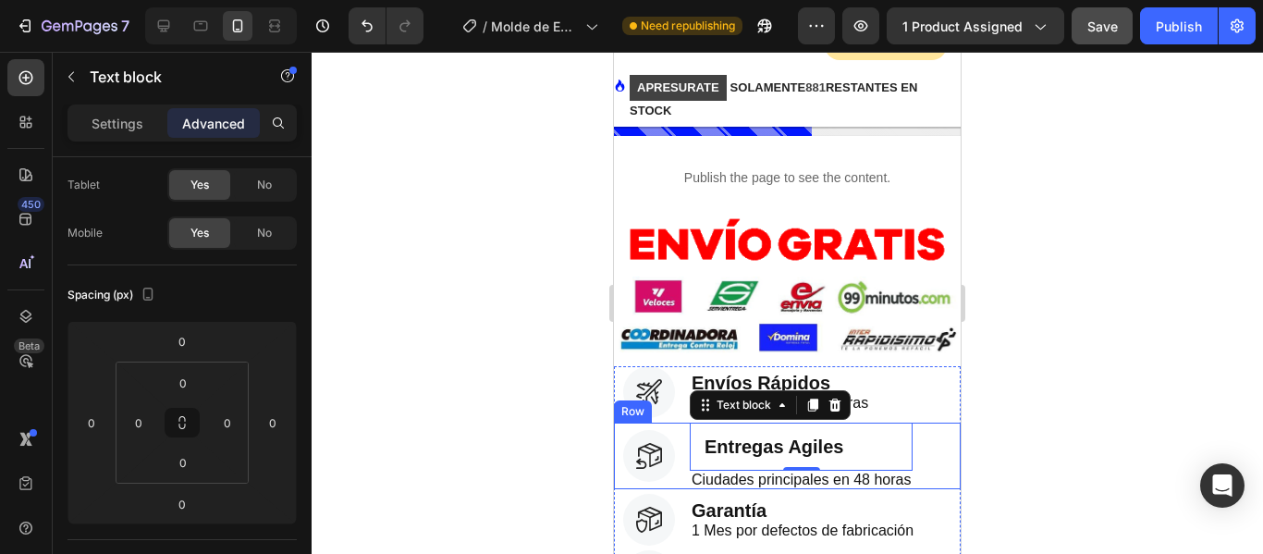
drag, startPoint x: 710, startPoint y: 431, endPoint x: 690, endPoint y: 428, distance: 20.5
click at [686, 428] on div "Image Entregas Agiles Text block 0 Ciudades principales en 48 horas Text block …" at bounding box center [787, 455] width 347 height 67
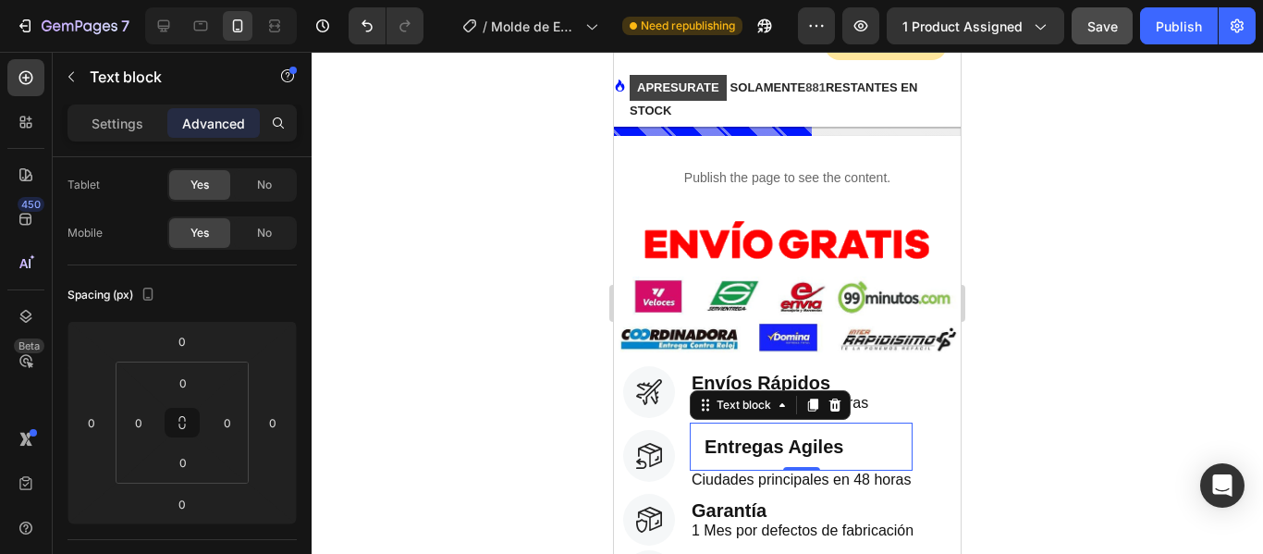
click at [706, 437] on p "Entregas Agiles" at bounding box center [800, 446] width 193 height 18
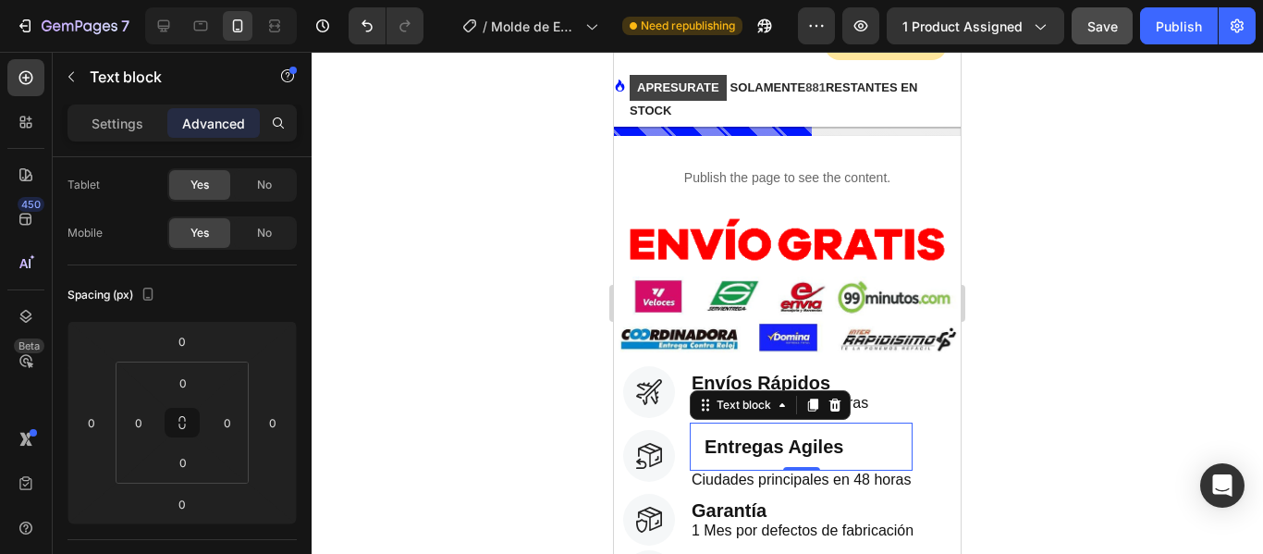
click at [1121, 354] on div at bounding box center [787, 303] width 951 height 502
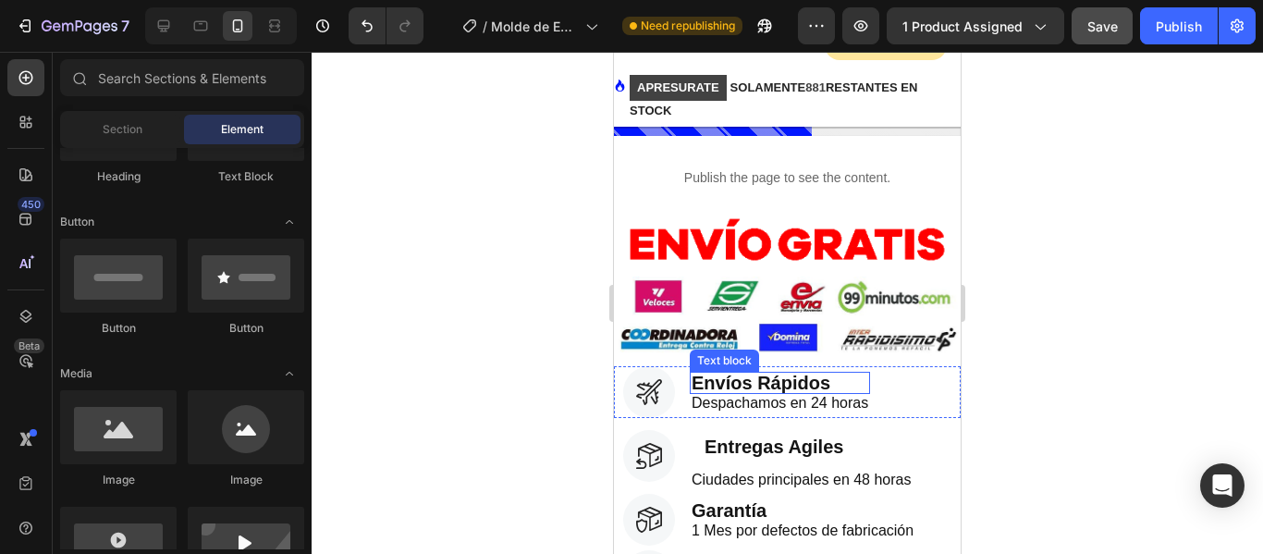
click at [777, 373] on p "Envíos Rápidos" at bounding box center [780, 382] width 177 height 18
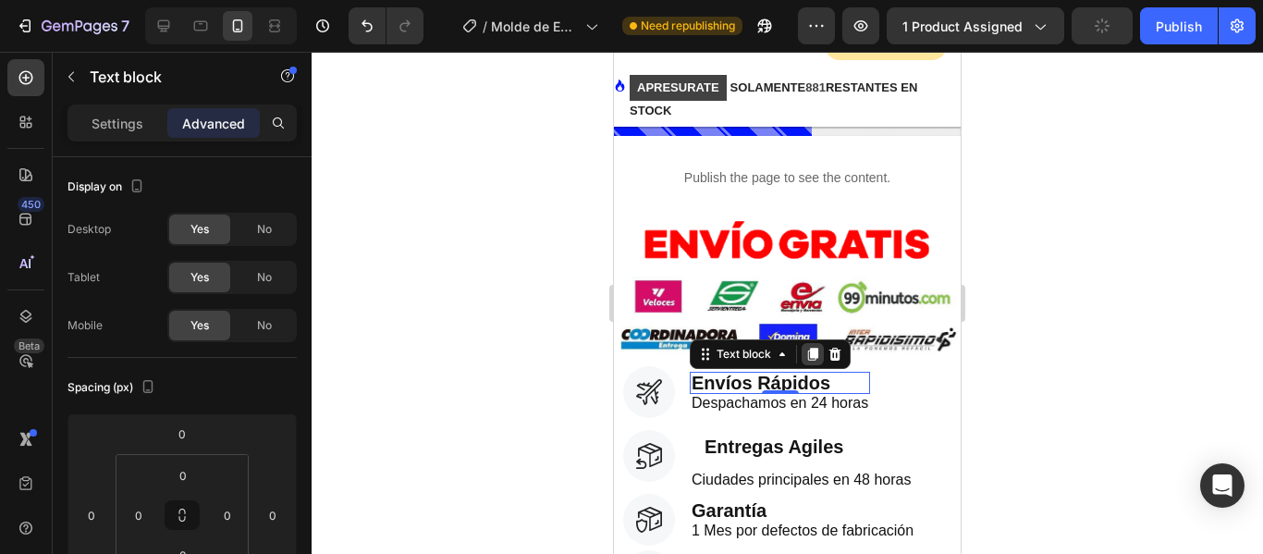
click at [814, 348] on icon at bounding box center [813, 354] width 10 height 13
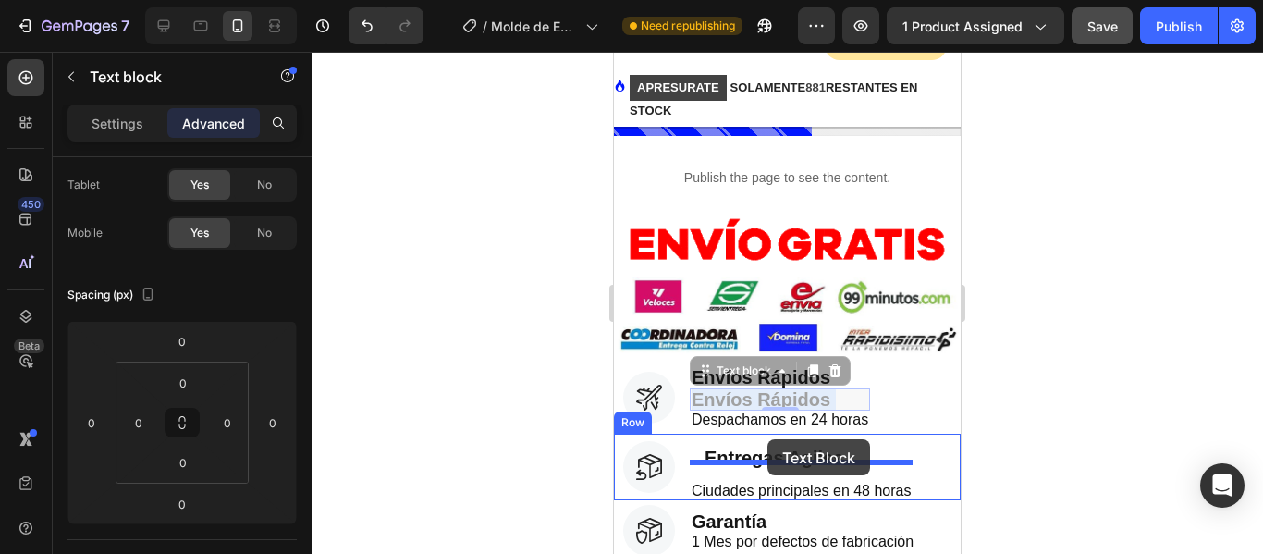
drag, startPoint x: 799, startPoint y: 379, endPoint x: 767, endPoint y: 439, distance: 67.8
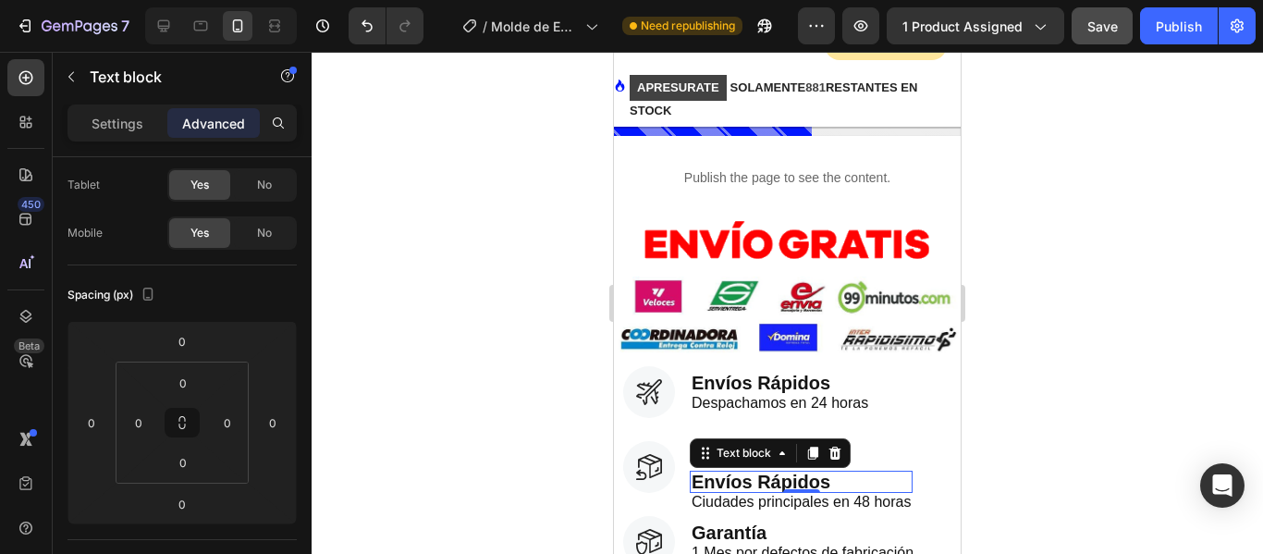
click at [1117, 404] on div at bounding box center [787, 303] width 951 height 502
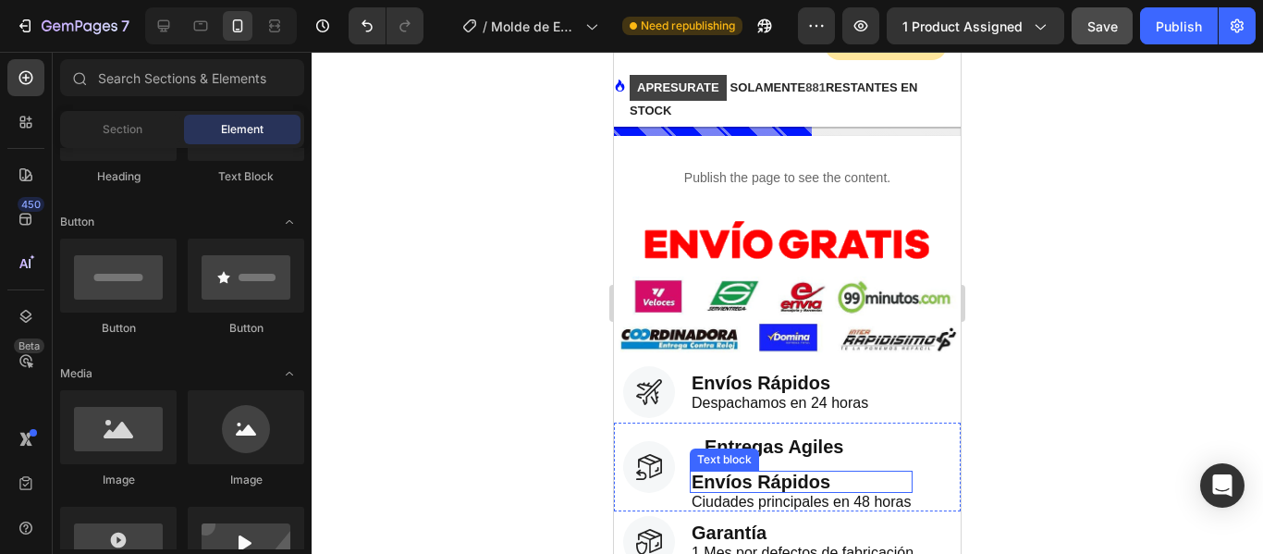
click at [832, 472] on p "Envíos Rápidos" at bounding box center [801, 481] width 219 height 18
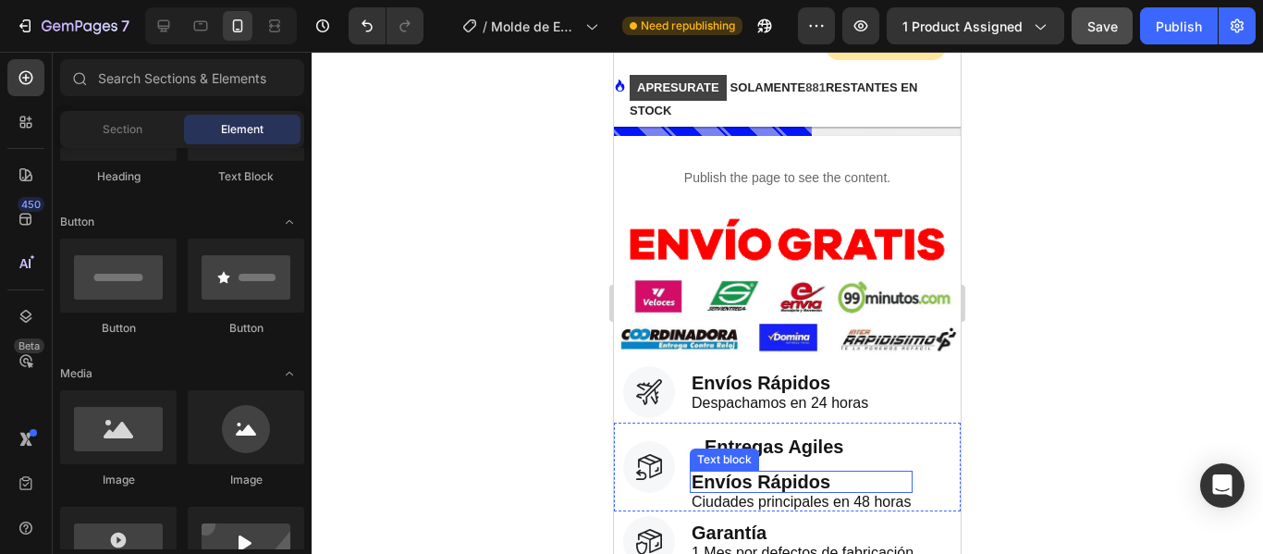
click at [832, 472] on p "Envíos Rápidos" at bounding box center [801, 481] width 219 height 18
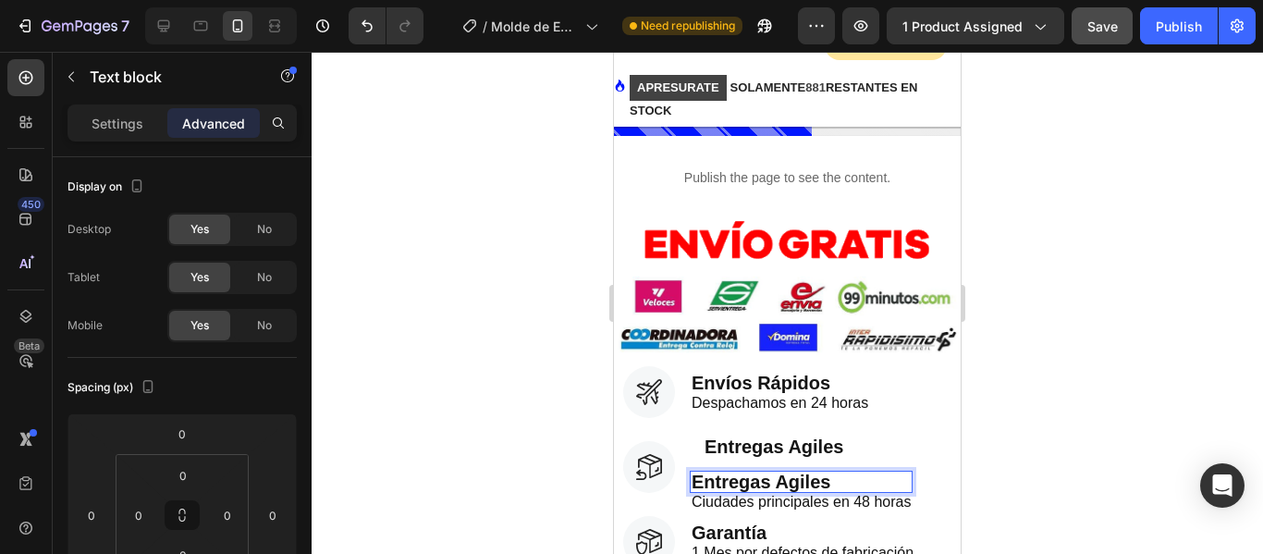
click at [1088, 382] on div at bounding box center [787, 303] width 951 height 502
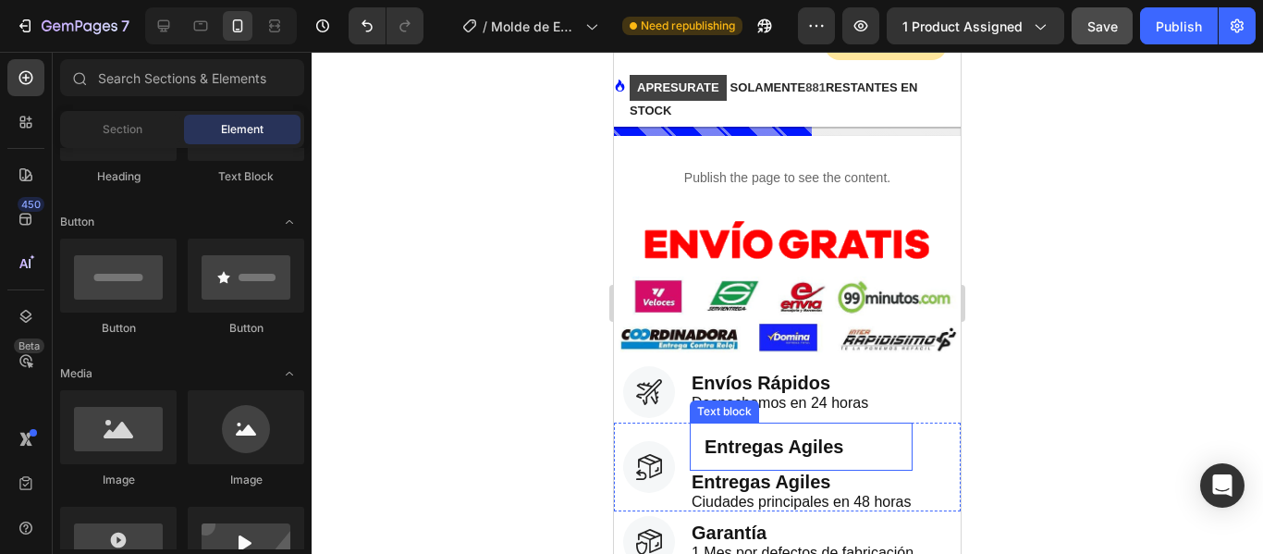
click at [792, 437] on p "Entregas Agiles" at bounding box center [800, 446] width 193 height 18
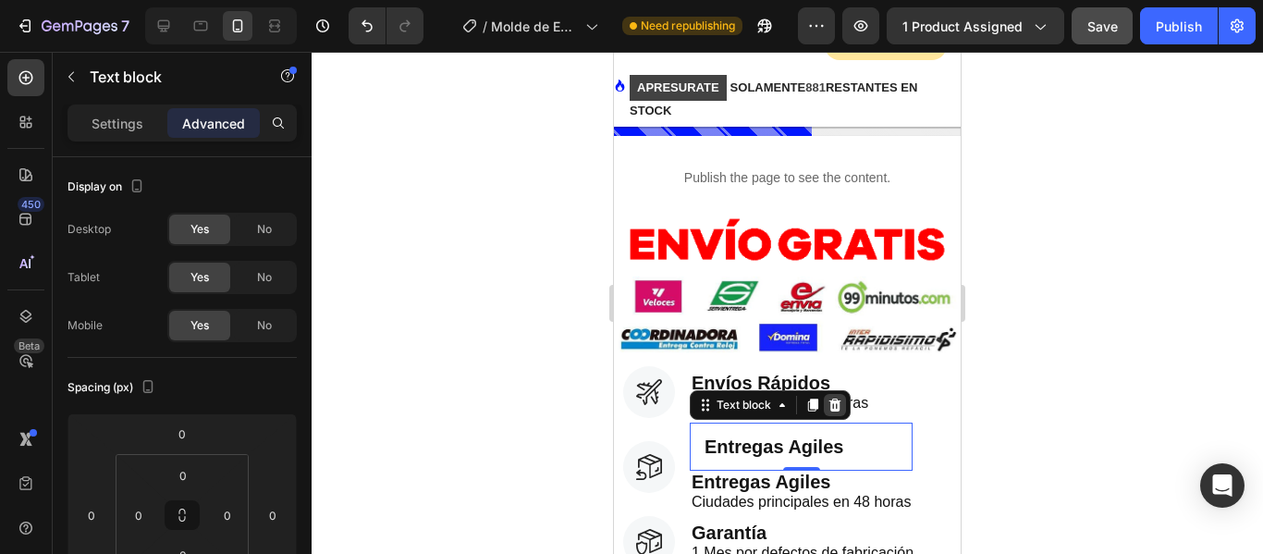
click at [832, 398] on icon at bounding box center [834, 405] width 15 height 15
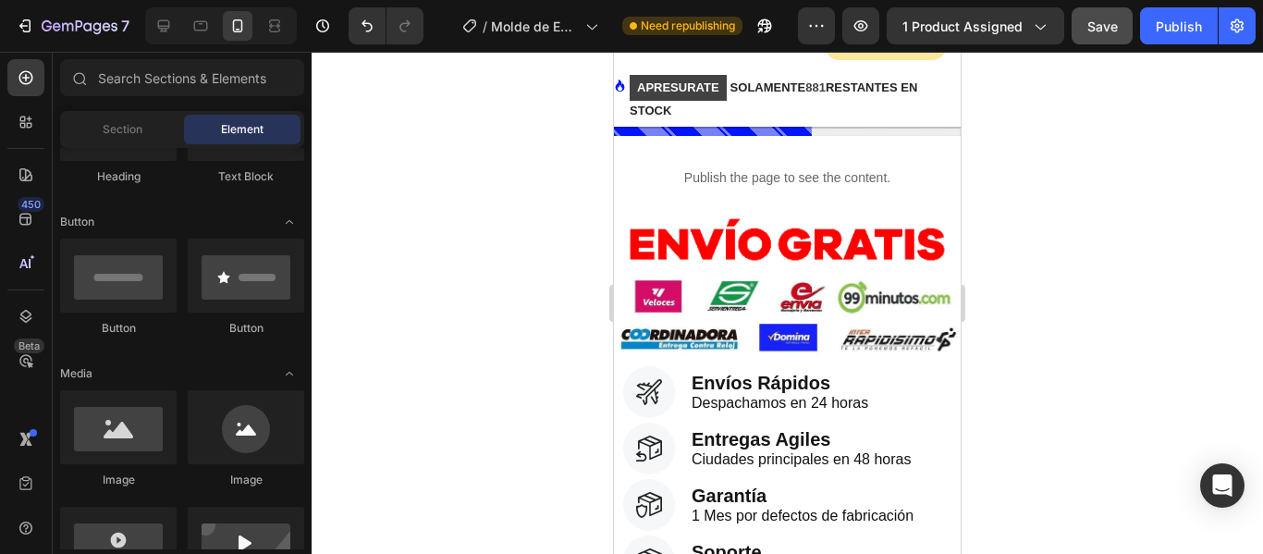
click at [1086, 373] on div at bounding box center [787, 303] width 951 height 502
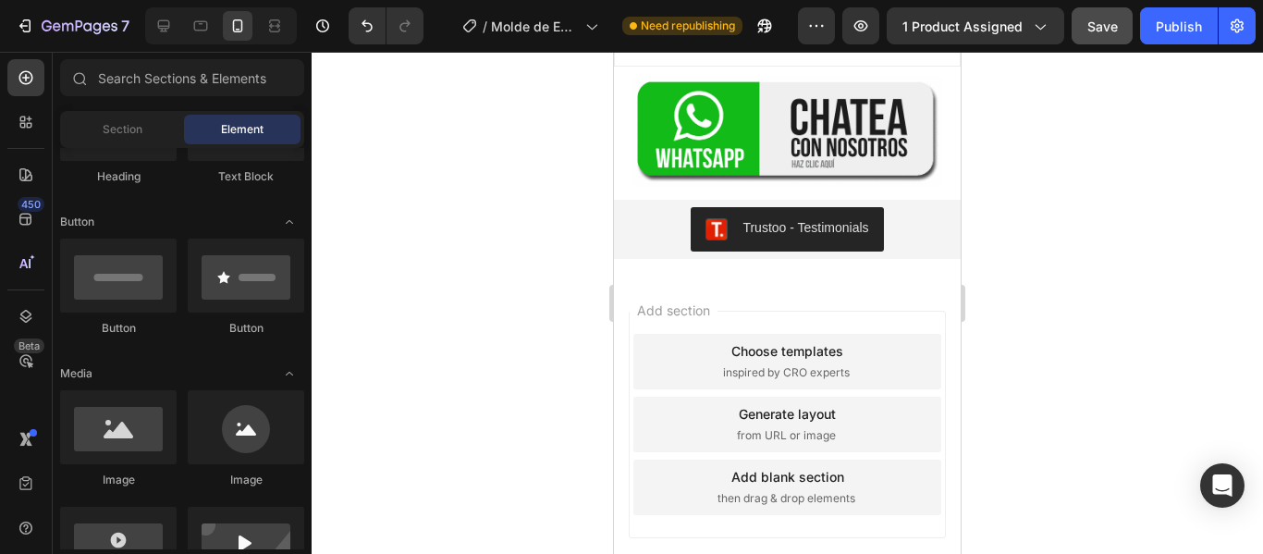
scroll to position [5083, 0]
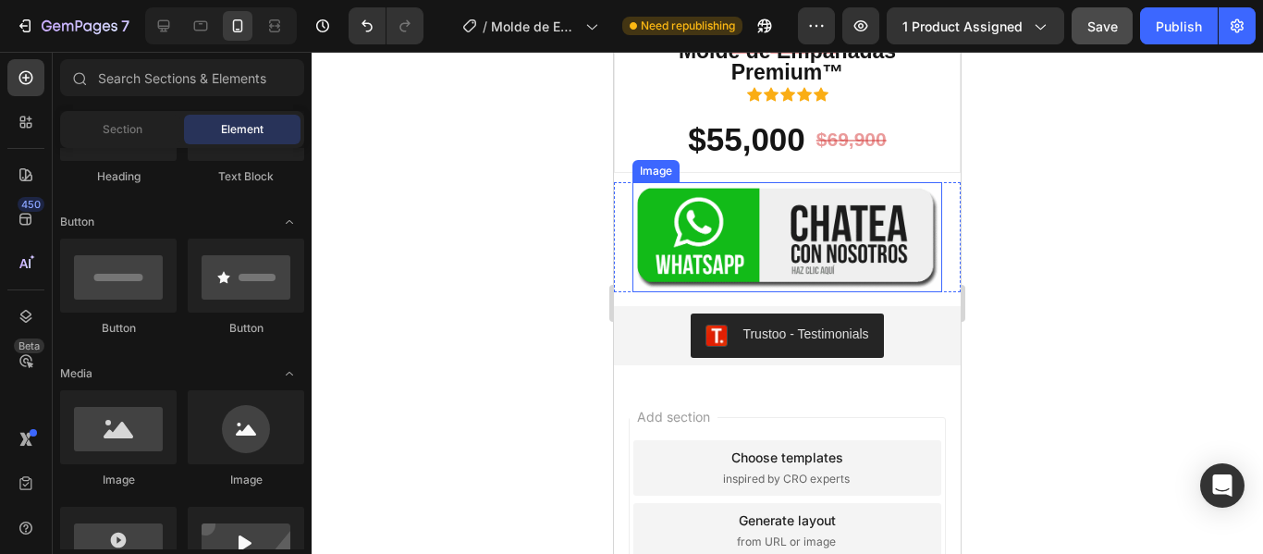
click at [810, 248] on img at bounding box center [787, 237] width 310 height 110
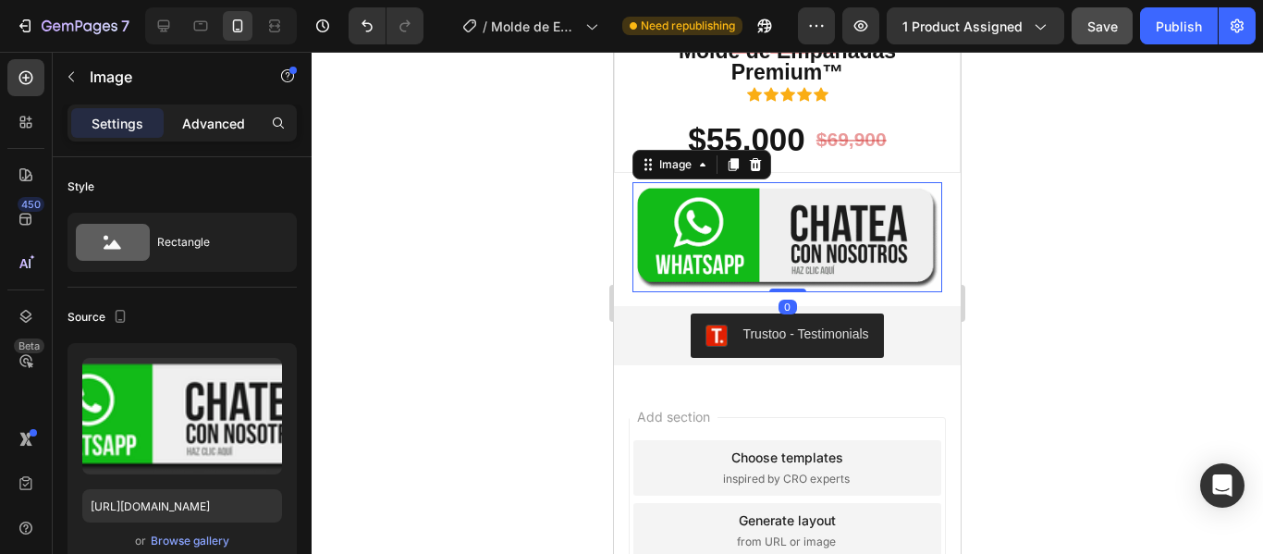
click at [227, 122] on p "Advanced" at bounding box center [213, 123] width 63 height 19
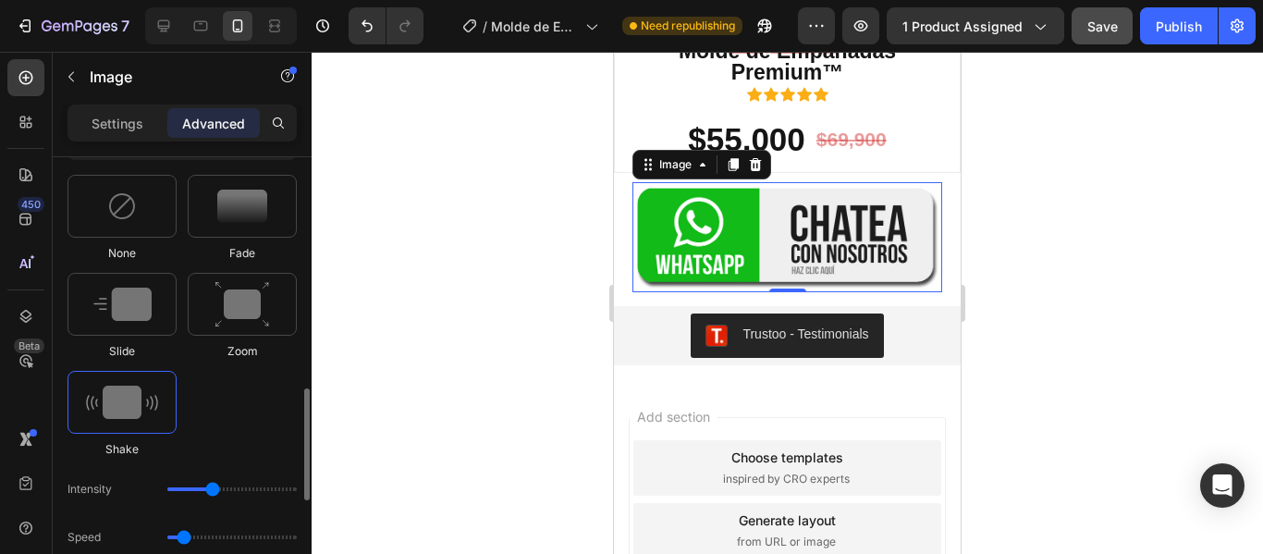
scroll to position [1109, 0]
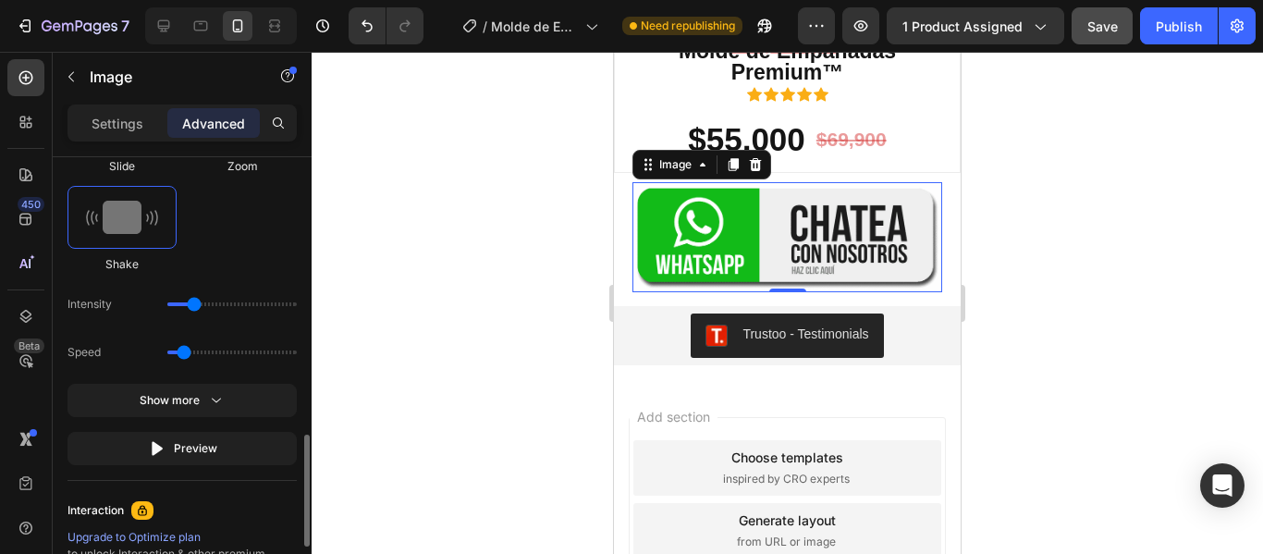
drag, startPoint x: 209, startPoint y: 301, endPoint x: 197, endPoint y: 300, distance: 12.1
type input "11"
click at [197, 302] on input "range" at bounding box center [231, 304] width 129 height 4
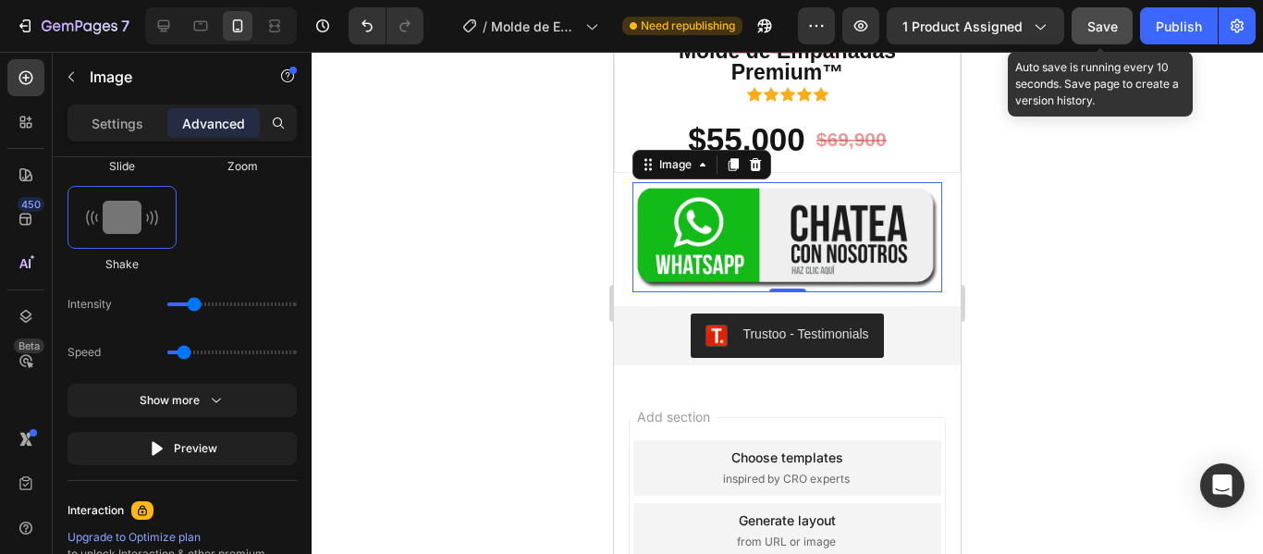
click at [1108, 31] on span "Save" at bounding box center [1102, 26] width 31 height 16
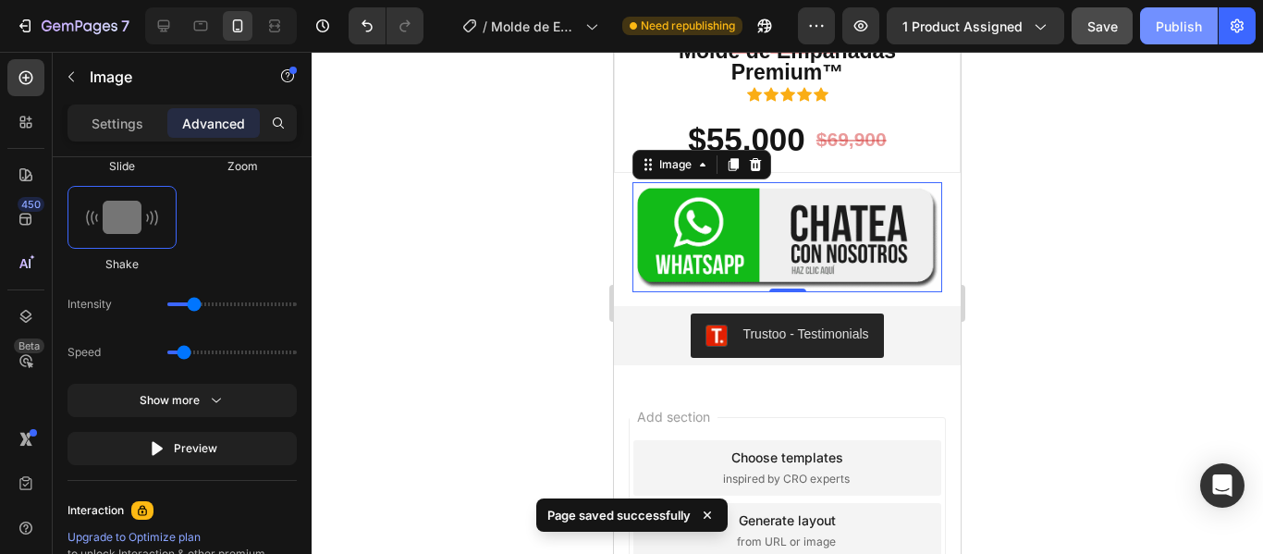
click at [1169, 26] on div "Publish" at bounding box center [1179, 26] width 46 height 19
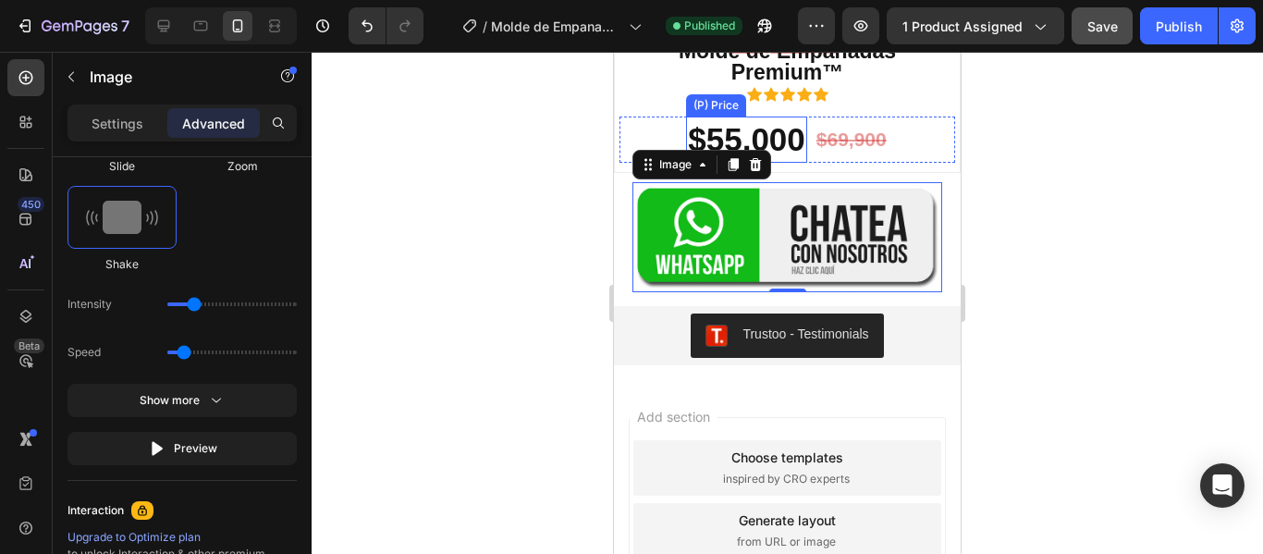
click at [755, 146] on div "$55,000" at bounding box center [746, 139] width 121 height 46
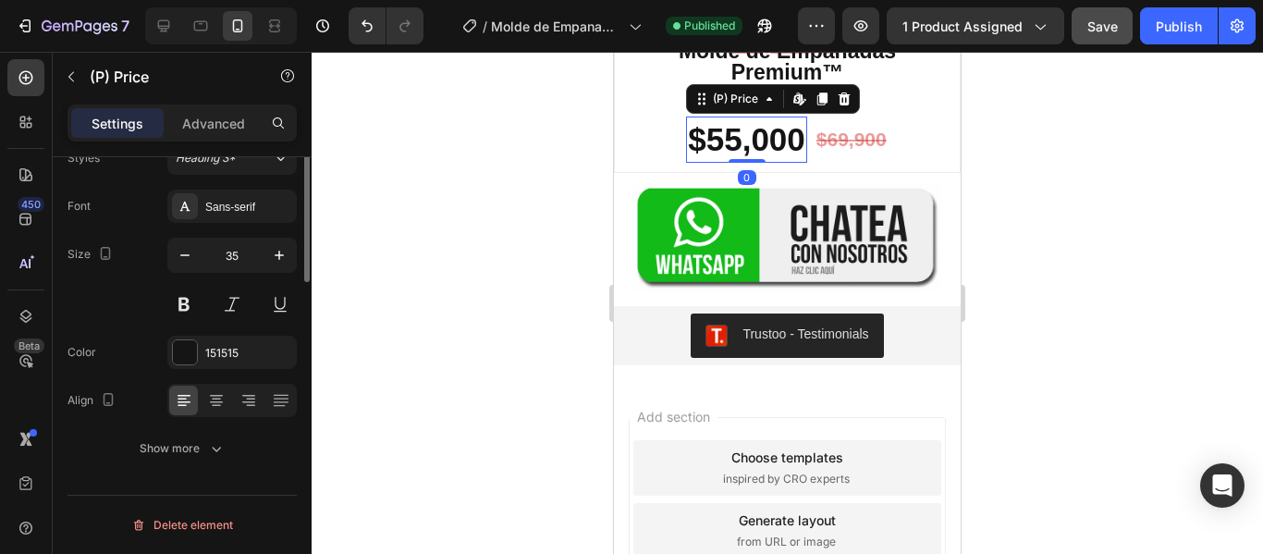
scroll to position [0, 0]
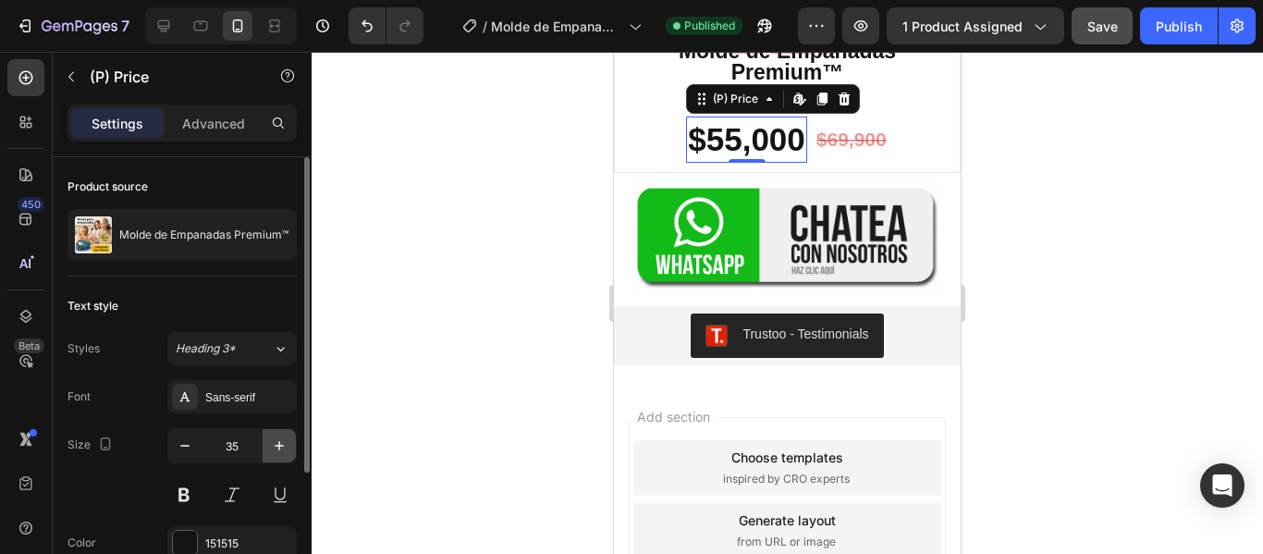
click at [280, 444] on icon "button" at bounding box center [279, 445] width 18 height 18
type input "36"
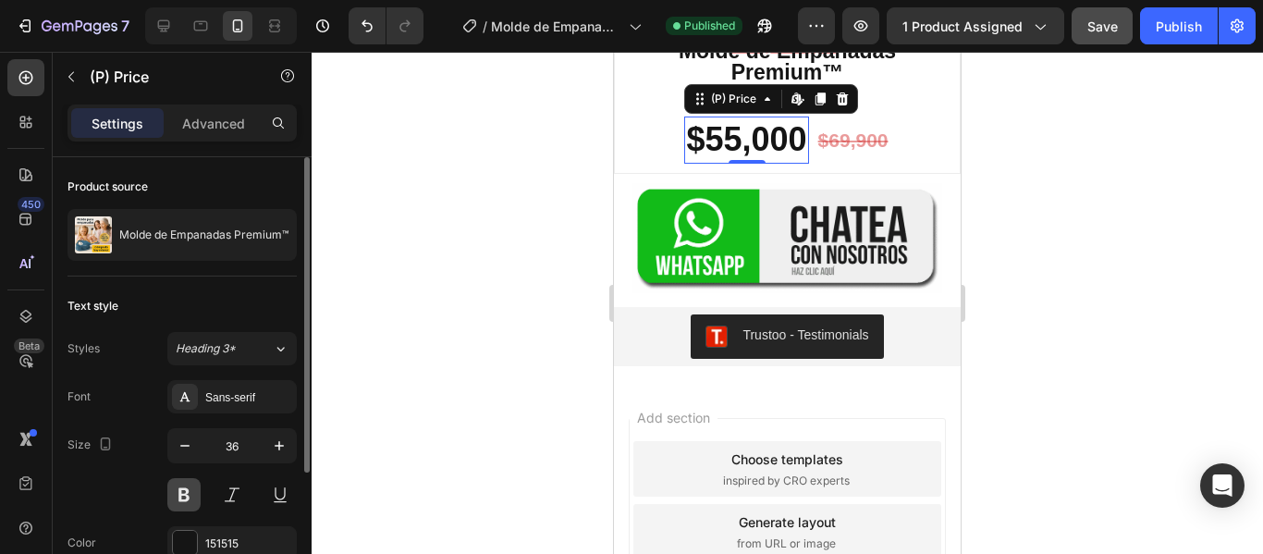
click at [189, 493] on button at bounding box center [183, 494] width 33 height 33
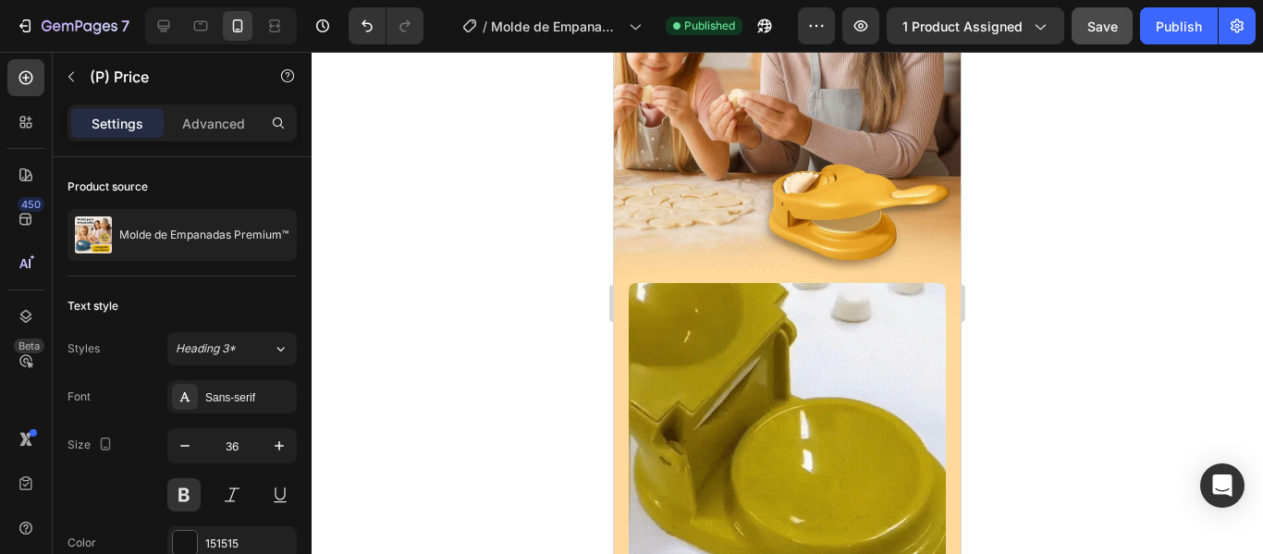
scroll to position [228, 0]
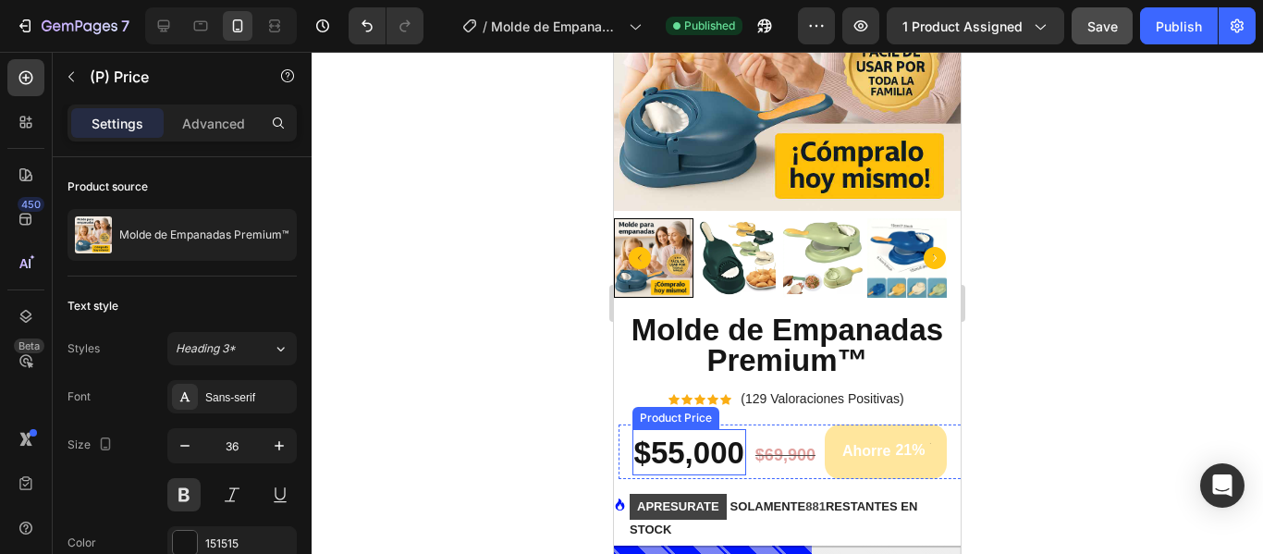
click at [689, 438] on div "$55,000" at bounding box center [689, 453] width 114 height 43
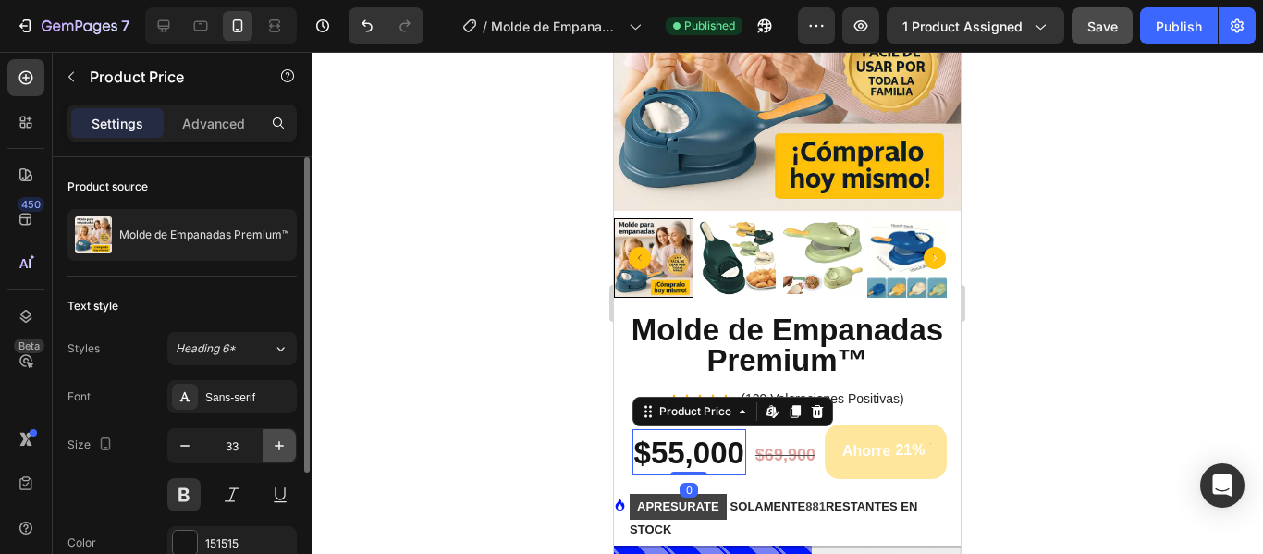
click at [288, 447] on icon "button" at bounding box center [279, 445] width 18 height 18
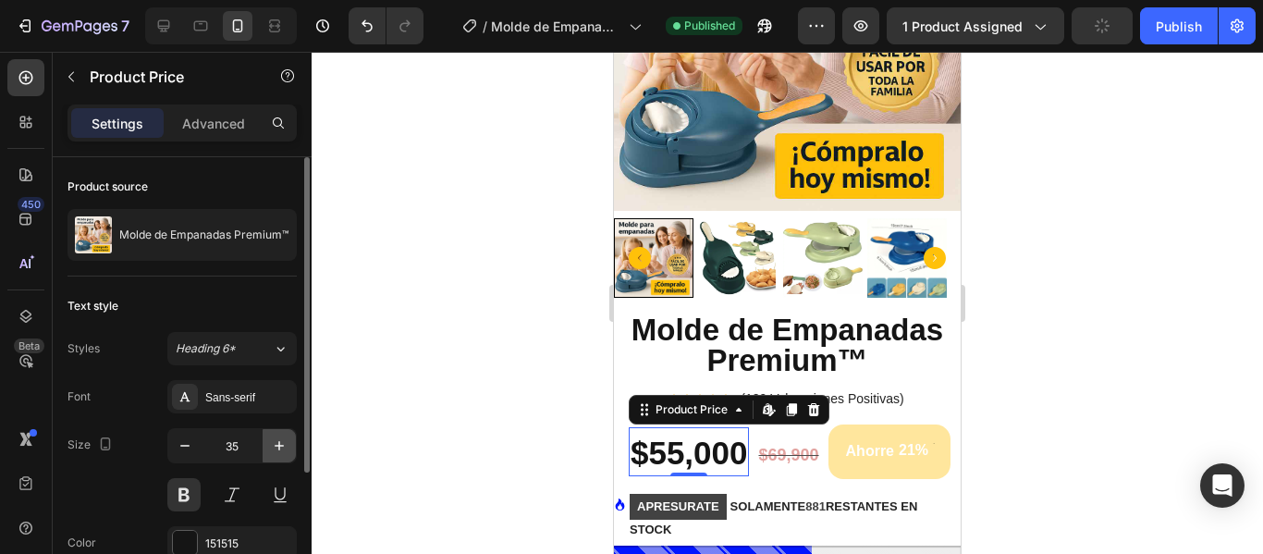
click at [288, 447] on icon "button" at bounding box center [279, 445] width 18 height 18
type input "36"
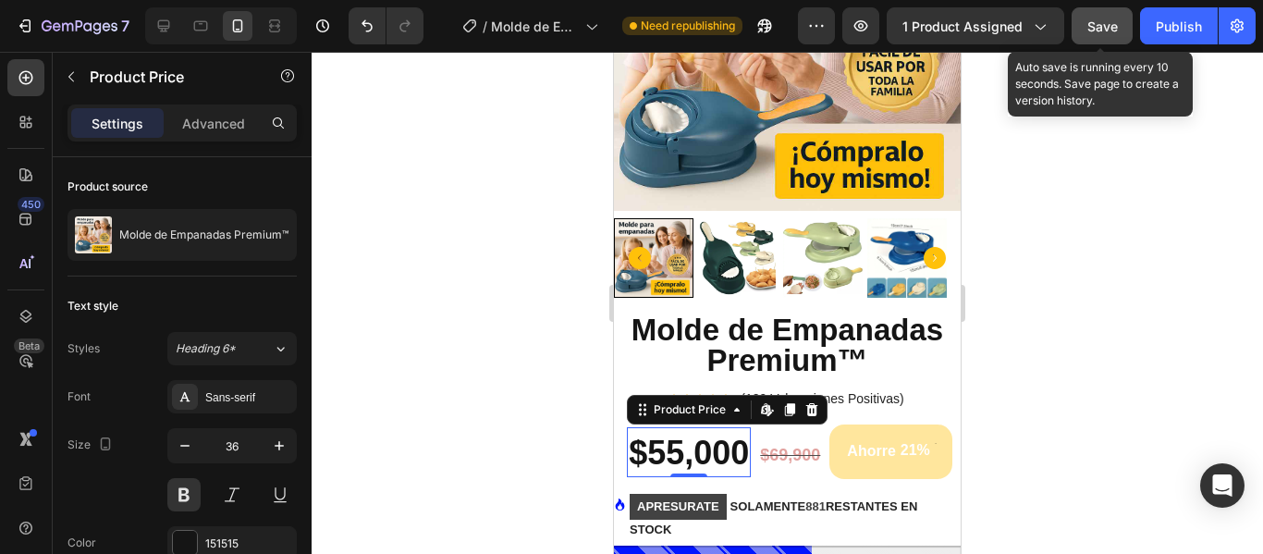
click at [1092, 34] on div "Save" at bounding box center [1102, 26] width 31 height 19
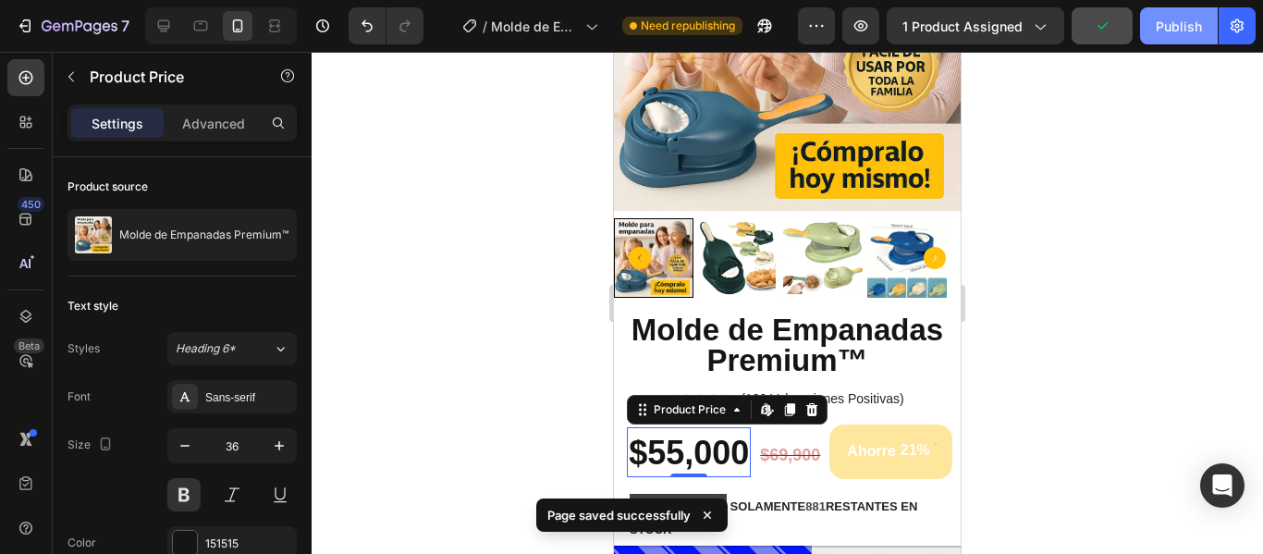
click at [1180, 18] on div "Publish" at bounding box center [1179, 26] width 46 height 19
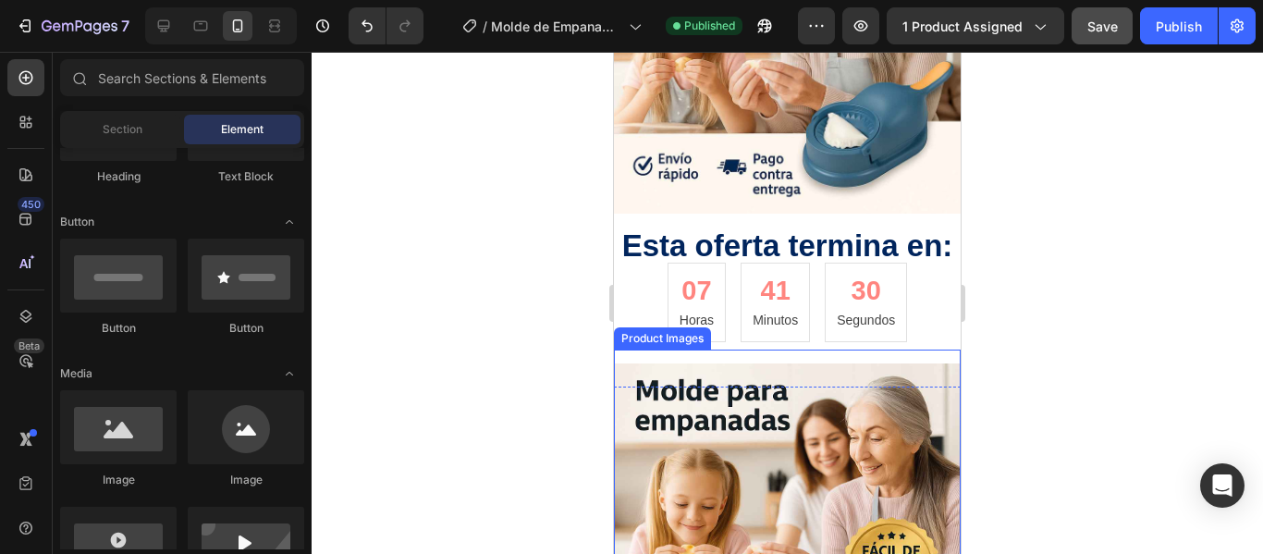
scroll to position [4761, 0]
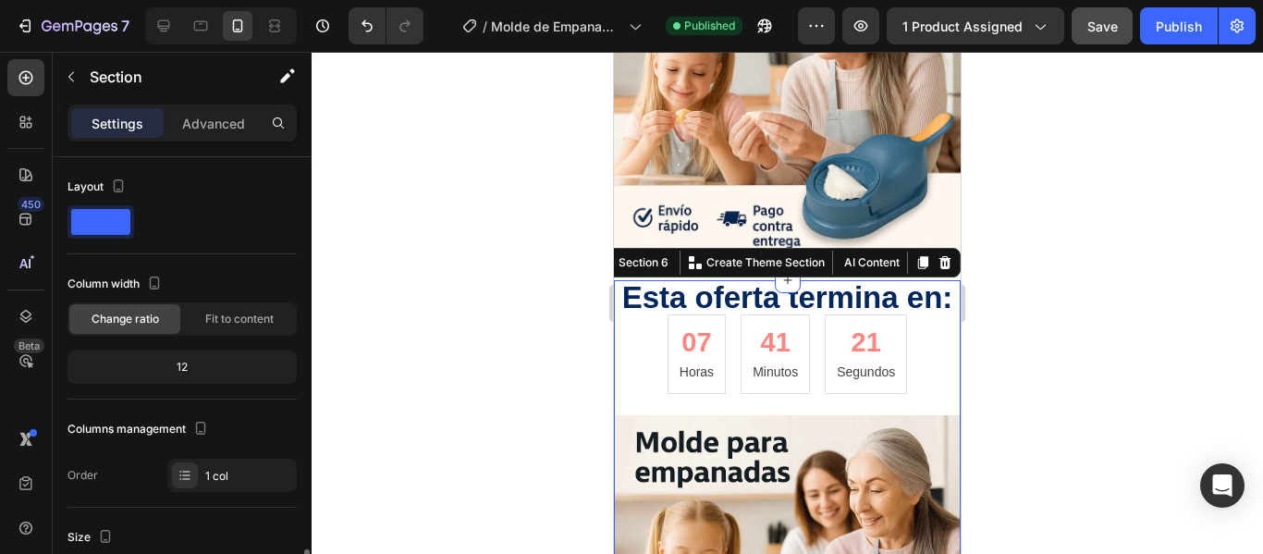
scroll to position [370, 0]
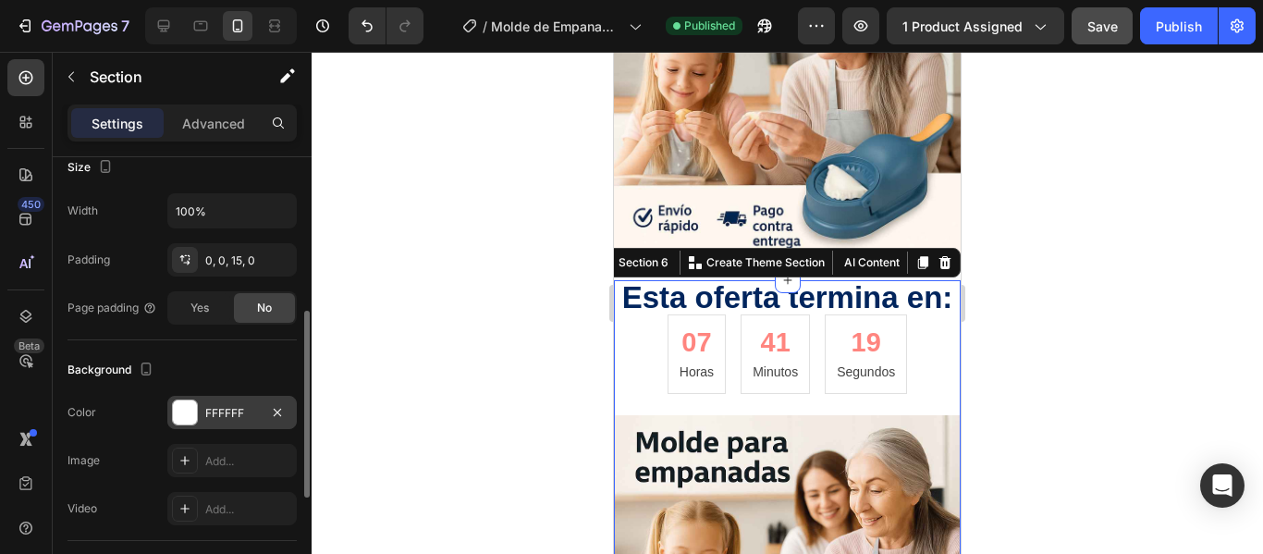
click at [222, 421] on div "FFFFFF" at bounding box center [232, 413] width 54 height 17
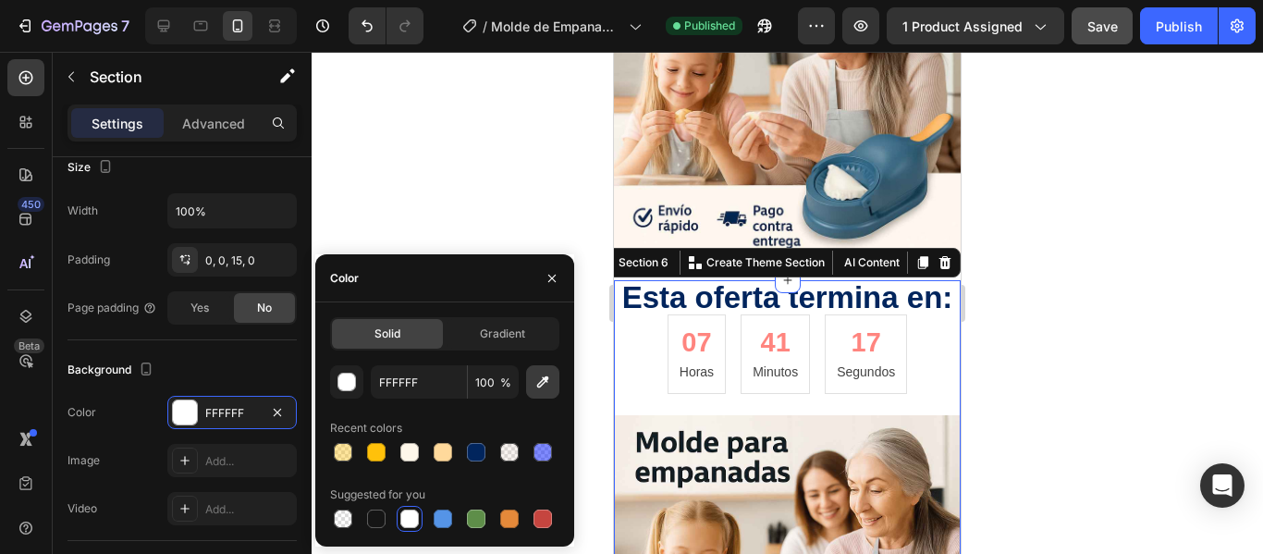
click at [545, 384] on icon "button" at bounding box center [542, 382] width 18 height 18
type input "FEF6F0"
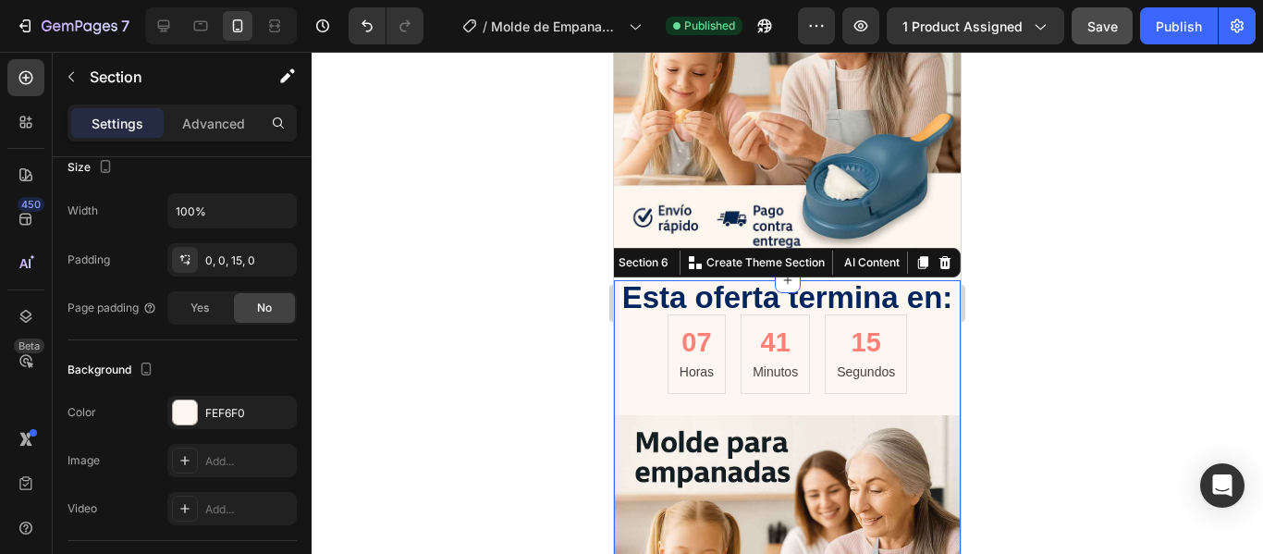
click at [1150, 287] on div at bounding box center [787, 303] width 951 height 502
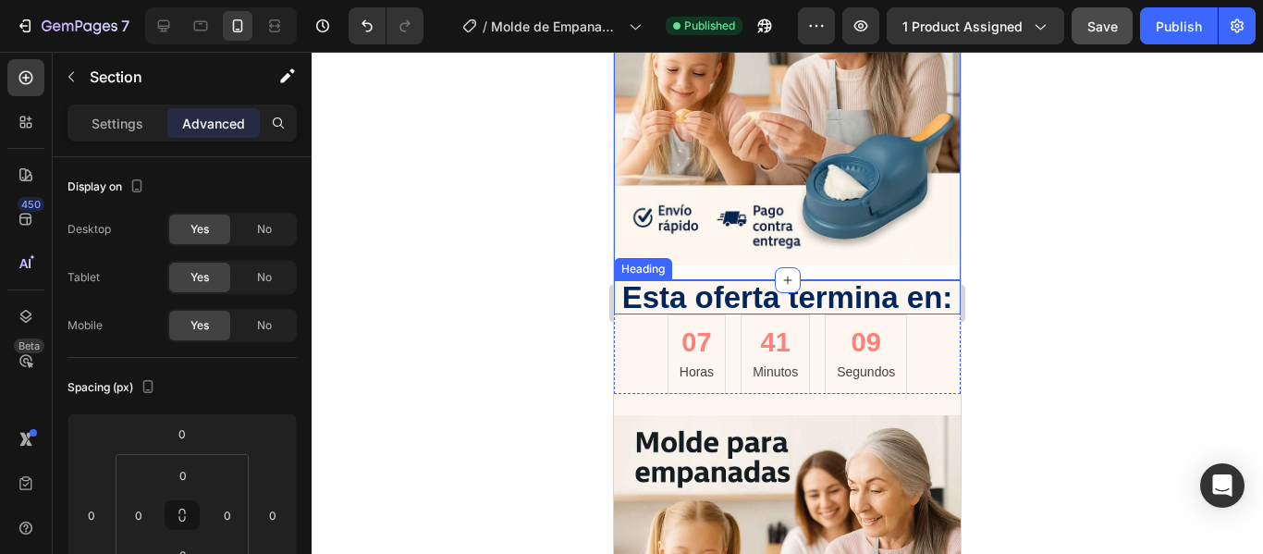
click at [928, 280] on h2 "Esta oferta termina en:" at bounding box center [787, 297] width 347 height 34
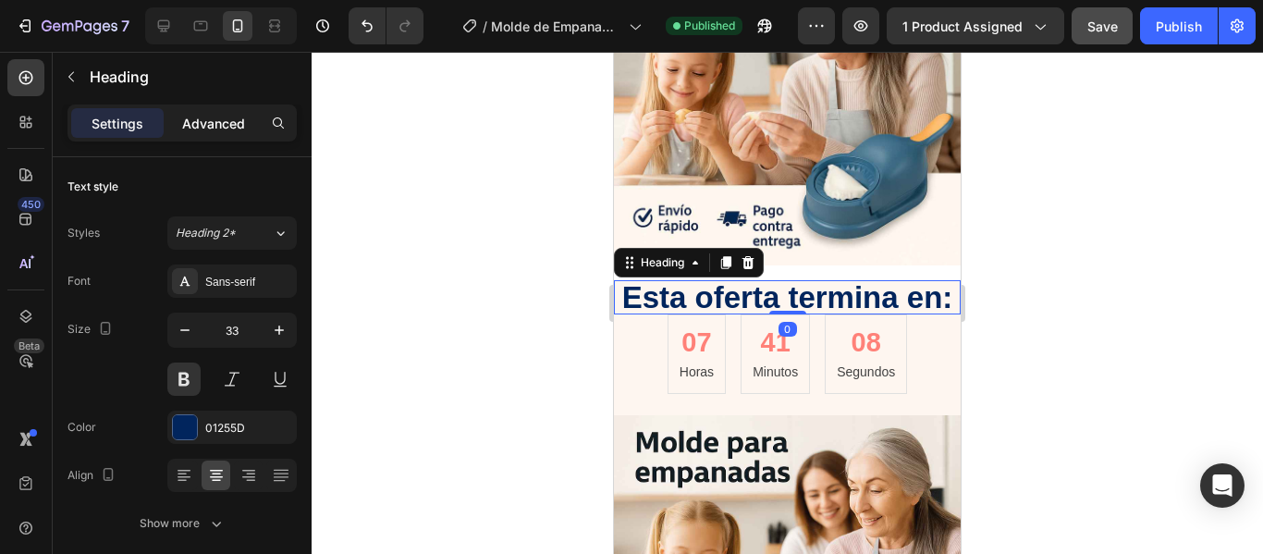
click at [213, 127] on p "Advanced" at bounding box center [213, 123] width 63 height 19
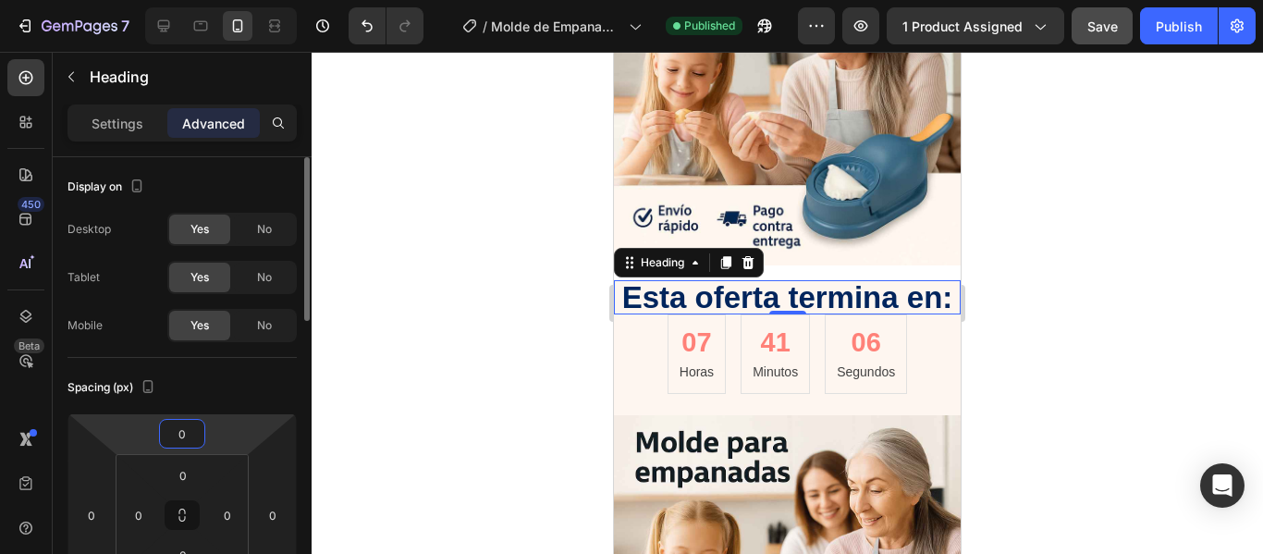
click at [185, 433] on input "0" at bounding box center [182, 434] width 37 height 28
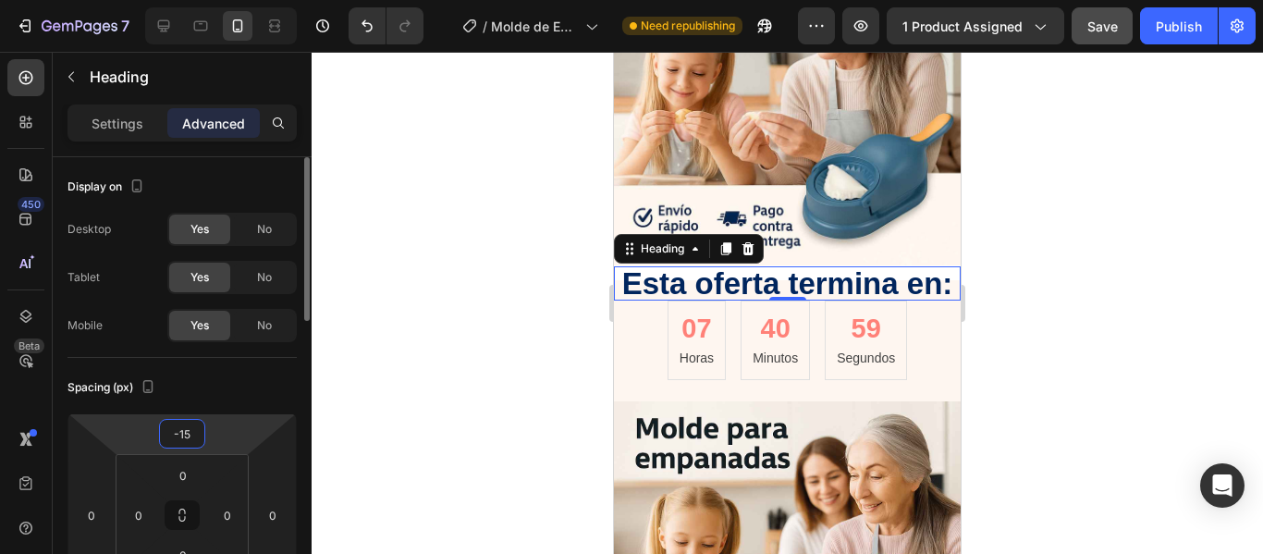
type input "0"
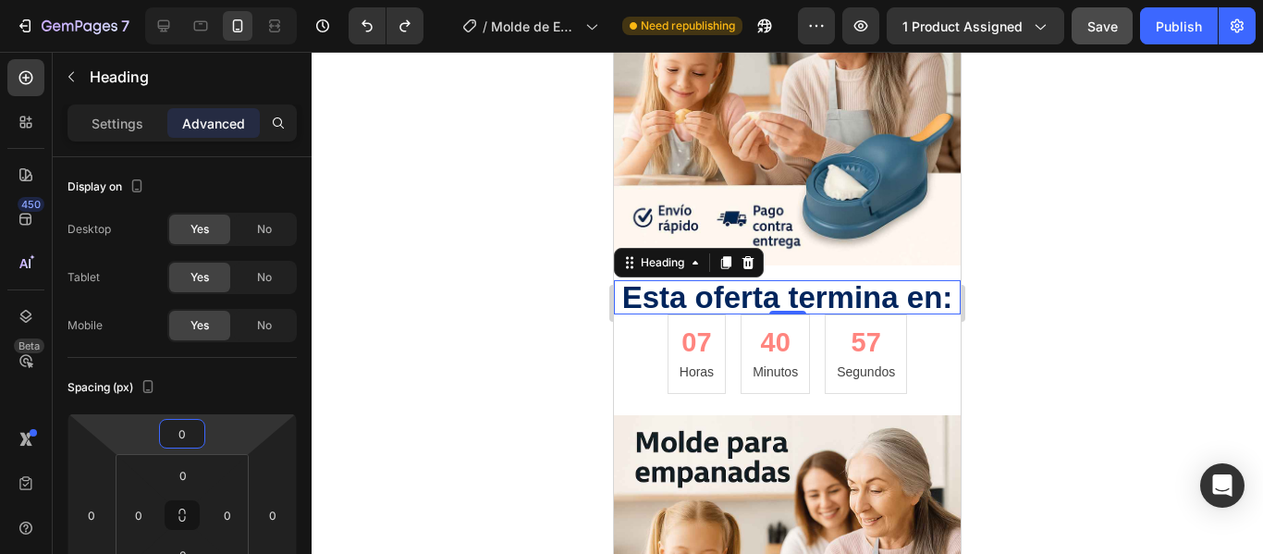
click at [1108, 344] on div at bounding box center [787, 303] width 951 height 502
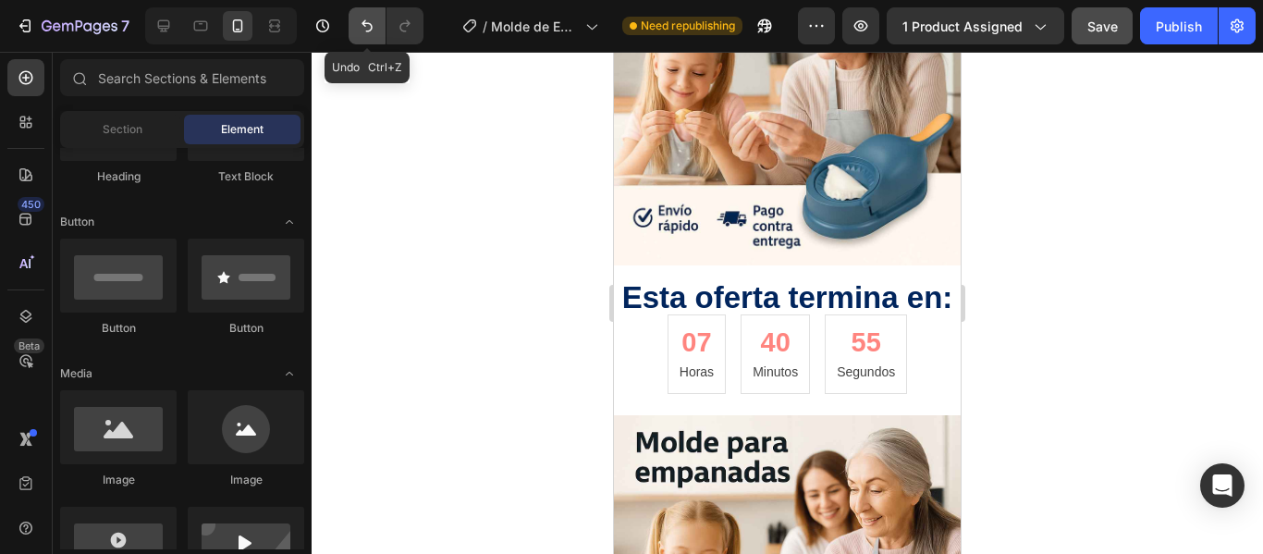
click at [361, 26] on icon "Undo/Redo" at bounding box center [367, 26] width 18 height 18
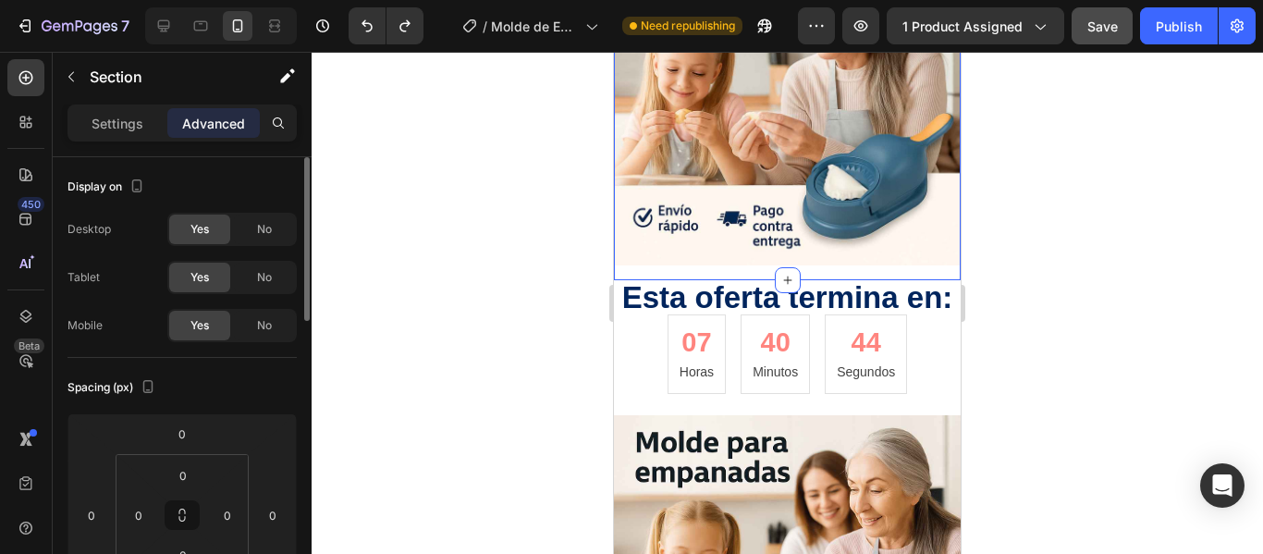
scroll to position [92, 0]
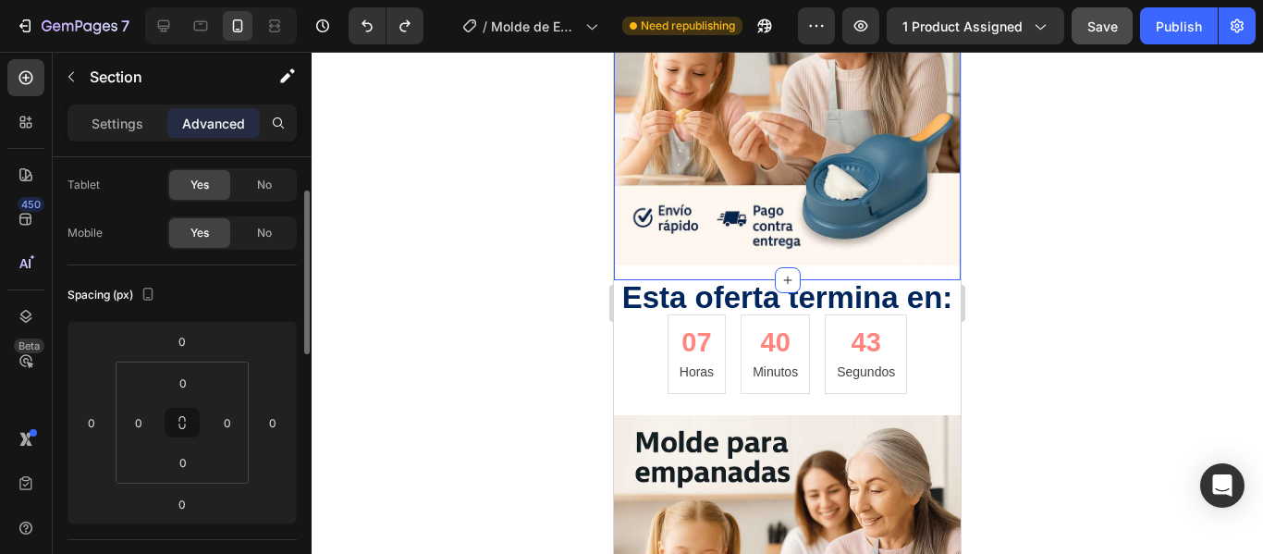
click at [121, 136] on div "Settings" at bounding box center [117, 123] width 92 height 30
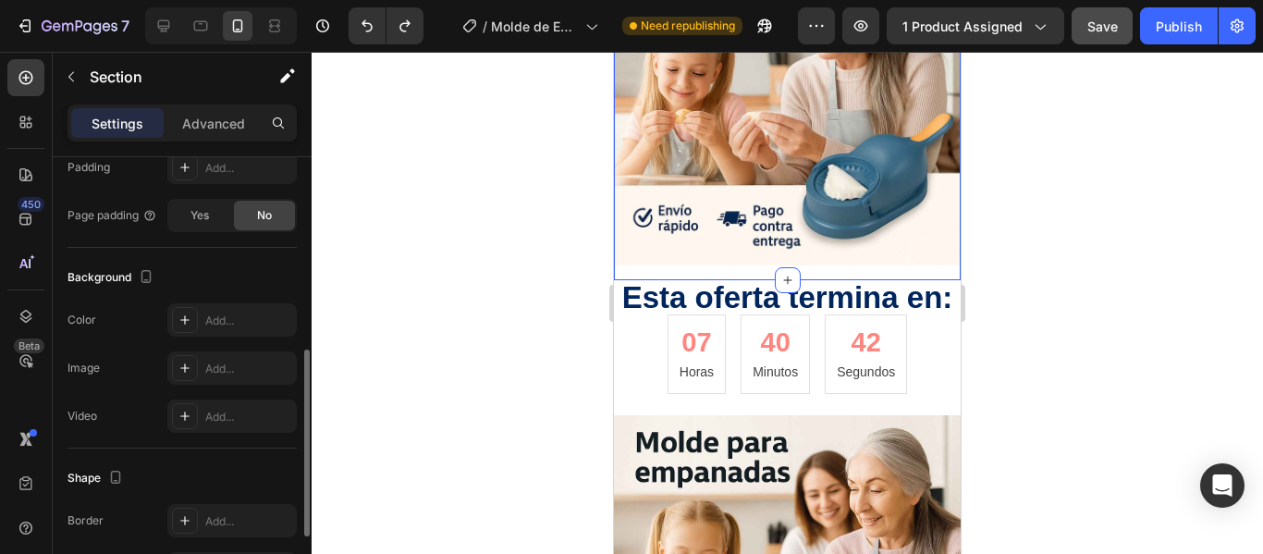
scroll to position [555, 0]
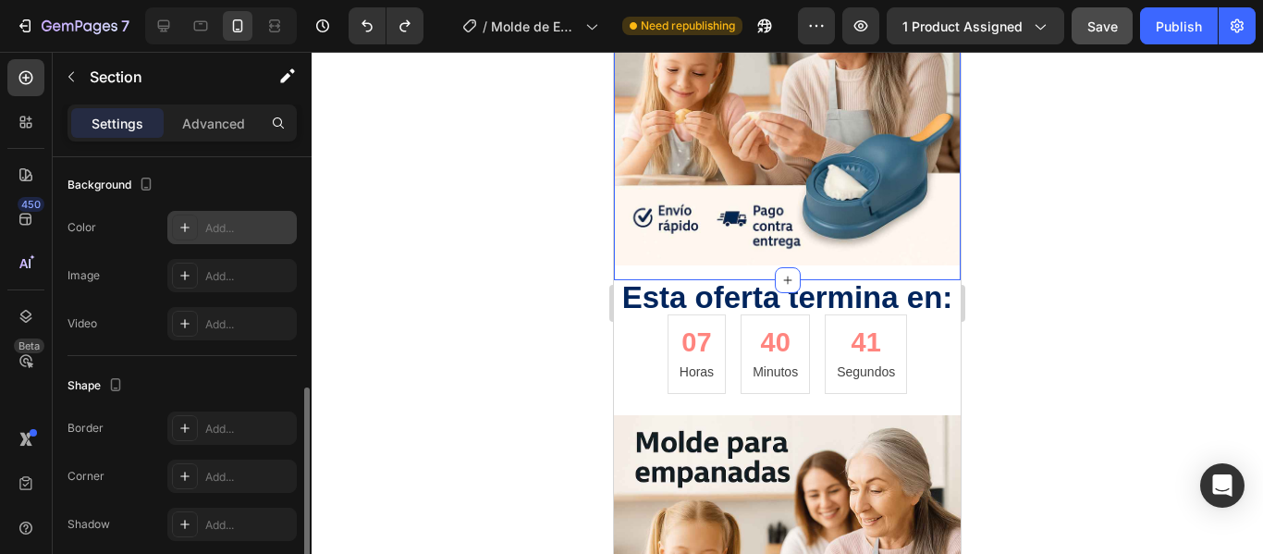
click at [214, 229] on div "Add..." at bounding box center [248, 228] width 87 height 17
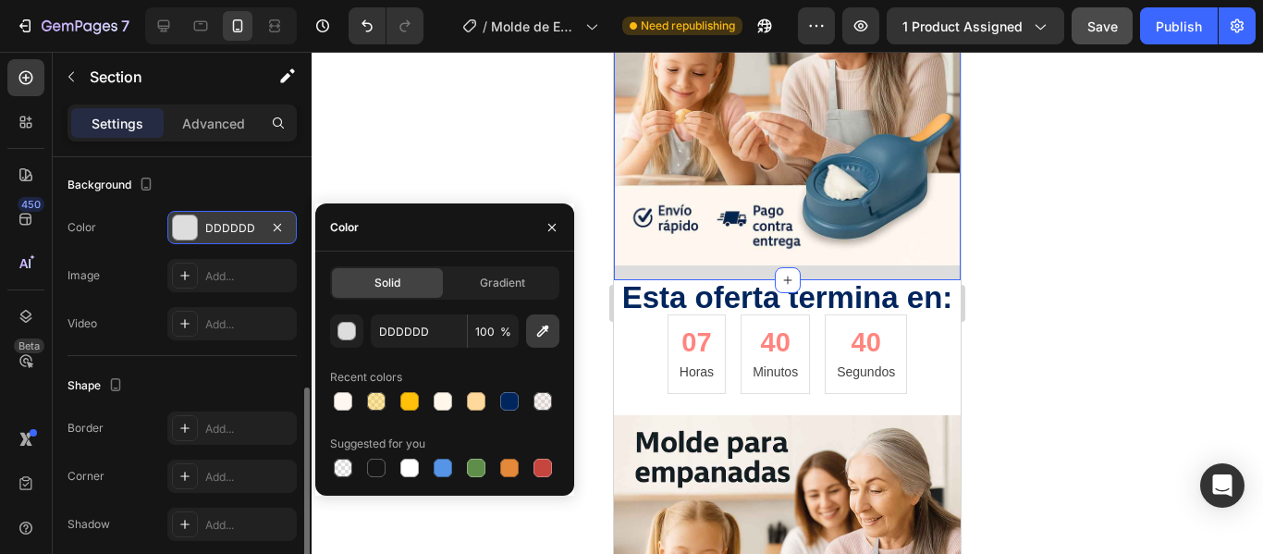
click at [534, 340] on button "button" at bounding box center [542, 330] width 33 height 33
type input "FEF6F0"
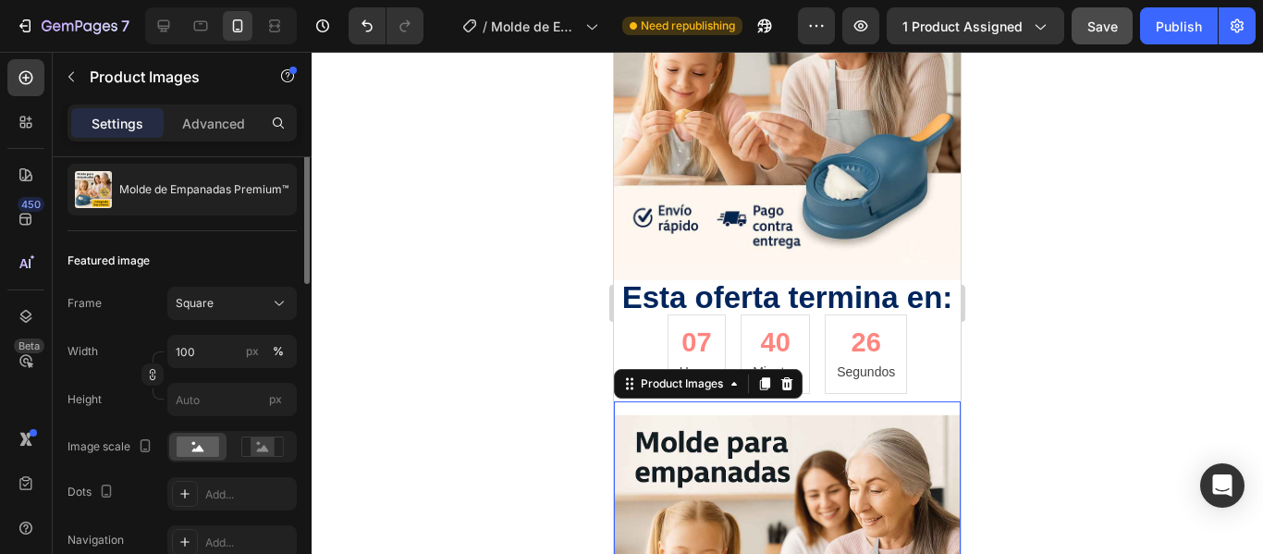
scroll to position [0, 0]
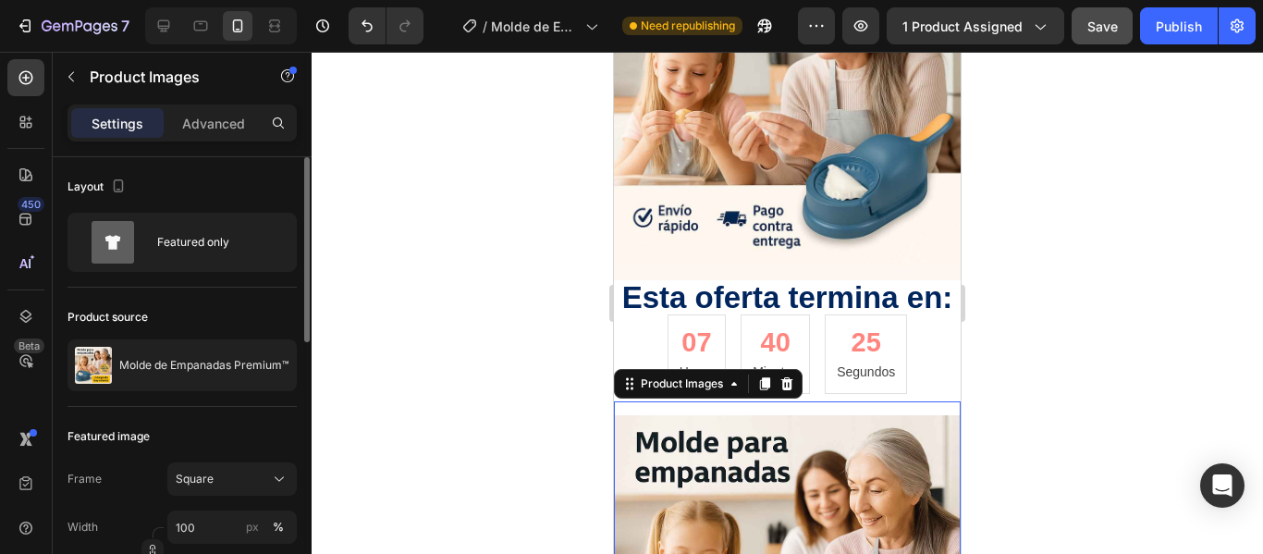
click at [1228, 312] on div at bounding box center [787, 303] width 951 height 502
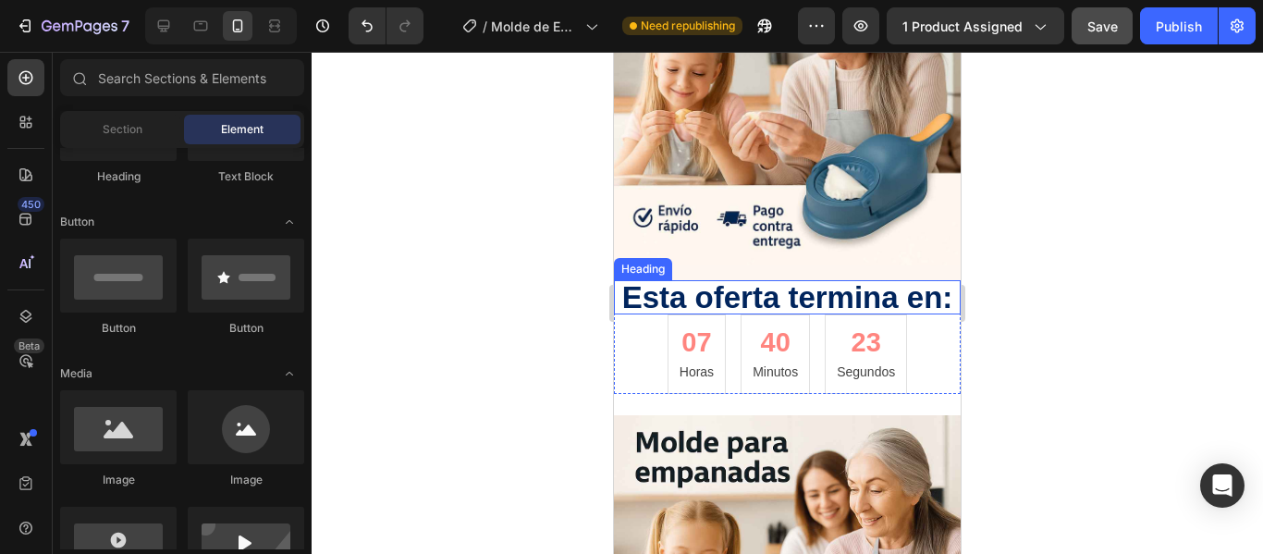
click at [933, 280] on h2 "Esta oferta termina en:" at bounding box center [787, 297] width 347 height 34
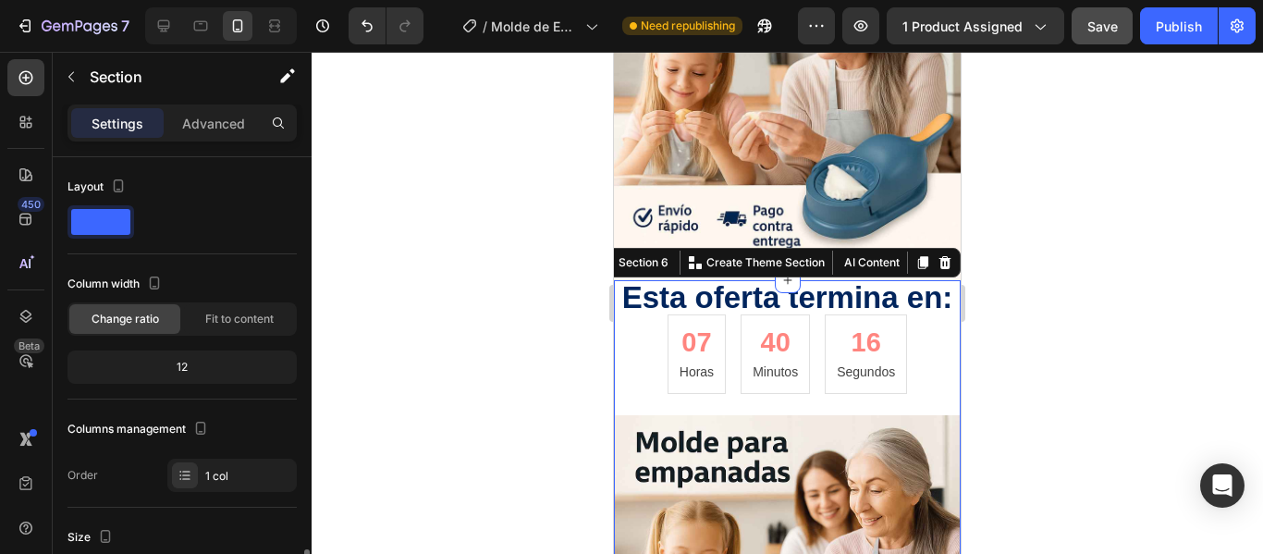
scroll to position [462, 0]
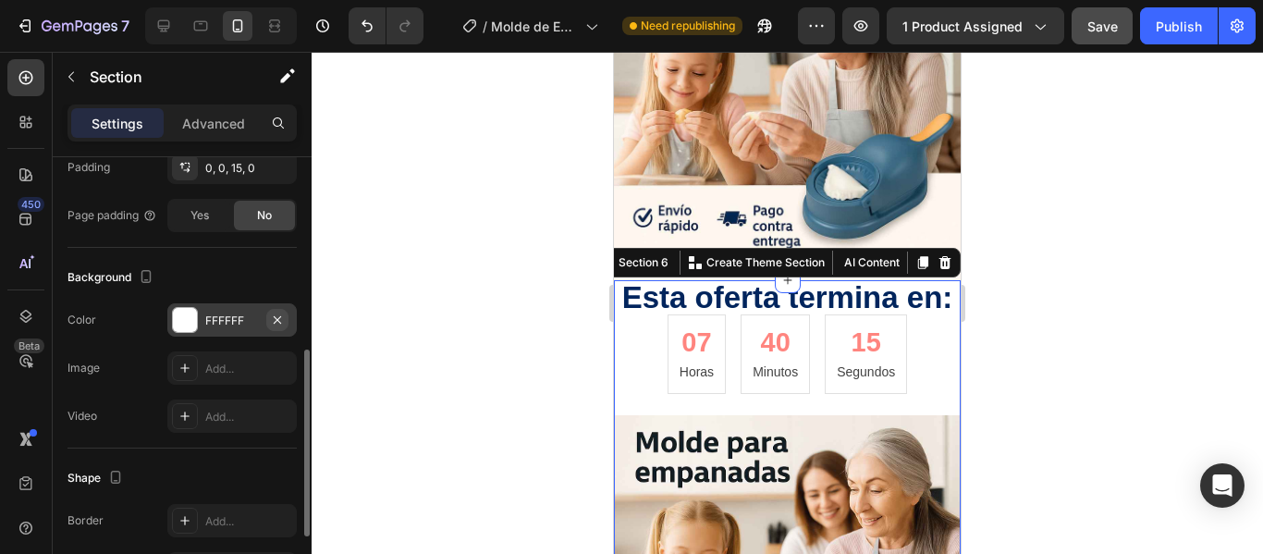
drag, startPoint x: 280, startPoint y: 311, endPoint x: 255, endPoint y: 308, distance: 25.1
click at [279, 311] on button "button" at bounding box center [277, 320] width 22 height 22
click at [213, 326] on div "Add..." at bounding box center [248, 320] width 87 height 17
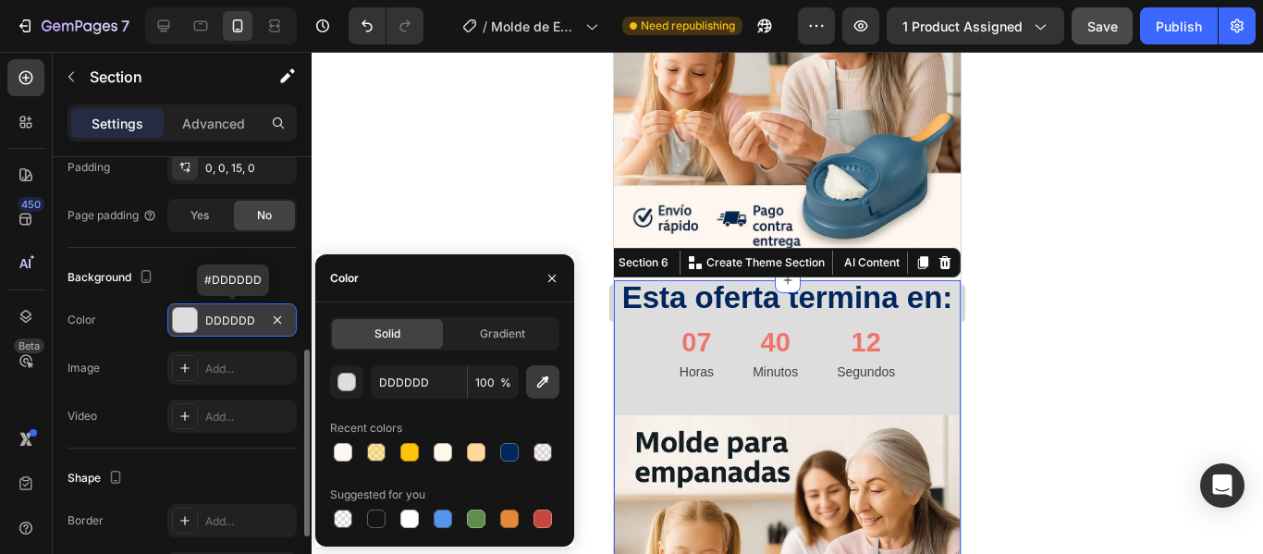
click at [552, 375] on button "button" at bounding box center [542, 381] width 33 height 33
type input "FEF6F0"
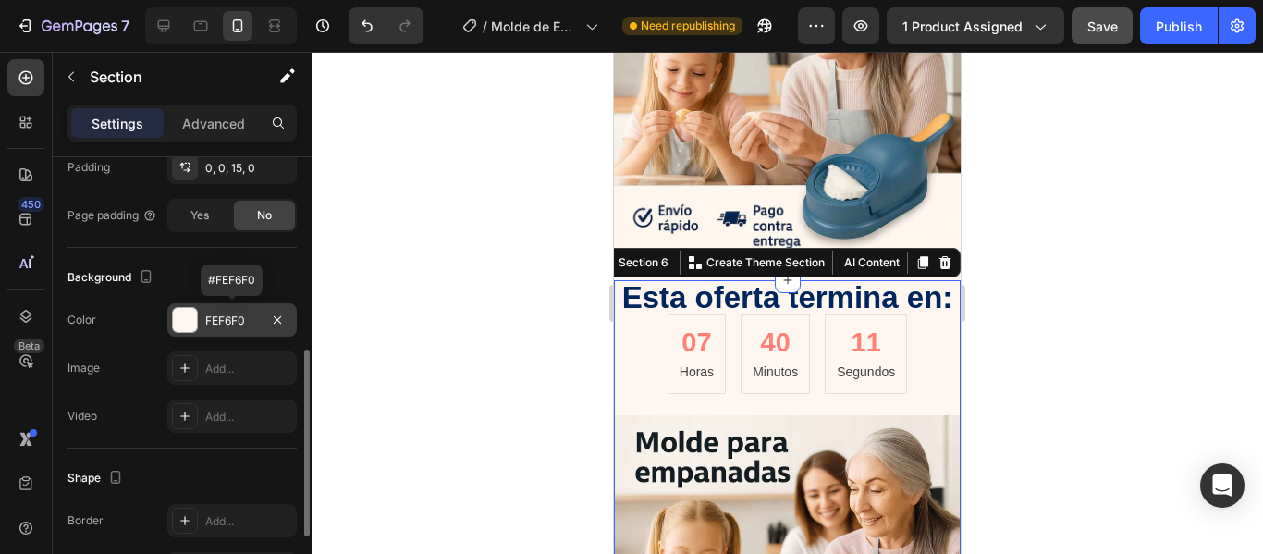
click at [1083, 203] on div at bounding box center [787, 303] width 951 height 502
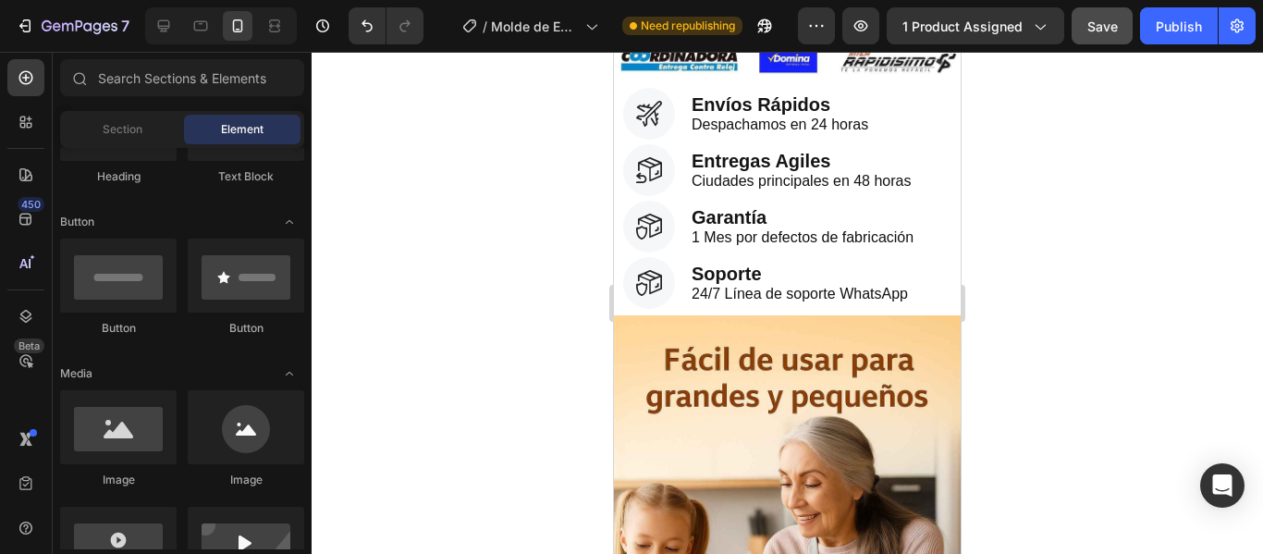
scroll to position [924, 0]
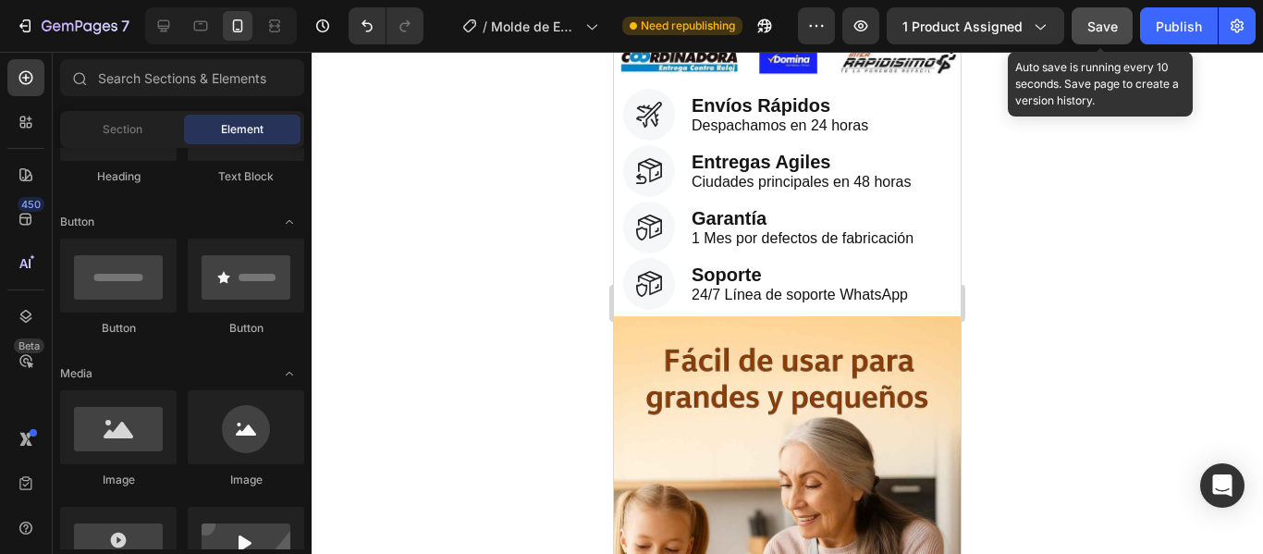
click at [1108, 24] on span "Save" at bounding box center [1102, 26] width 31 height 16
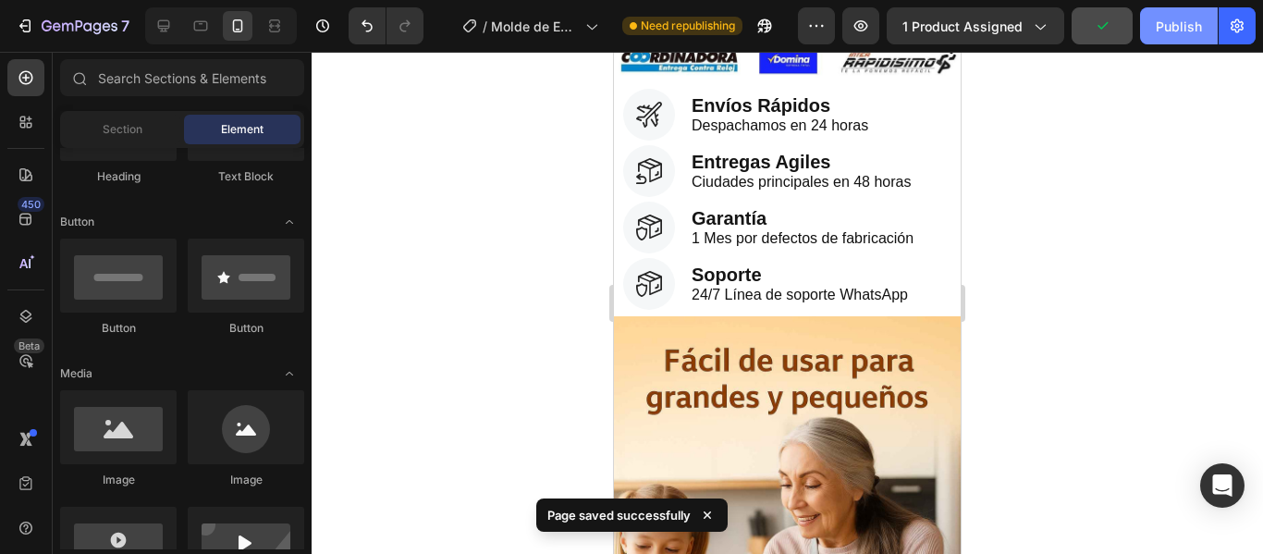
click at [1173, 32] on div "Publish" at bounding box center [1179, 26] width 46 height 19
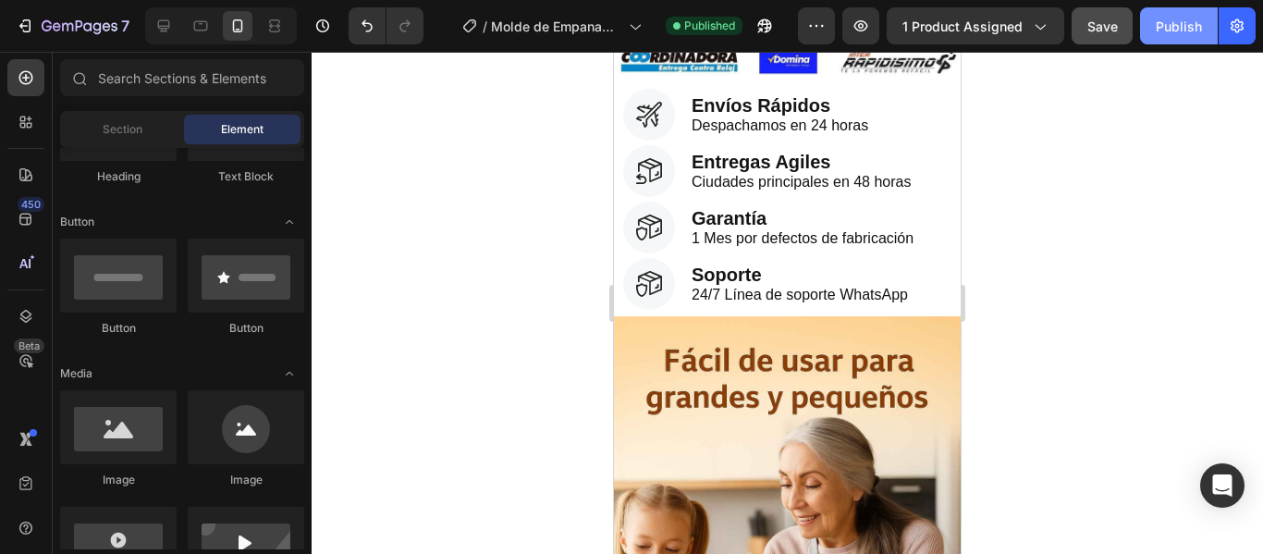
click at [1151, 18] on button "Publish" at bounding box center [1179, 25] width 78 height 37
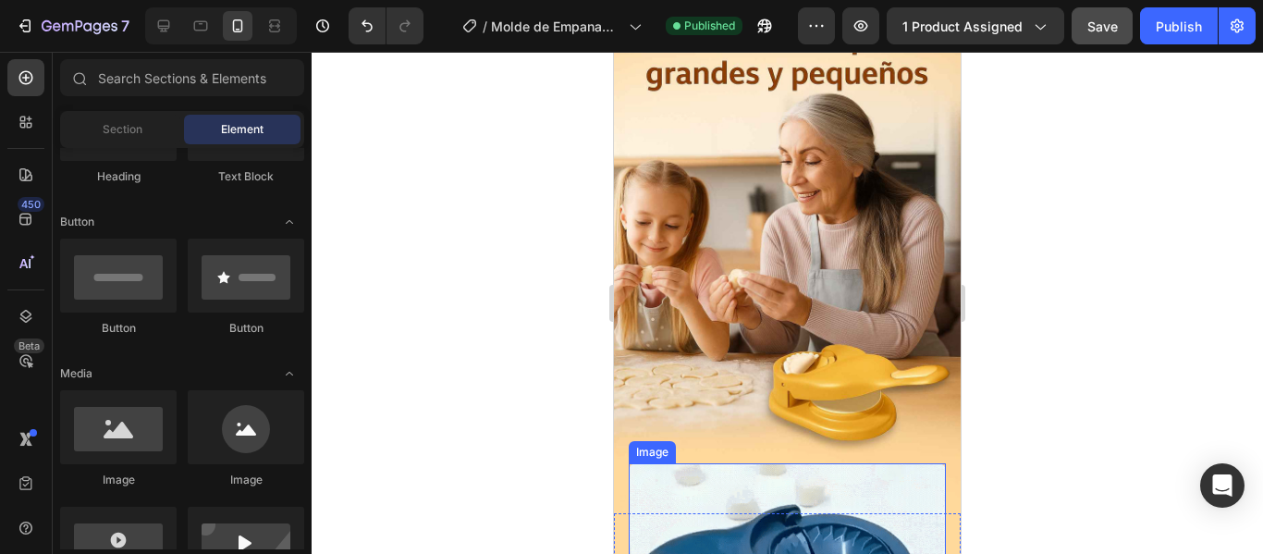
scroll to position [1849, 0]
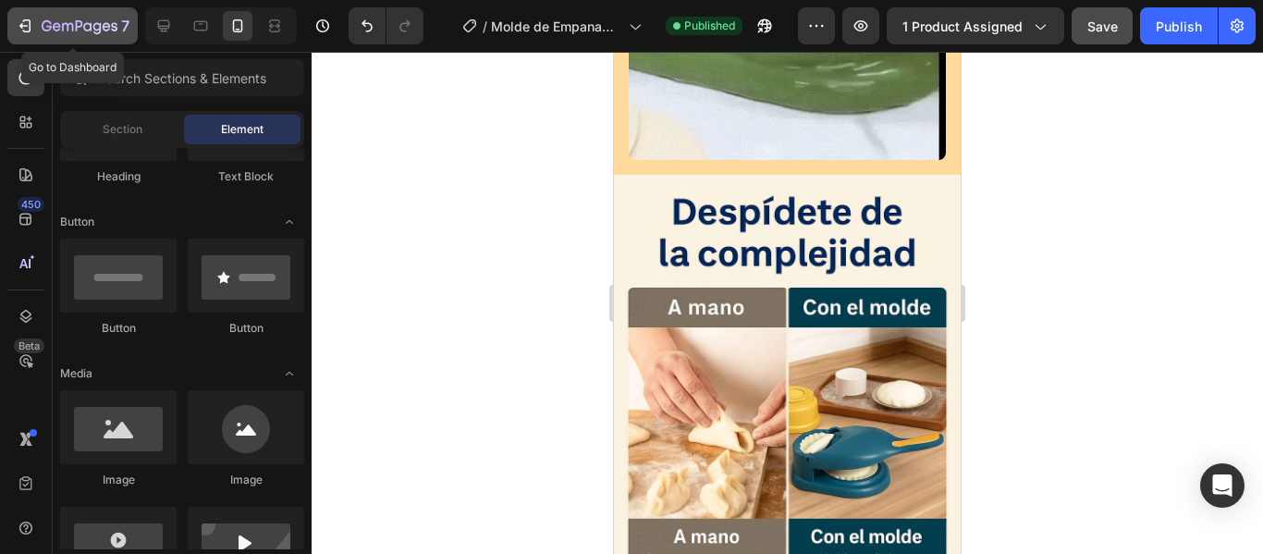
click at [70, 24] on icon "button" at bounding box center [67, 27] width 11 height 8
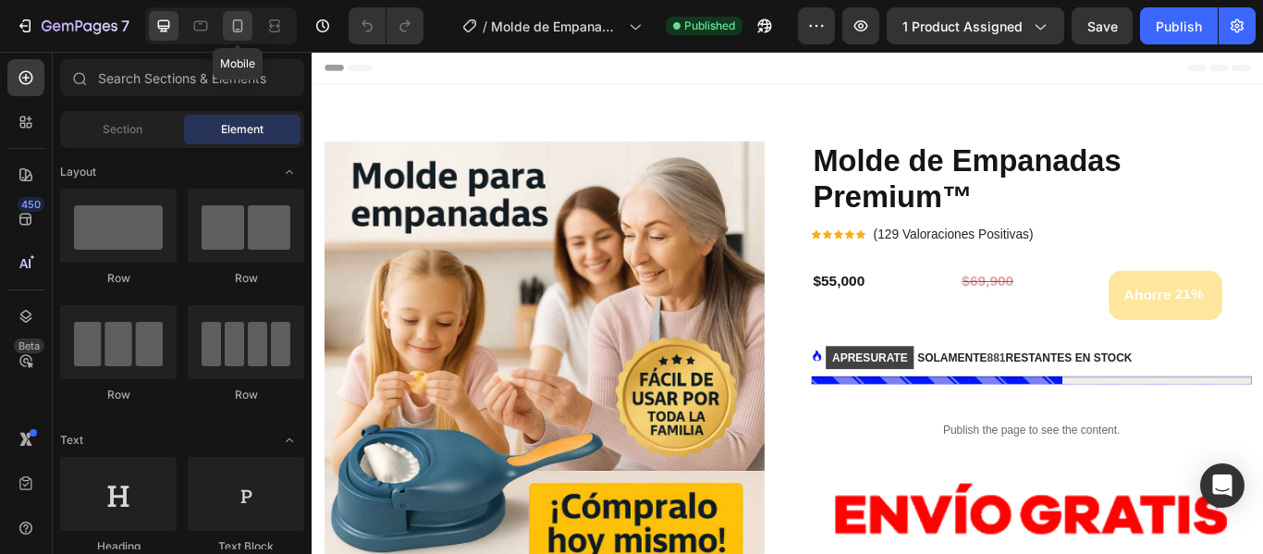
click at [239, 31] on icon at bounding box center [237, 26] width 18 height 18
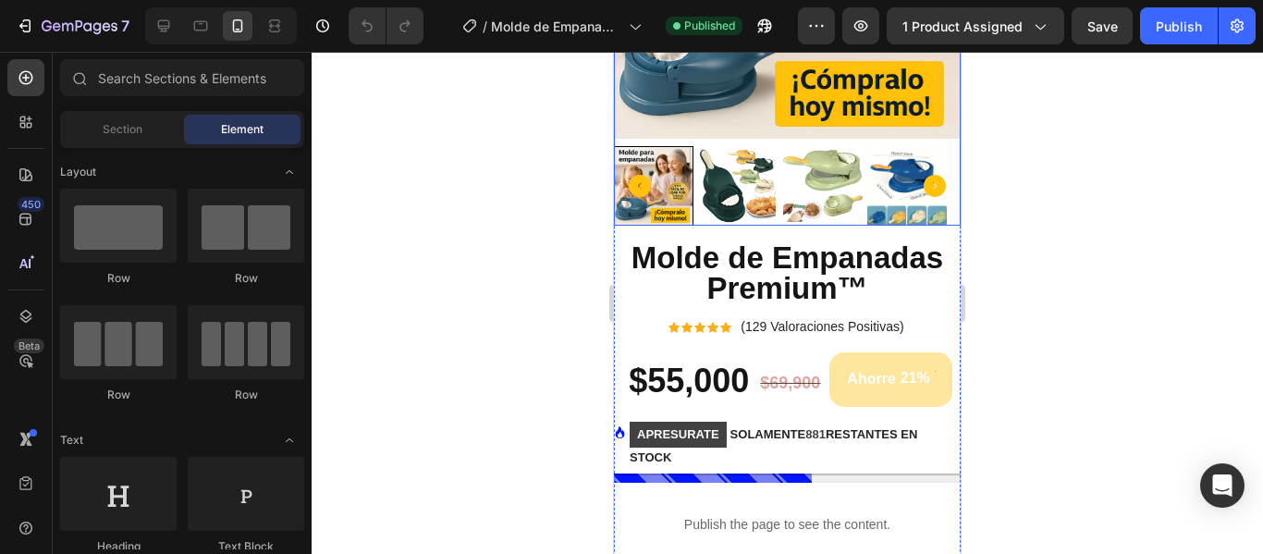
scroll to position [462, 0]
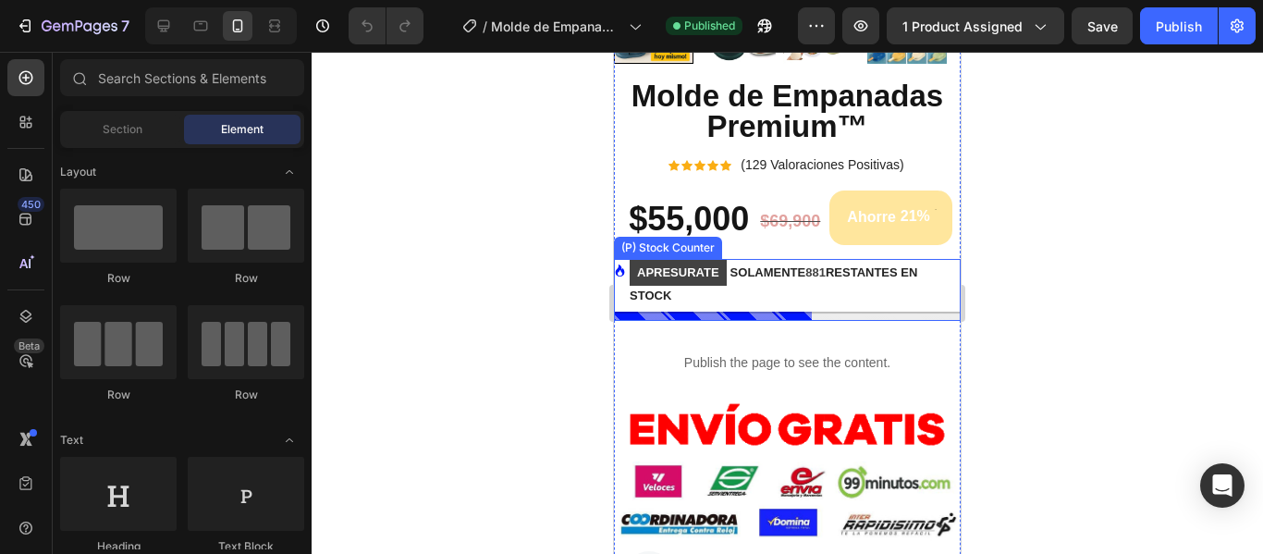
click at [774, 288] on p "APRESURATE SOLAMENTE 881 RESTANTES EN STOCK" at bounding box center [795, 281] width 331 height 45
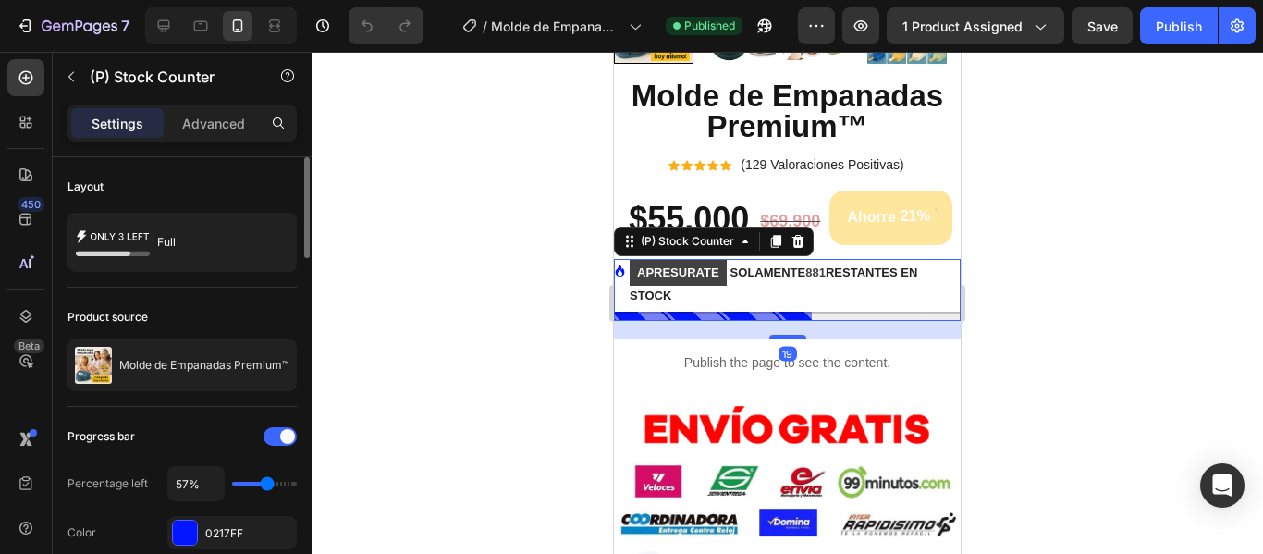
scroll to position [277, 0]
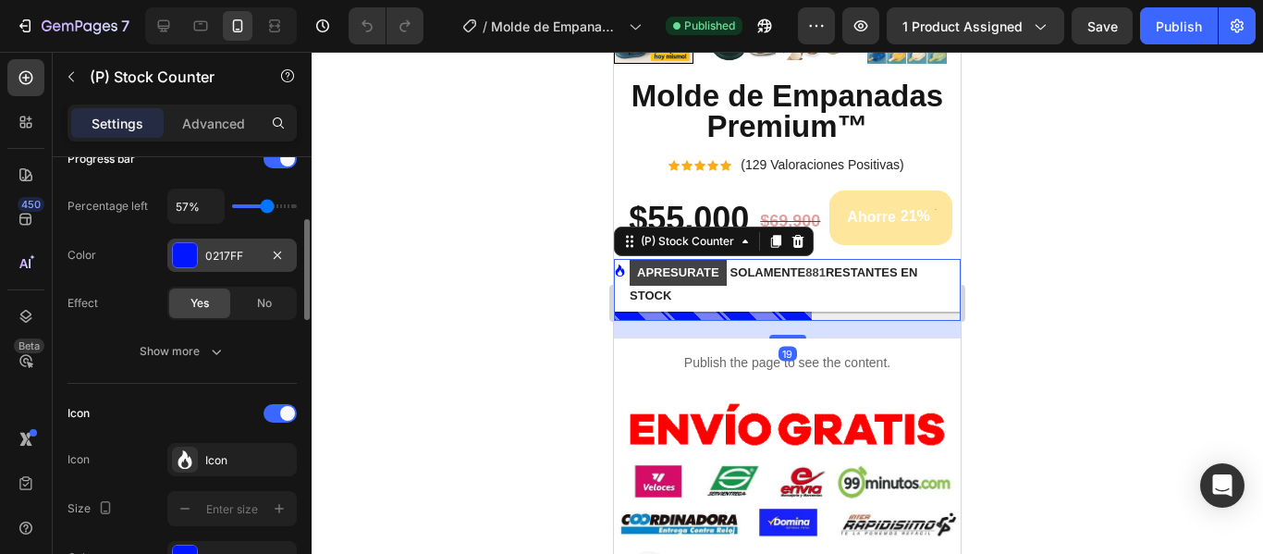
click at [224, 251] on div "0217FF" at bounding box center [232, 256] width 54 height 17
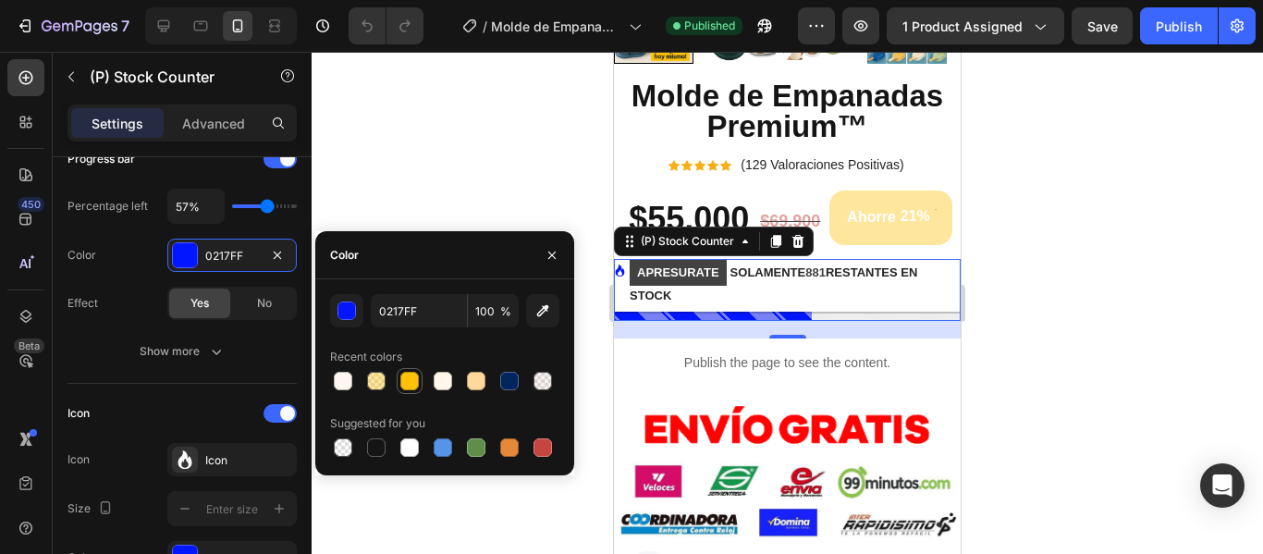
click at [407, 379] on div at bounding box center [409, 381] width 18 height 18
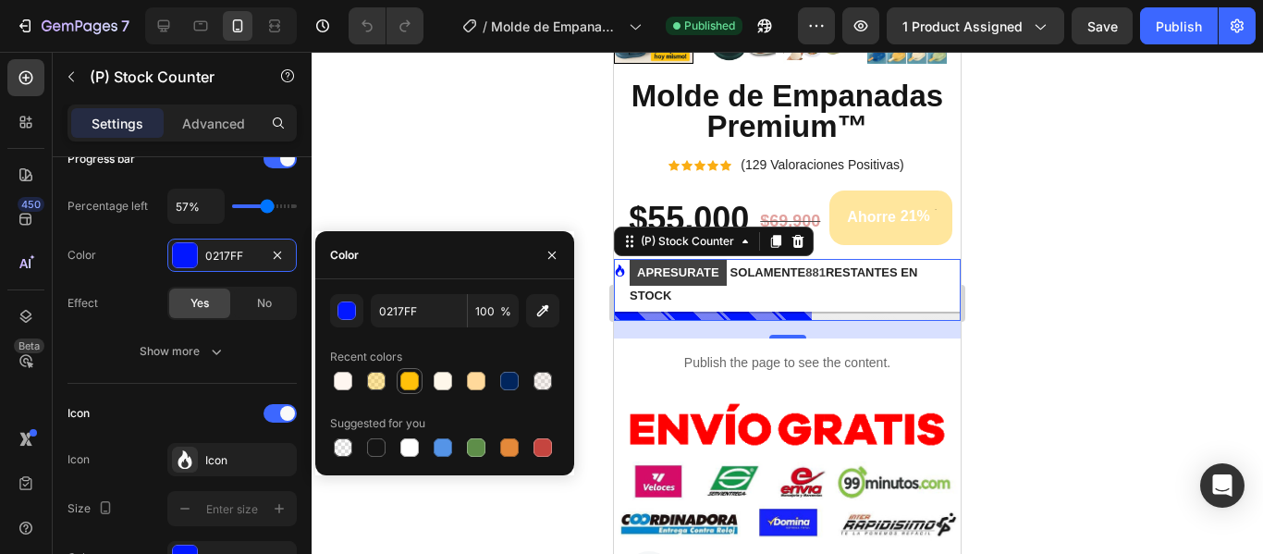
type input "FFC10A"
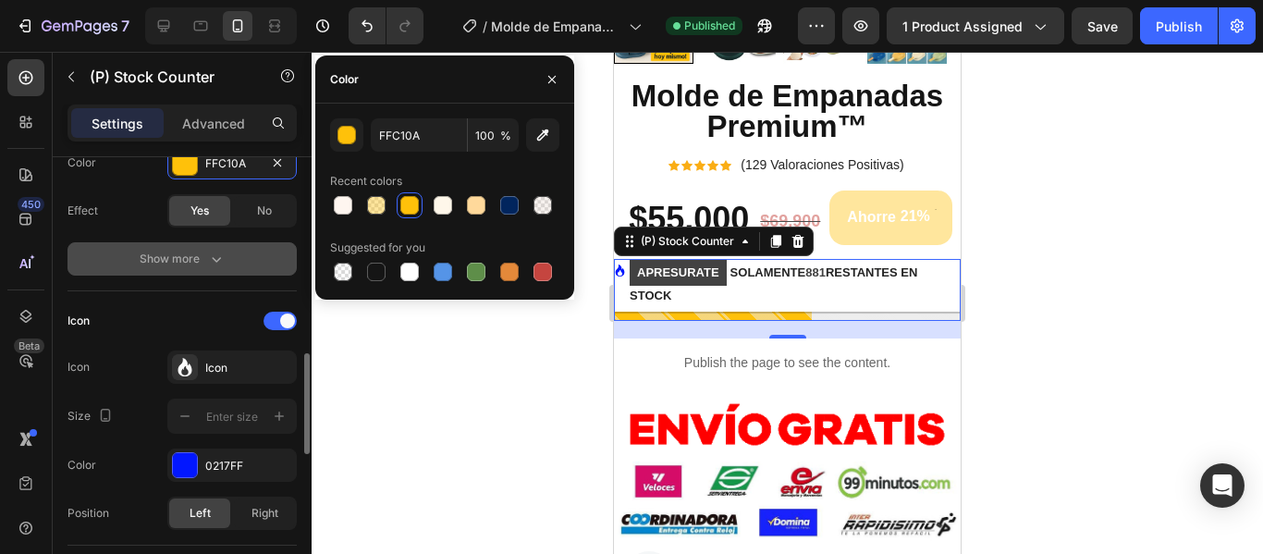
scroll to position [462, 0]
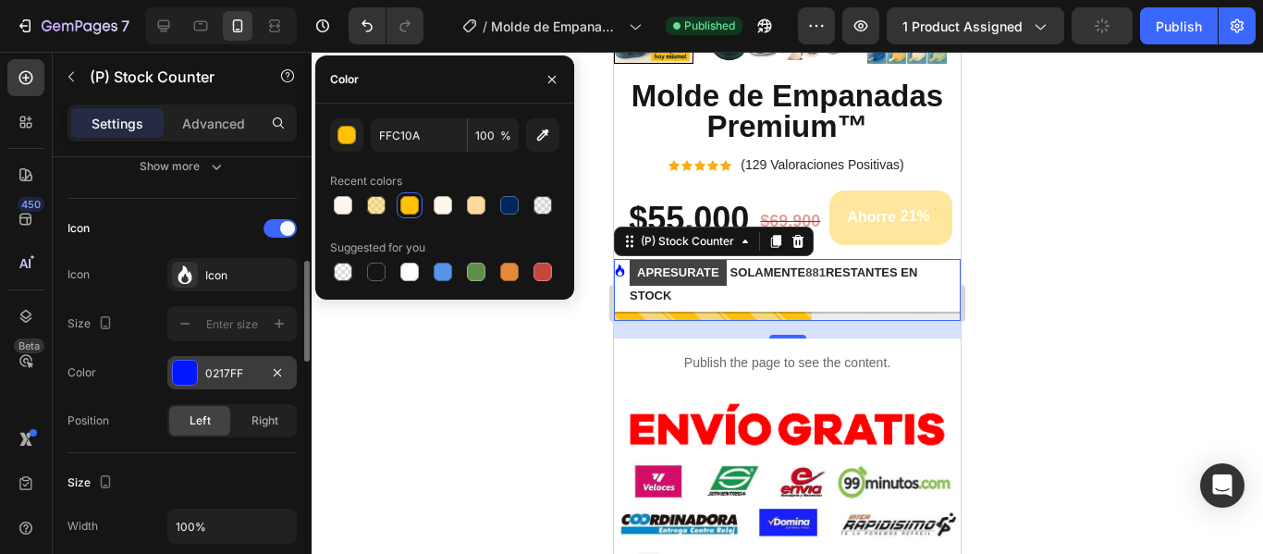
click at [217, 368] on div "0217FF" at bounding box center [232, 373] width 54 height 17
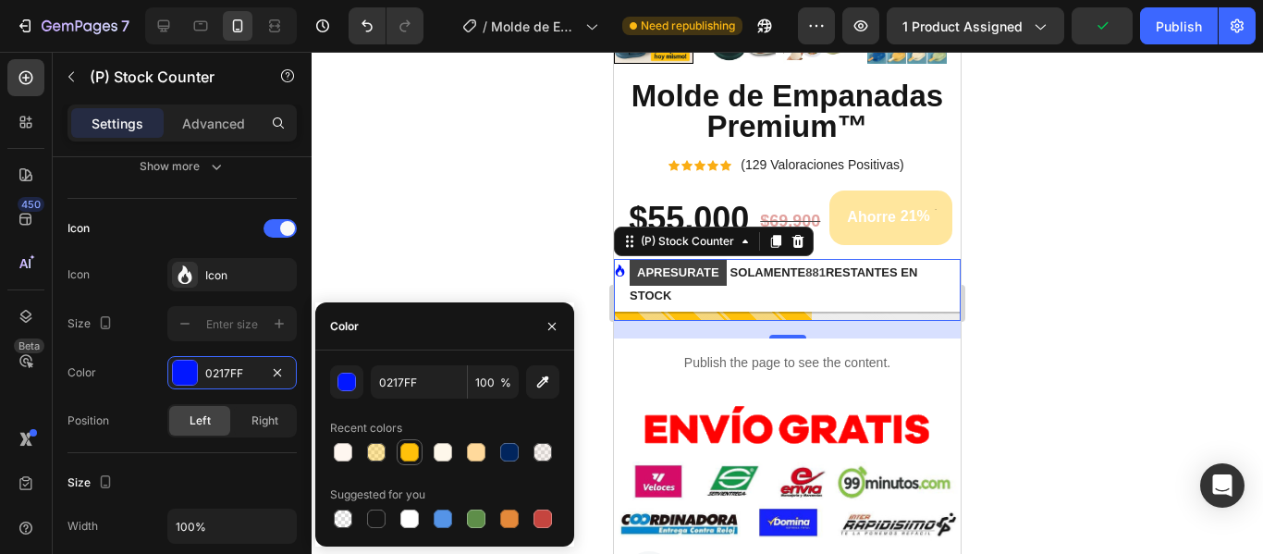
drag, startPoint x: 419, startPoint y: 448, endPoint x: 398, endPoint y: 442, distance: 22.2
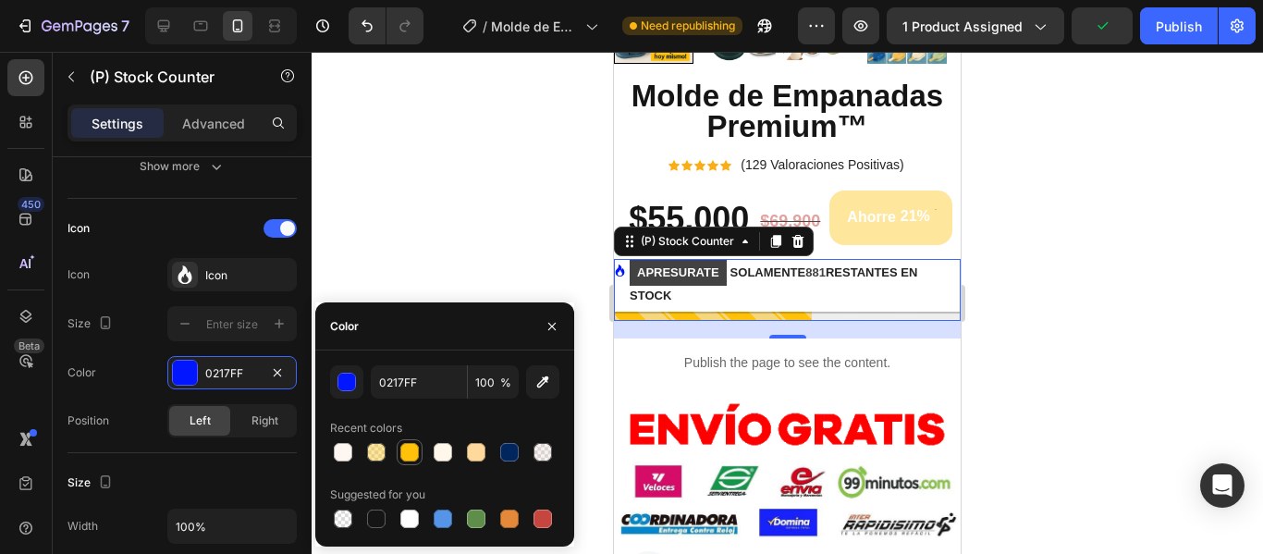
click at [418, 448] on div at bounding box center [409, 452] width 22 height 22
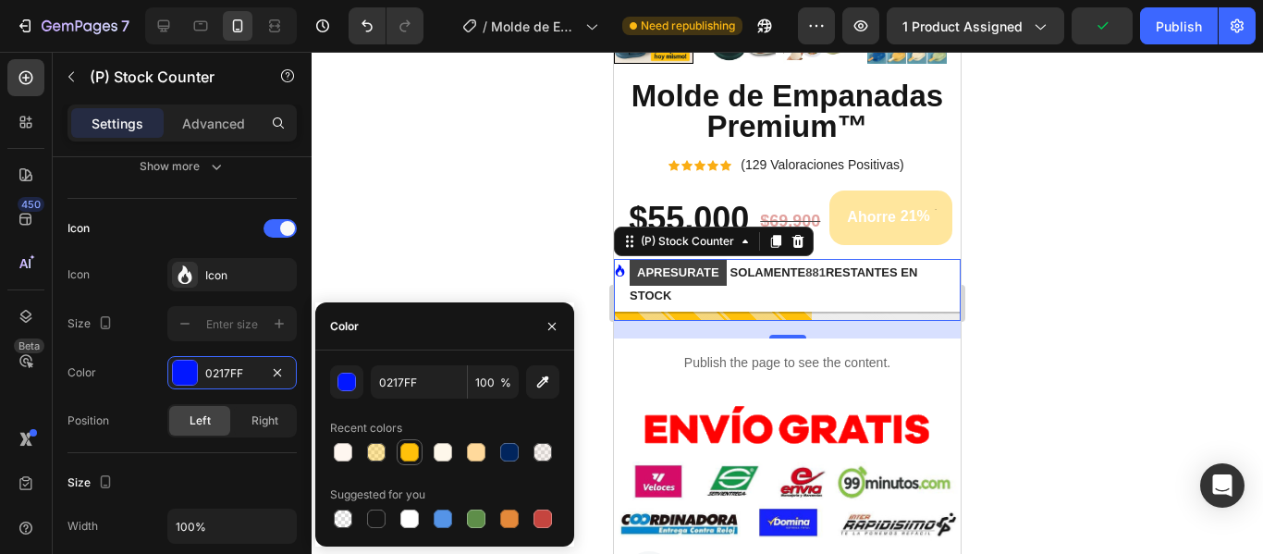
type input "FFC10A"
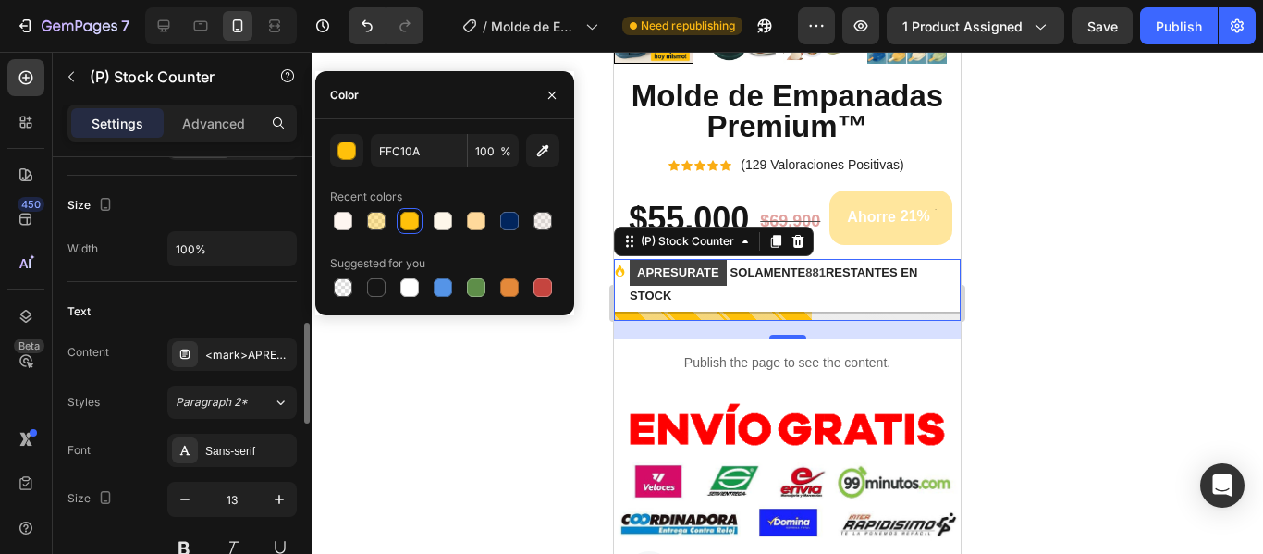
scroll to position [924, 0]
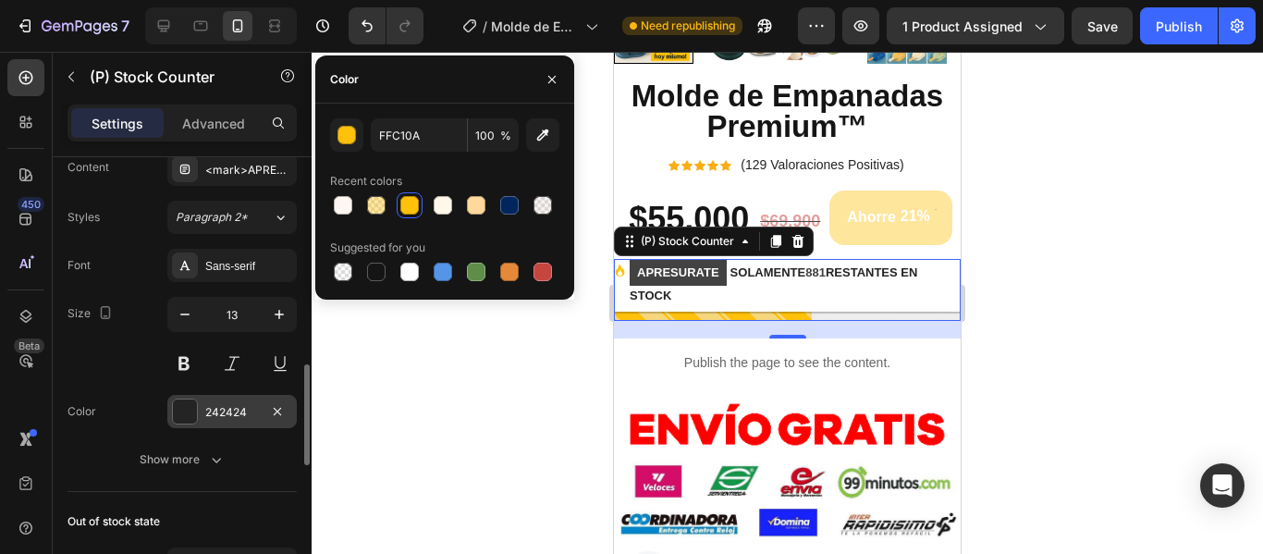
click at [231, 419] on div "242424" at bounding box center [232, 412] width 54 height 17
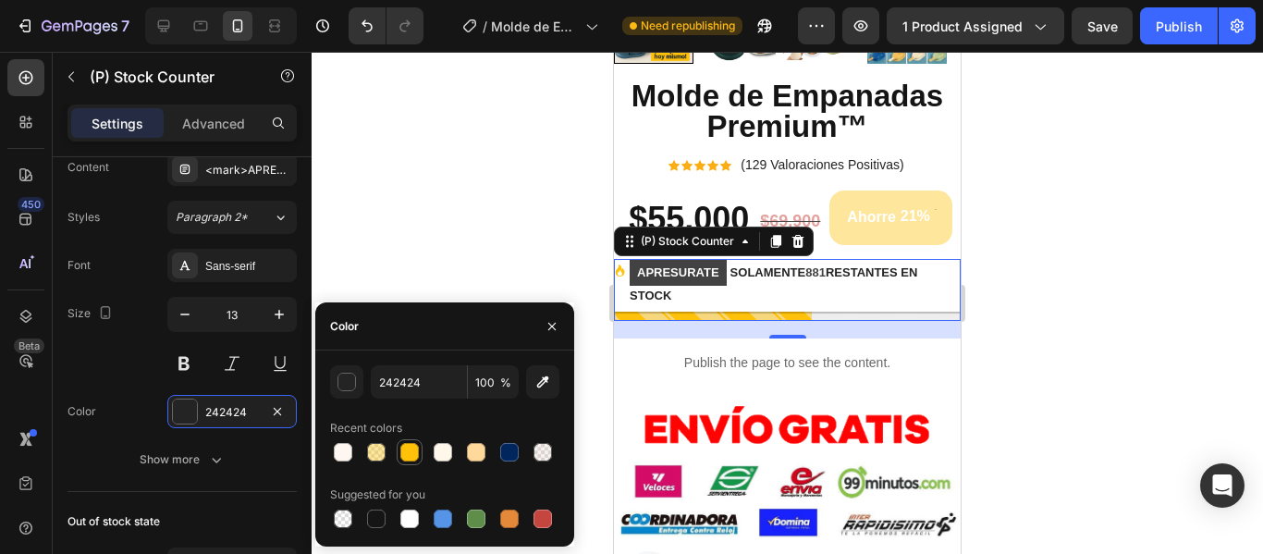
click at [414, 447] on div at bounding box center [409, 452] width 18 height 18
type input "242424"
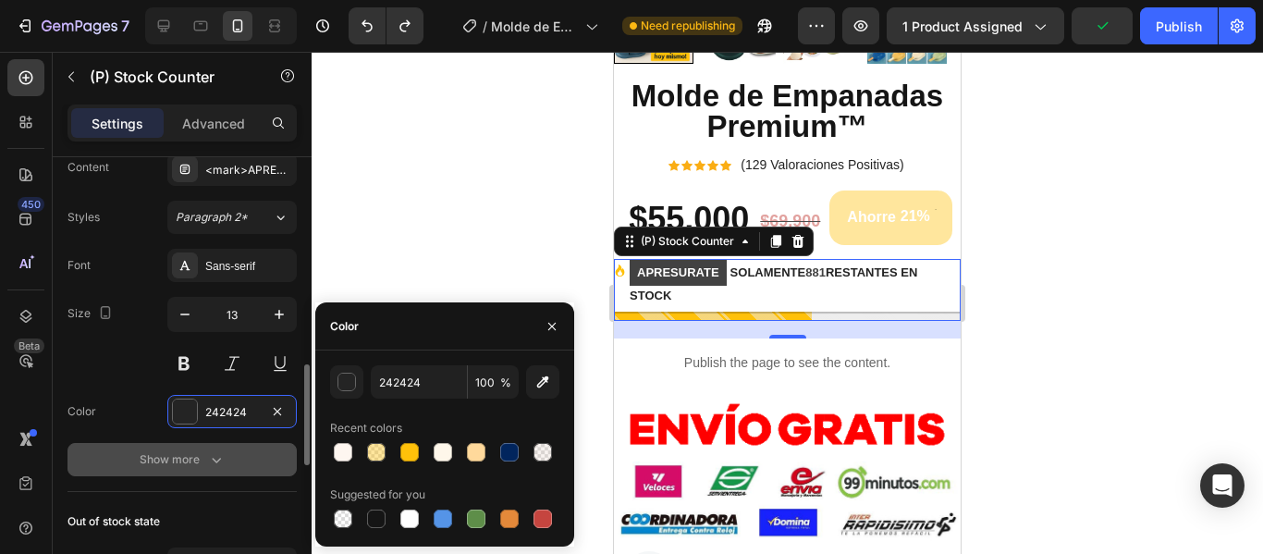
click at [205, 461] on div "Show more" at bounding box center [183, 459] width 86 height 18
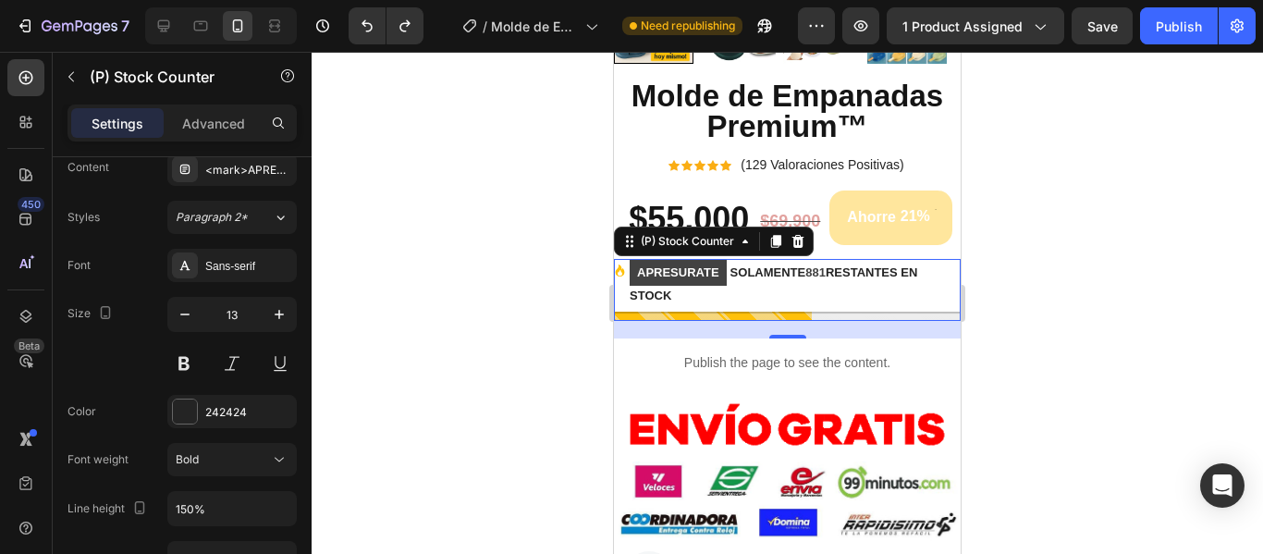
scroll to position [1109, 0]
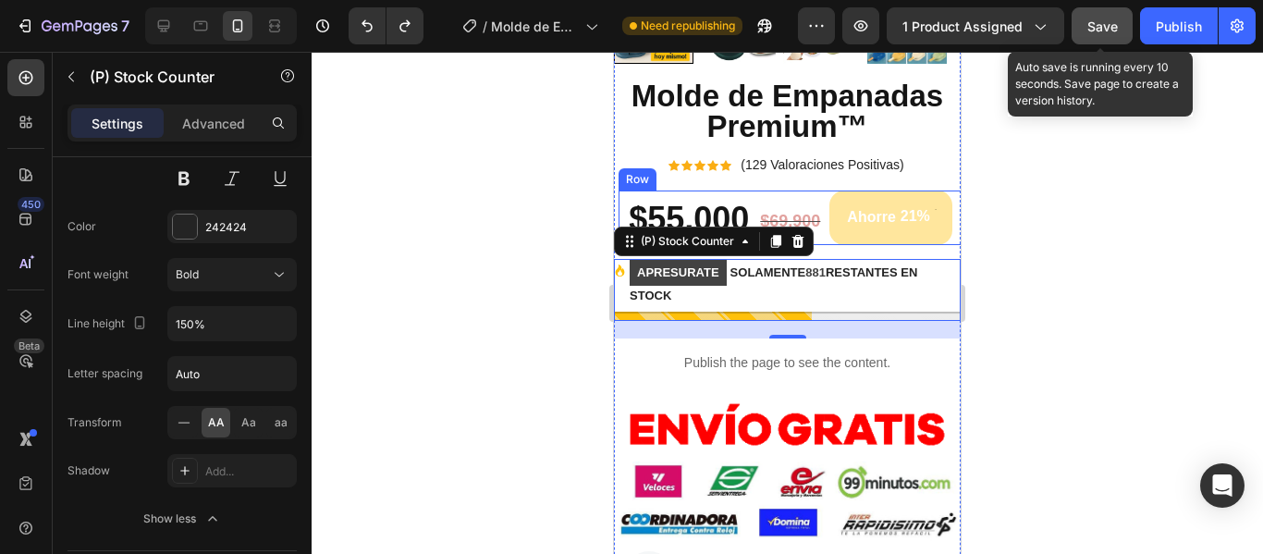
click at [1103, 26] on span "Save" at bounding box center [1102, 26] width 31 height 16
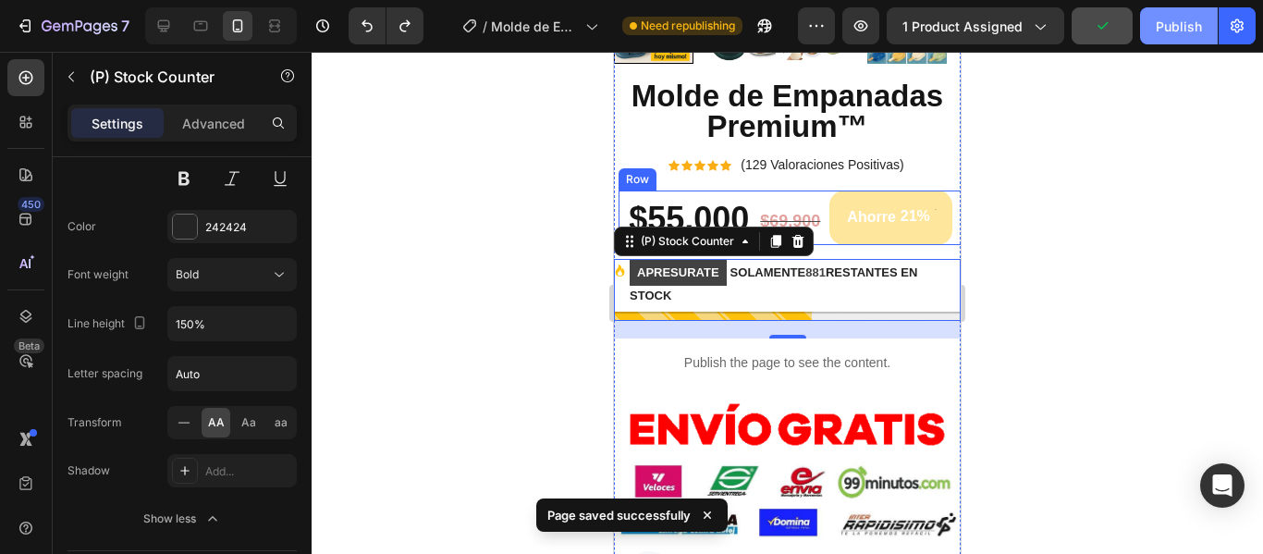
click at [1170, 28] on div "Publish" at bounding box center [1179, 26] width 46 height 19
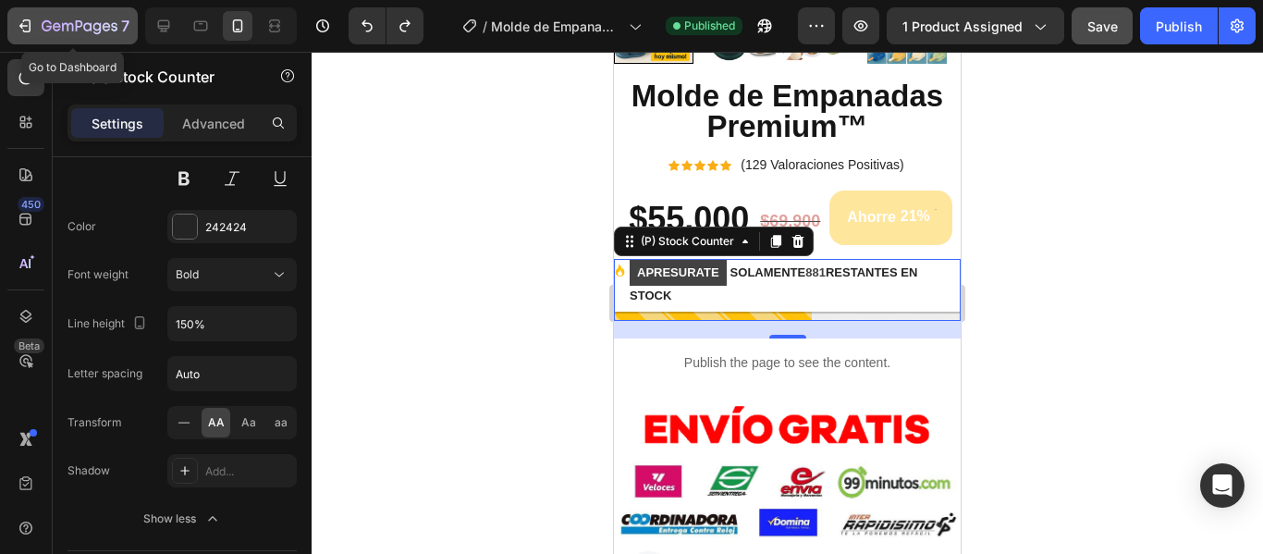
click at [70, 18] on div "7" at bounding box center [86, 26] width 88 height 22
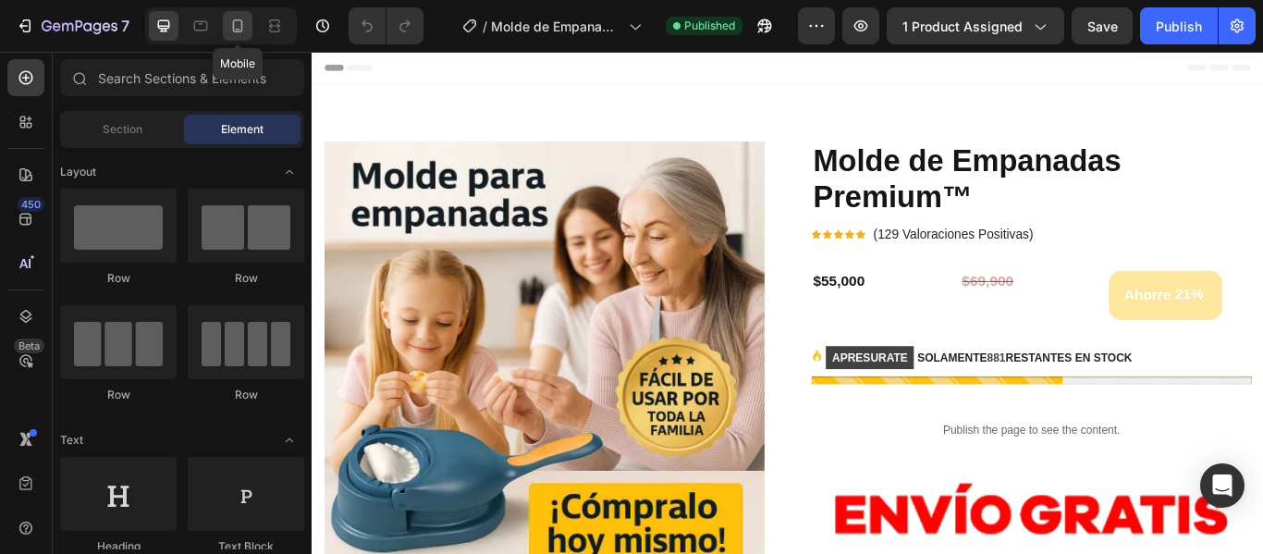
click at [236, 20] on icon at bounding box center [238, 25] width 10 height 13
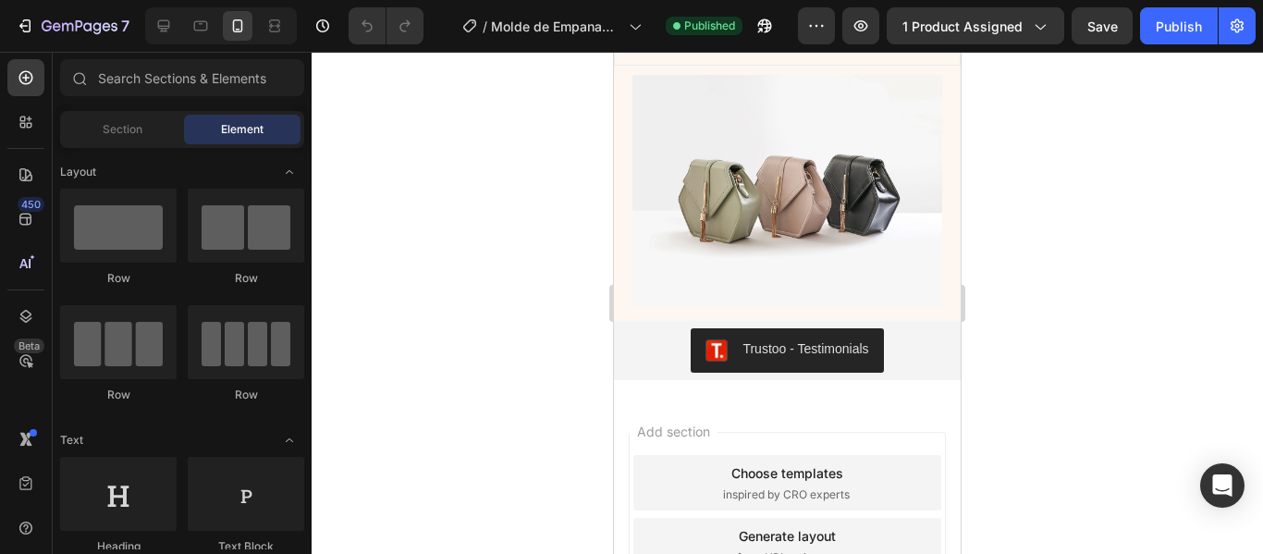
scroll to position [5417, 0]
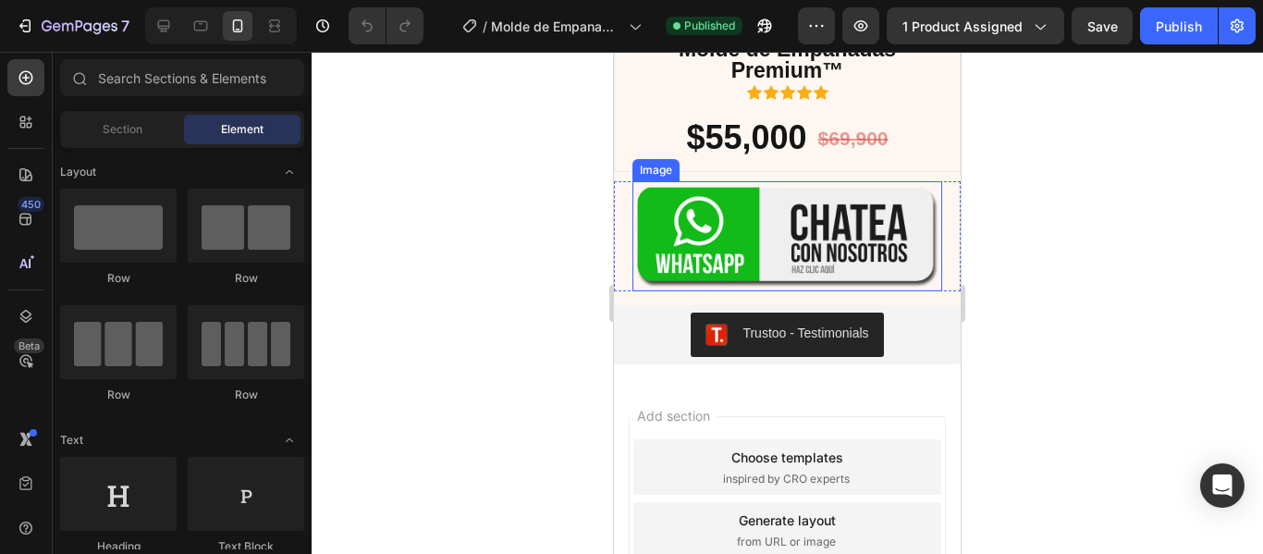
click at [769, 266] on img at bounding box center [787, 236] width 310 height 110
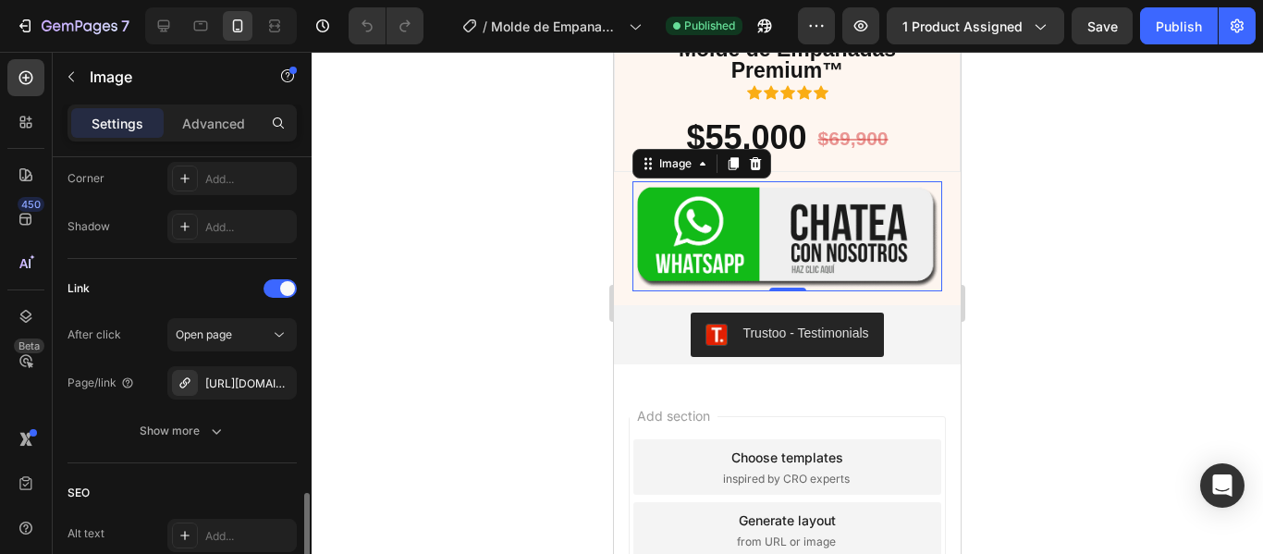
scroll to position [832, 0]
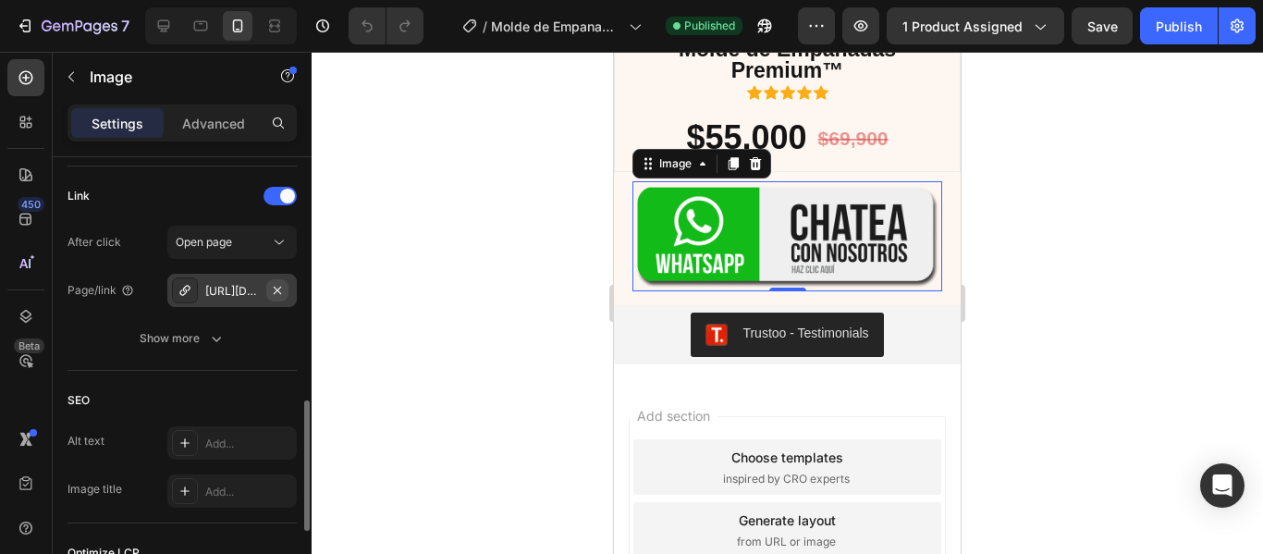
click at [275, 290] on icon "button" at bounding box center [277, 290] width 15 height 15
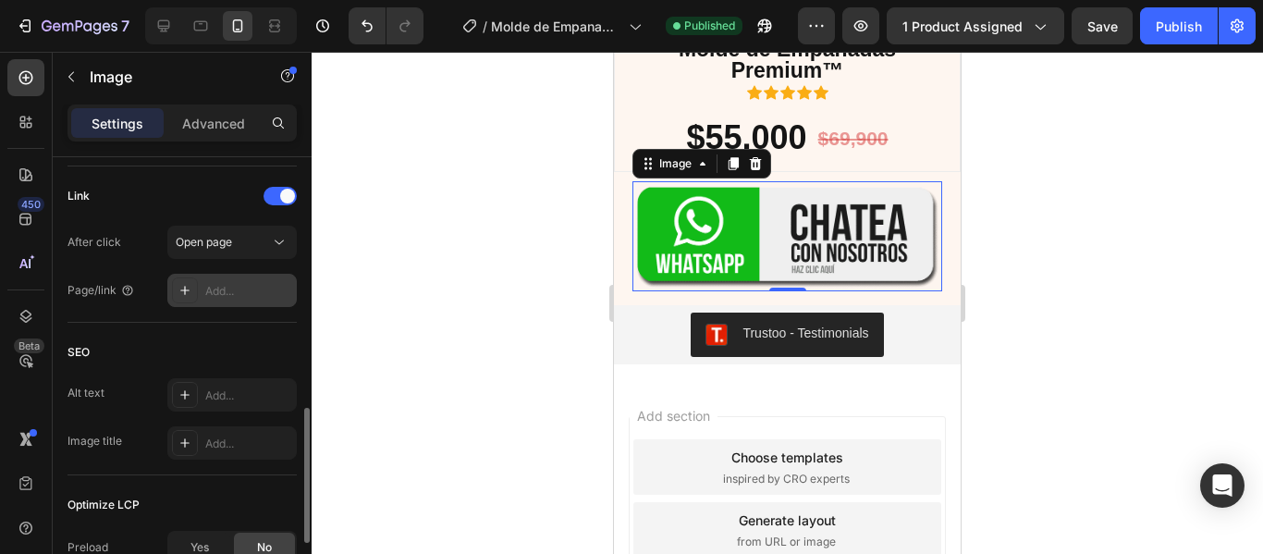
click at [177, 293] on div at bounding box center [185, 290] width 26 height 26
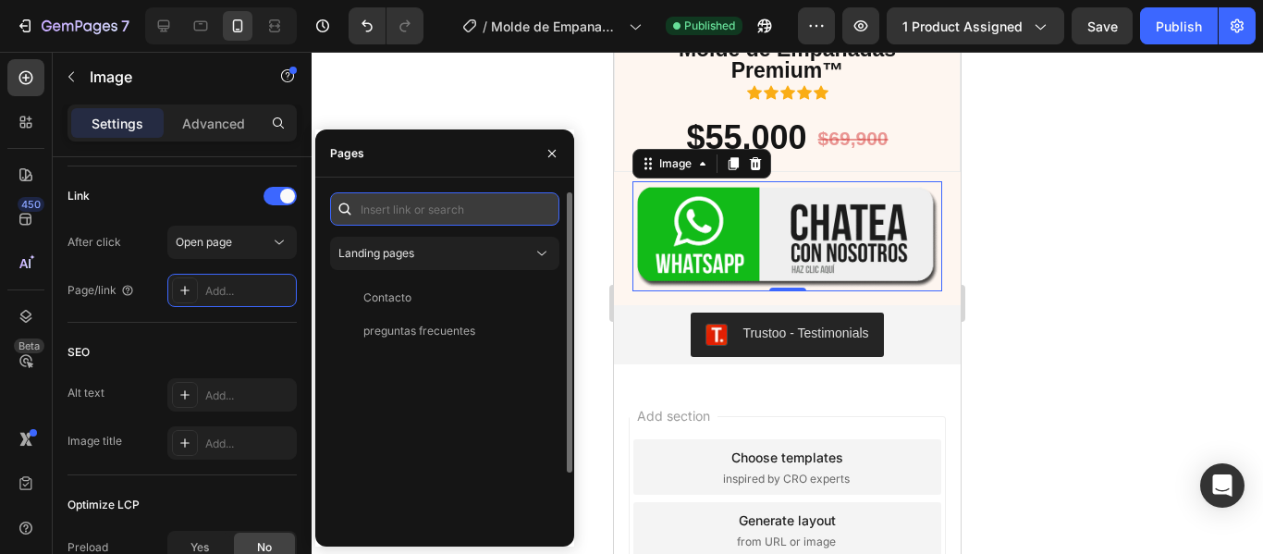
click at [386, 209] on input "text" at bounding box center [444, 208] width 229 height 33
paste input "https://wa.link/f5a2ut"
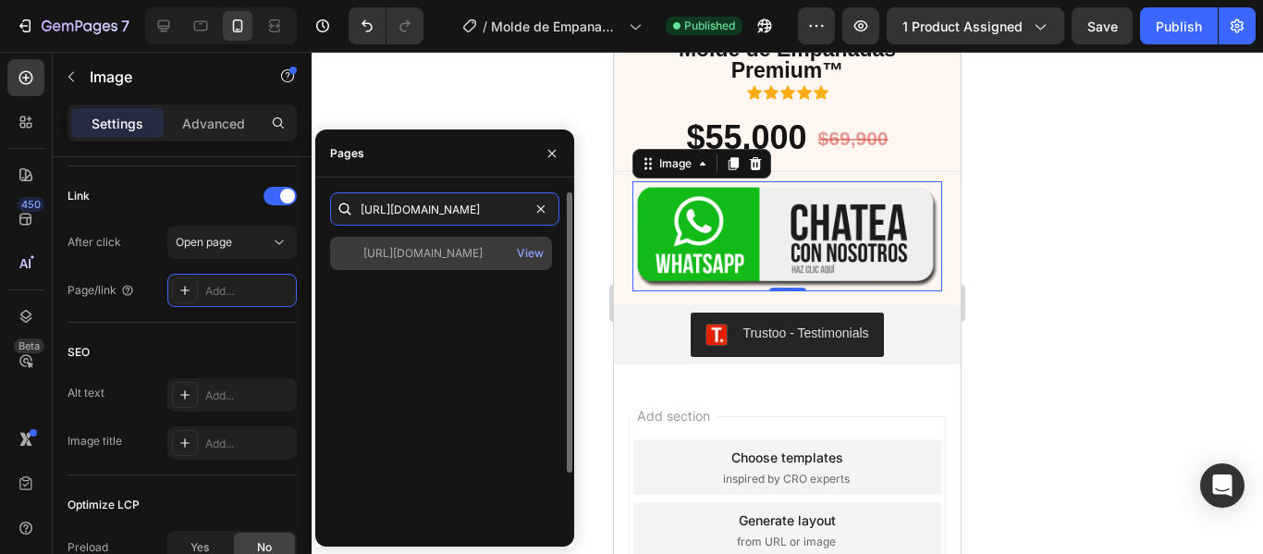
type input "https://wa.link/f5a2ut"
click at [445, 252] on div "https://wa.link/f5a2ut" at bounding box center [422, 253] width 119 height 17
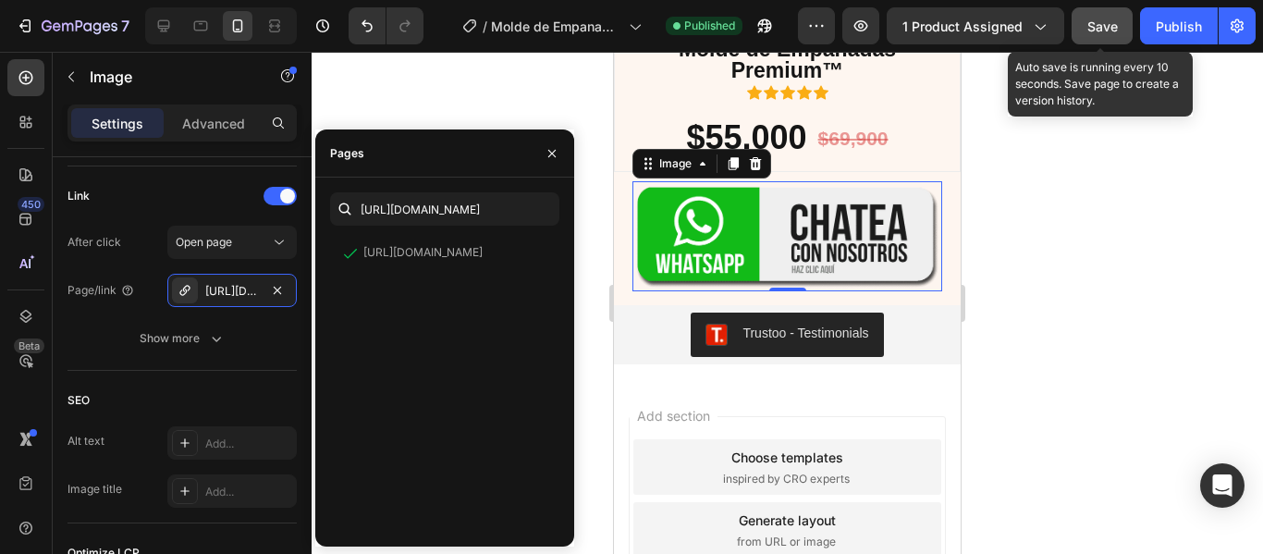
click at [1110, 31] on span "Save" at bounding box center [1102, 26] width 31 height 16
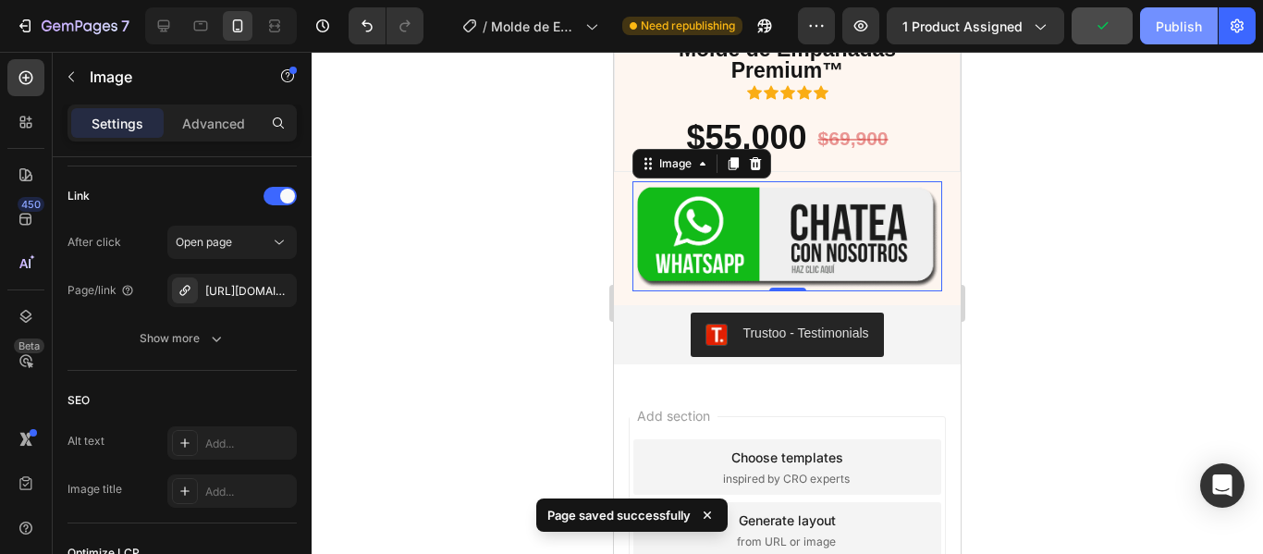
click at [1181, 30] on div "Publish" at bounding box center [1179, 26] width 46 height 19
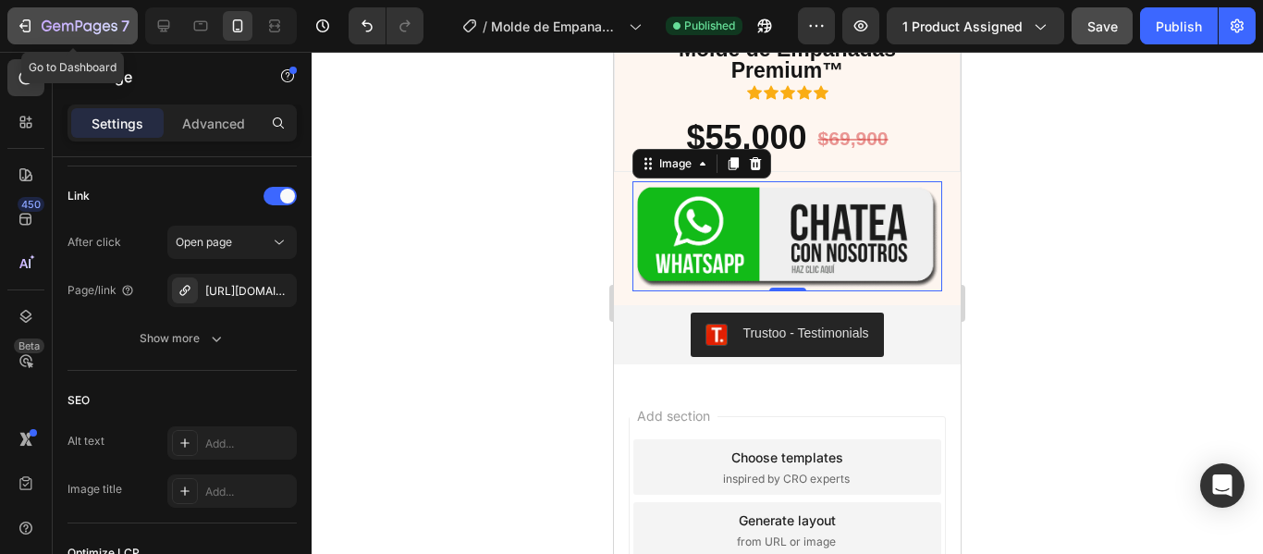
click at [103, 31] on icon "button" at bounding box center [80, 27] width 76 height 16
